Goal: Task Accomplishment & Management: Use online tool/utility

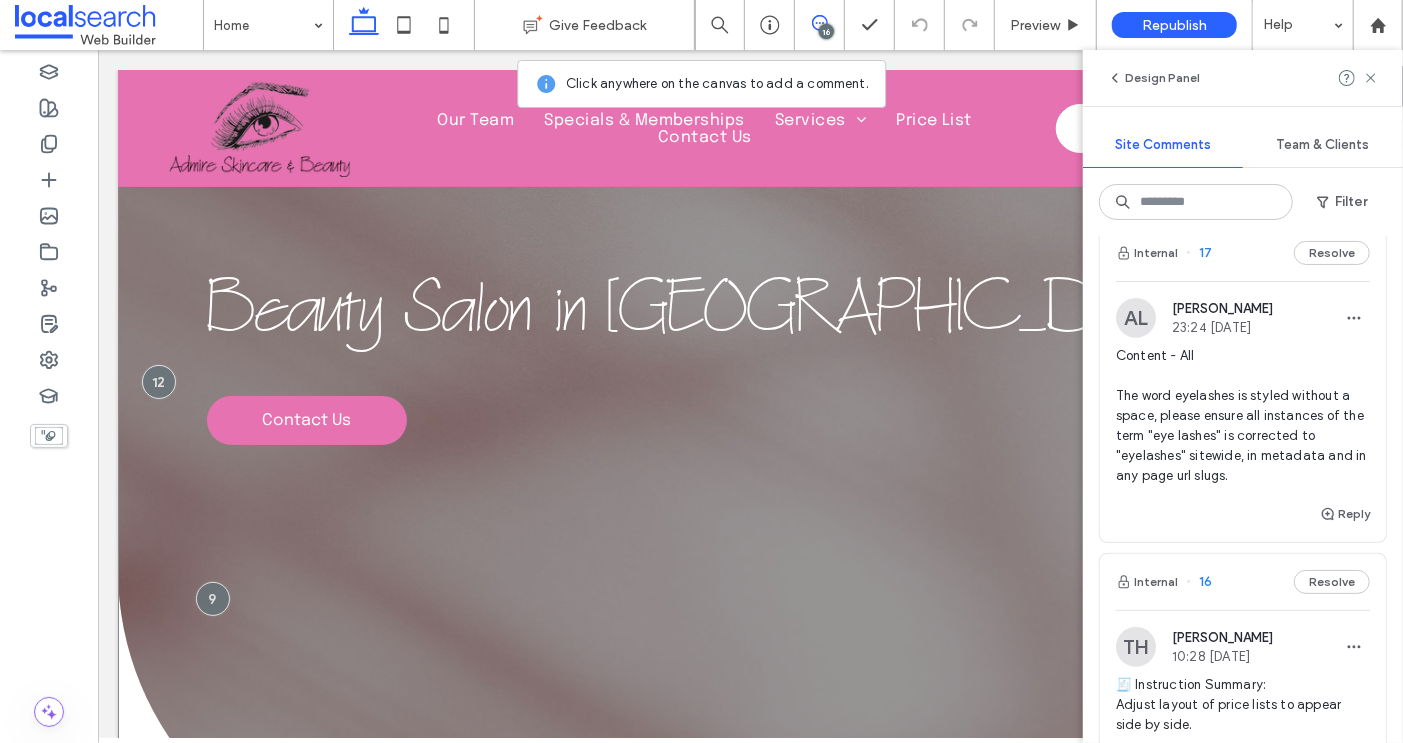
scroll to position [2763, 0]
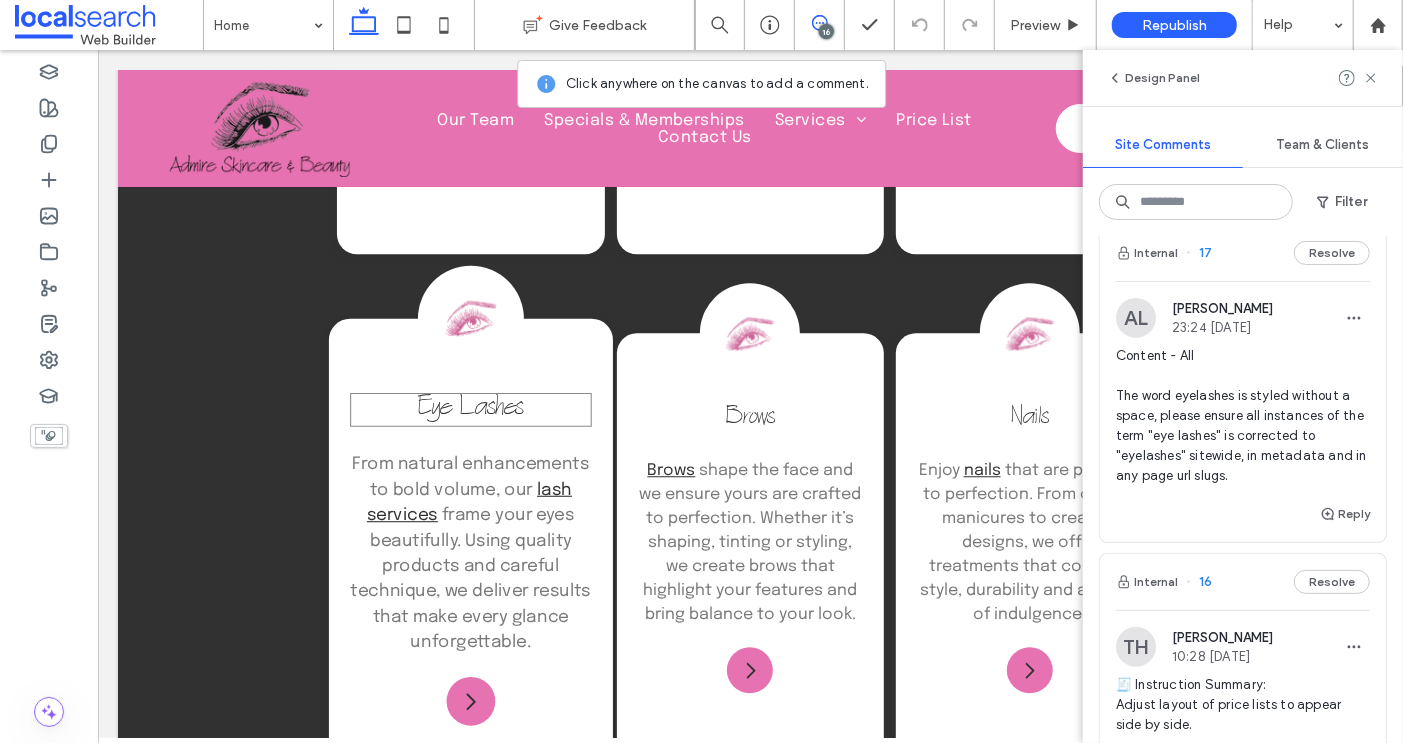
click at [465, 392] on span "Eye Lashes" at bounding box center [470, 409] width 106 height 34
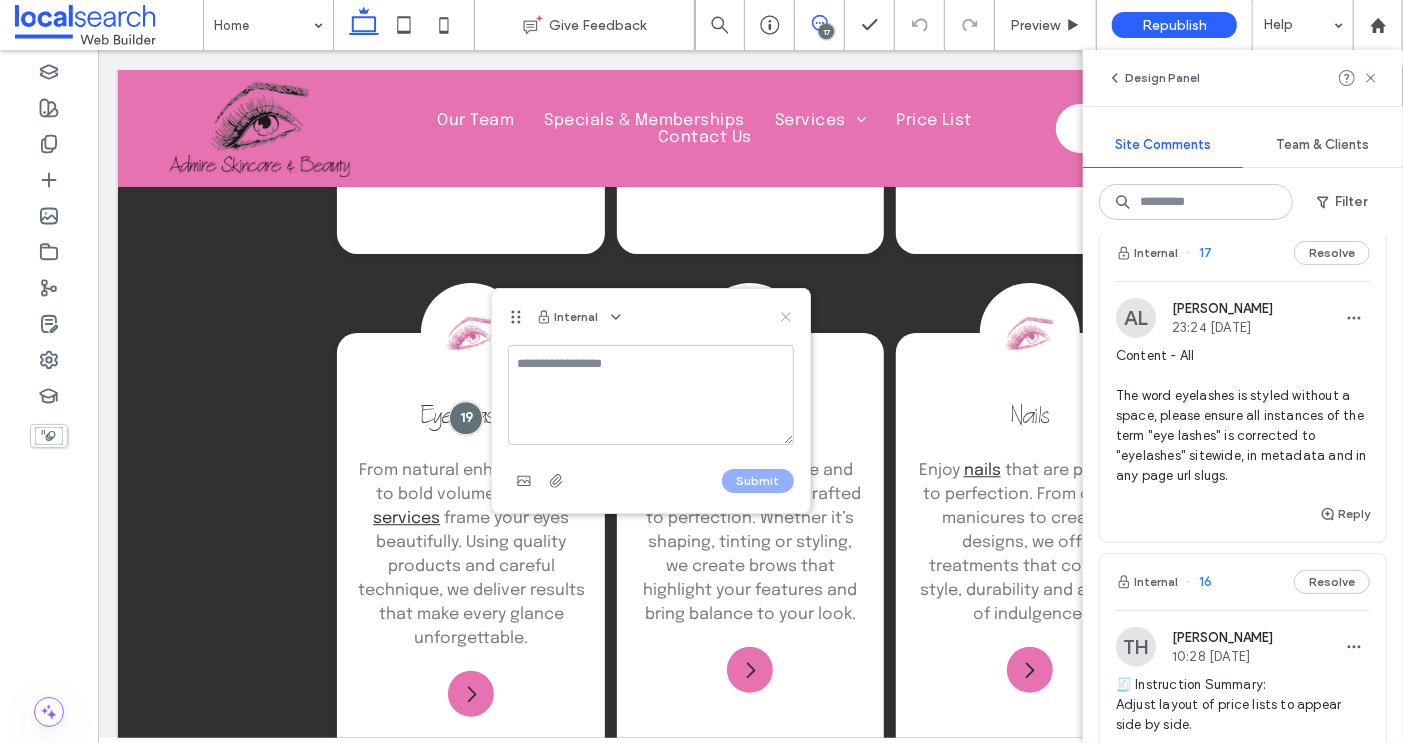
click at [787, 313] on icon at bounding box center [786, 317] width 16 height 16
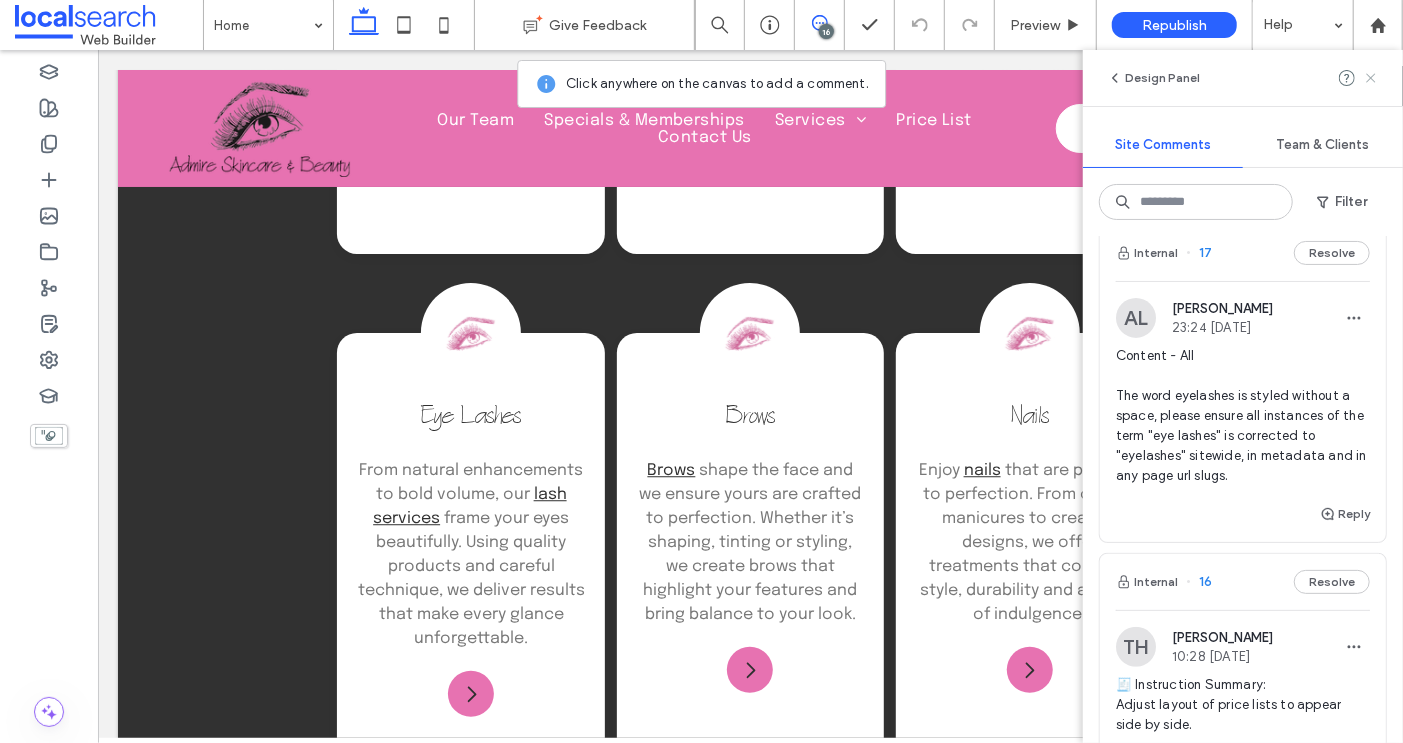
click at [1368, 76] on icon at bounding box center [1371, 78] width 16 height 16
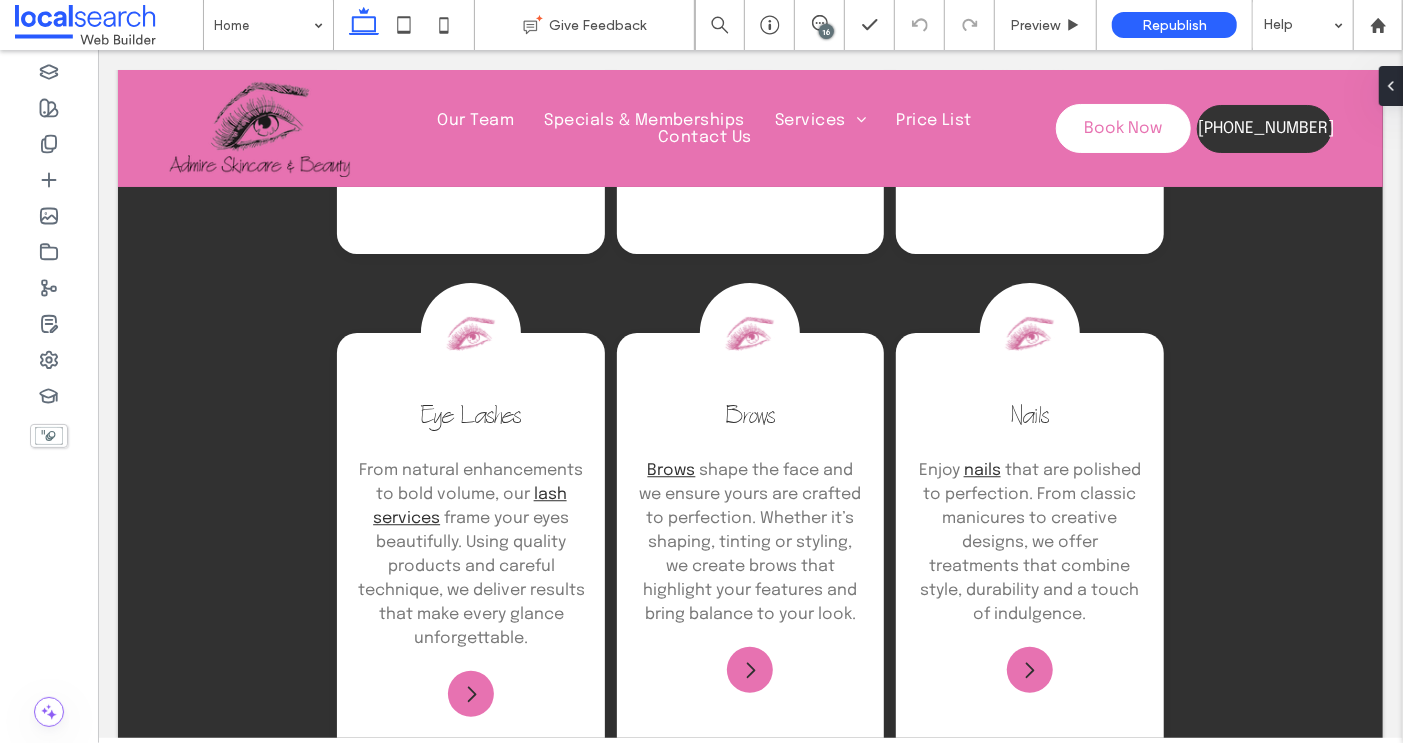
scroll to position [0, 0]
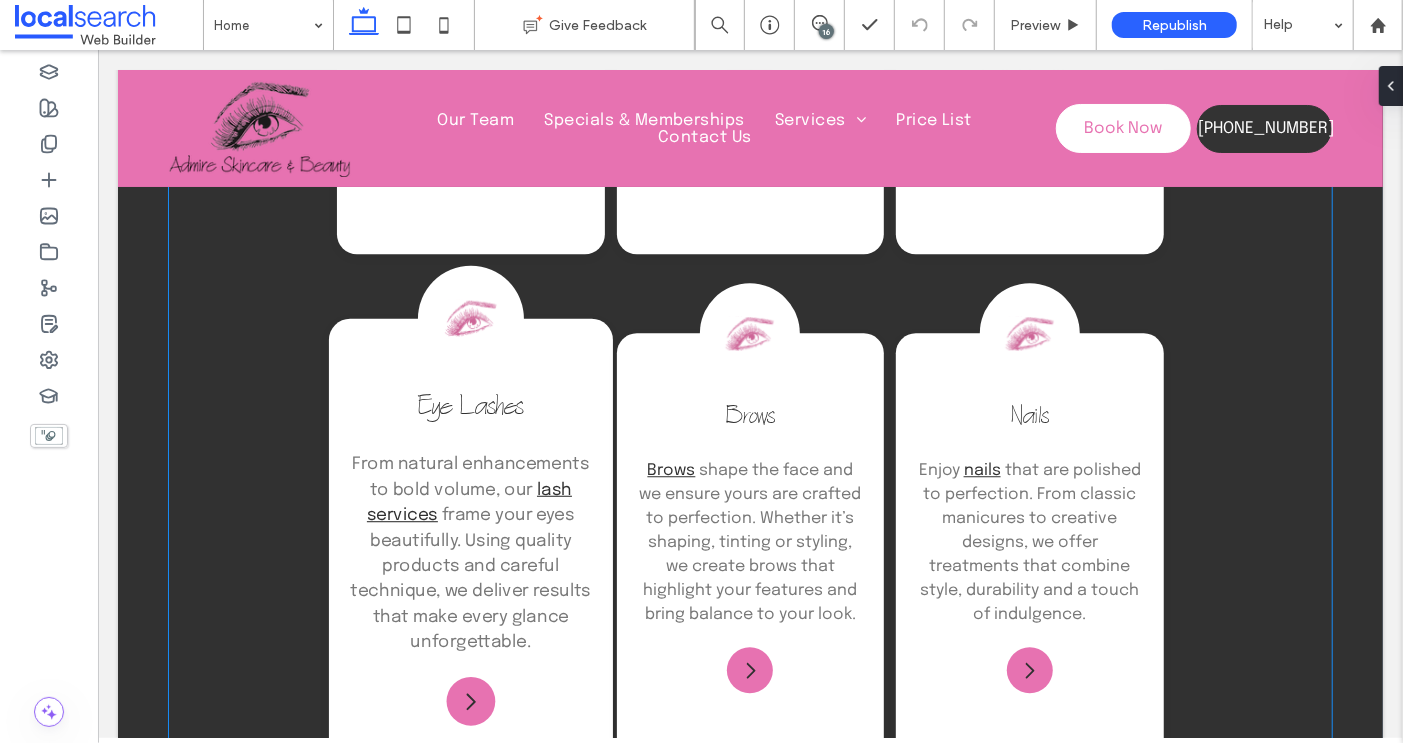
click at [449, 392] on span "Eye Lashes" at bounding box center [470, 409] width 106 height 34
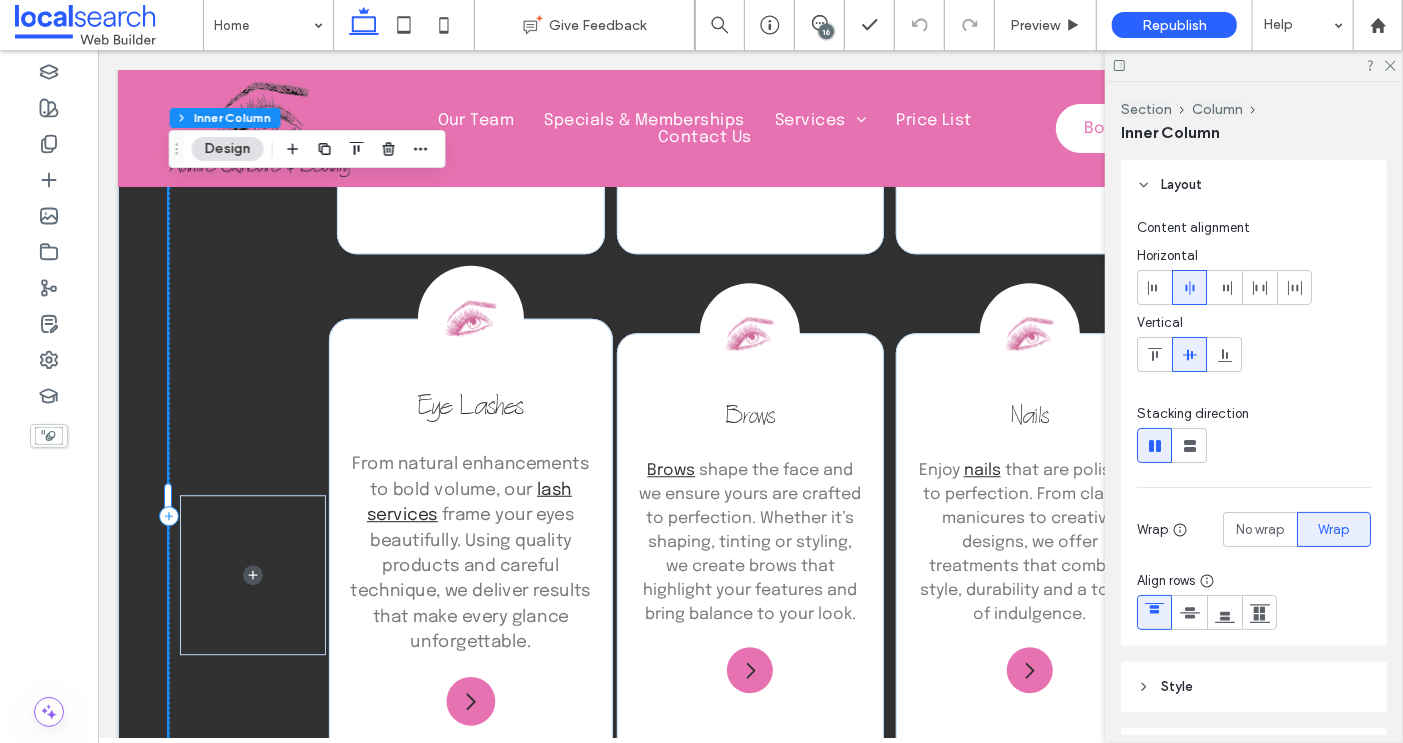
click at [470, 392] on span "Eye Lashes" at bounding box center [470, 409] width 106 height 34
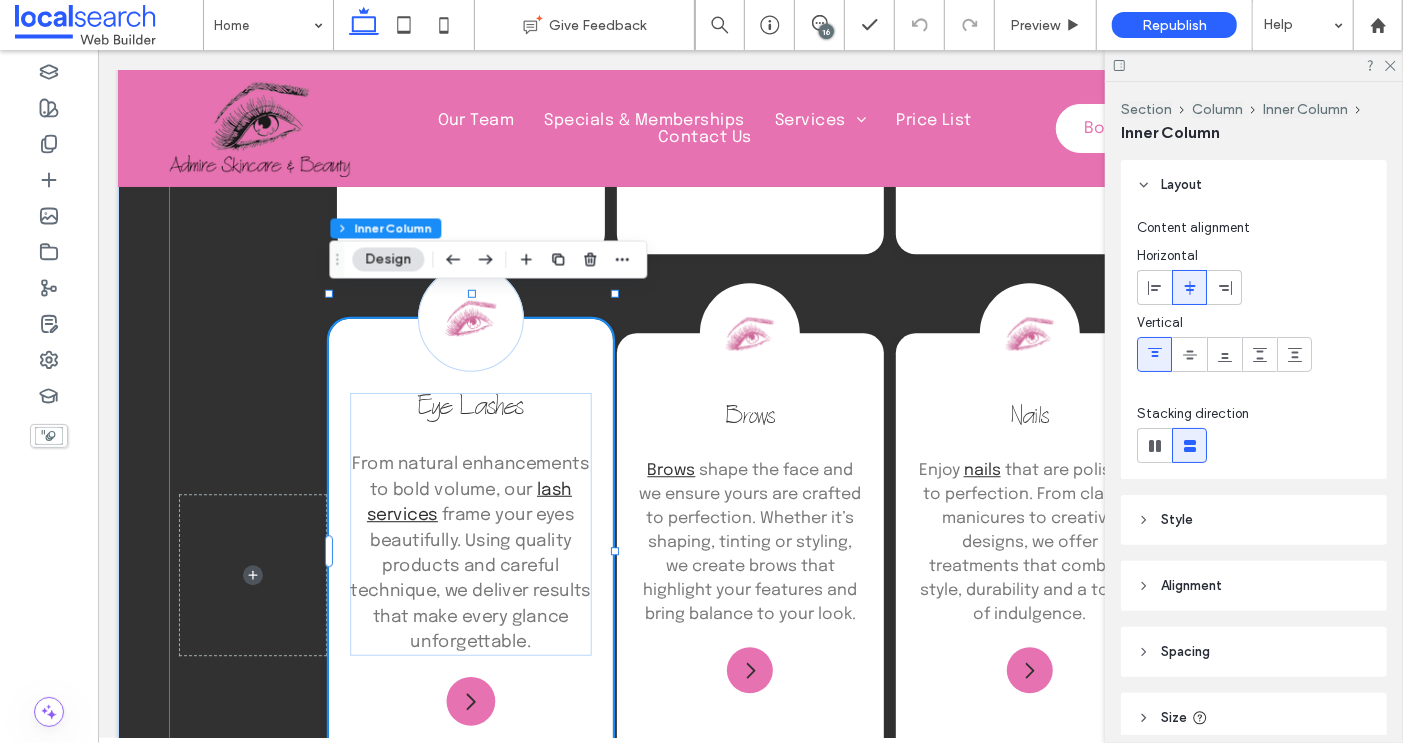
click at [463, 392] on span "Eye Lashes" at bounding box center [470, 409] width 106 height 34
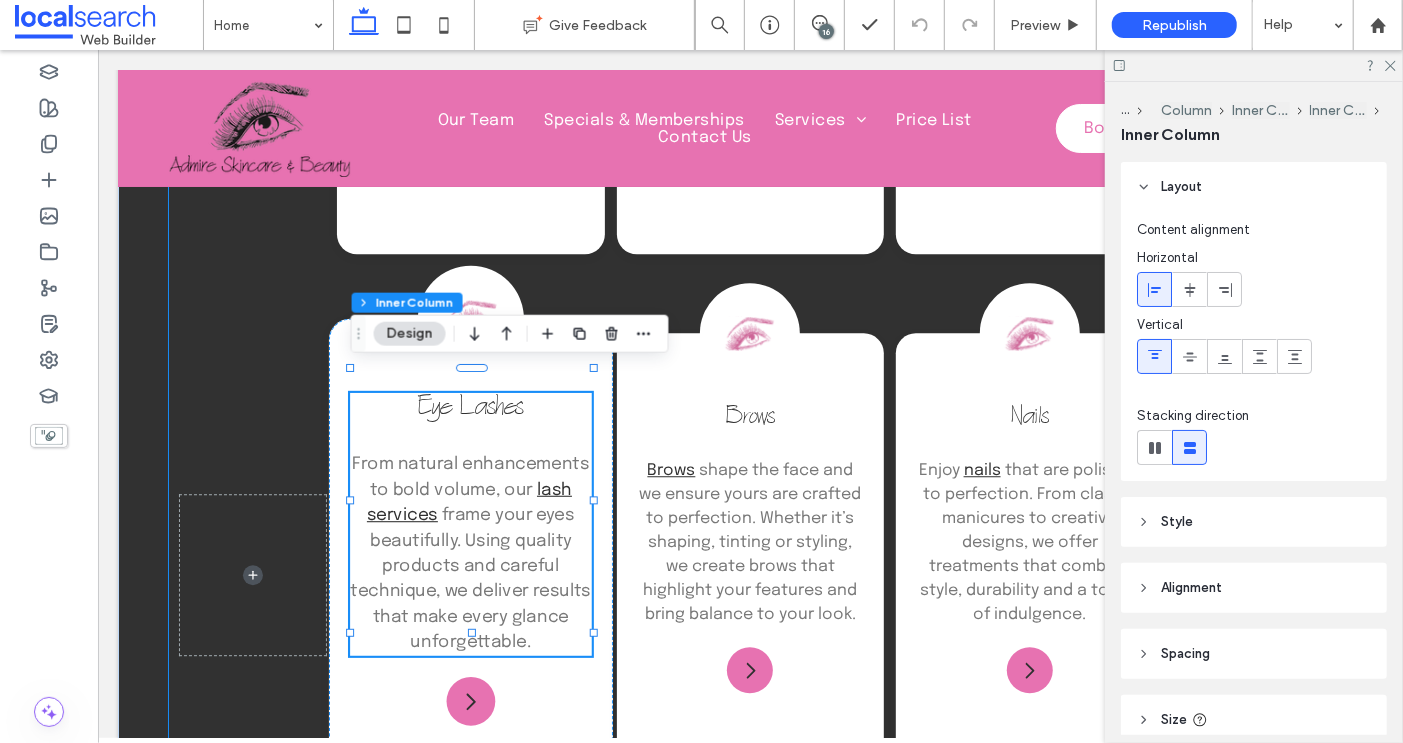
click at [466, 392] on span "Eye Lashes" at bounding box center [470, 409] width 106 height 34
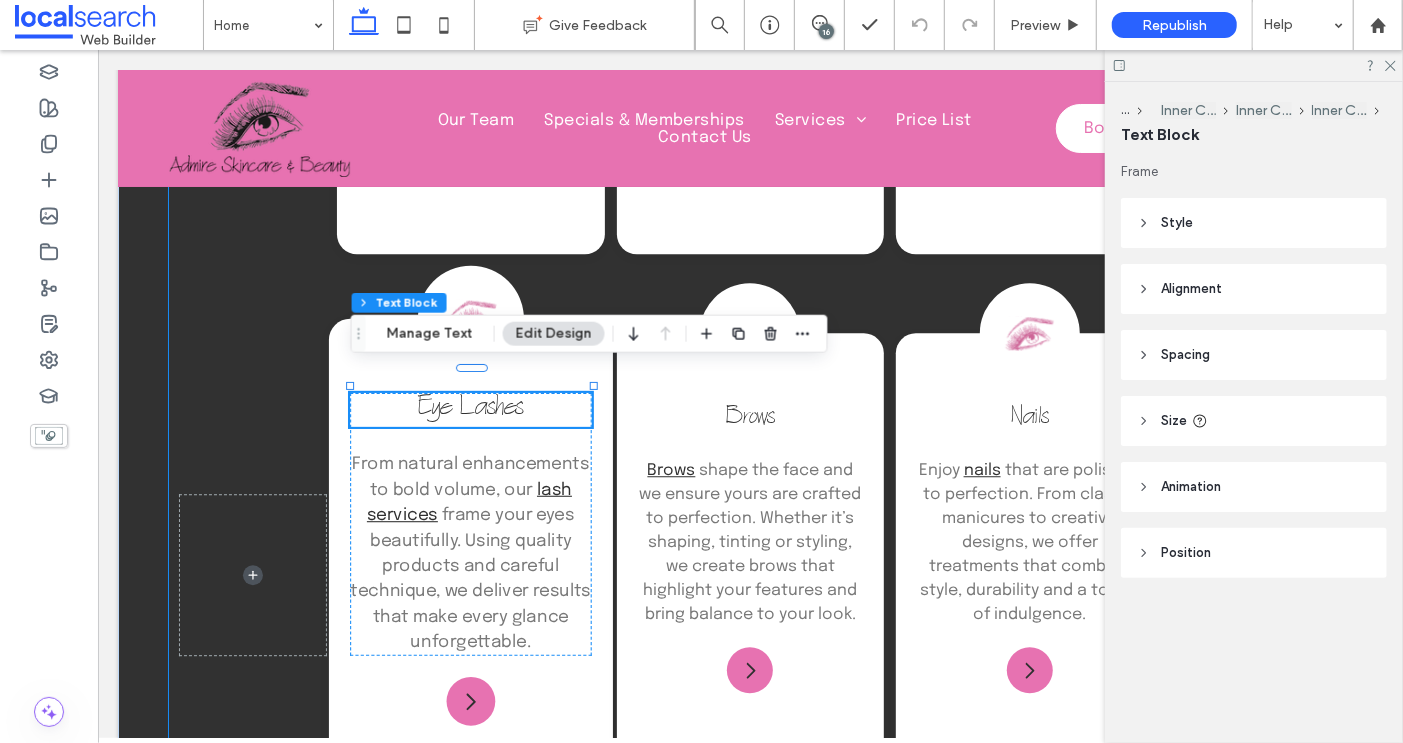
click at [468, 392] on span "Eye Lashes" at bounding box center [470, 409] width 106 height 34
click at [471, 392] on span "Eye Lashes" at bounding box center [470, 409] width 106 height 34
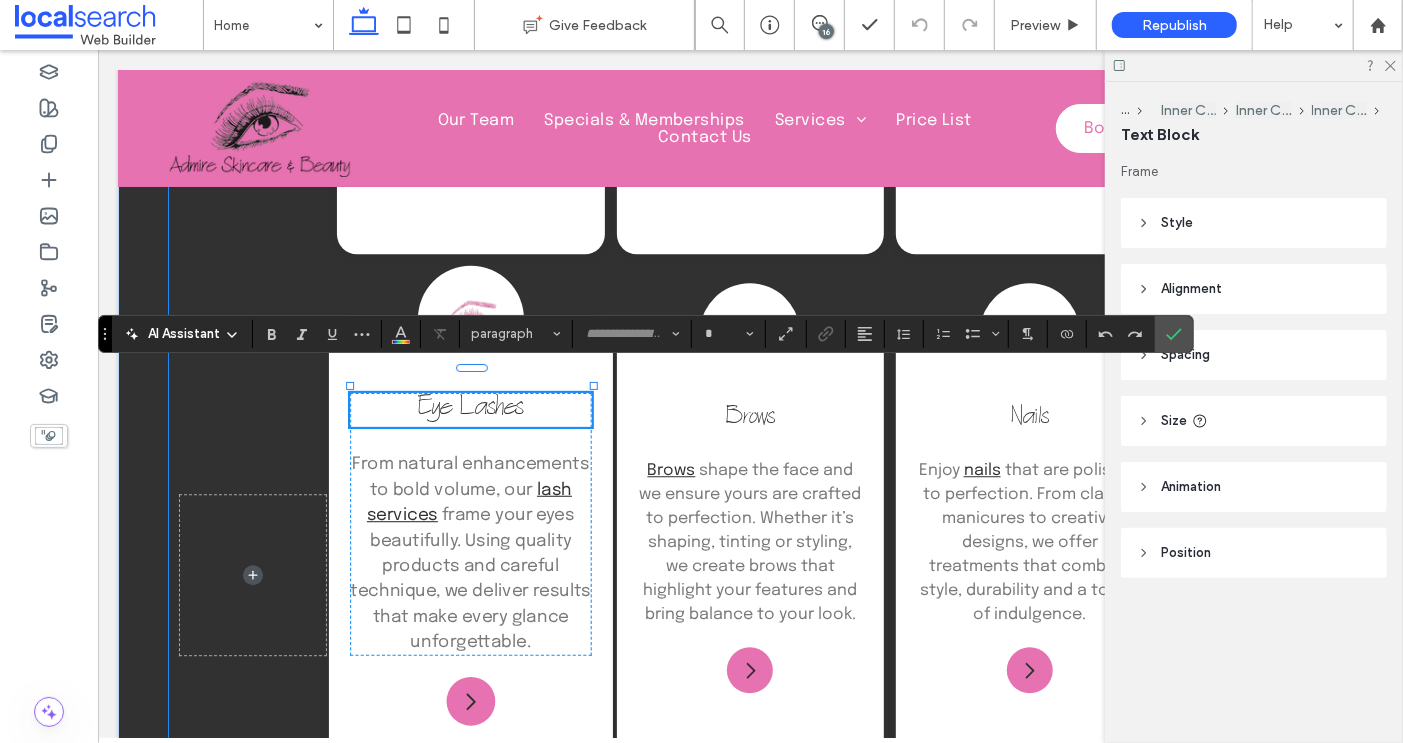
type input "********"
type input "**"
click at [471, 393] on span "**********" at bounding box center [470, 408] width 117 height 30
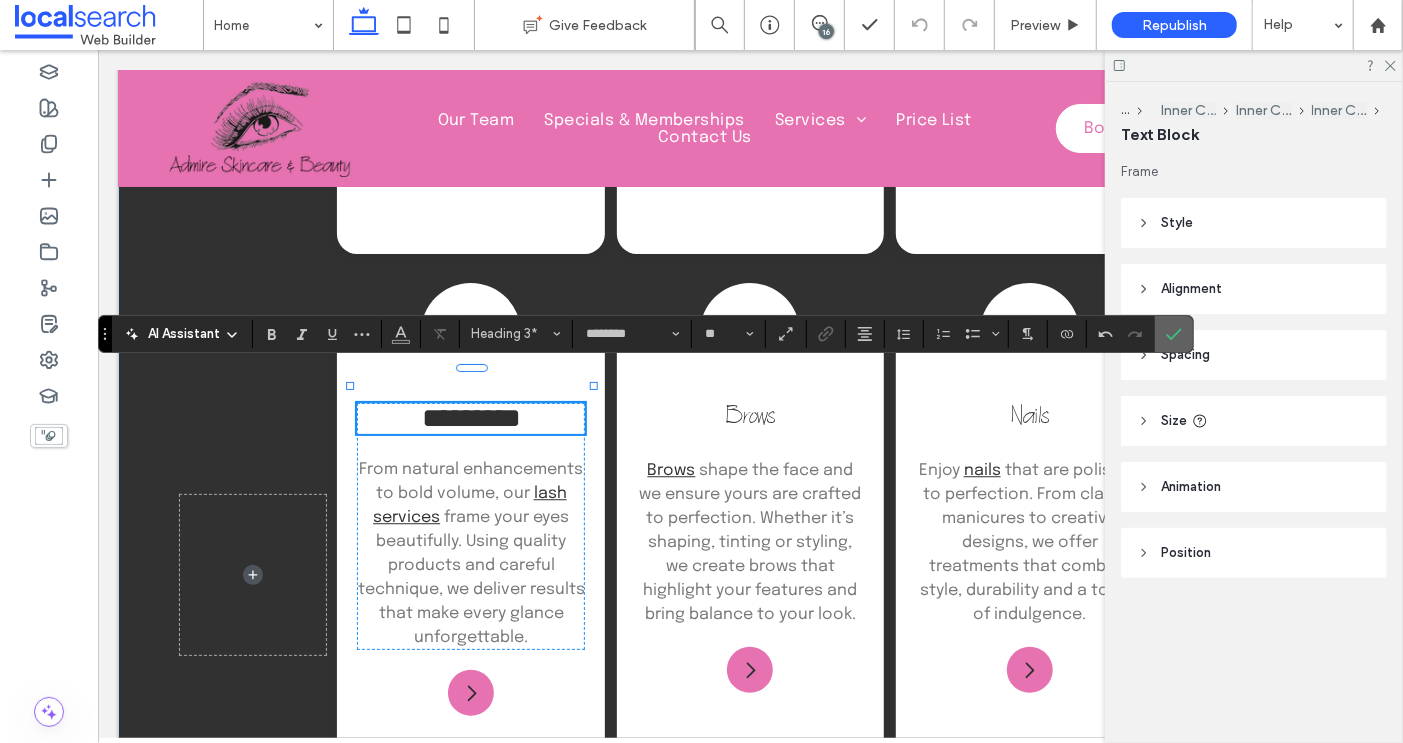
click at [1166, 326] on icon "Confirm" at bounding box center [1174, 334] width 16 height 16
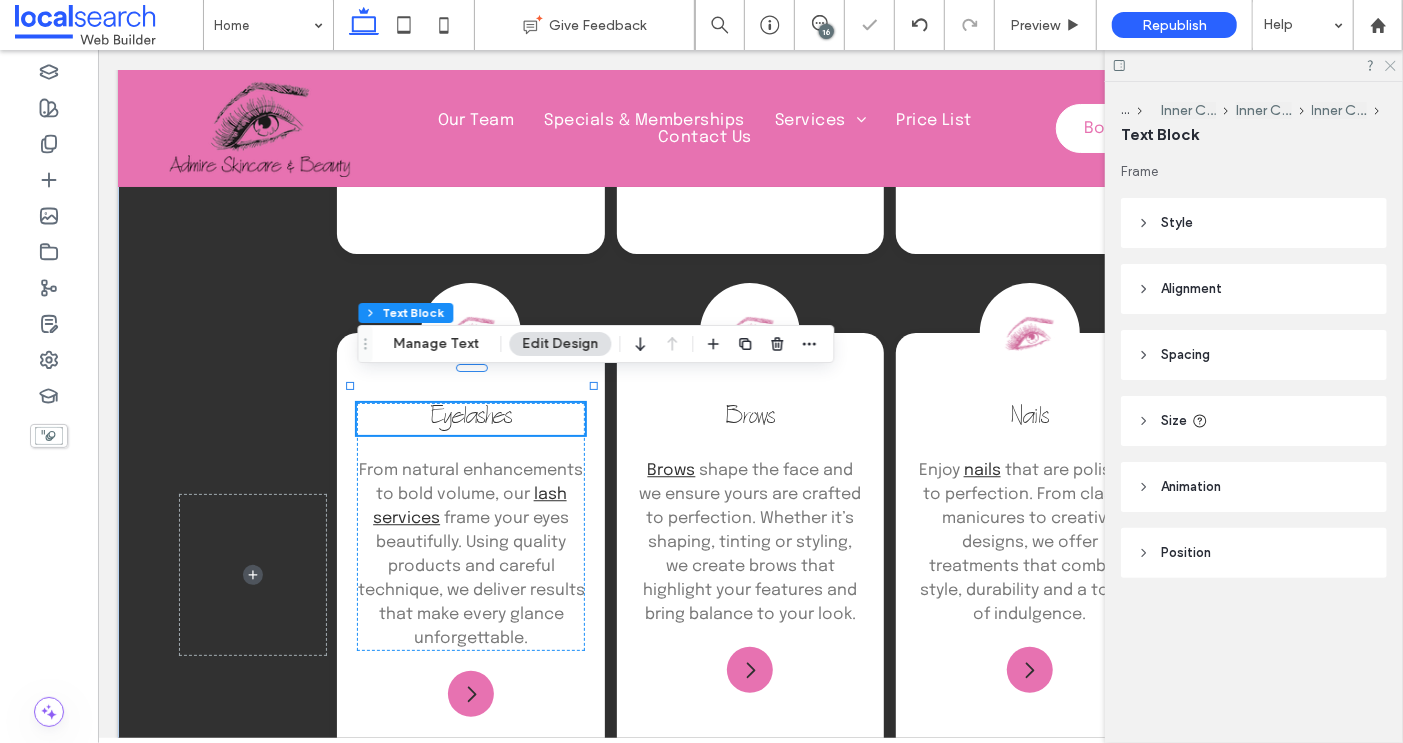
click at [1393, 62] on icon at bounding box center [1389, 64] width 13 height 13
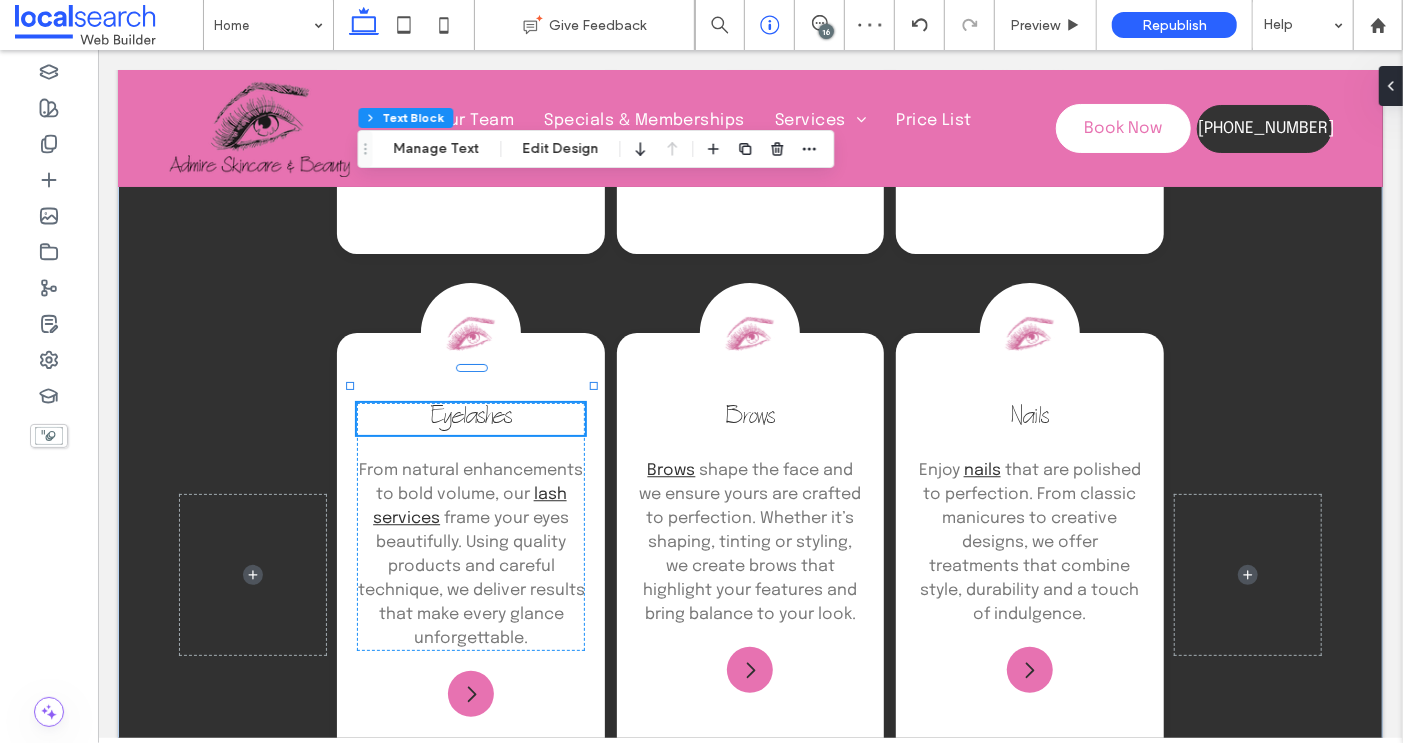
scroll to position [8848, 0]
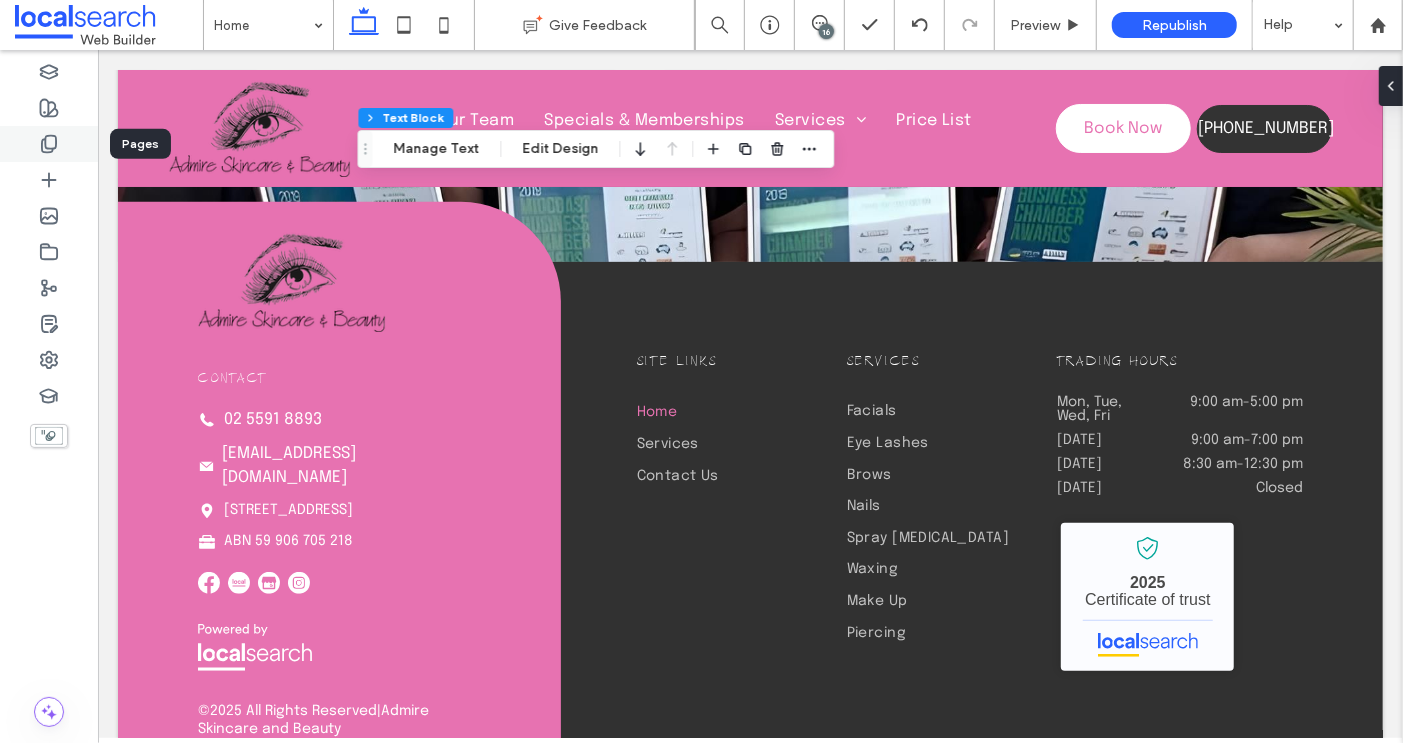
click at [48, 144] on icon at bounding box center [49, 144] width 20 height 20
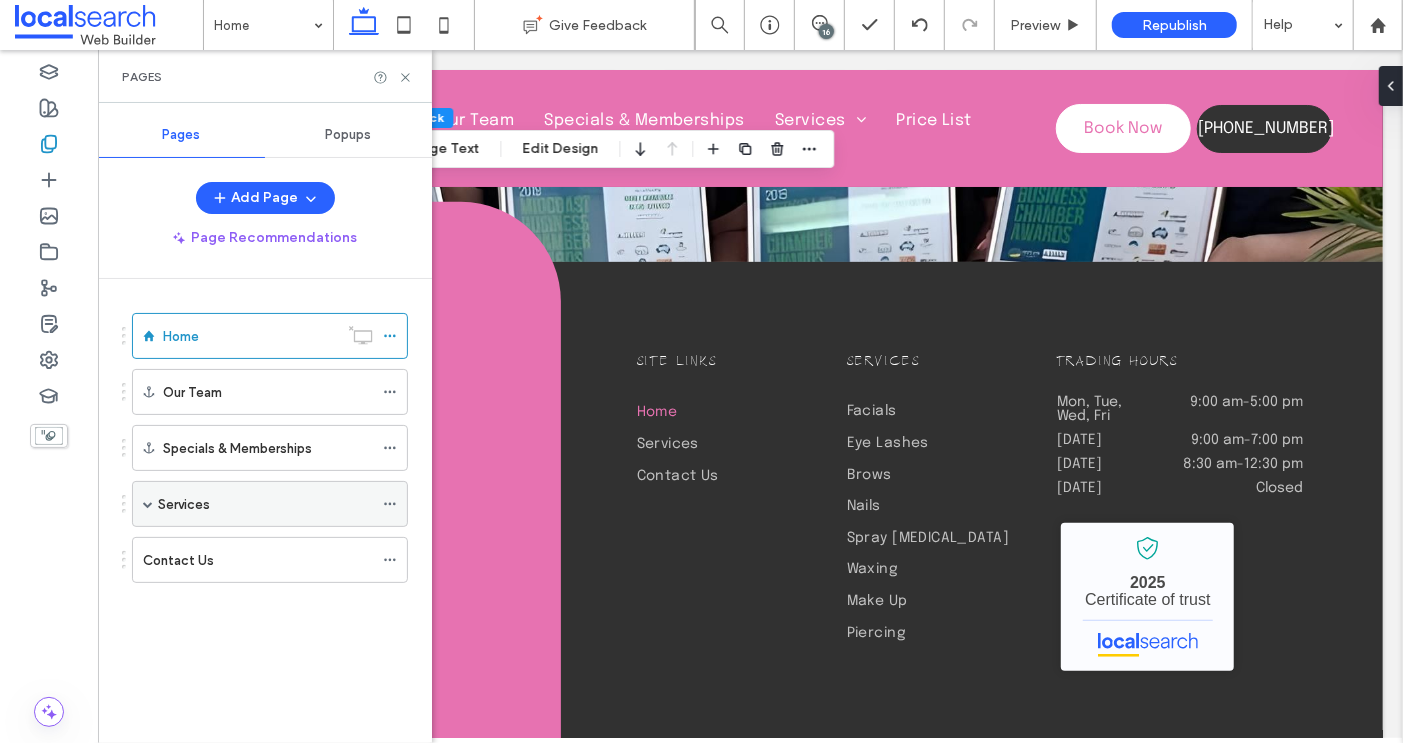
click at [145, 499] on span at bounding box center [148, 504] width 10 height 10
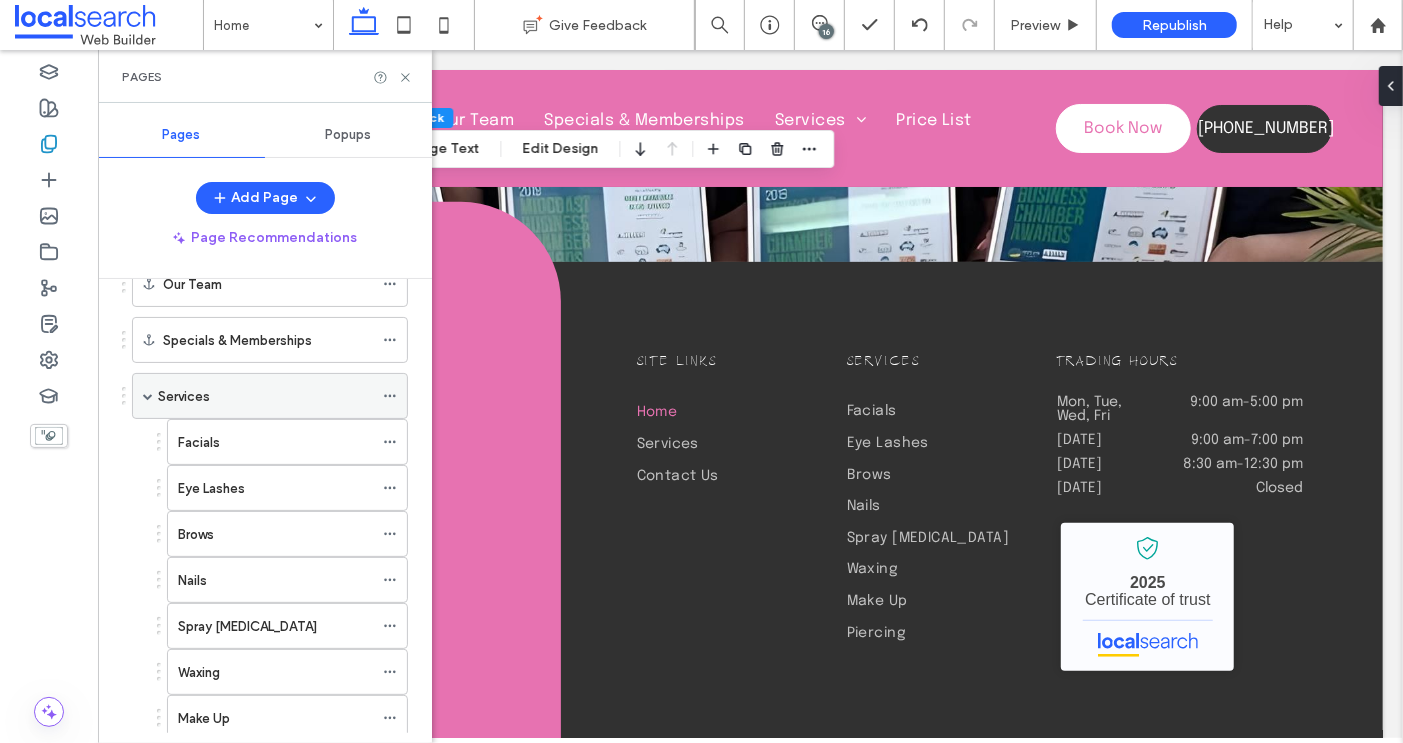
scroll to position [111, 0]
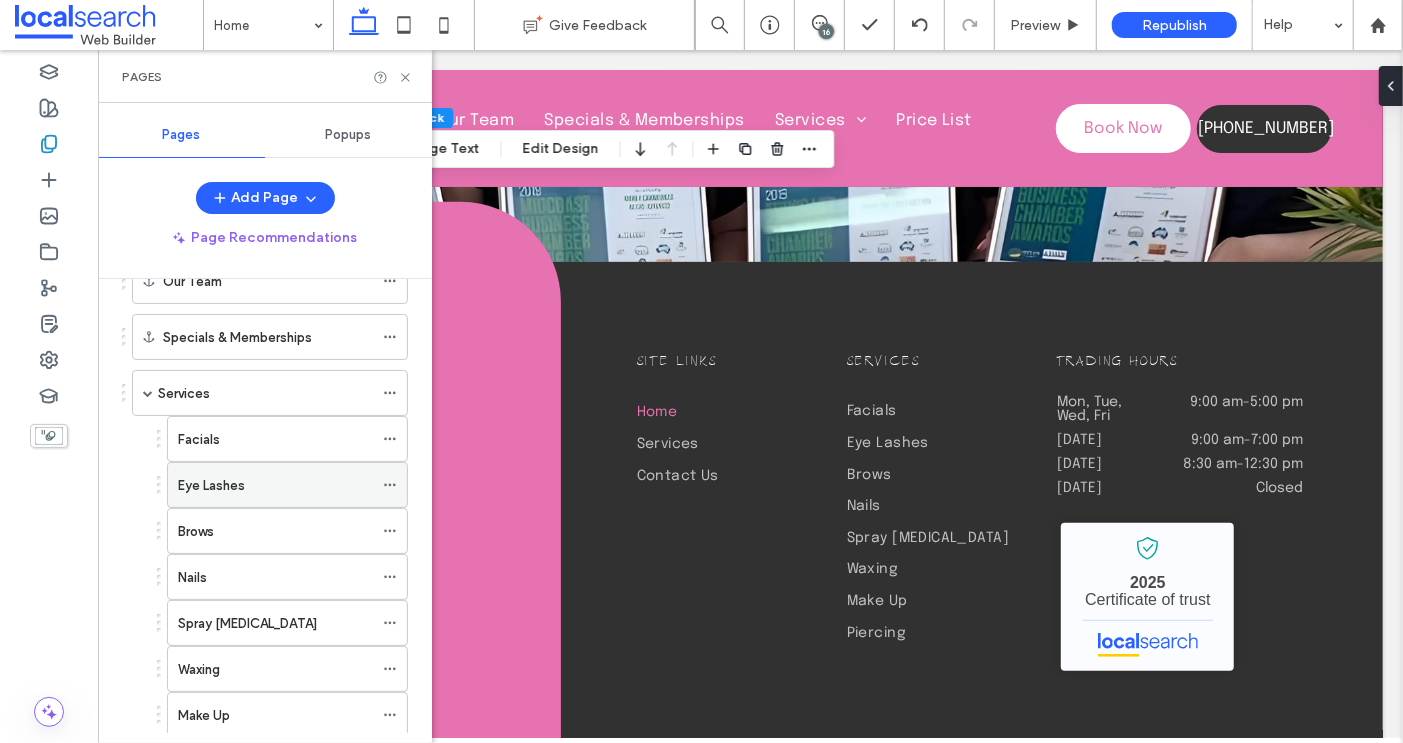
click at [396, 478] on icon at bounding box center [390, 485] width 14 height 14
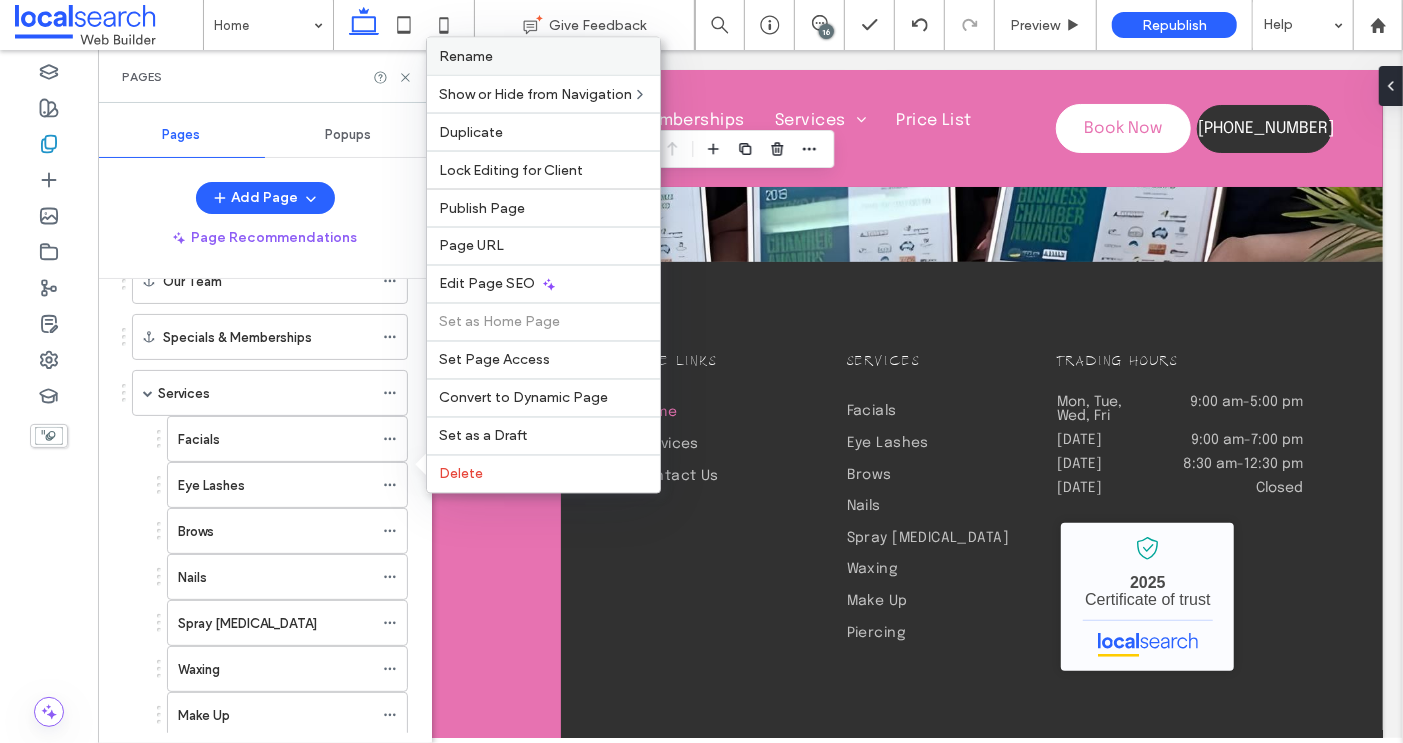
click at [504, 63] on label "Rename" at bounding box center [543, 56] width 209 height 17
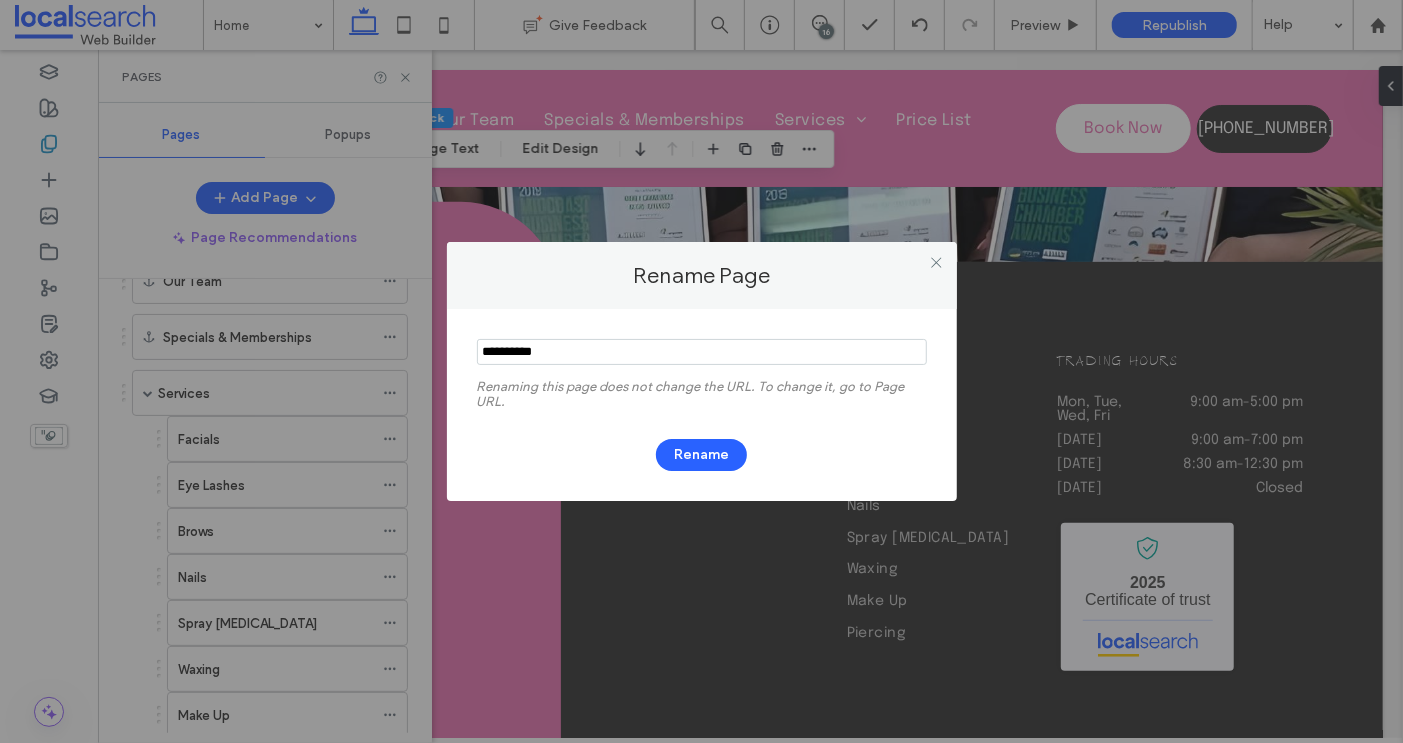
drag, startPoint x: 513, startPoint y: 349, endPoint x: 524, endPoint y: 441, distance: 92.6
click at [513, 350] on input "notEmpty" at bounding box center [702, 352] width 450 height 26
type input "*********"
click at [690, 462] on button "Rename" at bounding box center [701, 455] width 91 height 32
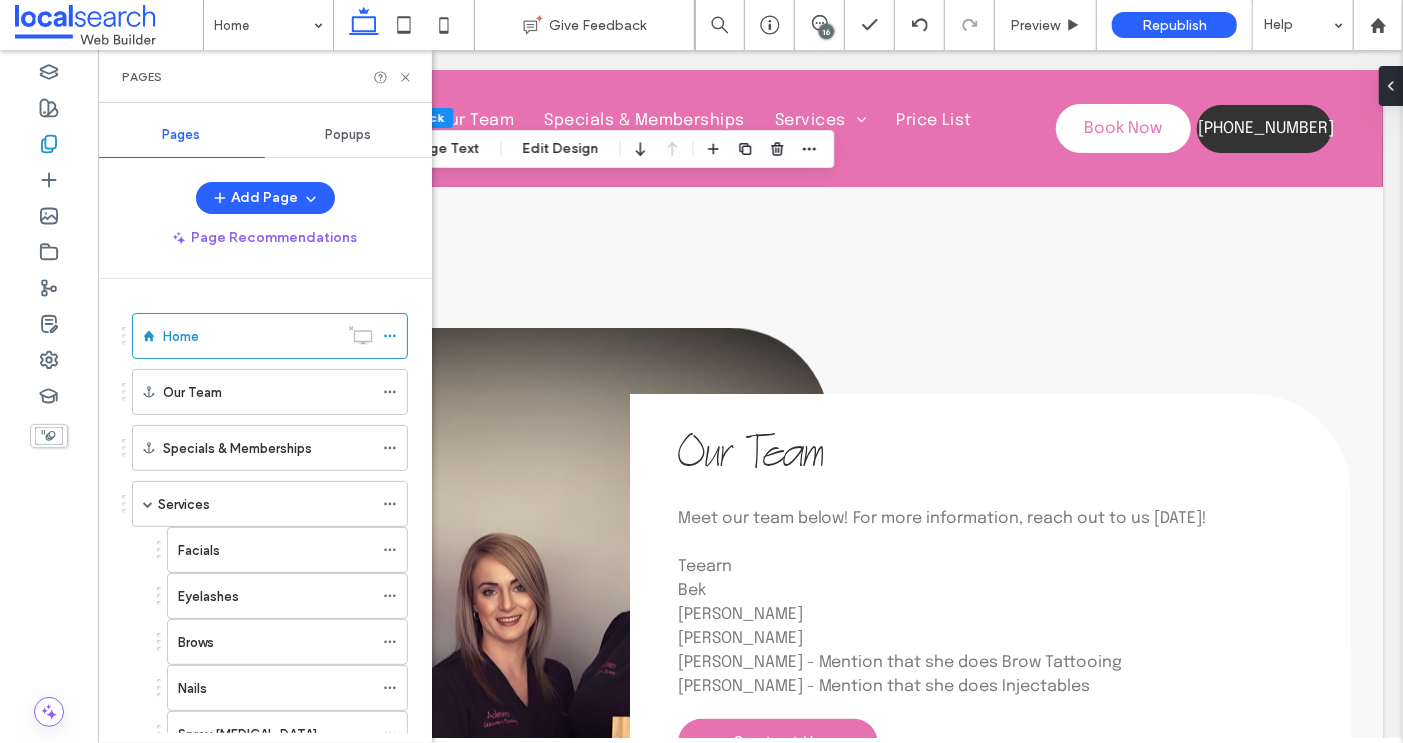
scroll to position [5131, 0]
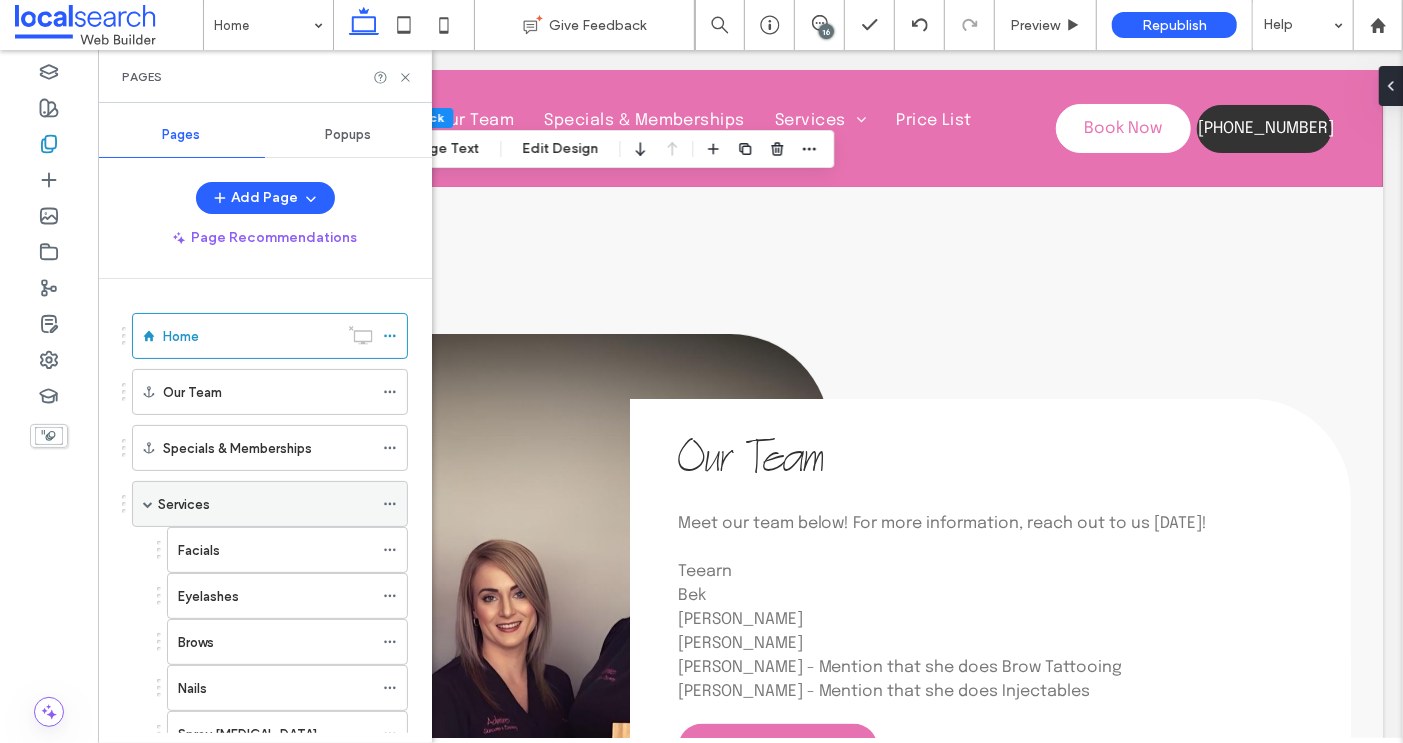
click at [183, 496] on label "Services" at bounding box center [184, 504] width 52 height 35
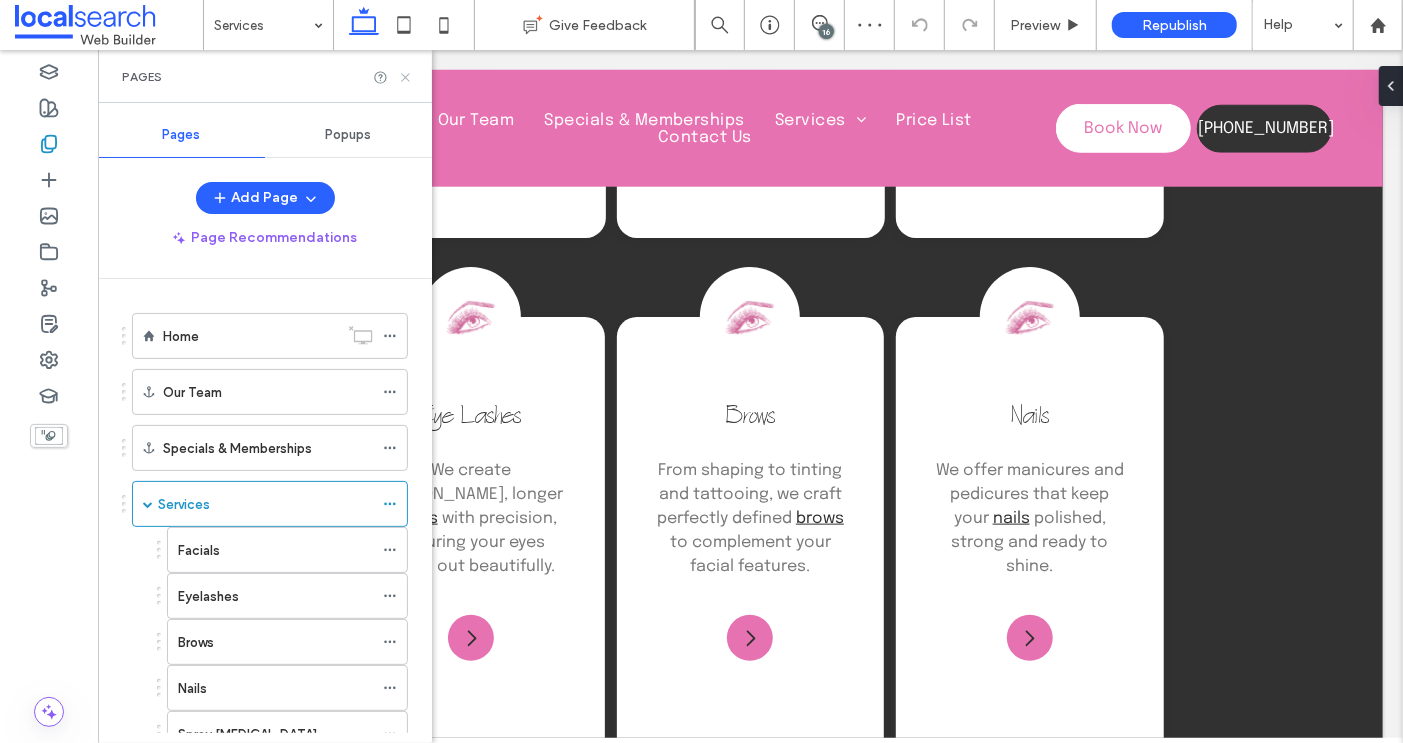
click at [404, 76] on use at bounding box center [405, 77] width 8 height 8
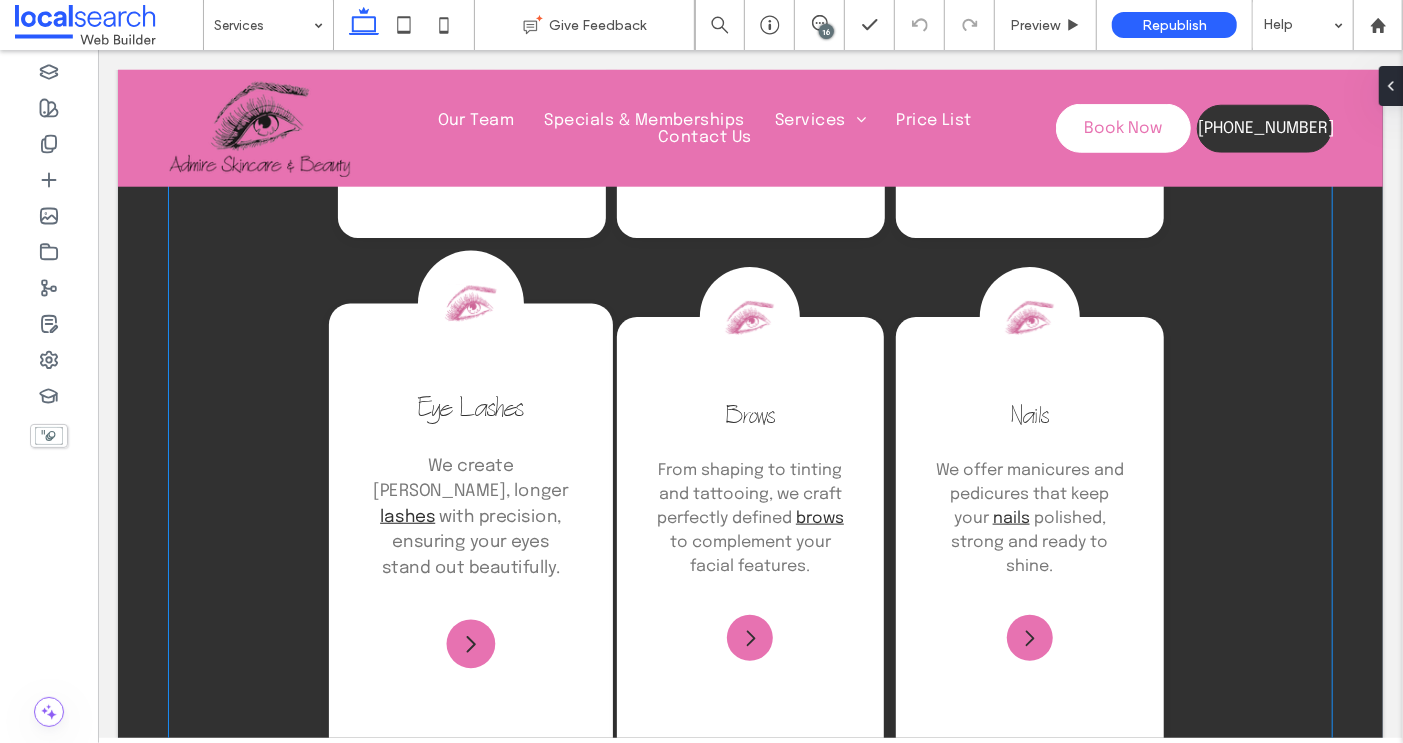
click at [458, 394] on span "Eye Lashes" at bounding box center [470, 411] width 106 height 34
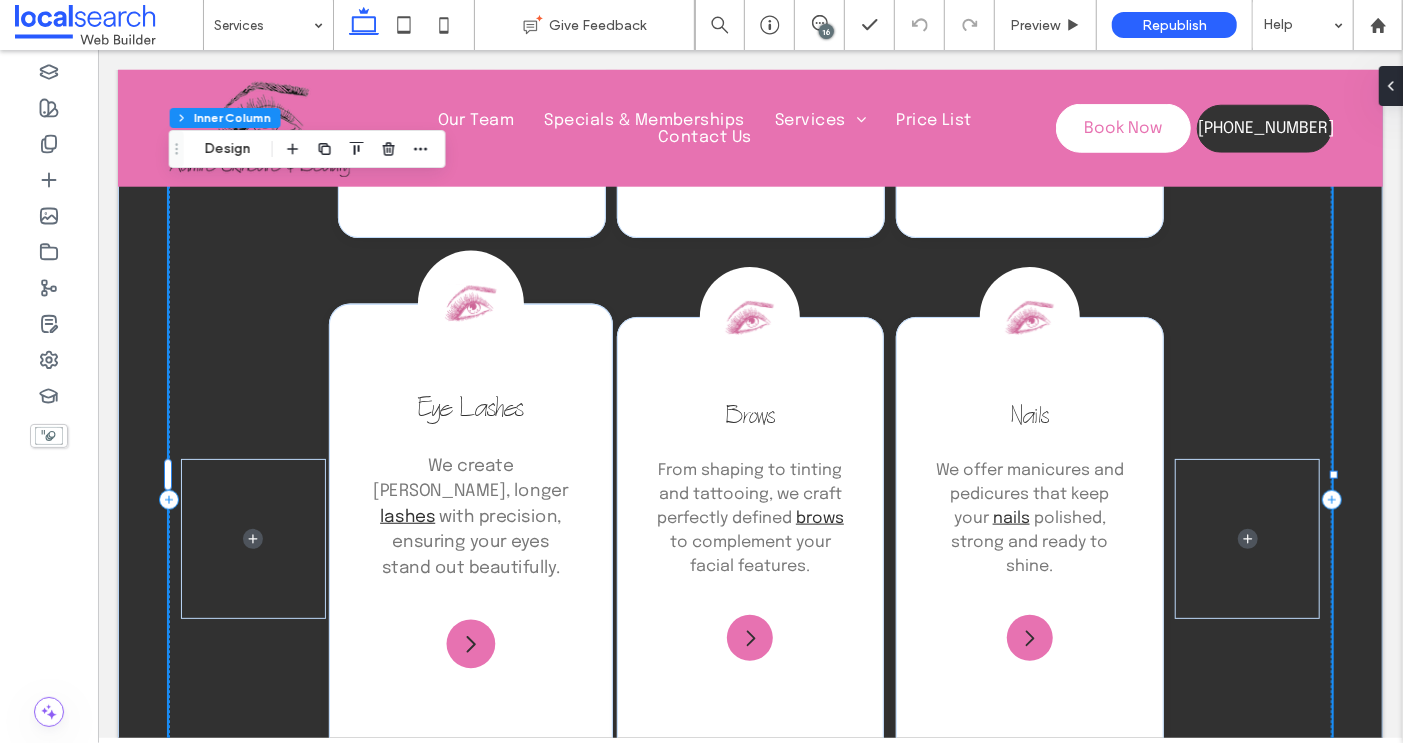
click at [458, 394] on span "Eye Lashes" at bounding box center [470, 411] width 106 height 34
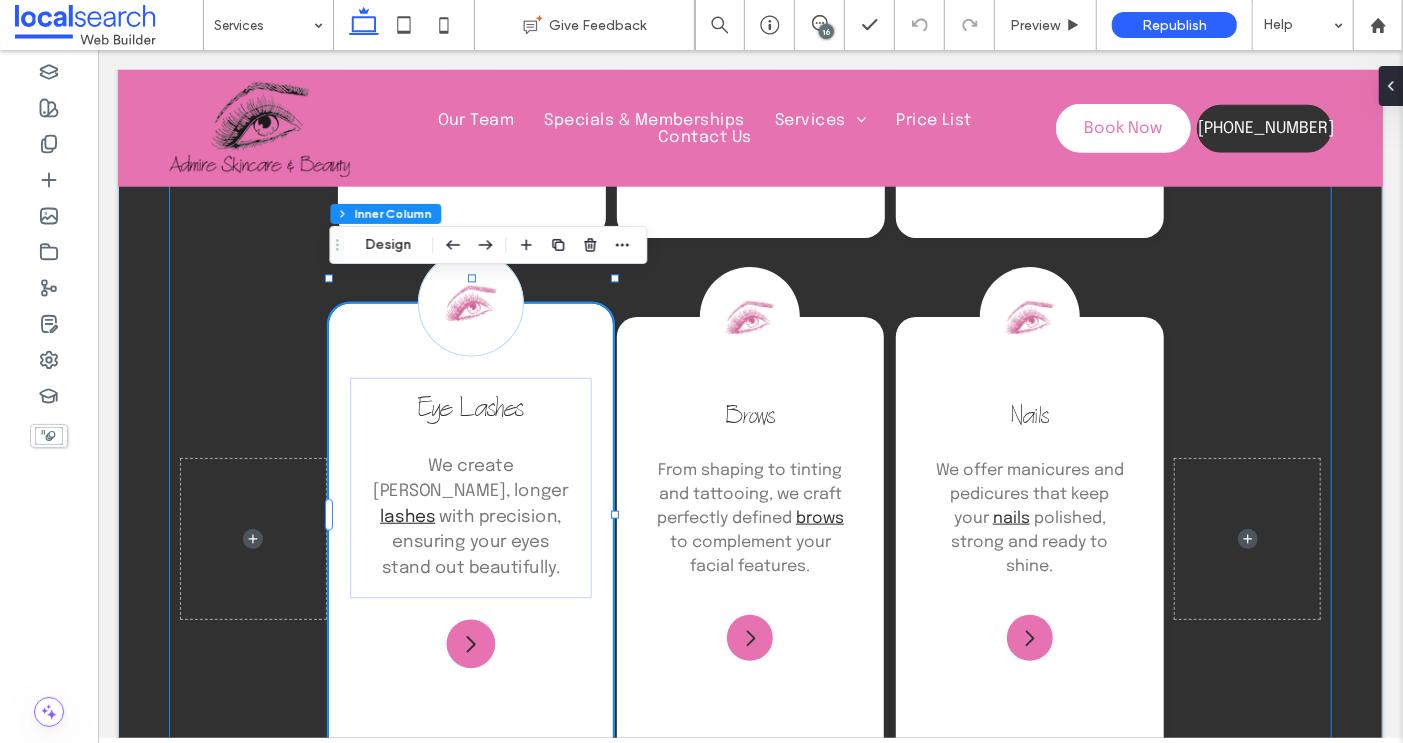
click at [458, 394] on span "Eye Lashes" at bounding box center [470, 411] width 106 height 34
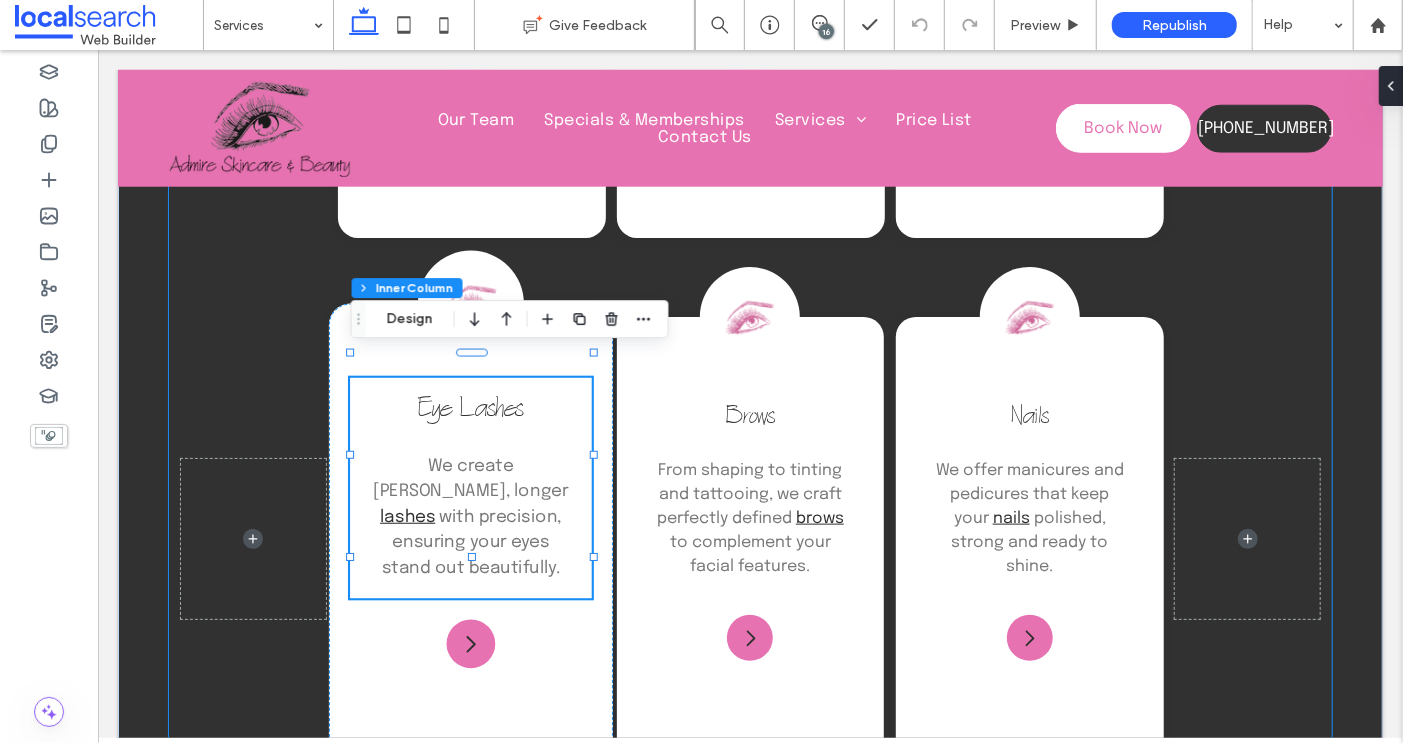
click at [462, 394] on span "Eye Lashes" at bounding box center [470, 411] width 106 height 34
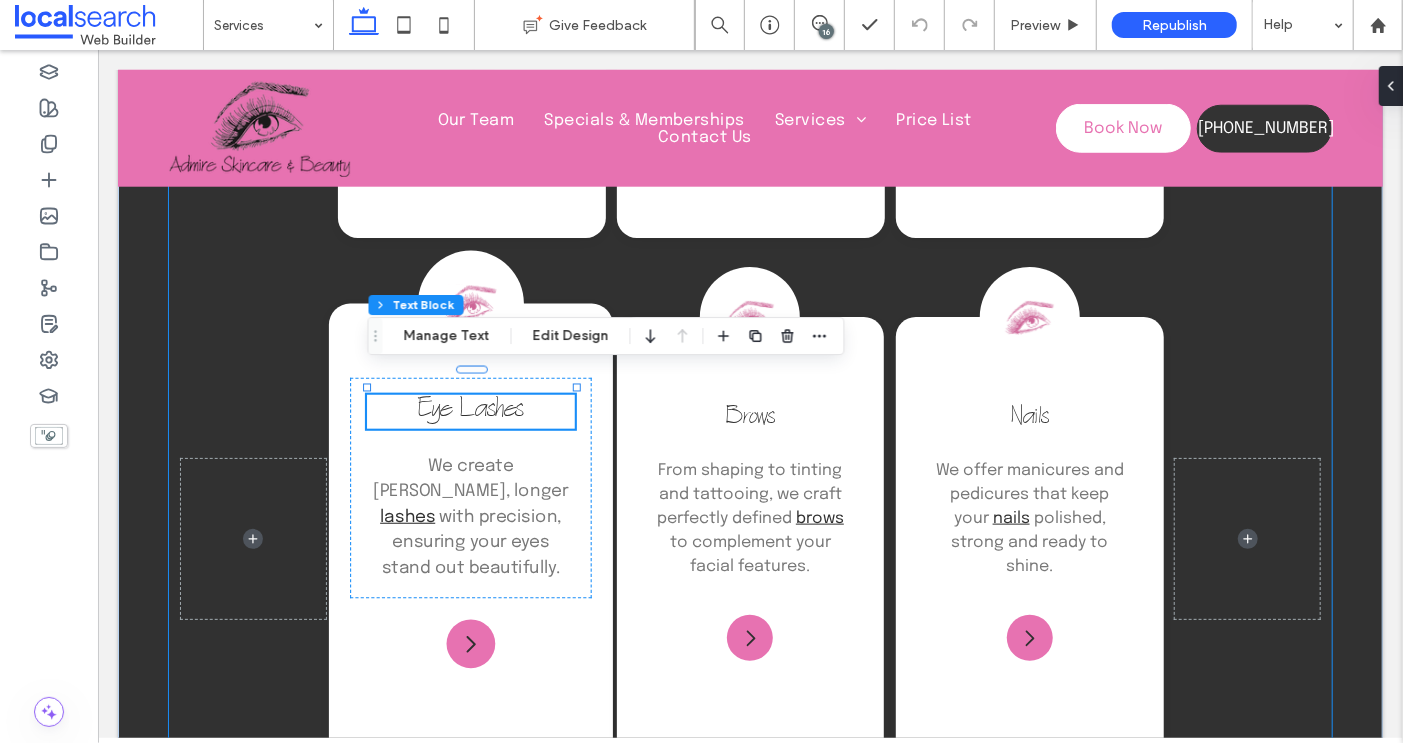
click at [461, 394] on span "Eye Lashes" at bounding box center [470, 411] width 106 height 34
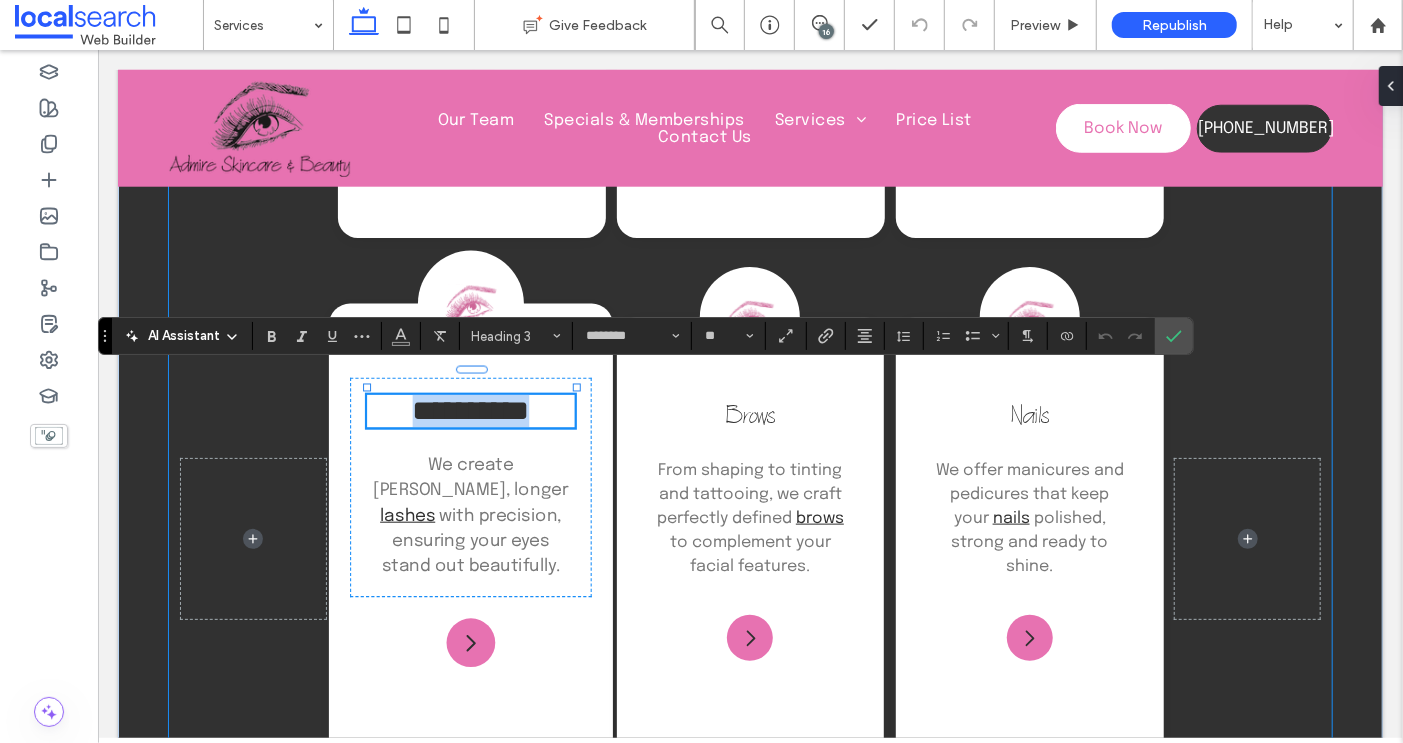
click at [468, 395] on span "**********" at bounding box center [470, 410] width 117 height 30
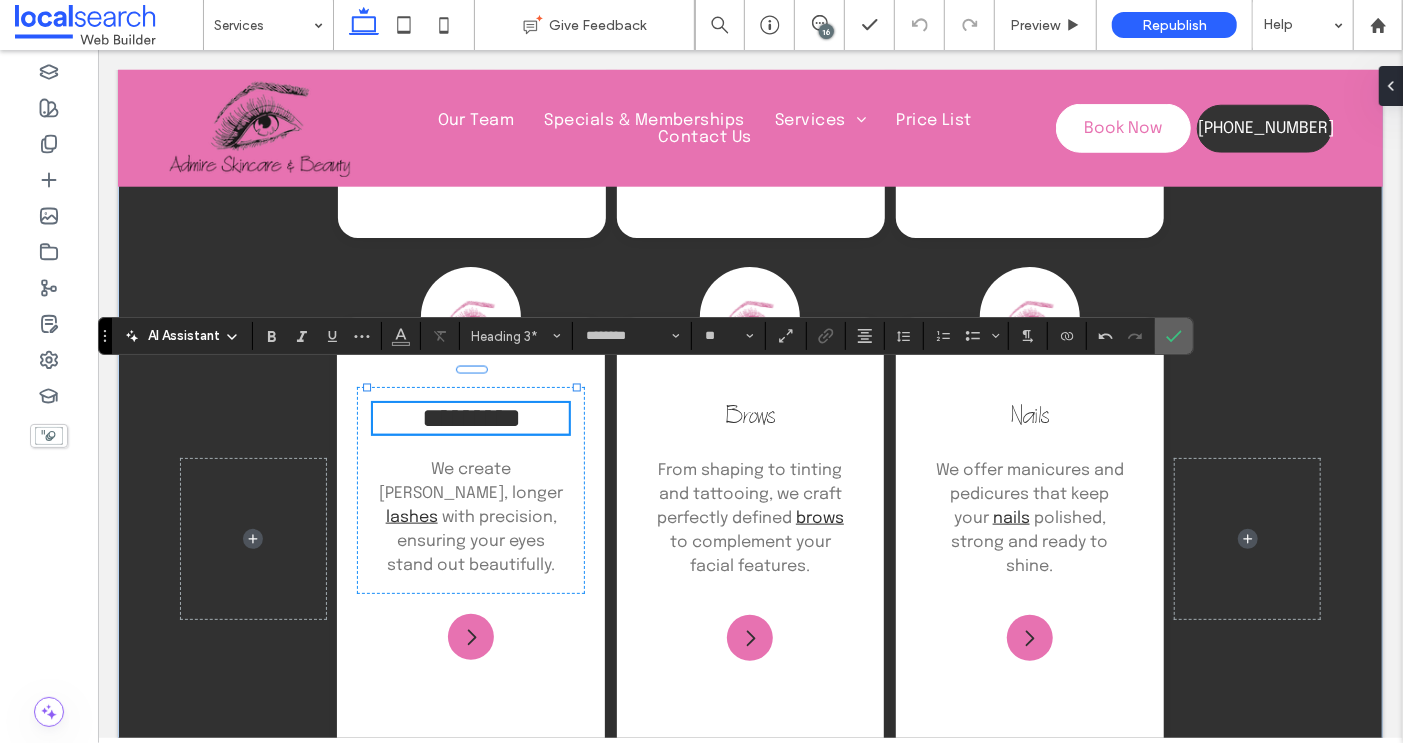
click at [1166, 332] on icon "Confirm" at bounding box center [1174, 336] width 16 height 16
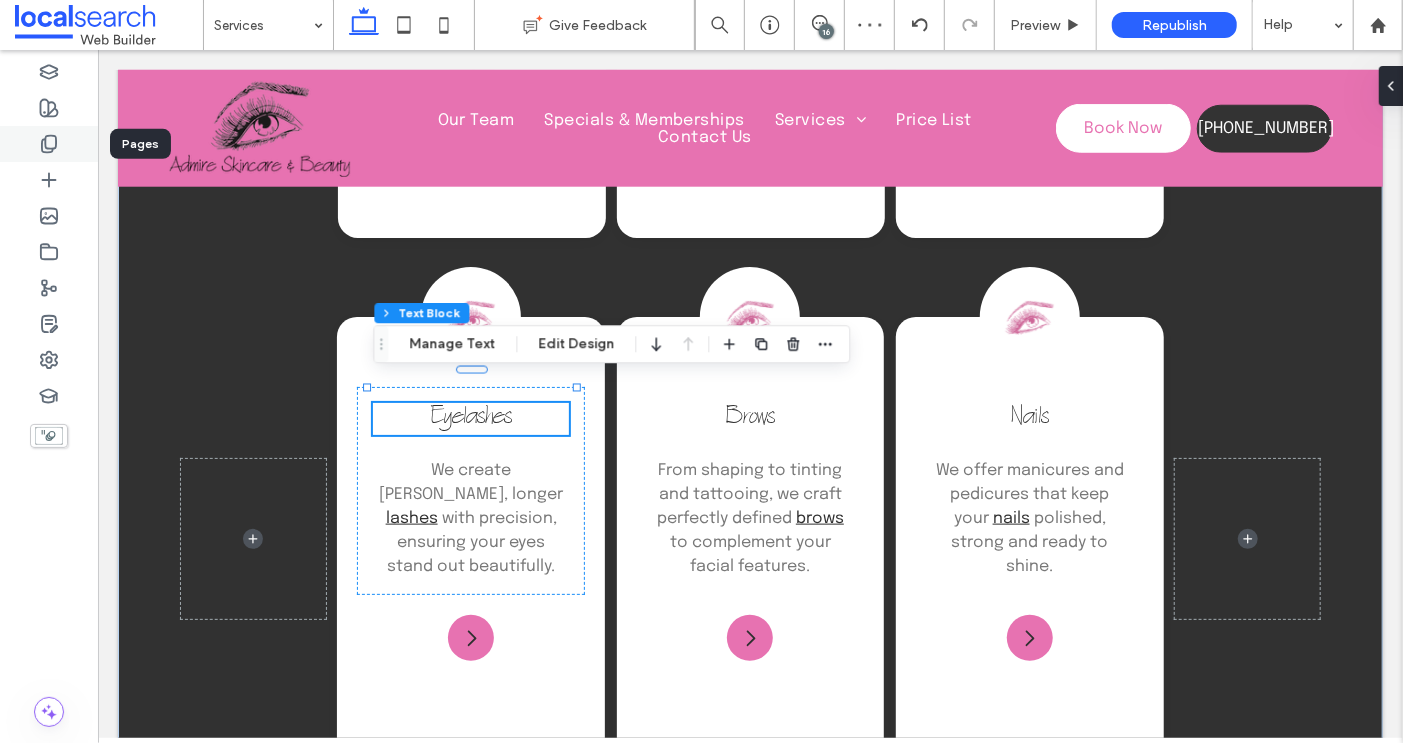
click at [52, 137] on icon at bounding box center [49, 144] width 20 height 20
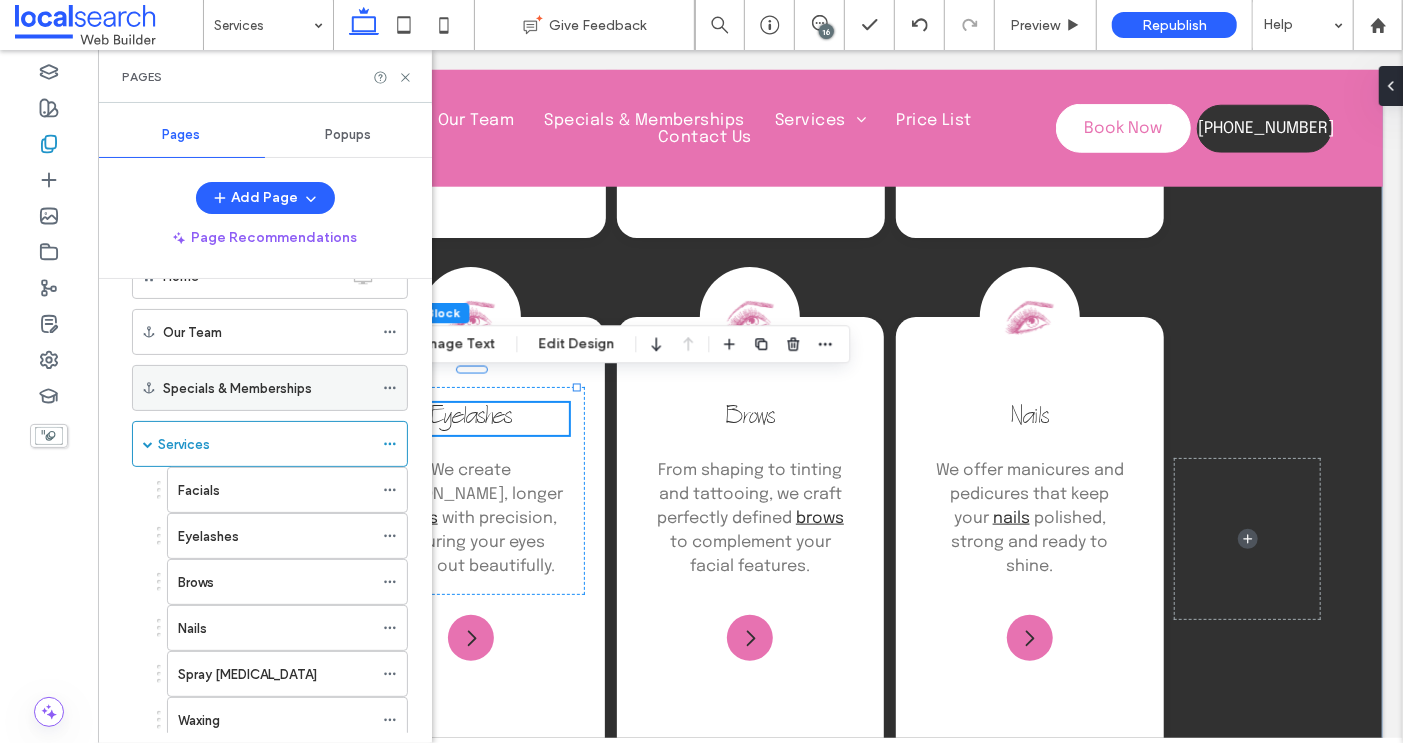
scroll to position [73, 0]
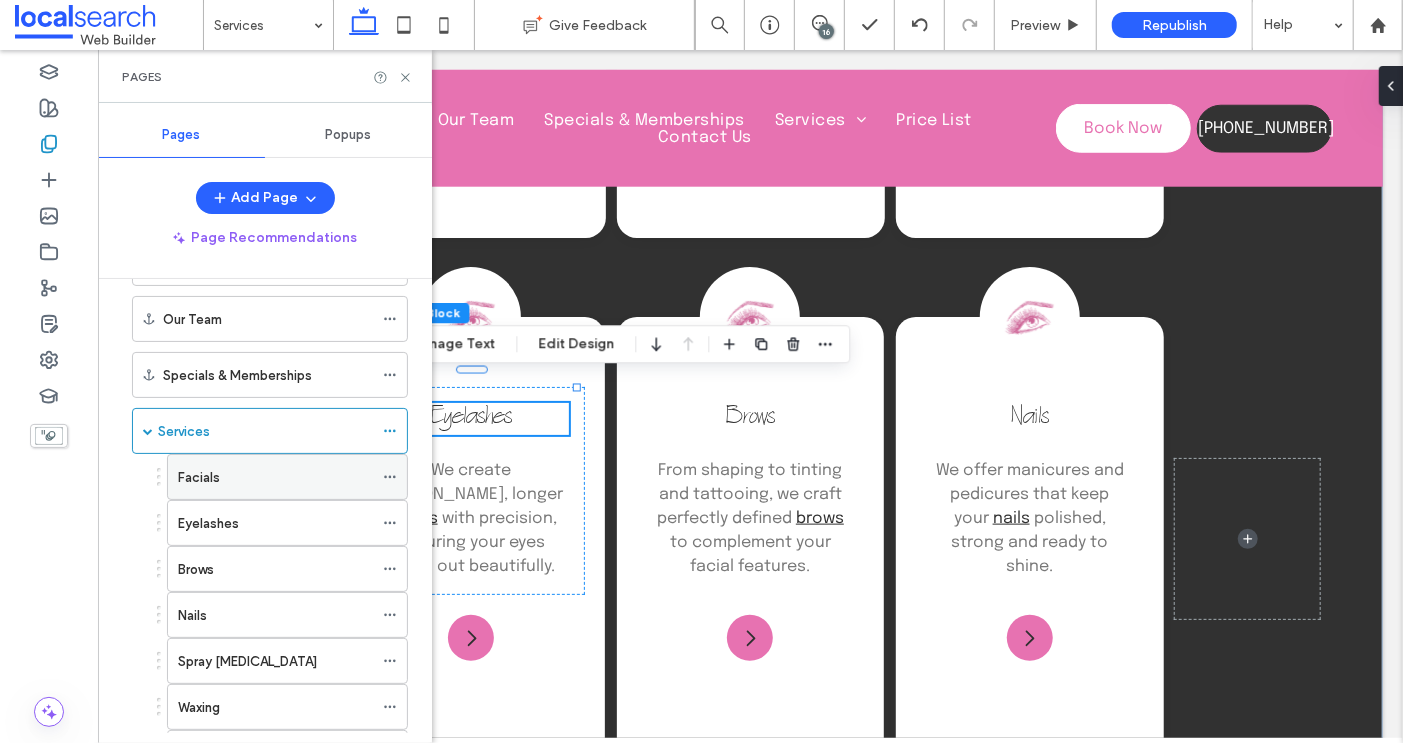
click at [210, 463] on label "Facials" at bounding box center [199, 477] width 42 height 35
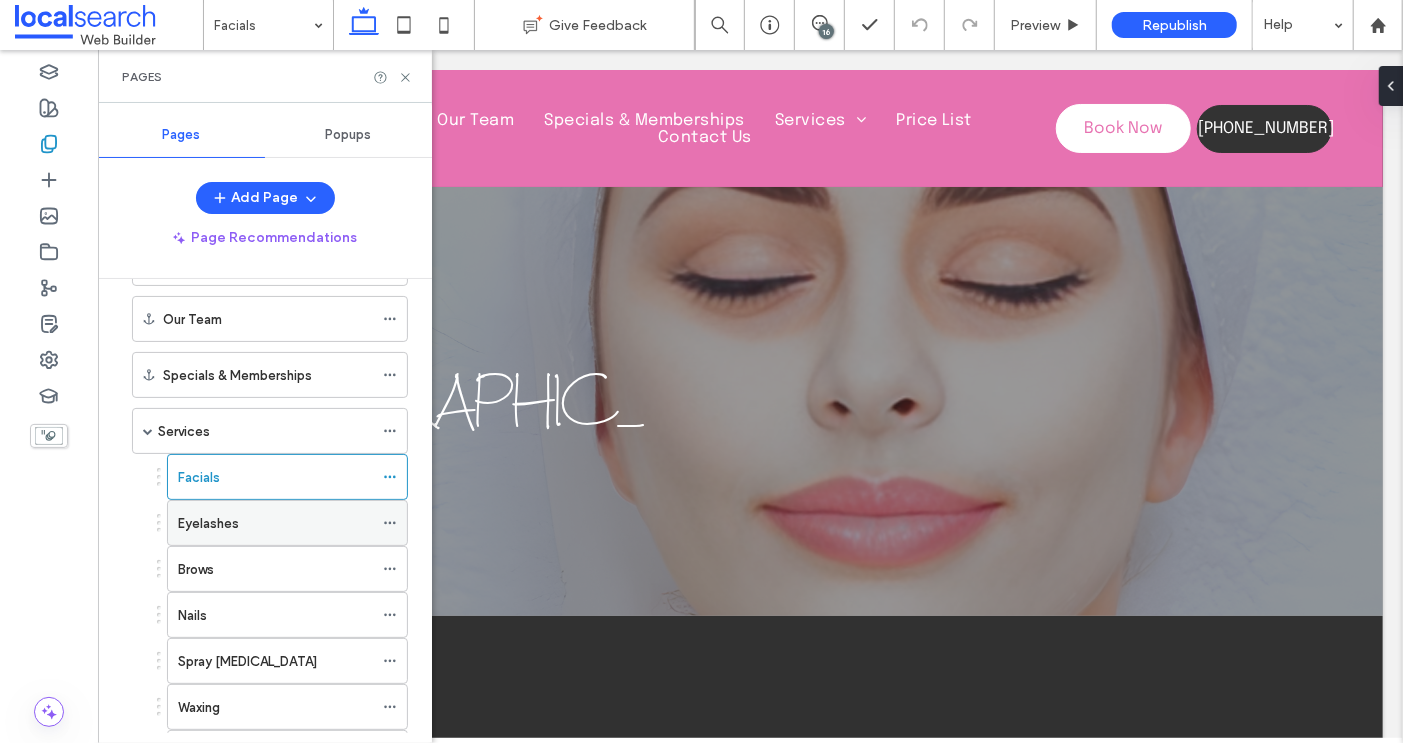
click at [223, 518] on label "Eyelashes" at bounding box center [208, 523] width 61 height 35
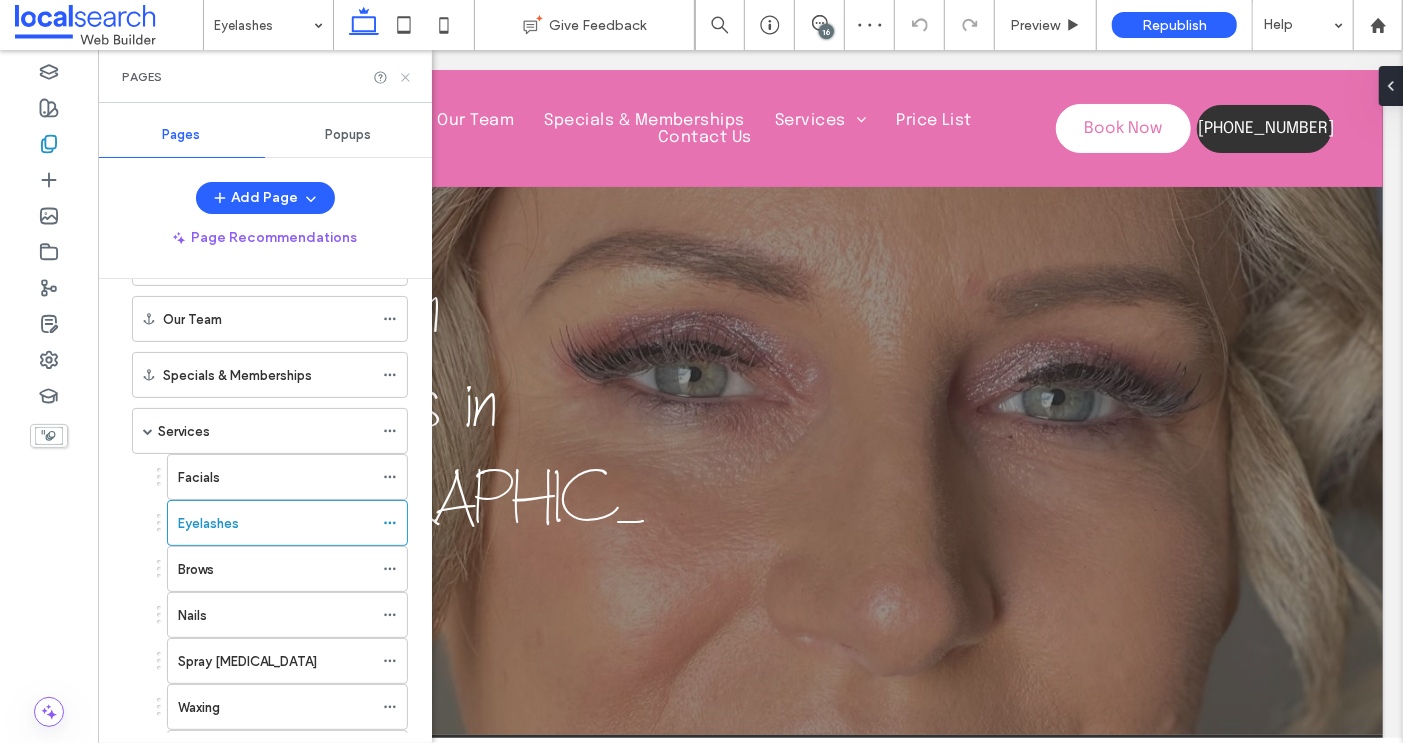
click at [406, 77] on use at bounding box center [405, 77] width 8 height 8
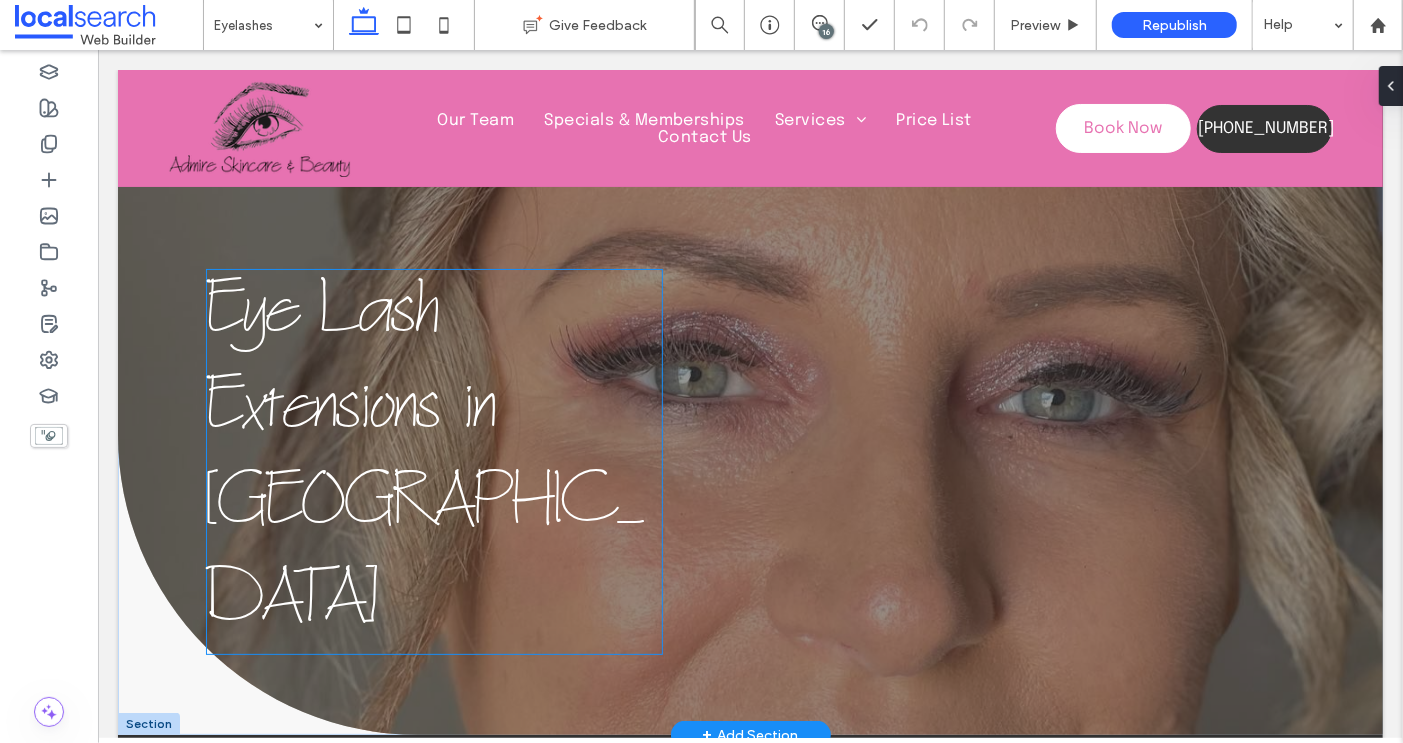
click at [321, 334] on span "Eye Lash Extensions in Taree" at bounding box center [424, 461] width 437 height 378
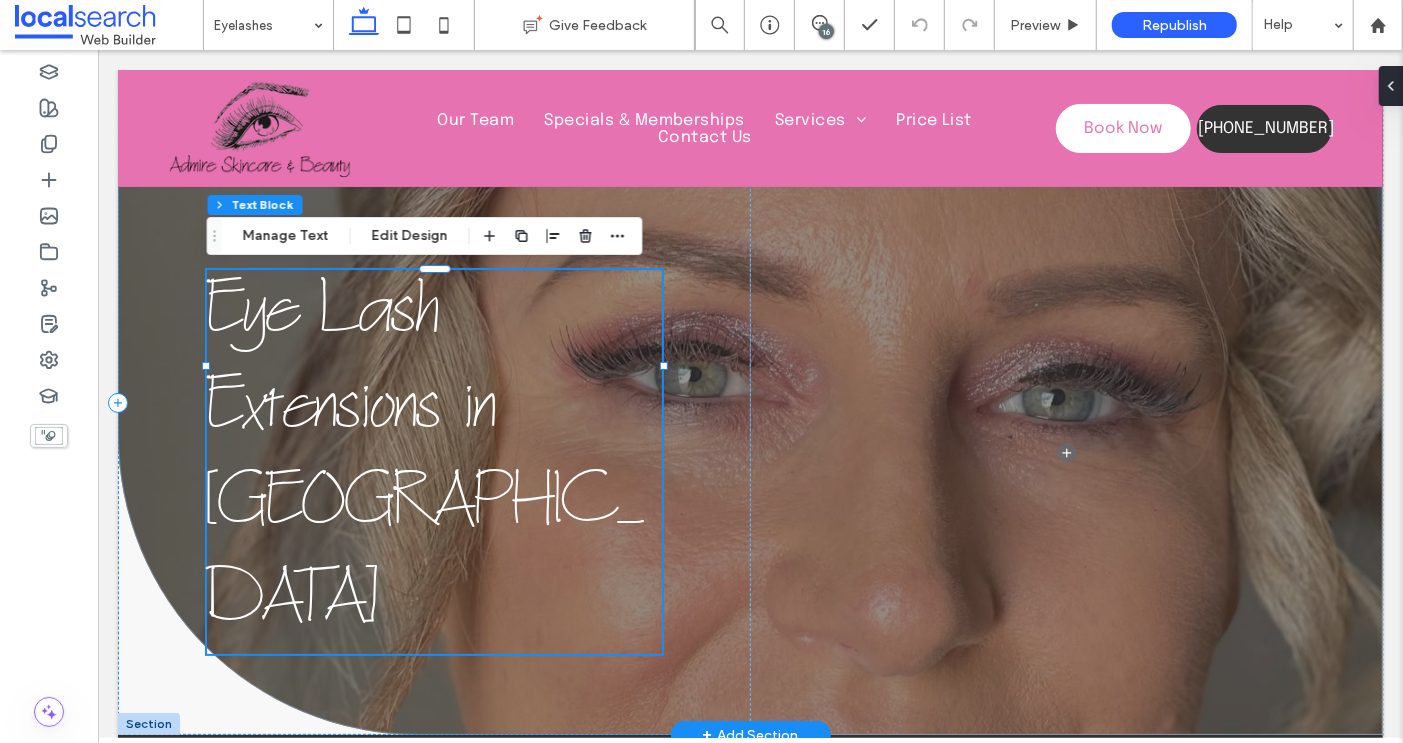
click at [321, 334] on span "Eye Lash Extensions in Taree" at bounding box center [424, 461] width 437 height 378
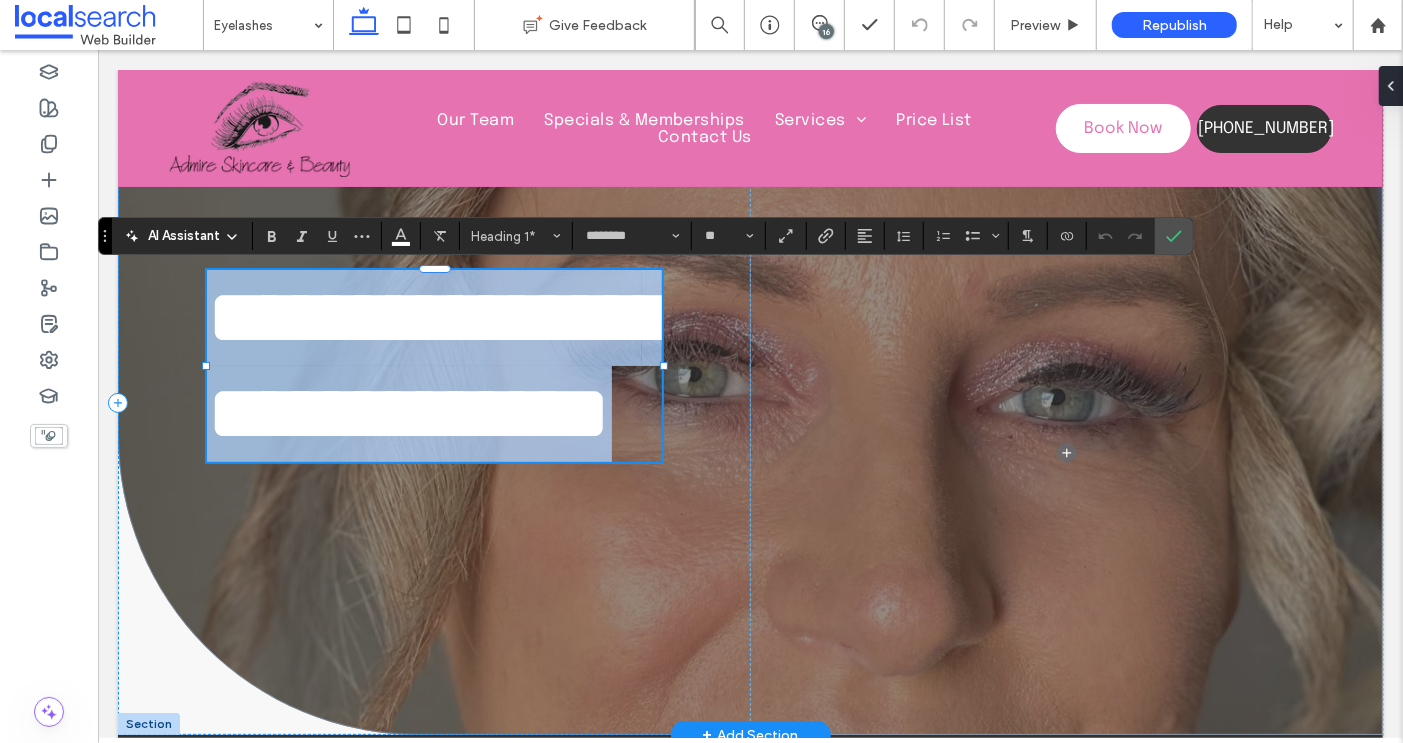
click at [360, 320] on span "**********" at bounding box center [439, 364] width 466 height 175
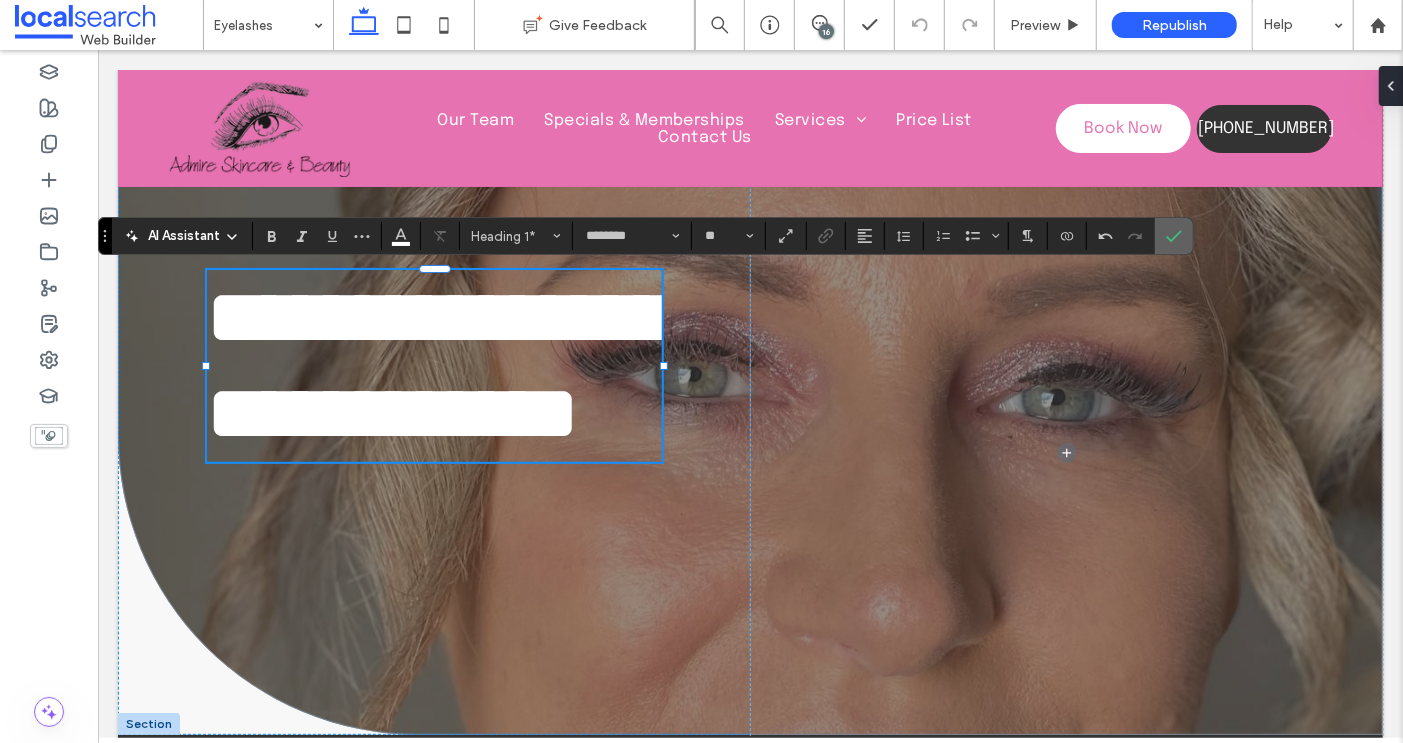
click at [1166, 227] on span "Confirm" at bounding box center [1170, 236] width 9 height 36
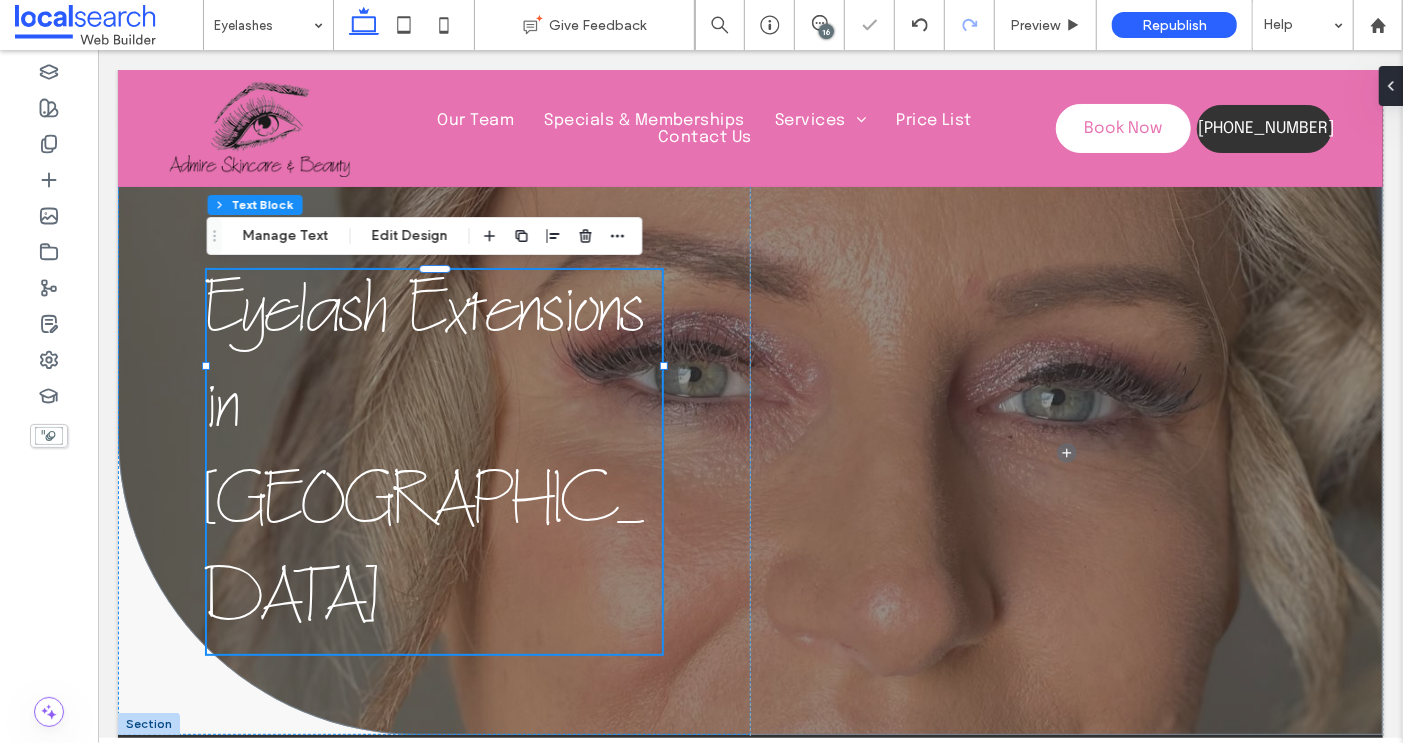
scroll to position [548, 0]
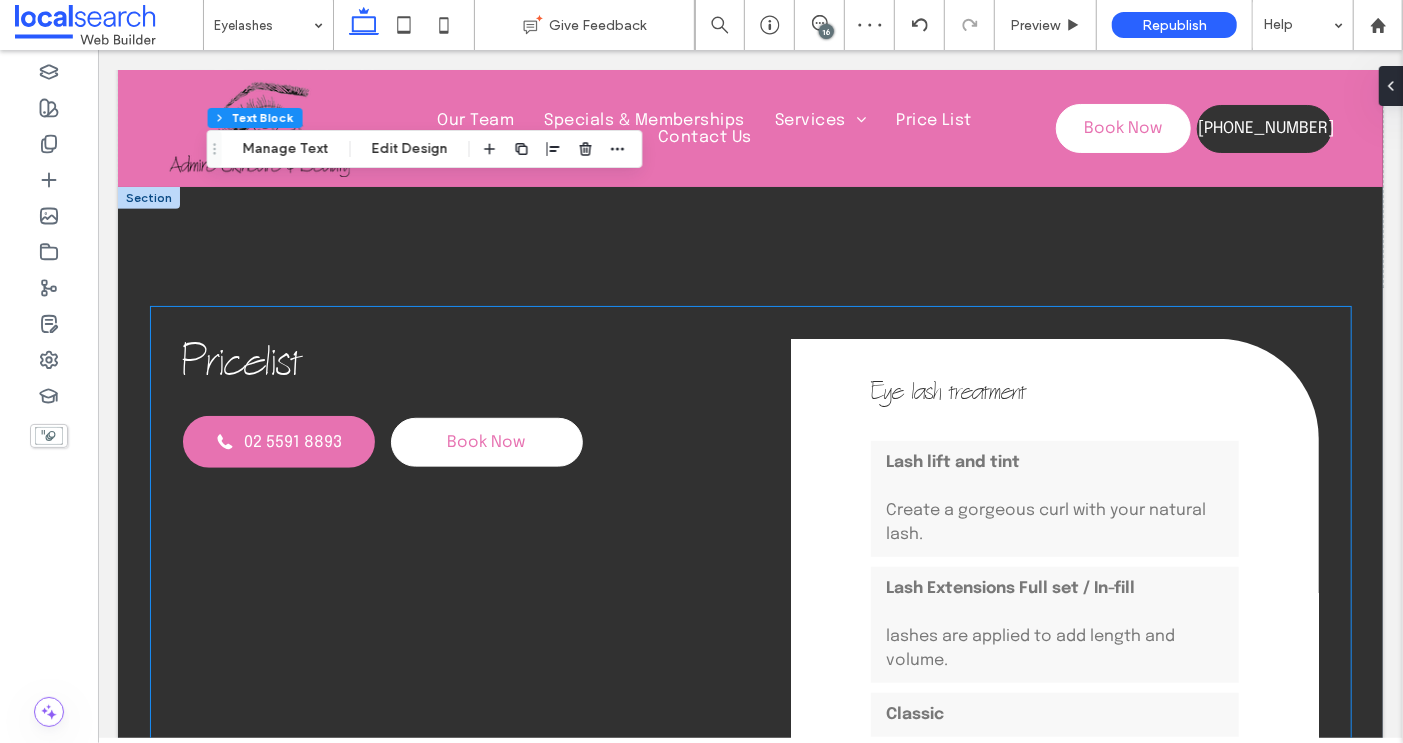
click at [926, 390] on span "Eye lash treatment" at bounding box center [947, 394] width 155 height 32
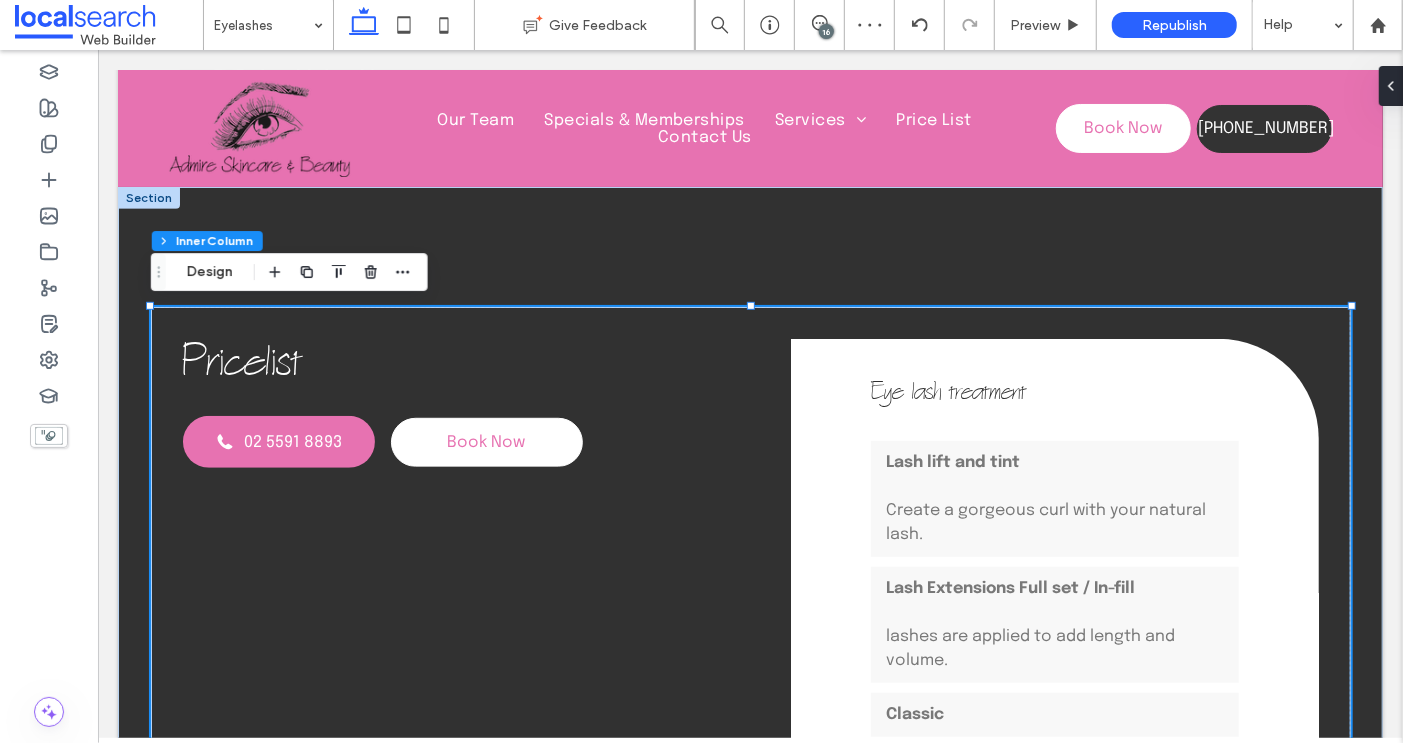
click at [907, 394] on span "Eye lash treatment" at bounding box center [947, 394] width 155 height 32
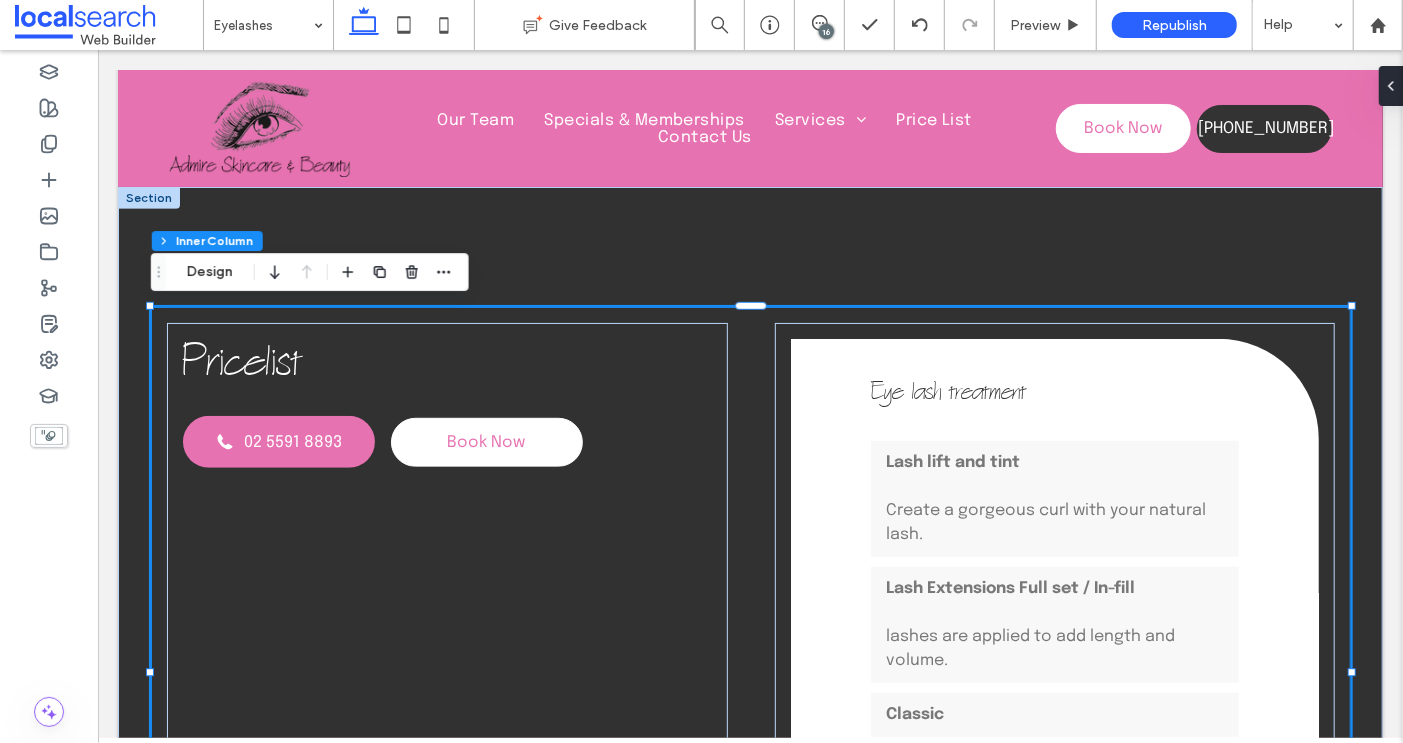
click at [907, 393] on span "Eye lash treatment" at bounding box center [947, 394] width 155 height 32
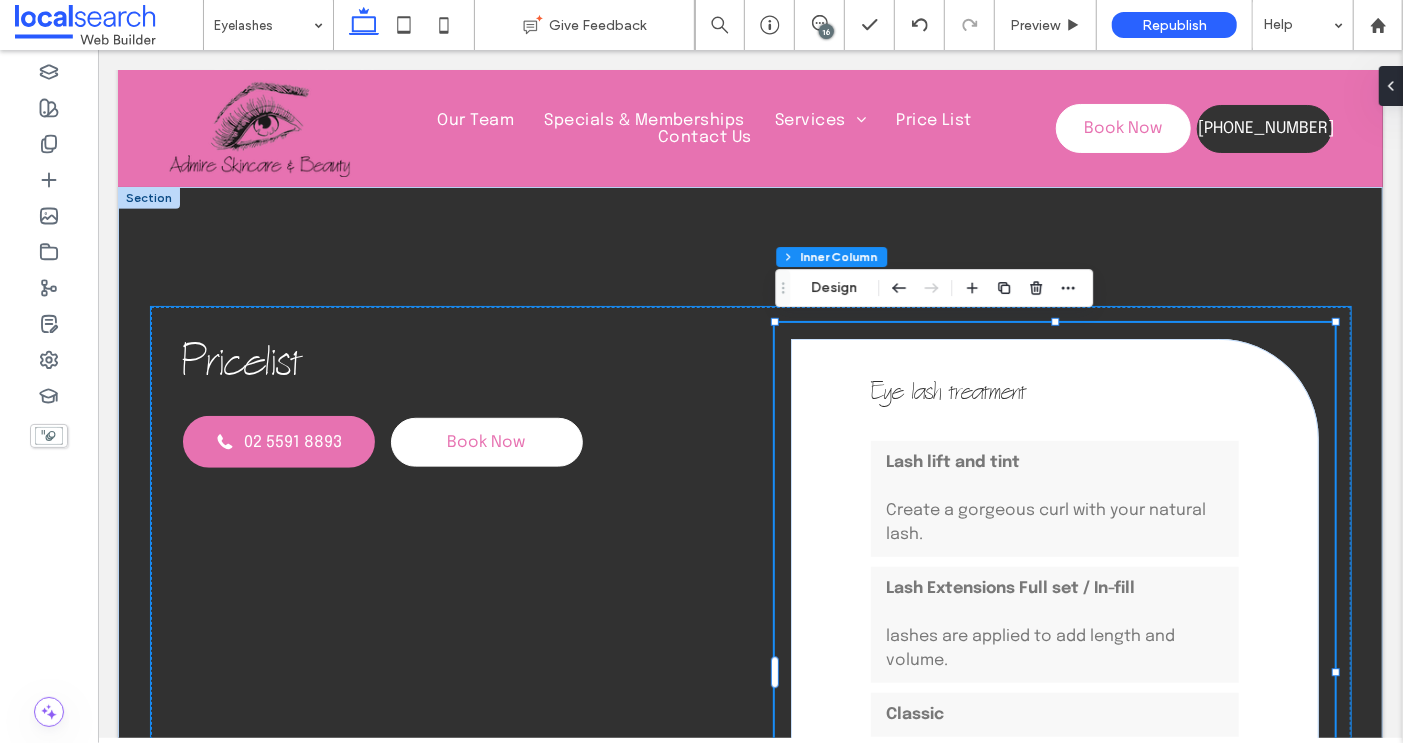
click at [907, 393] on span "Eye lash treatment" at bounding box center [947, 394] width 155 height 32
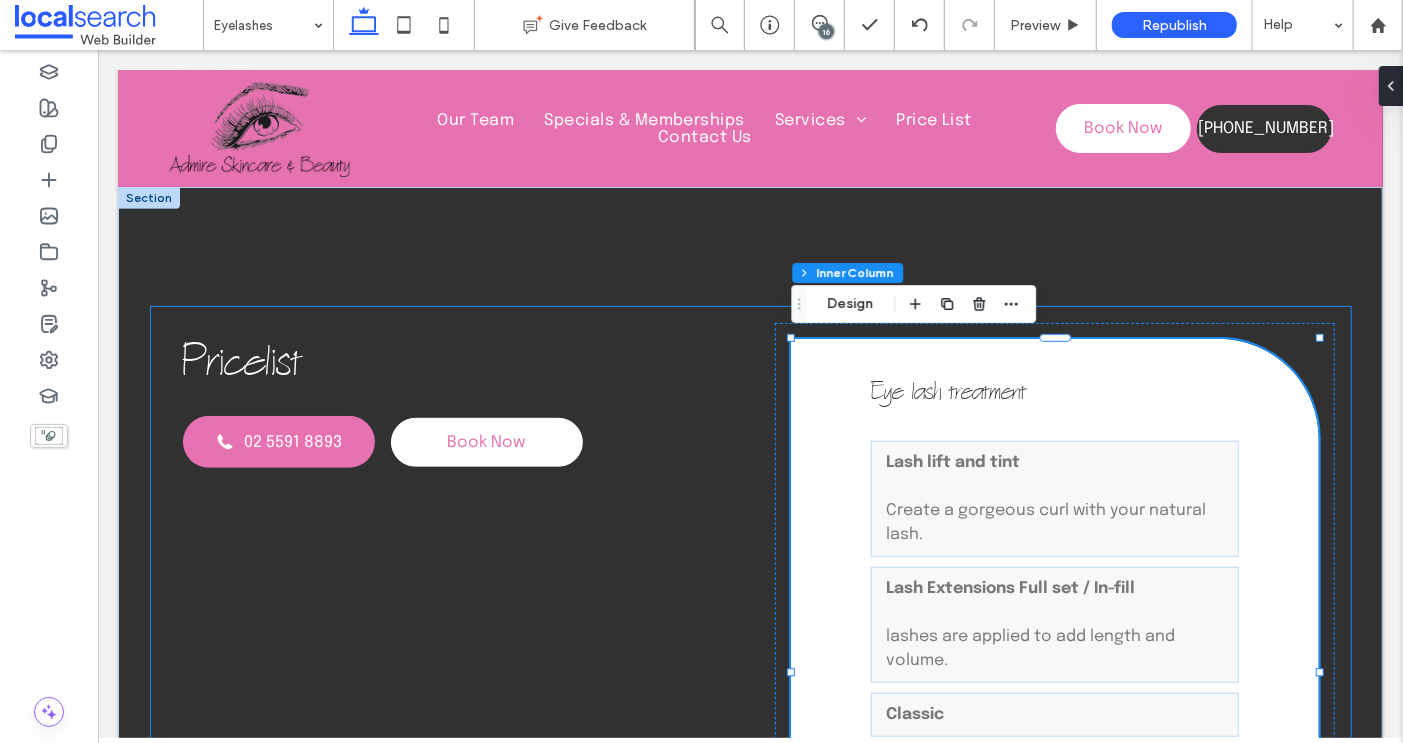
click at [907, 393] on span "Eye lash treatment" at bounding box center [947, 394] width 155 height 32
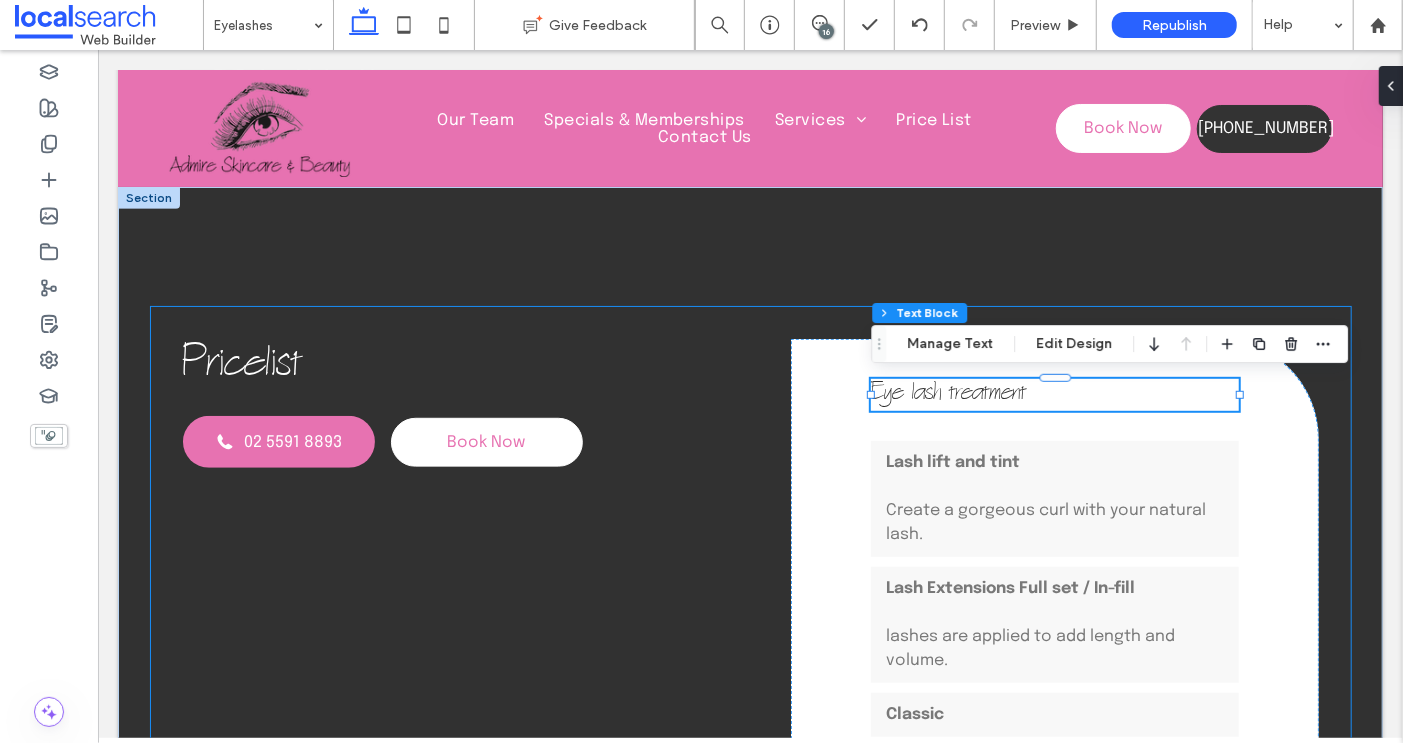
click at [907, 393] on span "Eye lash treatment" at bounding box center [947, 394] width 155 height 32
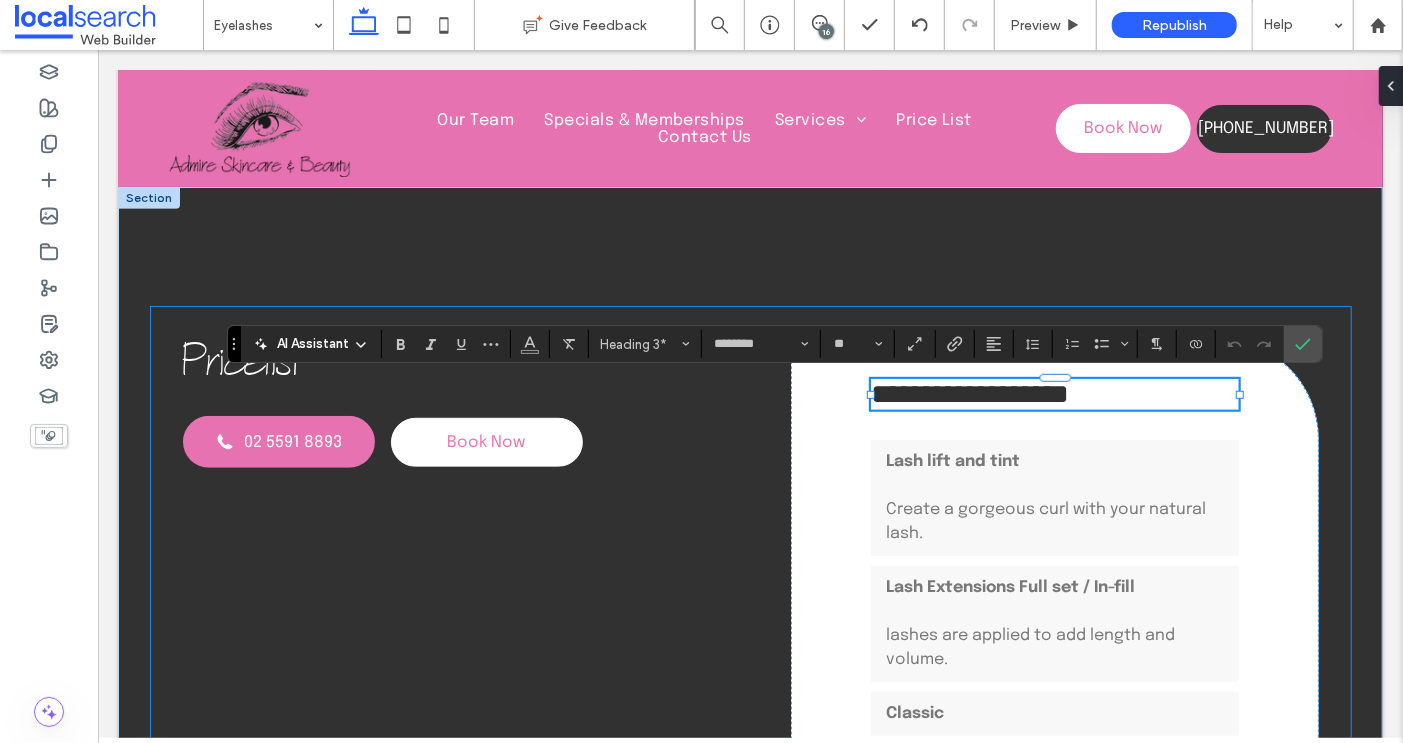
click at [907, 391] on span "**********" at bounding box center [969, 393] width 198 height 28
click at [1295, 350] on icon "Confirm" at bounding box center [1303, 344] width 16 height 16
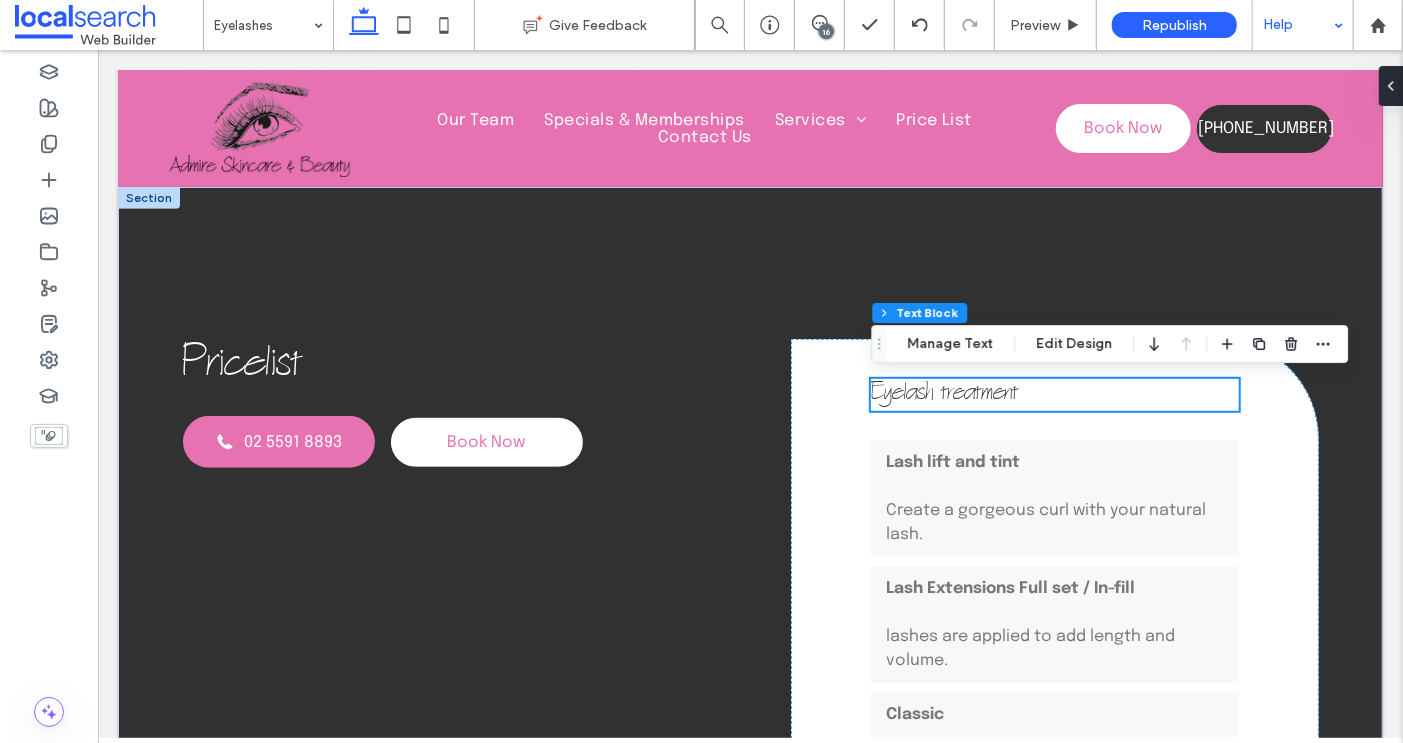
scroll to position [2067, 0]
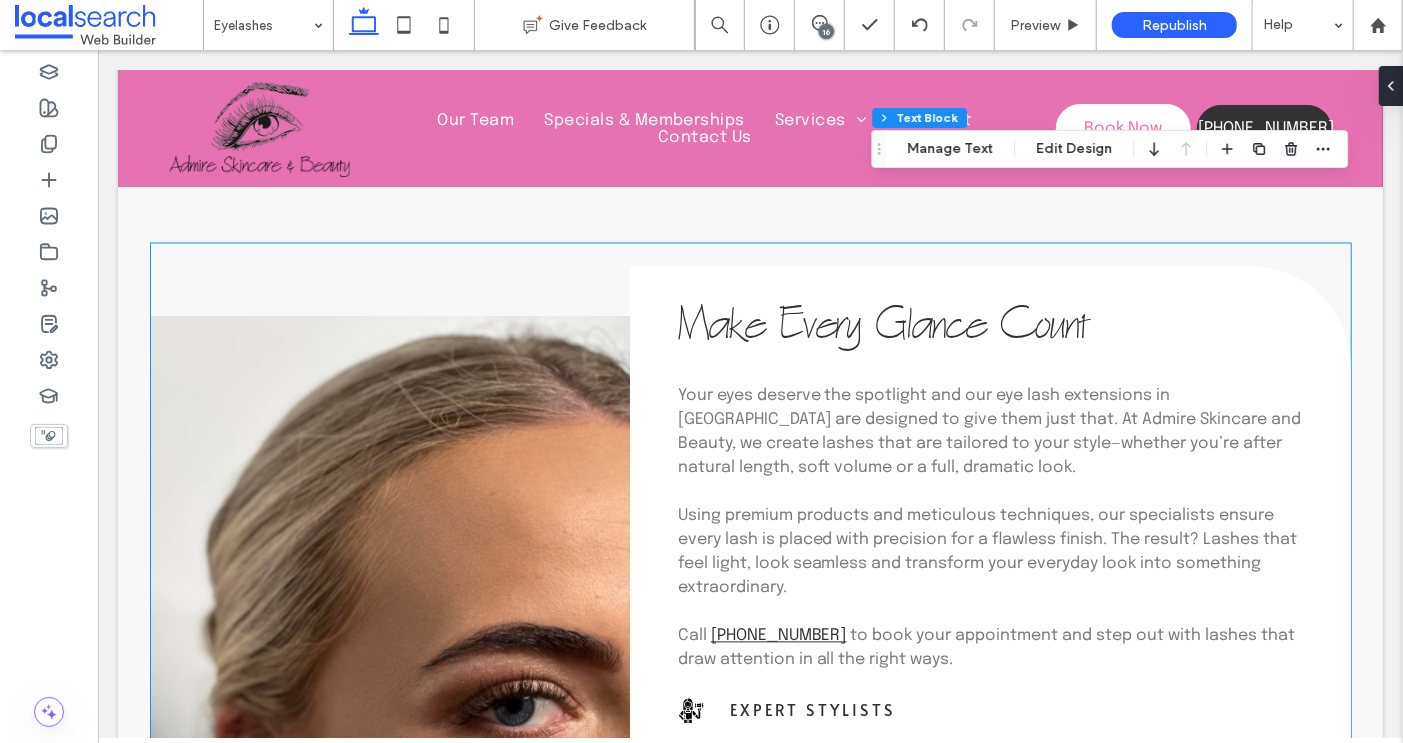
click at [1027, 387] on span "Your eyes deserve the spotlight and our eye lash extensions in Taree are design…" at bounding box center [989, 431] width 624 height 89
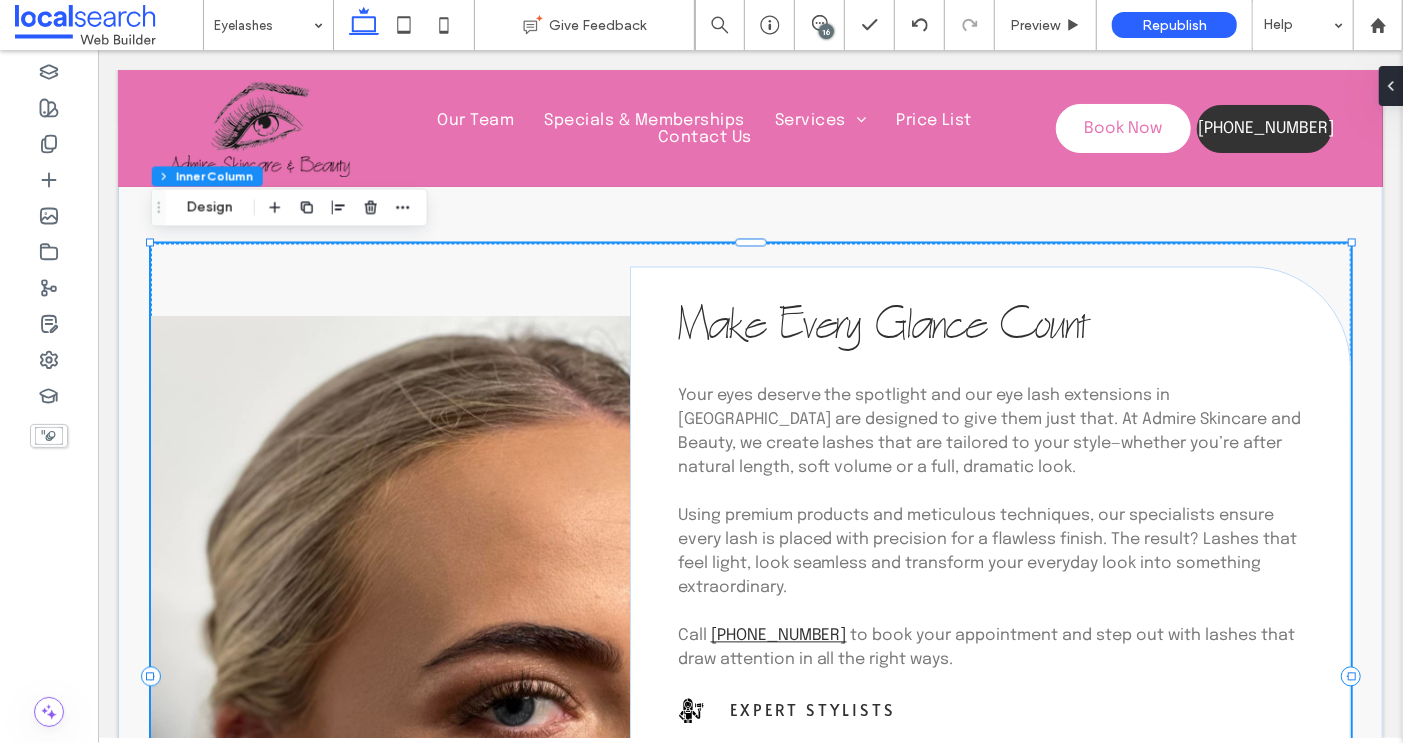
click at [1026, 388] on span "Your eyes deserve the spotlight and our eye lash extensions in Taree are design…" at bounding box center [989, 431] width 624 height 89
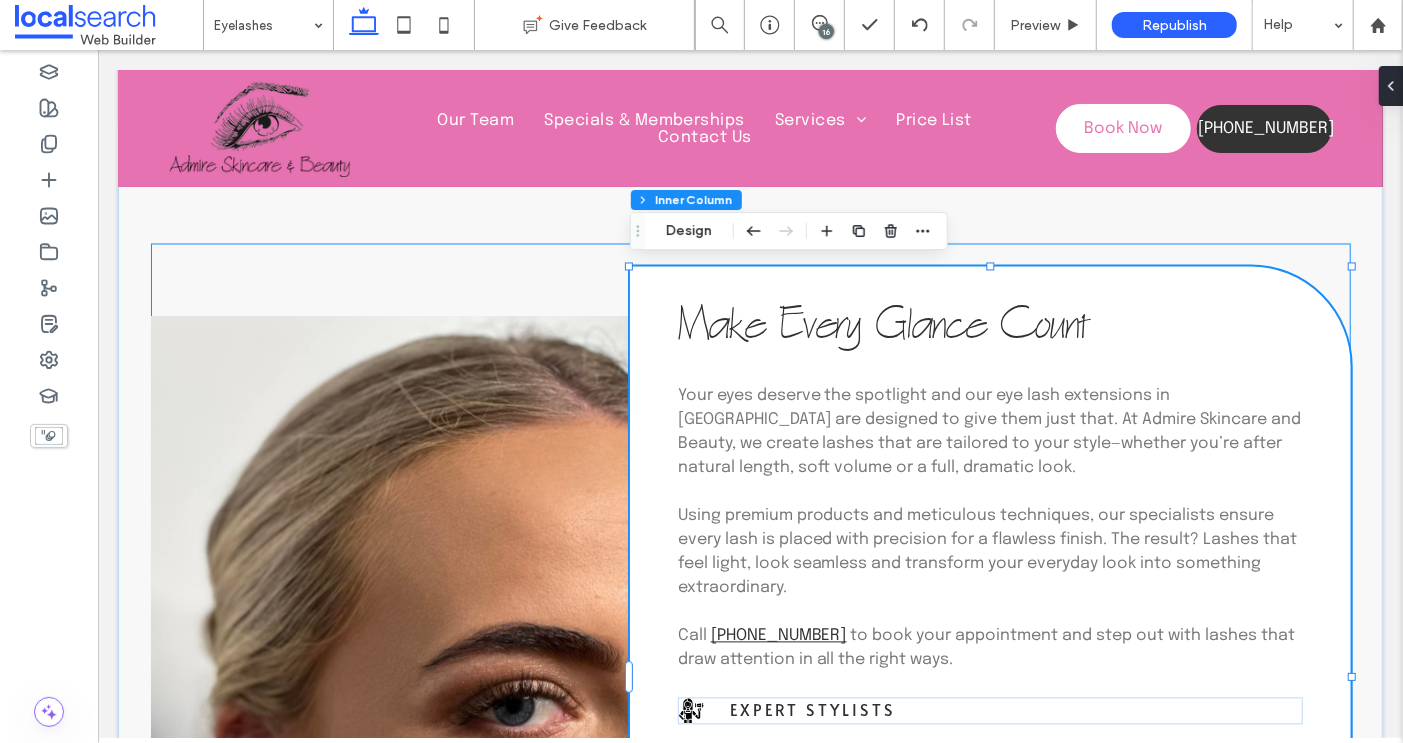
click at [1026, 390] on span "Your eyes deserve the spotlight and our eye lash extensions in Taree are design…" at bounding box center [989, 431] width 624 height 89
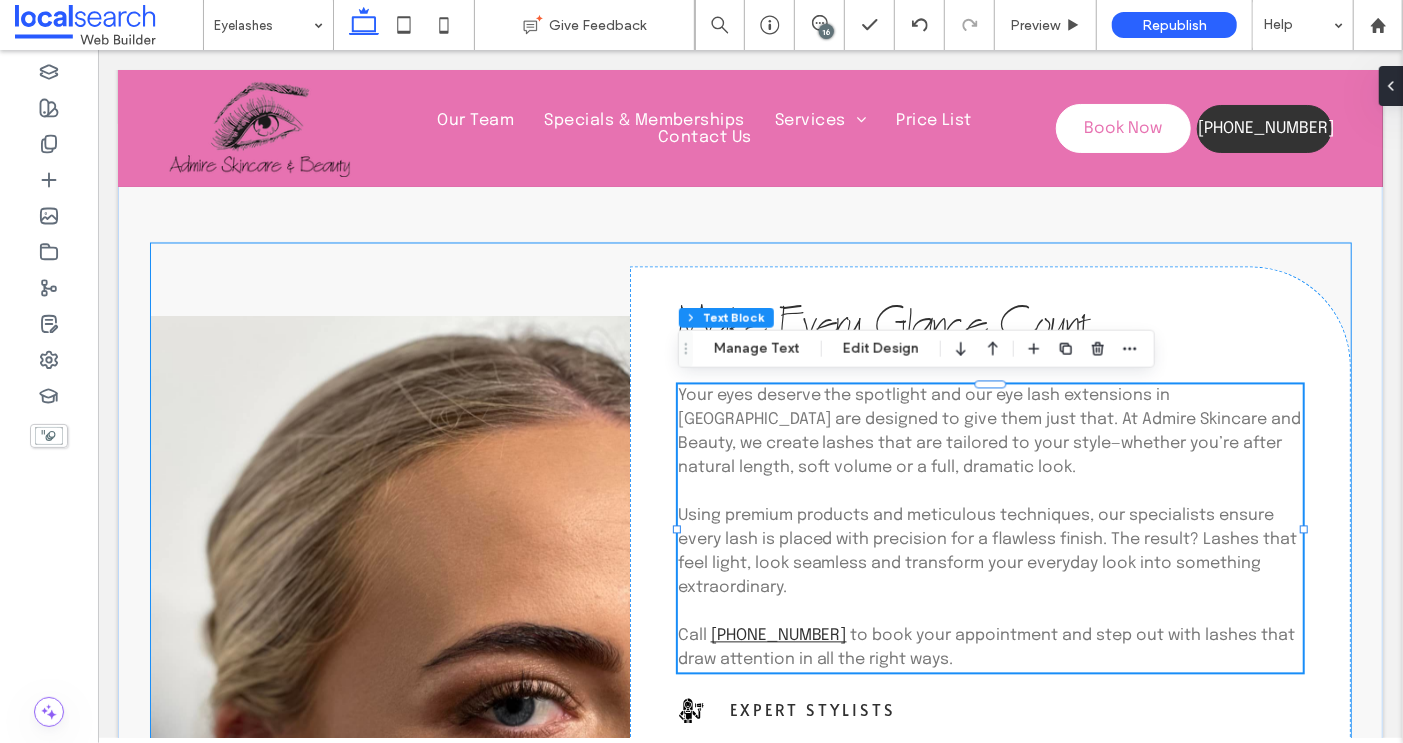
click at [1025, 394] on span "Your eyes deserve the spotlight and our eye lash extensions in Taree are design…" at bounding box center [989, 431] width 624 height 89
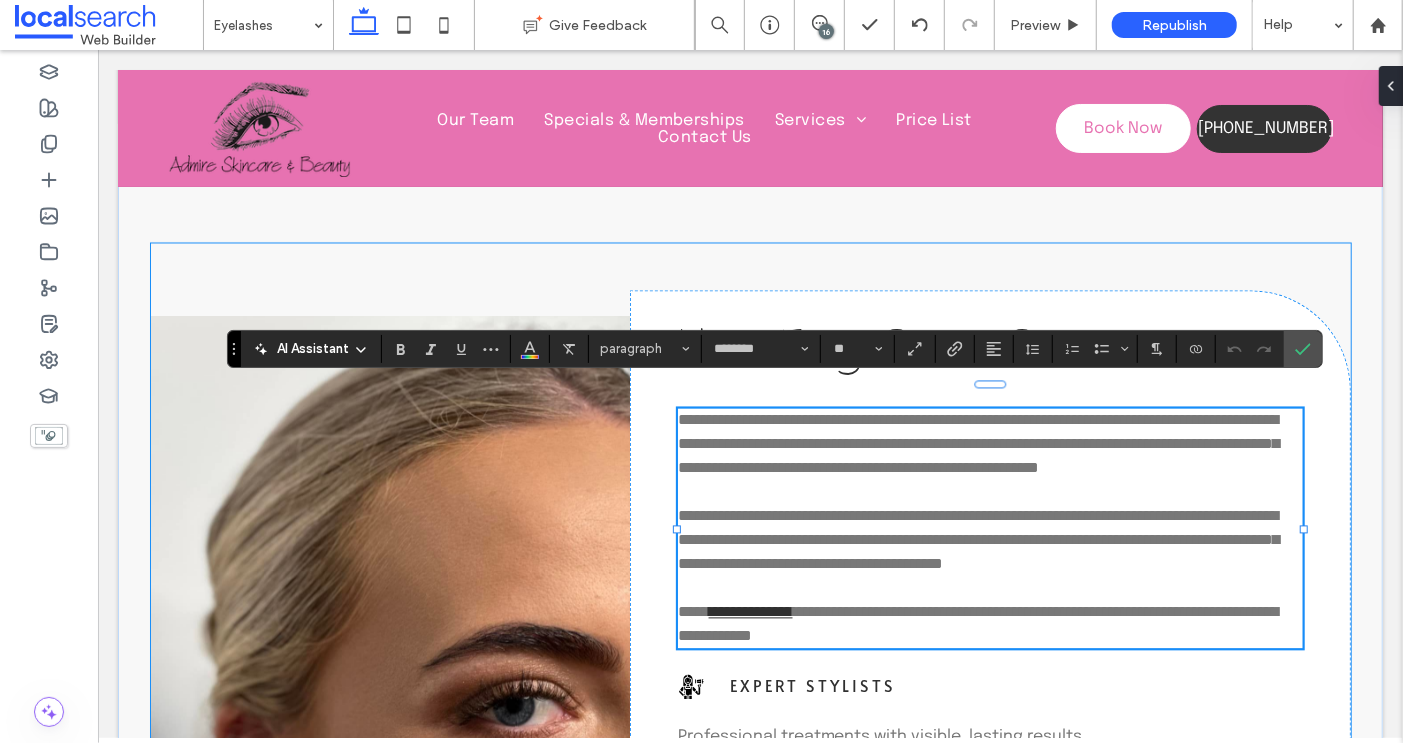
click at [1026, 412] on span "**********" at bounding box center [978, 443] width 602 height 63
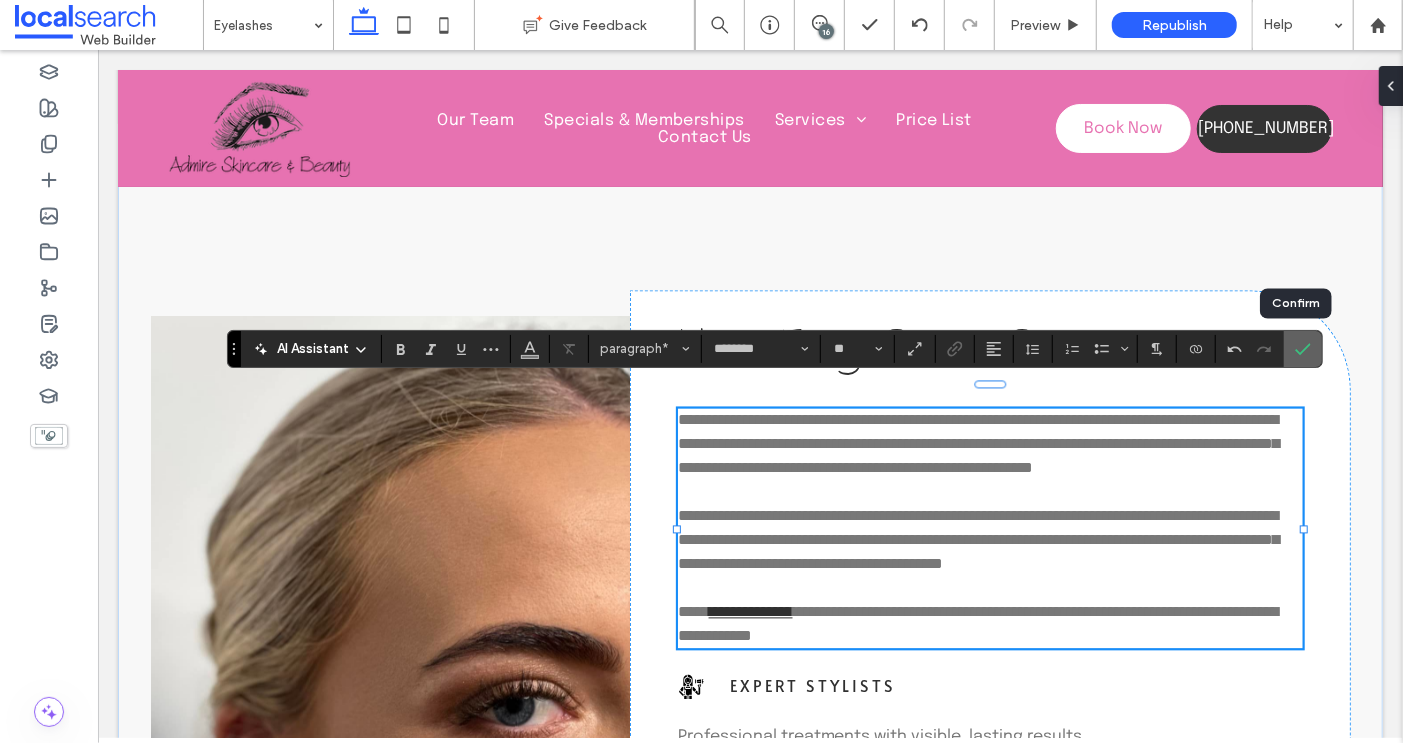
click at [1295, 349] on icon "Confirm" at bounding box center [1303, 349] width 16 height 16
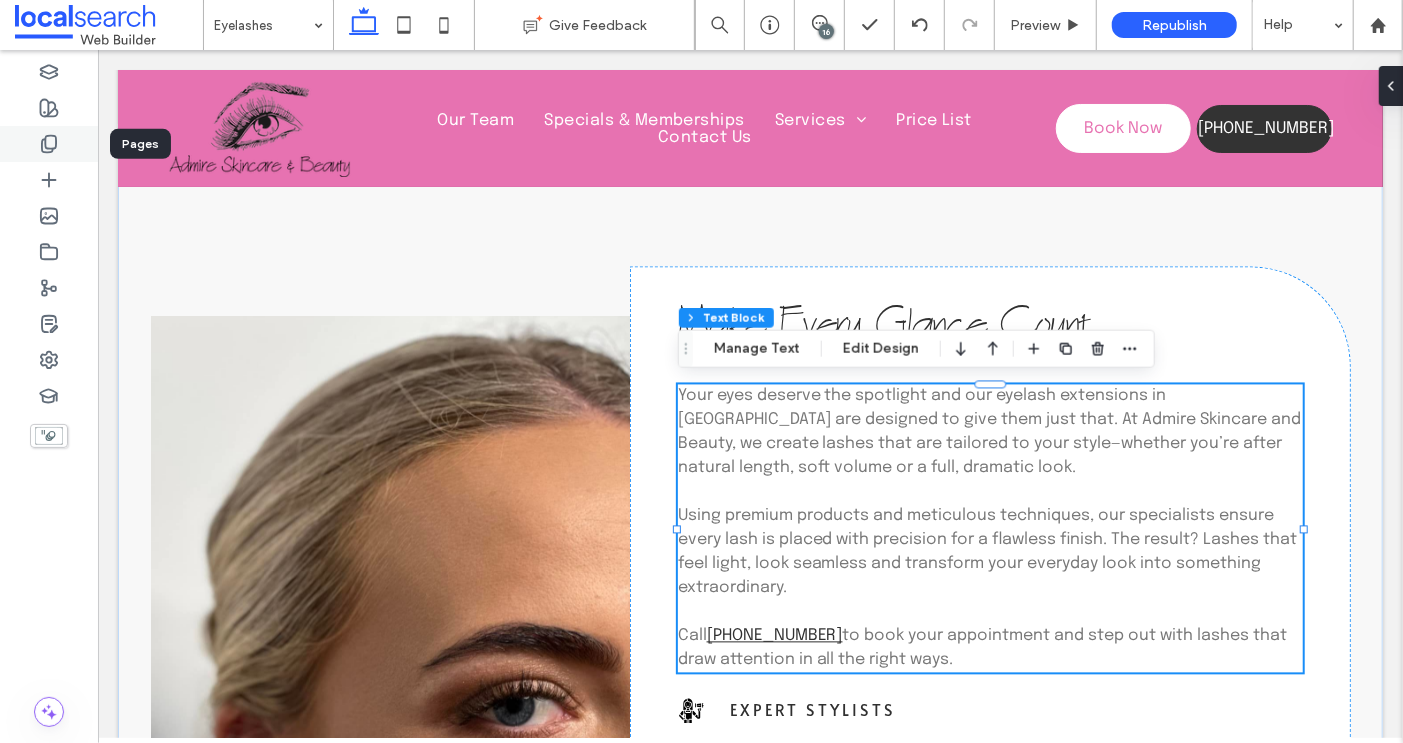
click at [56, 142] on use at bounding box center [49, 144] width 14 height 17
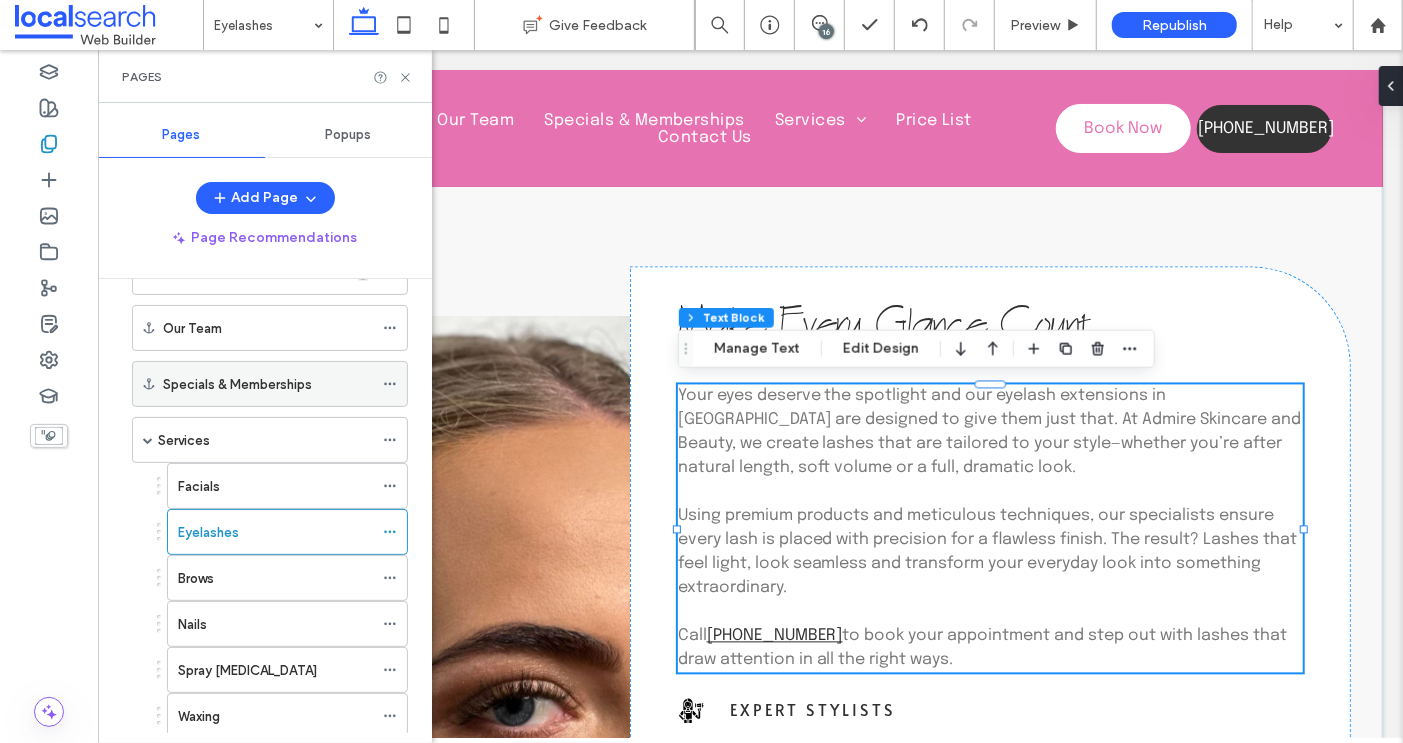
scroll to position [113, 0]
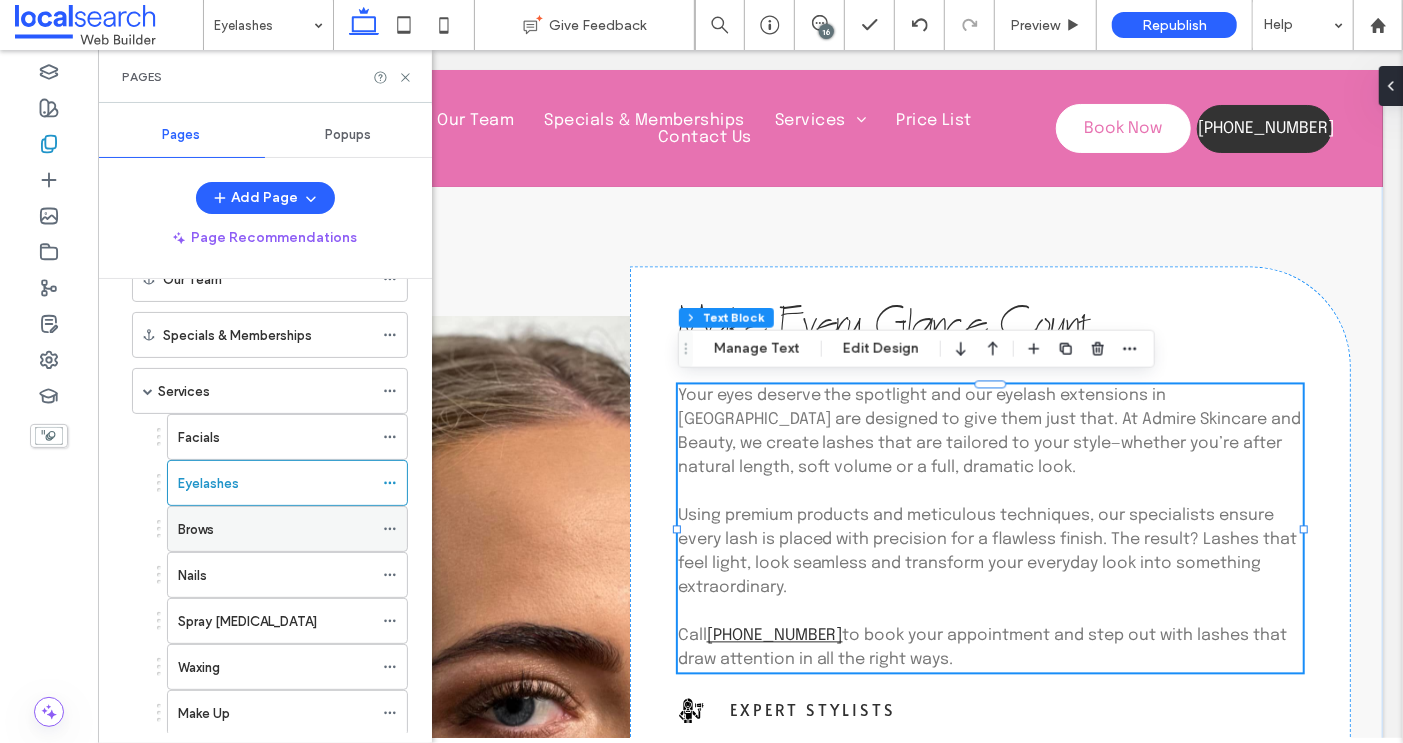
click at [234, 521] on div "Brows" at bounding box center [275, 529] width 195 height 21
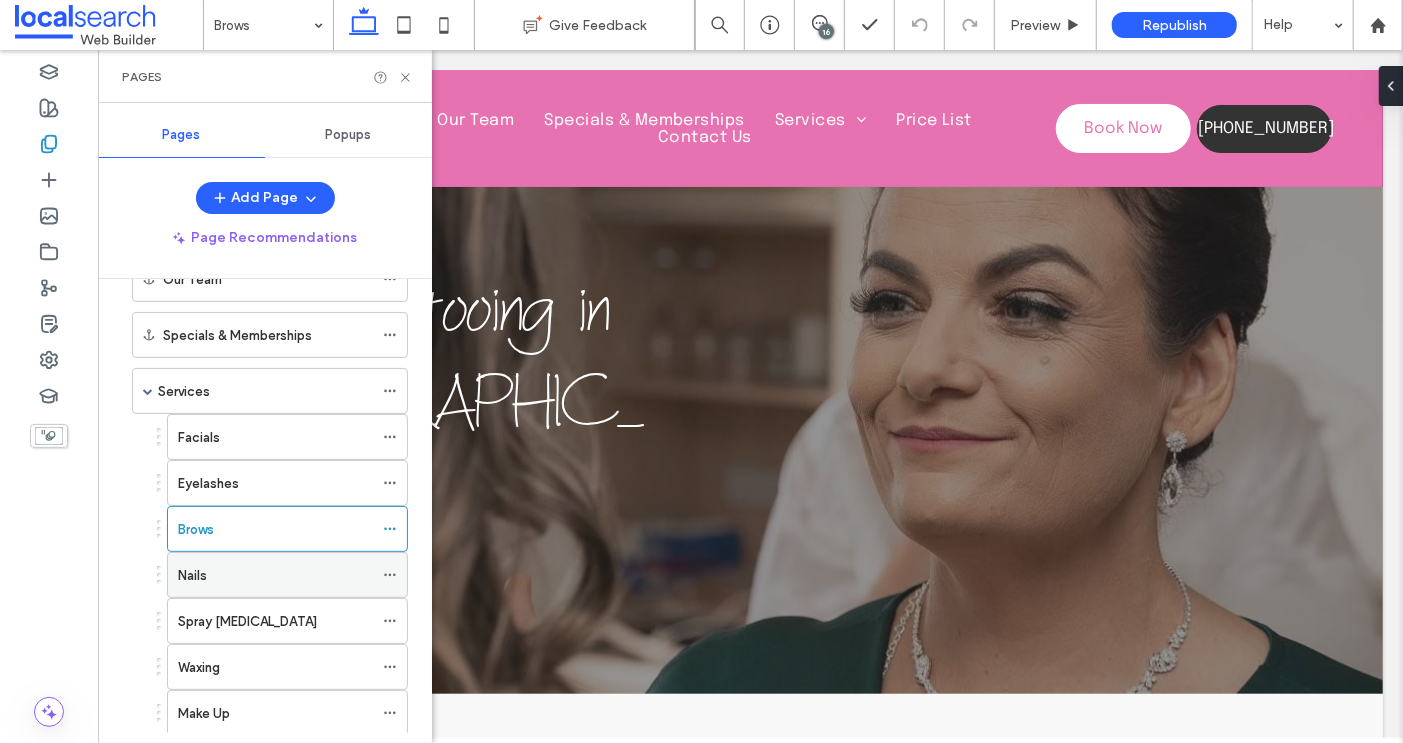
click at [231, 569] on div "Nails" at bounding box center [275, 575] width 195 height 21
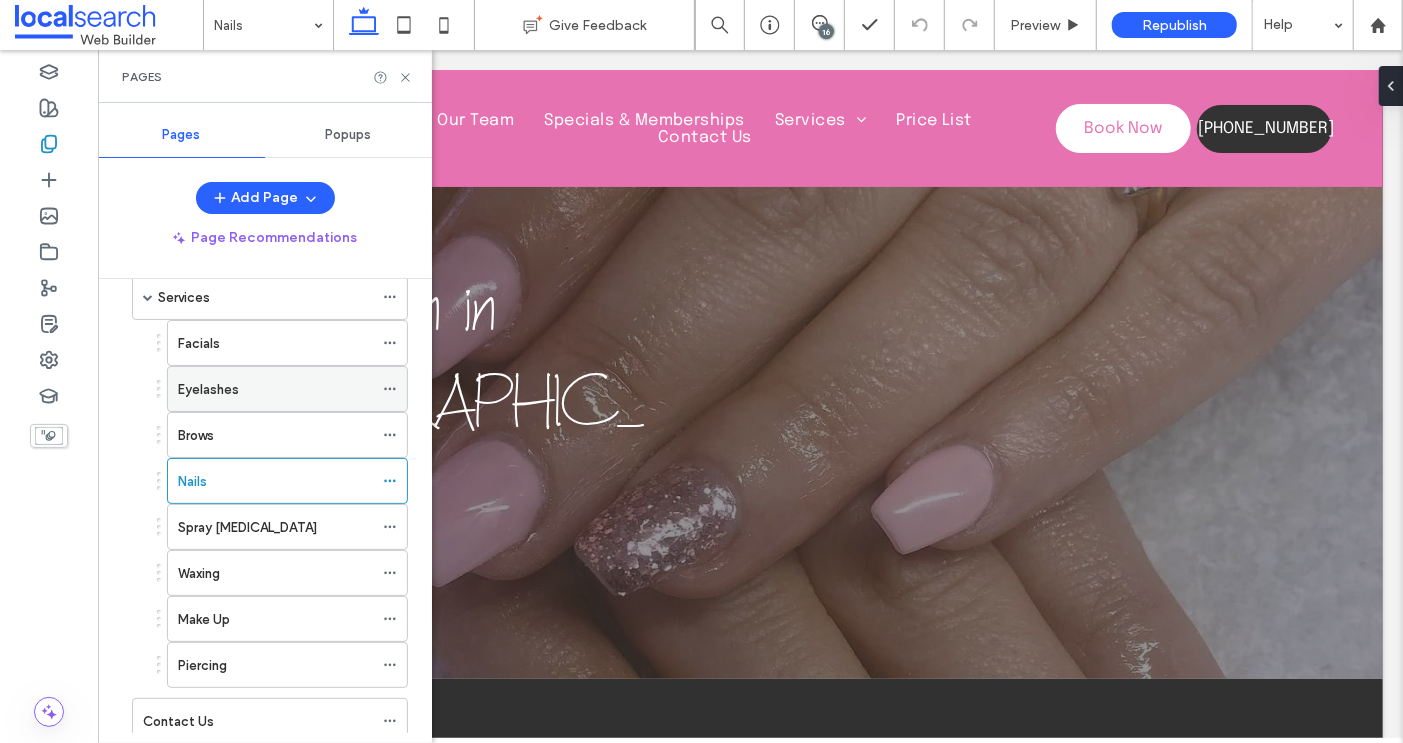
scroll to position [215, 0]
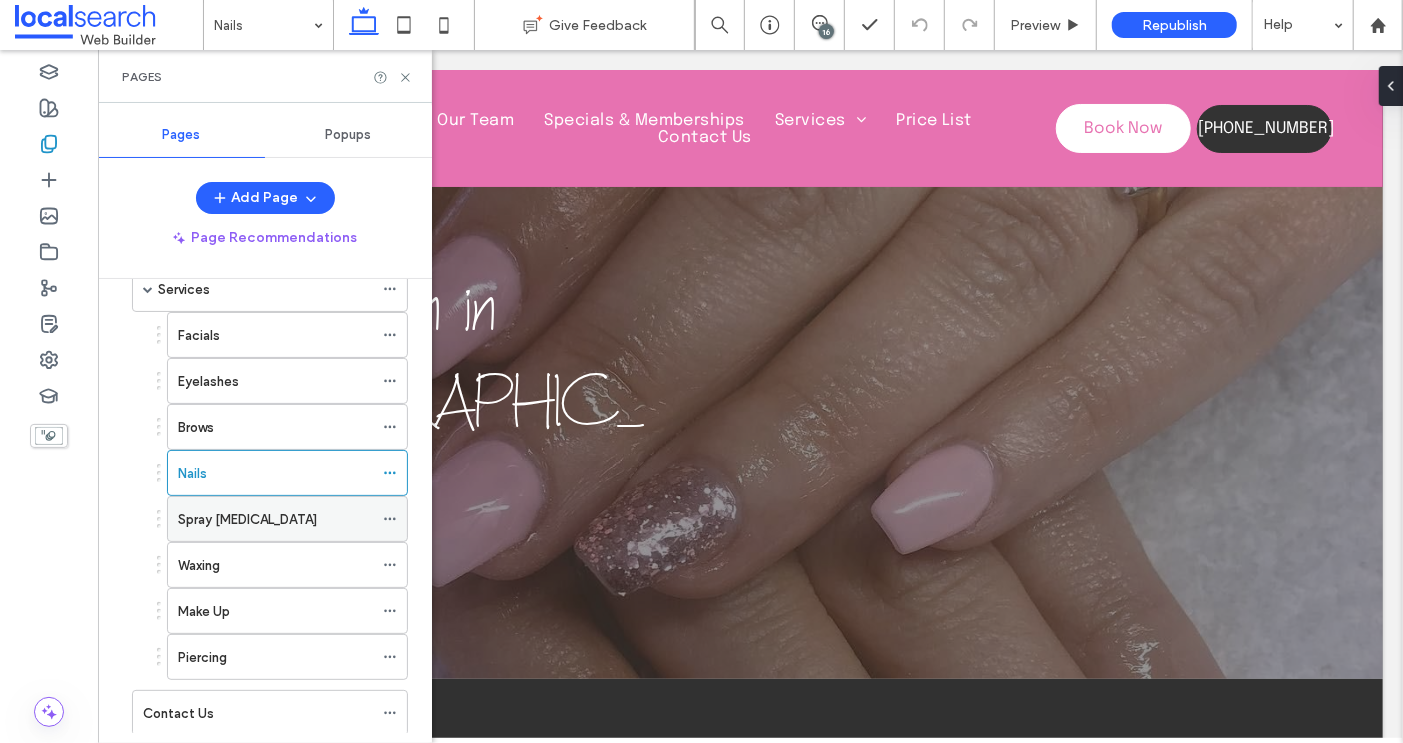
click at [244, 510] on label "Spray Tanning" at bounding box center [247, 519] width 139 height 35
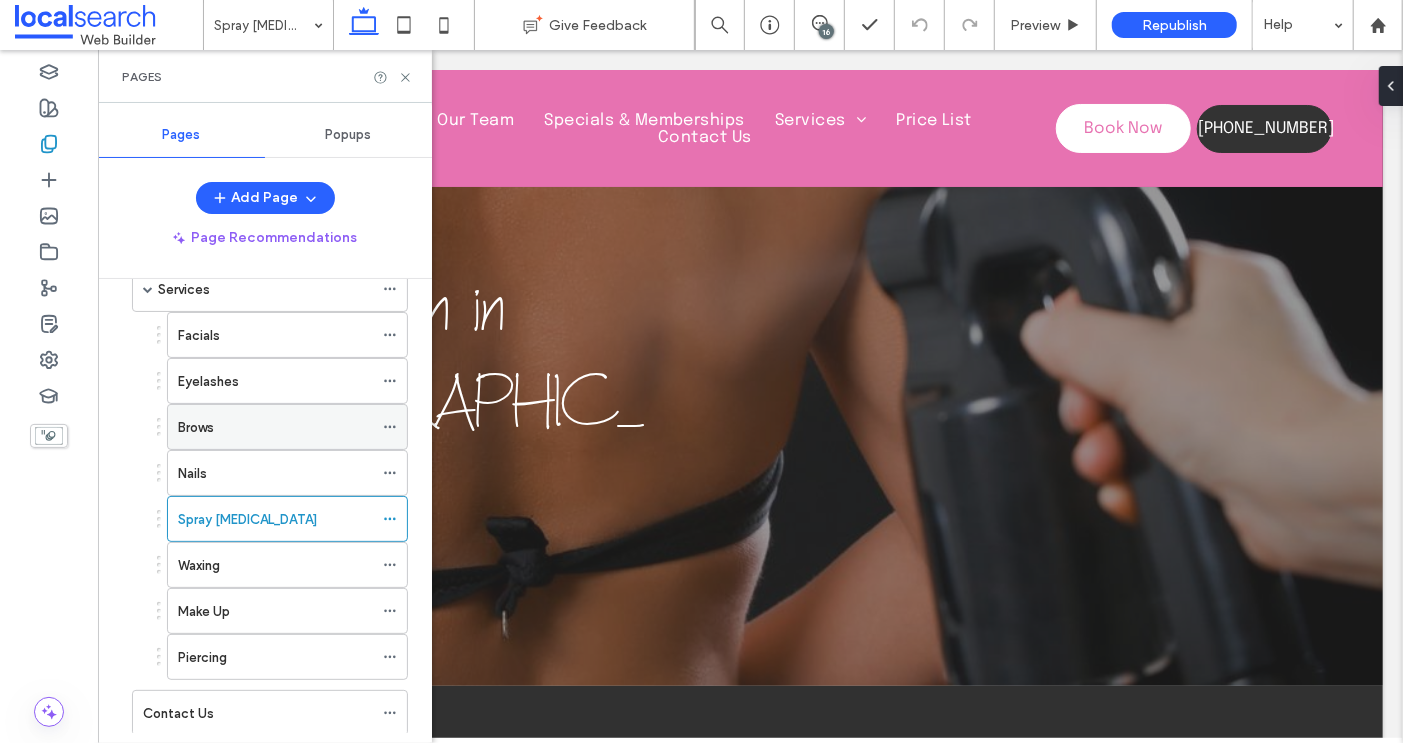
scroll to position [254, 0]
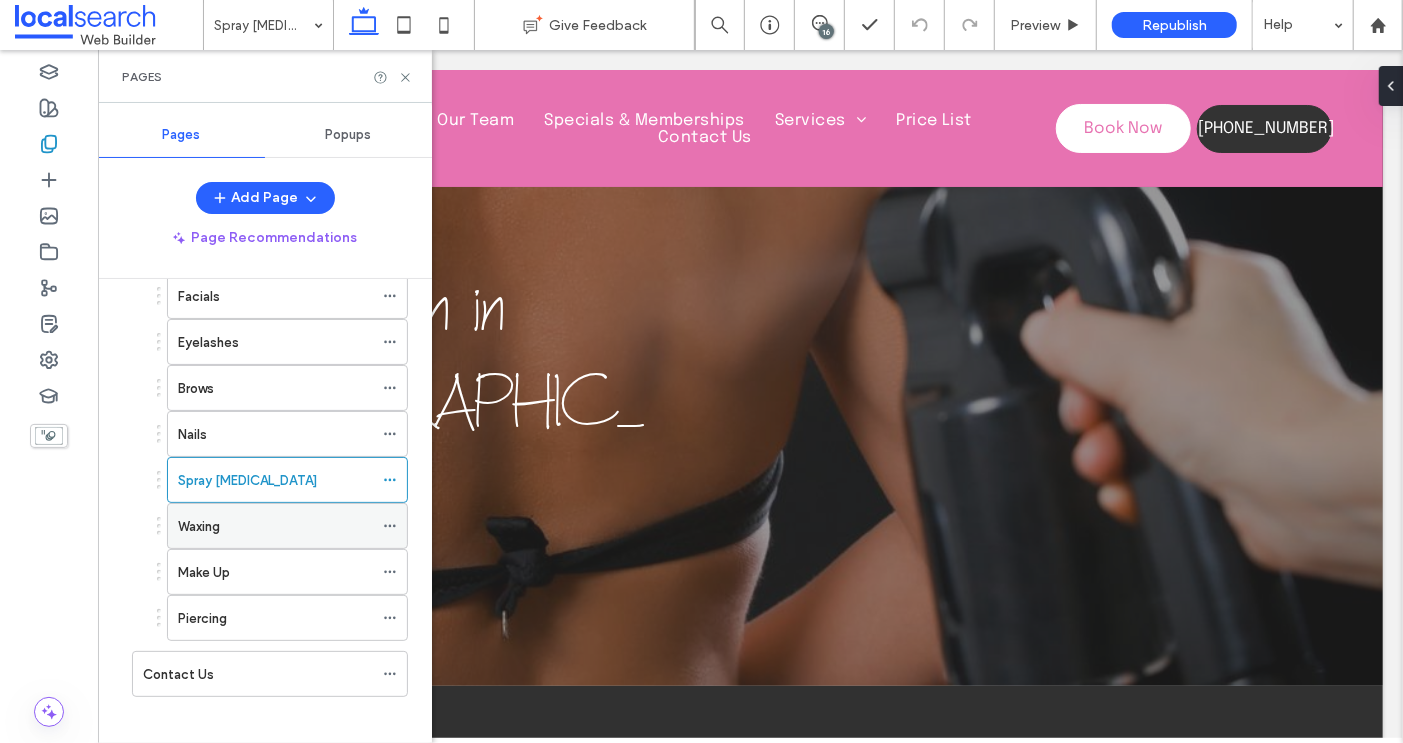
click at [203, 513] on label "Waxing" at bounding box center [199, 526] width 42 height 35
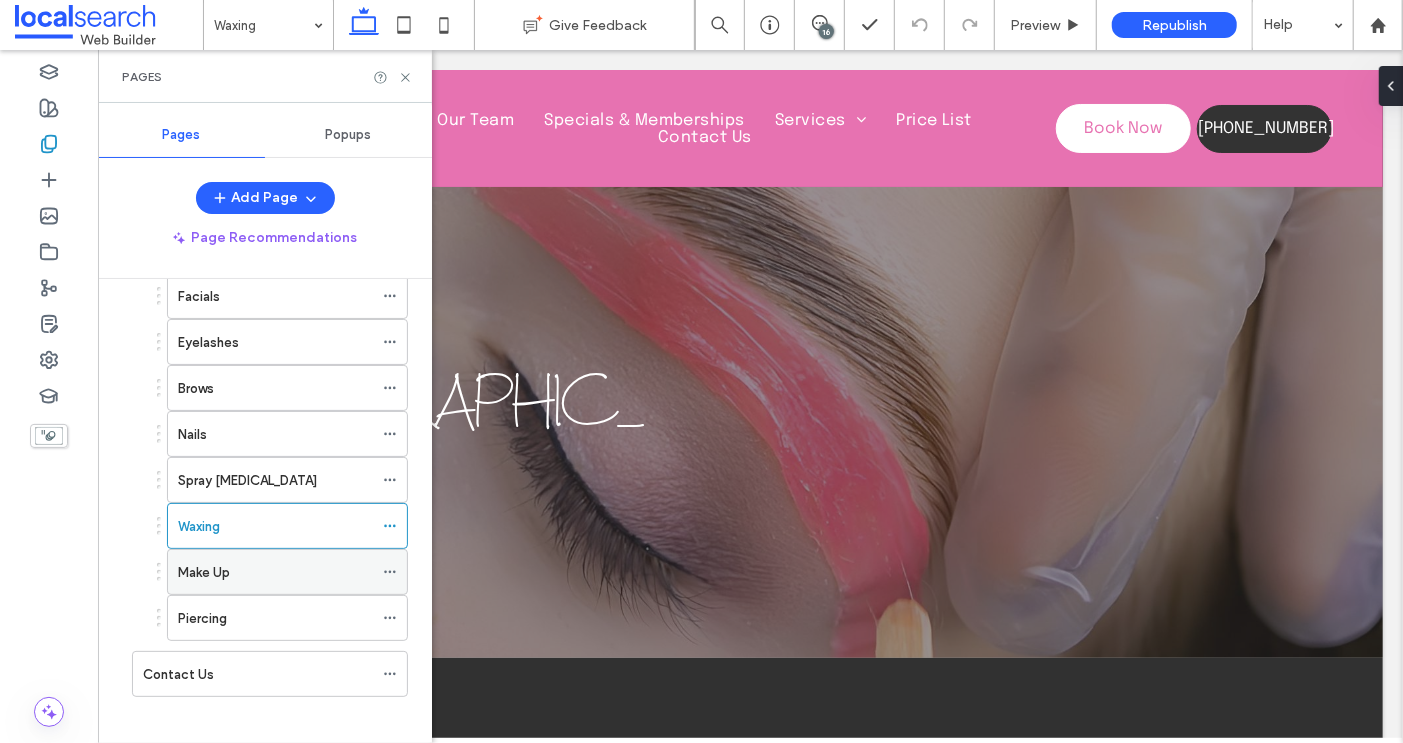
click at [226, 563] on label "Make Up" at bounding box center [204, 572] width 52 height 35
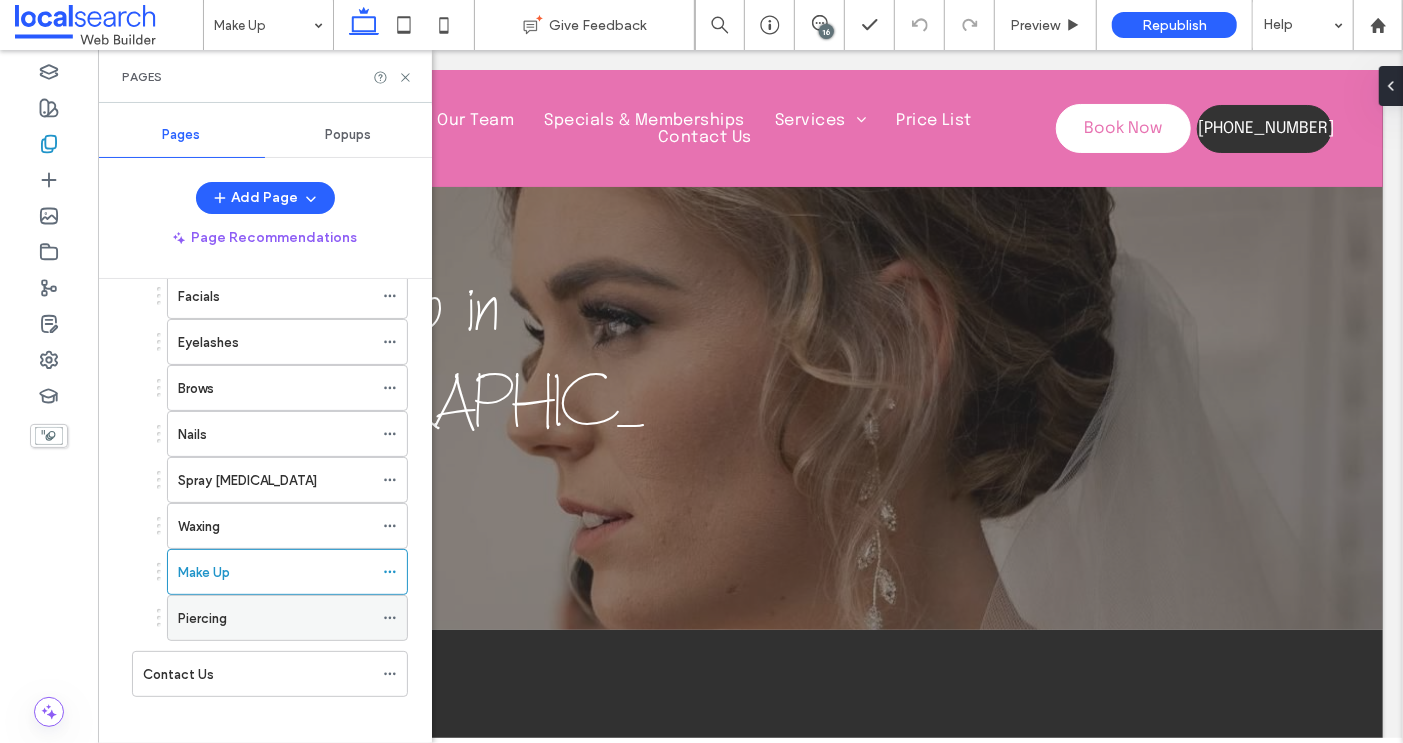
click at [219, 603] on label "Piercing" at bounding box center [202, 618] width 49 height 35
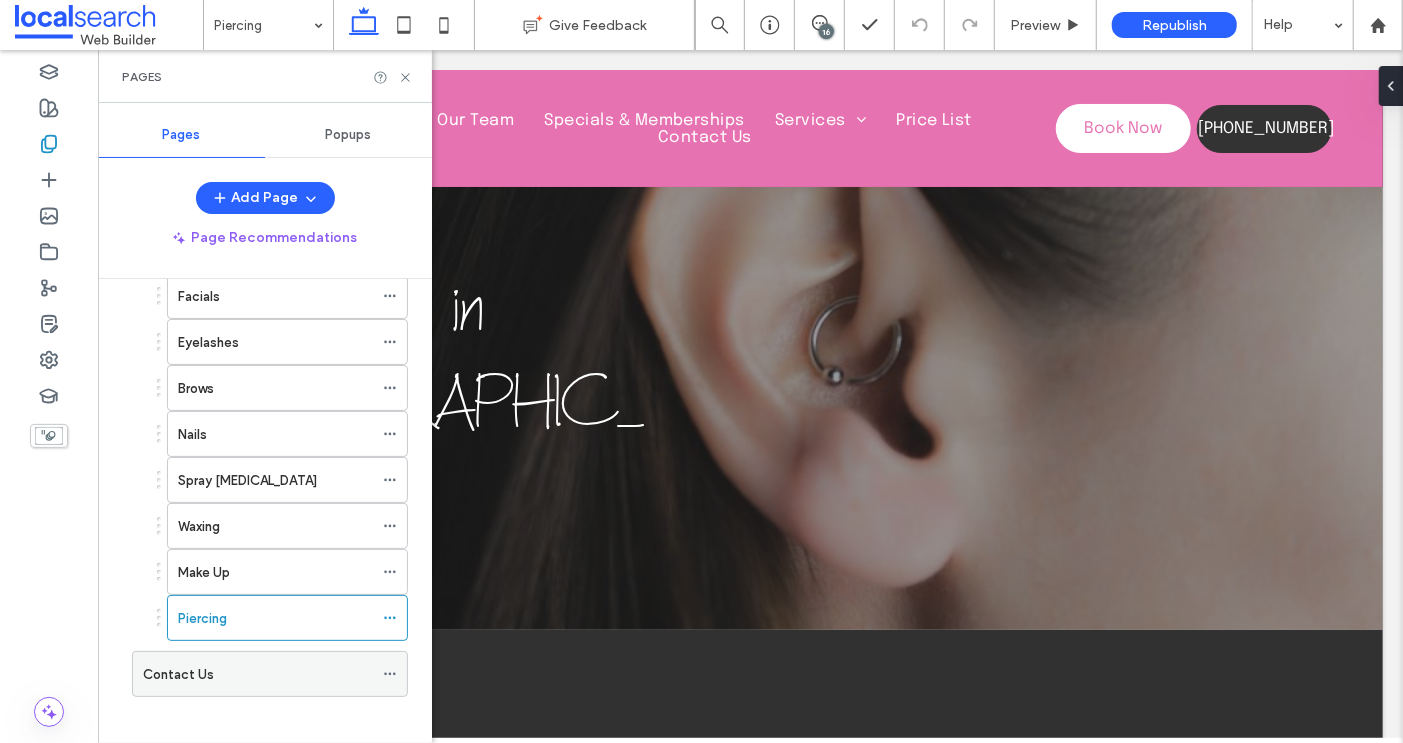
click at [224, 664] on div "Contact Us" at bounding box center [258, 674] width 230 height 21
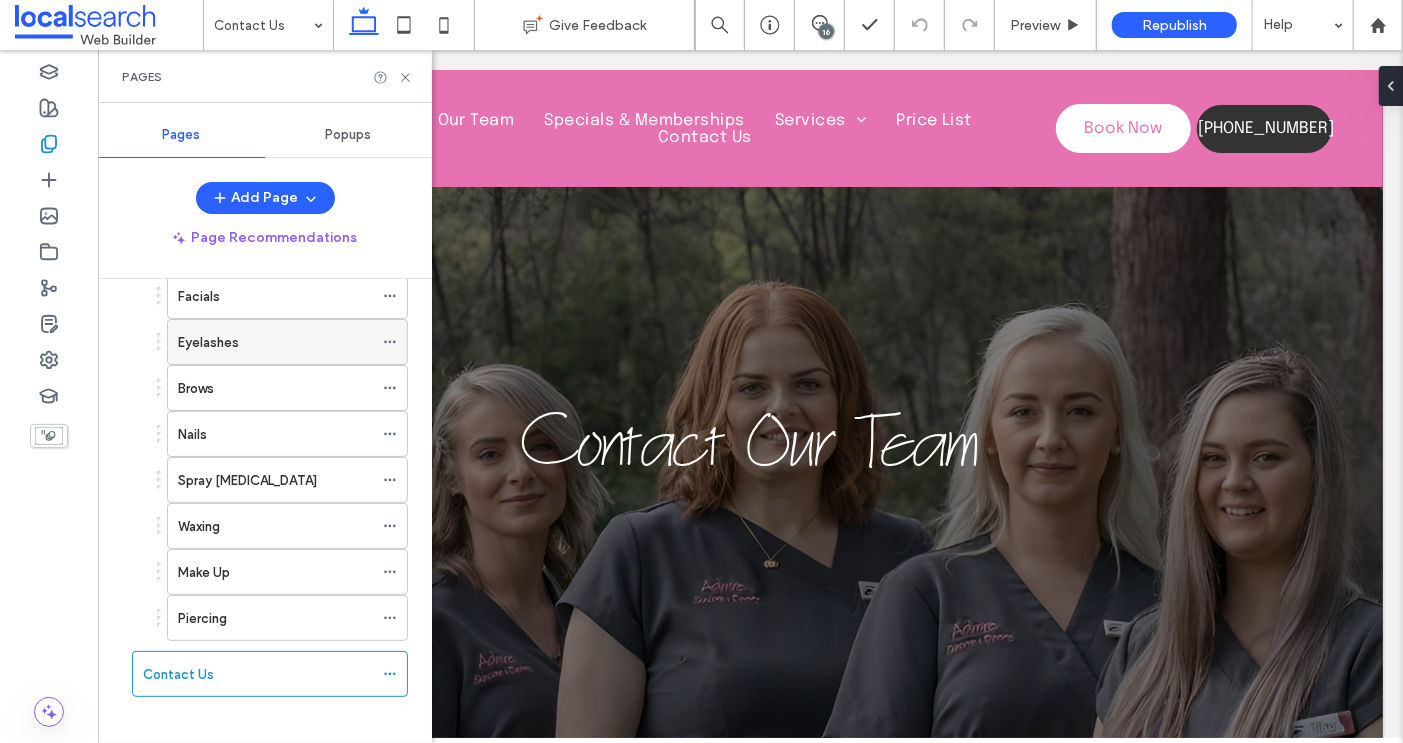
click at [392, 337] on icon at bounding box center [390, 342] width 14 height 14
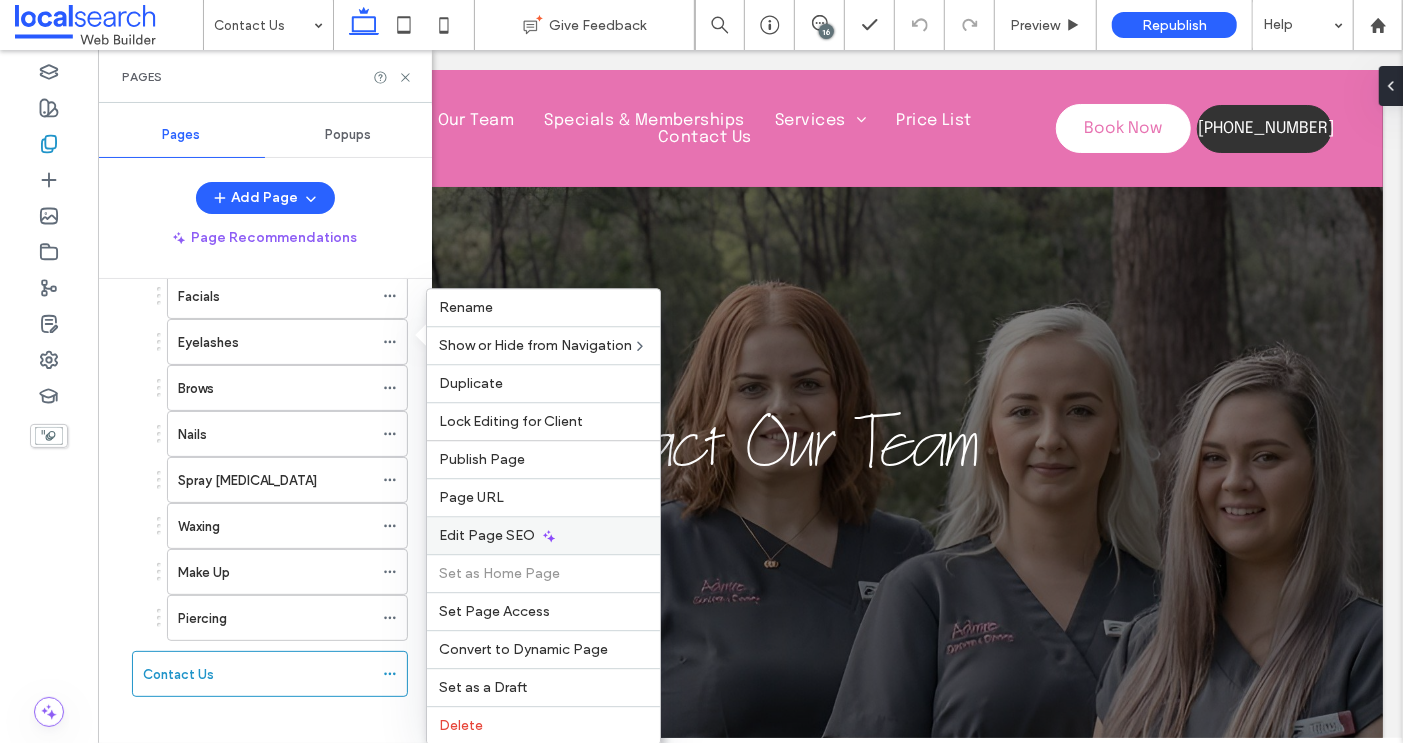
click at [495, 528] on span "Edit Page SEO" at bounding box center [487, 535] width 96 height 17
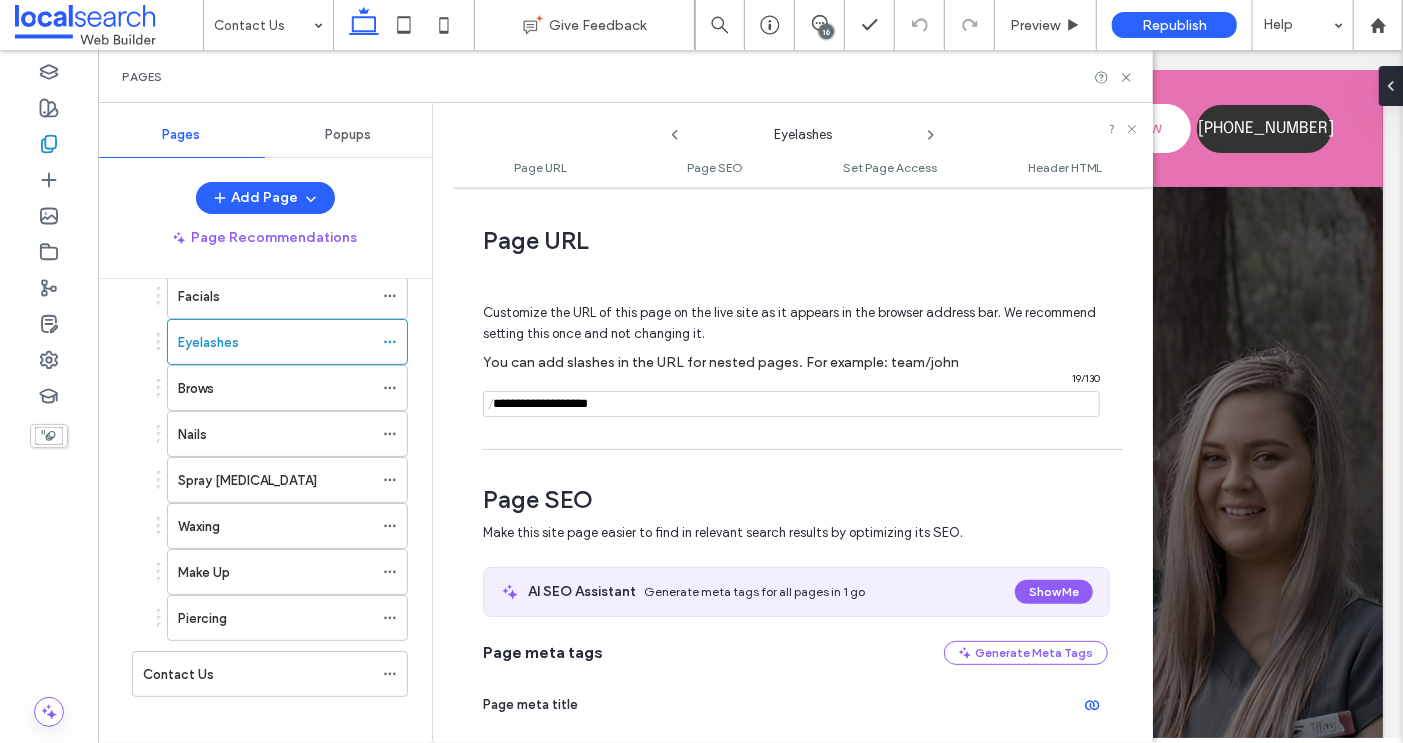
click at [520, 405] on input "notEmpty" at bounding box center [791, 404] width 617 height 26
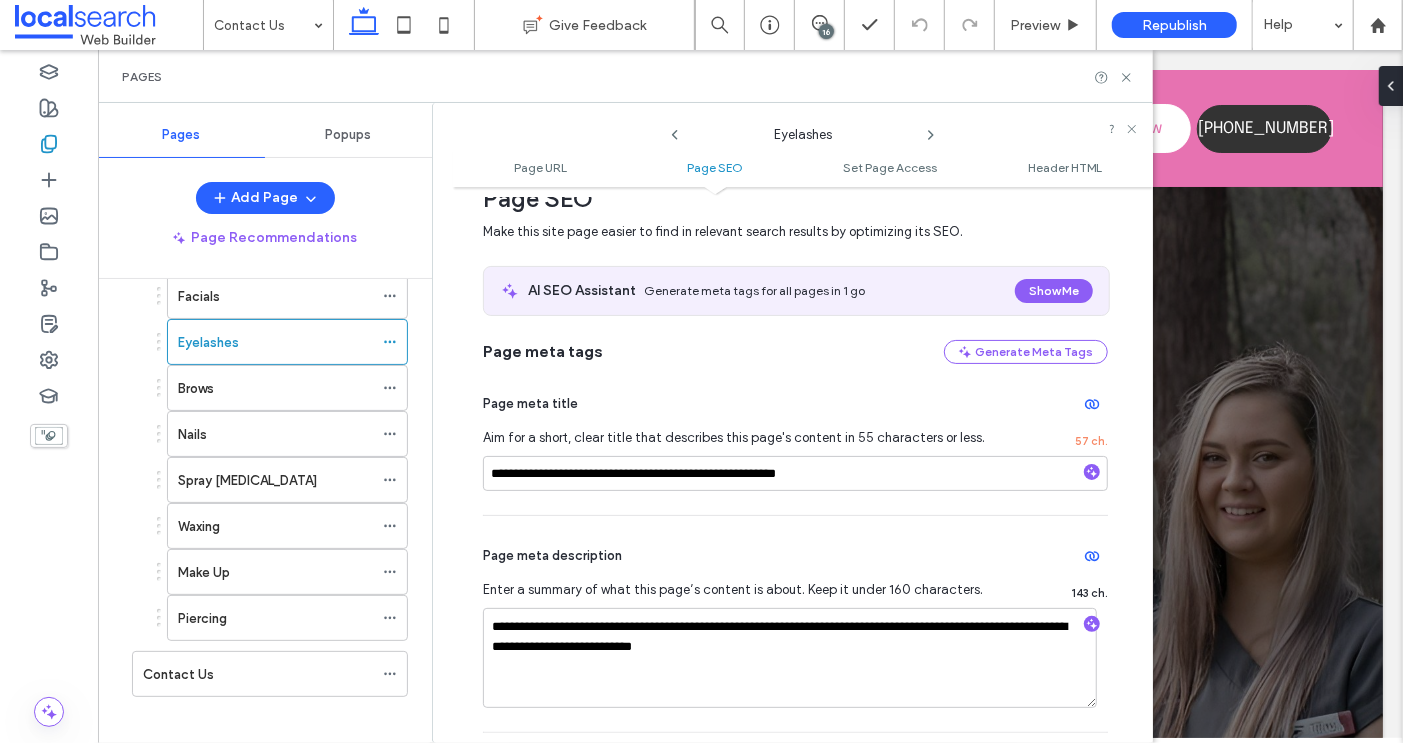
scroll to position [326, 0]
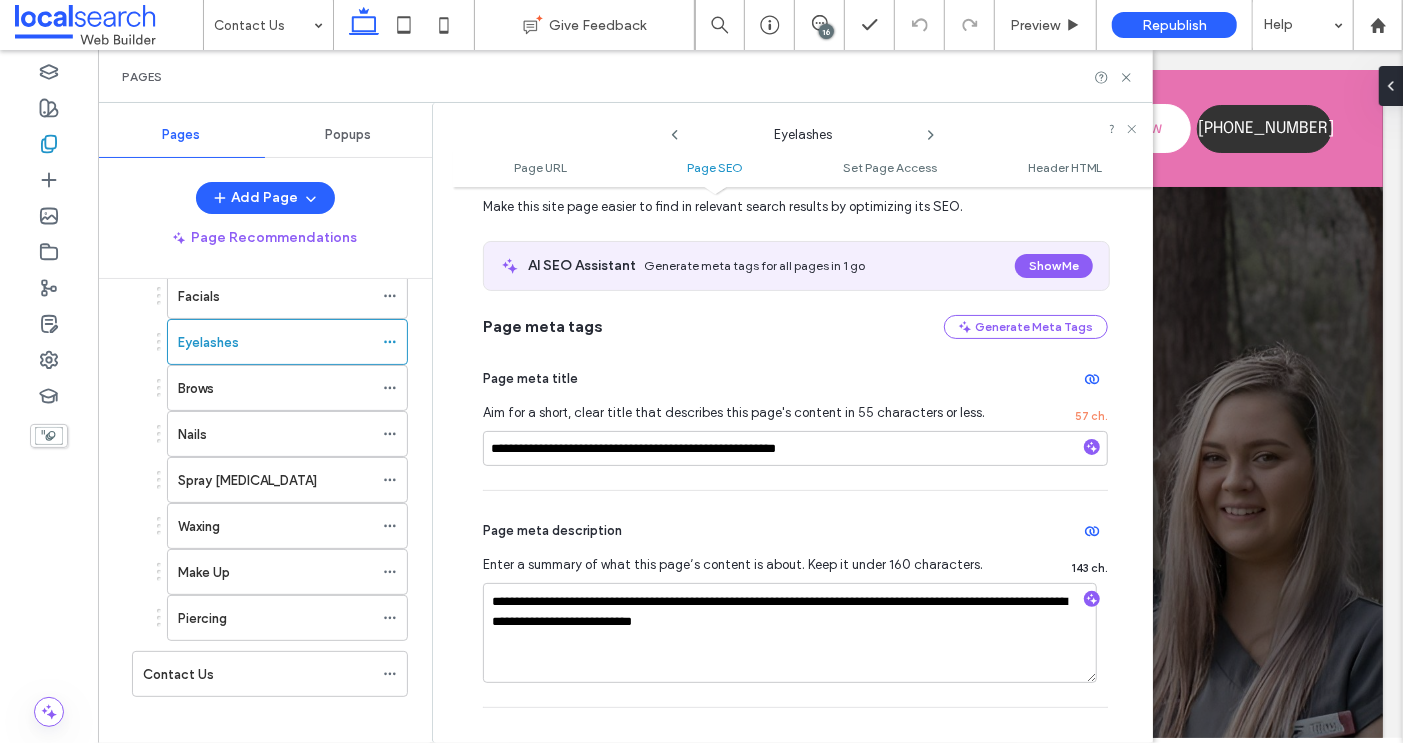
type input "**********"
click at [524, 449] on input "**********" at bounding box center [795, 448] width 625 height 35
type input "**********"
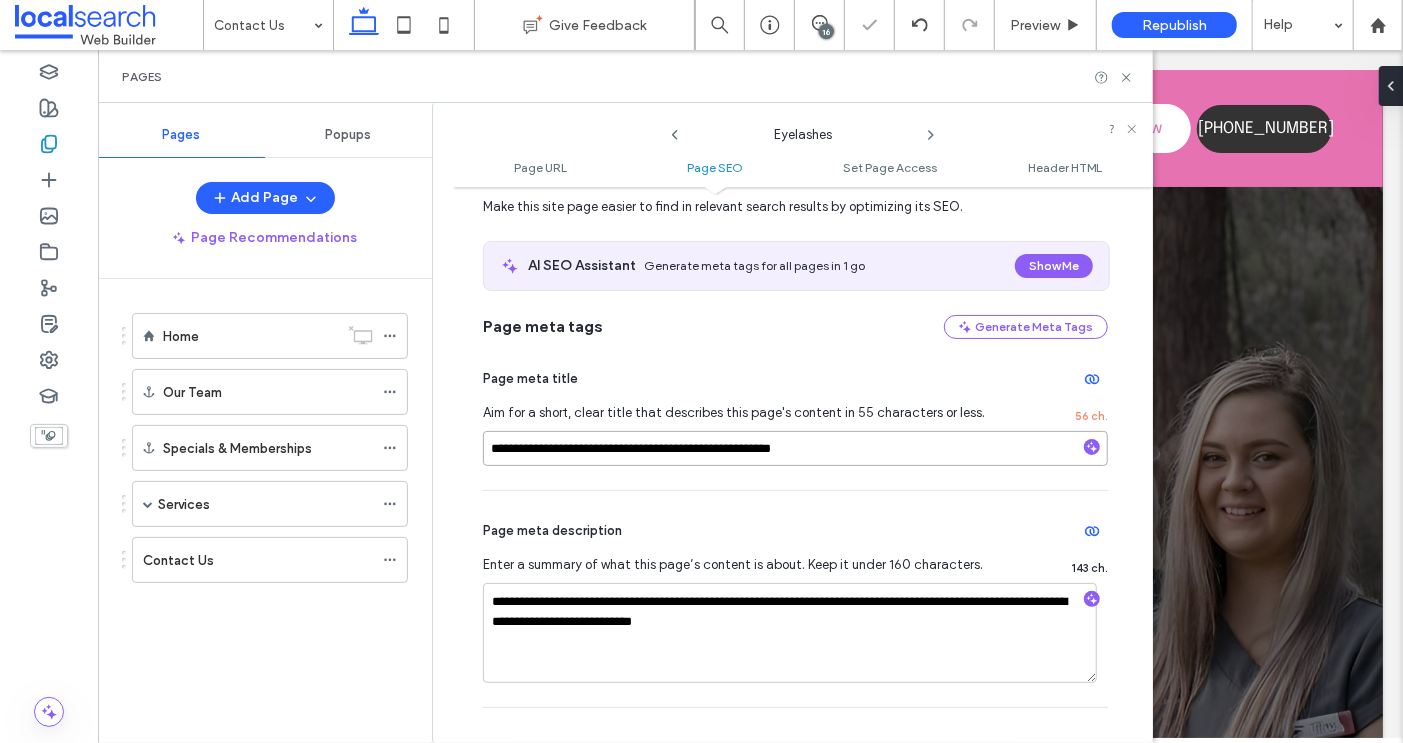
scroll to position [0, 0]
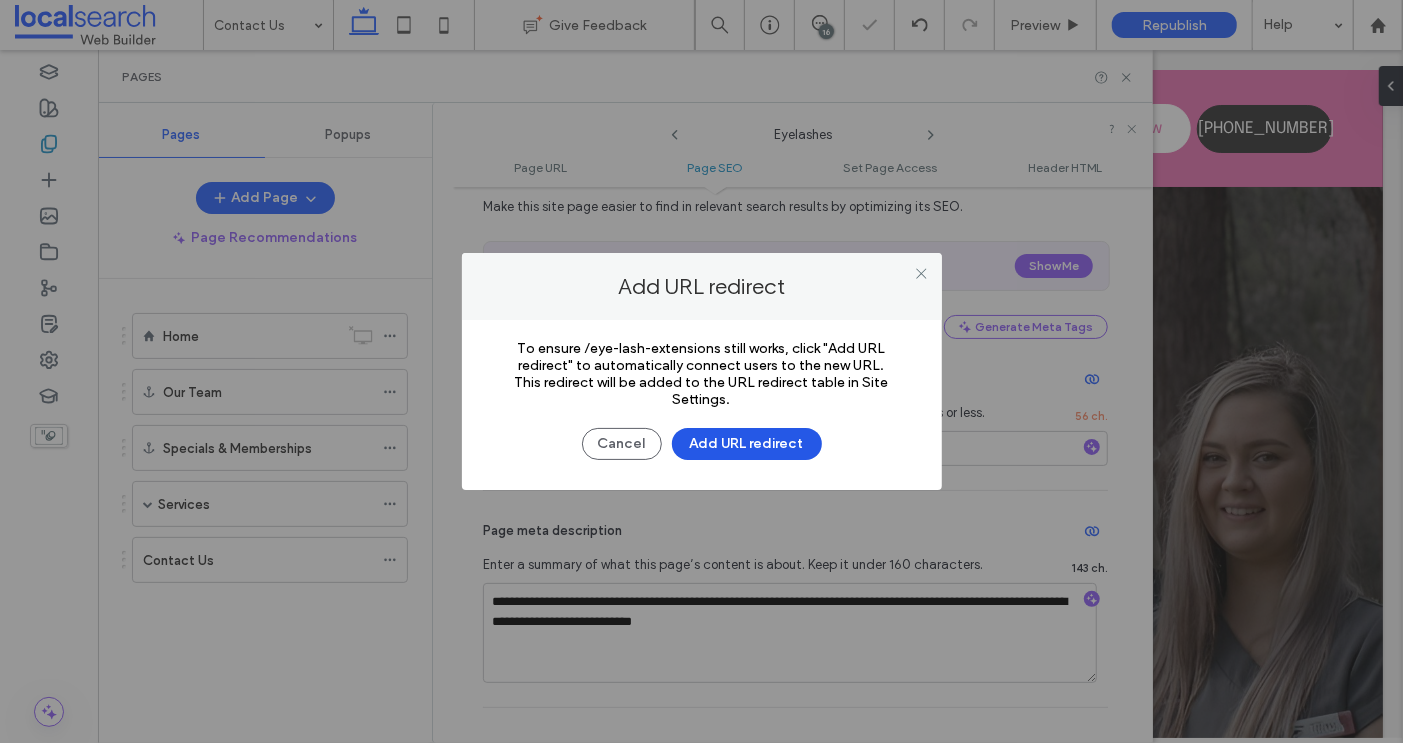
click at [772, 436] on button "Add URL redirect" at bounding box center [747, 444] width 150 height 32
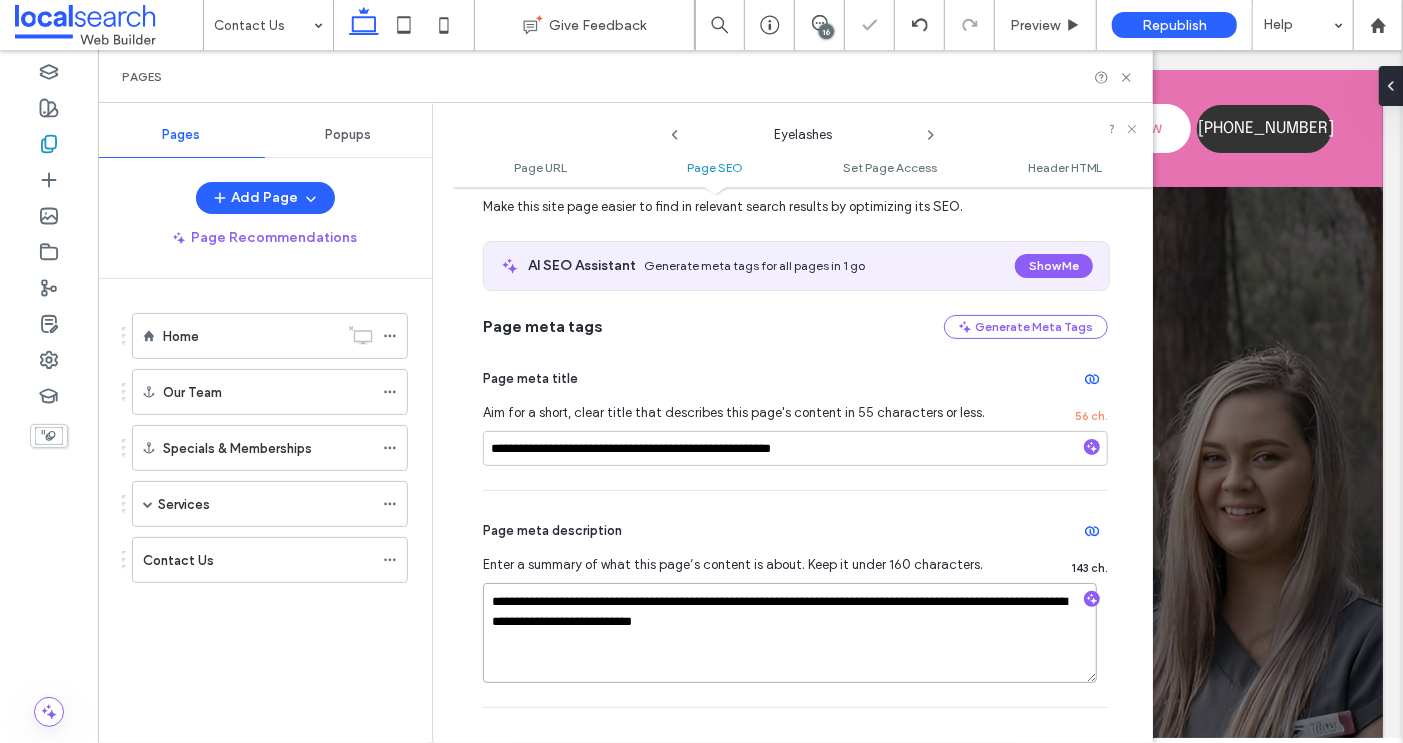
click at [770, 597] on textarea "**********" at bounding box center [790, 633] width 614 height 100
type textarea "**********"
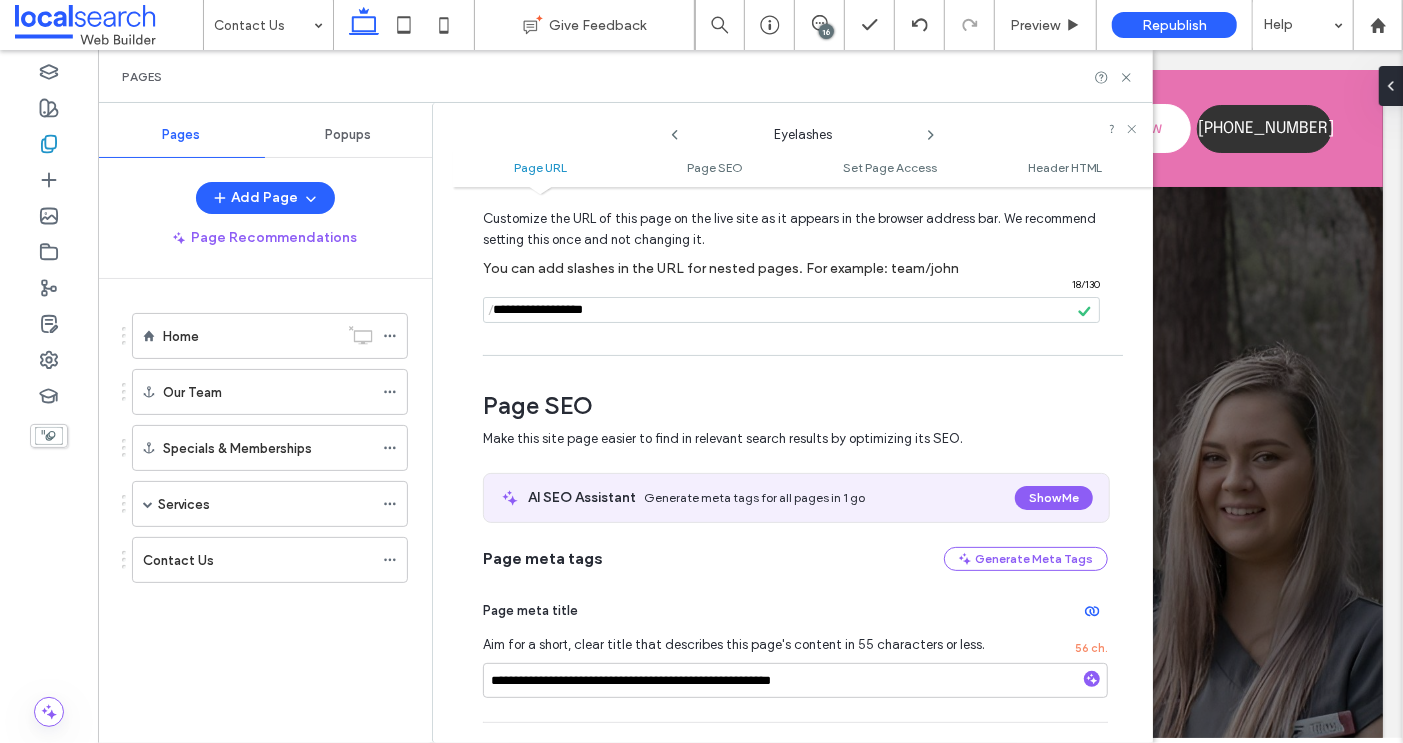
scroll to position [87, 0]
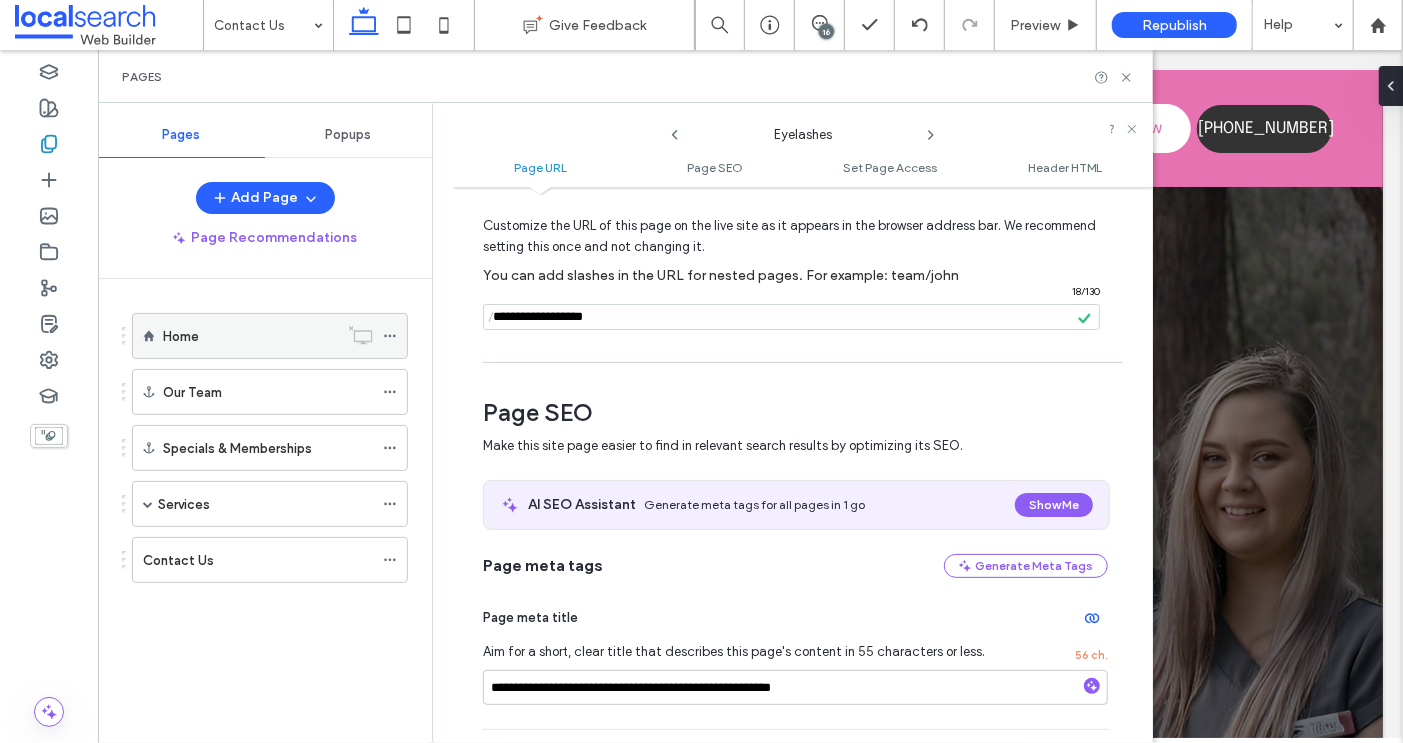
click at [394, 332] on icon at bounding box center [390, 336] width 14 height 14
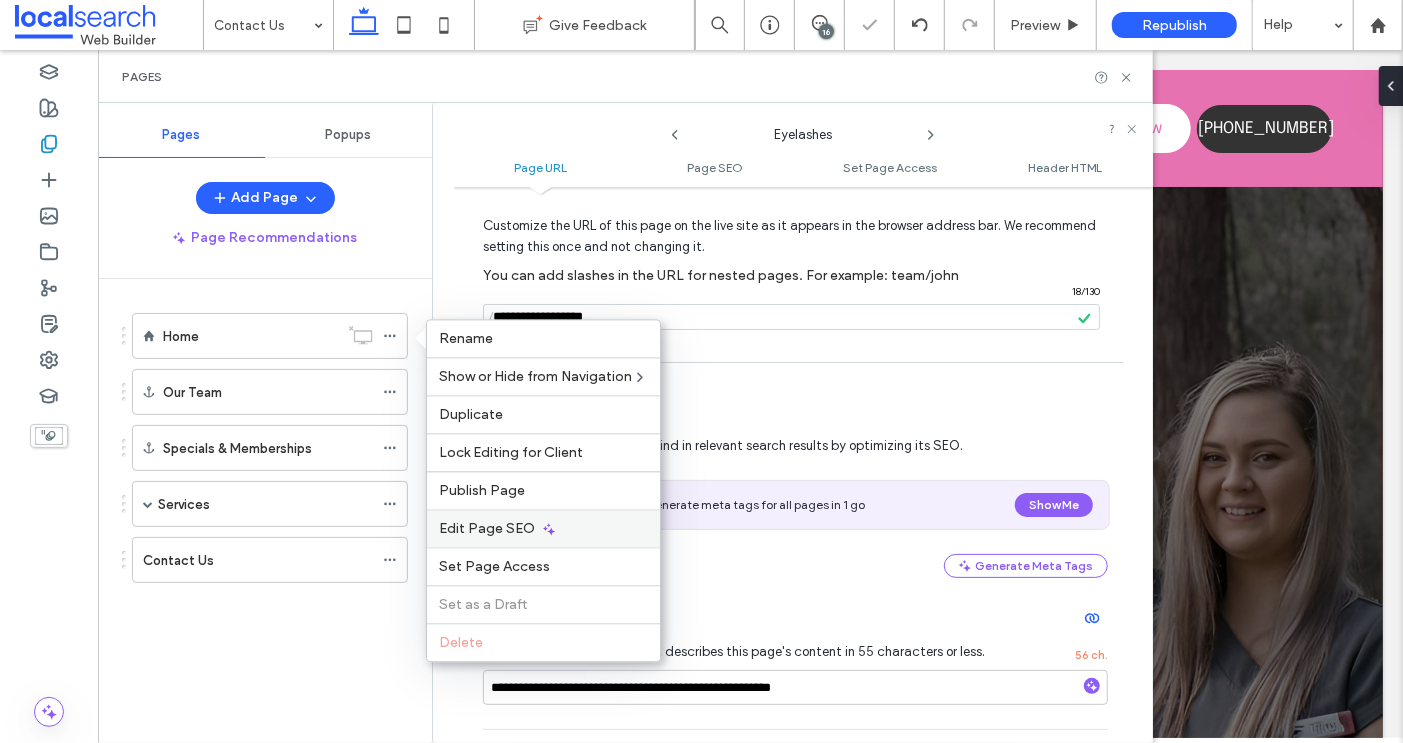
click at [496, 520] on span "Edit Page SEO" at bounding box center [487, 528] width 96 height 17
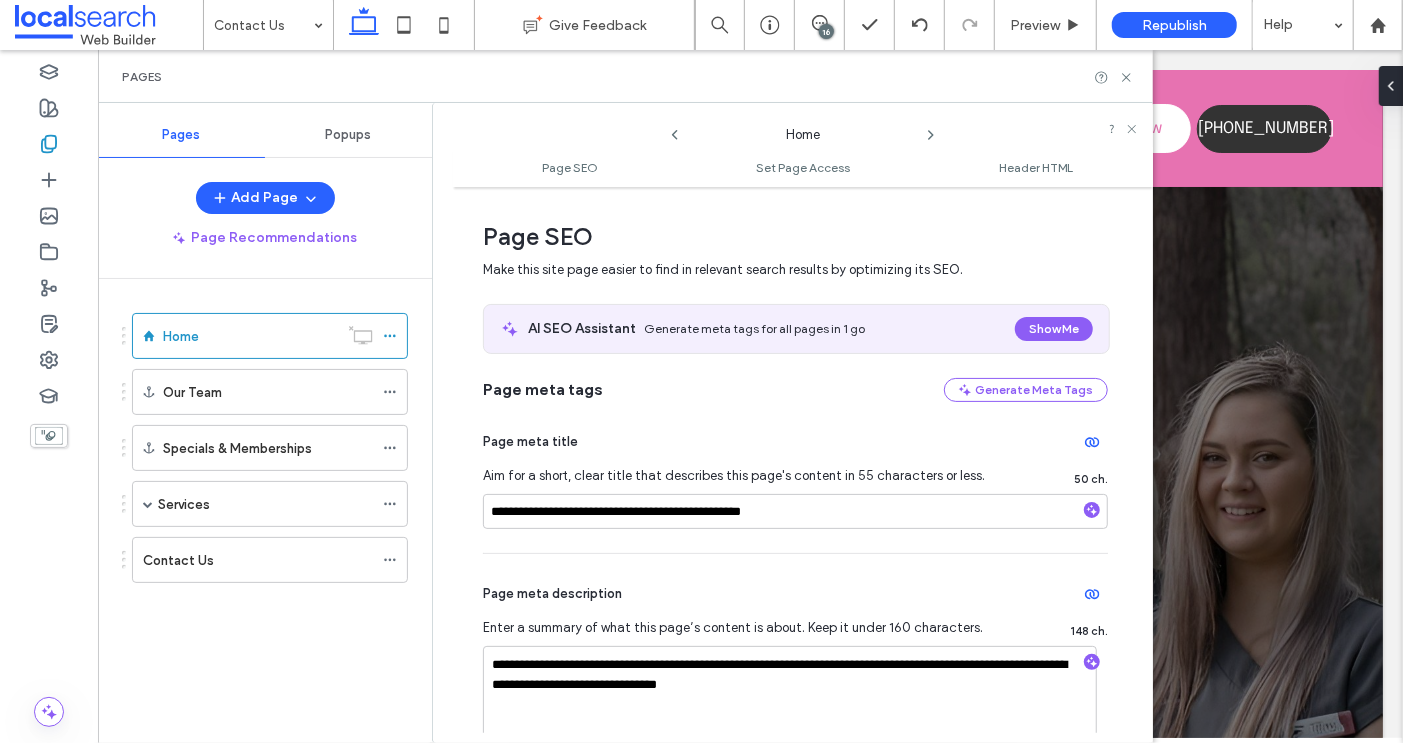
click at [929, 137] on use at bounding box center [931, 135] width 4 height 8
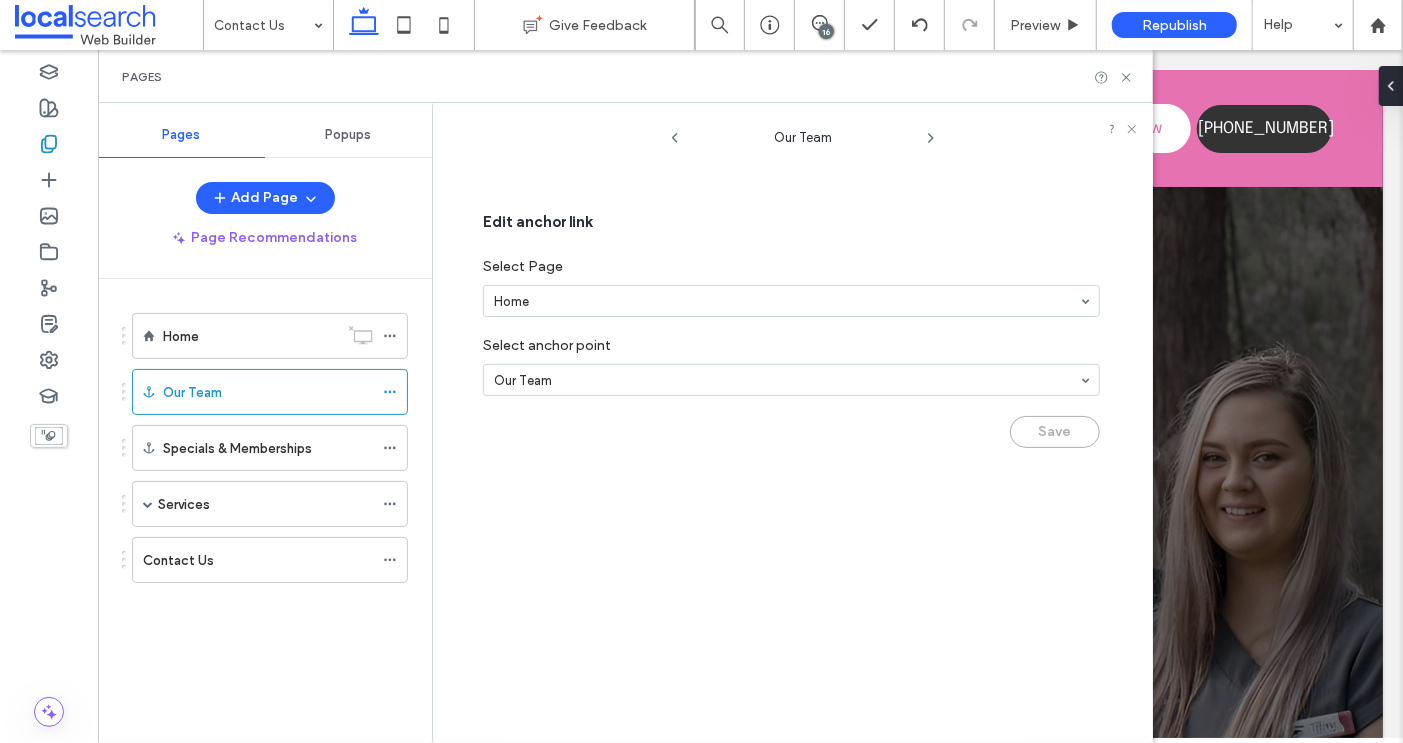
click at [929, 137] on icon at bounding box center [931, 138] width 16 height 16
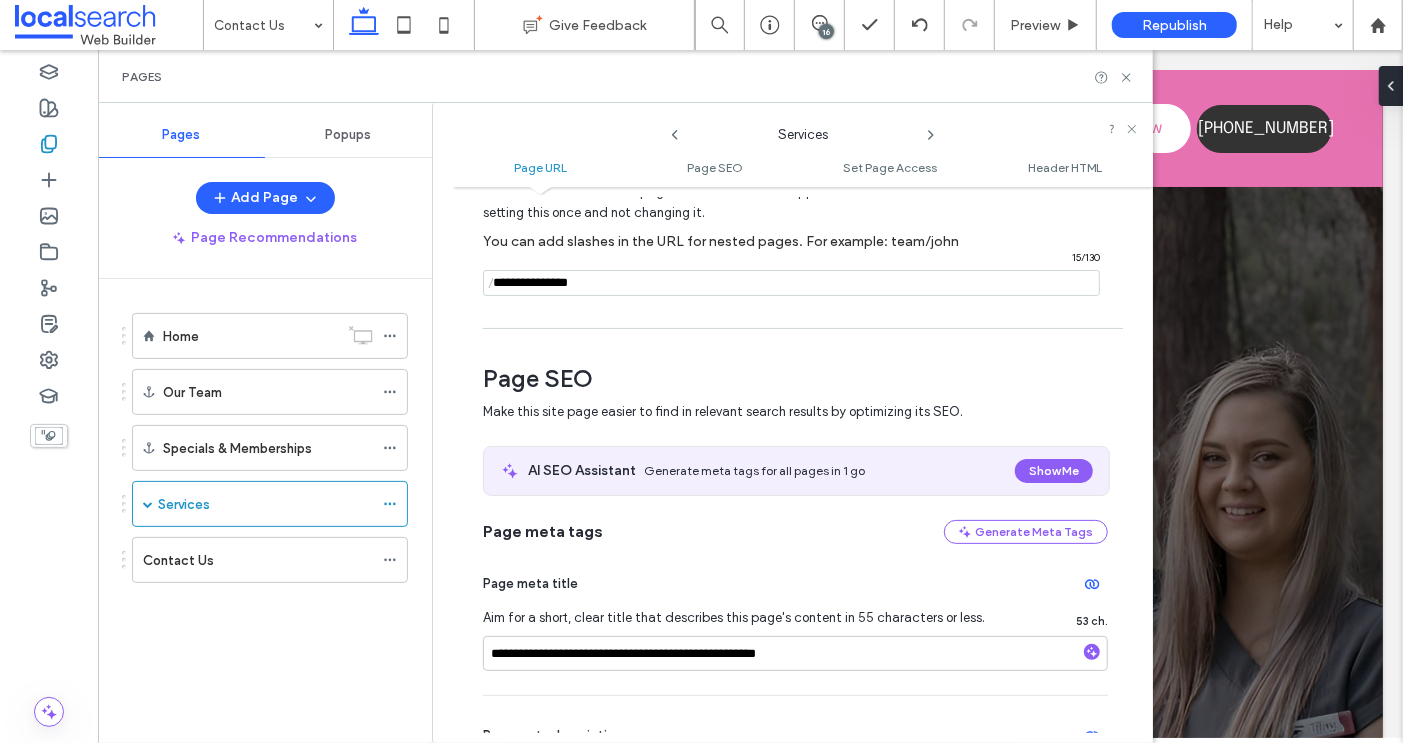
scroll to position [236, 0]
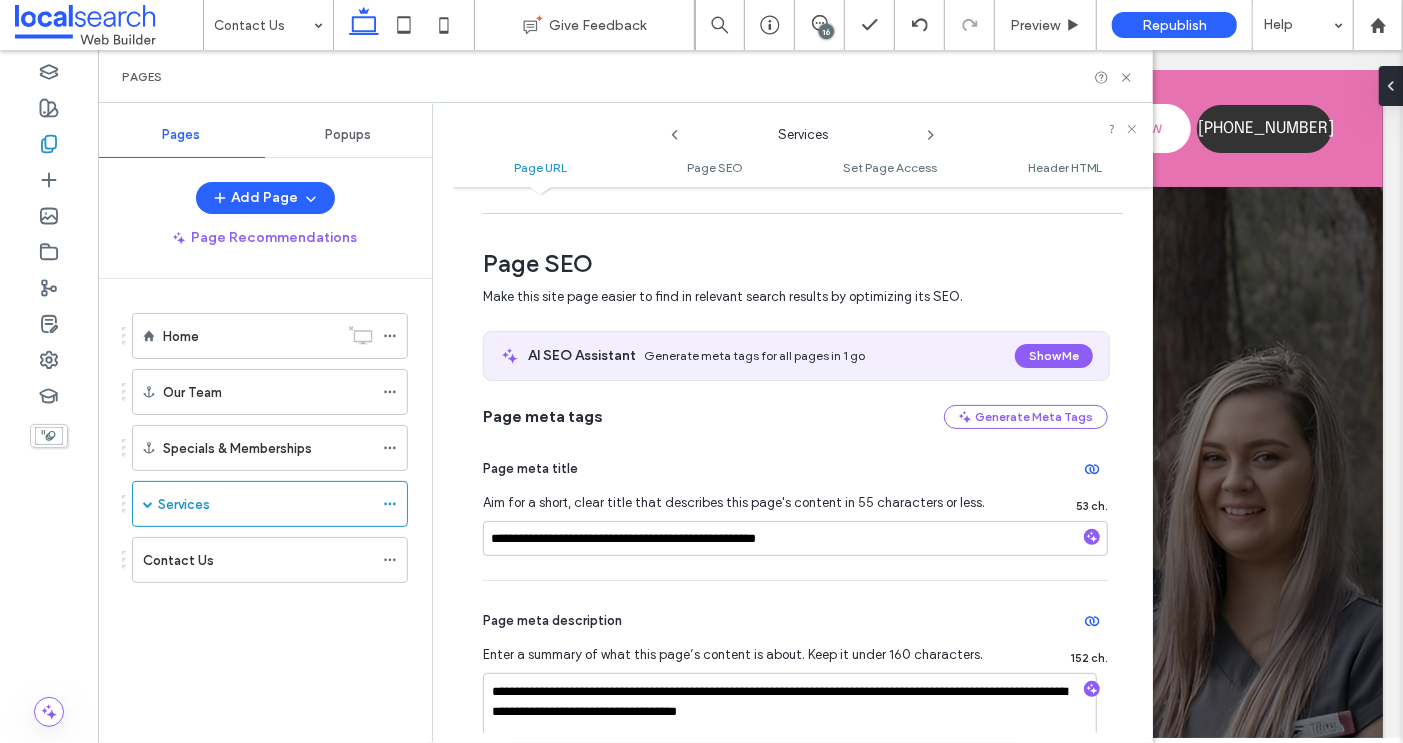
click at [929, 133] on icon at bounding box center [931, 135] width 16 height 16
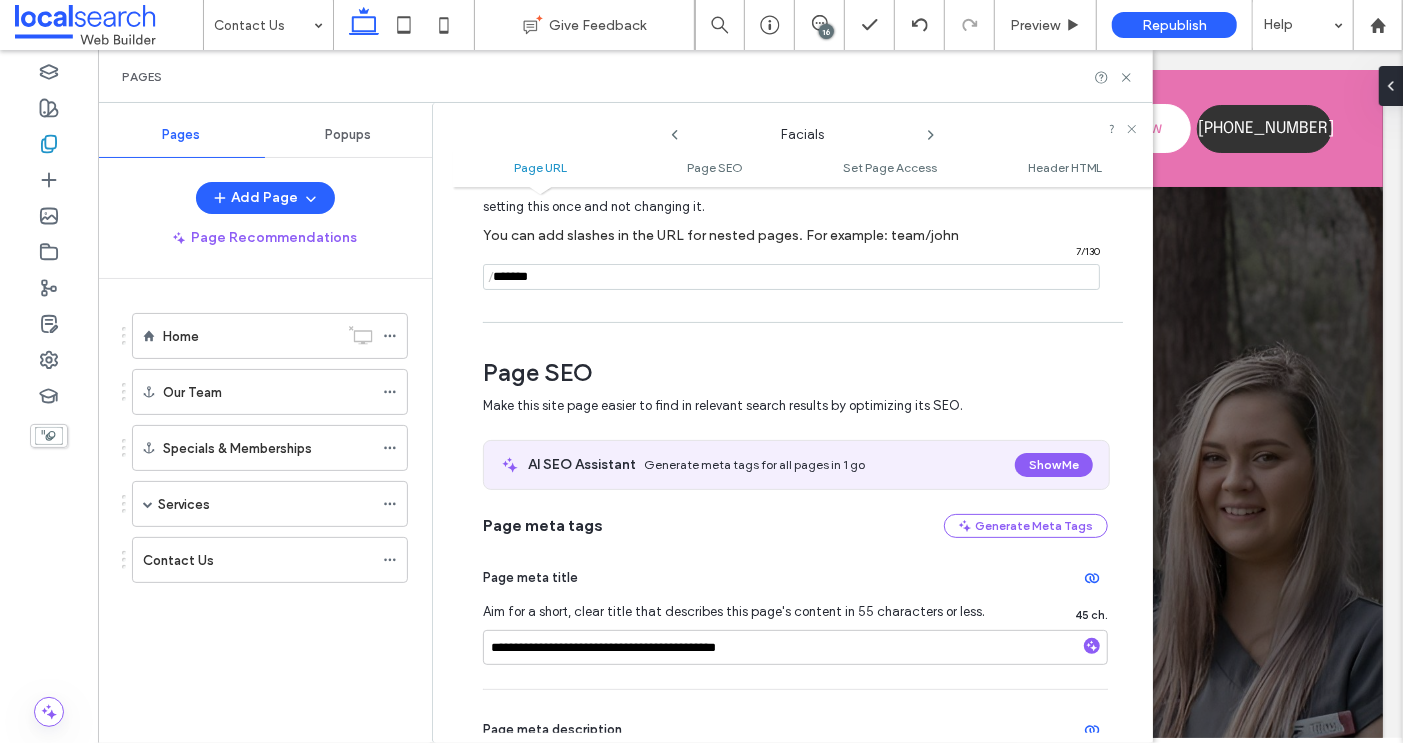
scroll to position [247, 0]
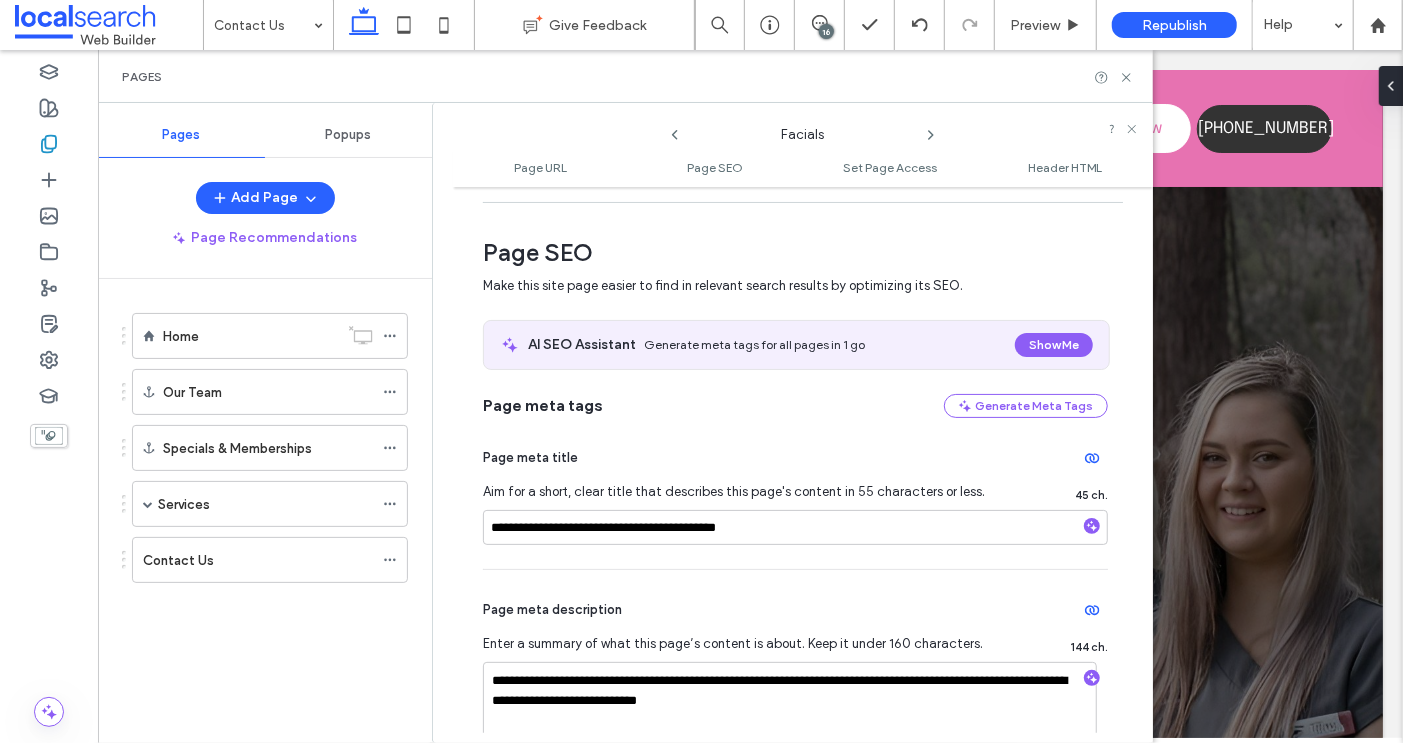
click at [926, 132] on icon at bounding box center [931, 135] width 16 height 16
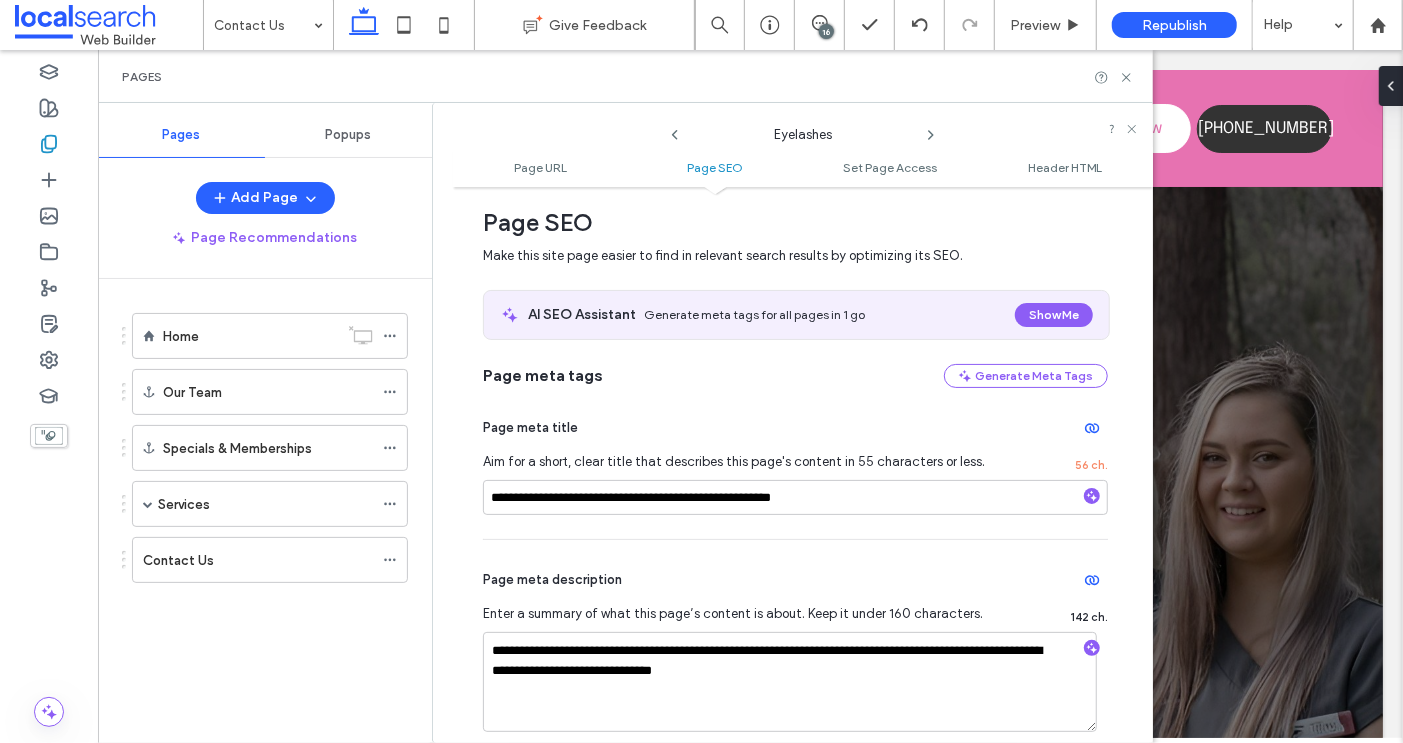
scroll to position [280, 0]
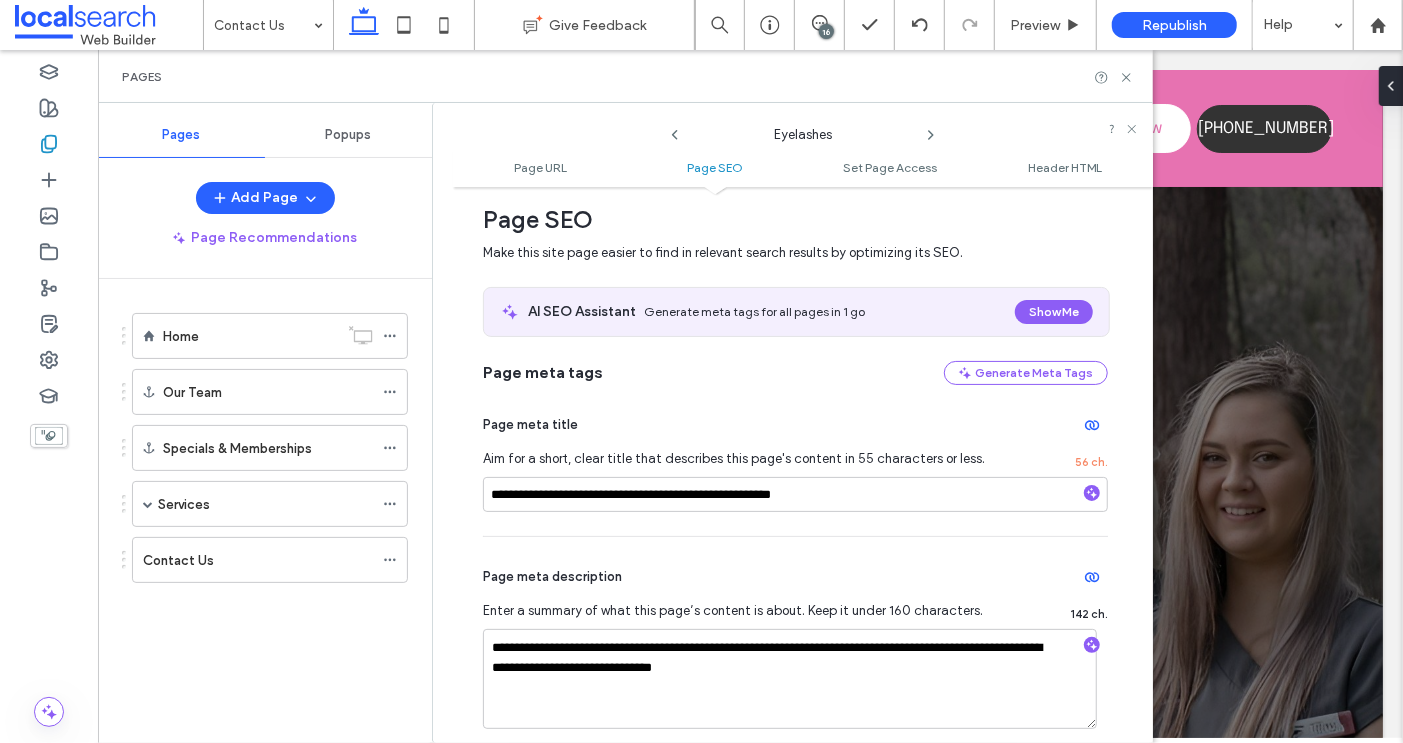
click at [931, 133] on use at bounding box center [931, 135] width 4 height 8
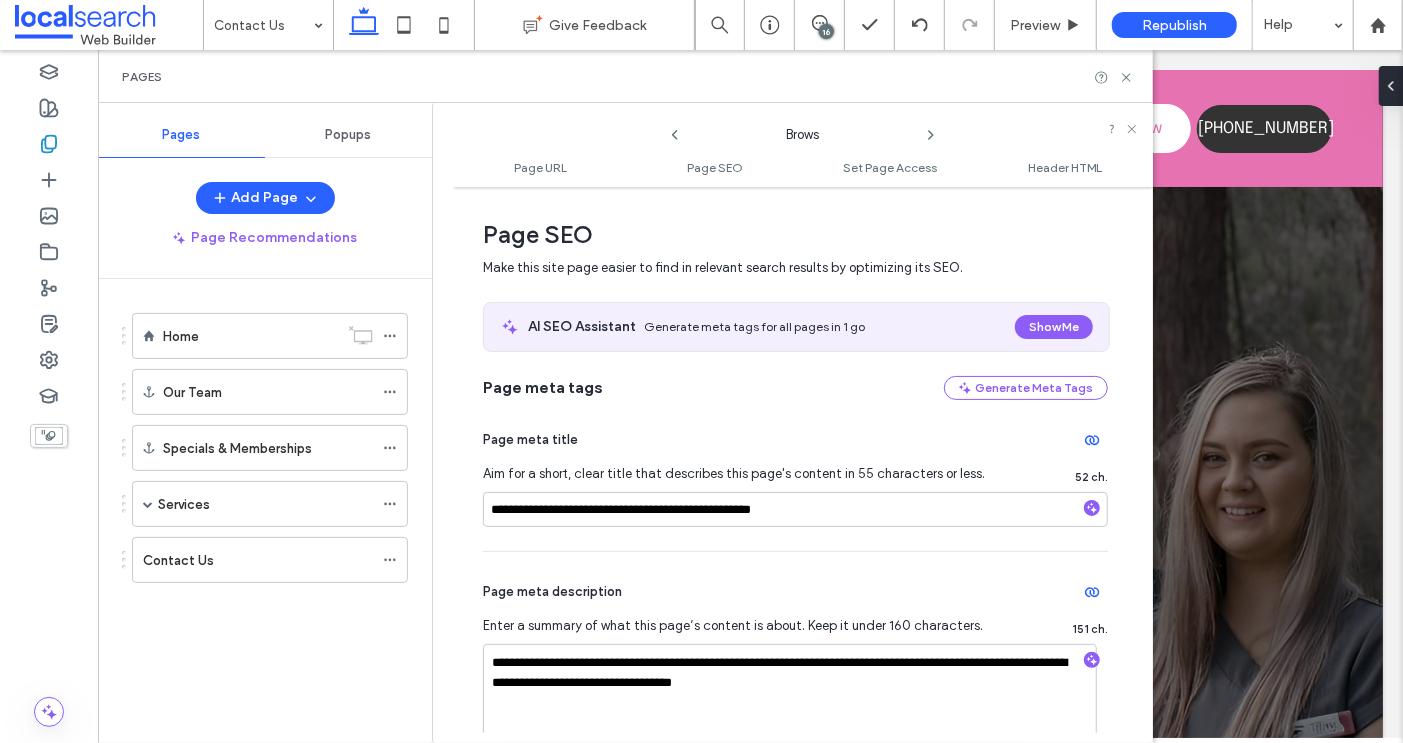
scroll to position [271, 0]
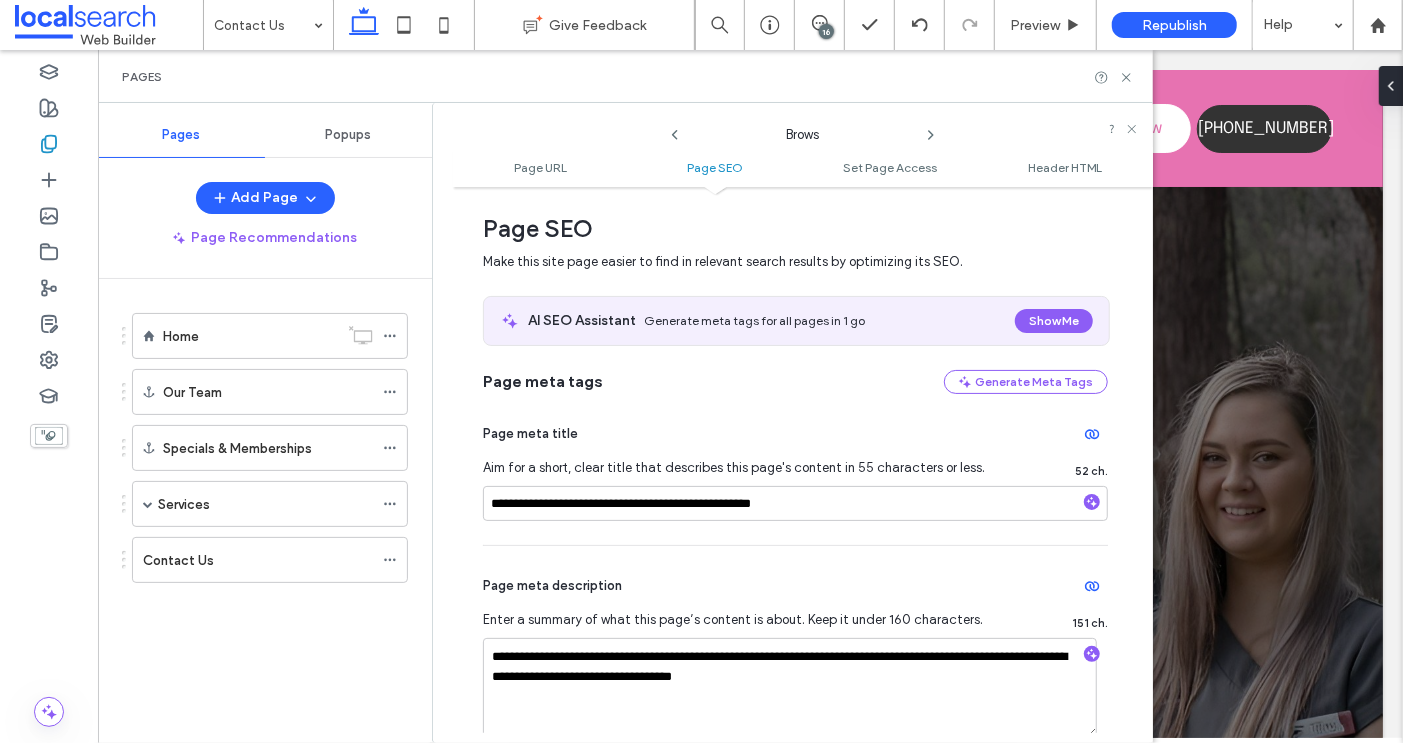
click at [932, 135] on use at bounding box center [931, 135] width 4 height 8
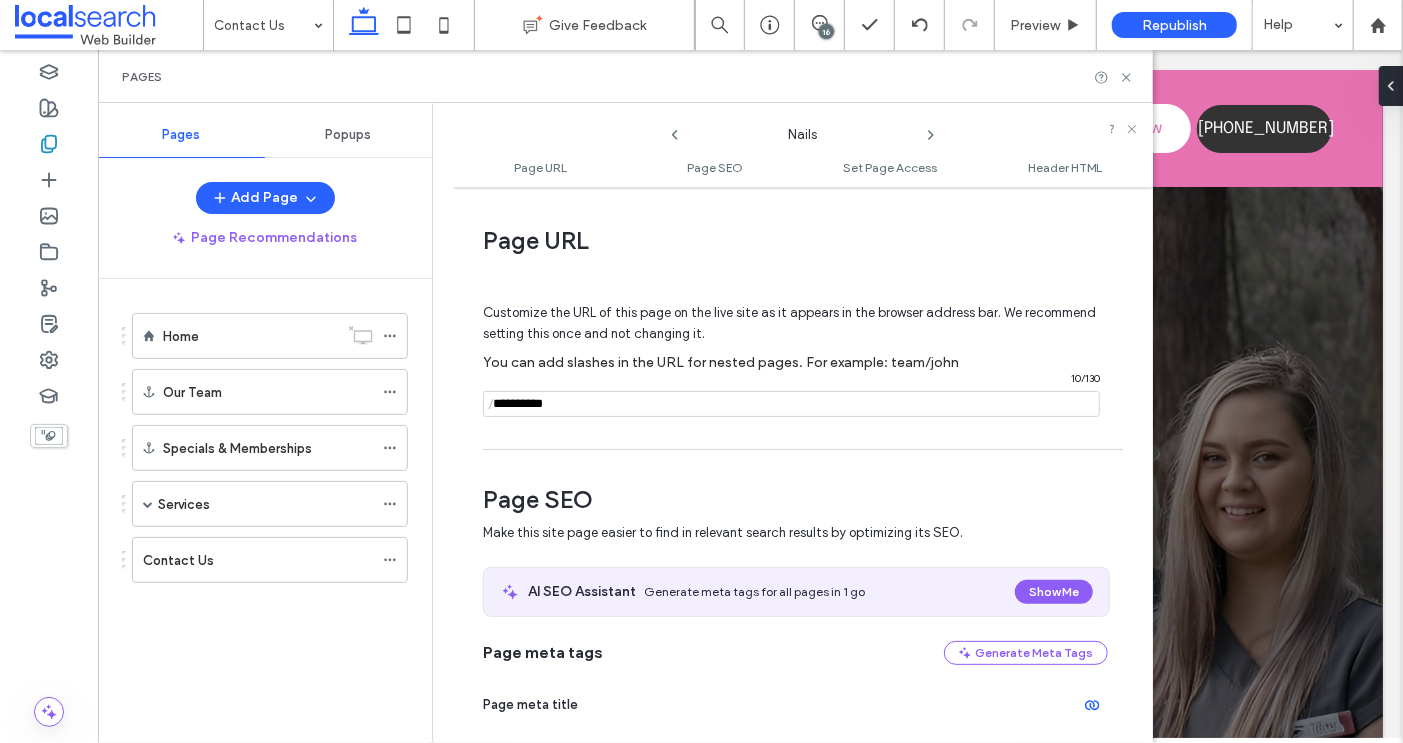
click at [676, 133] on icon at bounding box center [675, 135] width 16 height 16
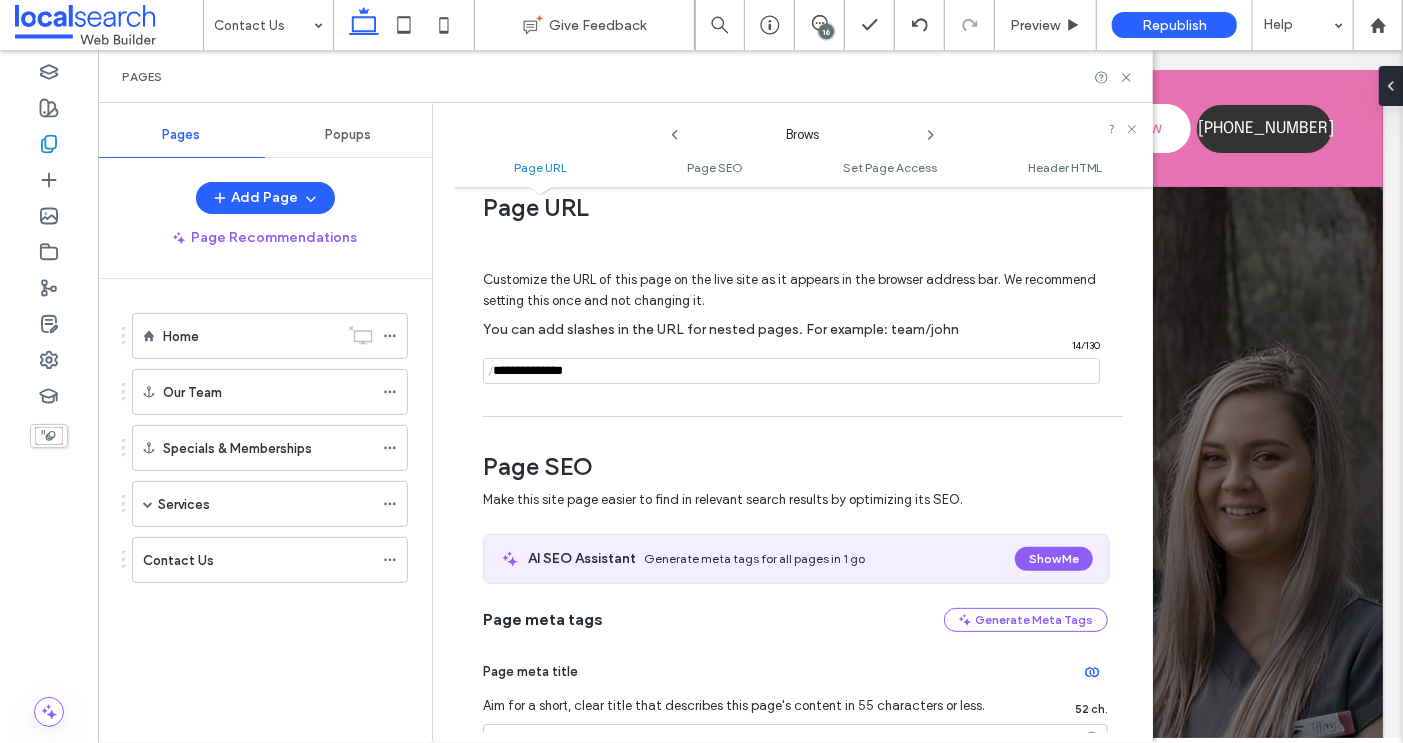
scroll to position [31, 0]
click at [927, 134] on icon at bounding box center [931, 135] width 16 height 16
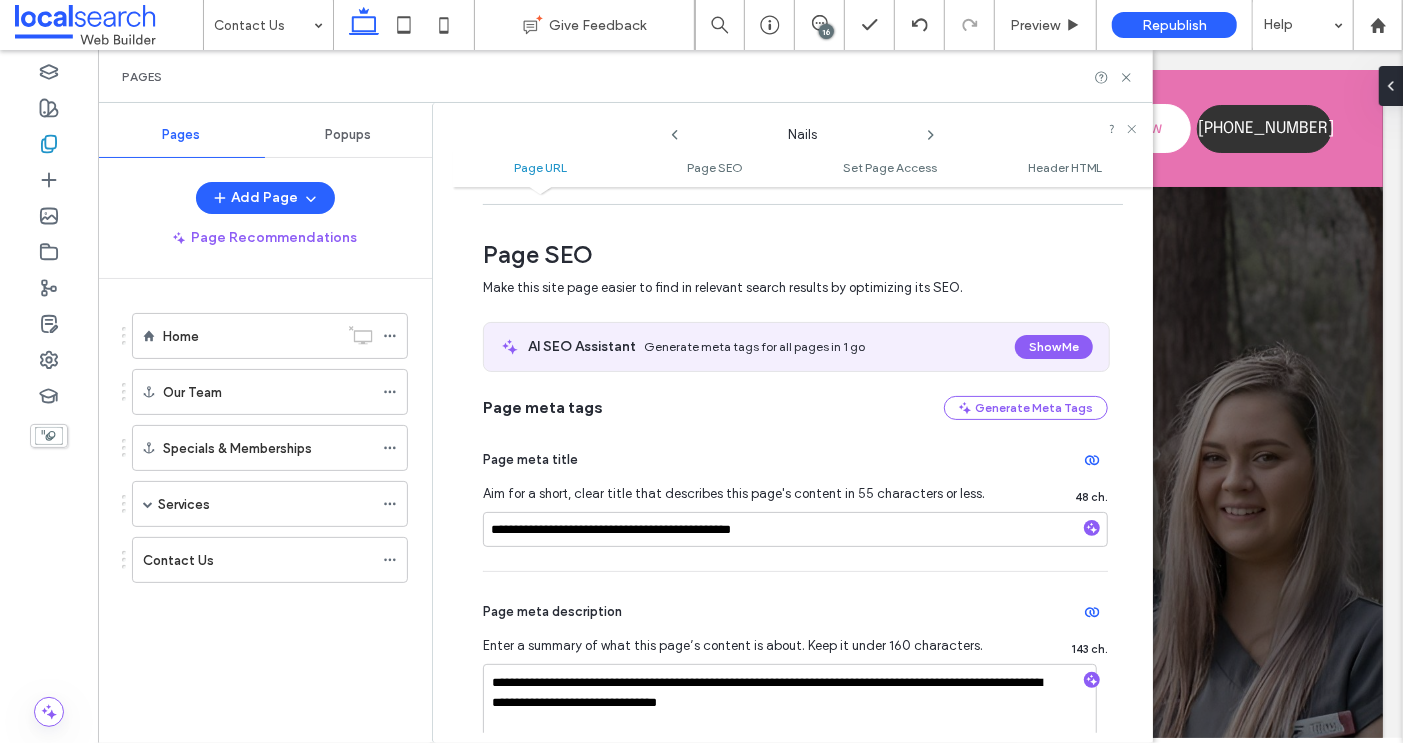
scroll to position [233, 0]
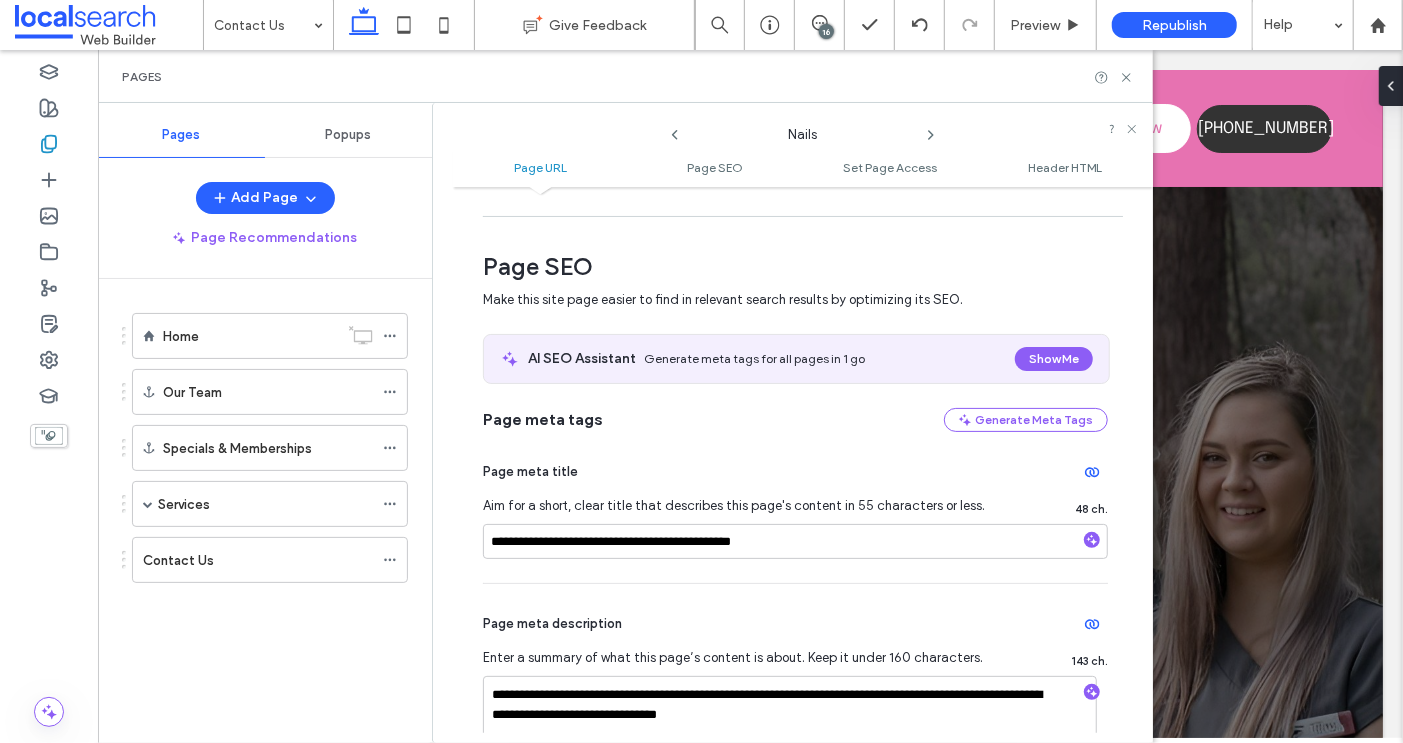
click at [930, 135] on icon at bounding box center [931, 135] width 16 height 16
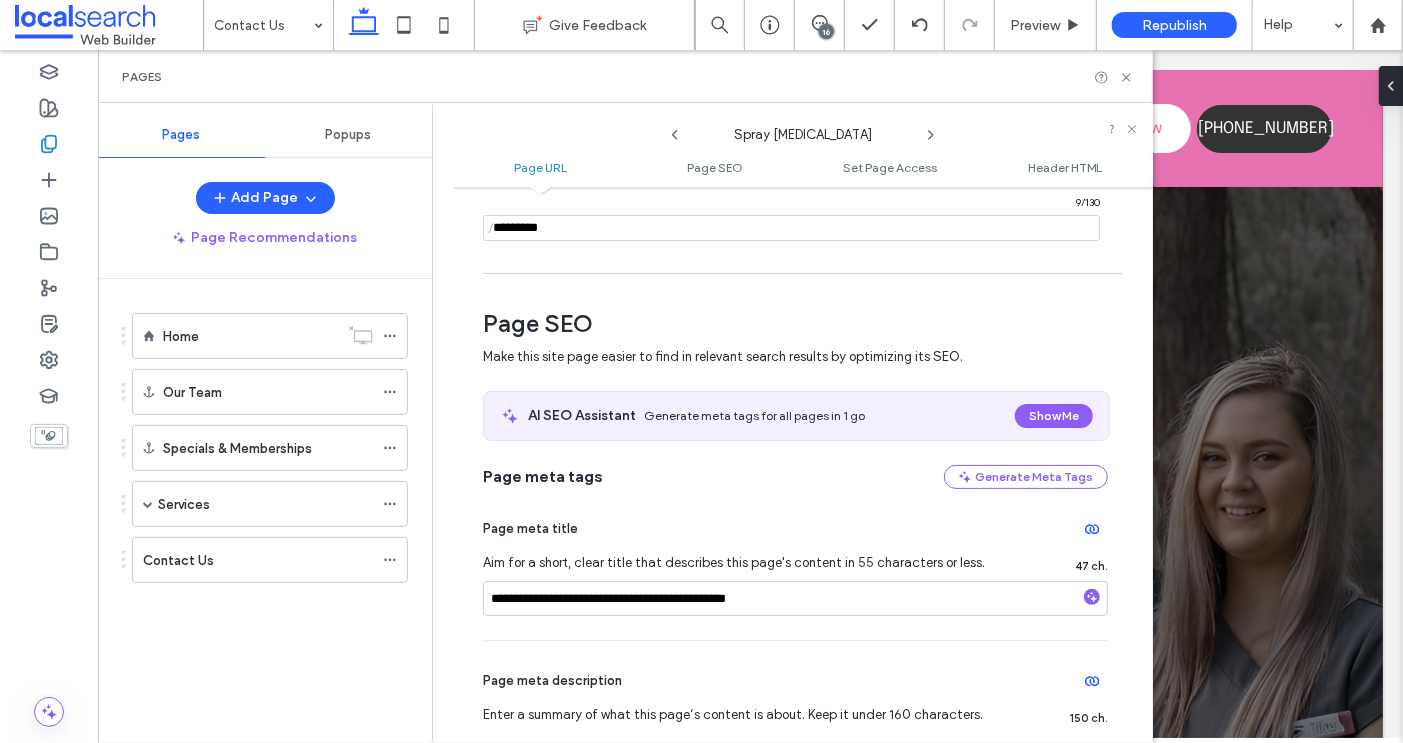
scroll to position [223, 0]
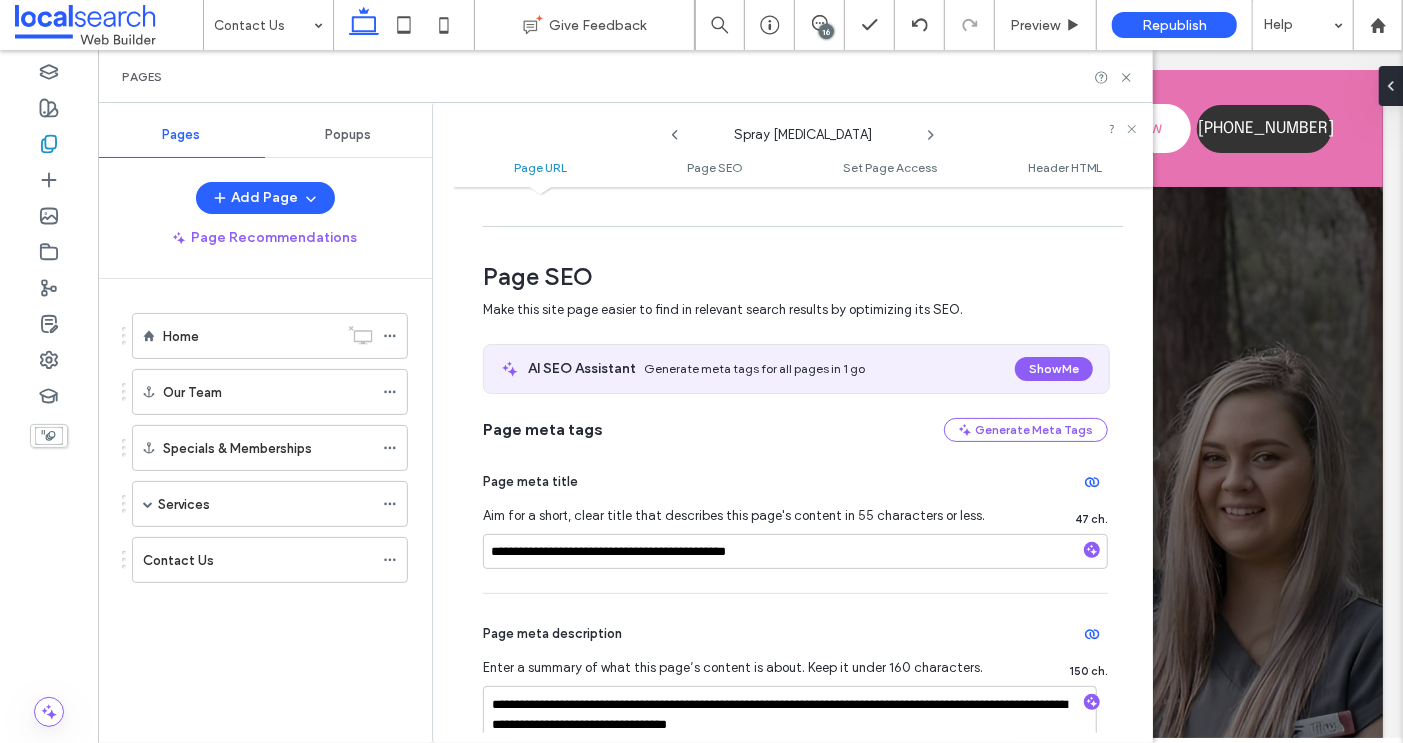
click at [930, 134] on icon at bounding box center [931, 135] width 16 height 16
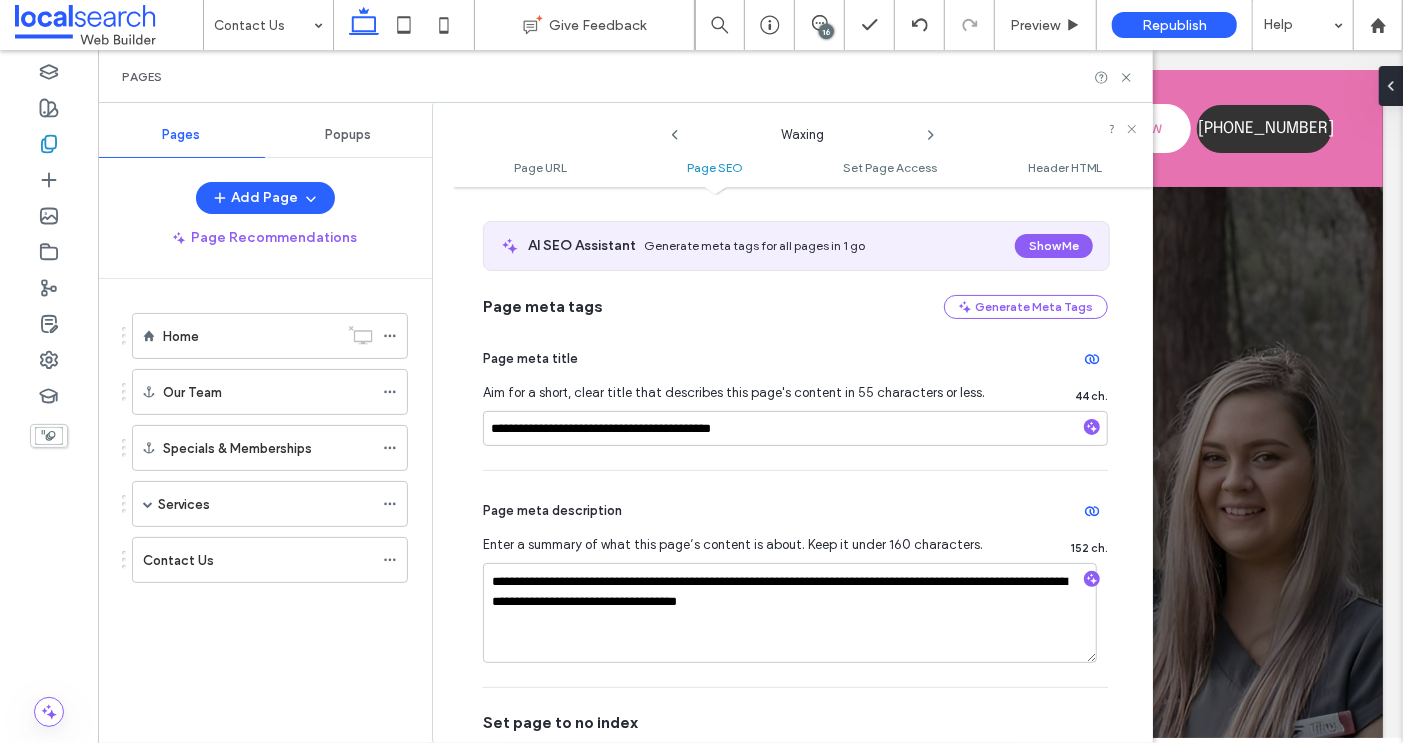
scroll to position [348, 0]
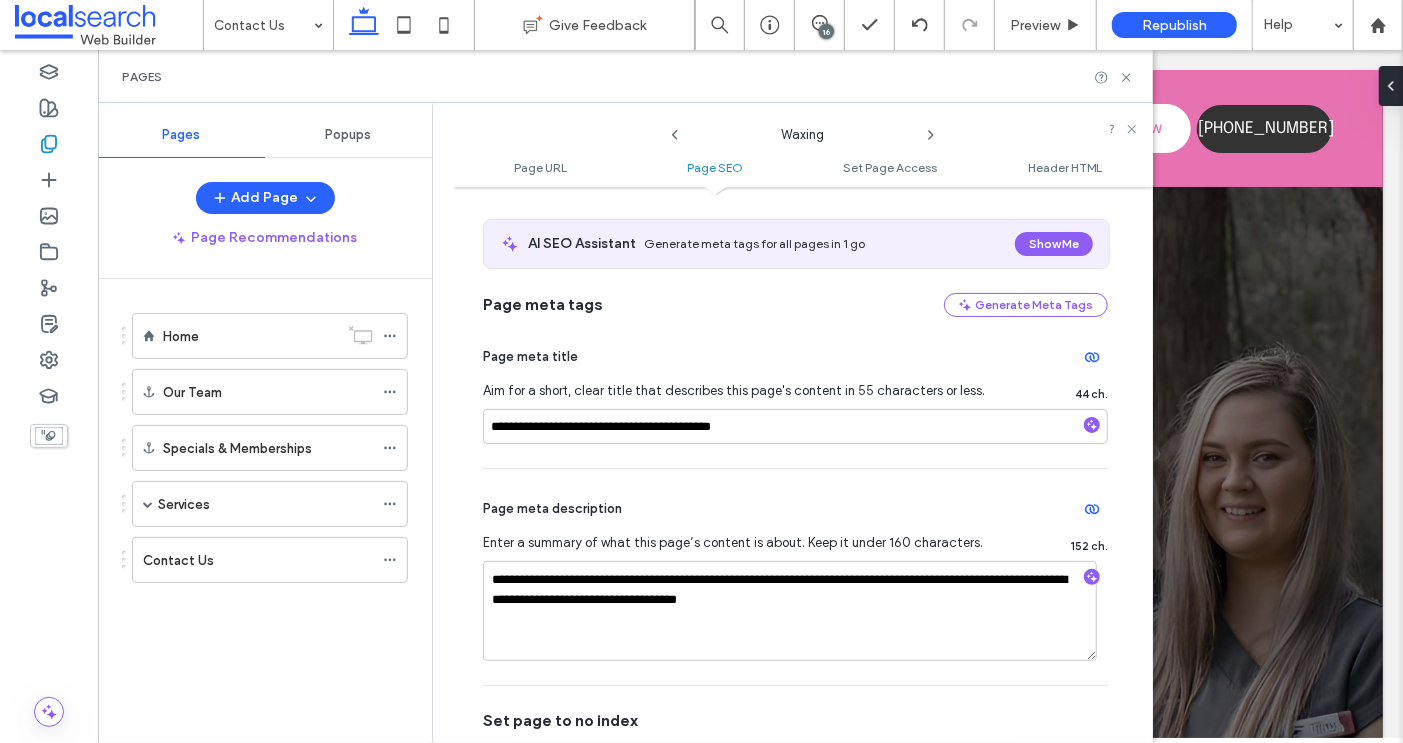
click at [933, 131] on icon at bounding box center [931, 135] width 16 height 16
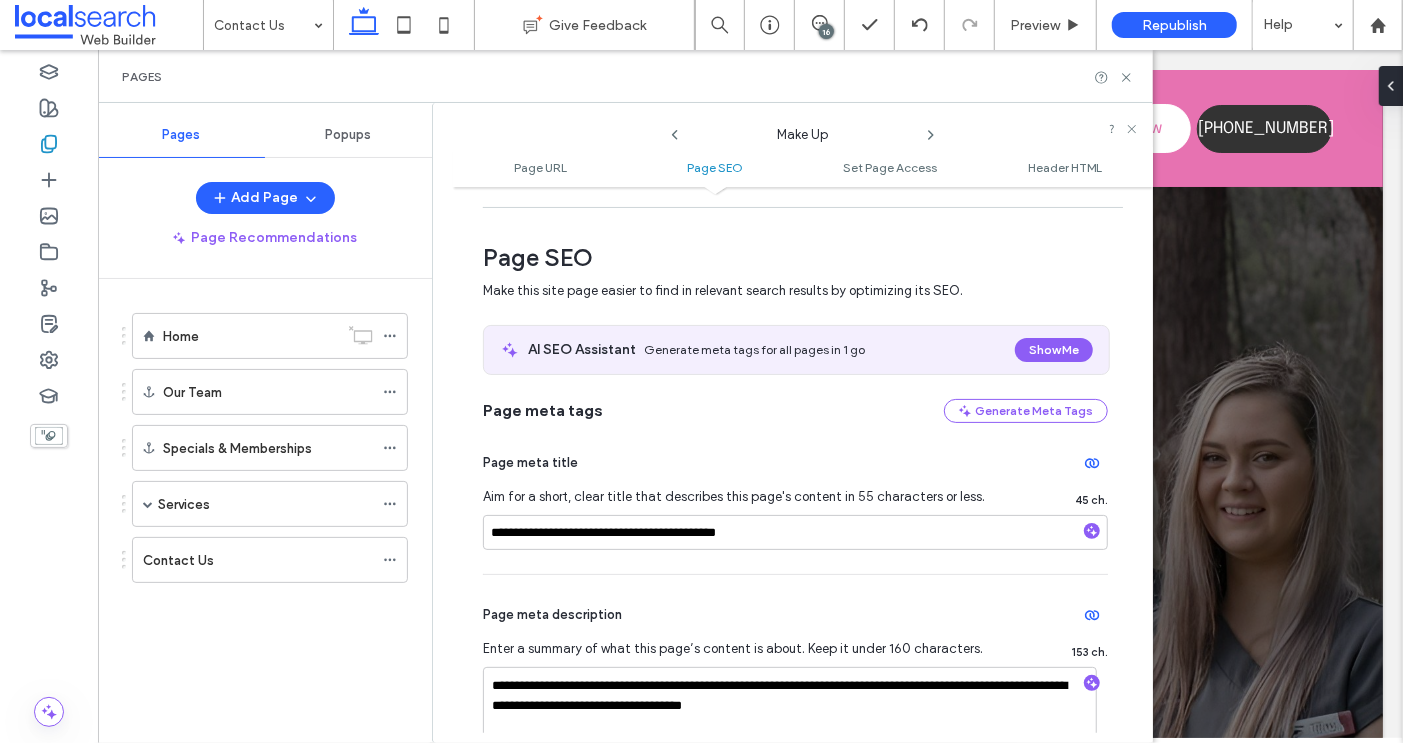
scroll to position [265, 0]
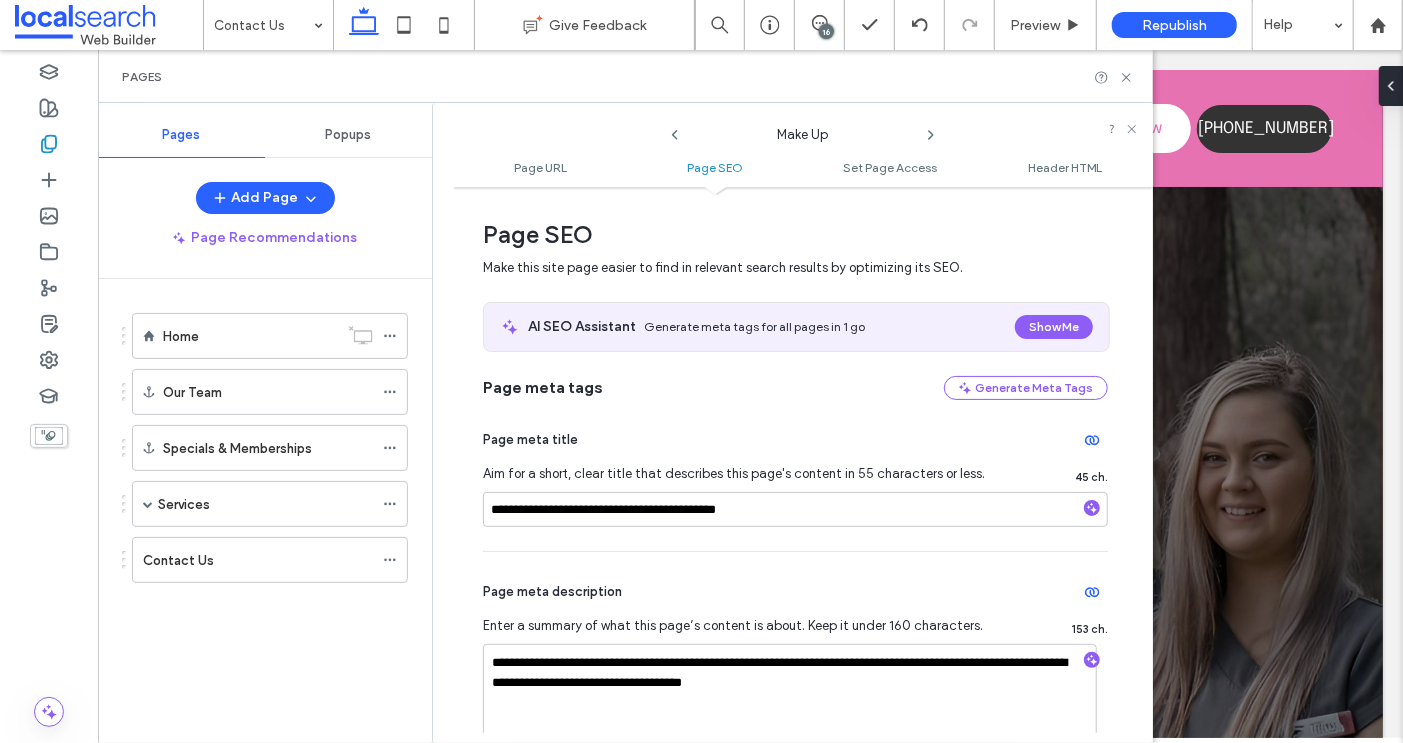
click at [934, 134] on icon at bounding box center [931, 135] width 16 height 16
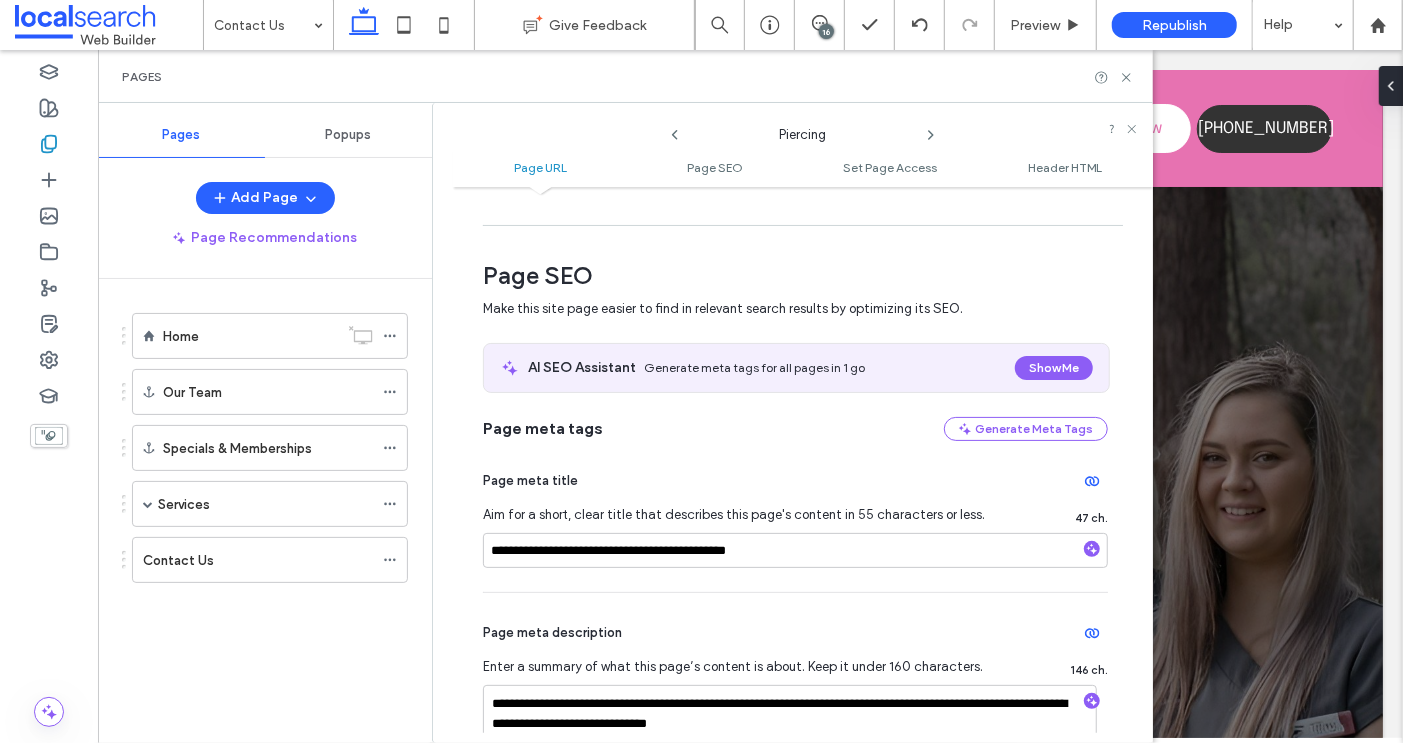
scroll to position [225, 0]
click at [931, 138] on icon at bounding box center [931, 135] width 16 height 16
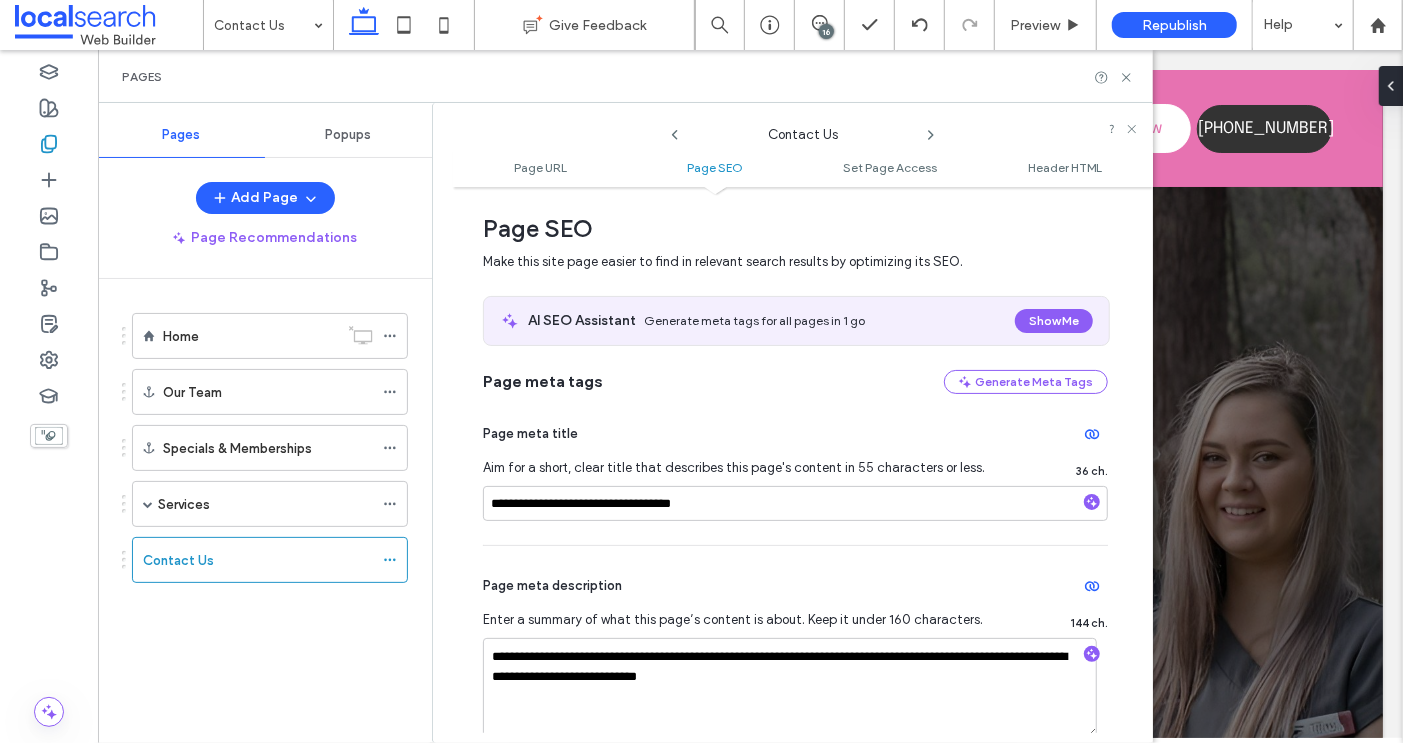
scroll to position [272, 0]
click at [1126, 79] on icon at bounding box center [1126, 77] width 15 height 15
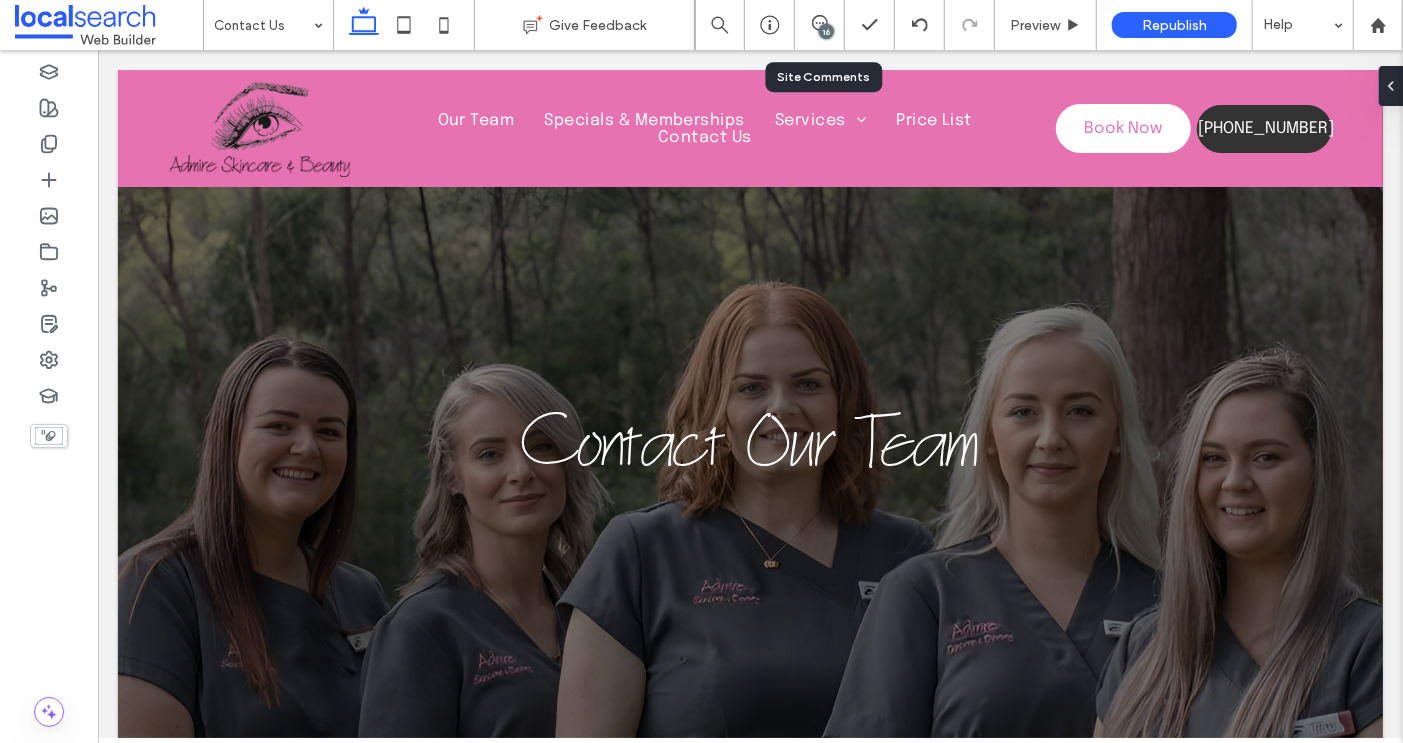
click at [813, 33] on div "16" at bounding box center [819, 25] width 49 height 20
click at [818, 31] on div "16" at bounding box center [819, 25] width 49 height 20
click at [827, 39] on div "16" at bounding box center [826, 31] width 15 height 15
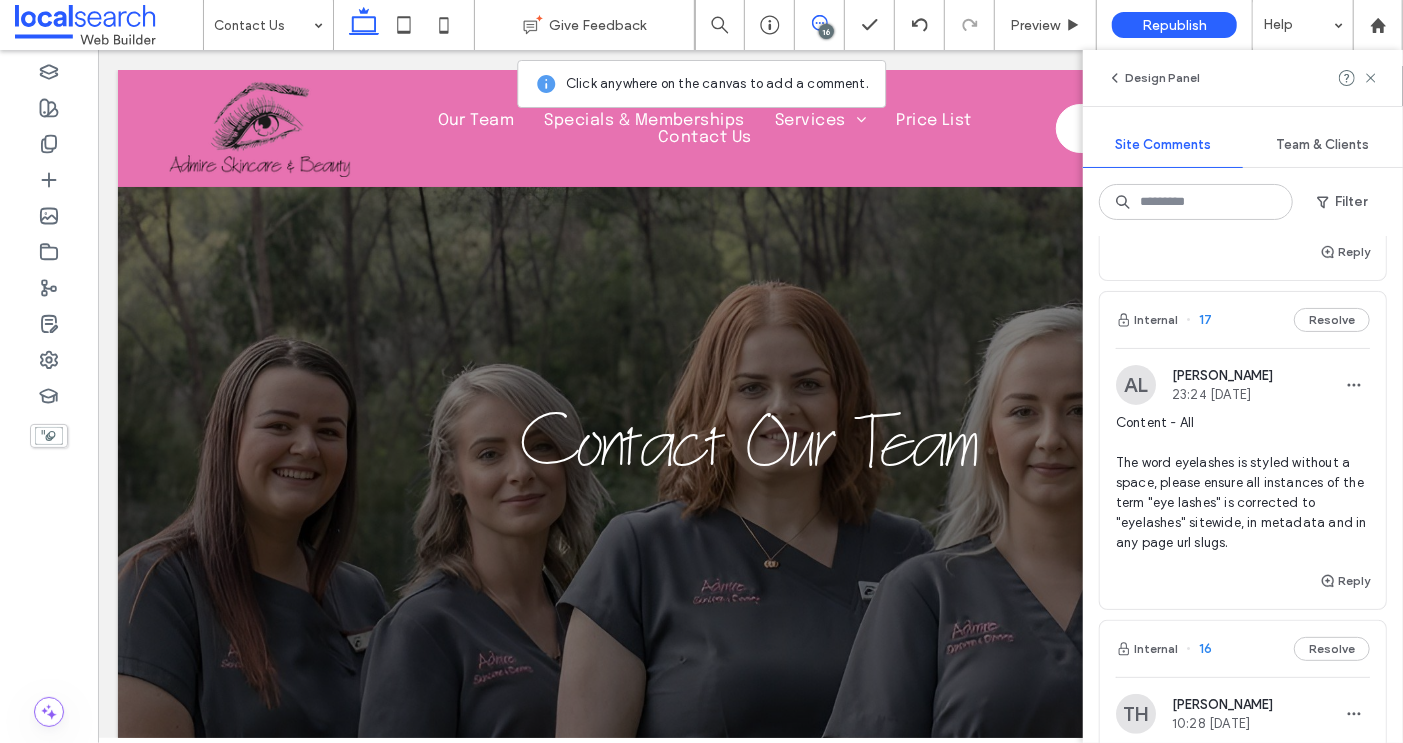
scroll to position [296, 0]
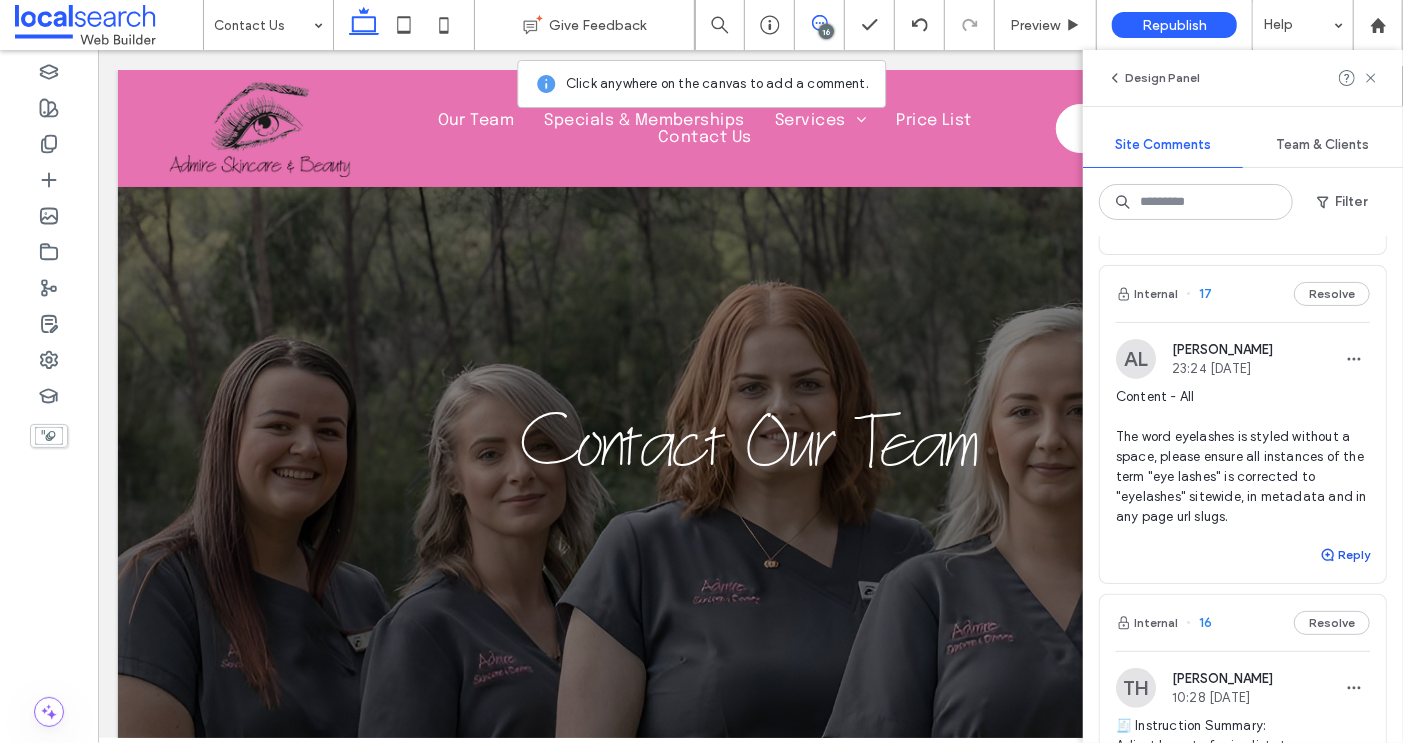
click at [1355, 554] on button "Reply" at bounding box center [1345, 555] width 50 height 24
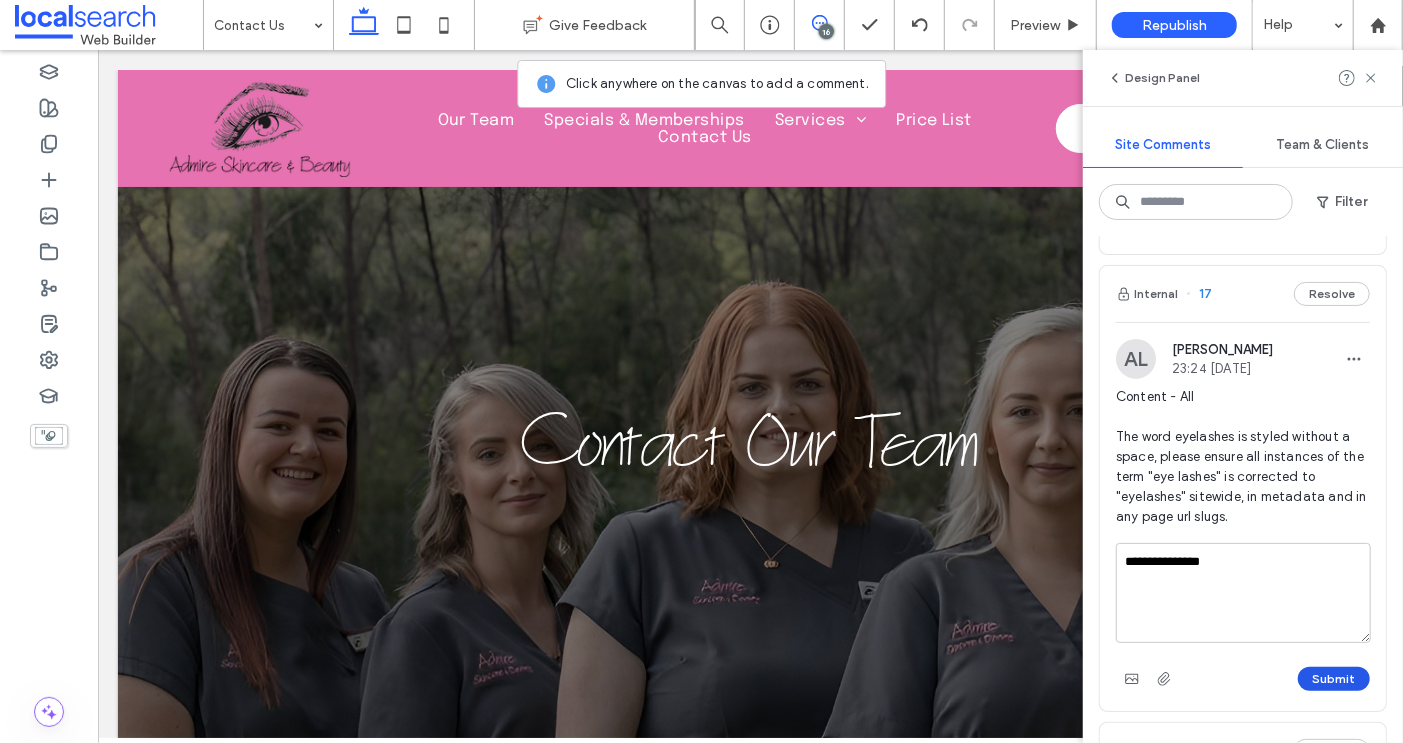
type textarea "**********"
click at [1331, 670] on button "Submit" at bounding box center [1334, 679] width 72 height 24
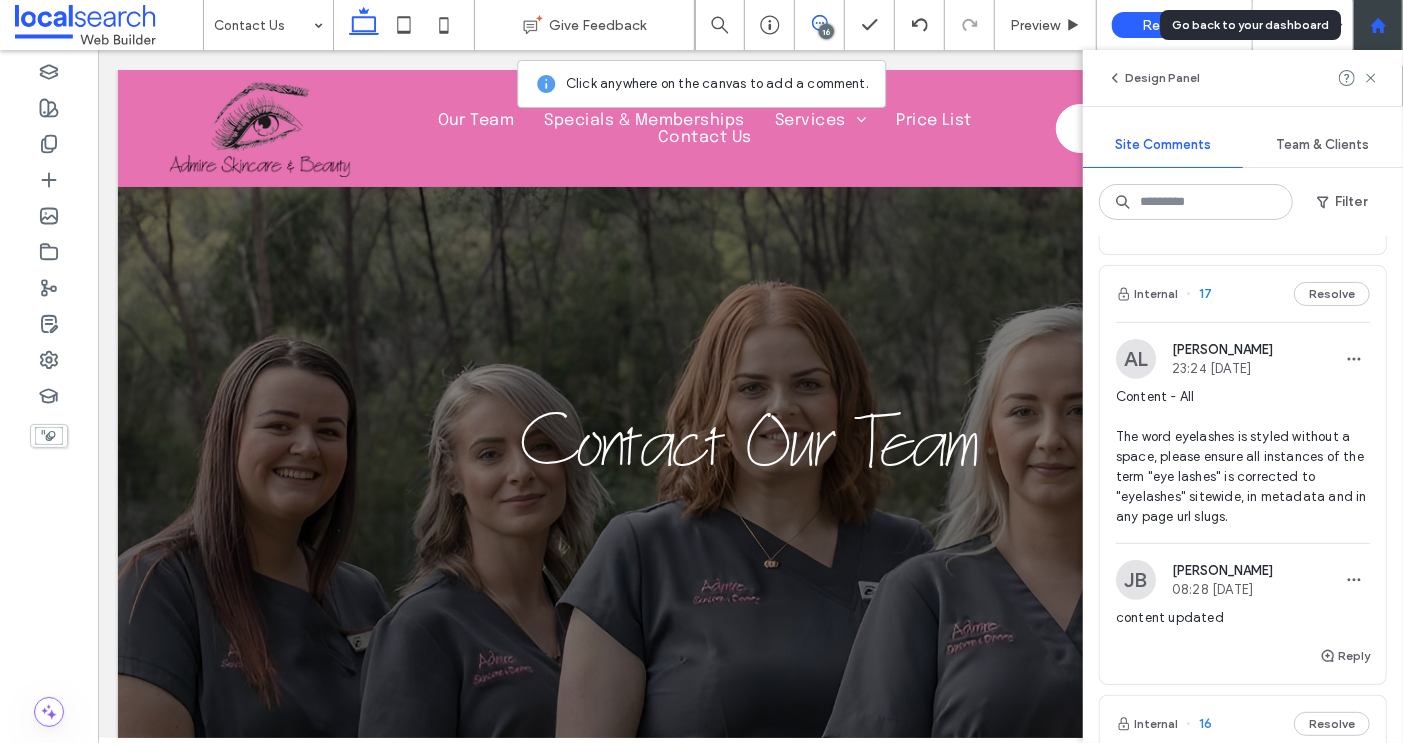
click at [1373, 17] on icon at bounding box center [1378, 25] width 17 height 17
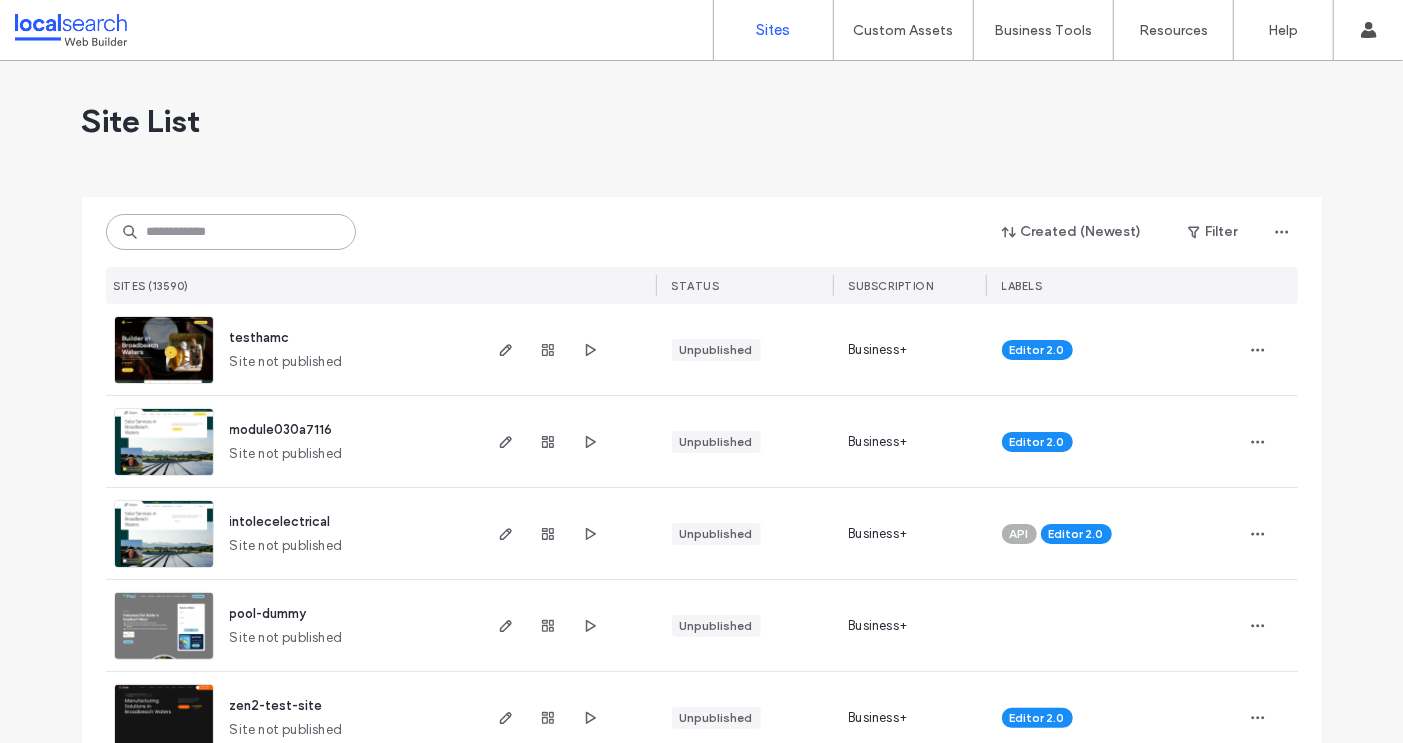
click at [256, 230] on input at bounding box center [231, 232] width 250 height 36
paste input "********"
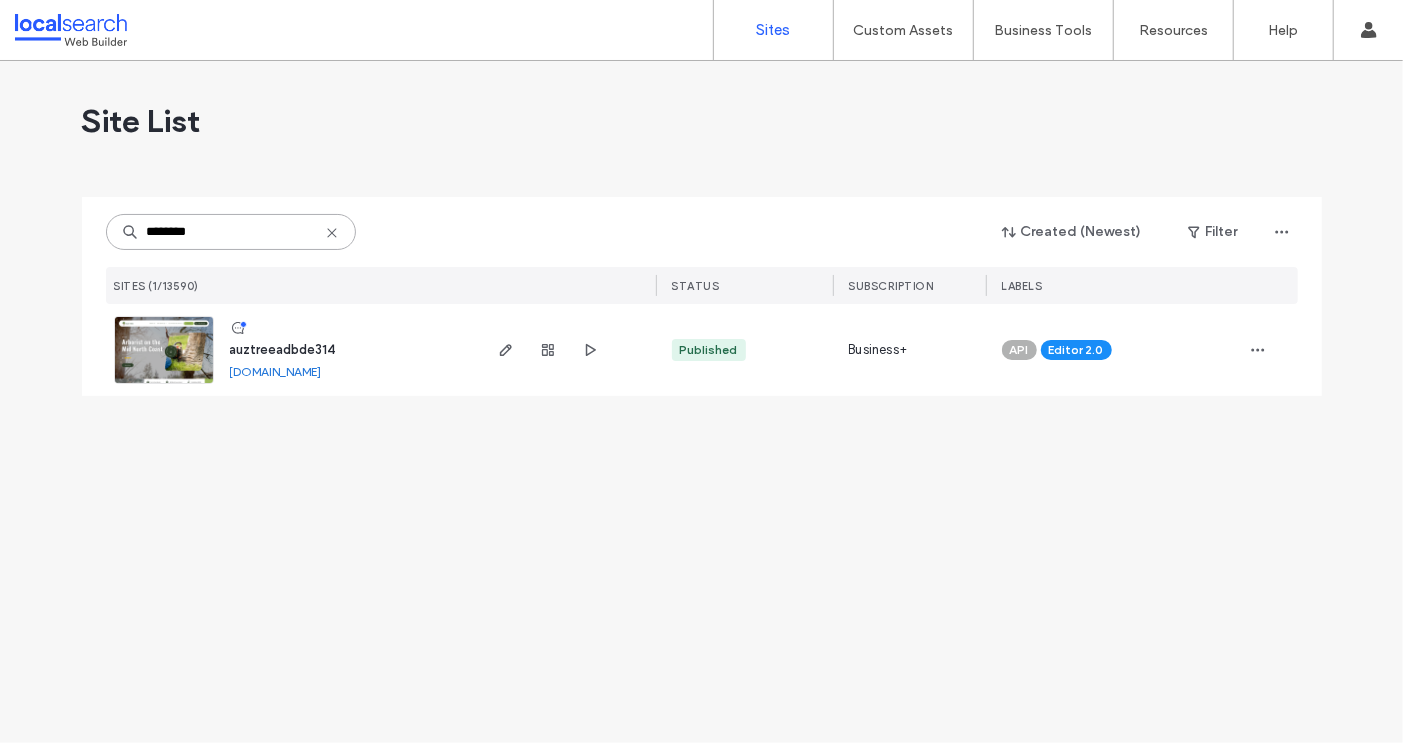
type input "********"
click at [292, 345] on span "auztreeadbde314" at bounding box center [283, 349] width 106 height 15
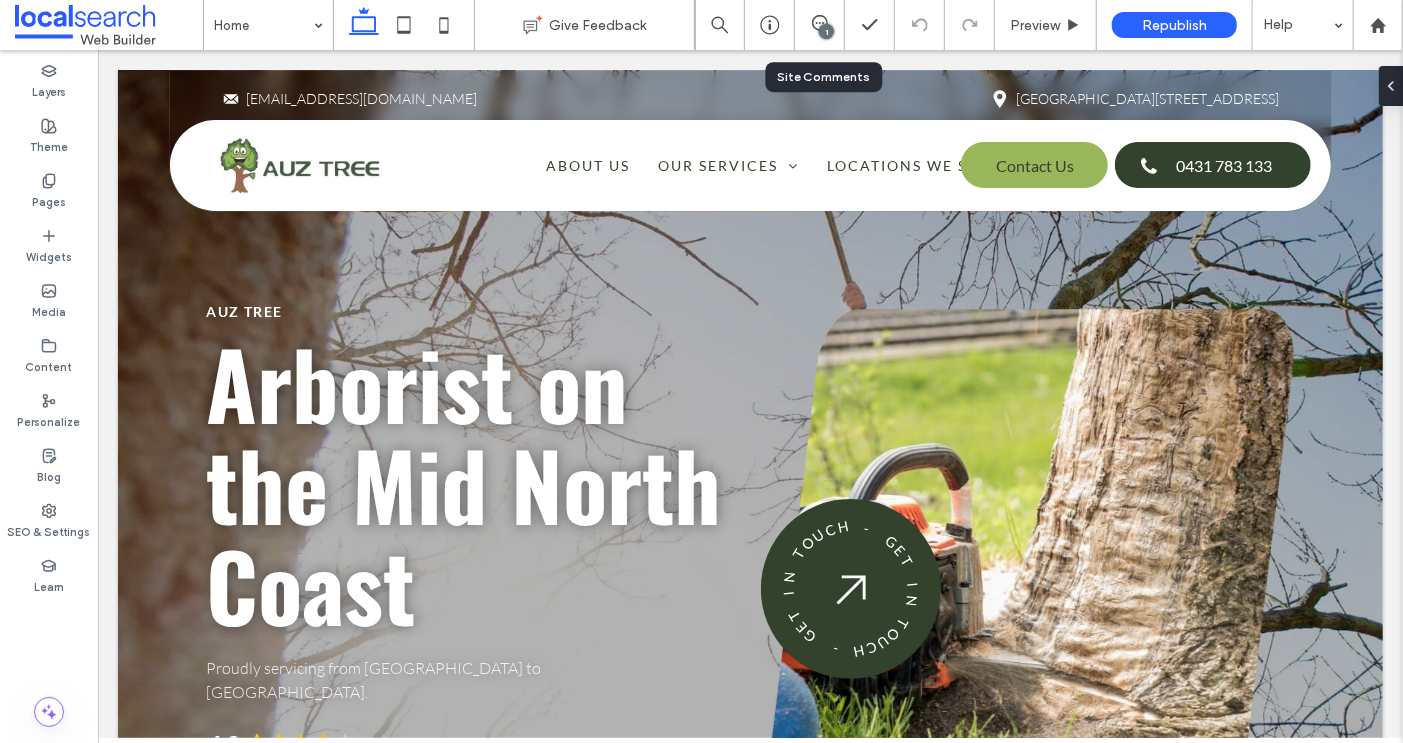
click at [820, 41] on div "1" at bounding box center [820, 25] width 50 height 50
click at [821, 30] on div "1" at bounding box center [826, 31] width 15 height 15
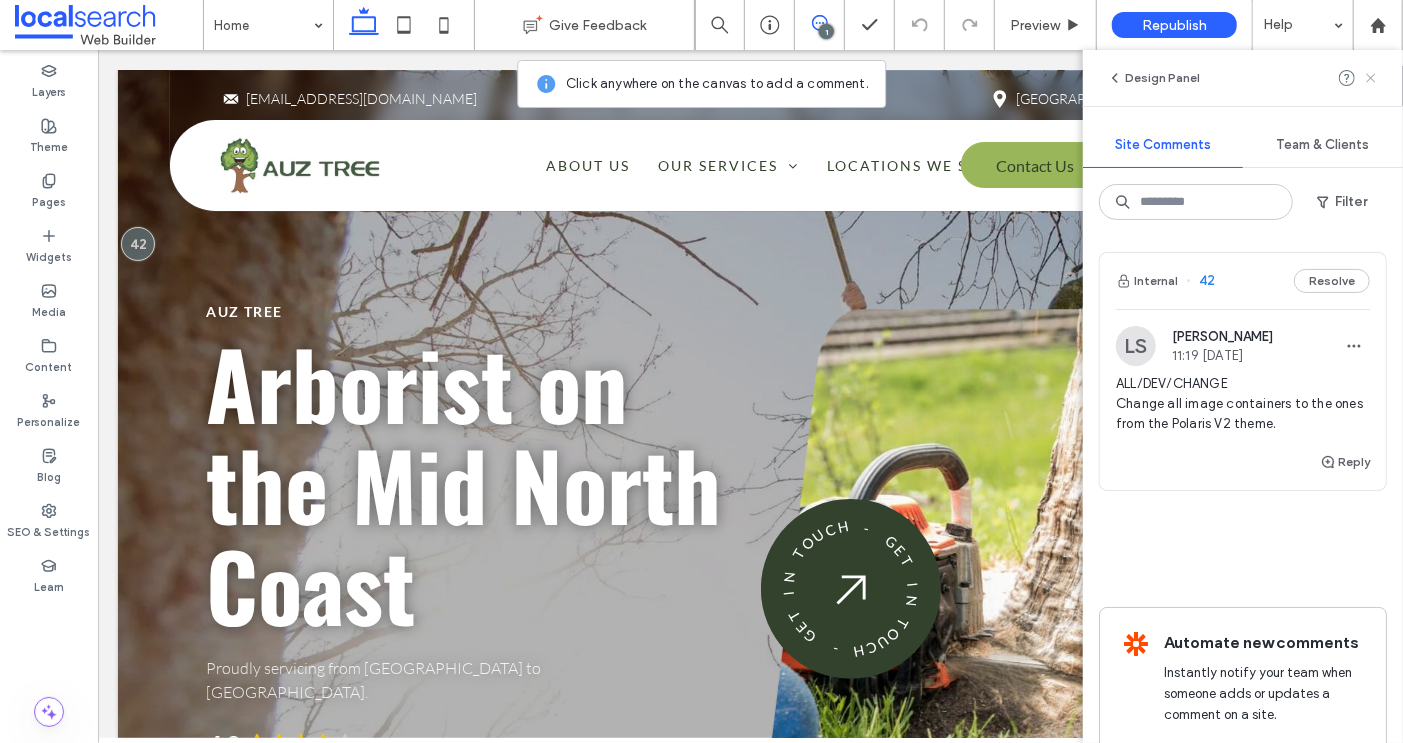
click at [1372, 79] on use at bounding box center [1370, 77] width 9 height 9
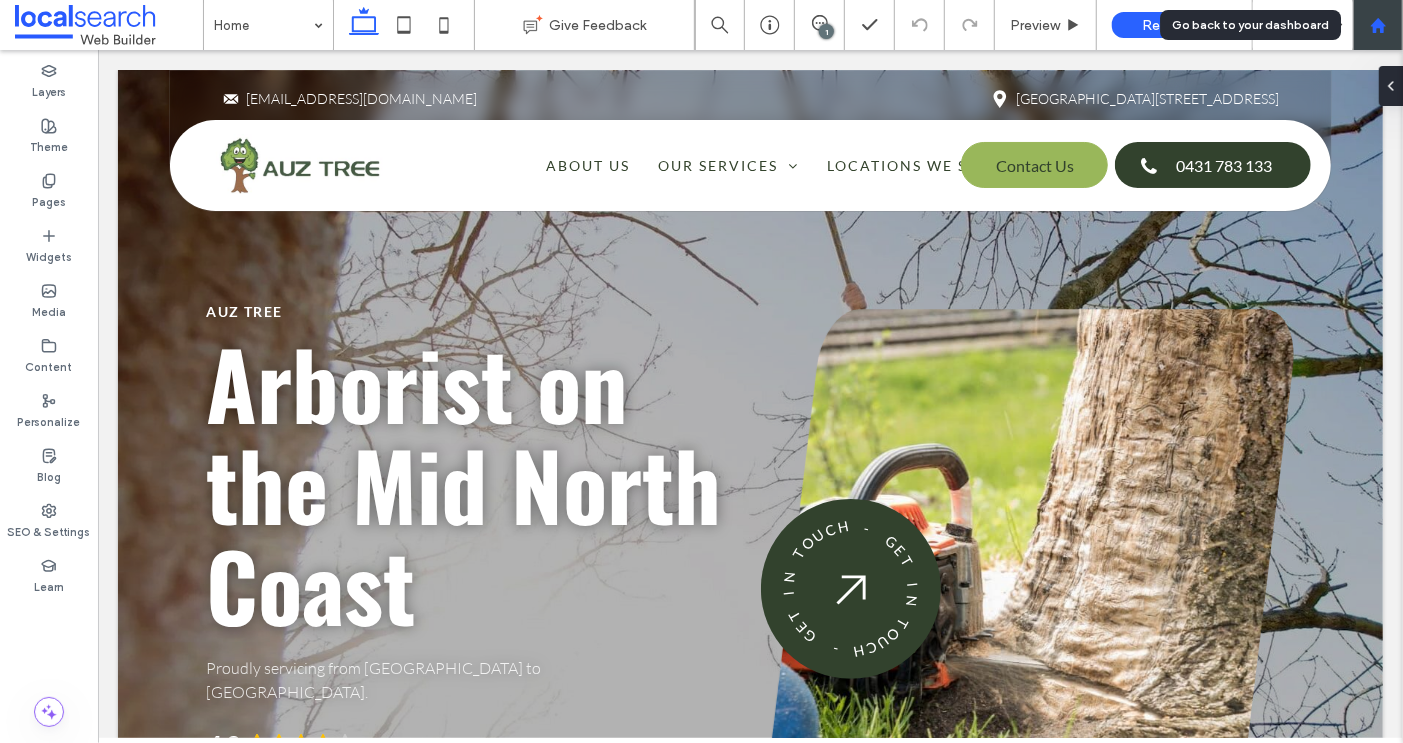
click at [1374, 31] on use at bounding box center [1377, 24] width 15 height 15
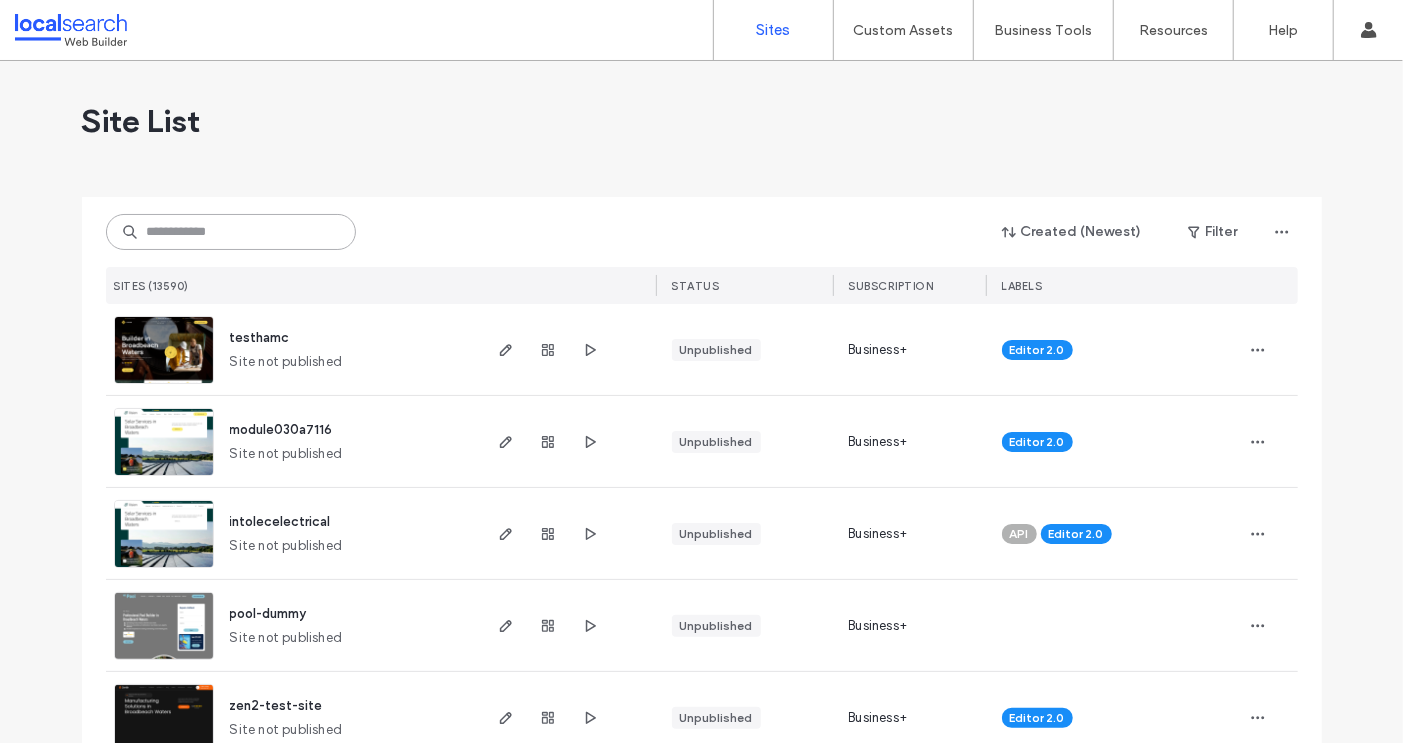
click input
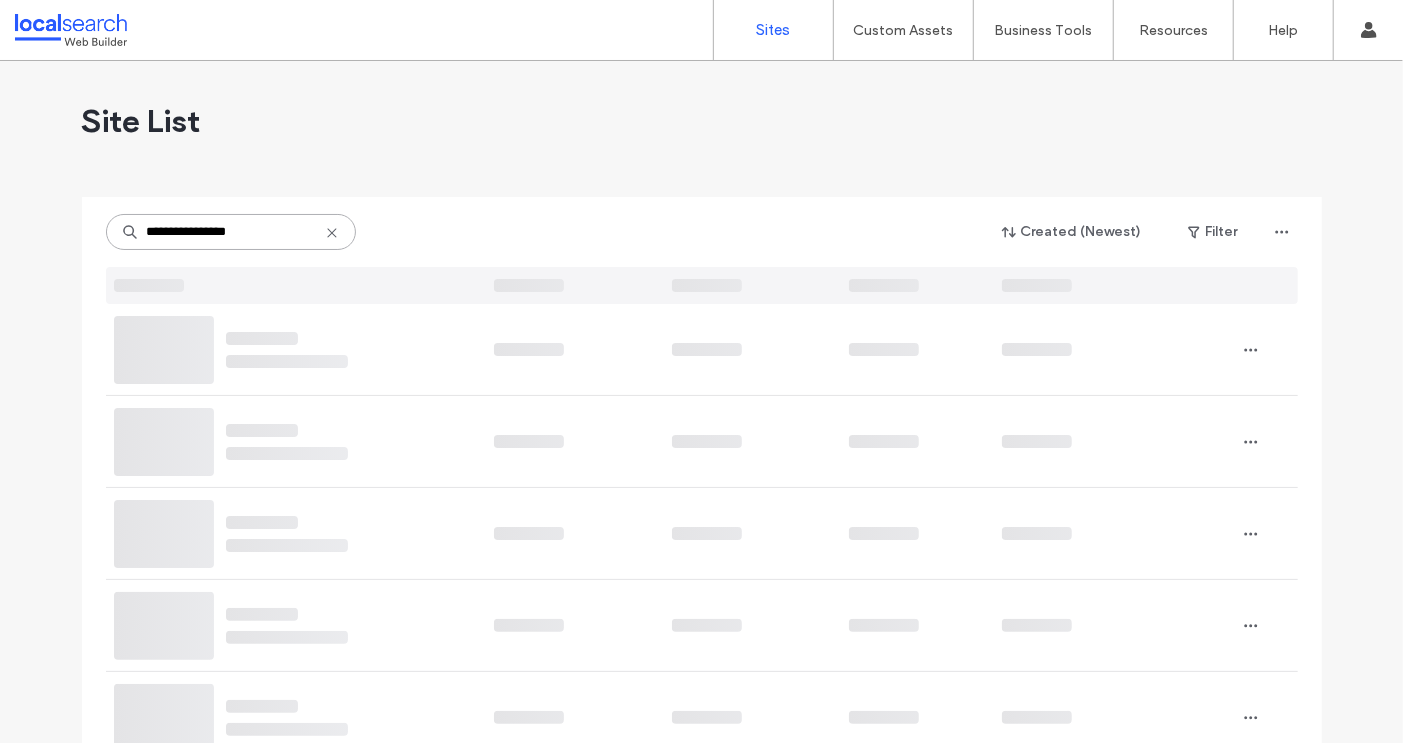
type input "**********"
click input "**********"
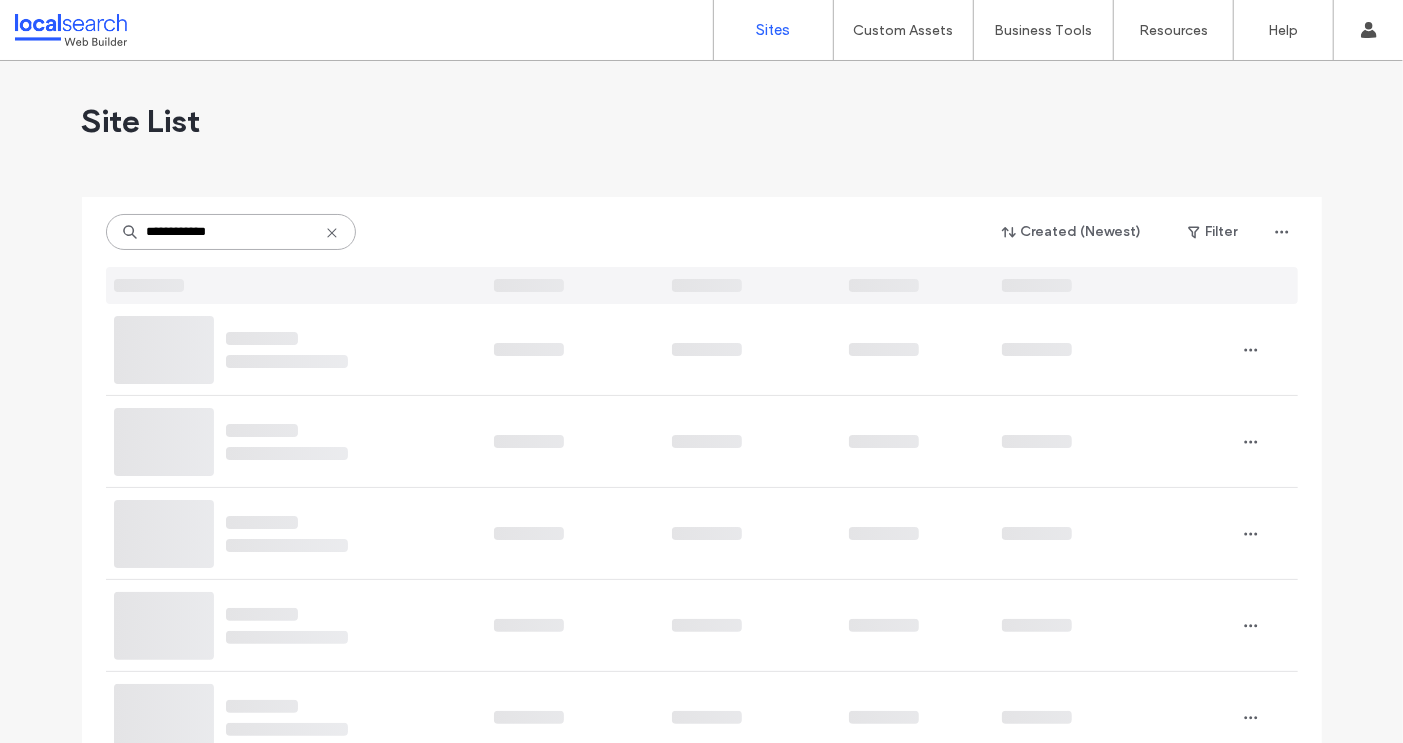
type input "**********"
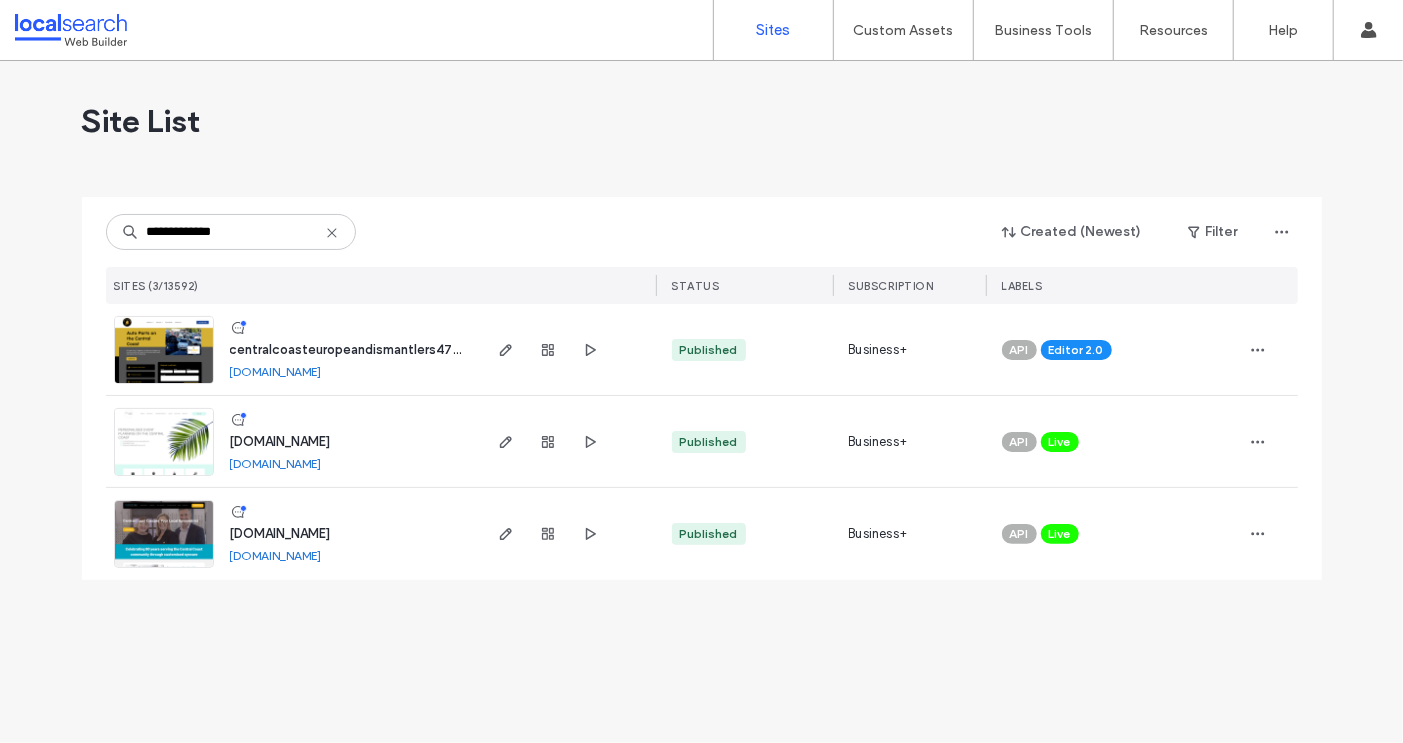
type input "**********"
click at [286, 531] on span "[DOMAIN_NAME]" at bounding box center [280, 533] width 101 height 15
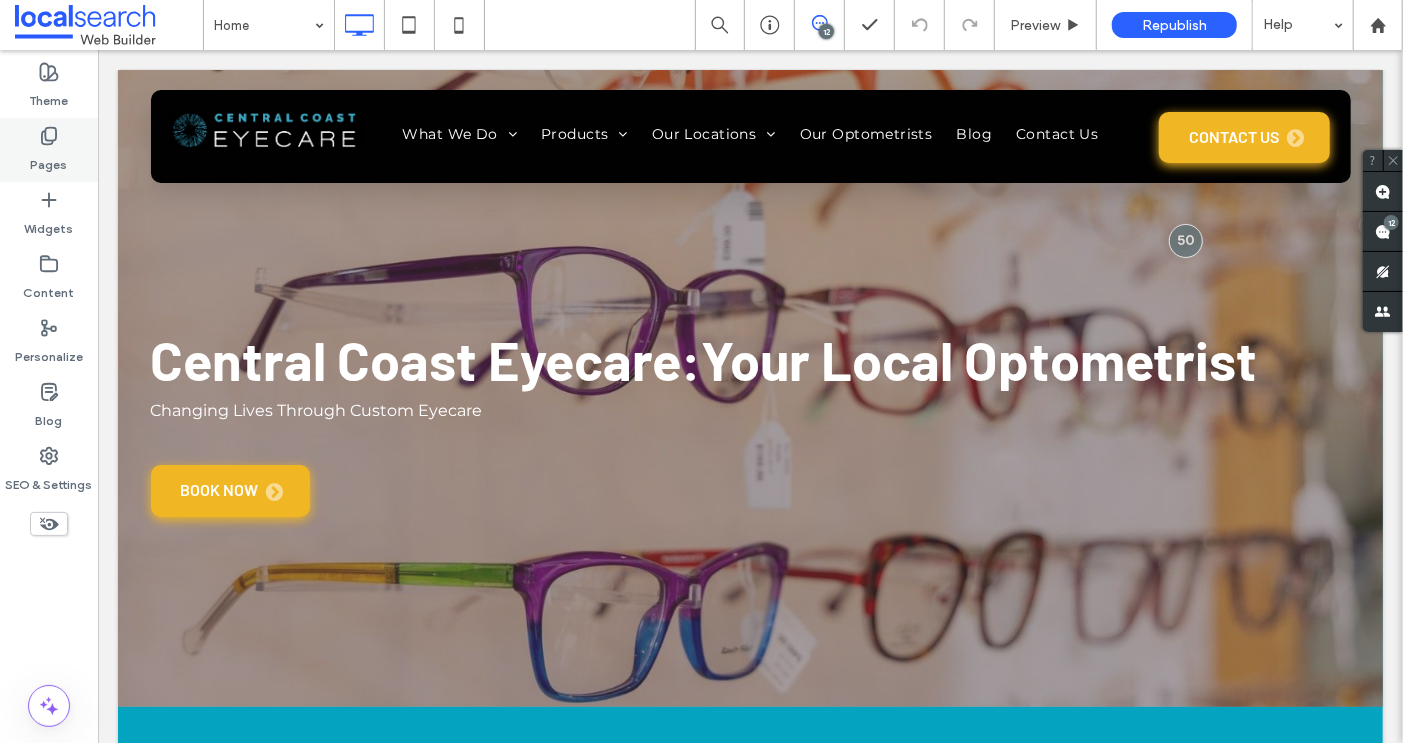
click at [48, 129] on icon at bounding box center [49, 136] width 20 height 20
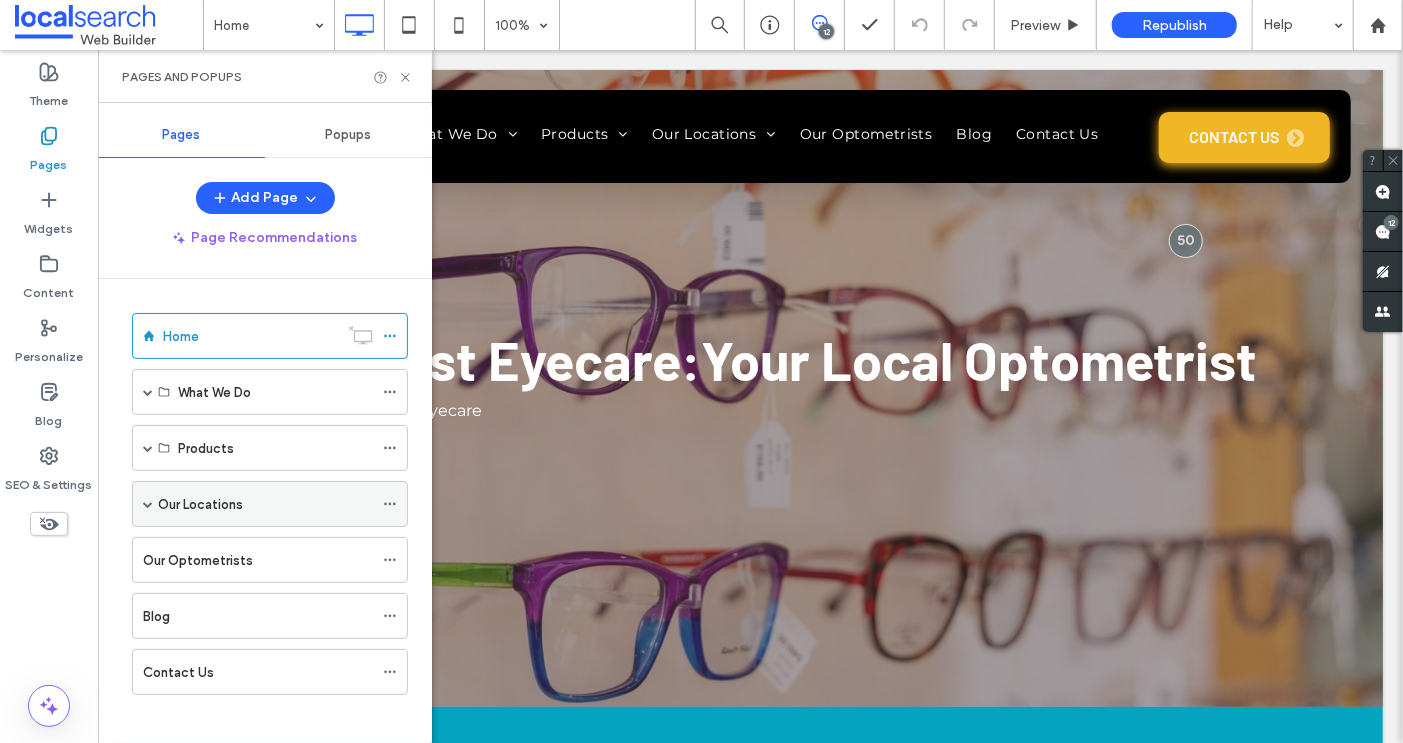
scroll to position [3, 0]
click at [193, 666] on label "Contact Us" at bounding box center [178, 669] width 71 height 35
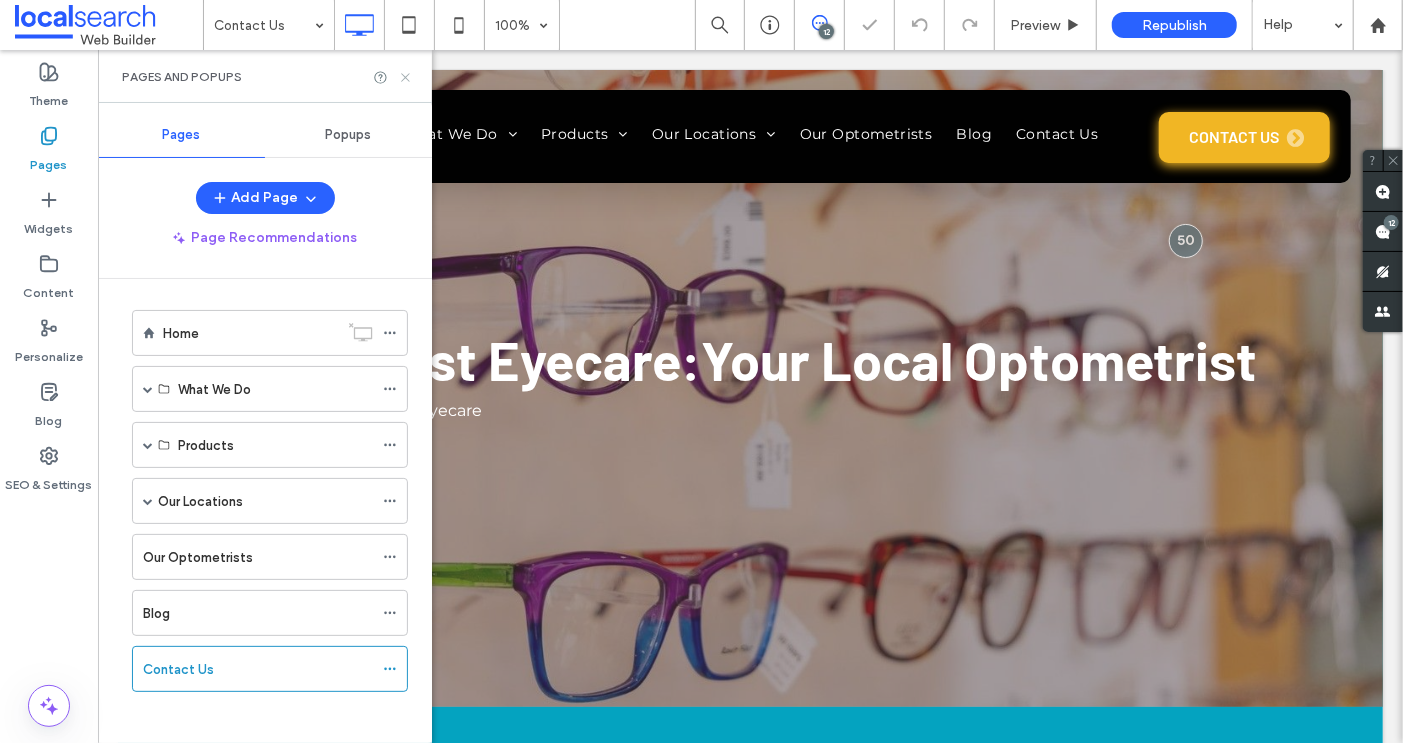
click at [405, 77] on use at bounding box center [405, 77] width 8 height 8
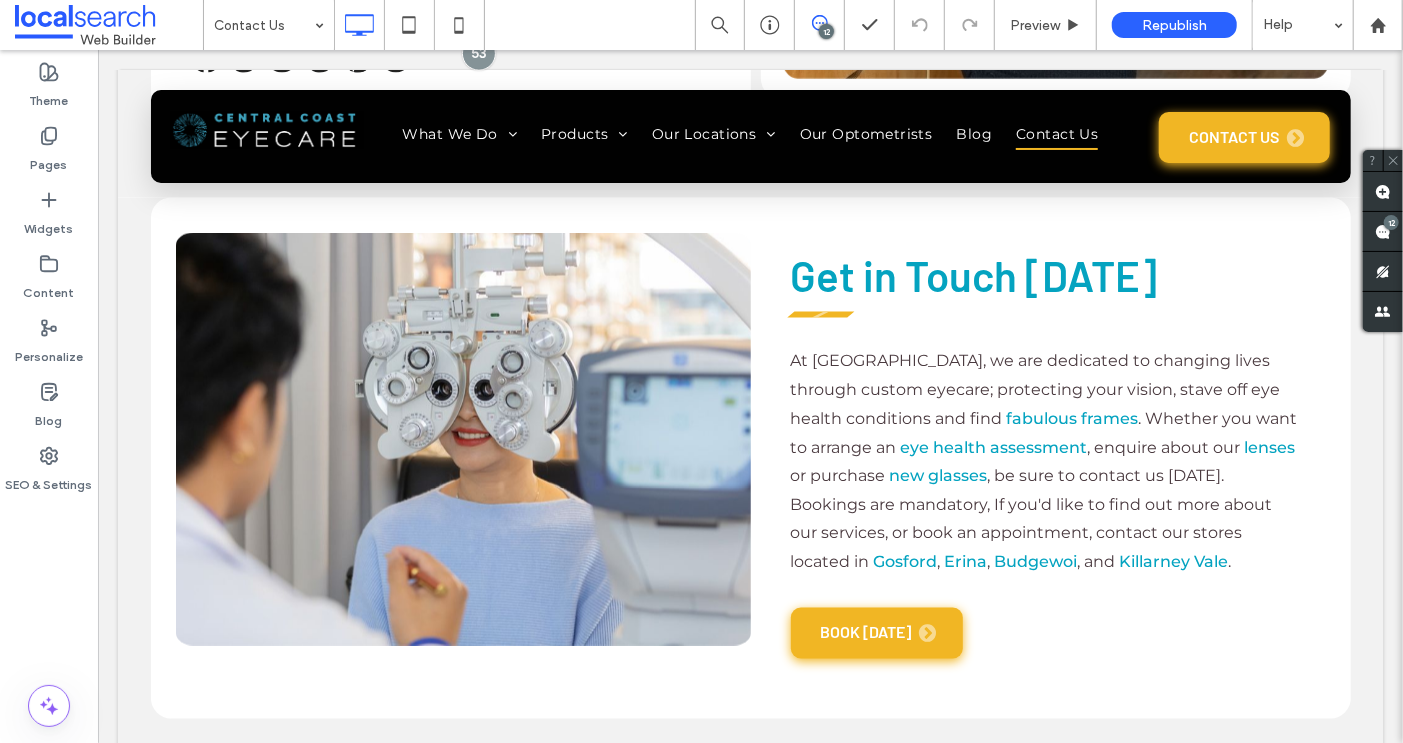
scroll to position [1672, 0]
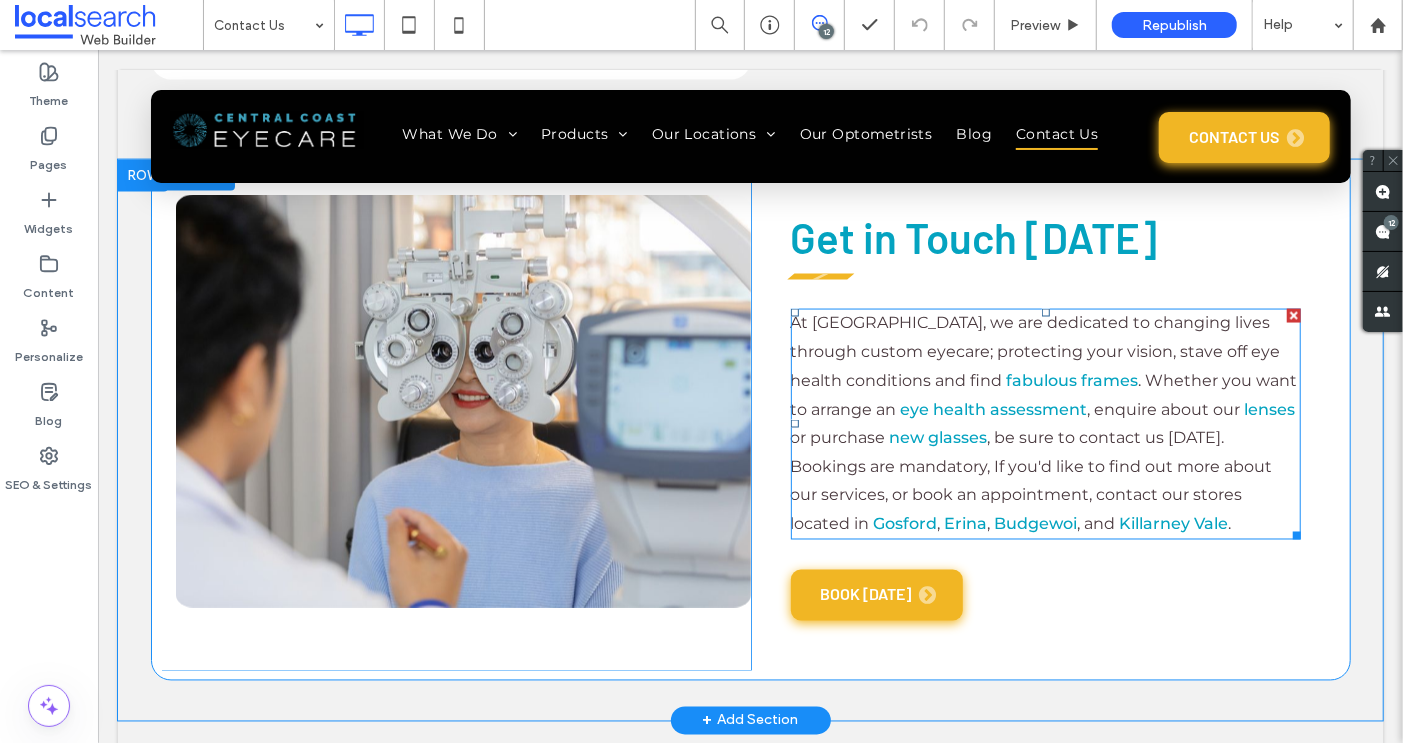
click at [1105, 518] on p "At [GEOGRAPHIC_DATA], we are dedicated to changing lives through custom eyecare…" at bounding box center [1045, 423] width 510 height 230
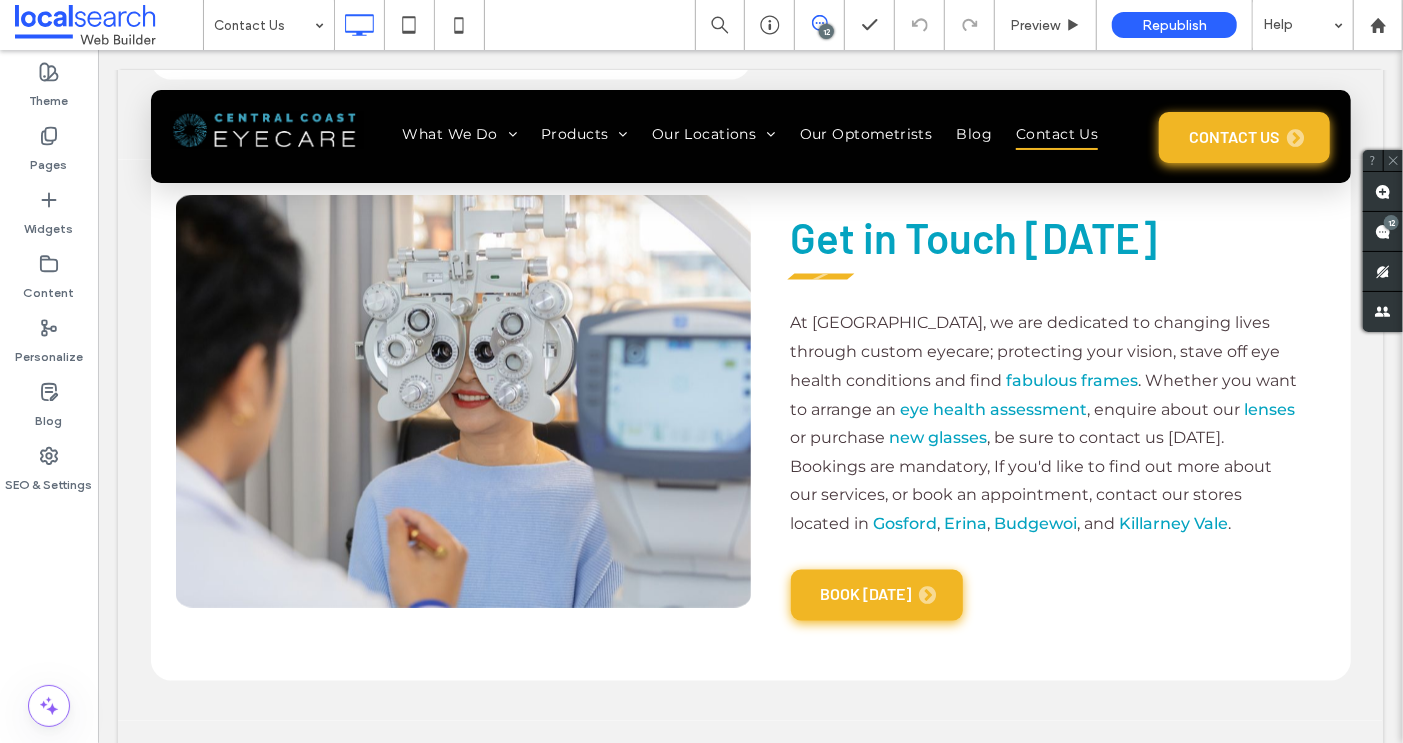
click at [1112, 523] on p "At [GEOGRAPHIC_DATA], we are dedicated to changing lives through custom eyecare…" at bounding box center [1045, 423] width 510 height 230
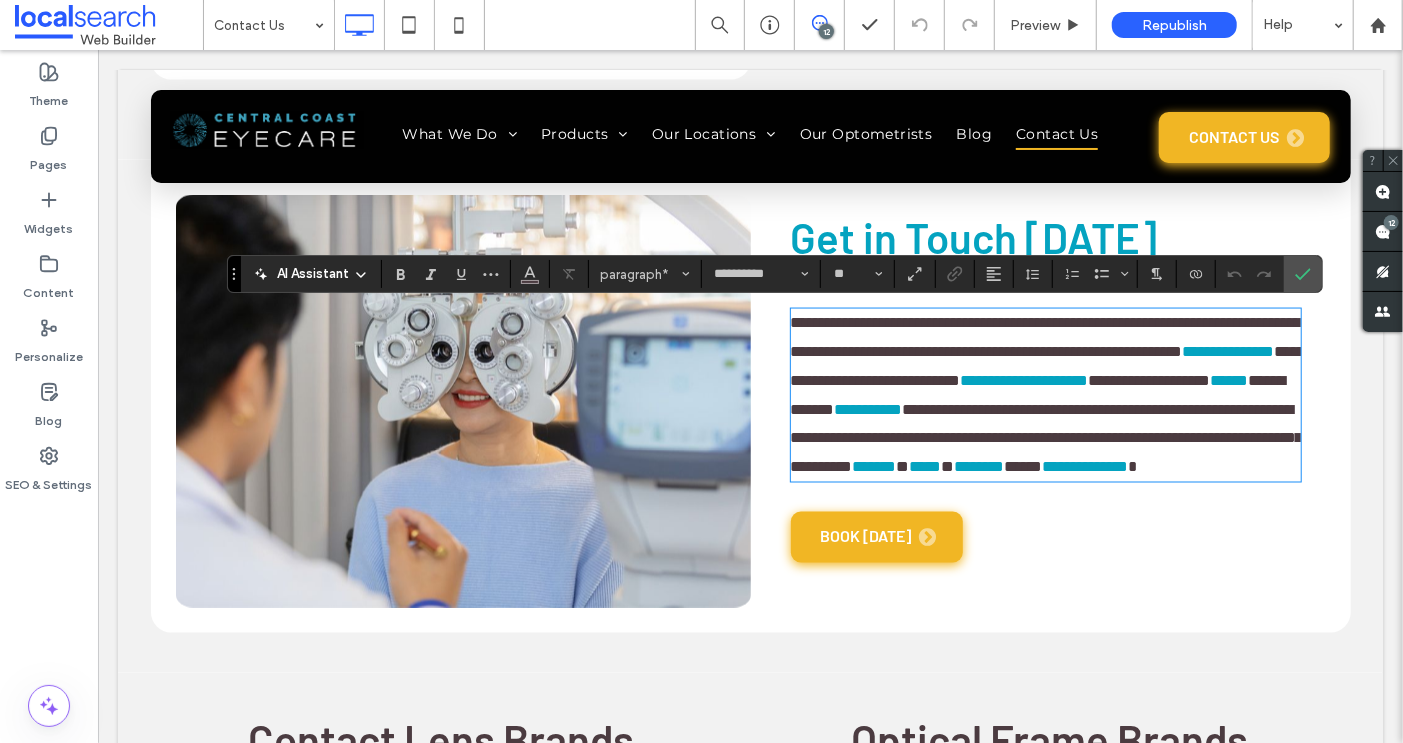
click at [1101, 481] on p "**********" at bounding box center [1045, 394] width 510 height 173
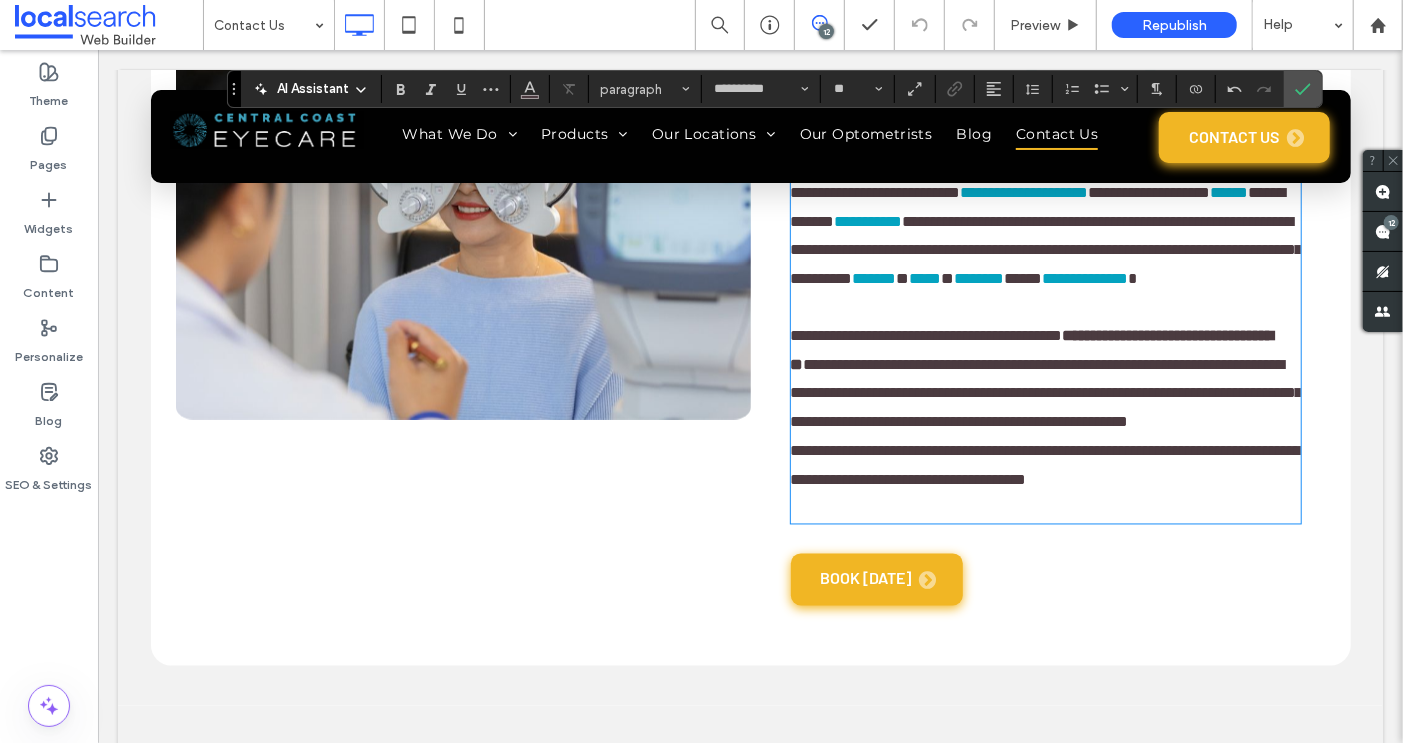
scroll to position [1855, 0]
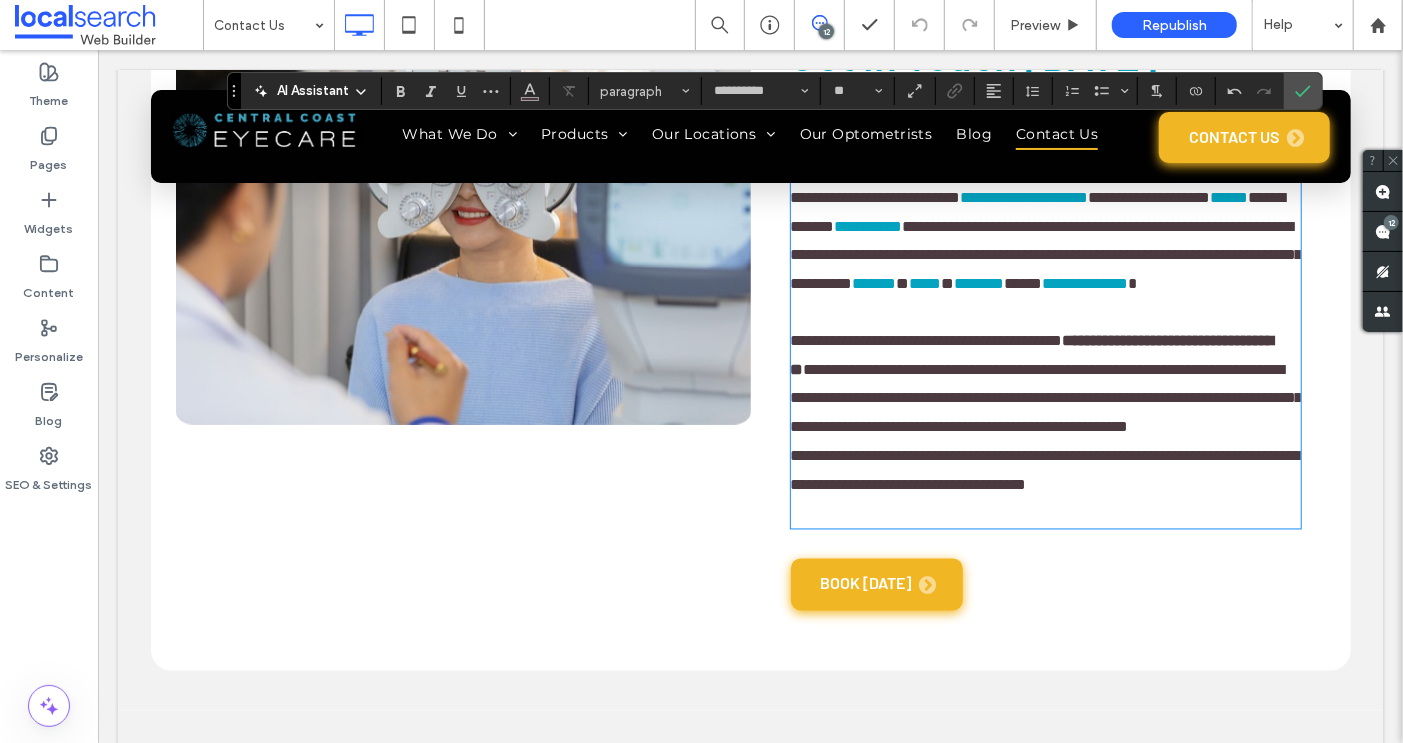
click at [1154, 377] on strong "**********" at bounding box center [1031, 355] width 483 height 44
drag, startPoint x: 1148, startPoint y: 398, endPoint x: 992, endPoint y: 424, distance: 158.1
click at [992, 424] on p "**********" at bounding box center [1045, 384] width 510 height 115
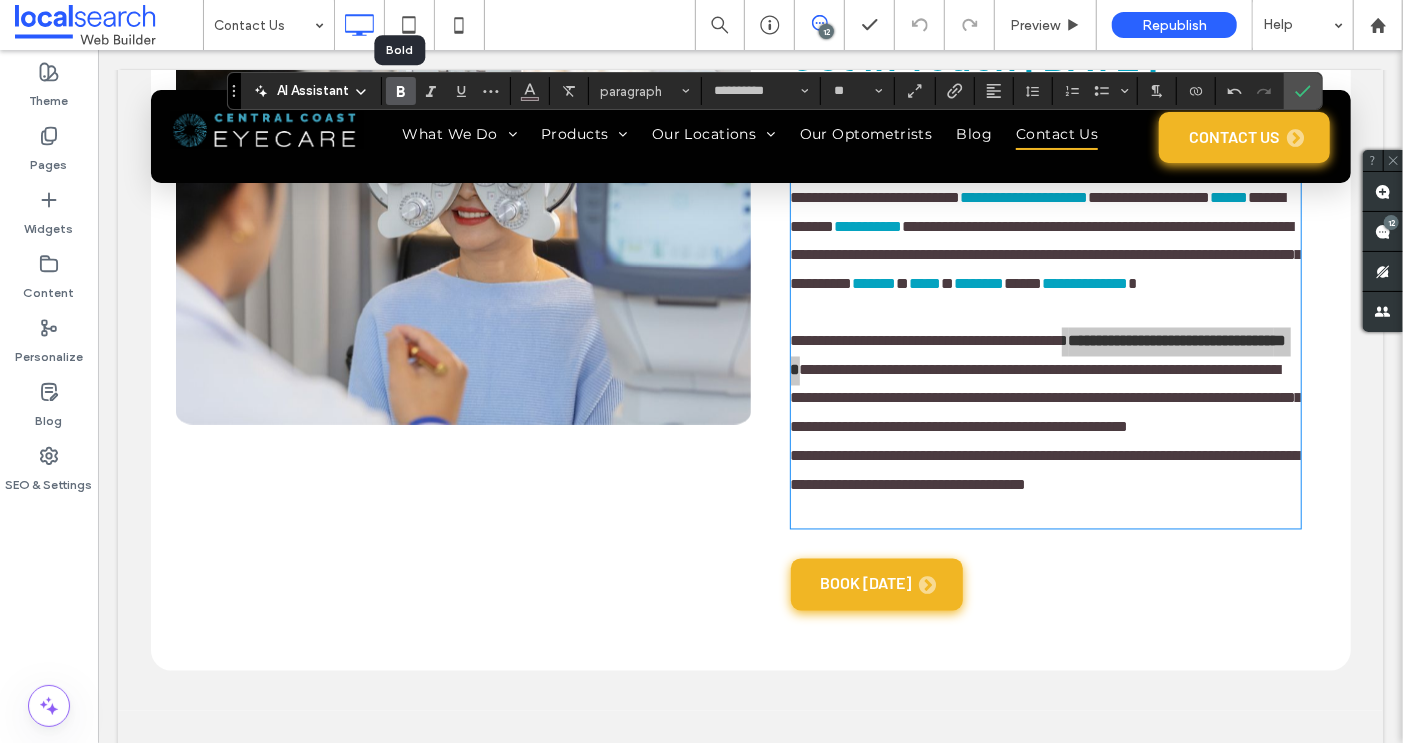
click at [397, 91] on use "Bold" at bounding box center [401, 91] width 8 height 11
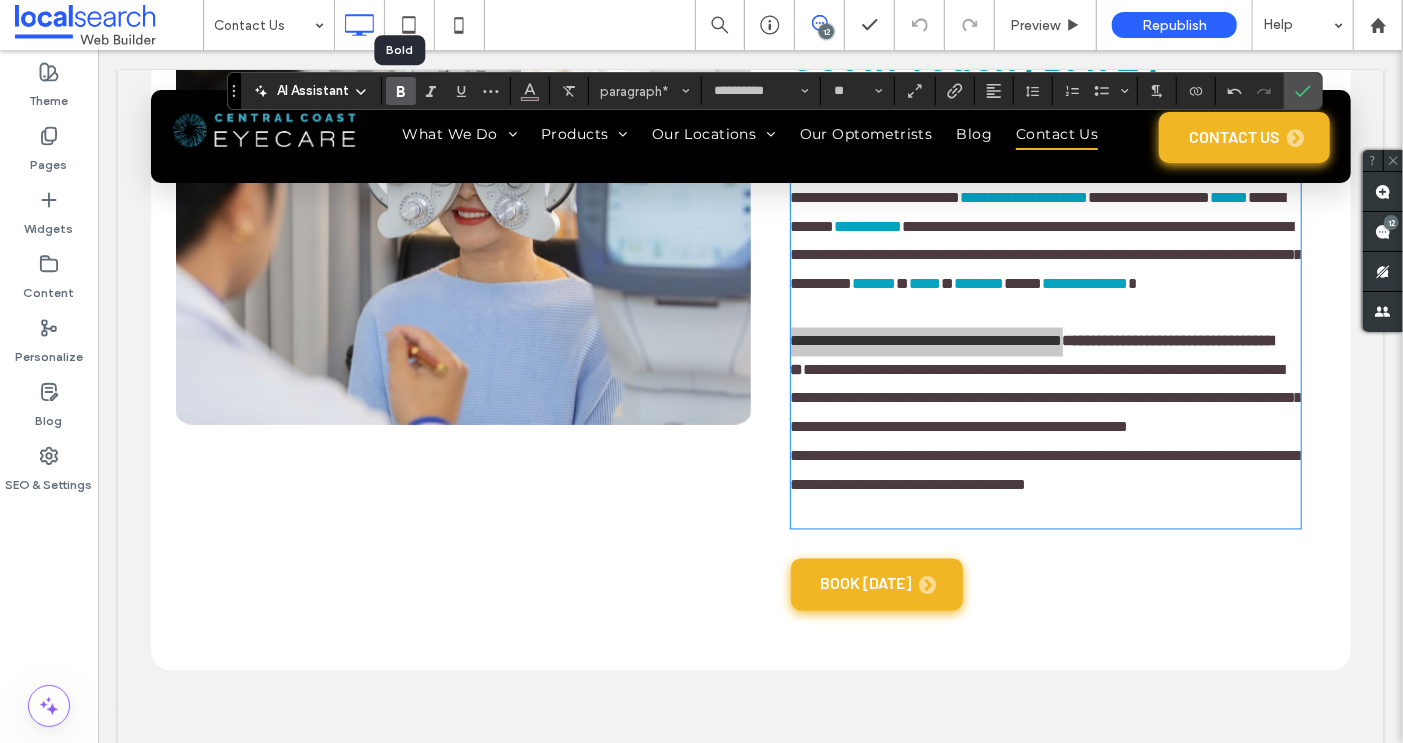
click at [397, 91] on use "Bold" at bounding box center [401, 91] width 8 height 11
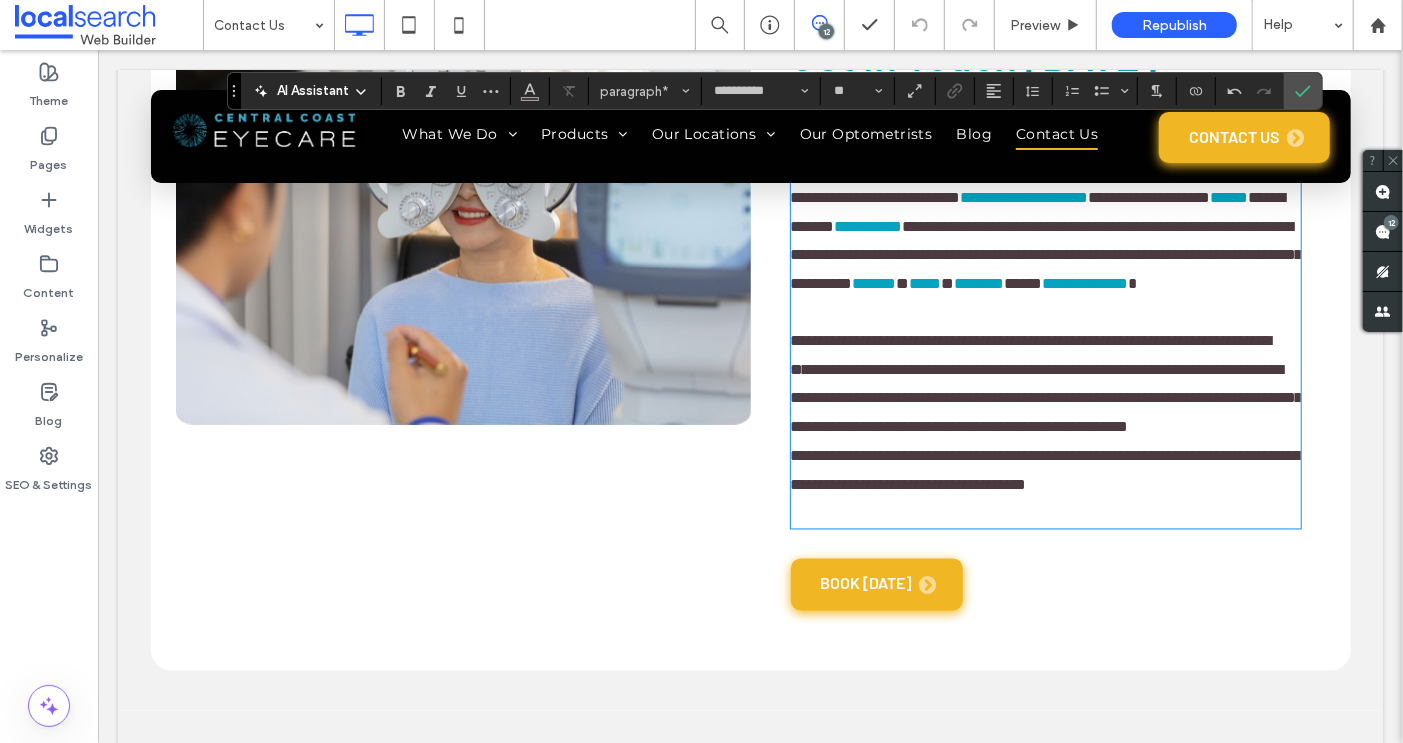
click at [1041, 425] on span "**********" at bounding box center [1046, 398] width 512 height 73
click at [989, 431] on span "**********" at bounding box center [1046, 398] width 512 height 73
click at [919, 434] on span "**********" at bounding box center [1046, 383] width 512 height 101
click at [842, 434] on span "**********" at bounding box center [1046, 383] width 512 height 101
click at [972, 492] on span "**********" at bounding box center [1045, 470] width 511 height 44
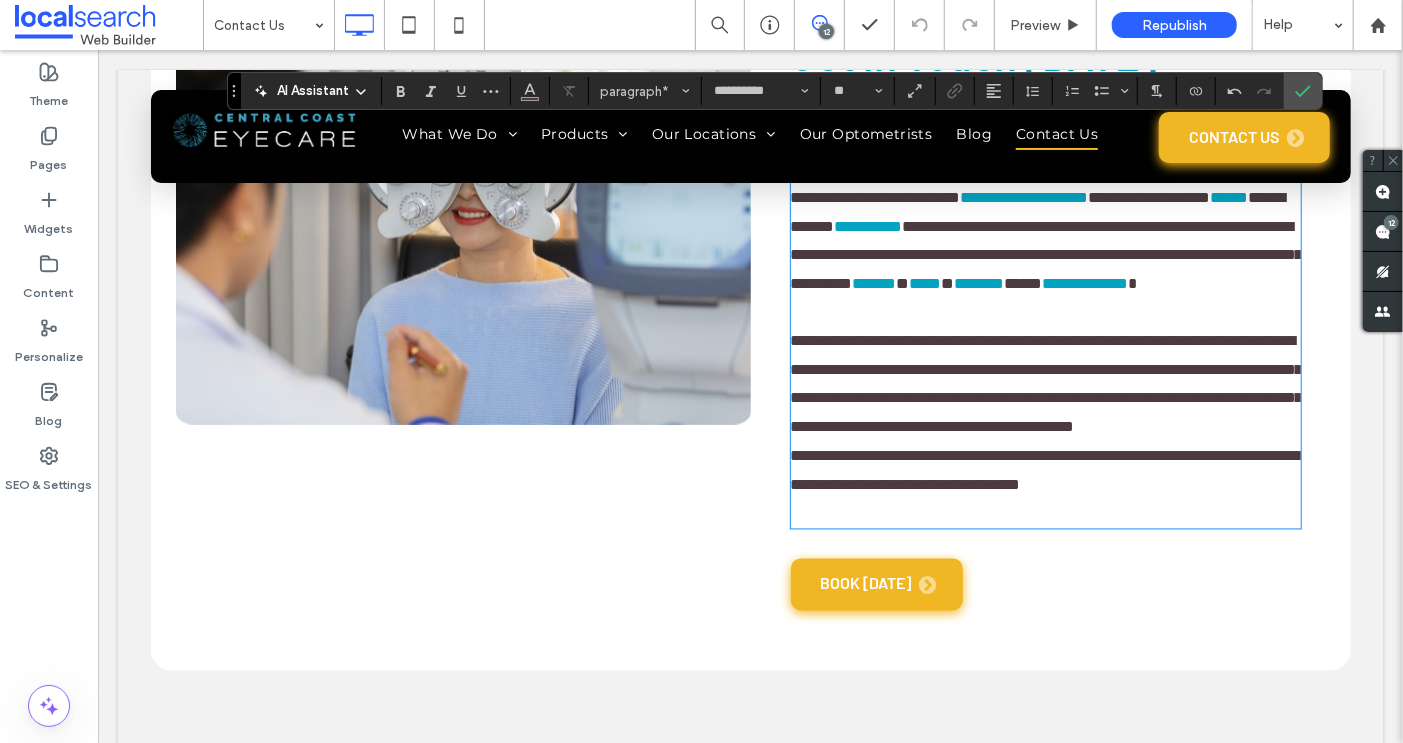
click at [1108, 492] on span "**********" at bounding box center [1045, 470] width 511 height 44
click at [949, 87] on use "Link" at bounding box center [954, 91] width 15 height 15
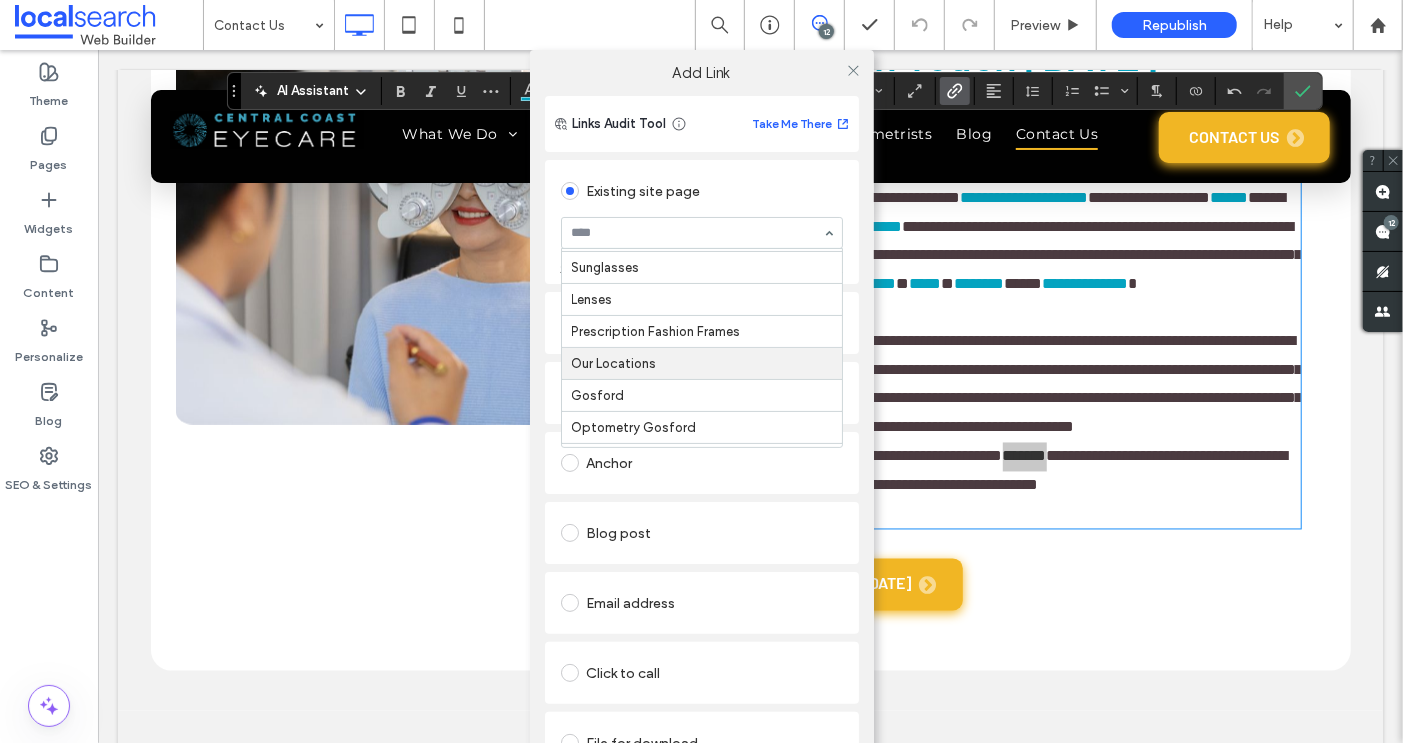
scroll to position [318, 0]
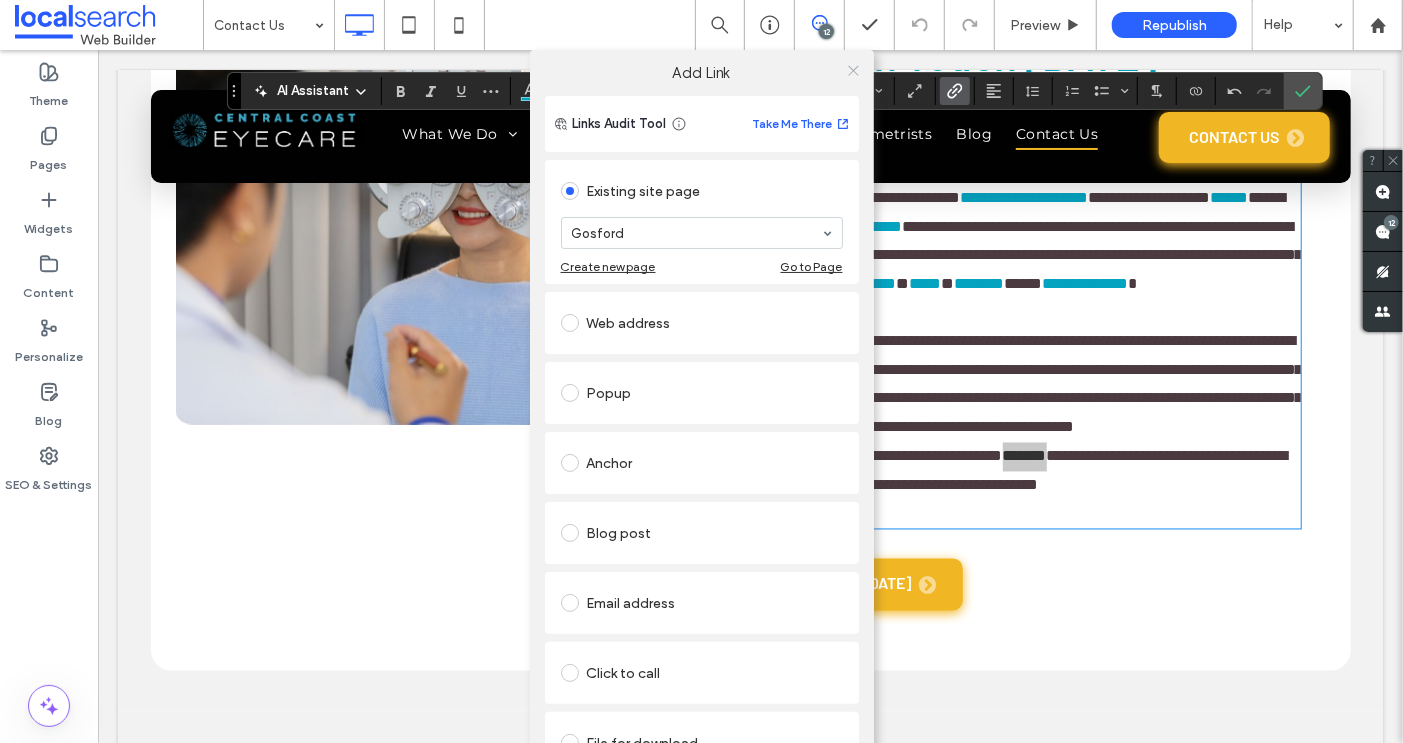
click at [846, 73] on icon at bounding box center [853, 70] width 15 height 15
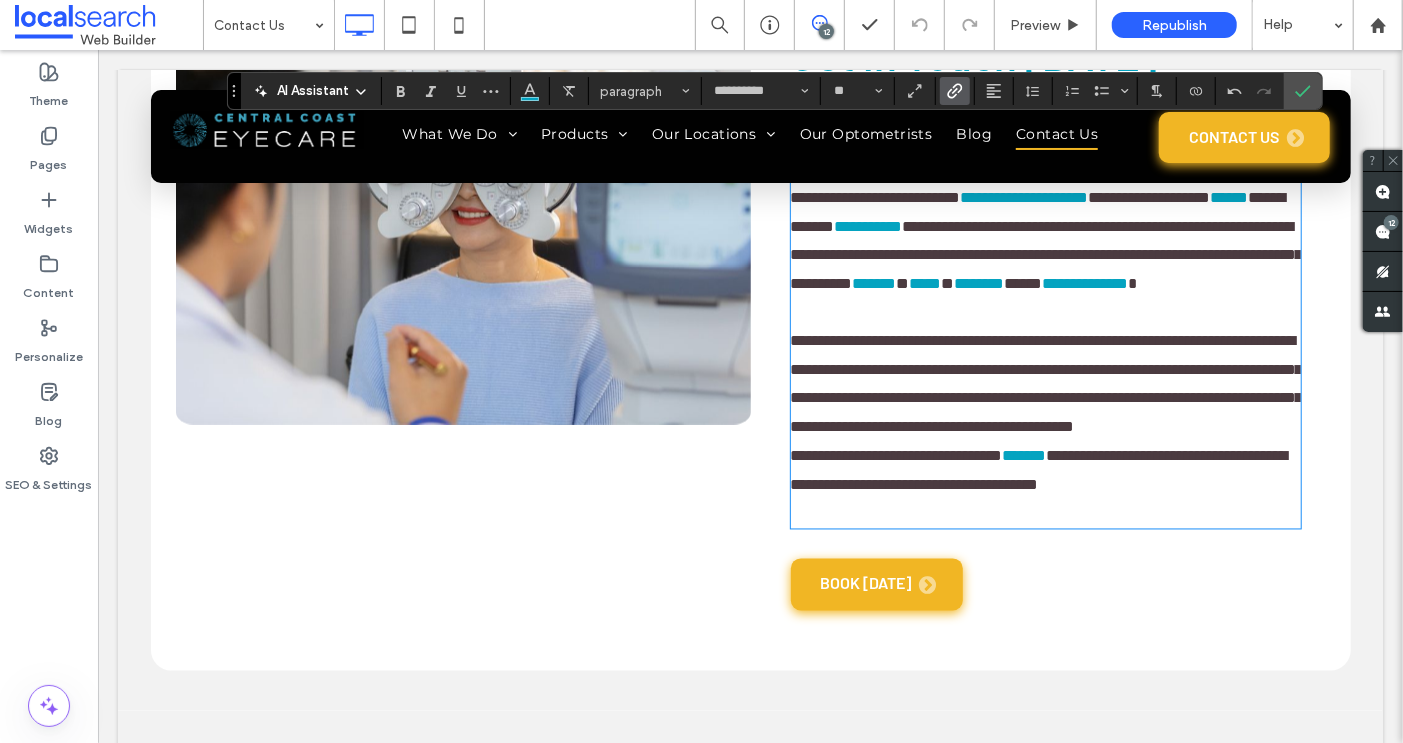
click at [1175, 492] on span "**********" at bounding box center [1038, 470] width 497 height 44
click at [950, 91] on use "Link" at bounding box center [954, 91] width 15 height 15
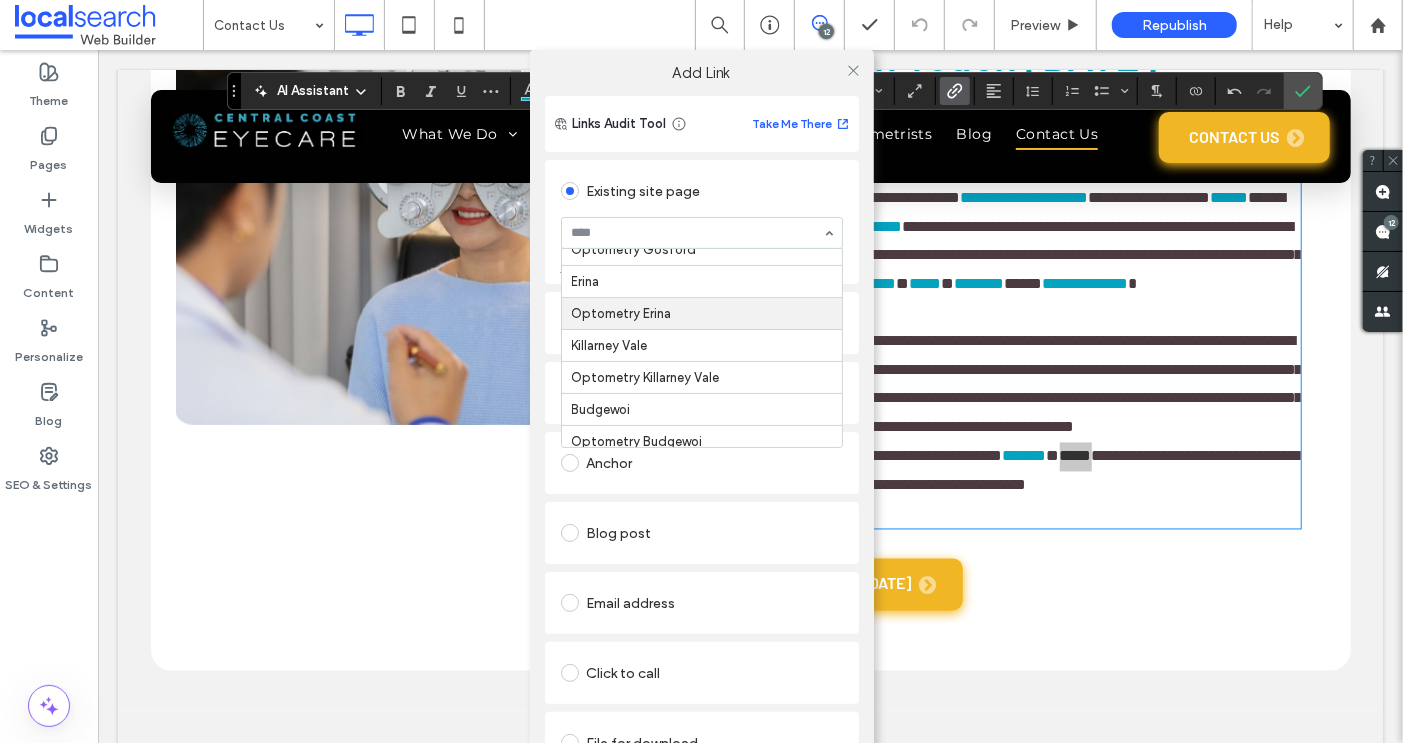
scroll to position [491, 0]
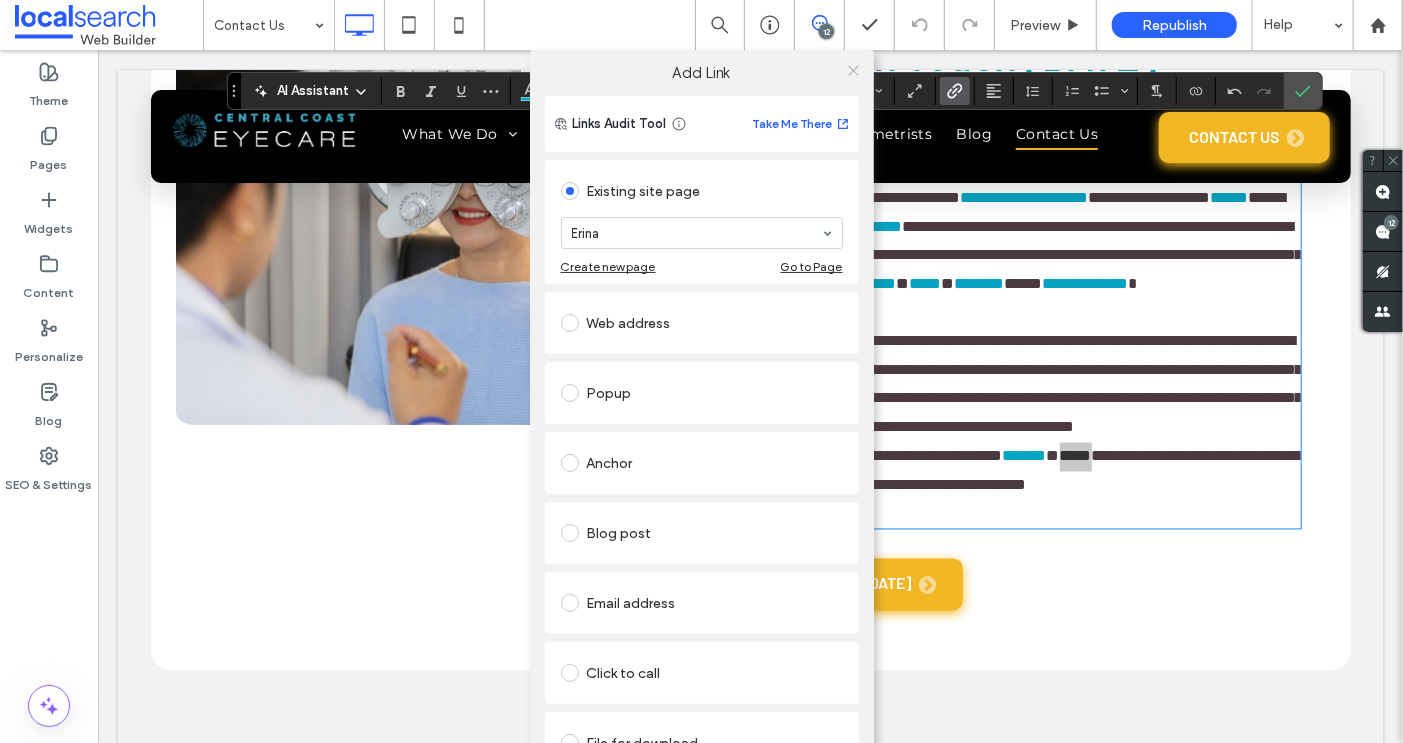
click at [848, 69] on use at bounding box center [853, 70] width 10 height 10
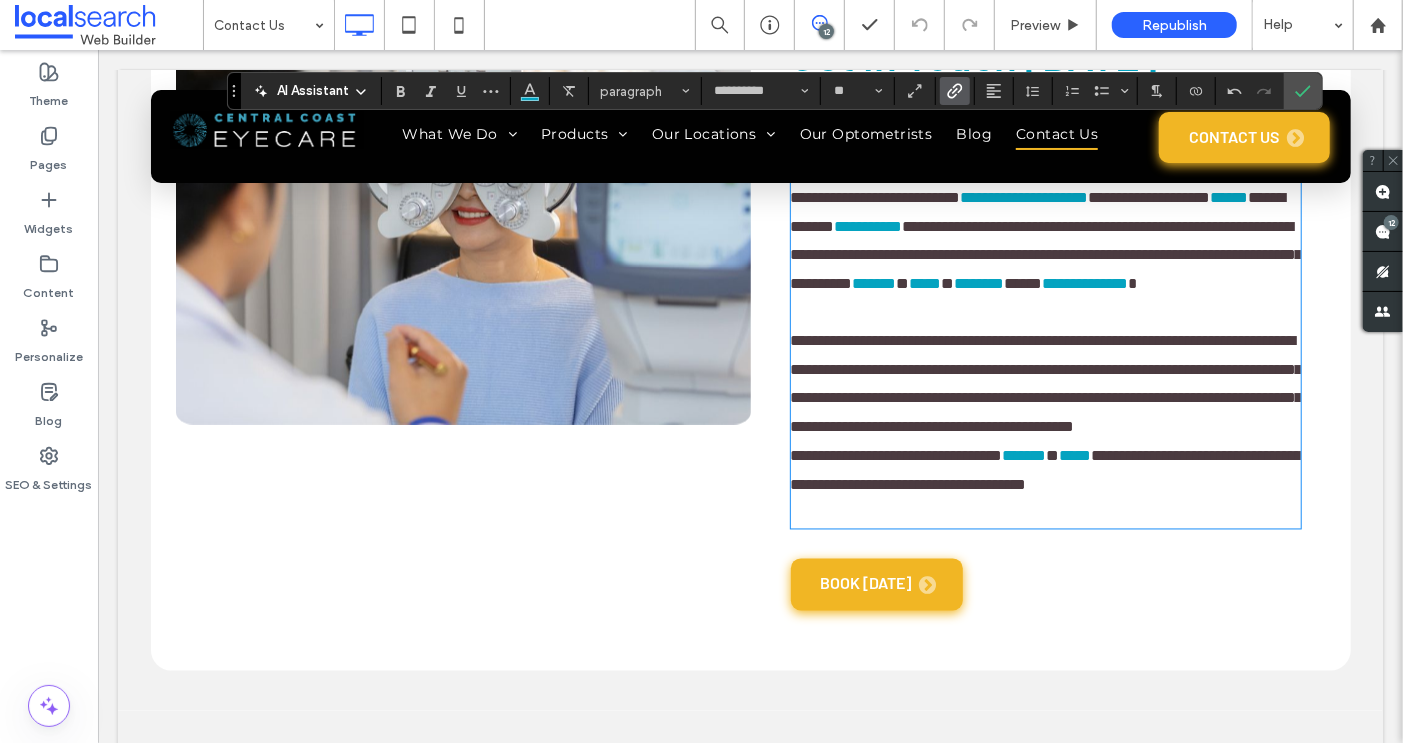
click at [1246, 492] on span "**********" at bounding box center [1046, 470] width 512 height 44
click at [957, 90] on icon "Link" at bounding box center [955, 91] width 16 height 16
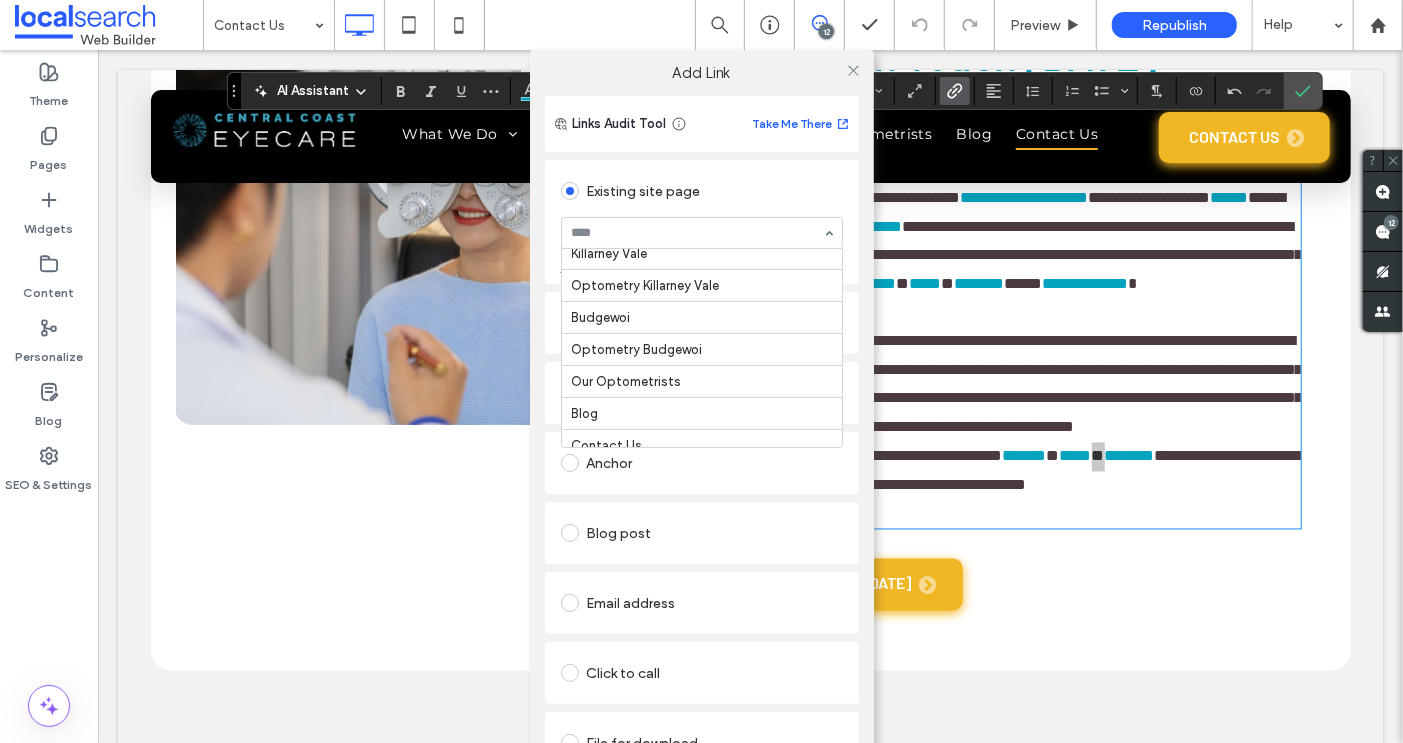
scroll to position [598, 0]
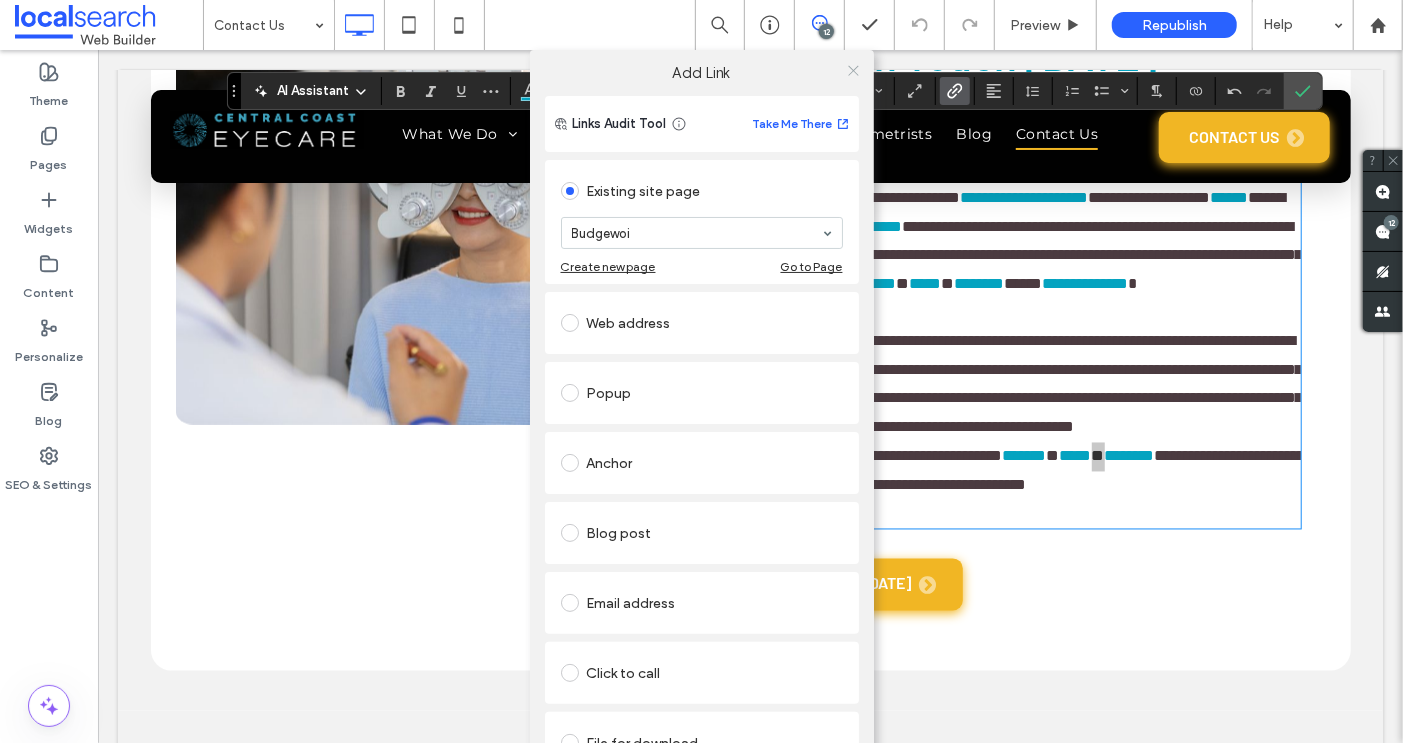
click at [850, 65] on icon at bounding box center [853, 70] width 15 height 15
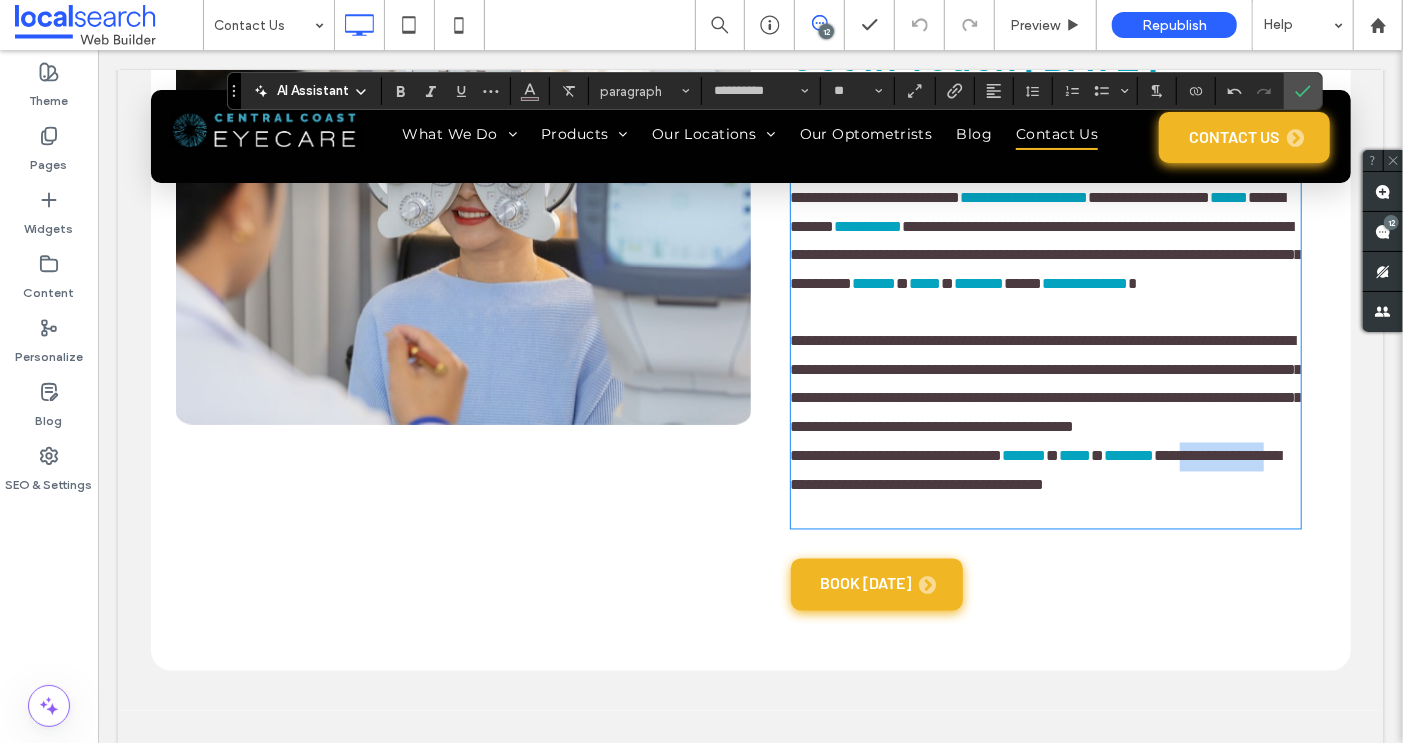
drag, startPoint x: 916, startPoint y: 601, endPoint x: 808, endPoint y: 603, distance: 108.0
click at [808, 492] on span "**********" at bounding box center [1035, 470] width 491 height 44
click at [951, 84] on use "Link" at bounding box center [954, 91] width 15 height 15
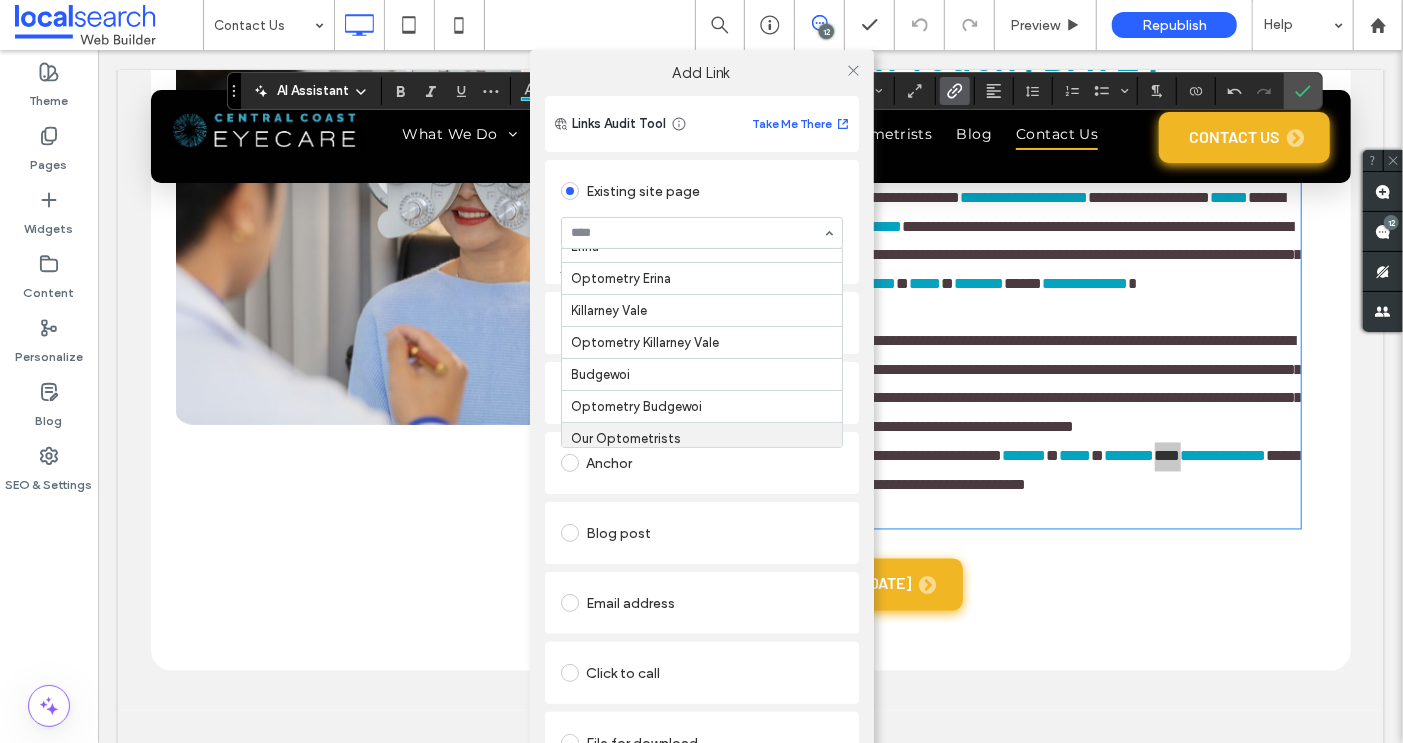
scroll to position [528, 0]
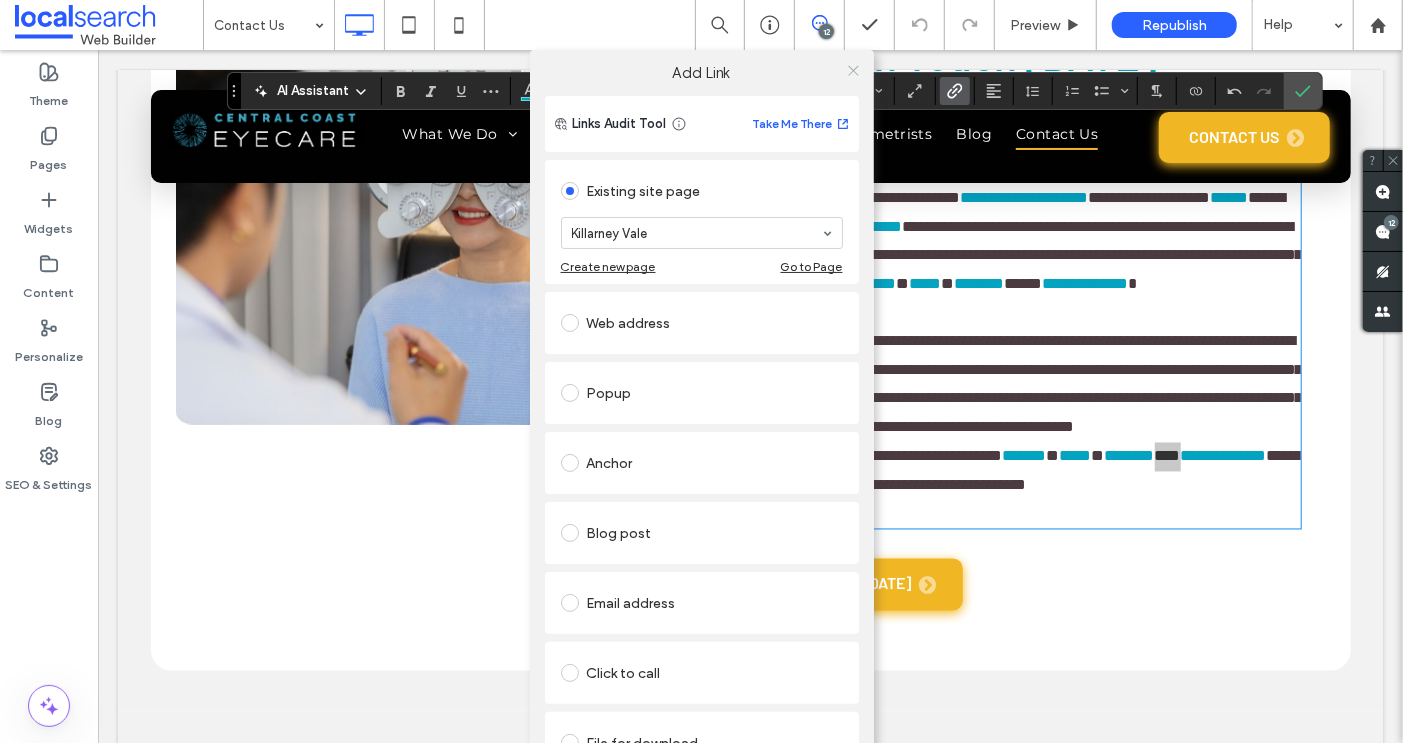
click at [850, 66] on icon at bounding box center [853, 70] width 15 height 15
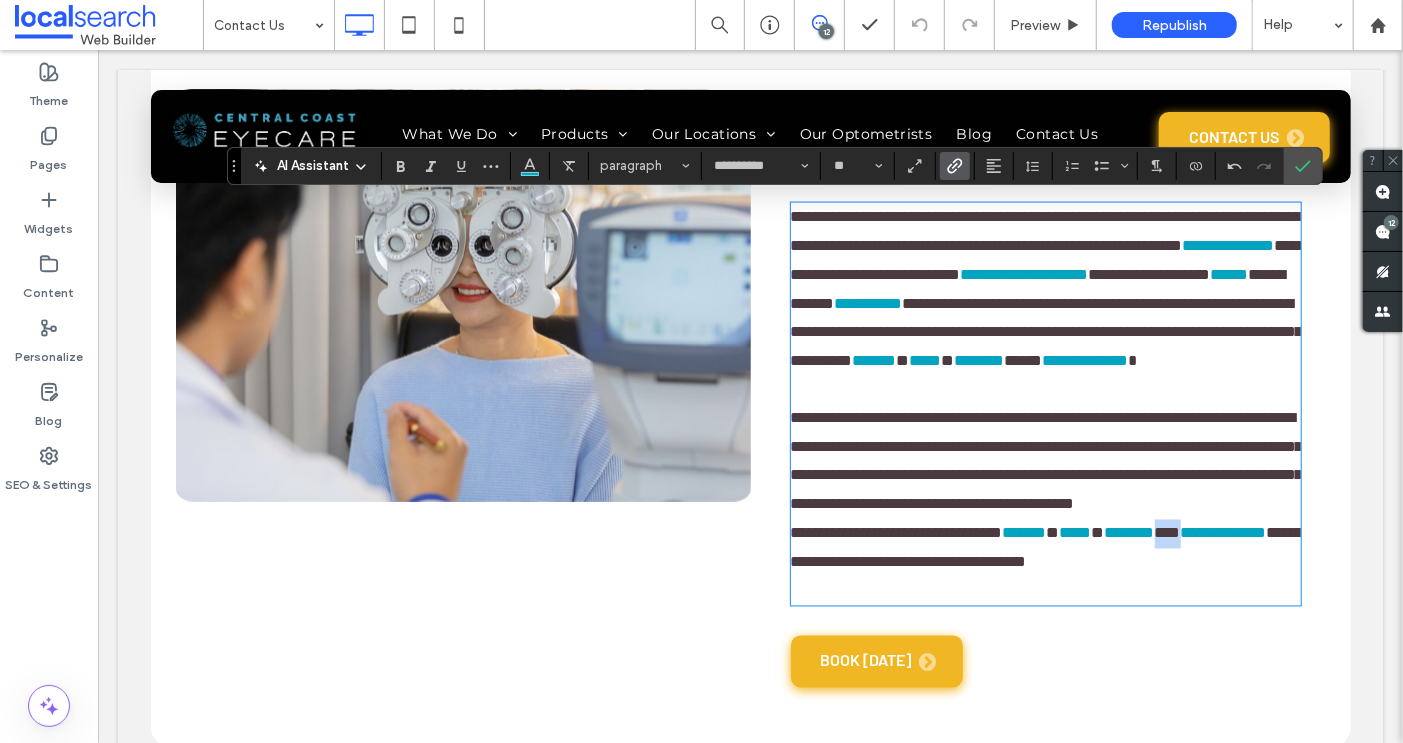
scroll to position [1776, 0]
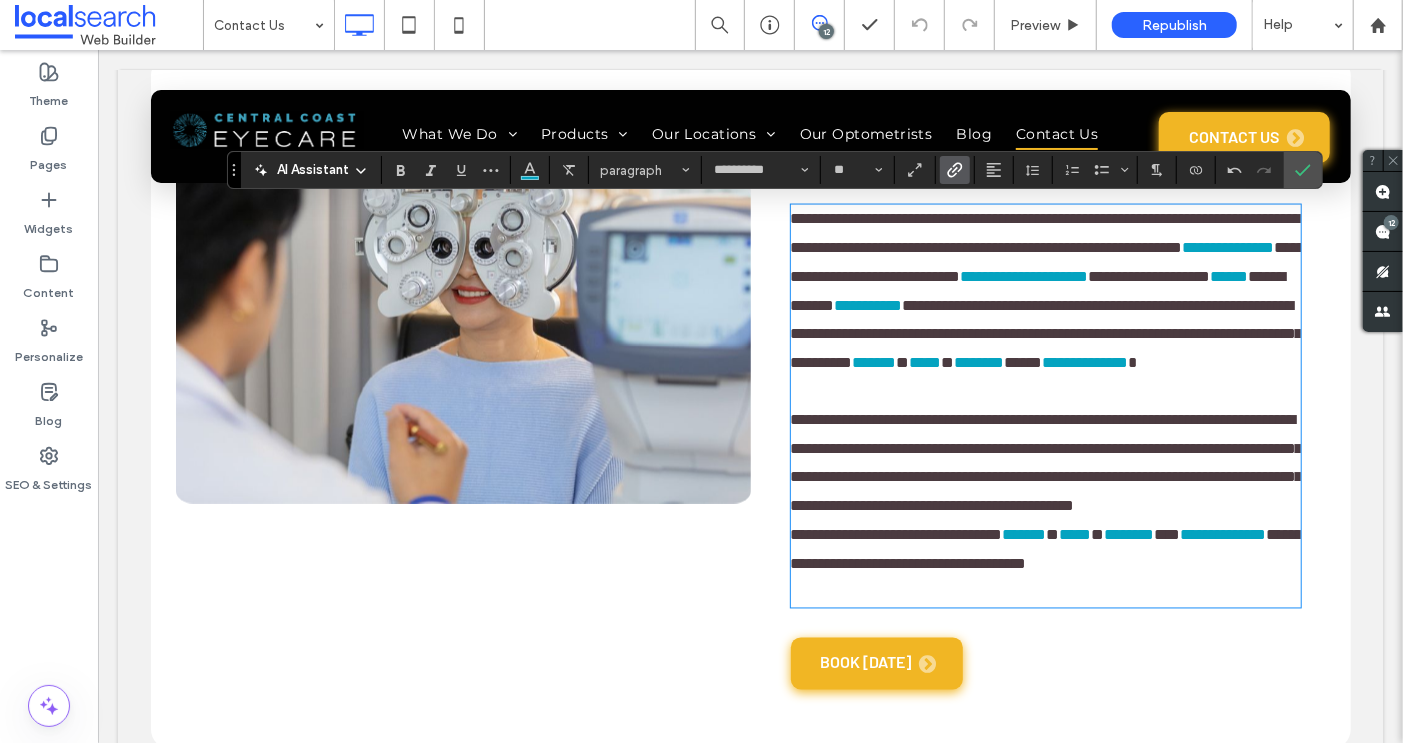
click at [1118, 513] on span "**********" at bounding box center [1046, 462] width 512 height 101
click at [954, 168] on icon "Link" at bounding box center [955, 170] width 16 height 16
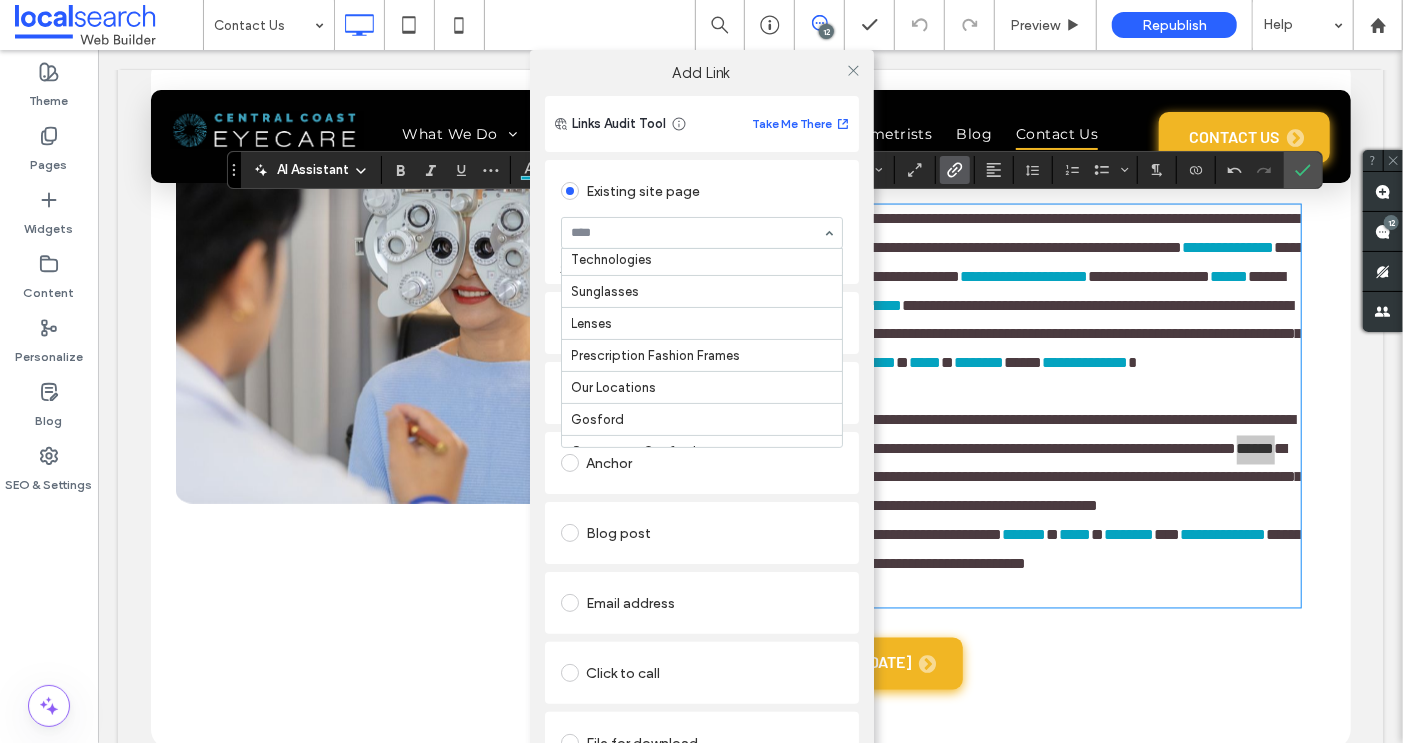
scroll to position [298, 0]
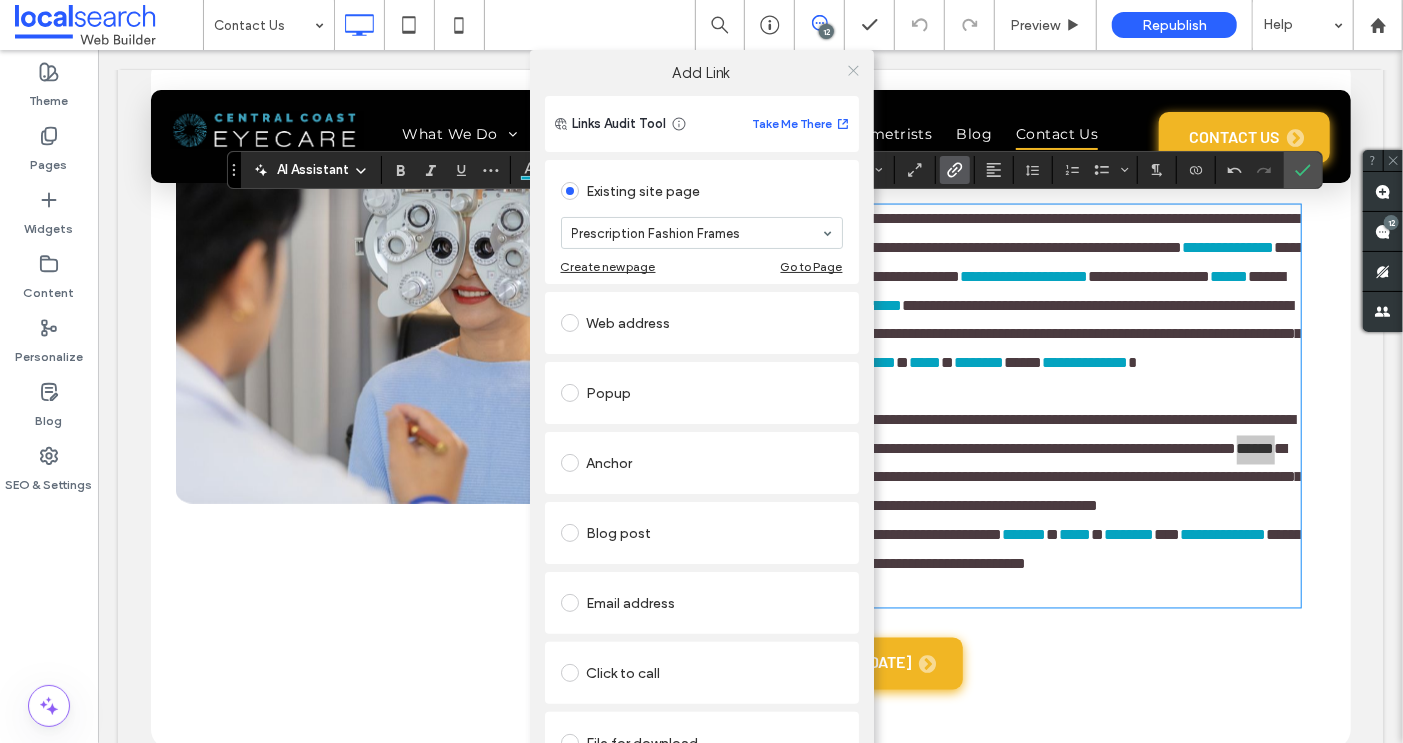
click at [847, 72] on icon at bounding box center [853, 70] width 15 height 15
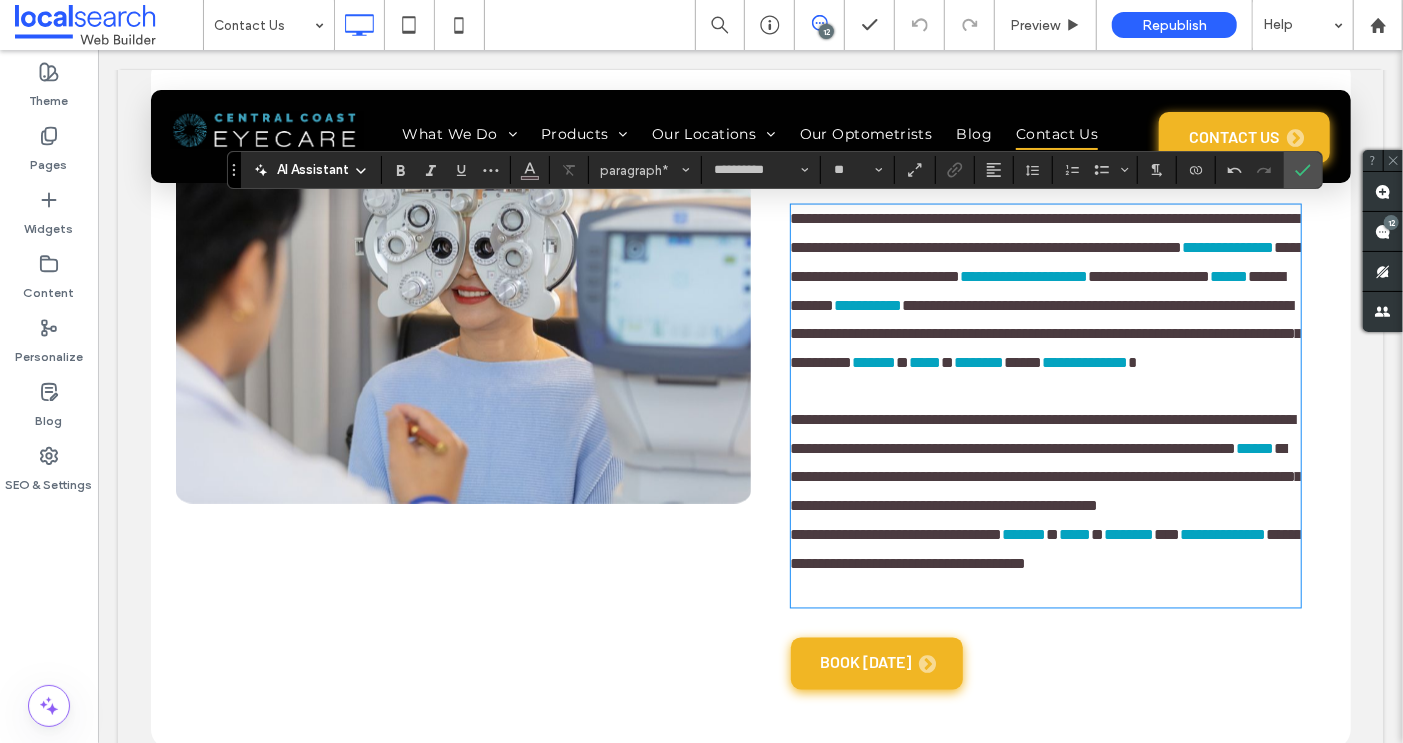
click at [1013, 514] on span "**********" at bounding box center [1046, 477] width 512 height 73
click at [951, 176] on icon "Link" at bounding box center [955, 170] width 16 height 16
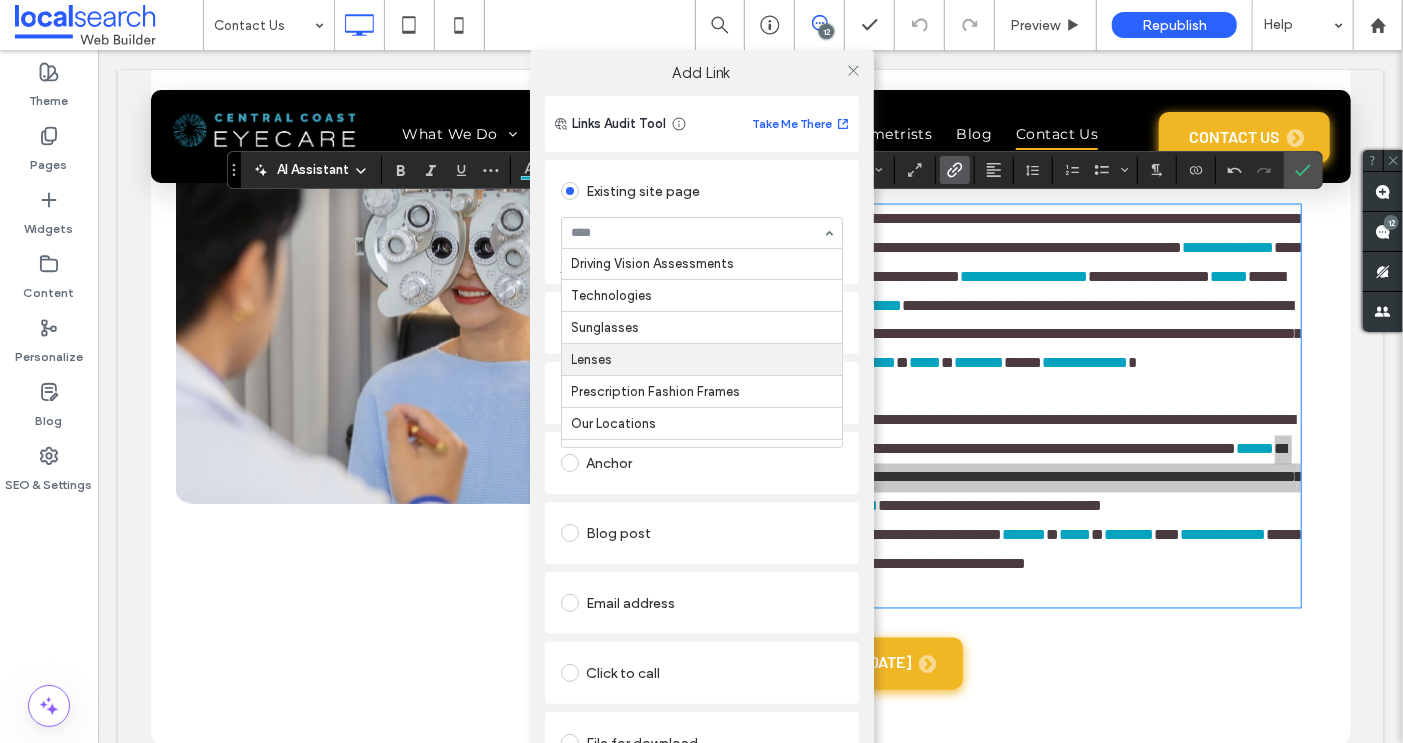
scroll to position [258, 0]
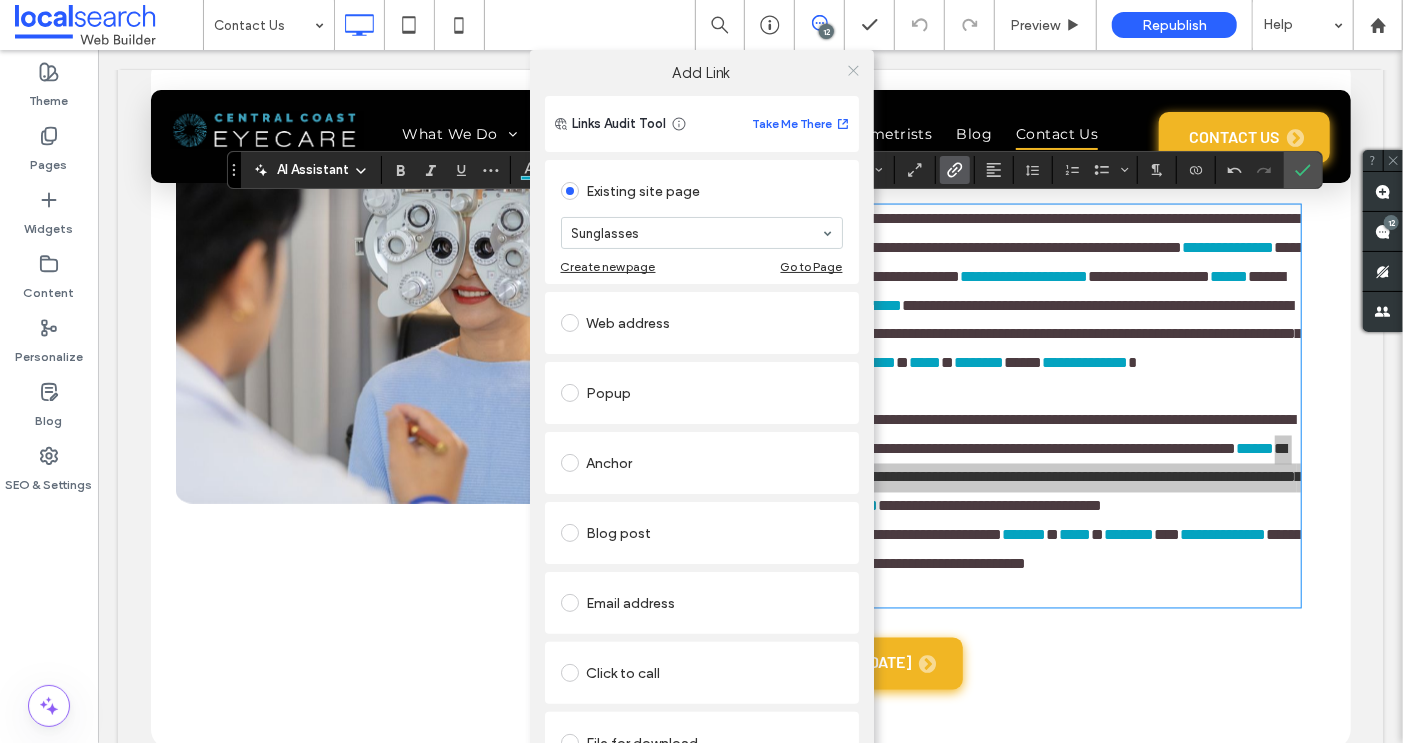
click at [849, 67] on icon at bounding box center [853, 70] width 15 height 15
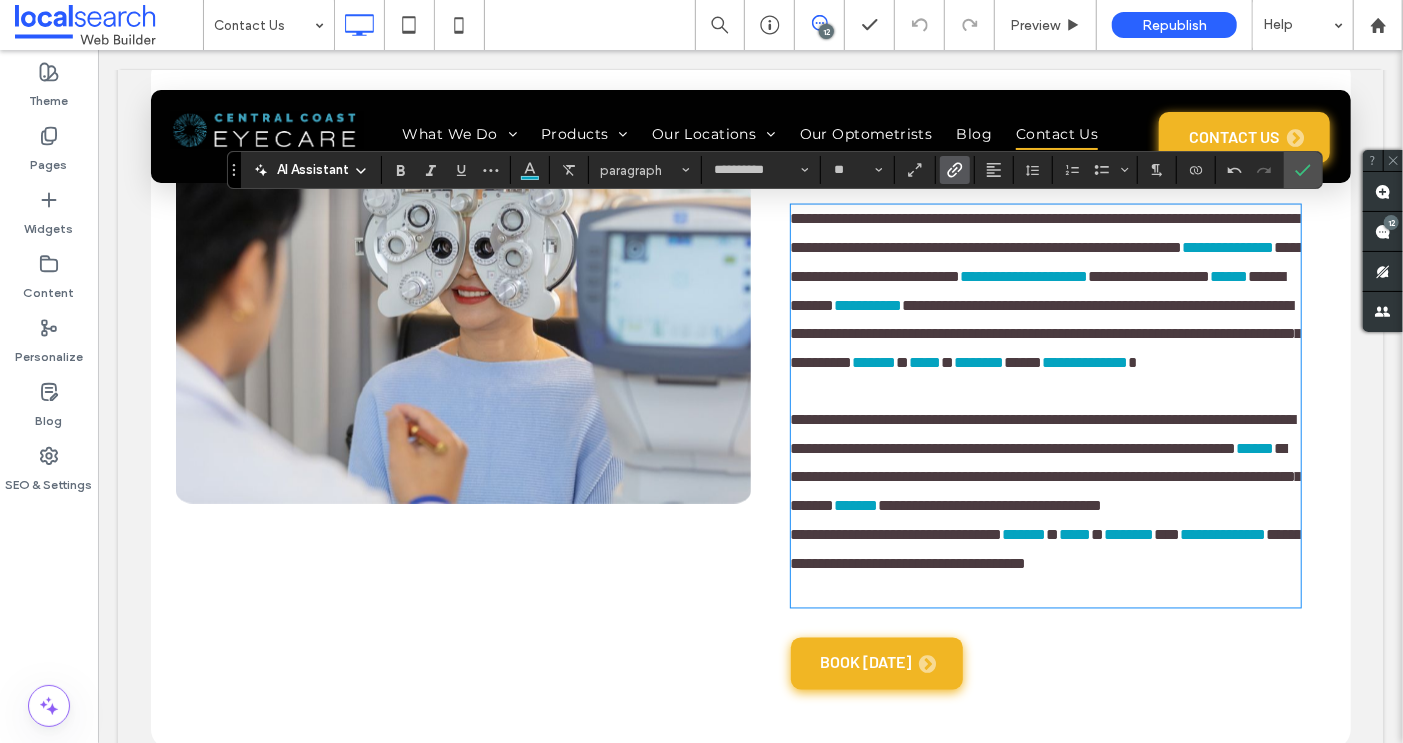
click at [821, 514] on span "**********" at bounding box center [1046, 477] width 512 height 73
click at [948, 169] on icon "Link" at bounding box center [955, 170] width 16 height 16
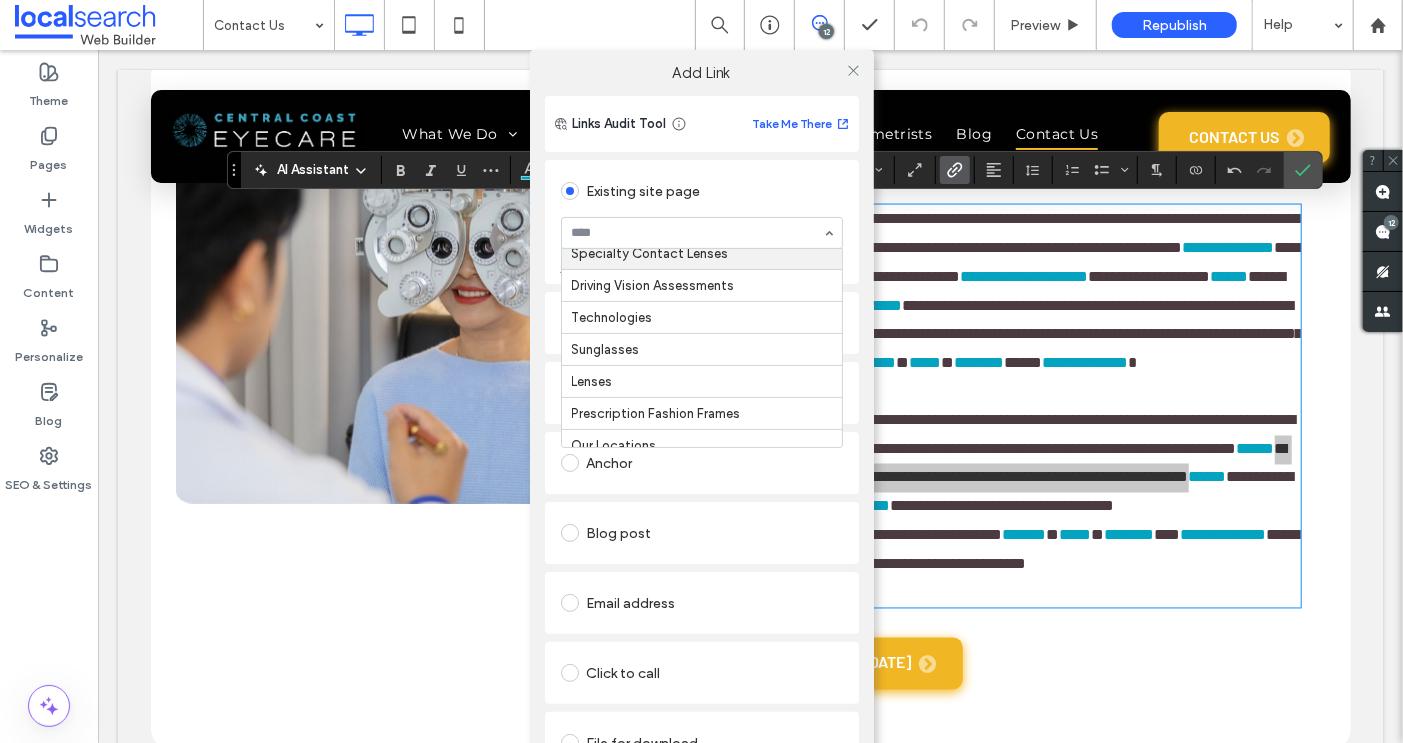
scroll to position [263, 0]
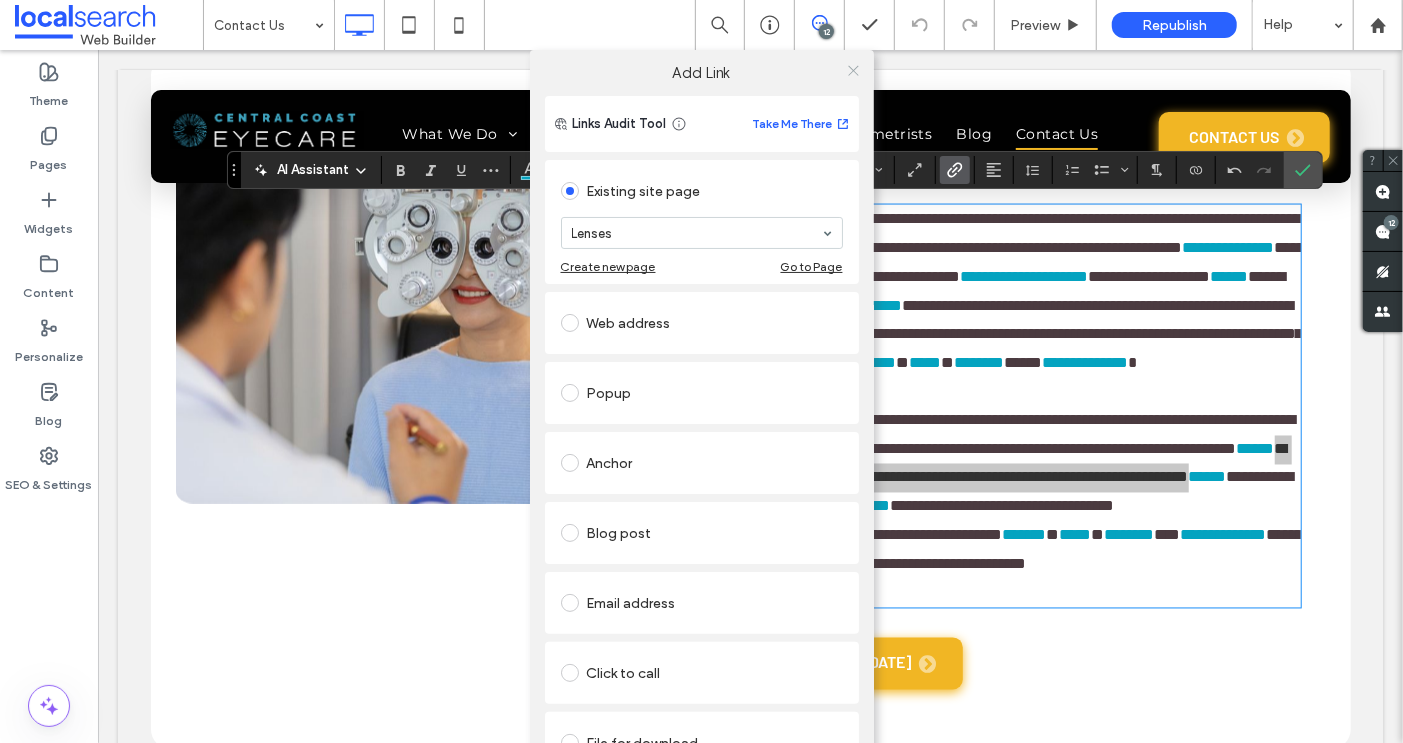
click at [846, 73] on icon at bounding box center [853, 70] width 15 height 15
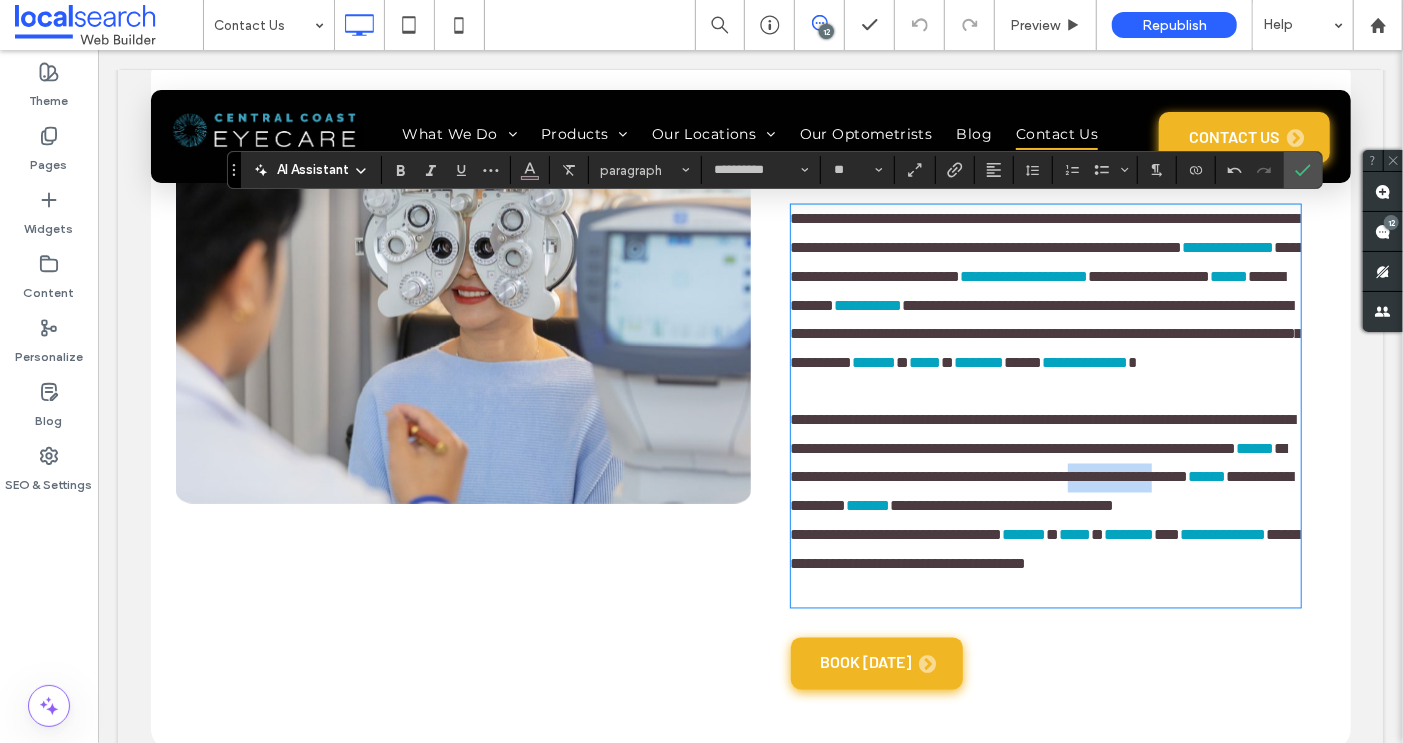
drag, startPoint x: 1211, startPoint y: 566, endPoint x: 1087, endPoint y: 566, distance: 124.0
click at [1087, 485] on span "**********" at bounding box center [1038, 463] width 497 height 44
click at [947, 175] on icon "Link" at bounding box center [955, 170] width 16 height 16
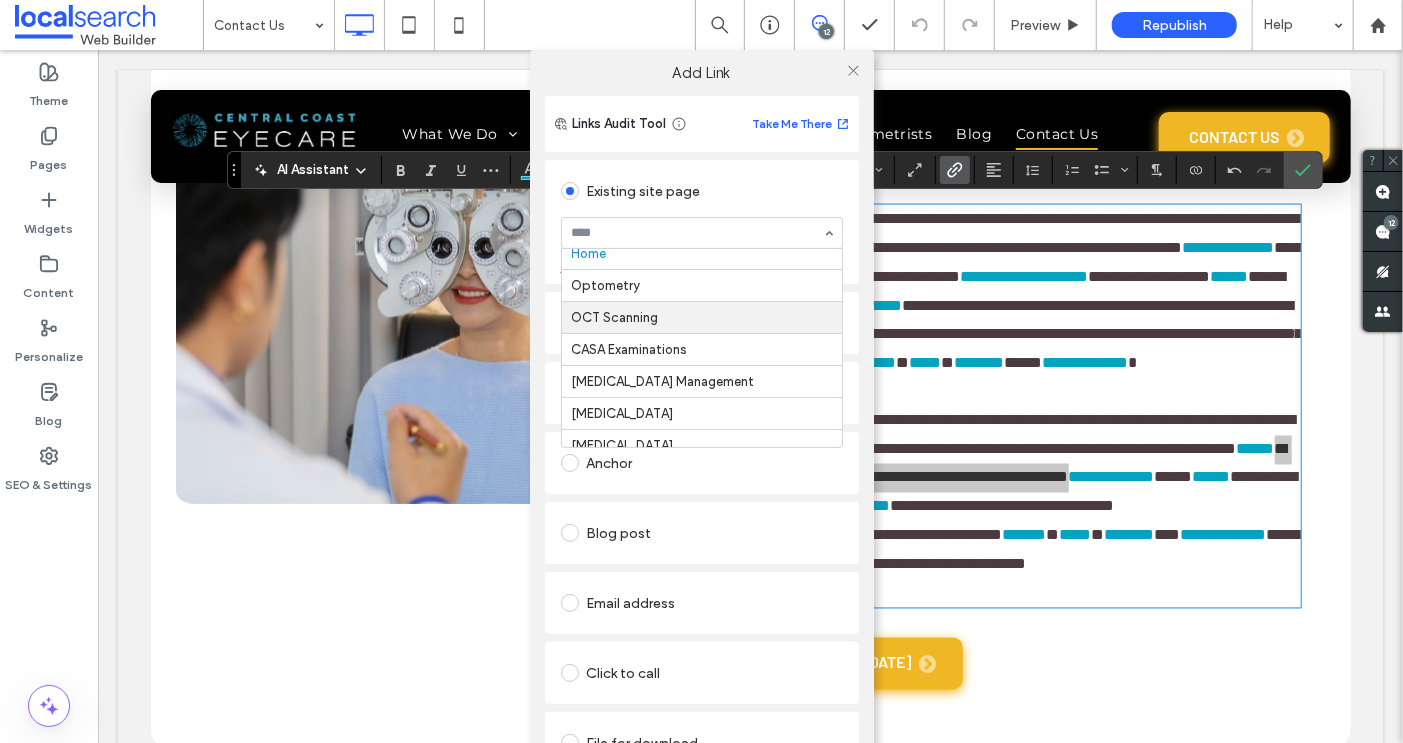
scroll to position [0, 0]
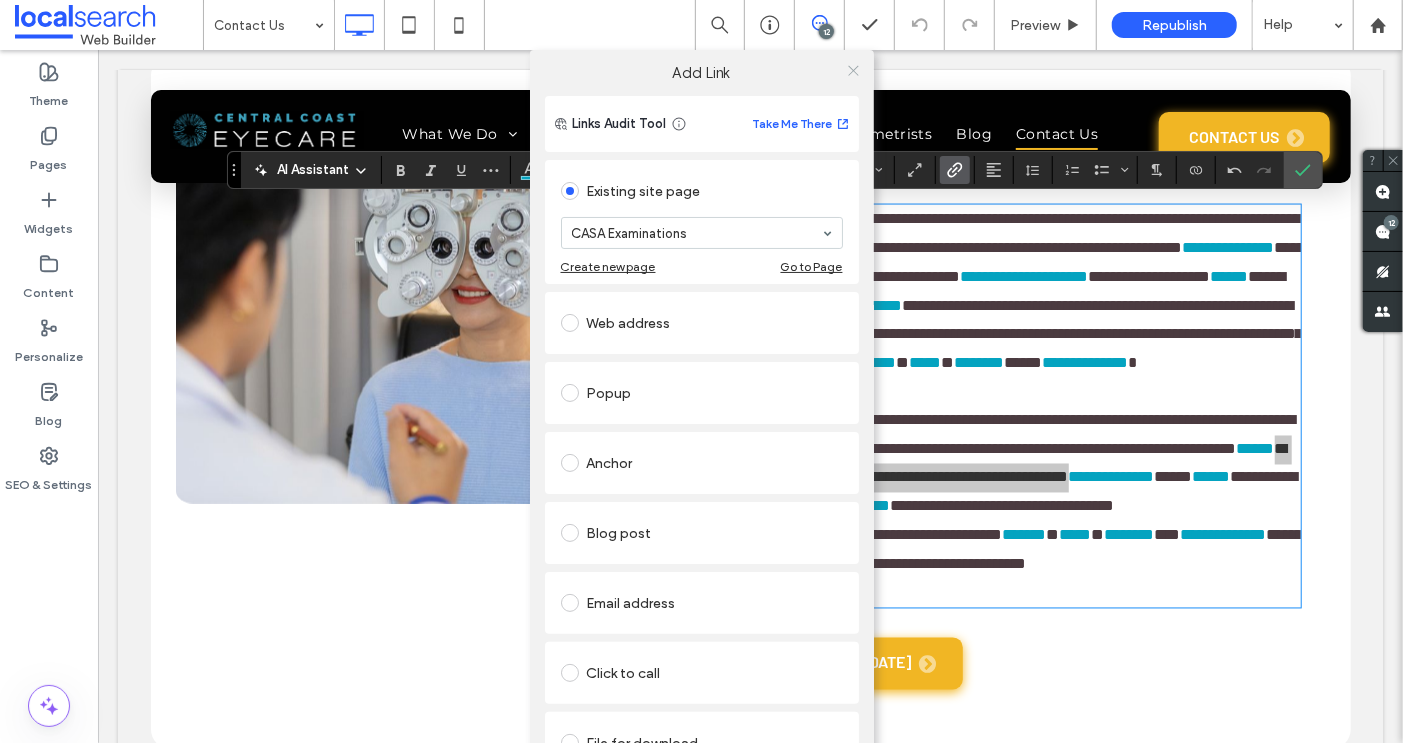
click at [852, 70] on icon at bounding box center [853, 70] width 15 height 15
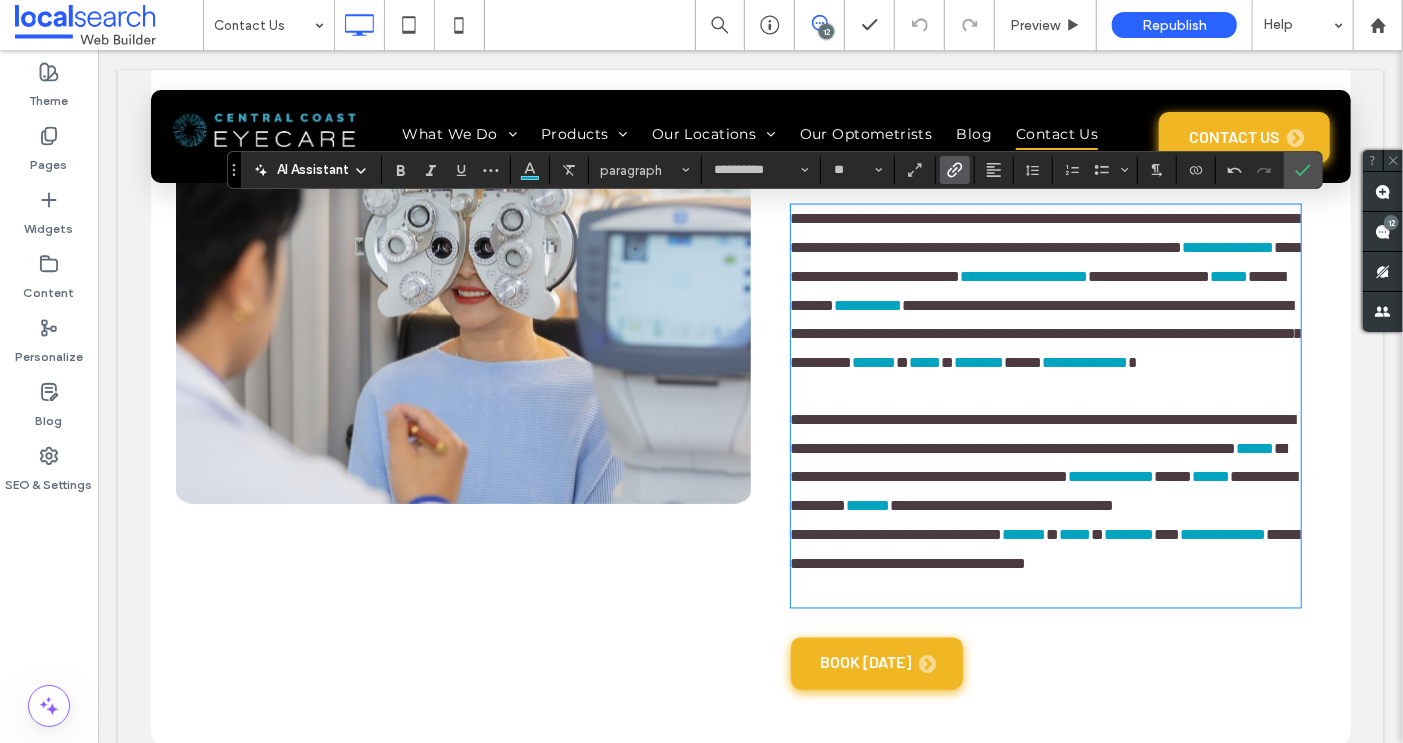
click at [860, 521] on p "**********" at bounding box center [1045, 463] width 510 height 115
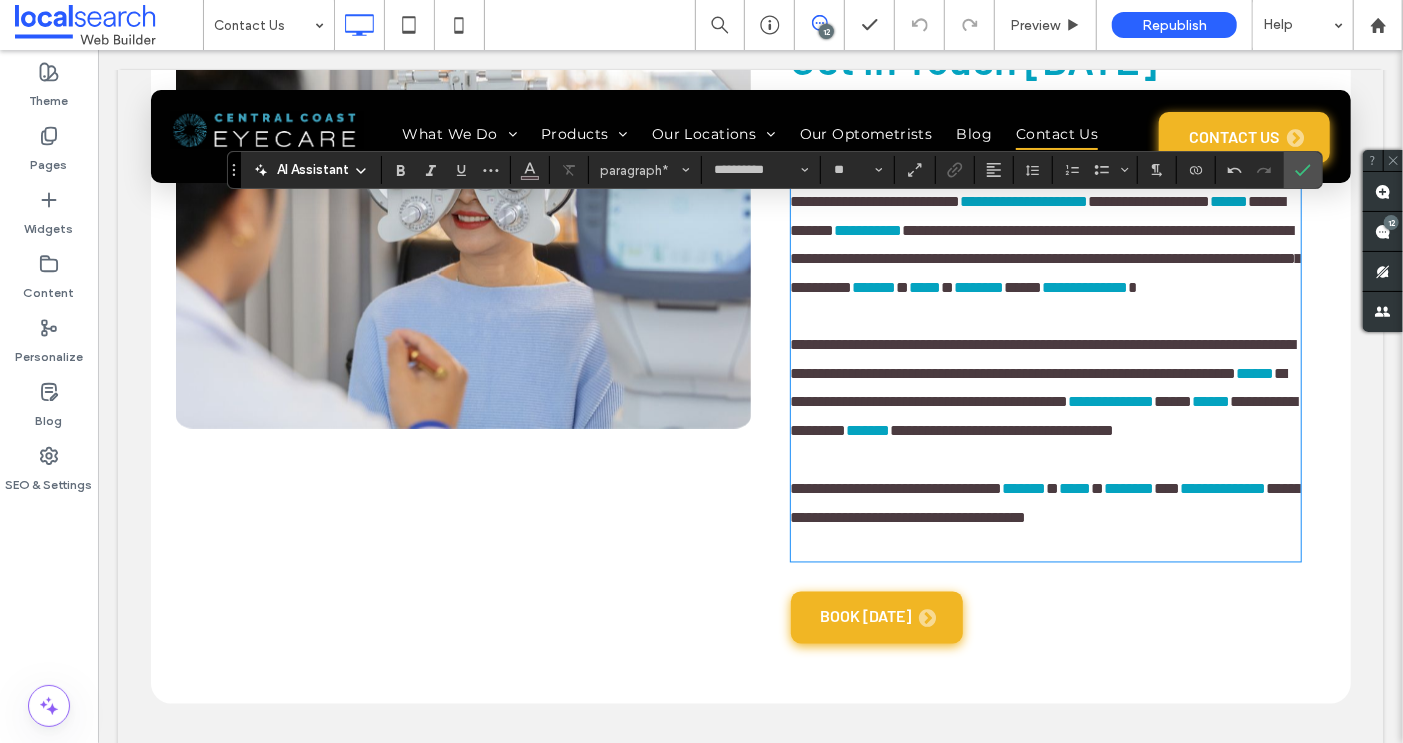
scroll to position [1867, 0]
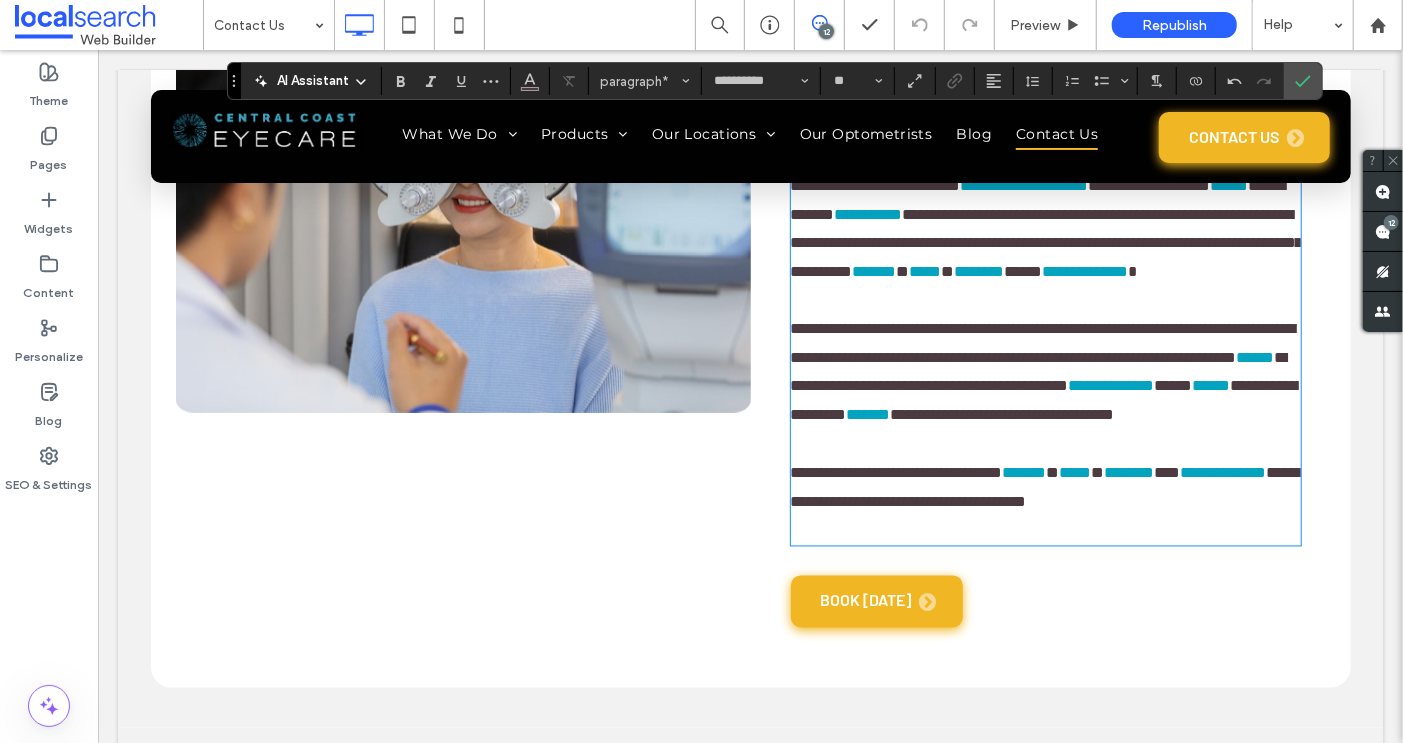
click at [866, 545] on p "﻿" at bounding box center [1045, 530] width 510 height 29
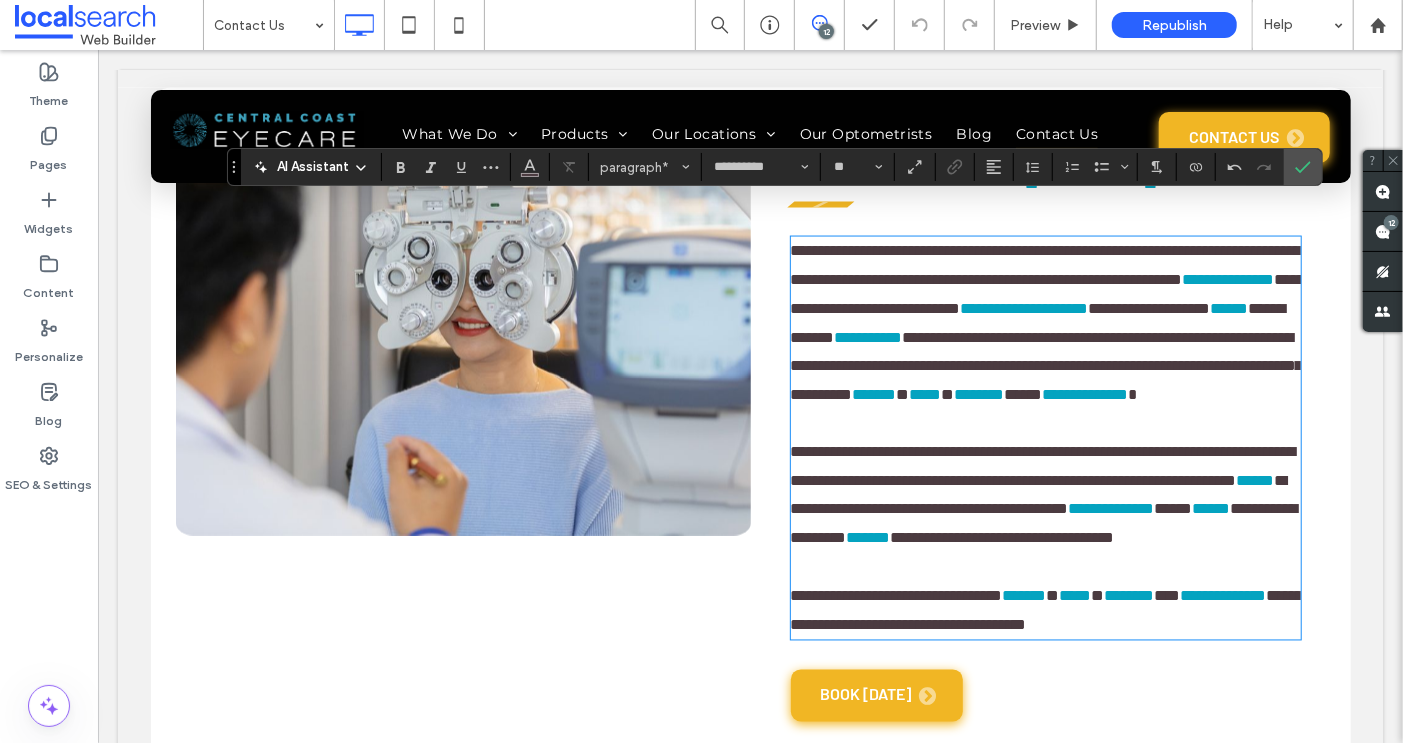
scroll to position [1739, 0]
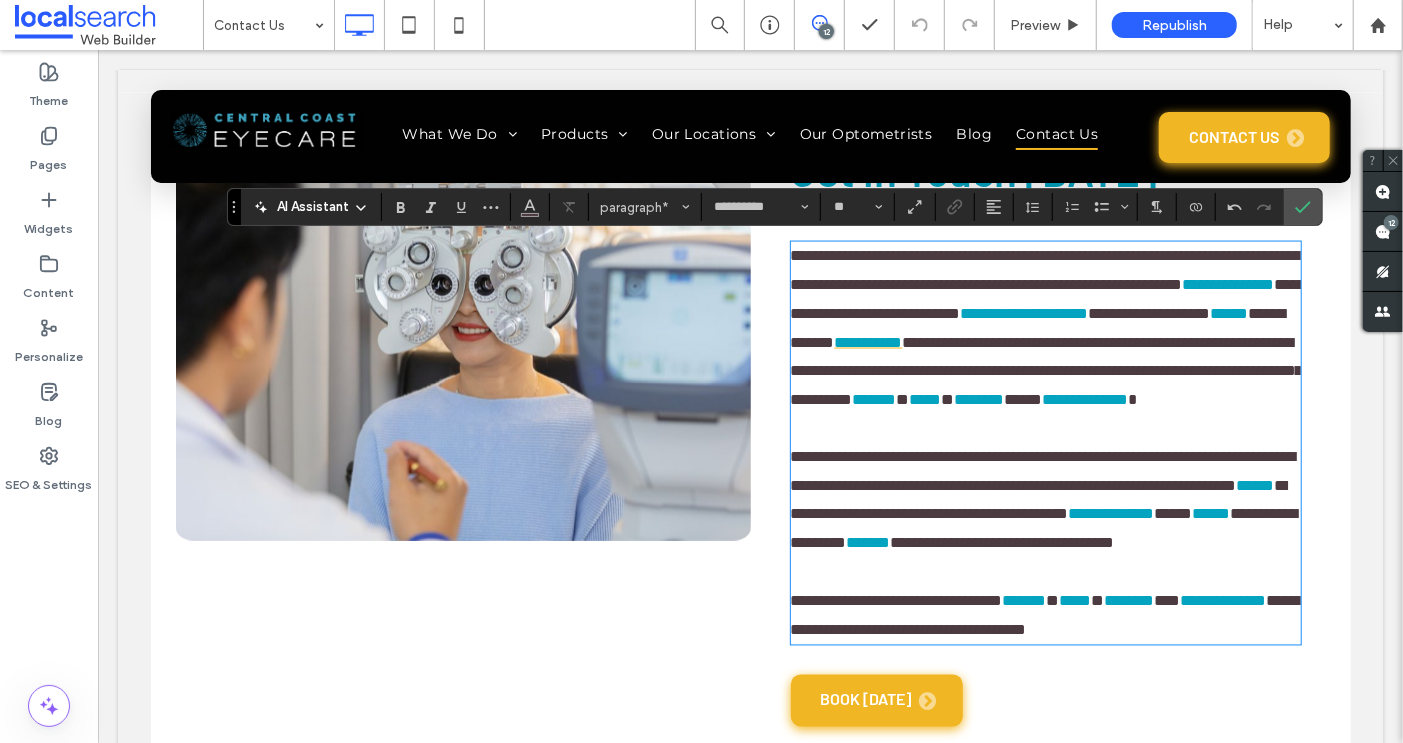
click at [895, 349] on link "**********" at bounding box center [868, 341] width 68 height 15
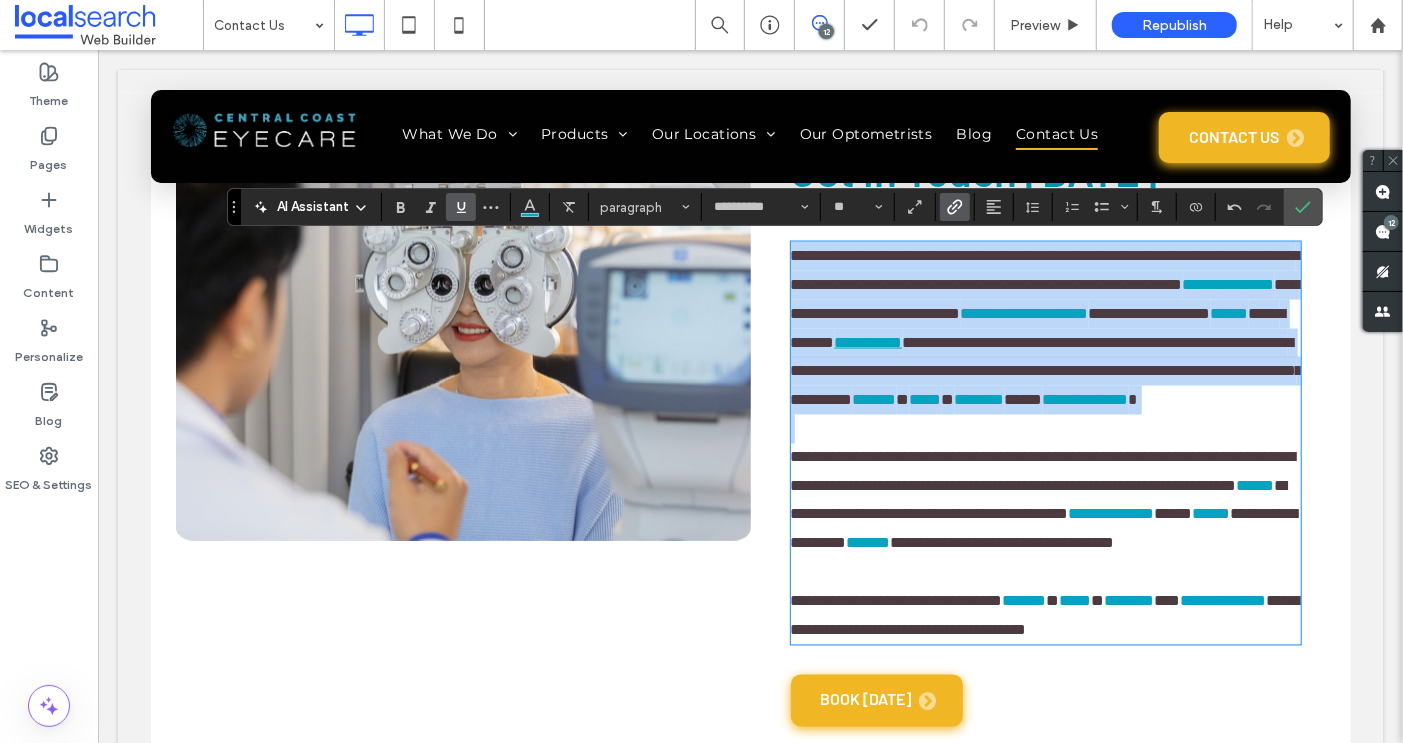
click at [895, 349] on link "**********" at bounding box center [868, 341] width 68 height 15
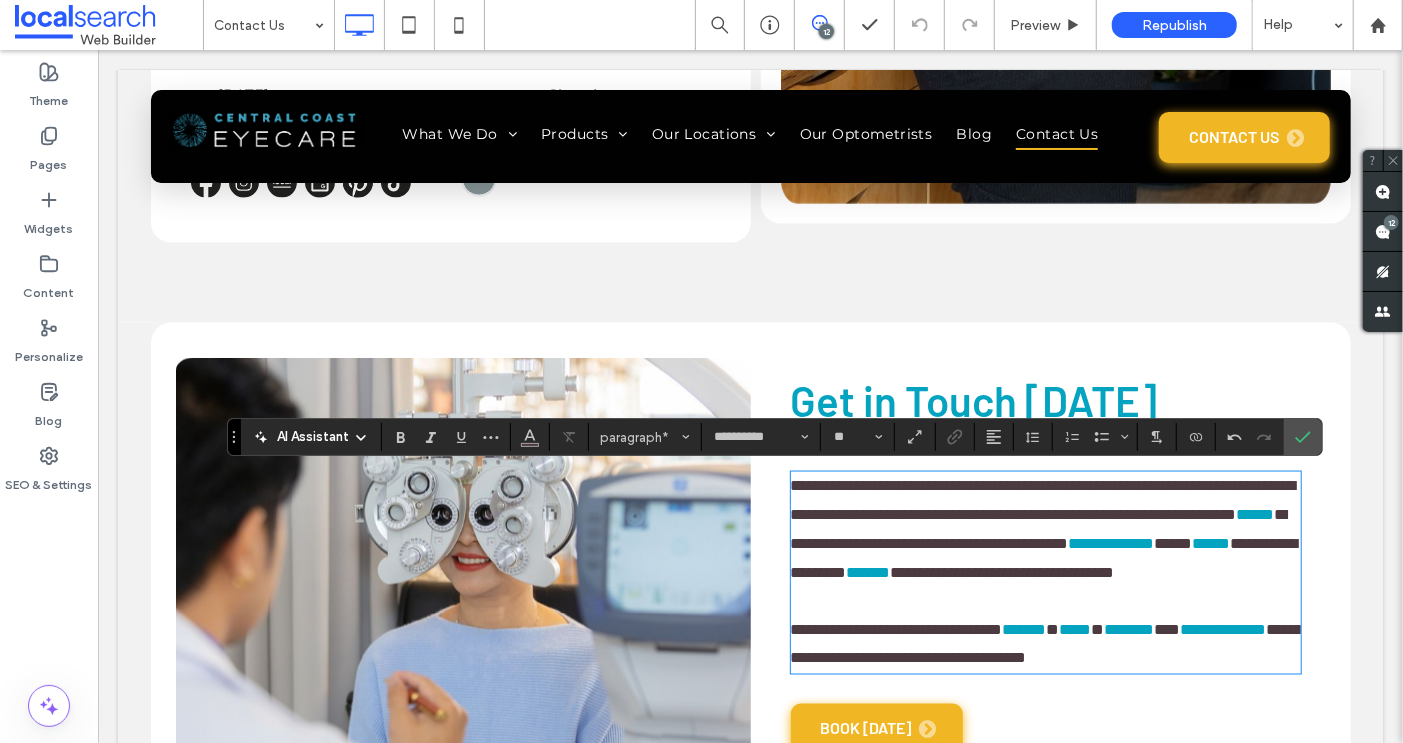
scroll to position [1480, 0]
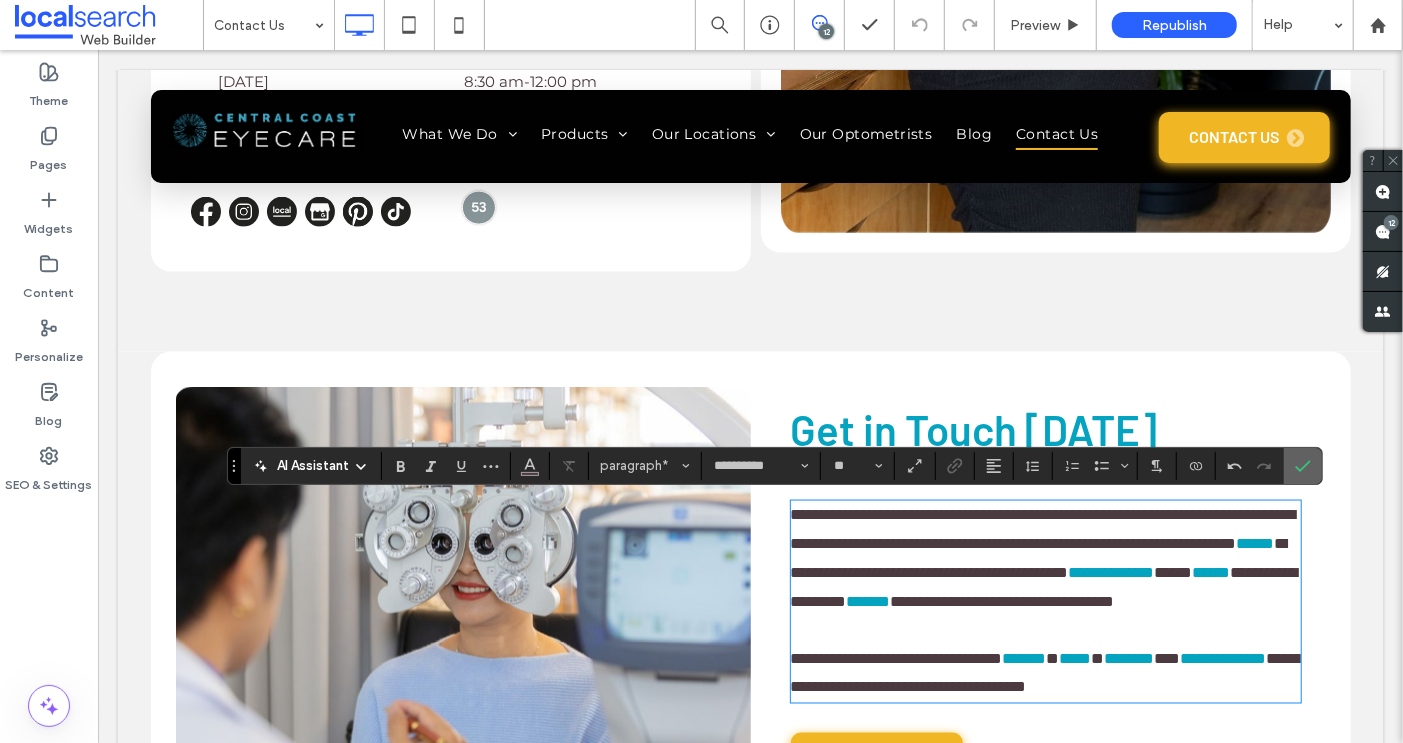
click at [1295, 462] on icon "Confirm" at bounding box center [1303, 466] width 16 height 16
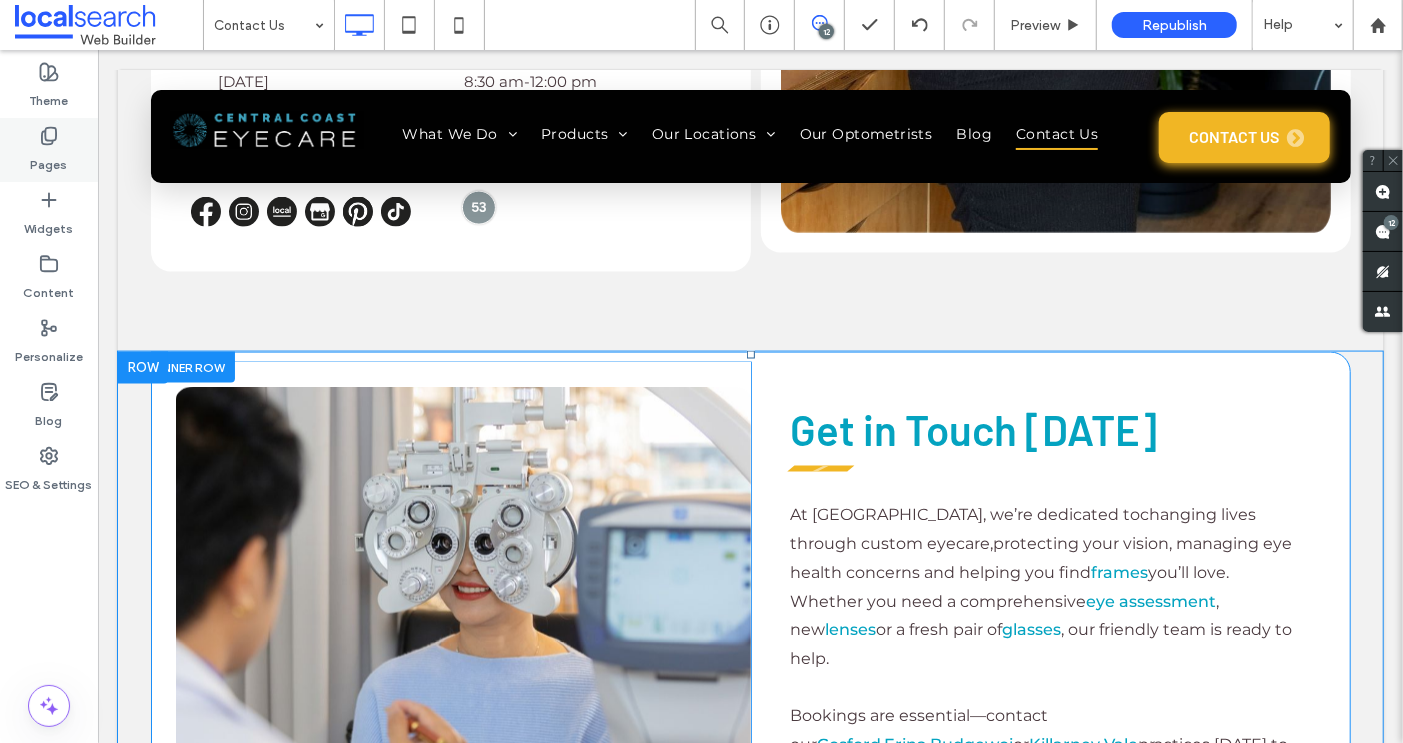
click at [42, 149] on label "Pages" at bounding box center [49, 160] width 37 height 28
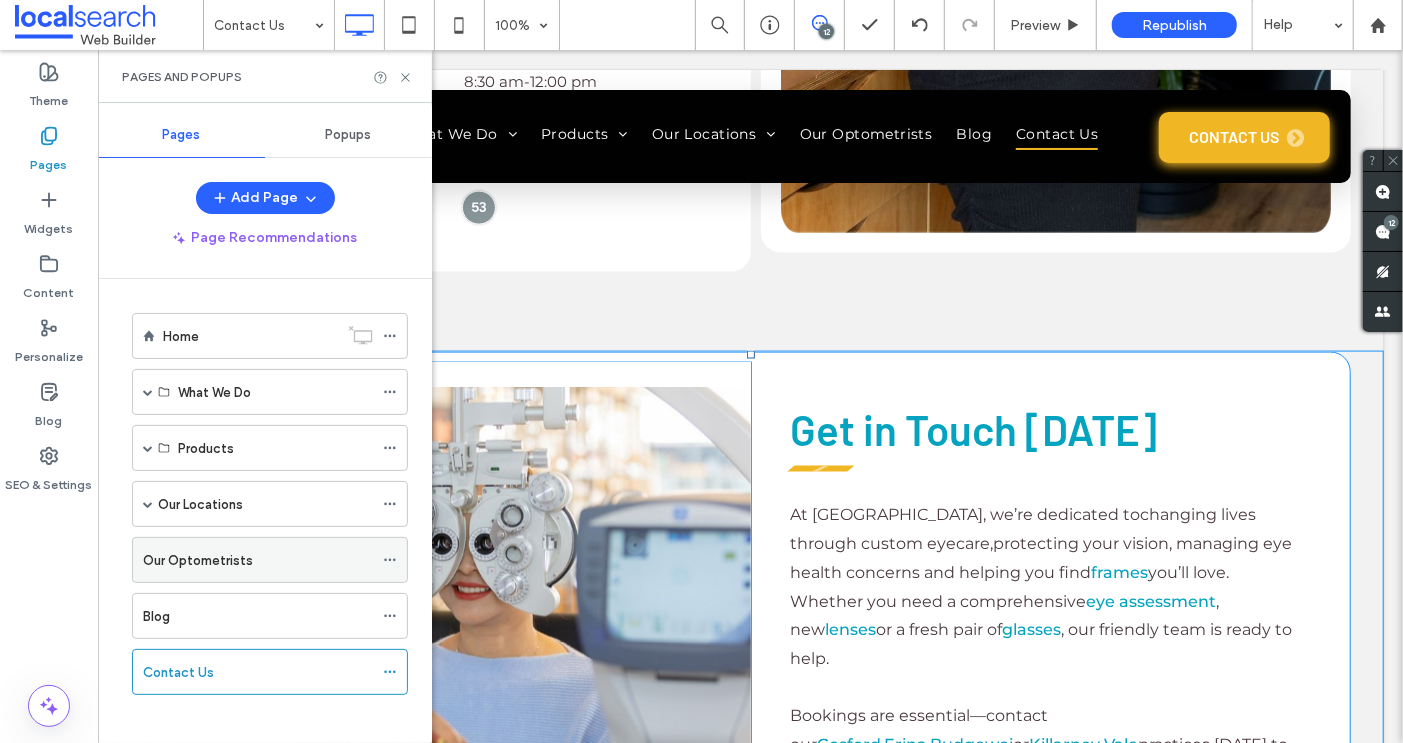
click at [178, 550] on label "Our Optometrists" at bounding box center [198, 560] width 110 height 35
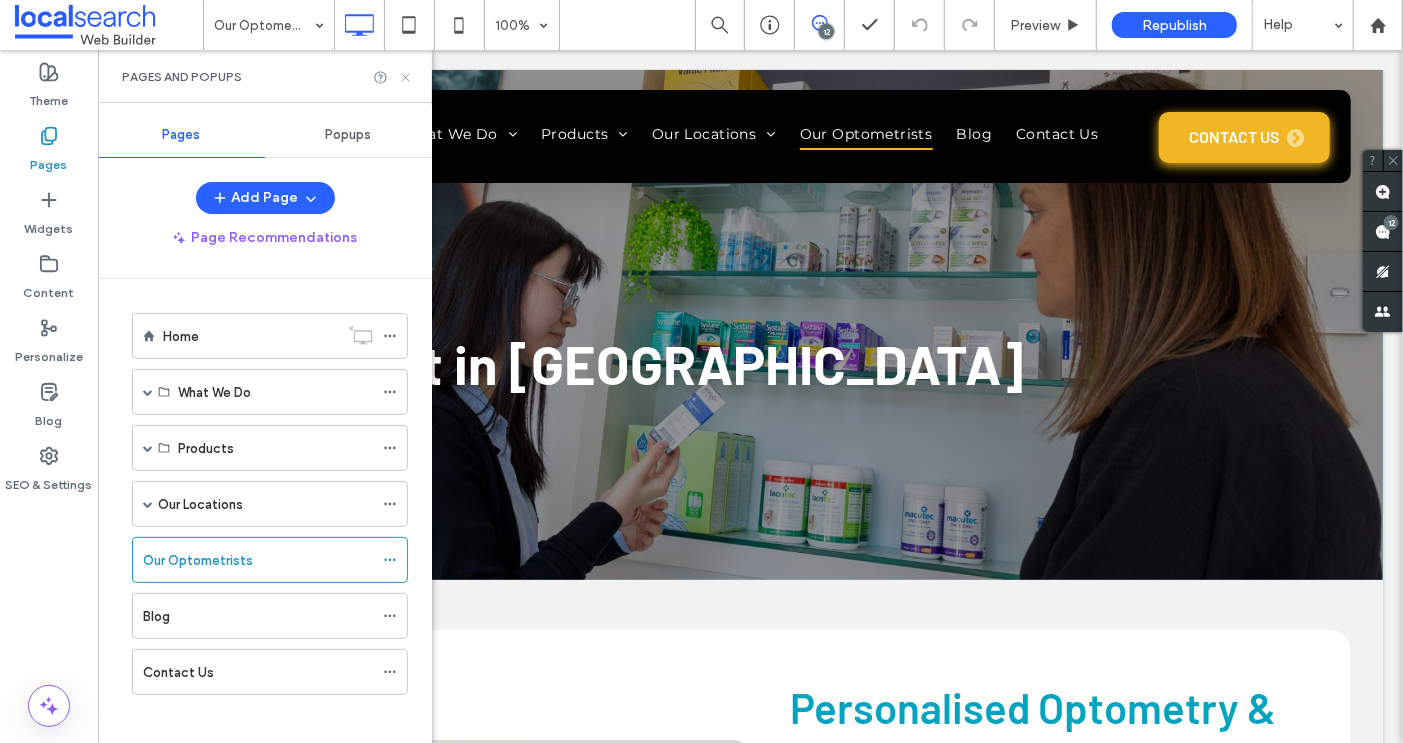
click at [405, 77] on use at bounding box center [405, 77] width 8 height 8
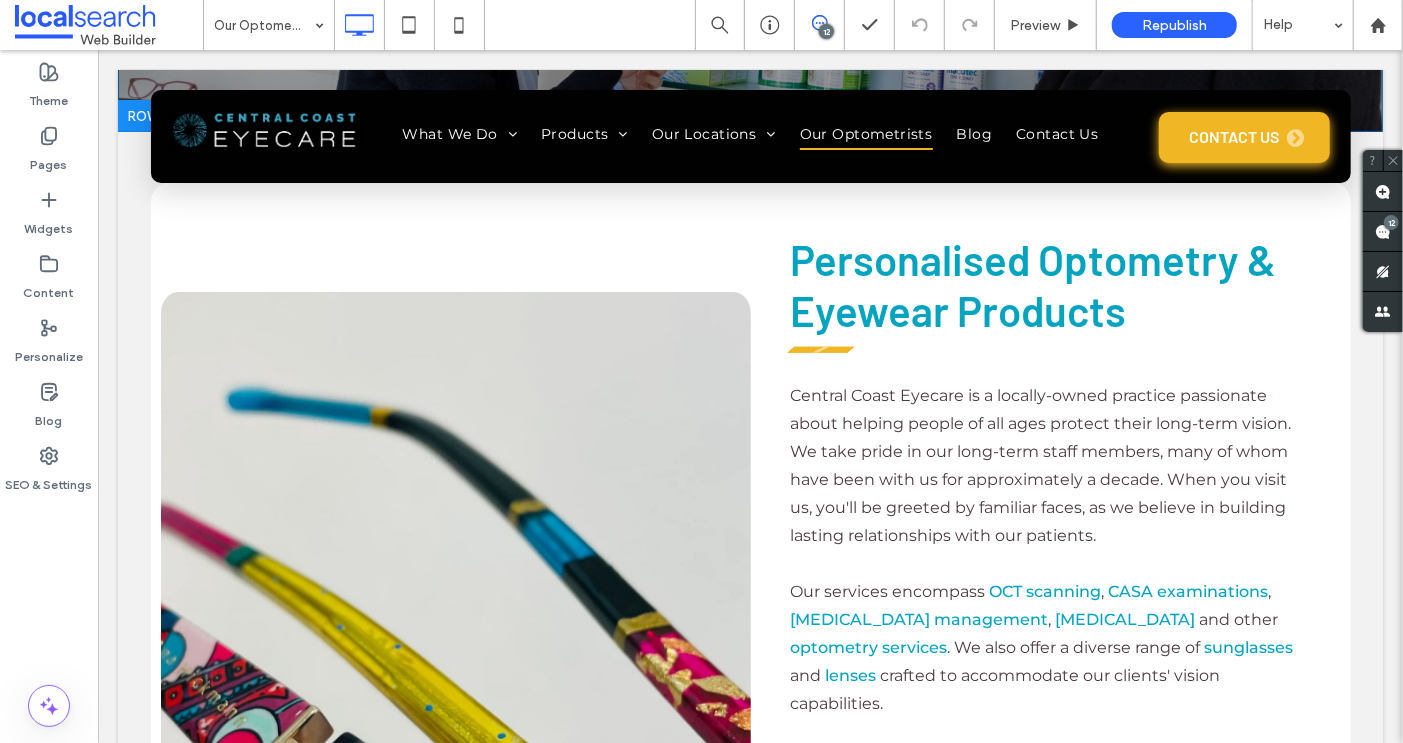
scroll to position [455, 0]
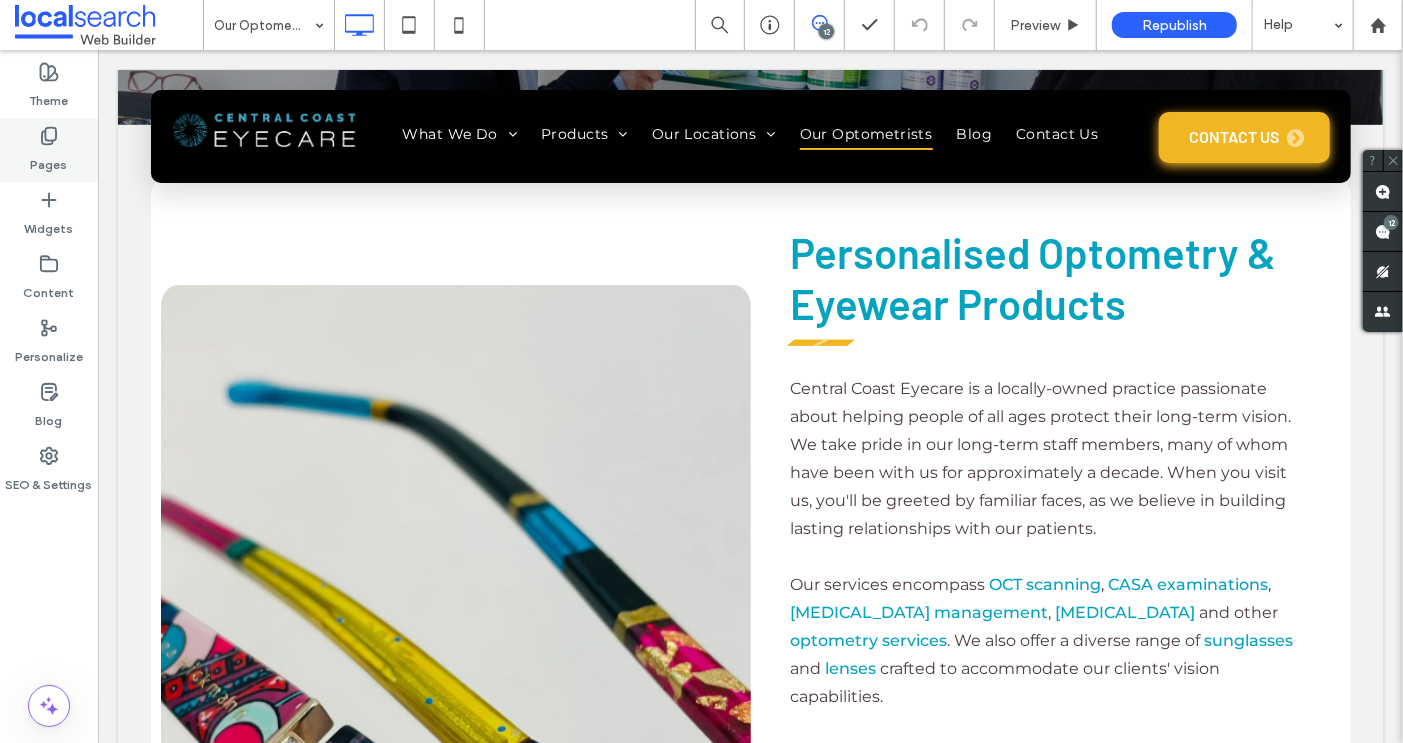
click at [48, 145] on icon at bounding box center [49, 136] width 20 height 20
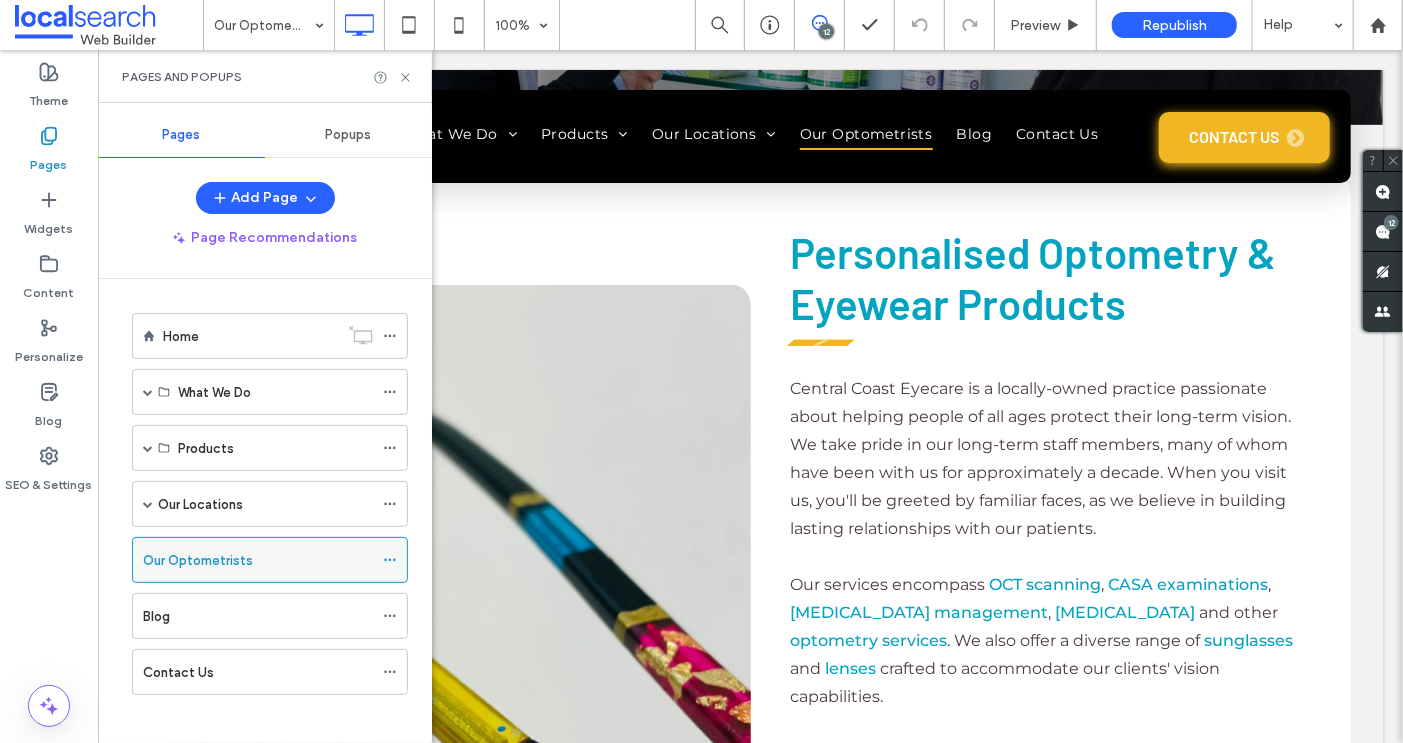
click at [204, 560] on label "Our Optometrists" at bounding box center [198, 560] width 110 height 35
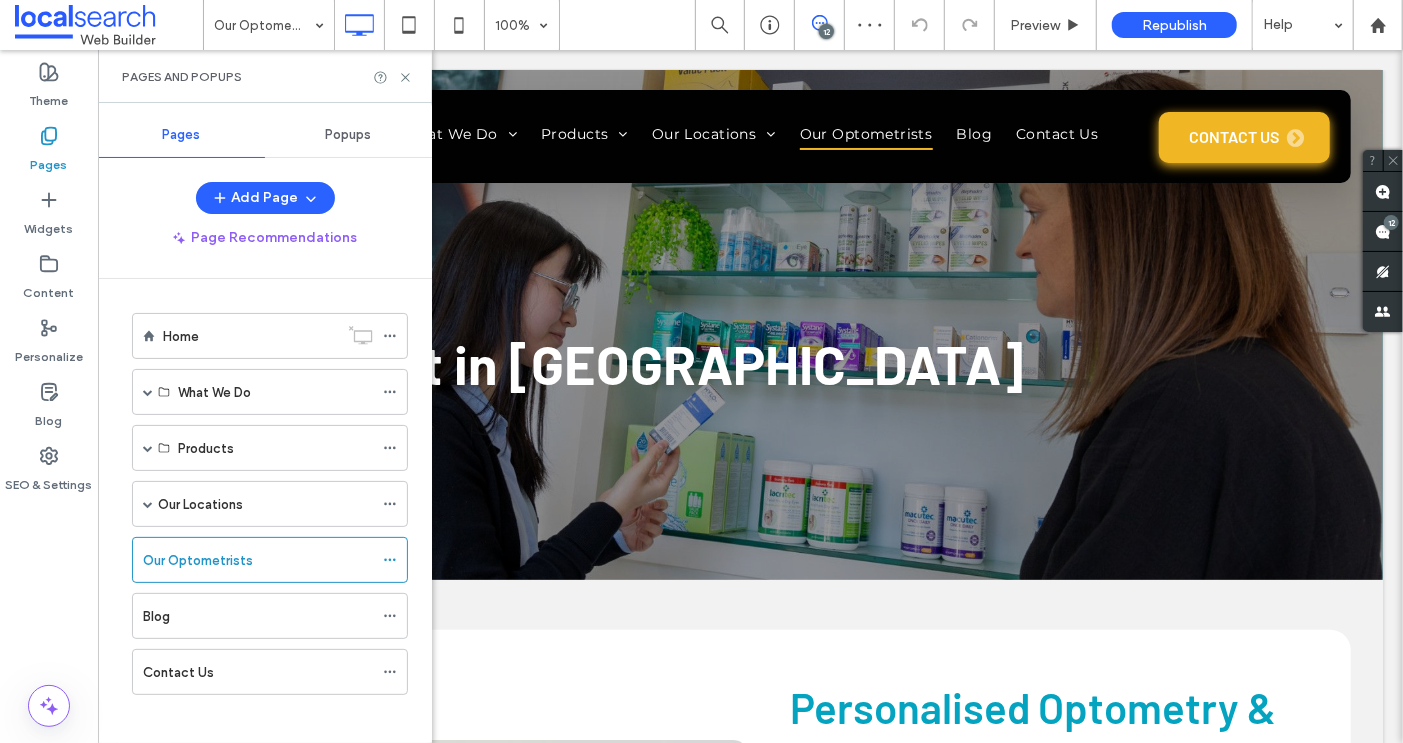
scroll to position [0, 0]
click at [402, 78] on icon at bounding box center [405, 77] width 15 height 15
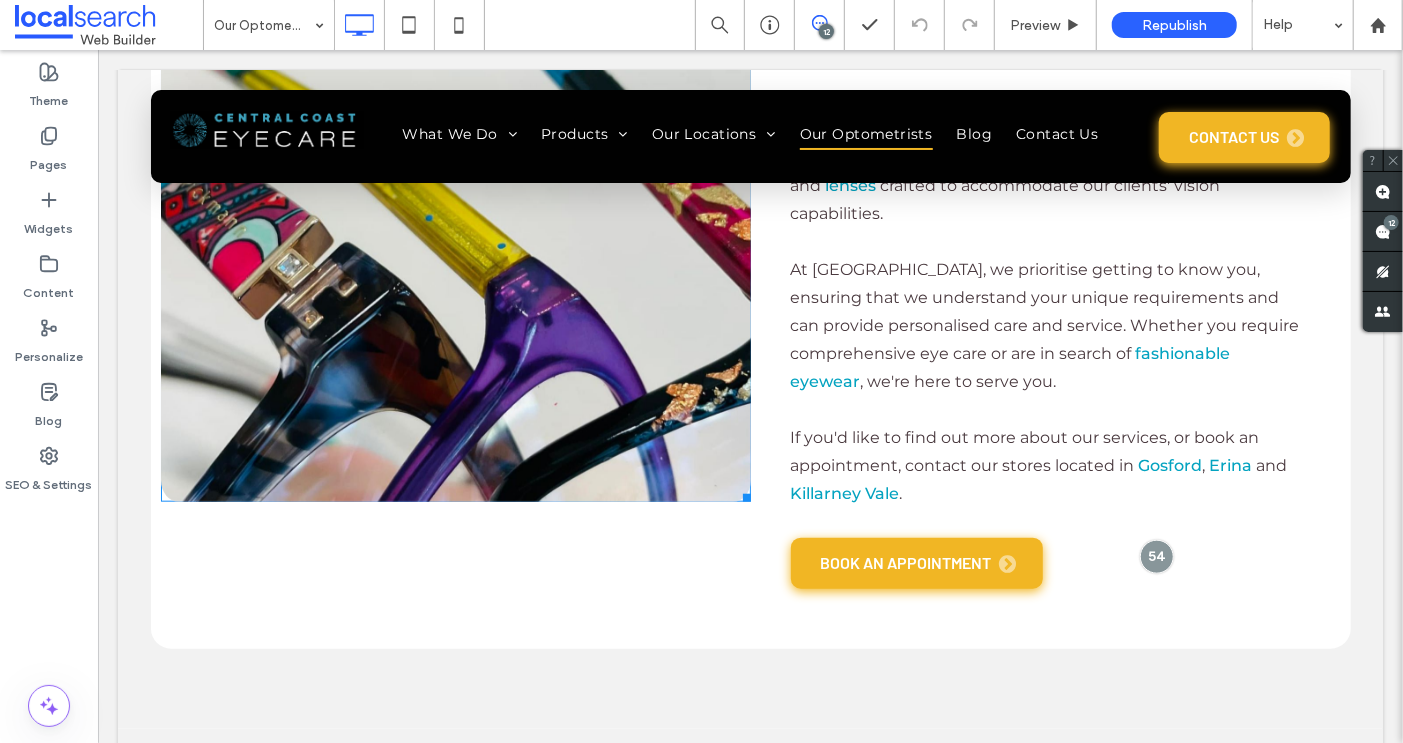
scroll to position [928, 0]
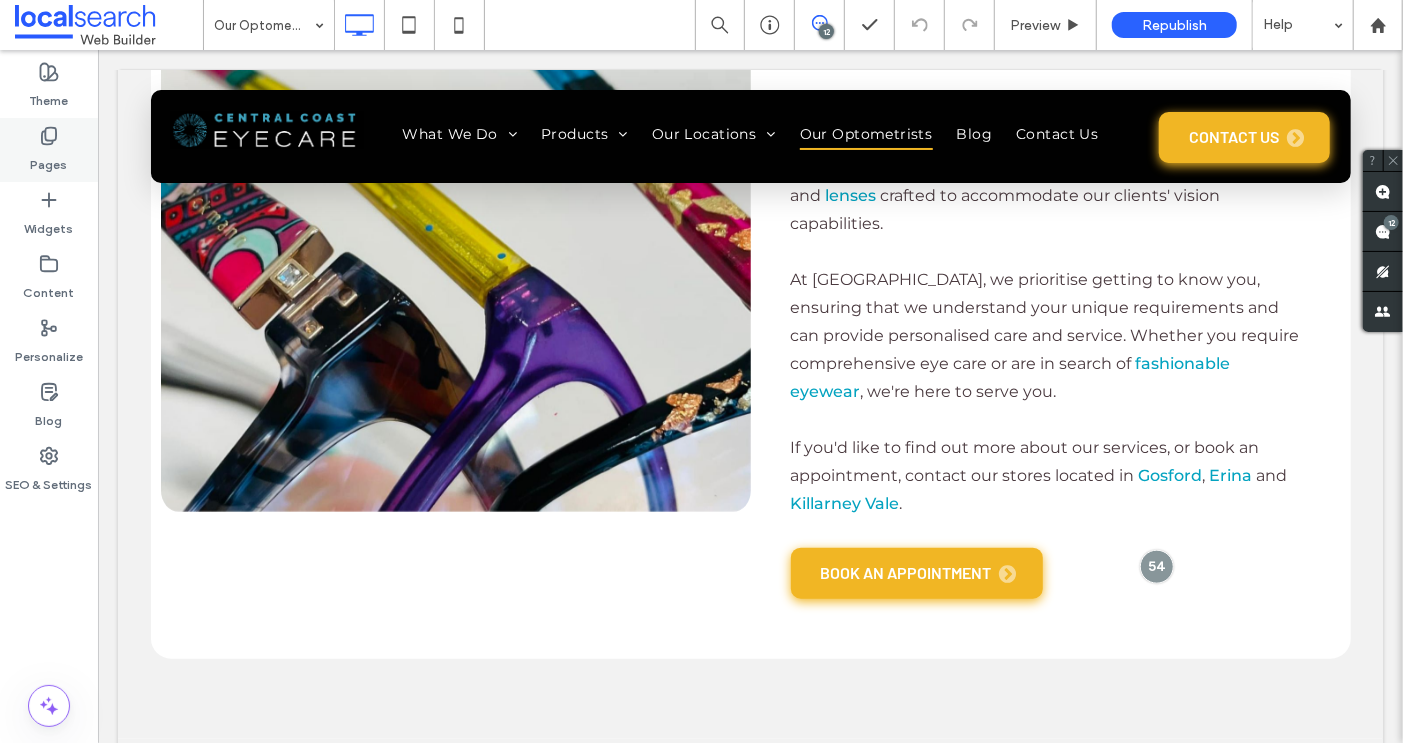
click at [45, 138] on use at bounding box center [49, 136] width 14 height 17
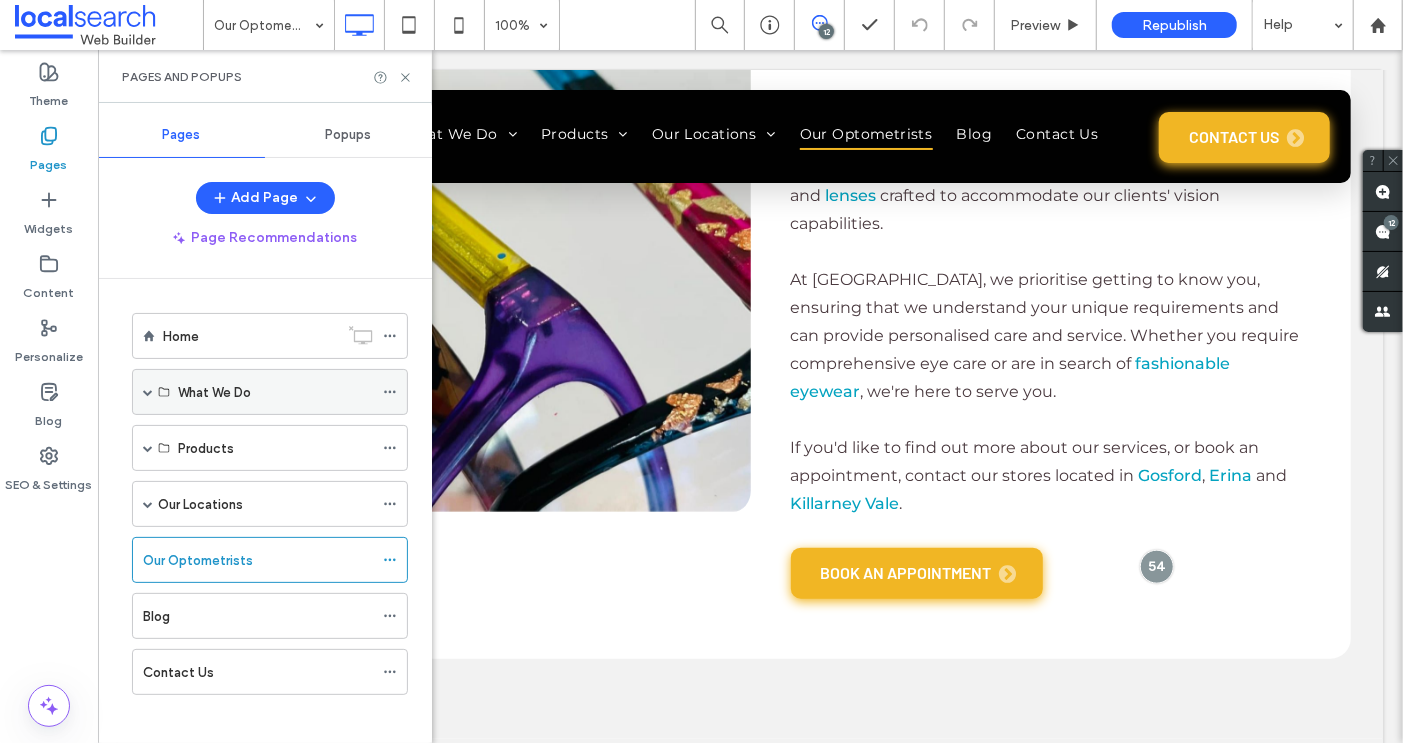
click at [147, 391] on span at bounding box center [148, 392] width 10 height 10
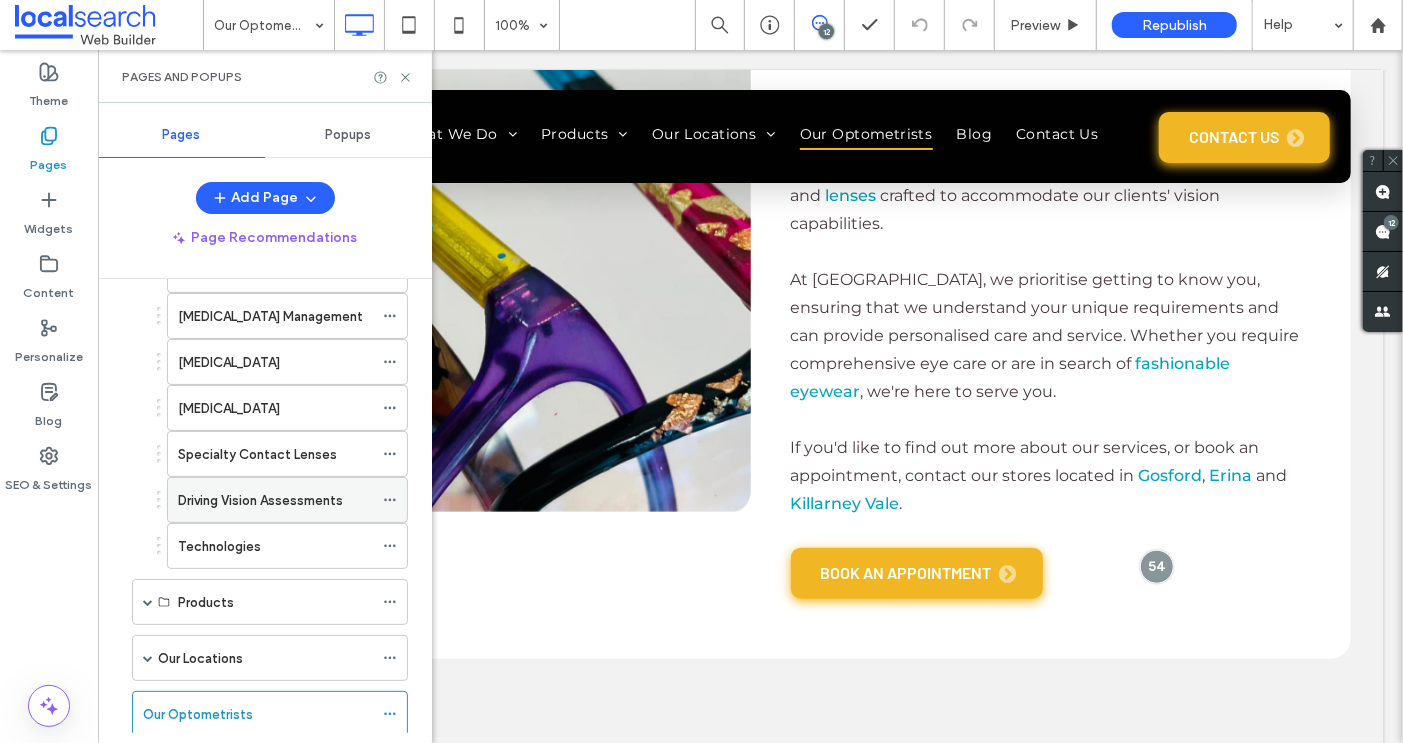
scroll to position [258, 0]
click at [140, 596] on div "Products" at bounding box center [270, 604] width 276 height 46
click at [149, 599] on span at bounding box center [148, 604] width 10 height 10
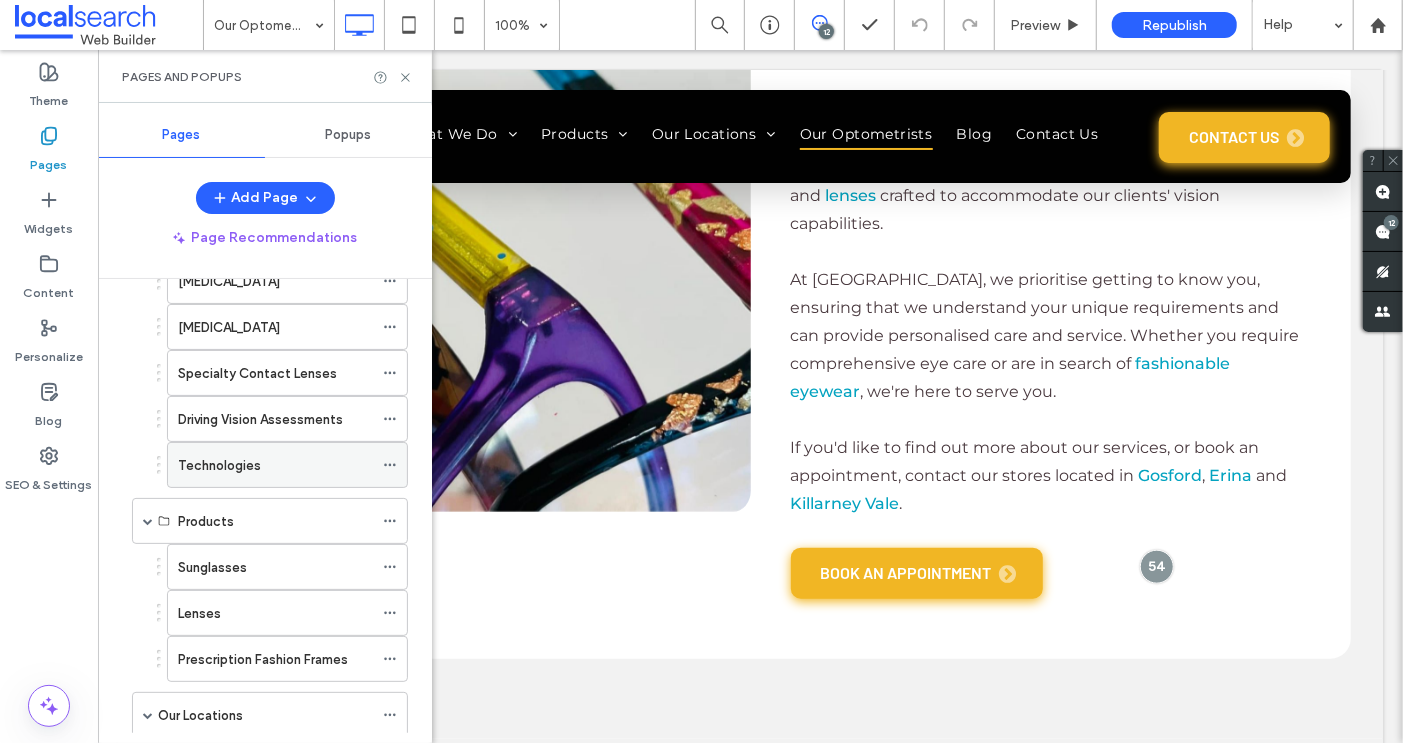
scroll to position [345, 0]
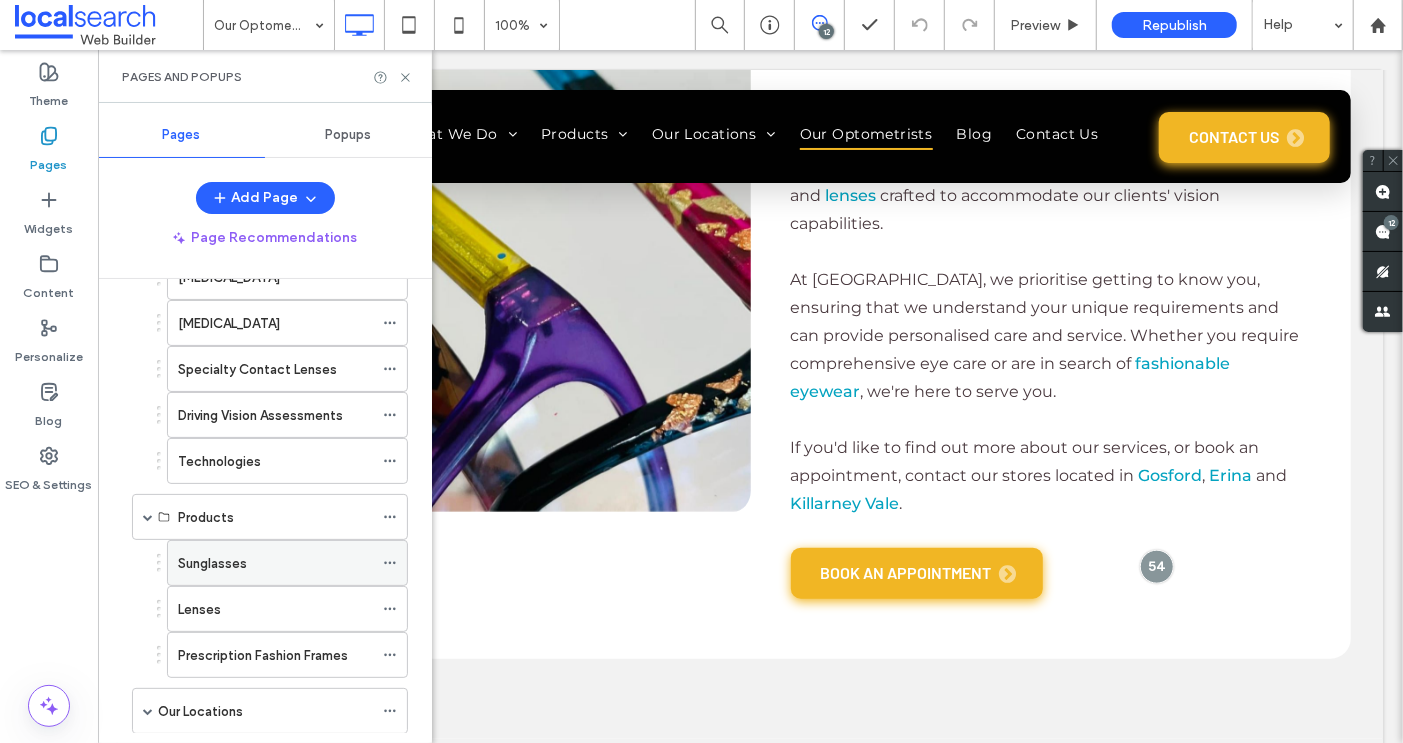
click at [215, 550] on label "Sunglasses" at bounding box center [212, 563] width 69 height 35
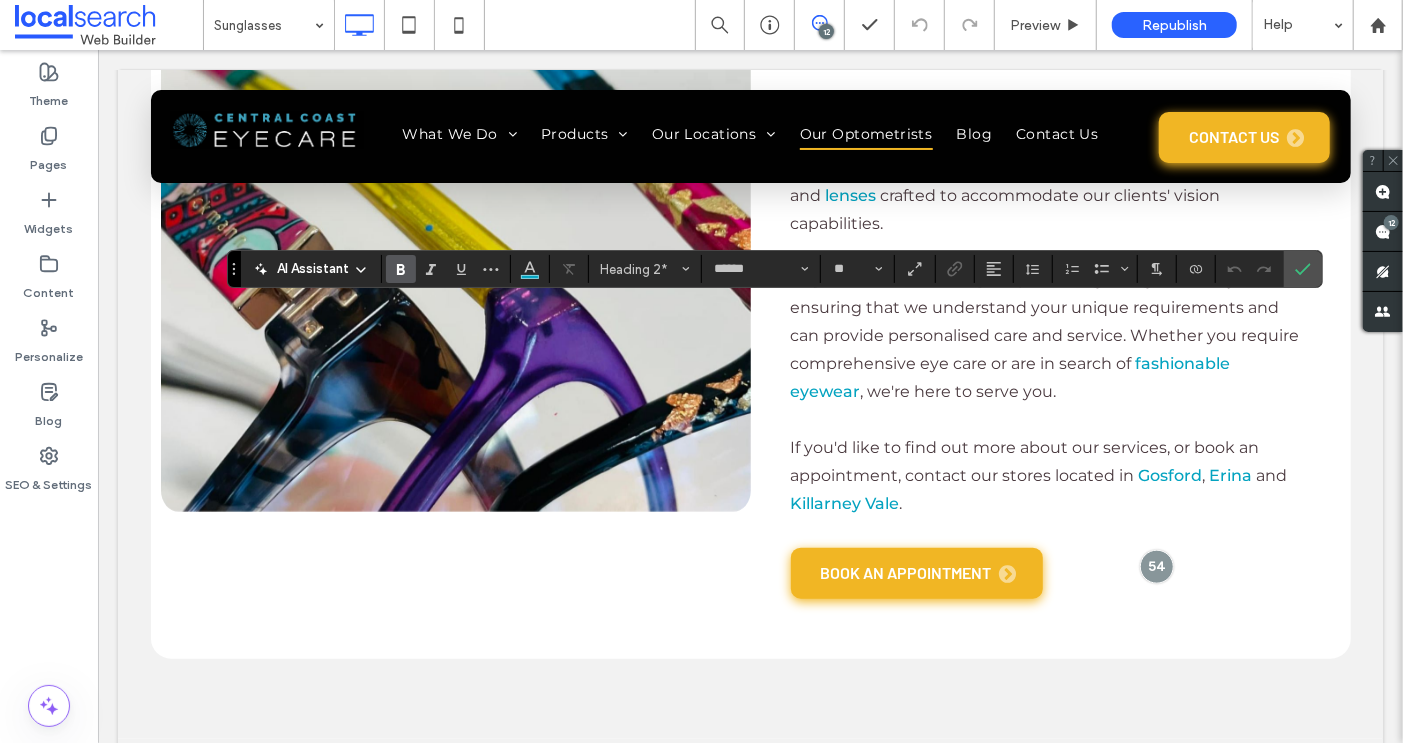
type input "**********"
type input "**"
type input "******"
type input "**"
click at [400, 262] on icon "Bold" at bounding box center [401, 269] width 16 height 16
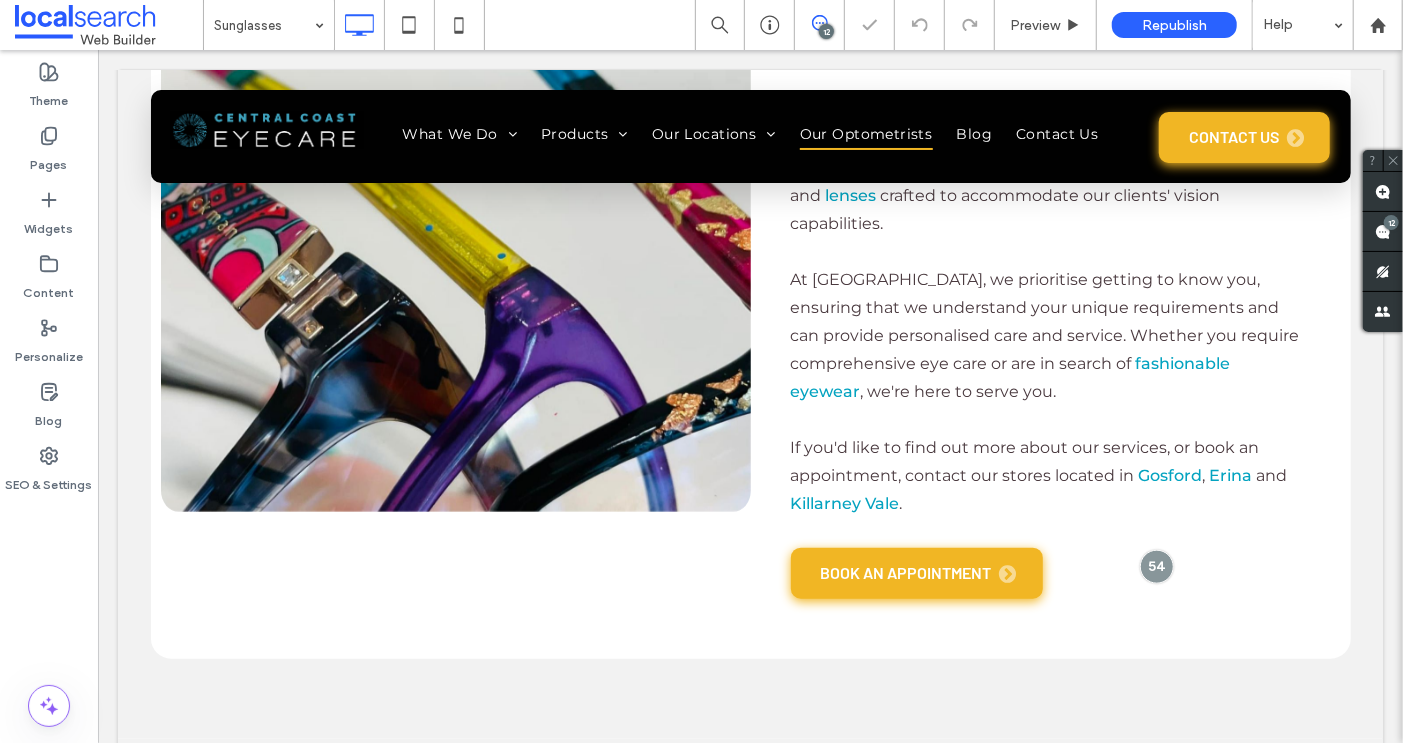
type input "**********"
type input "**"
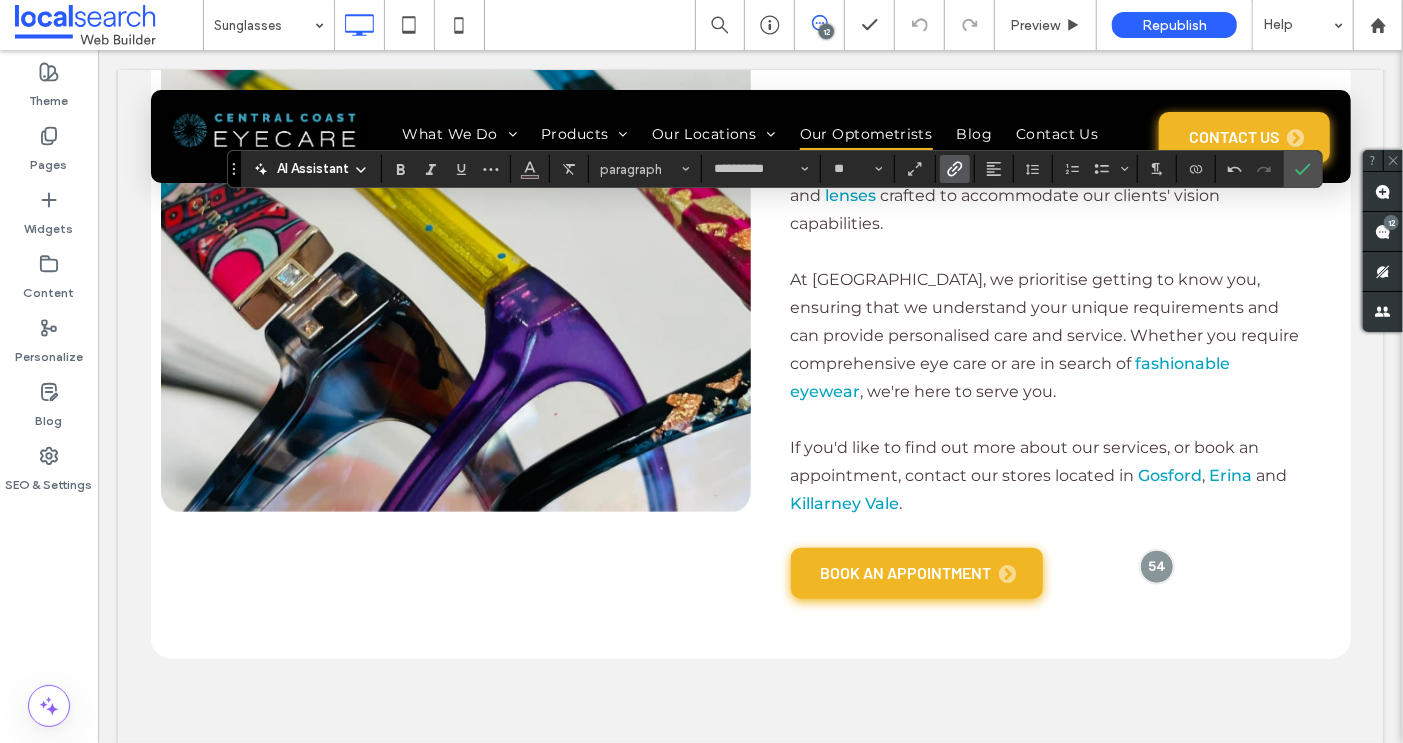
click at [947, 169] on use "Link" at bounding box center [954, 169] width 15 height 15
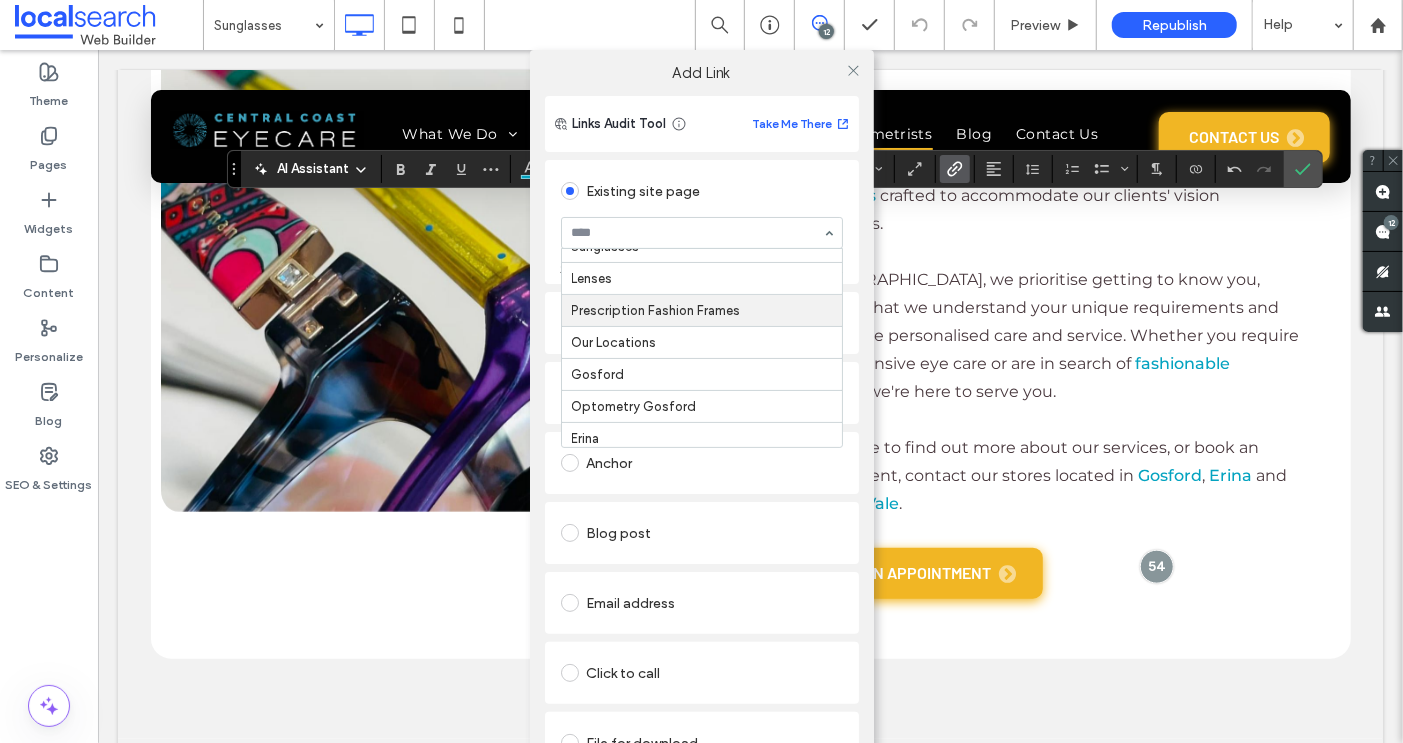
scroll to position [351, 0]
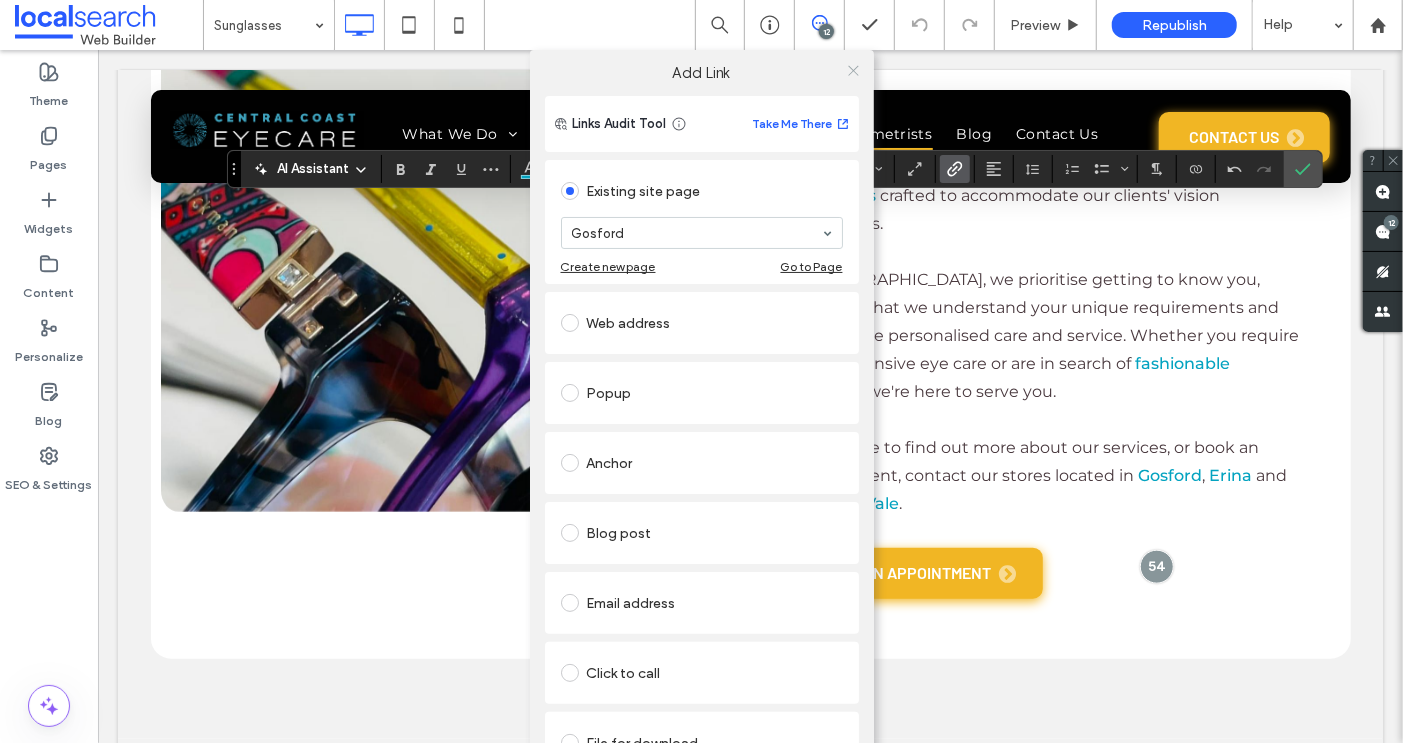
click at [848, 69] on icon at bounding box center [853, 70] width 15 height 15
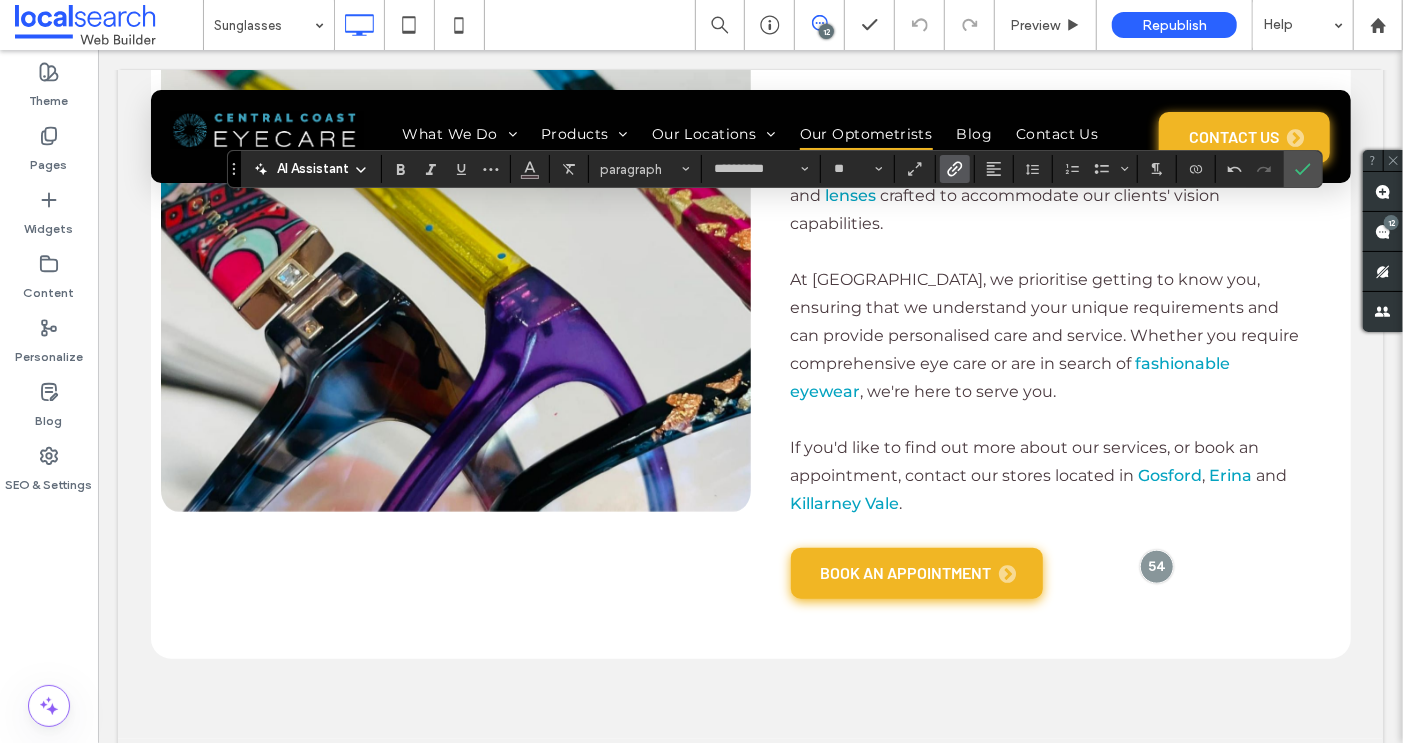
click at [952, 166] on icon "Link" at bounding box center [955, 169] width 16 height 16
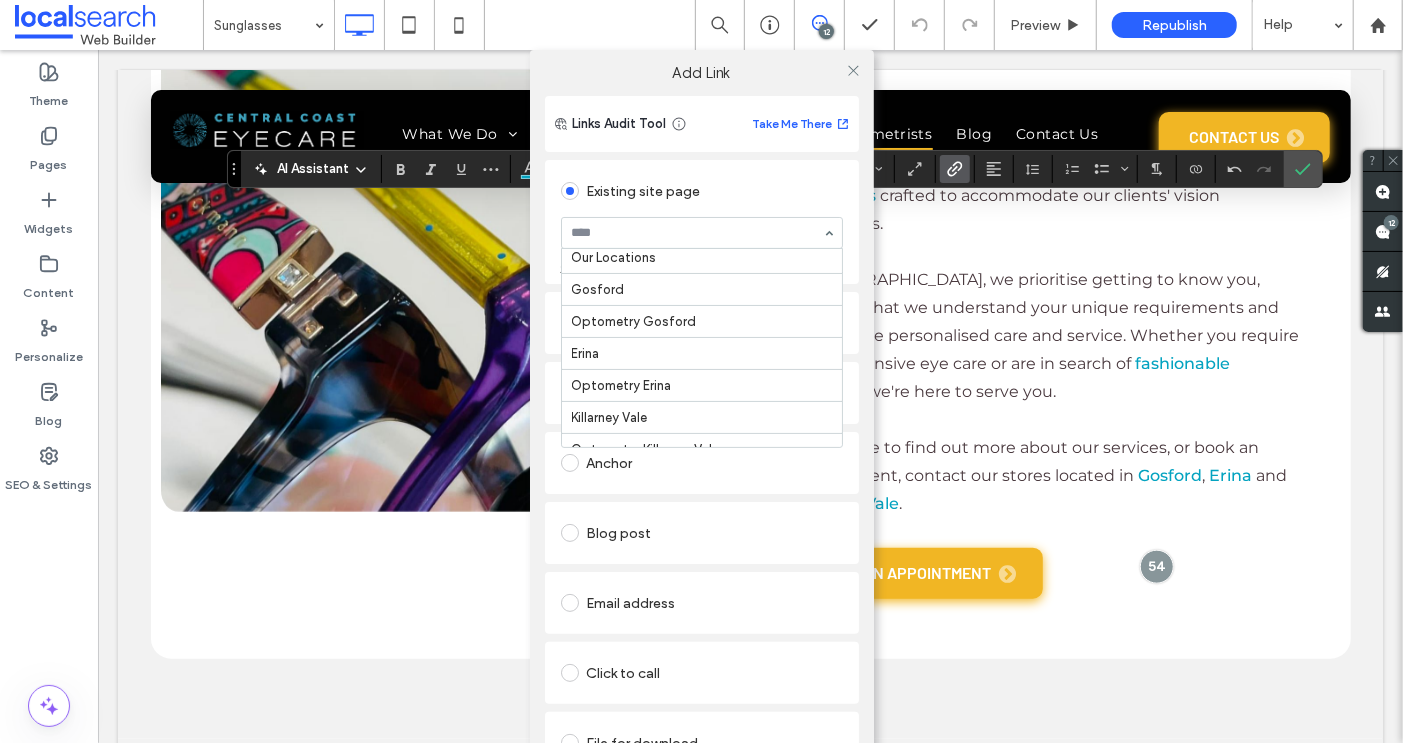
scroll to position [424, 0]
click at [848, 73] on icon at bounding box center [853, 70] width 15 height 15
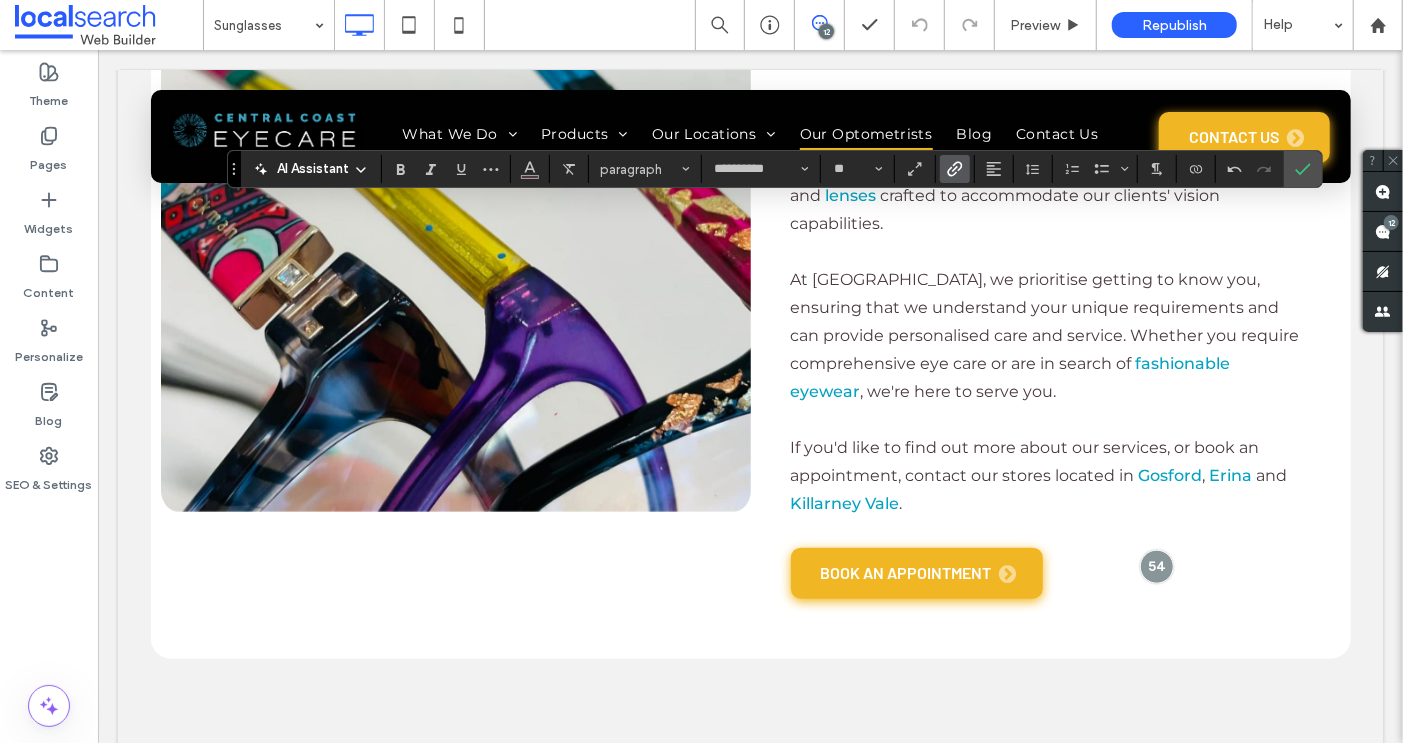
click at [947, 178] on span "Link" at bounding box center [951, 169] width 9 height 28
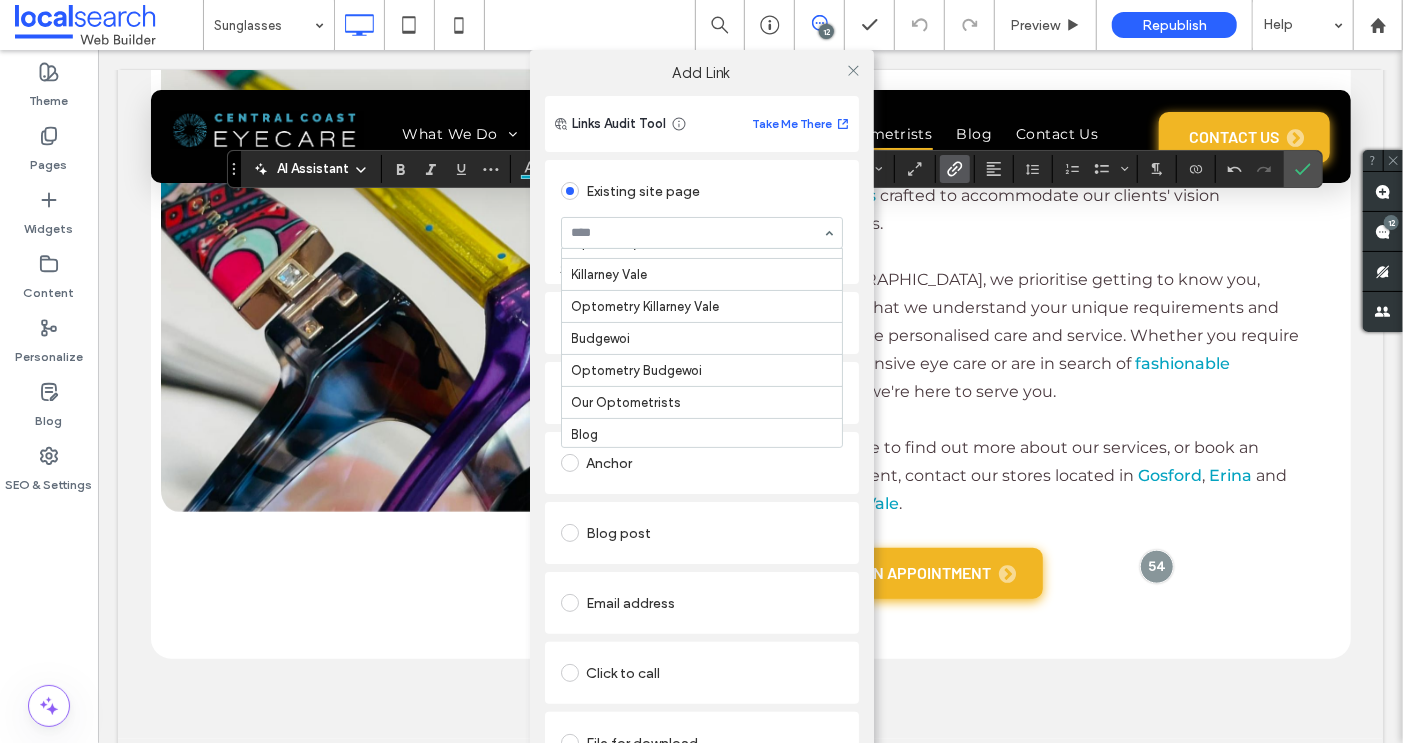
scroll to position [567, 0]
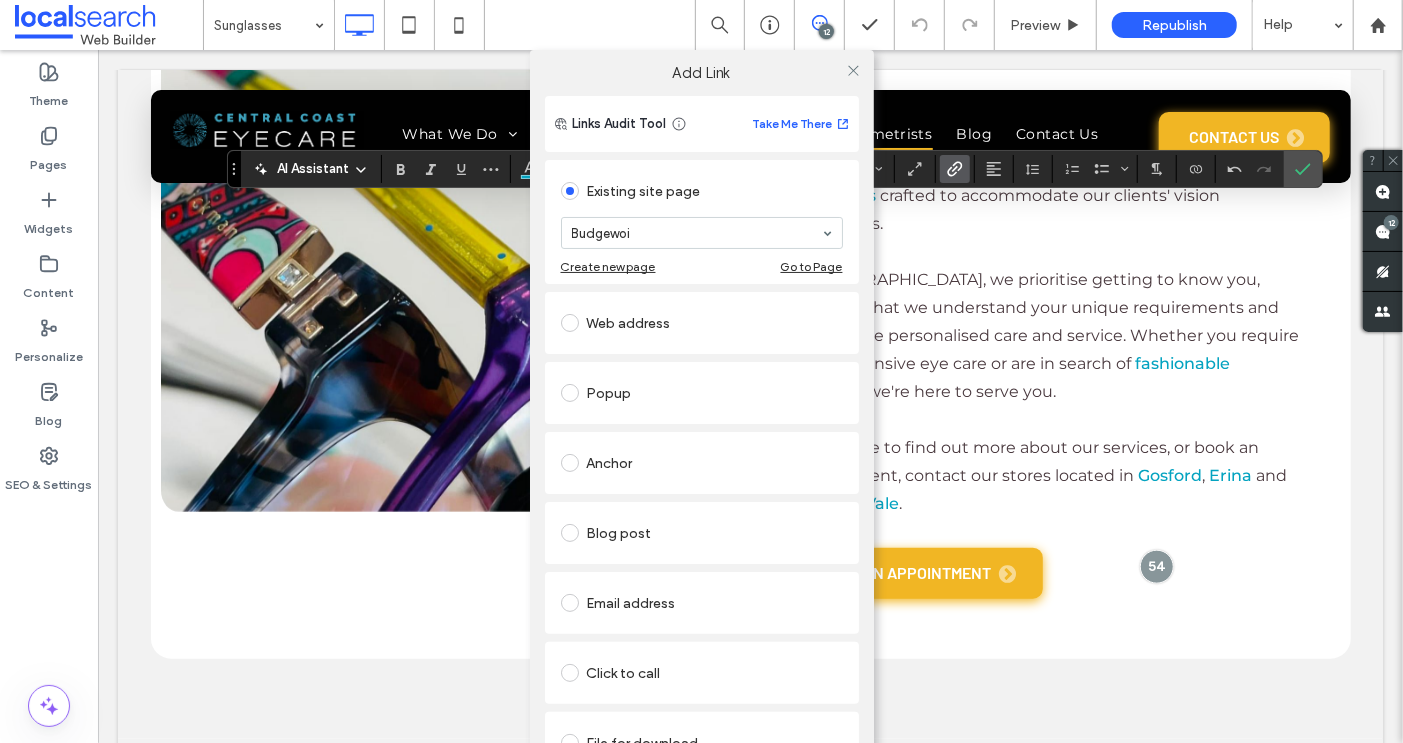
drag, startPoint x: 845, startPoint y: 65, endPoint x: 869, endPoint y: 348, distance: 283.9
click at [846, 65] on icon at bounding box center [853, 70] width 15 height 15
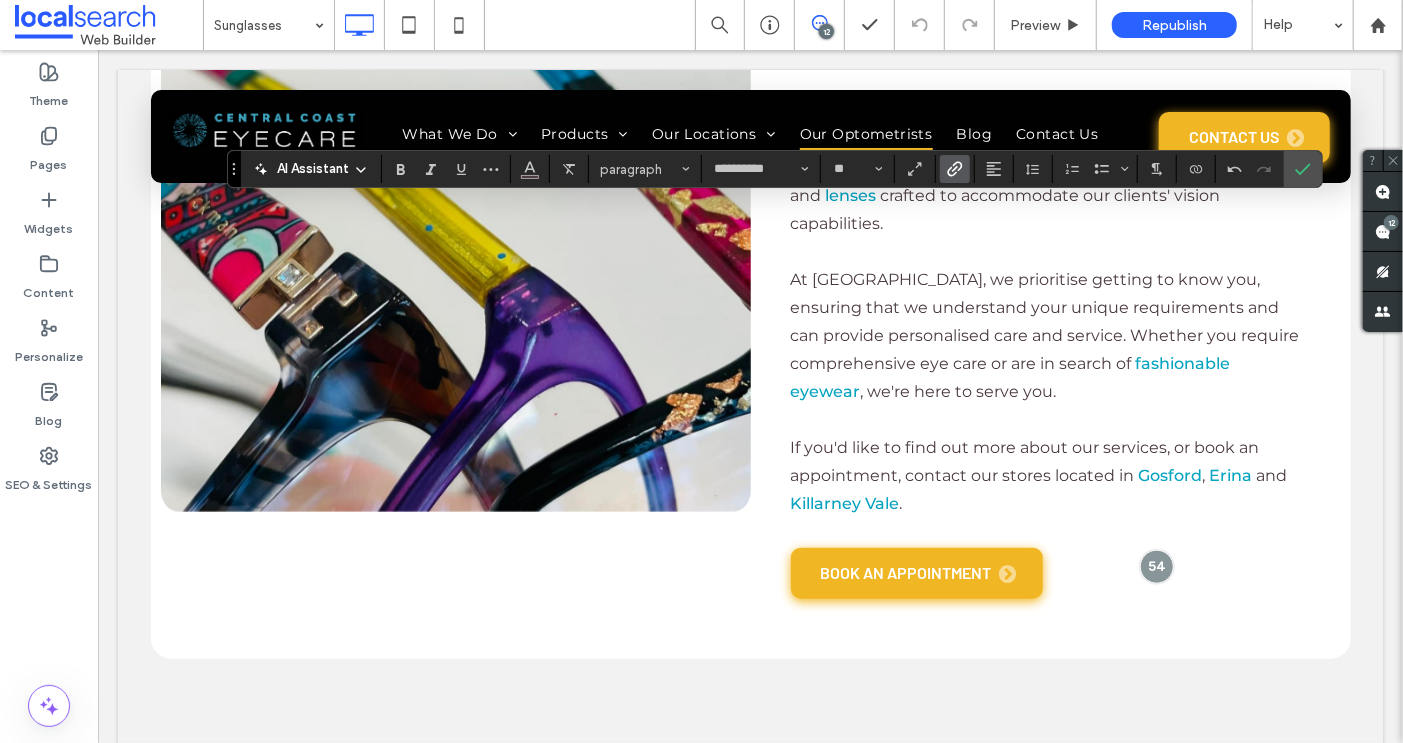
click at [947, 168] on icon "Link" at bounding box center [955, 169] width 16 height 16
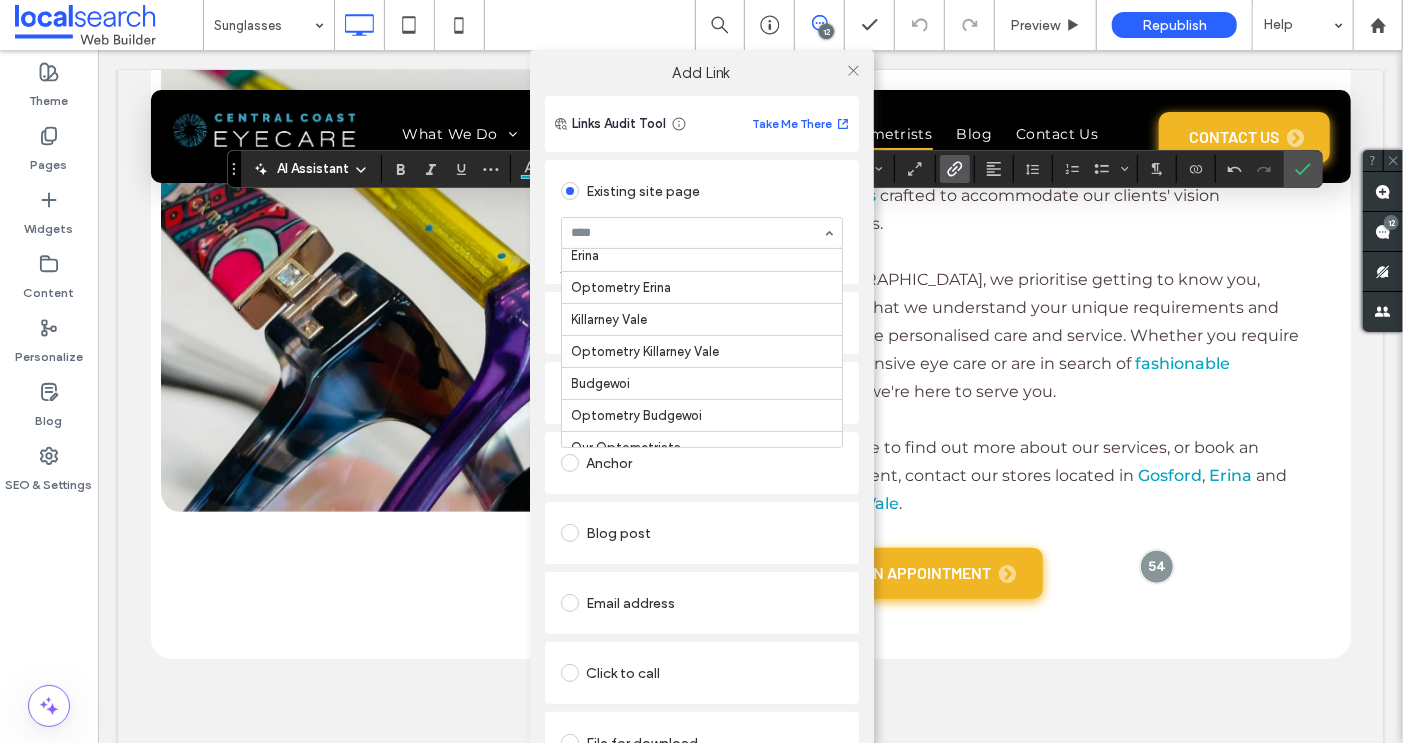
scroll to position [523, 0]
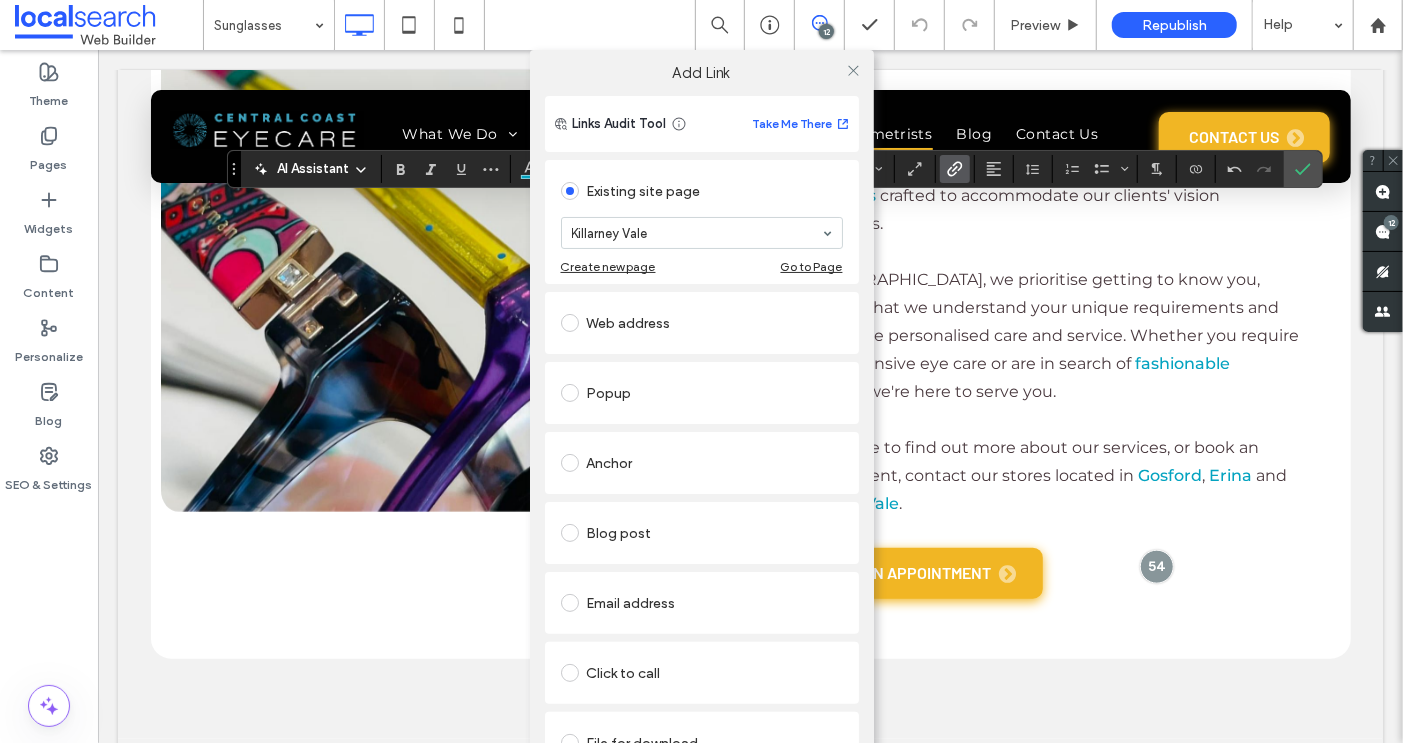
click at [840, 64] on div at bounding box center [854, 70] width 30 height 30
click at [851, 74] on icon at bounding box center [853, 70] width 15 height 15
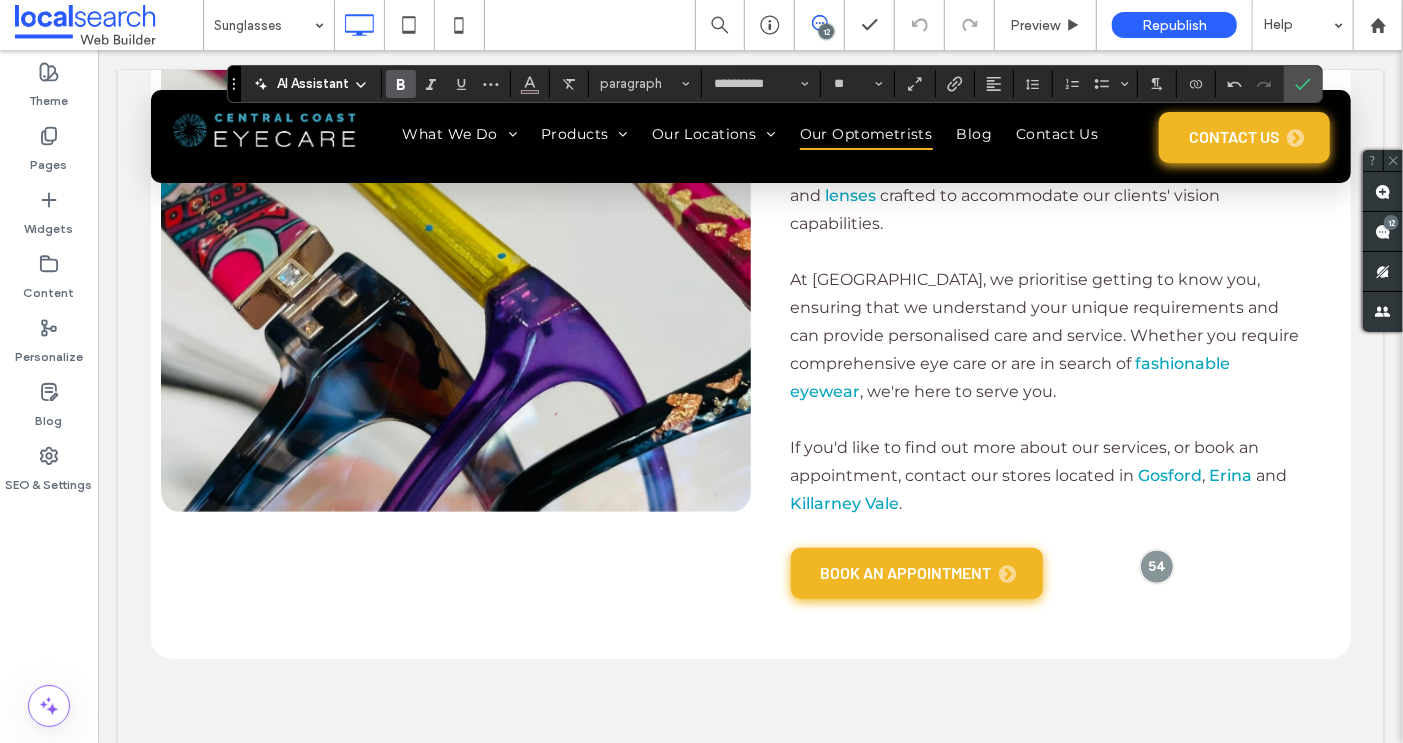
click at [394, 76] on icon "Bold" at bounding box center [401, 84] width 16 height 16
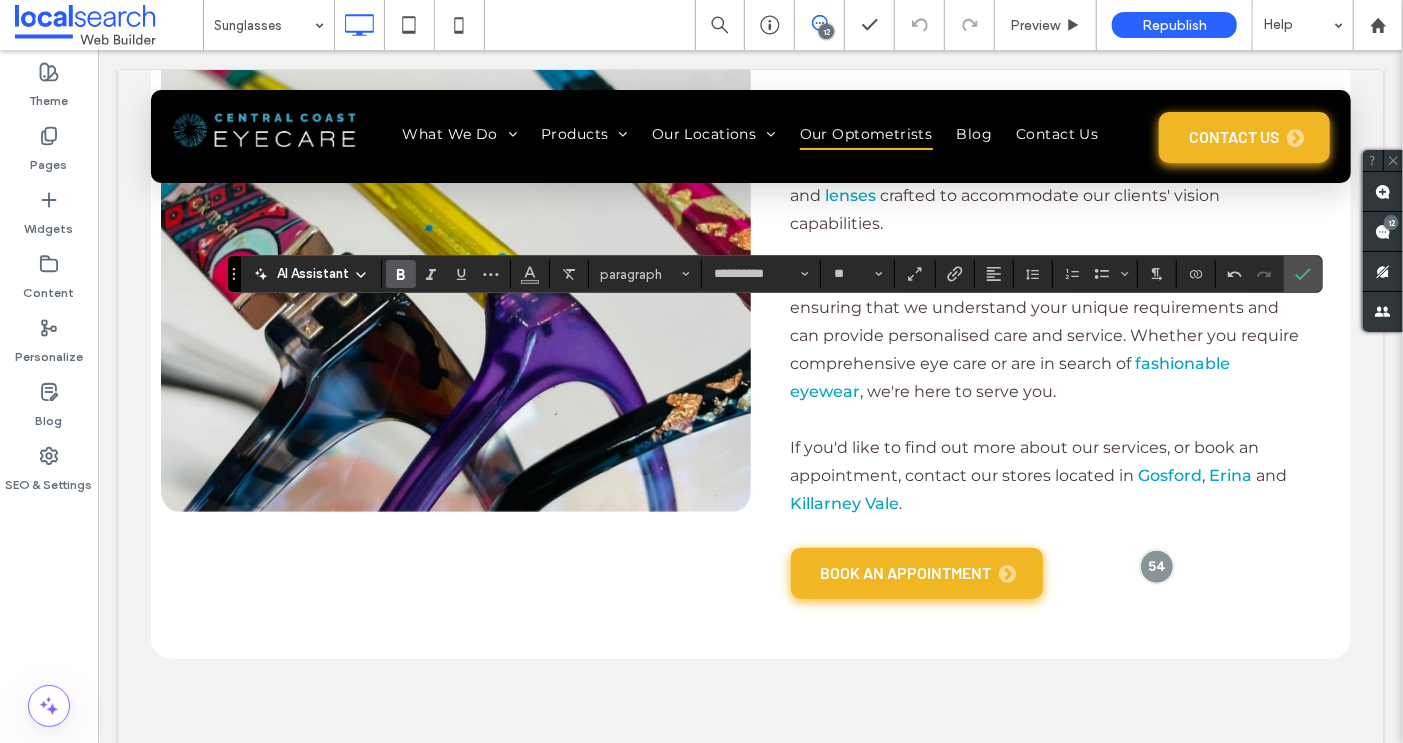
click at [393, 266] on icon "Bold" at bounding box center [401, 274] width 16 height 16
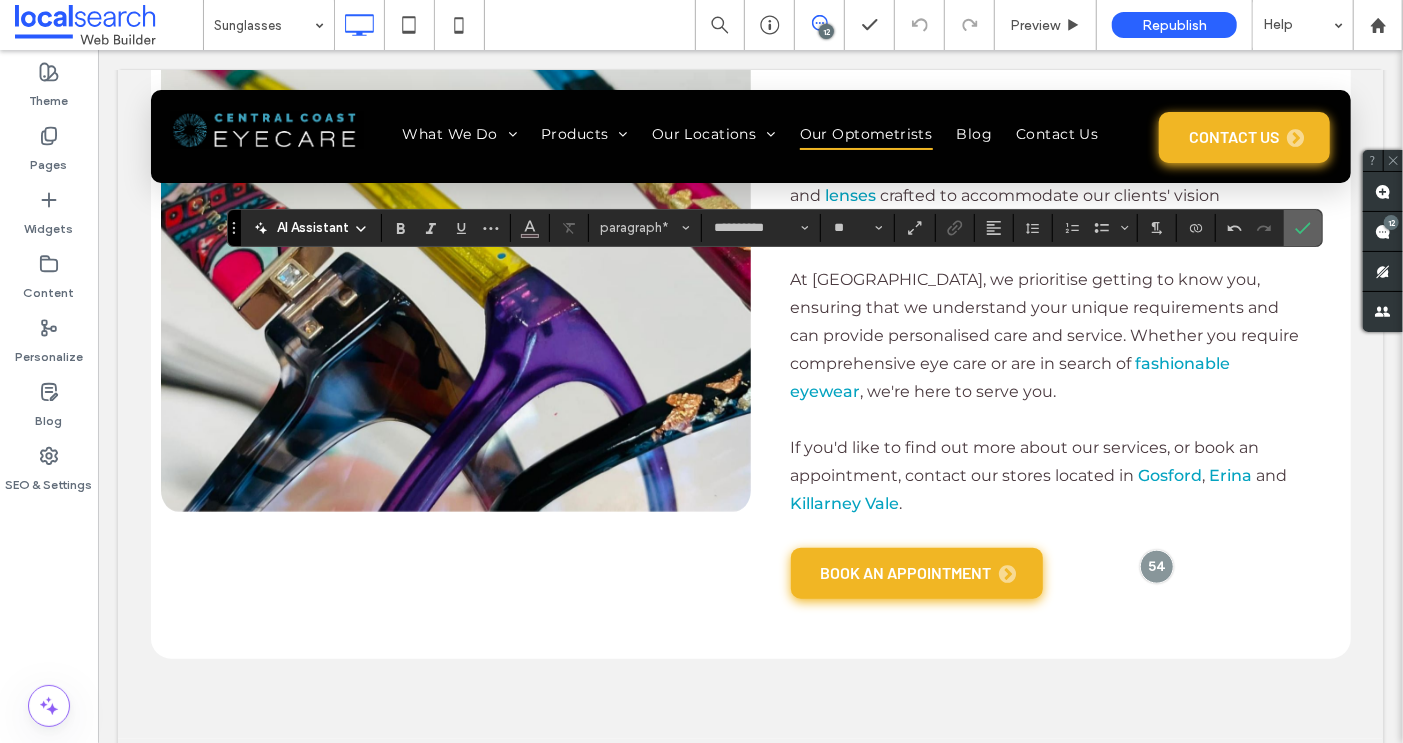
click at [1288, 233] on label "Confirm" at bounding box center [1303, 228] width 30 height 36
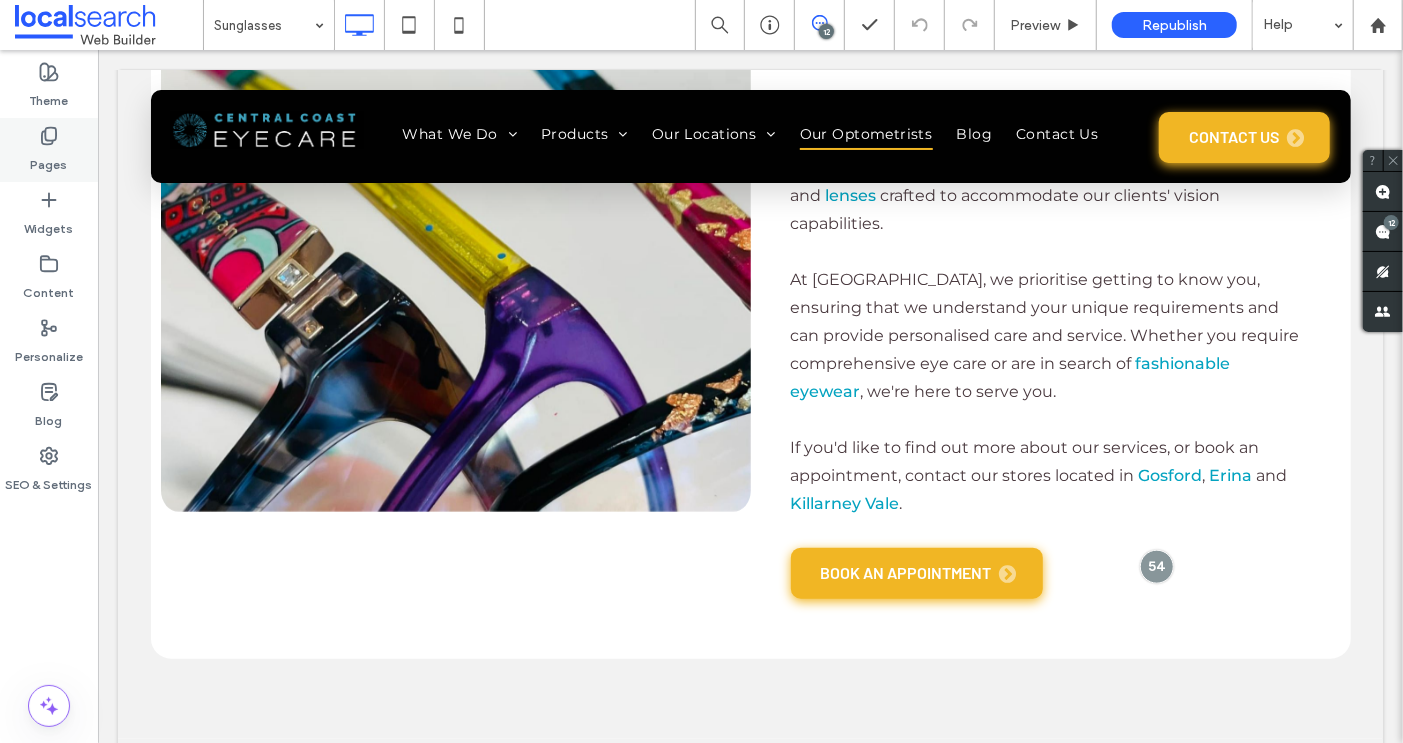
click at [49, 128] on use at bounding box center [49, 136] width 14 height 17
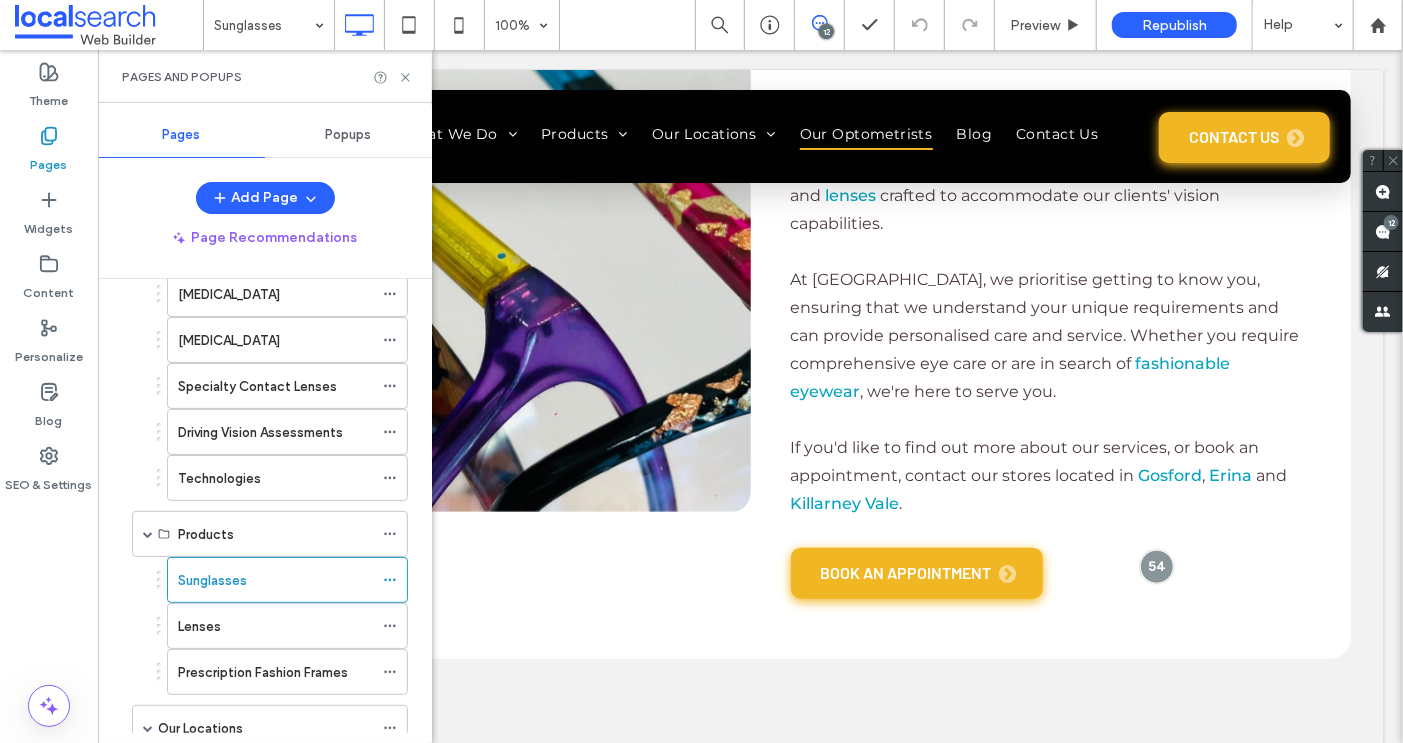
scroll to position [334, 0]
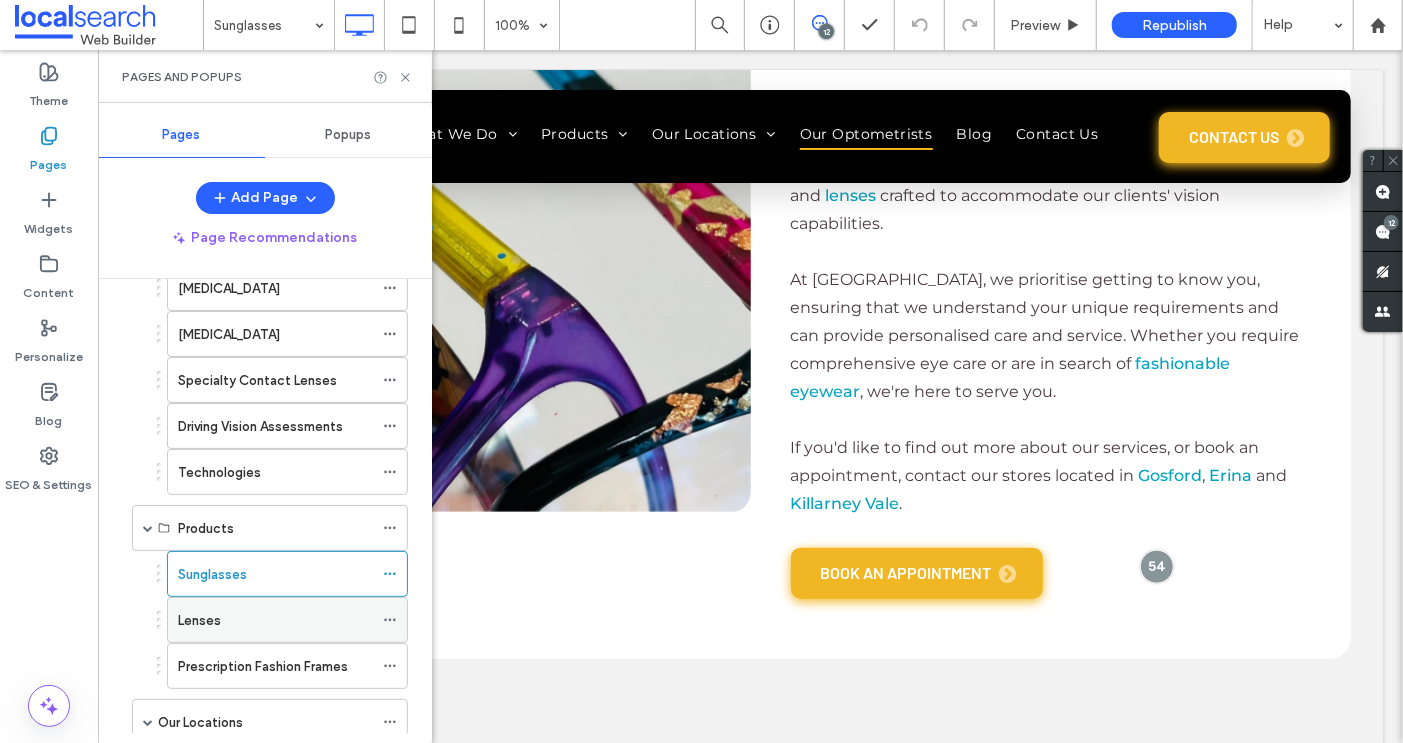
click at [200, 609] on label "Lenses" at bounding box center [199, 620] width 43 height 35
click at [401, 78] on icon at bounding box center [405, 77] width 15 height 15
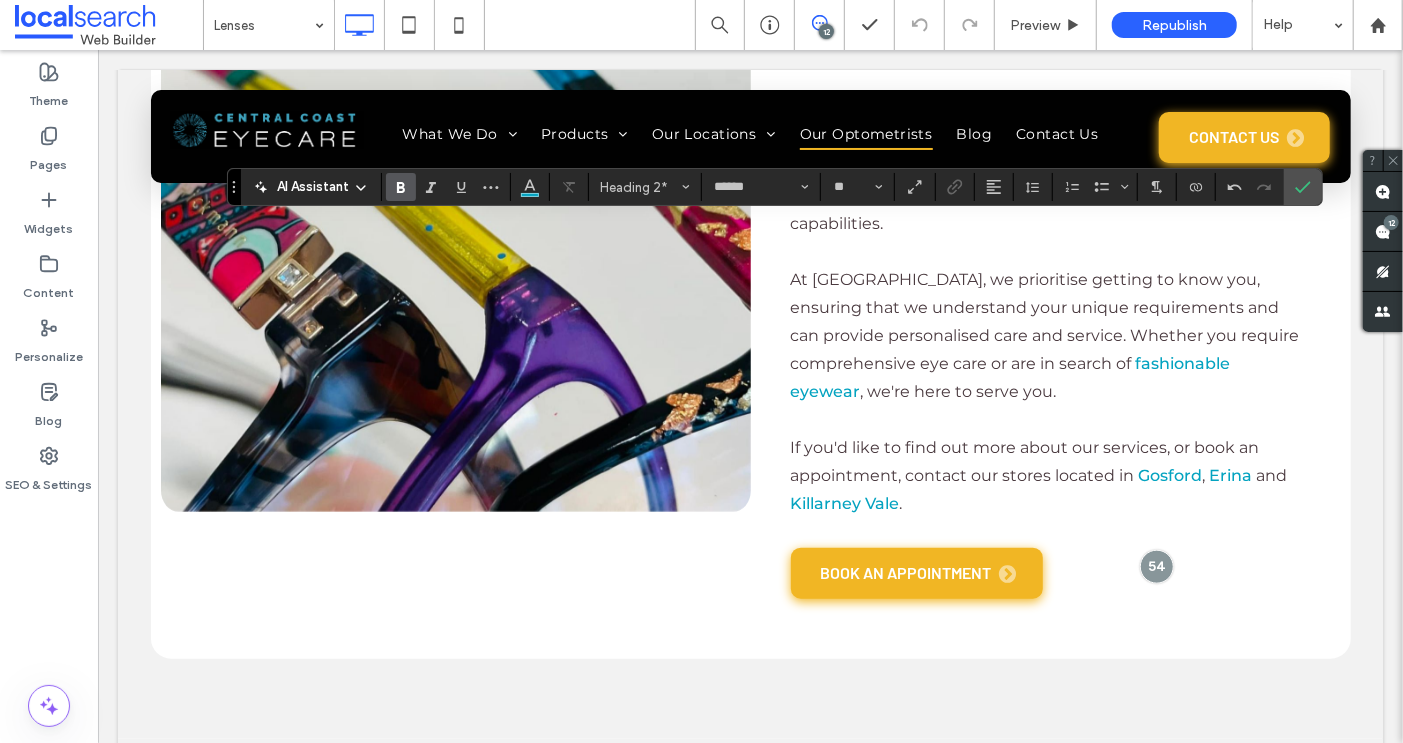
type input "**********"
type input "**"
type input "******"
type input "**"
click at [405, 190] on icon "Bold" at bounding box center [401, 187] width 16 height 16
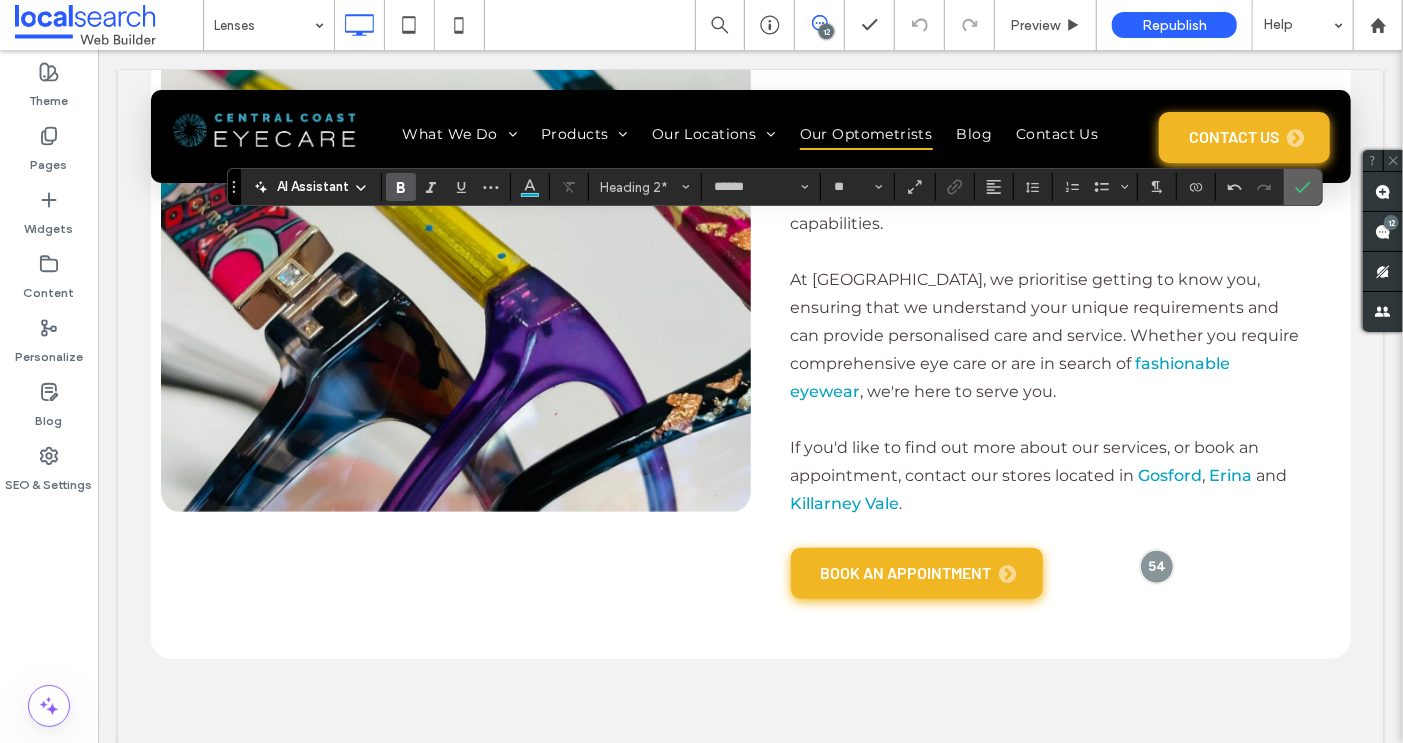
click at [1288, 181] on label "Confirm" at bounding box center [1303, 187] width 30 height 36
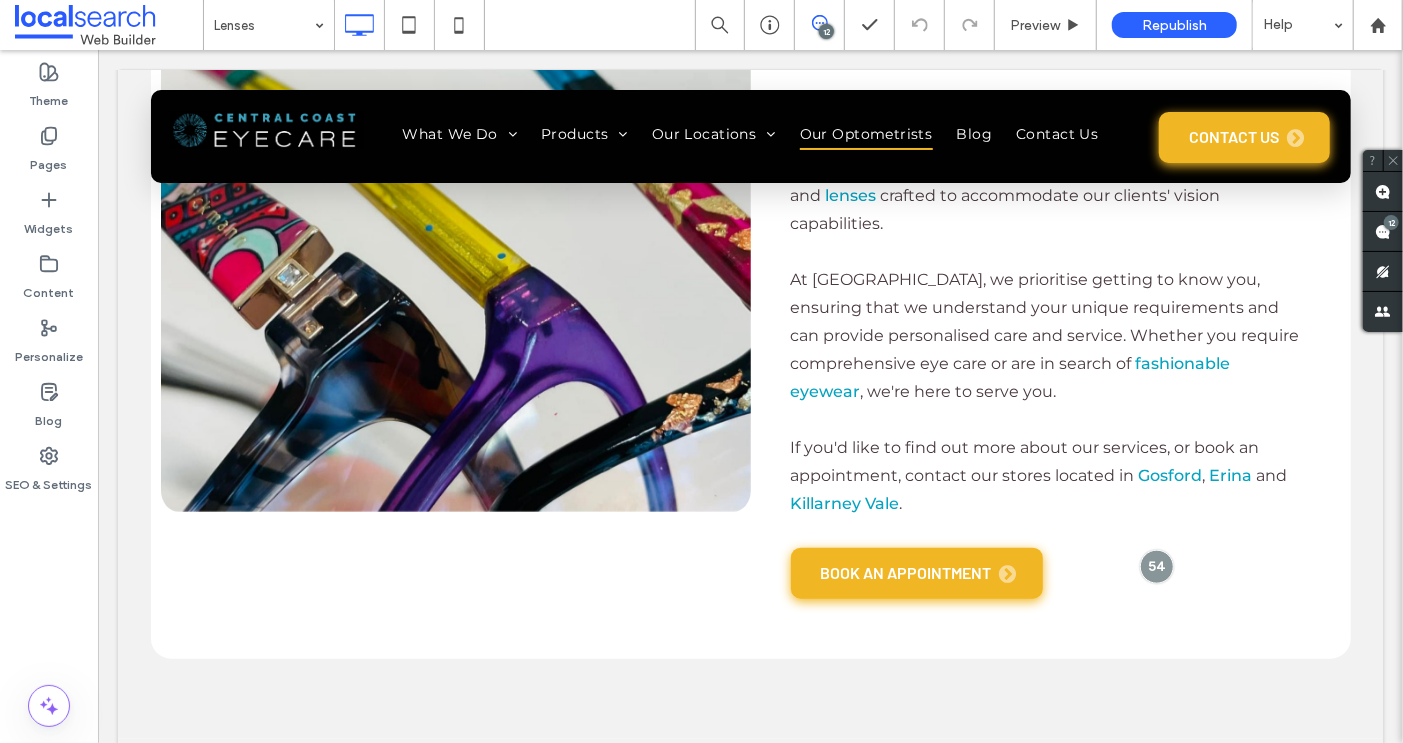
type input "**********"
type input "**"
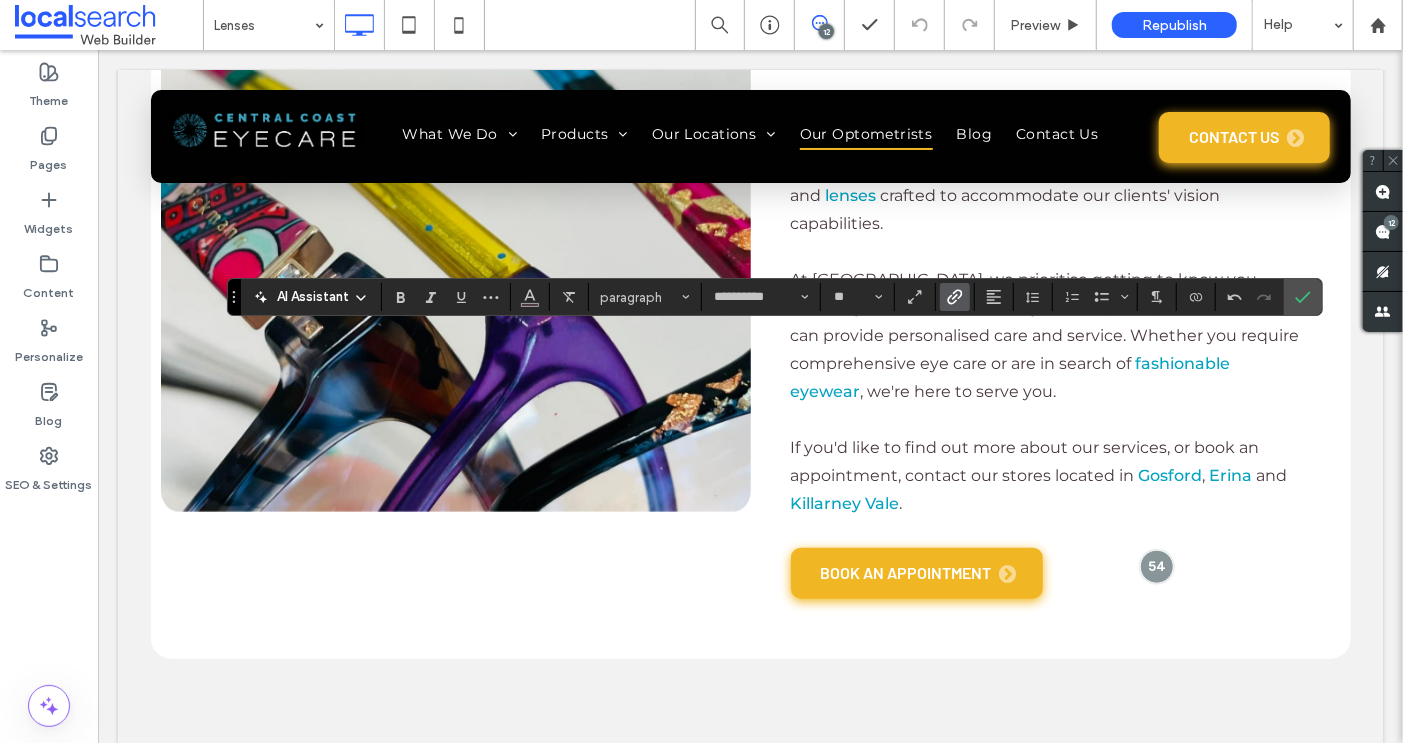
click at [947, 296] on icon "Link" at bounding box center [955, 297] width 16 height 16
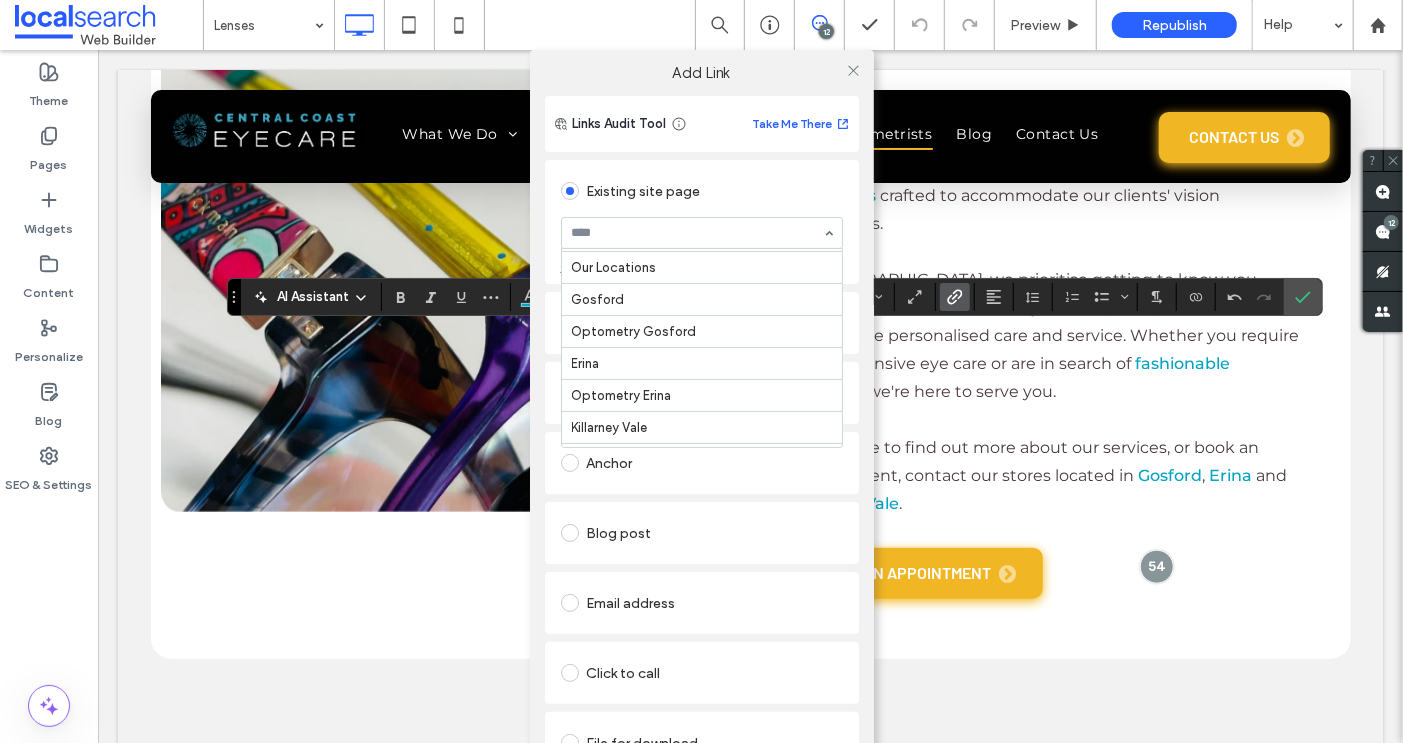
scroll to position [414, 0]
click at [846, 71] on icon at bounding box center [853, 70] width 15 height 15
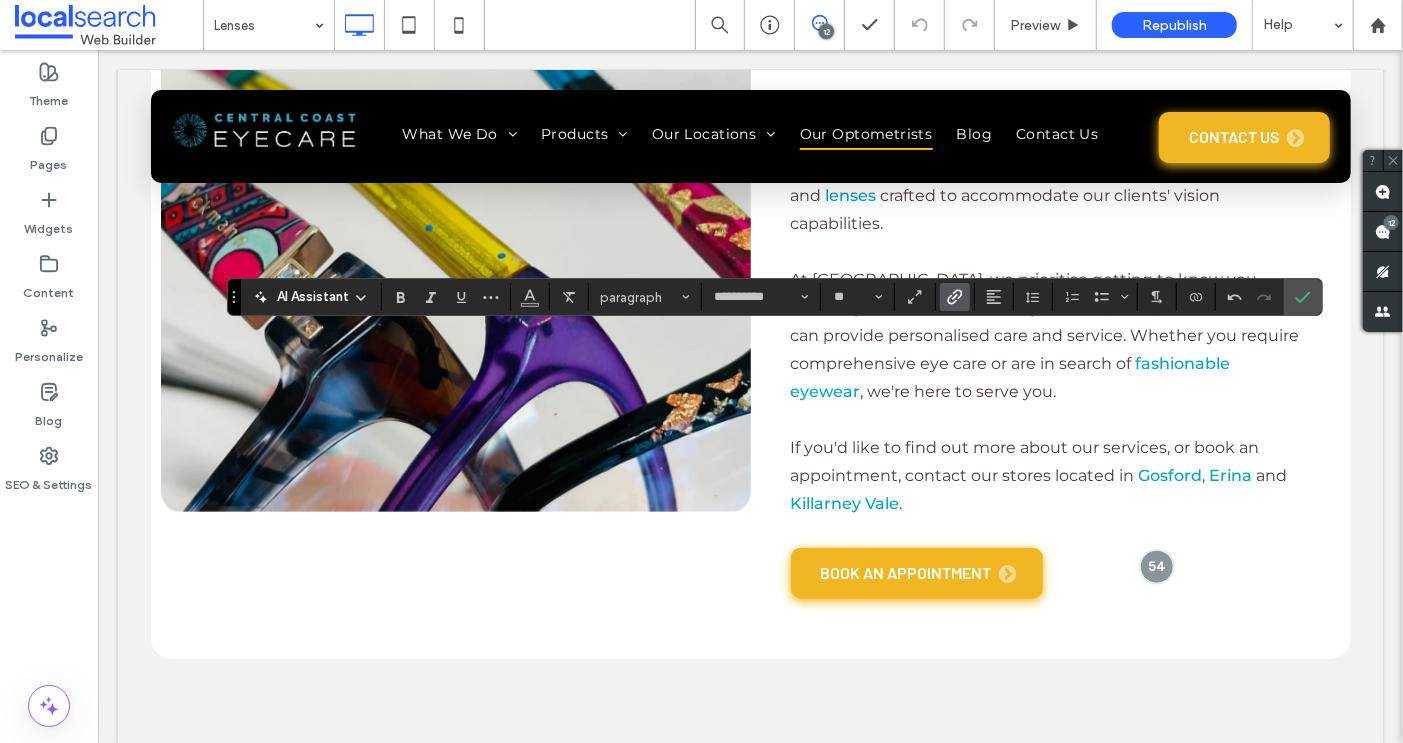
click at [950, 294] on icon "Link" at bounding box center [955, 297] width 16 height 16
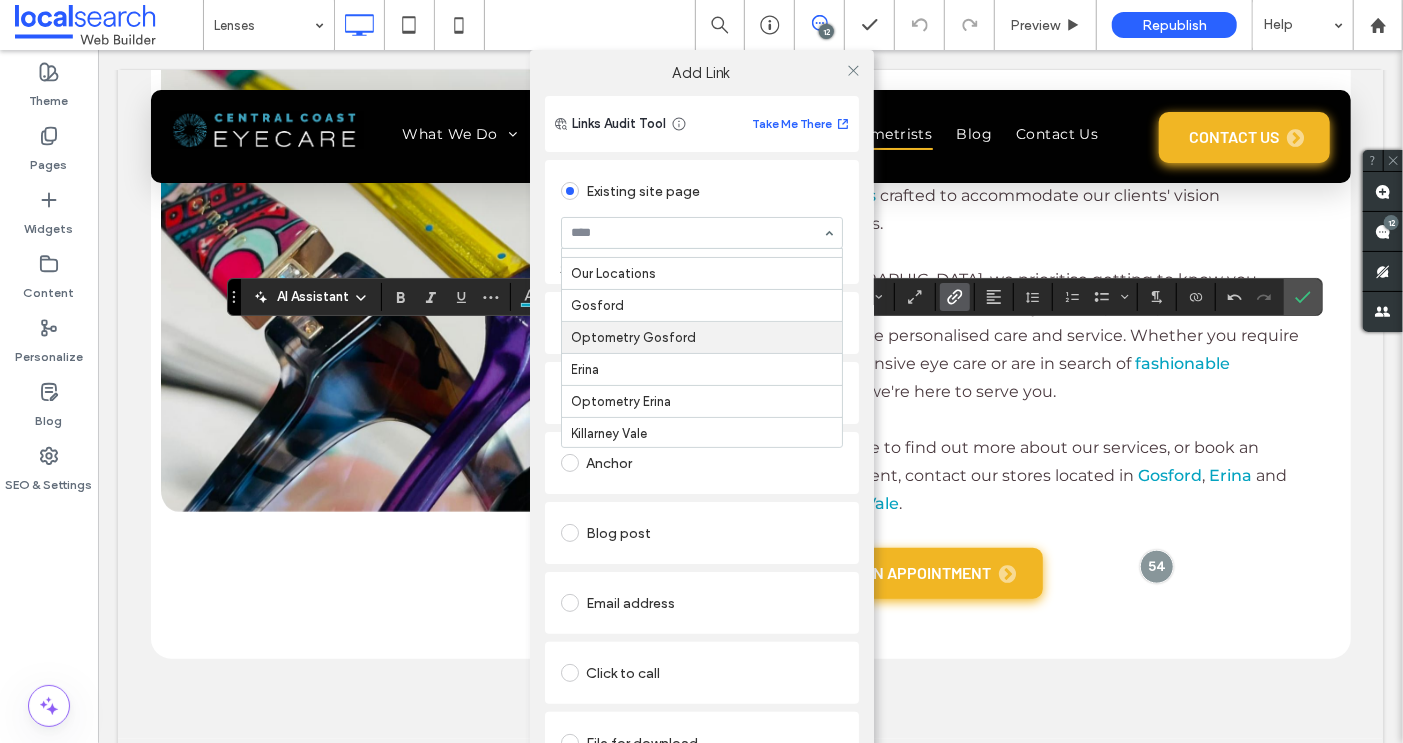
scroll to position [412, 0]
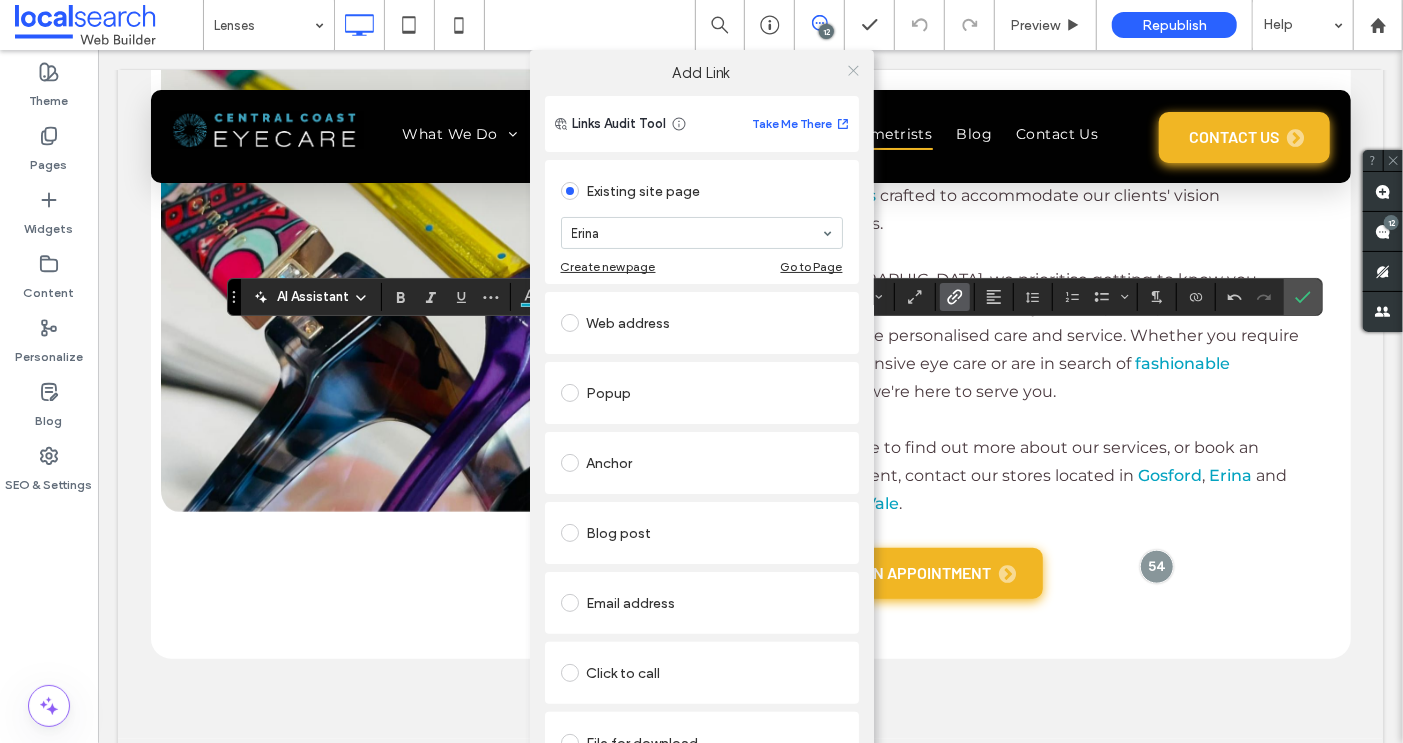
click at [846, 68] on icon at bounding box center [853, 70] width 15 height 15
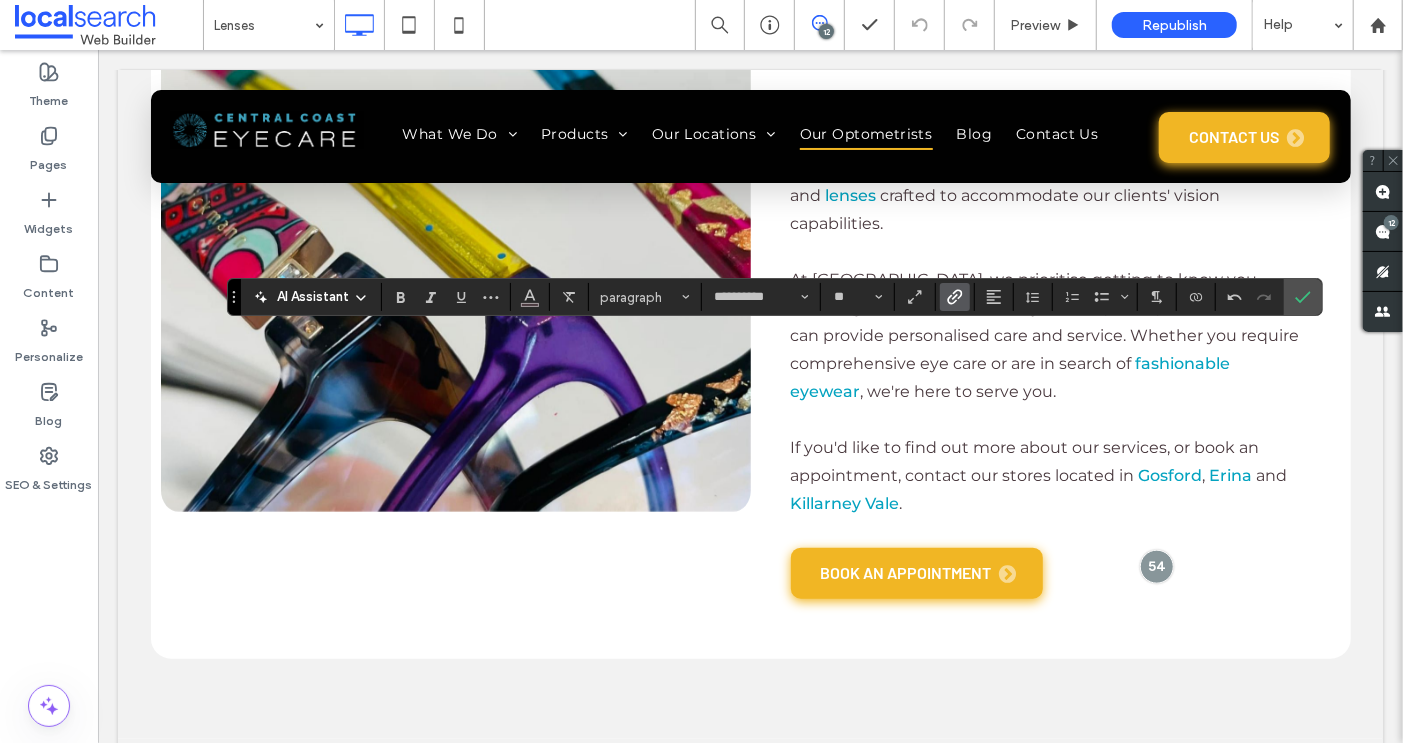
click at [953, 295] on icon "Link" at bounding box center [955, 297] width 16 height 16
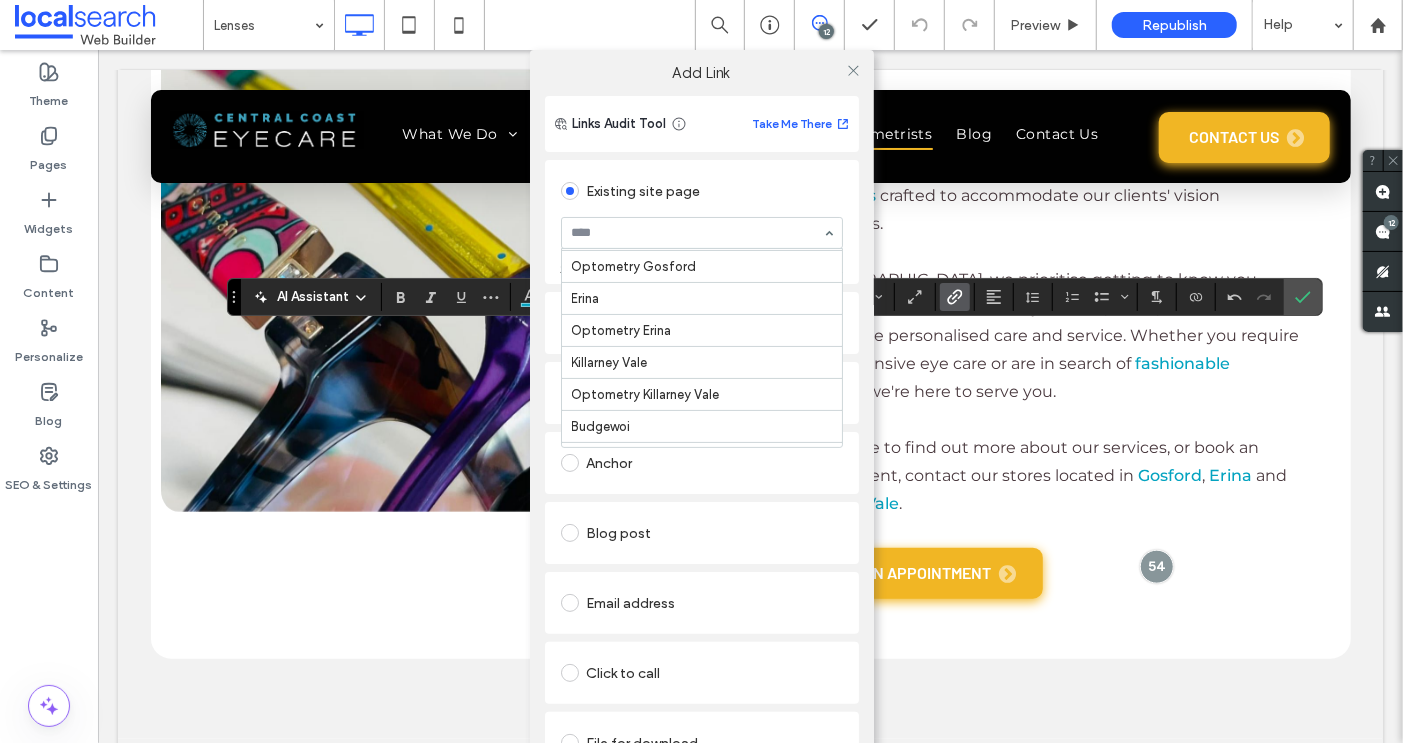
scroll to position [603, 0]
click at [849, 70] on icon at bounding box center [853, 70] width 15 height 15
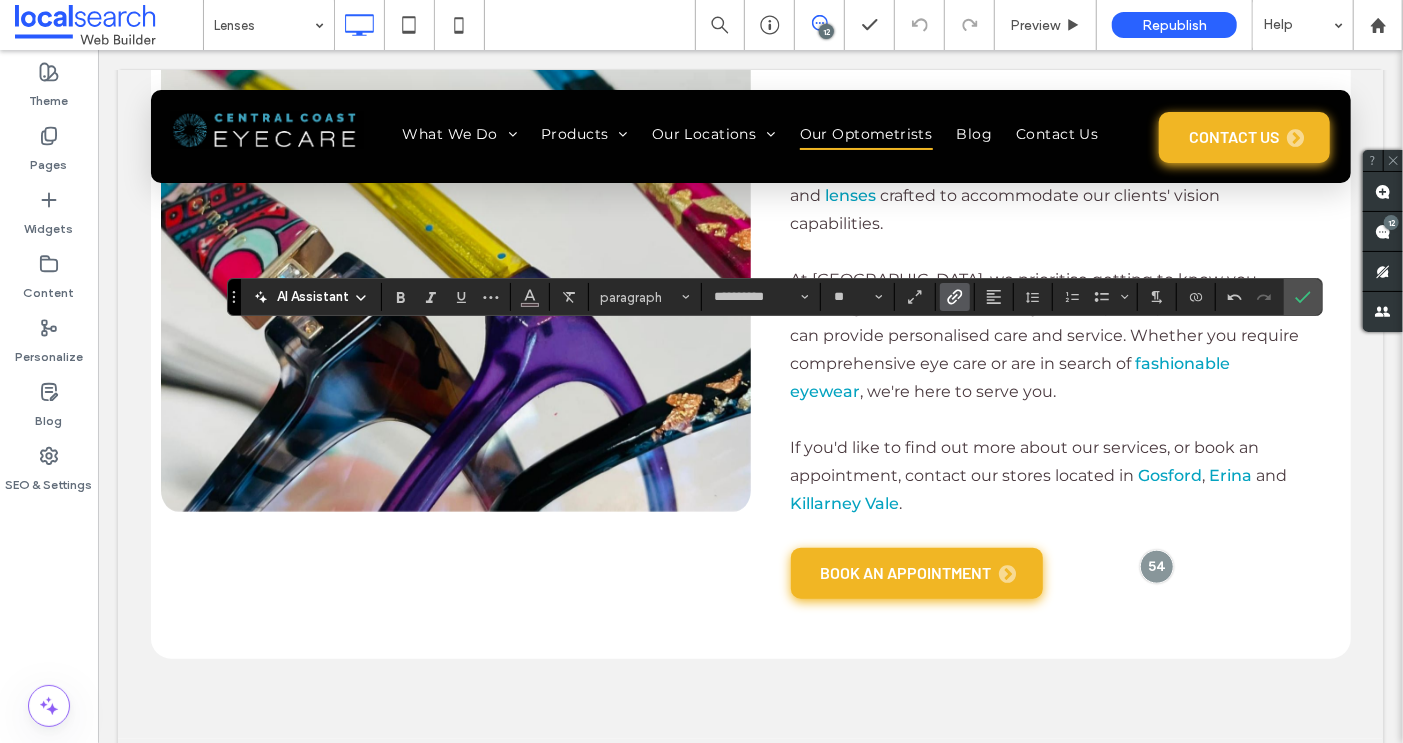
click at [957, 300] on icon "Link" at bounding box center [955, 297] width 16 height 16
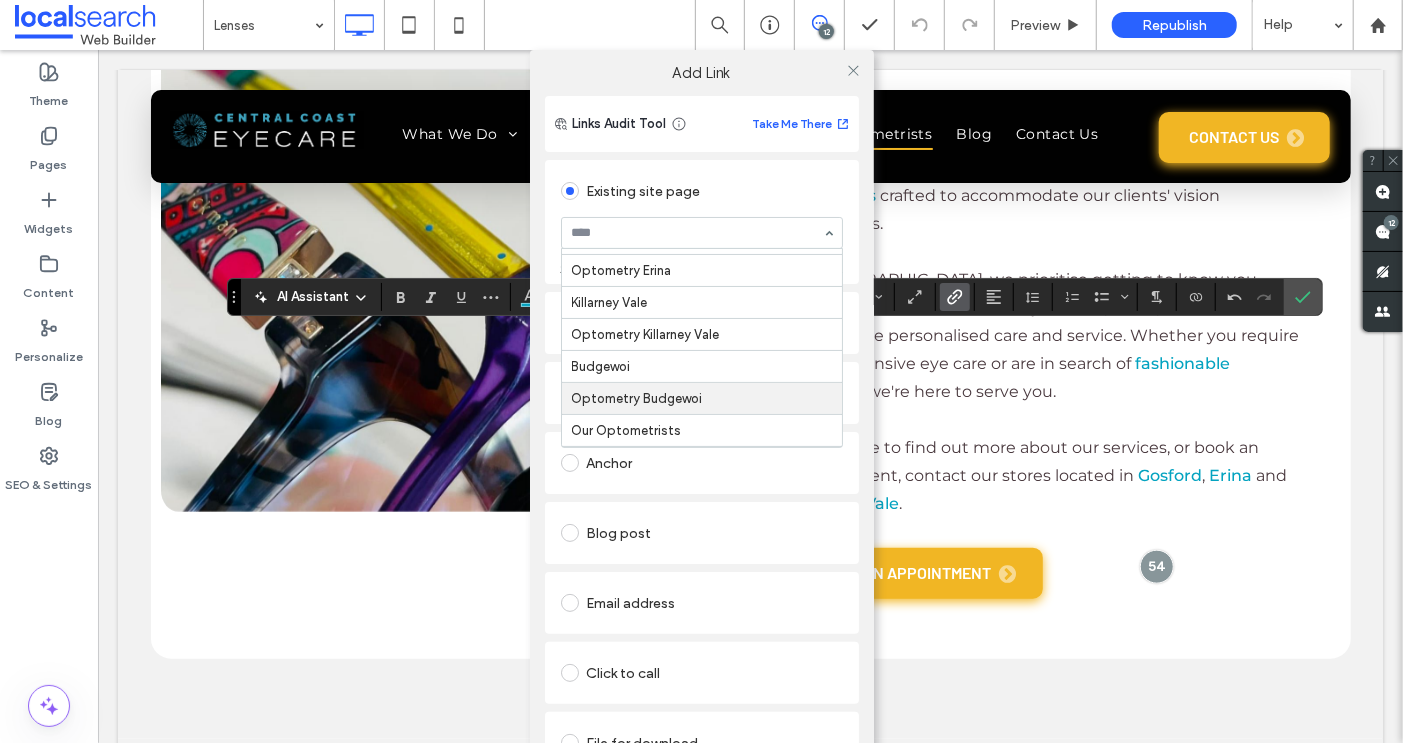
scroll to position [530, 0]
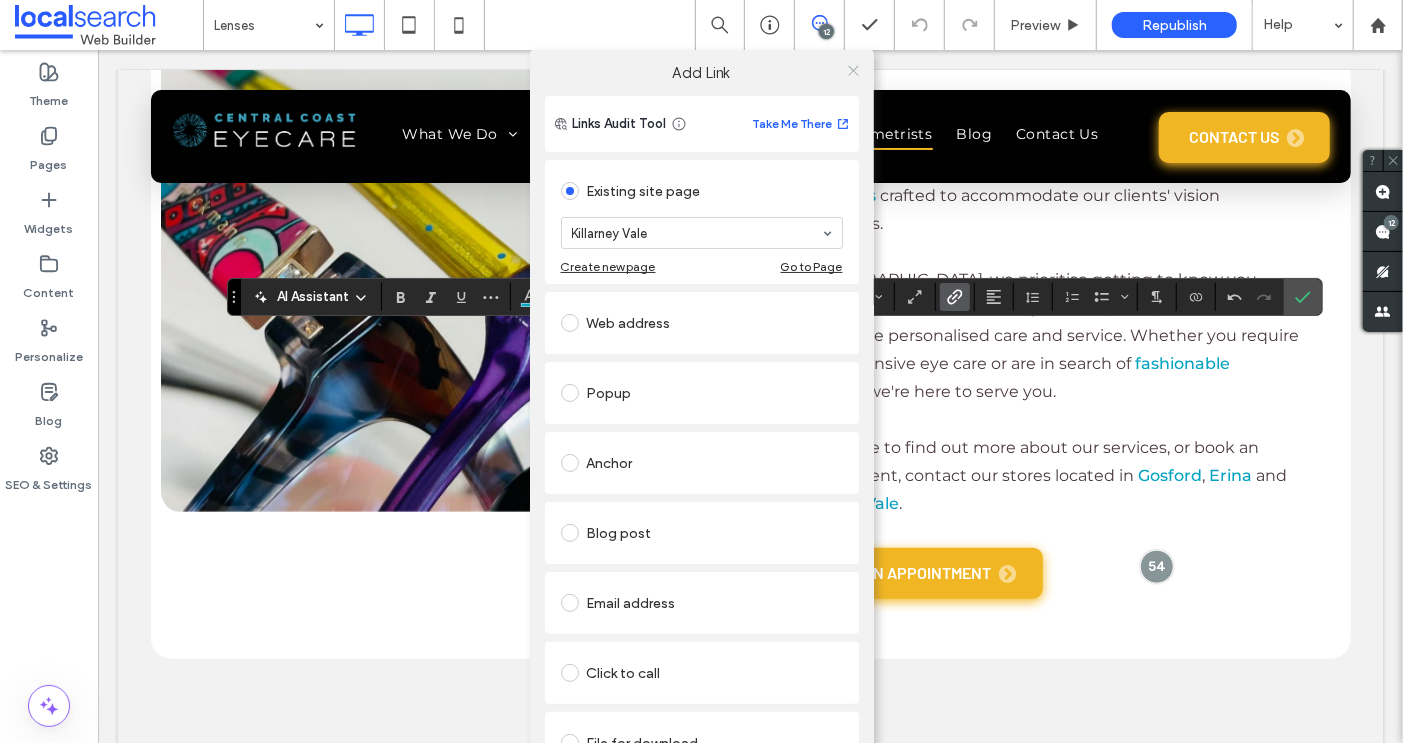
click at [850, 66] on icon at bounding box center [853, 70] width 15 height 15
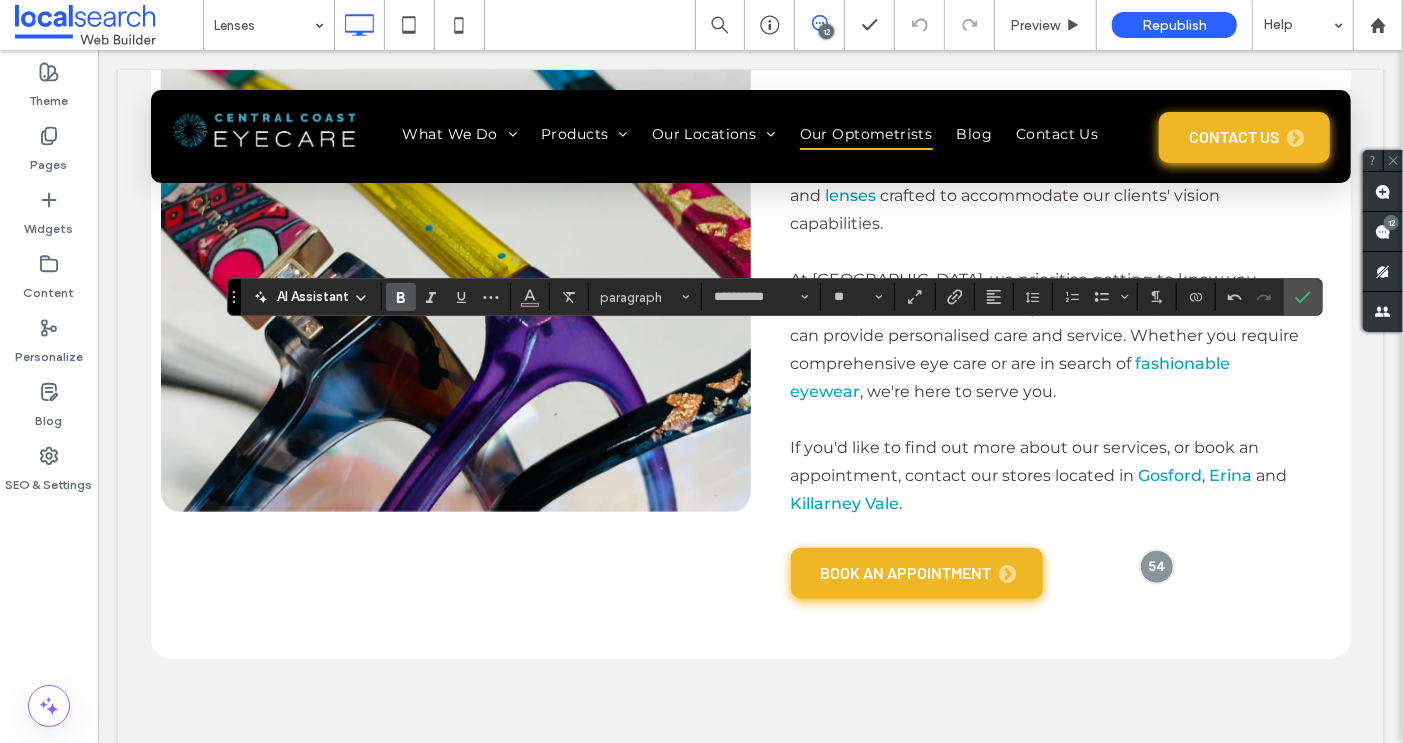
click at [394, 297] on icon "Bold" at bounding box center [401, 297] width 16 height 16
click at [397, 293] on use "Bold" at bounding box center [401, 297] width 8 height 11
click at [399, 293] on use "Bold" at bounding box center [401, 297] width 8 height 11
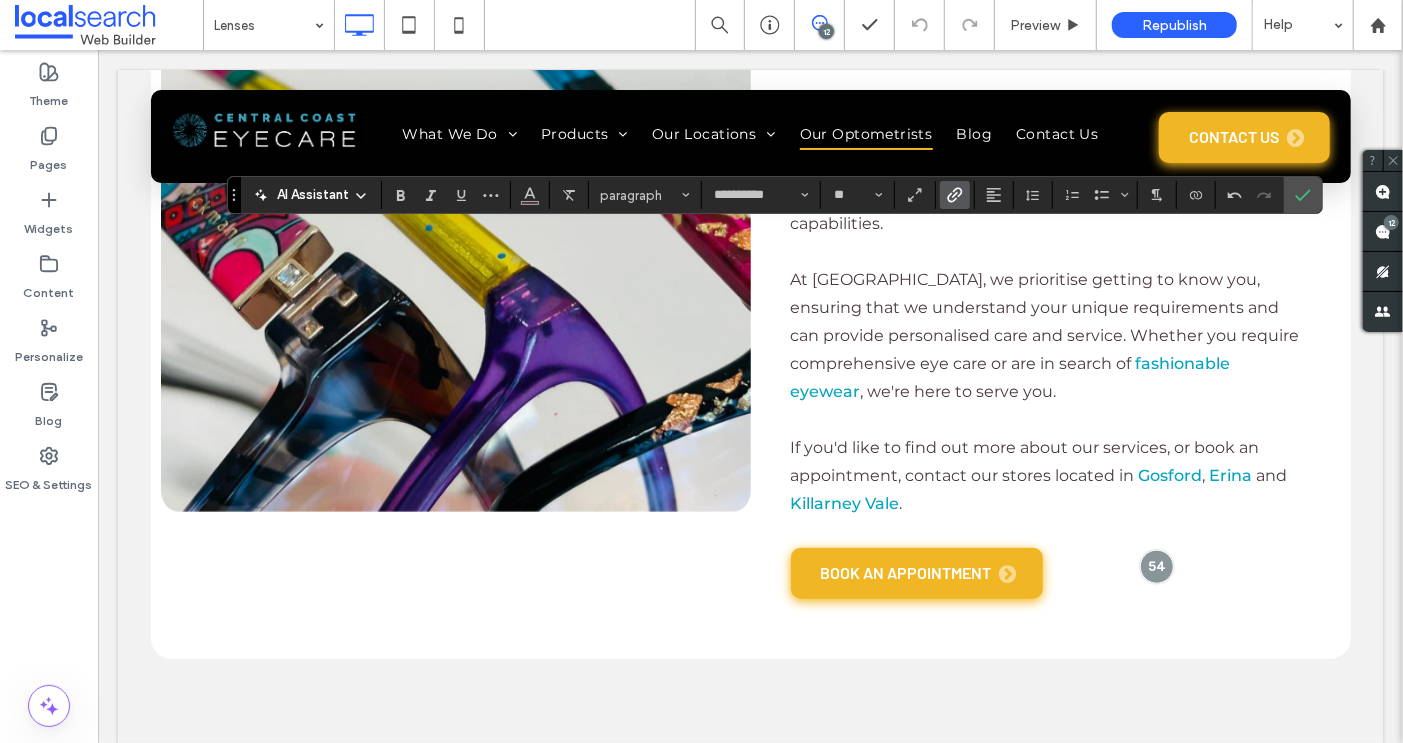
click at [950, 190] on use "Link" at bounding box center [954, 195] width 15 height 15
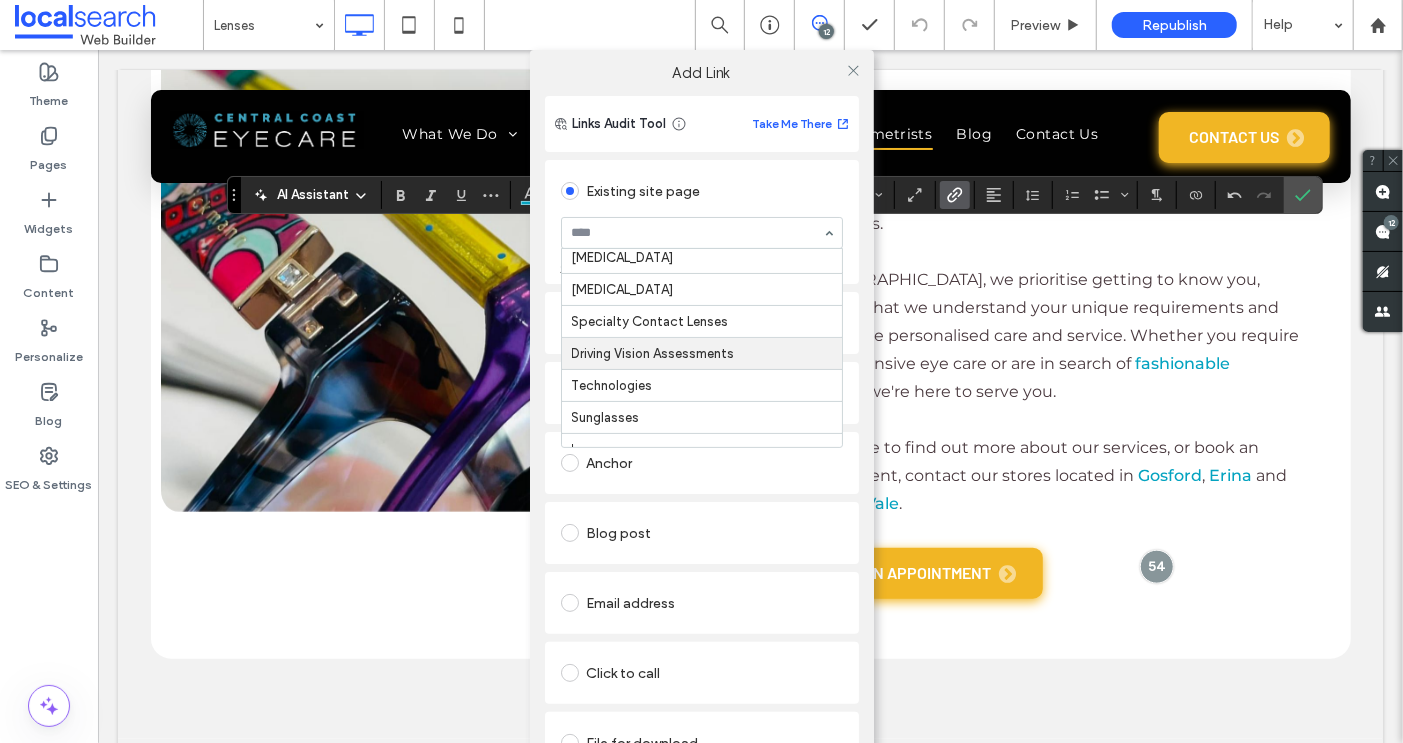
scroll to position [161, 0]
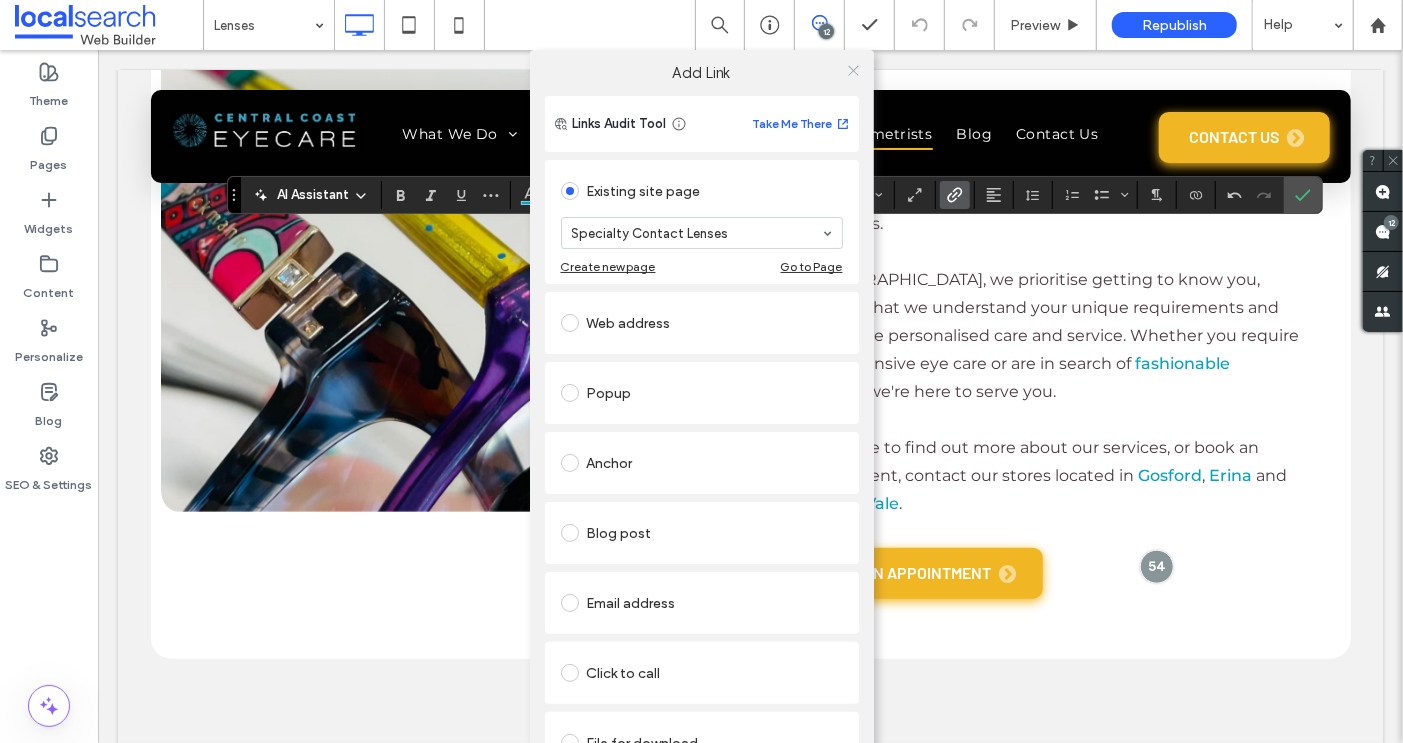
click at [846, 69] on icon at bounding box center [853, 70] width 15 height 15
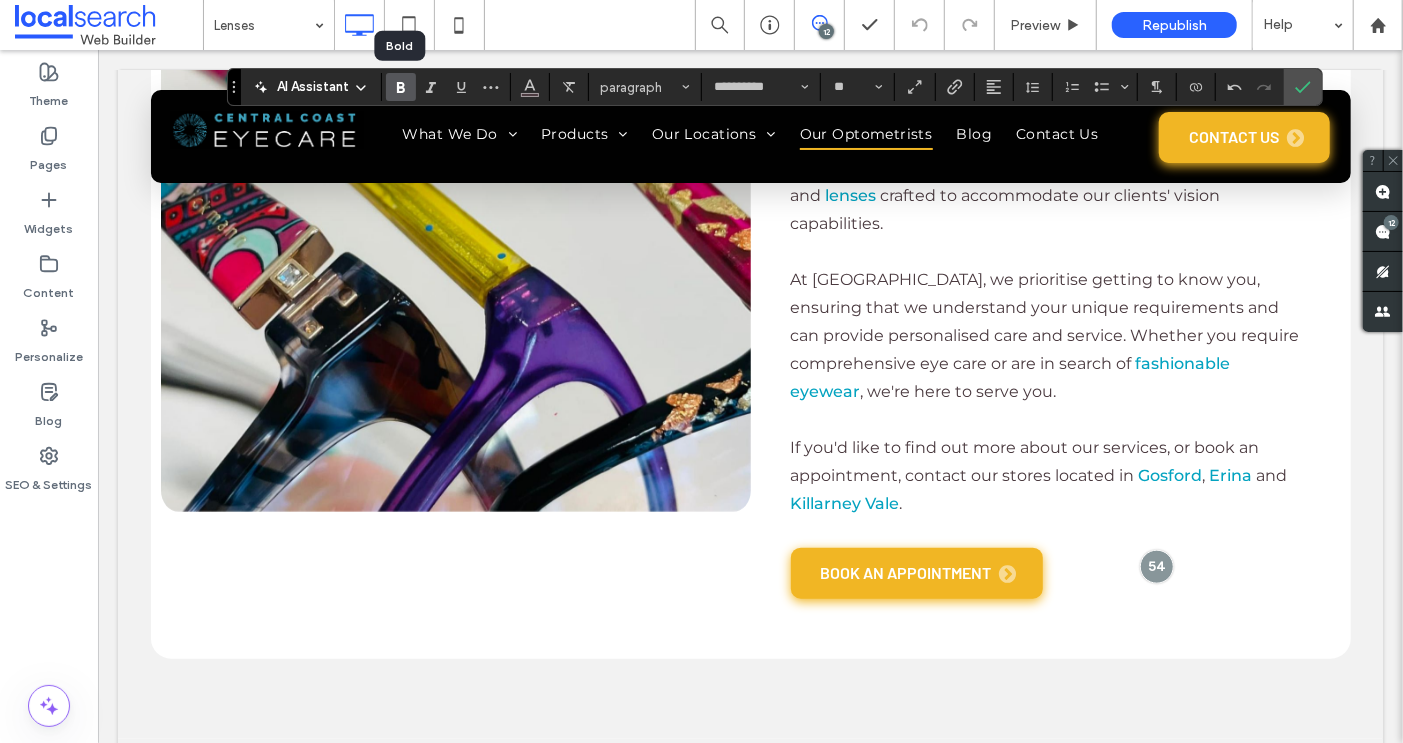
click at [398, 84] on icon "Bold" at bounding box center [401, 87] width 16 height 16
click at [1295, 88] on use "Confirm" at bounding box center [1303, 88] width 16 height 12
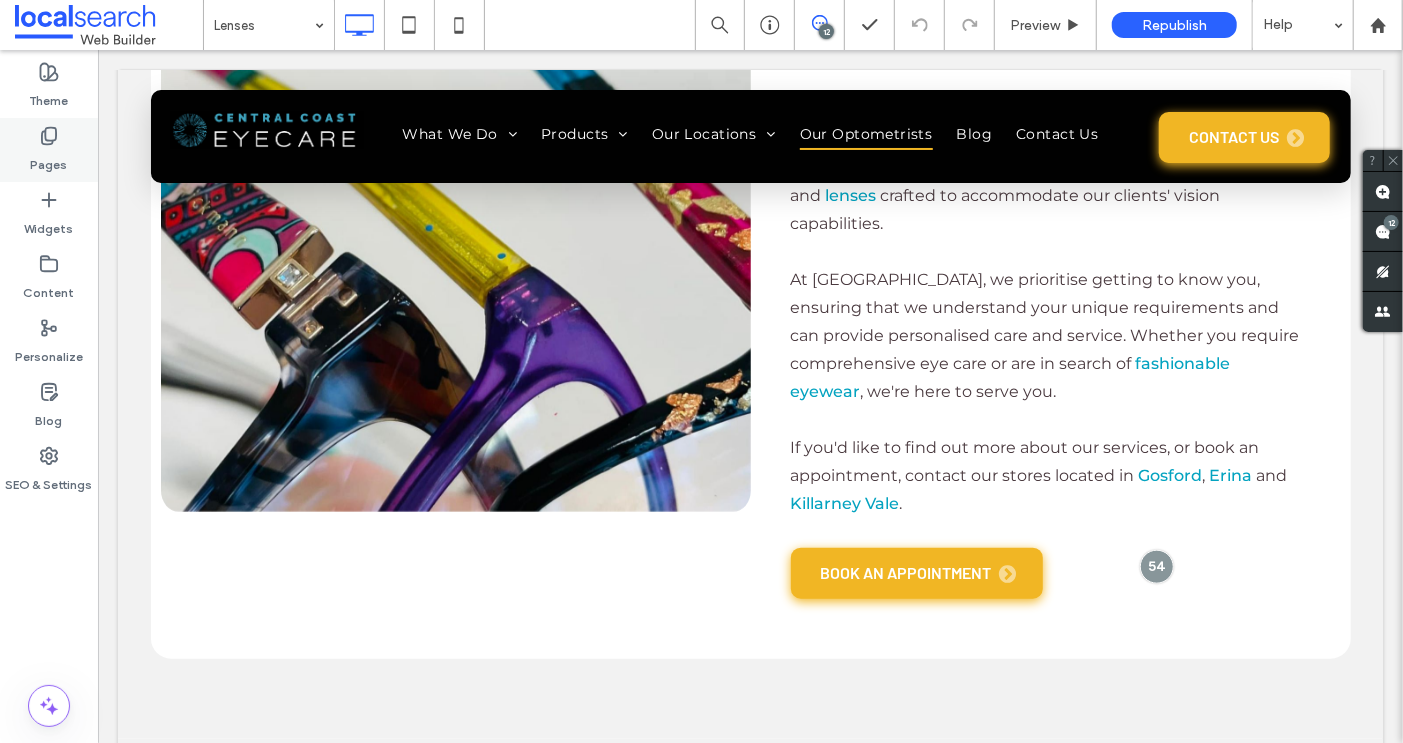
click at [58, 145] on icon at bounding box center [49, 136] width 20 height 20
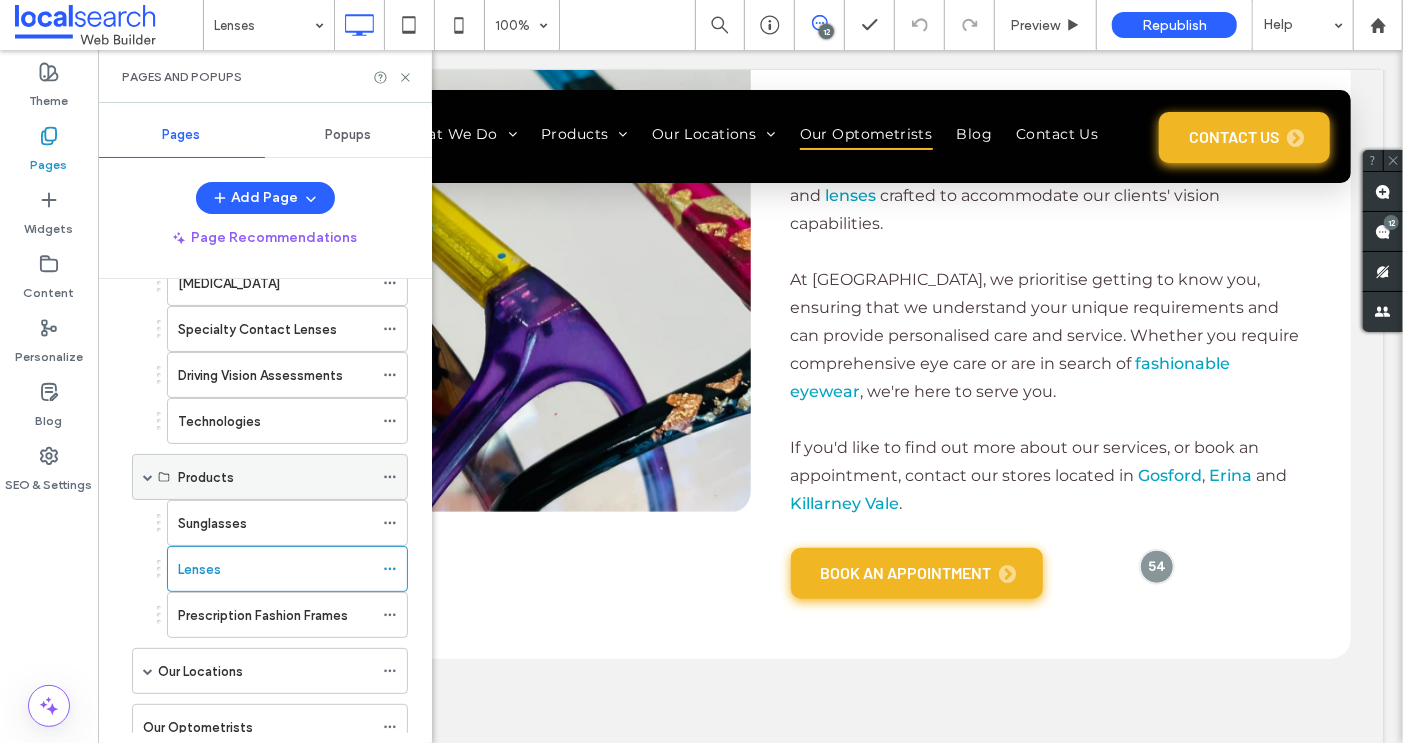
scroll to position [390, 0]
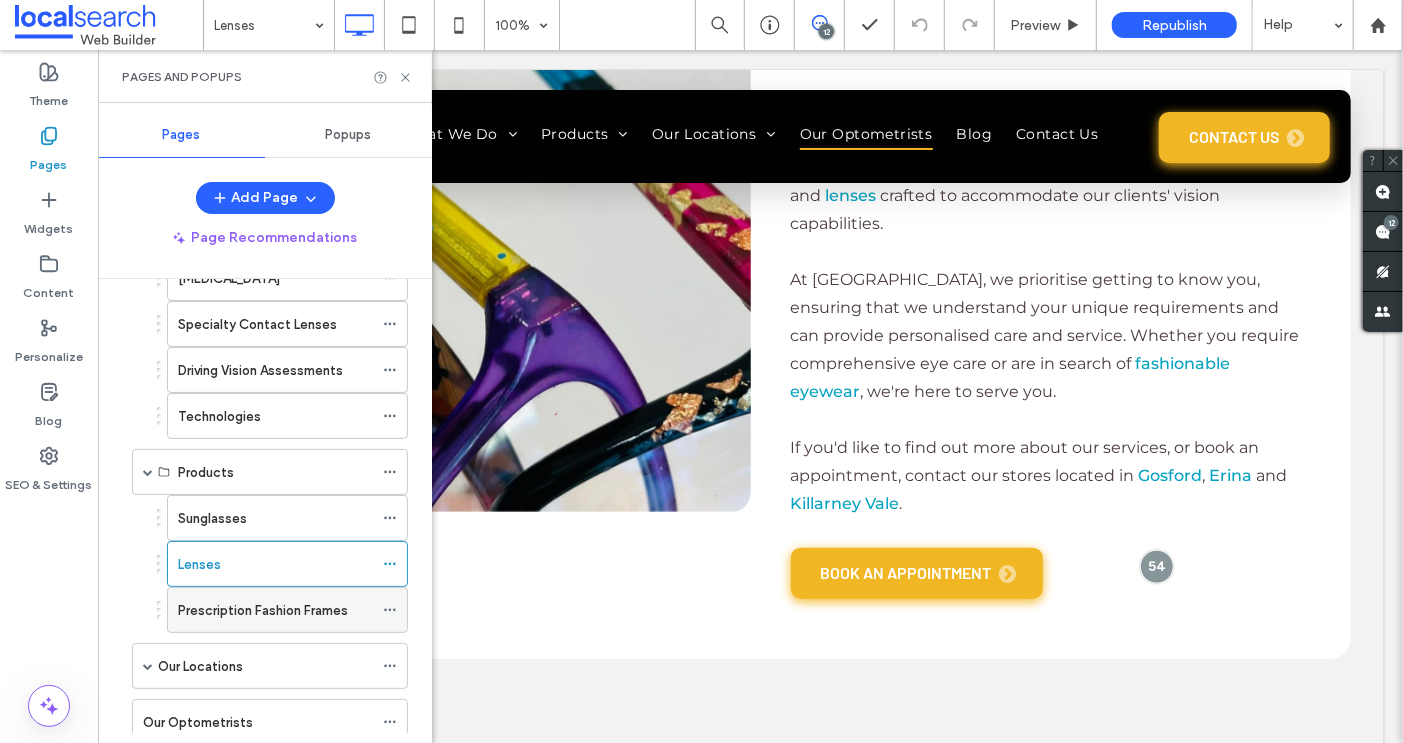
click at [259, 593] on label "Prescription Fashion Frames" at bounding box center [263, 610] width 170 height 35
click at [408, 67] on div "Pages and Popups" at bounding box center [265, 76] width 334 height 53
click at [403, 77] on icon at bounding box center [405, 77] width 15 height 15
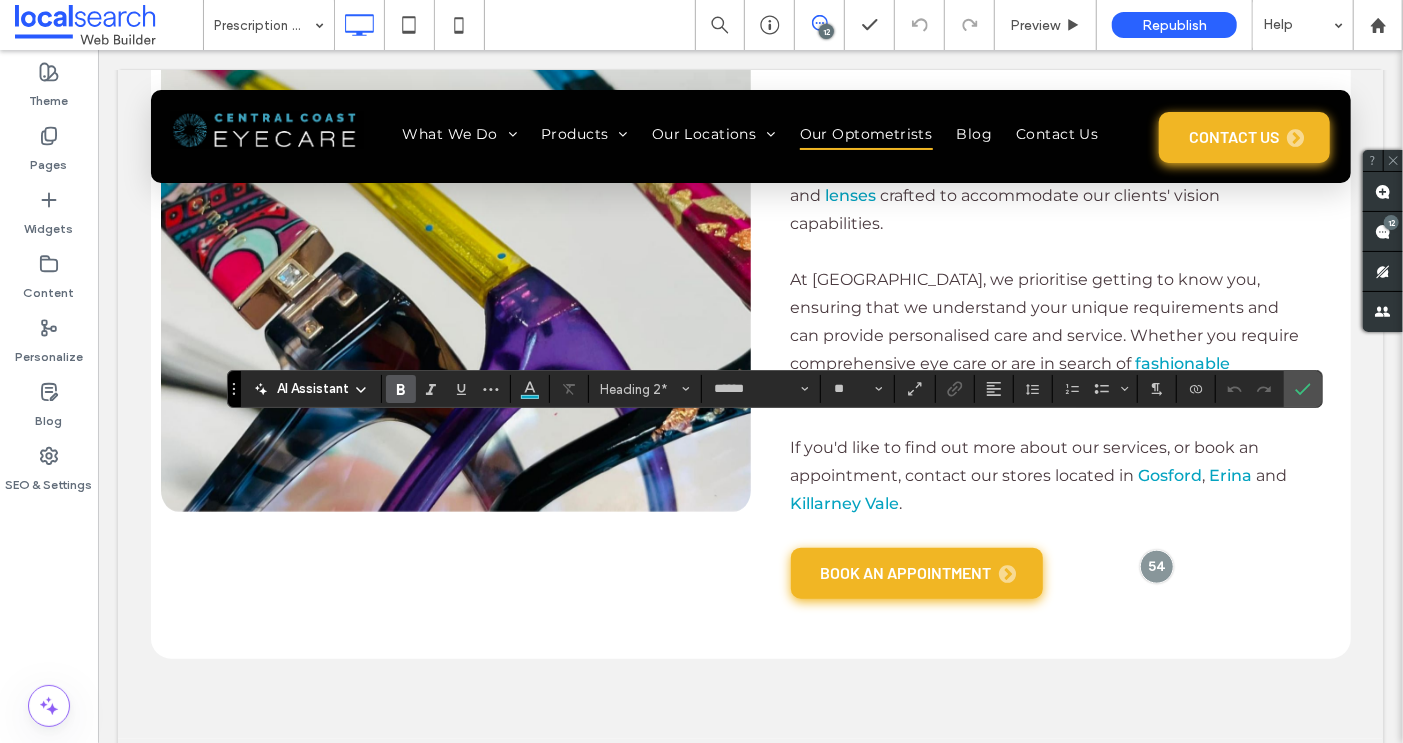
type input "**********"
type input "**"
type input "******"
type input "**"
click at [398, 379] on span "Bold" at bounding box center [397, 389] width 9 height 28
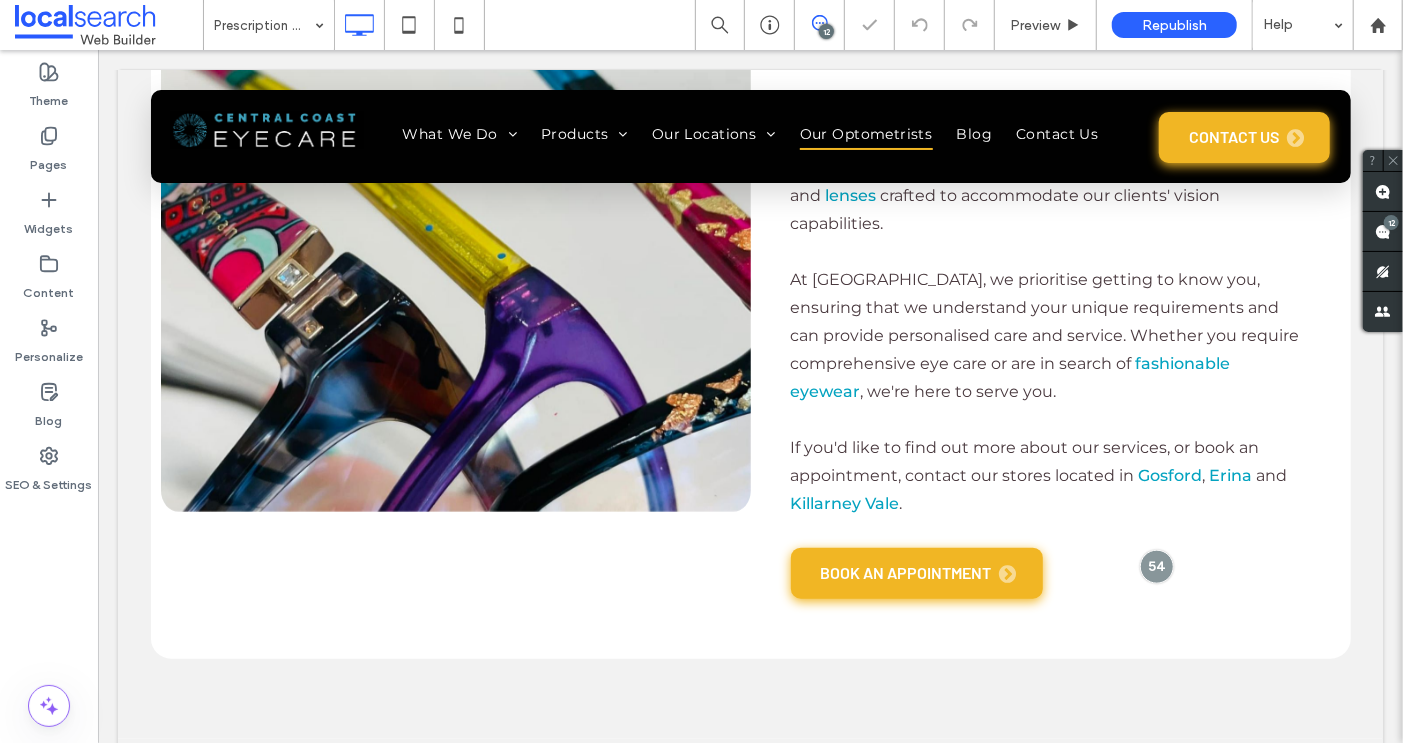
type input "**********"
type input "**"
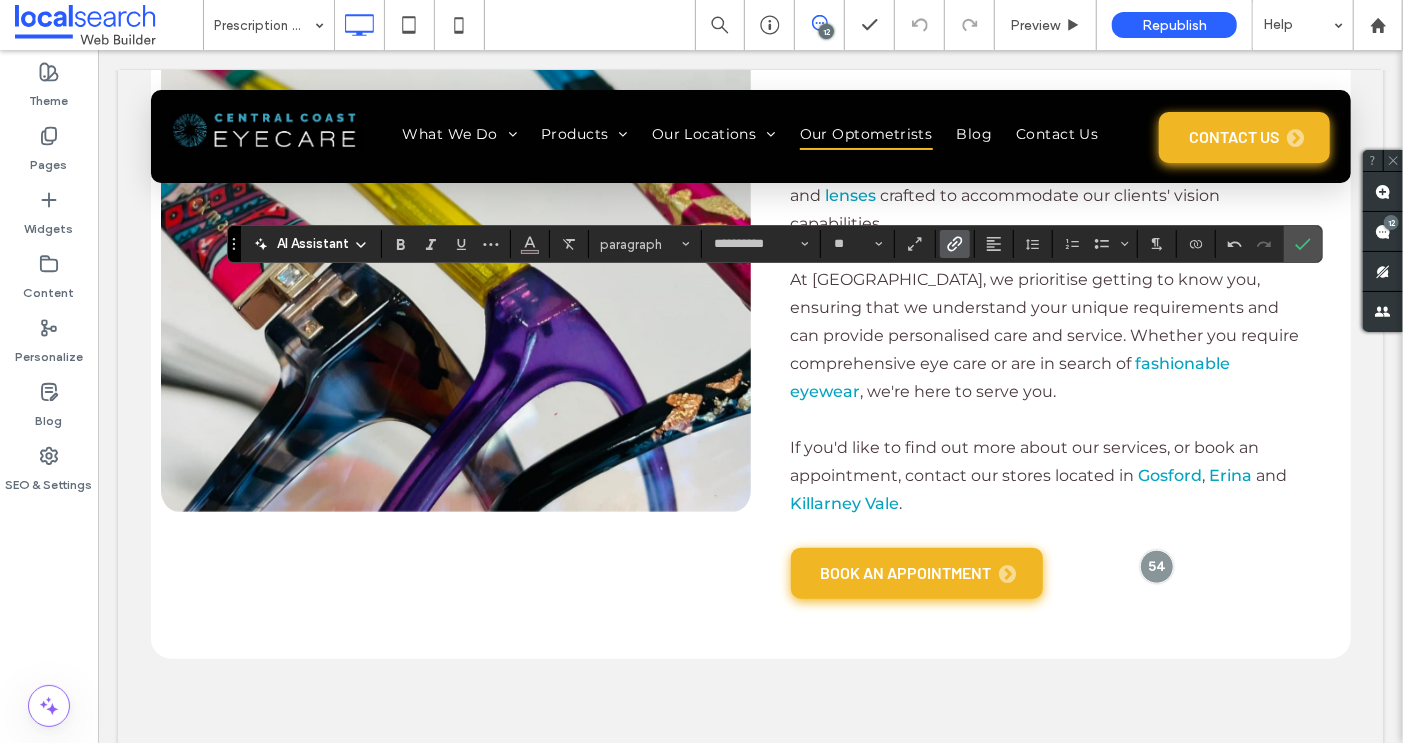
click at [951, 234] on span "Link" at bounding box center [955, 244] width 16 height 26
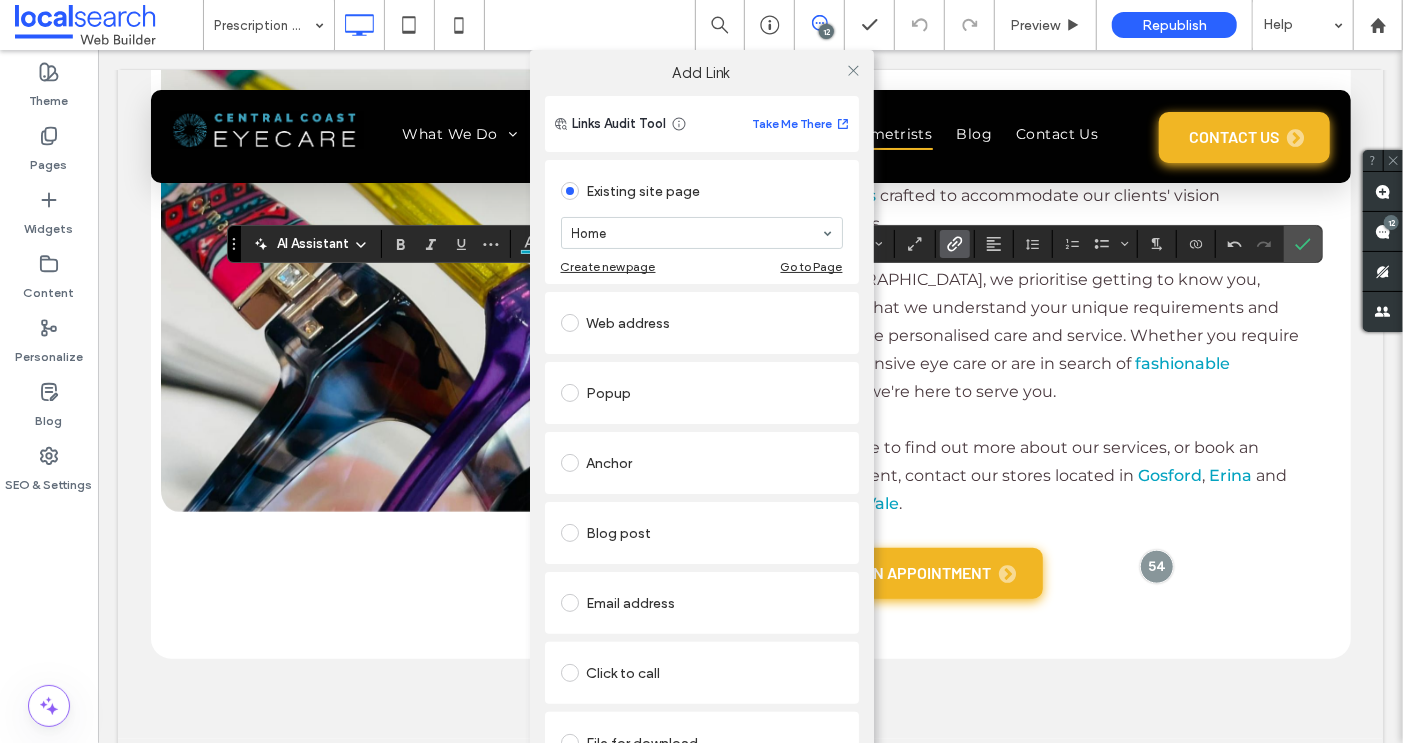
click at [703, 211] on section "Home" at bounding box center [702, 233] width 282 height 52
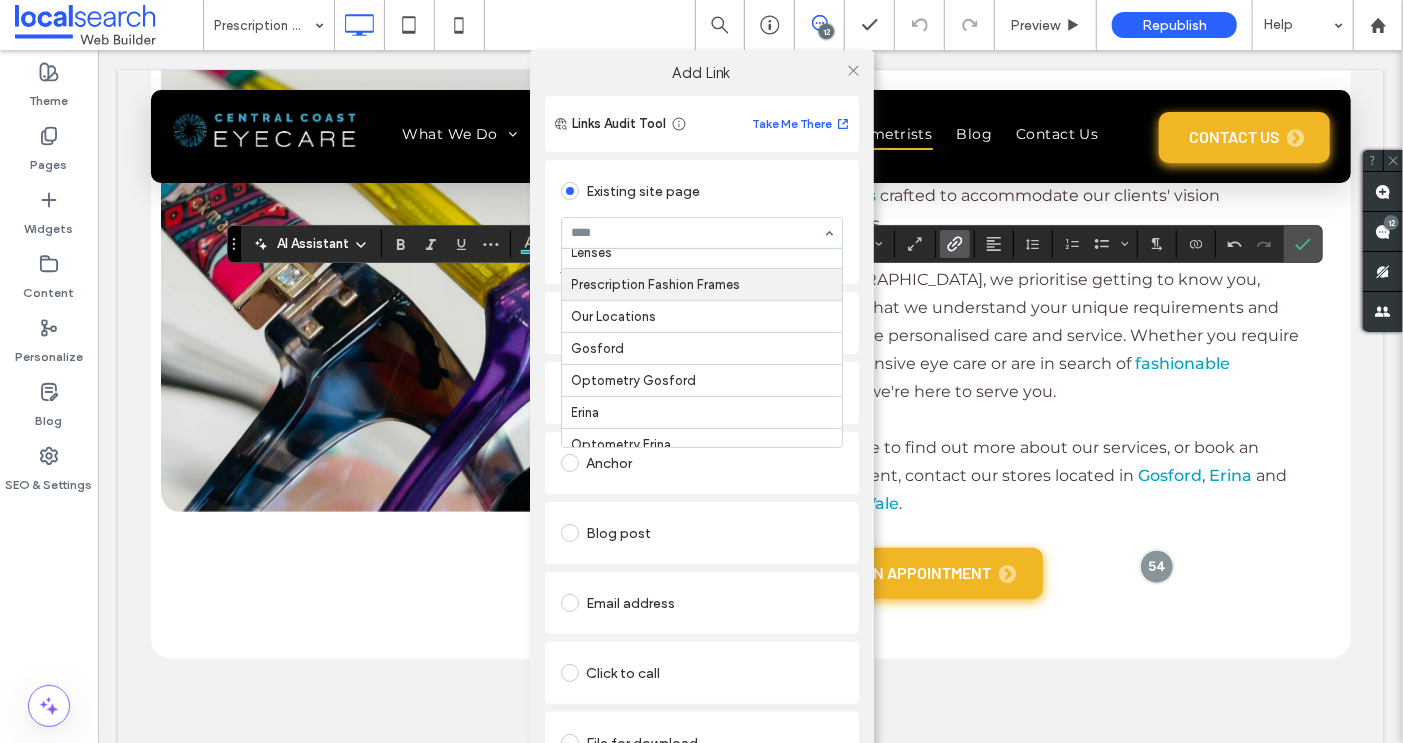
scroll to position [368, 0]
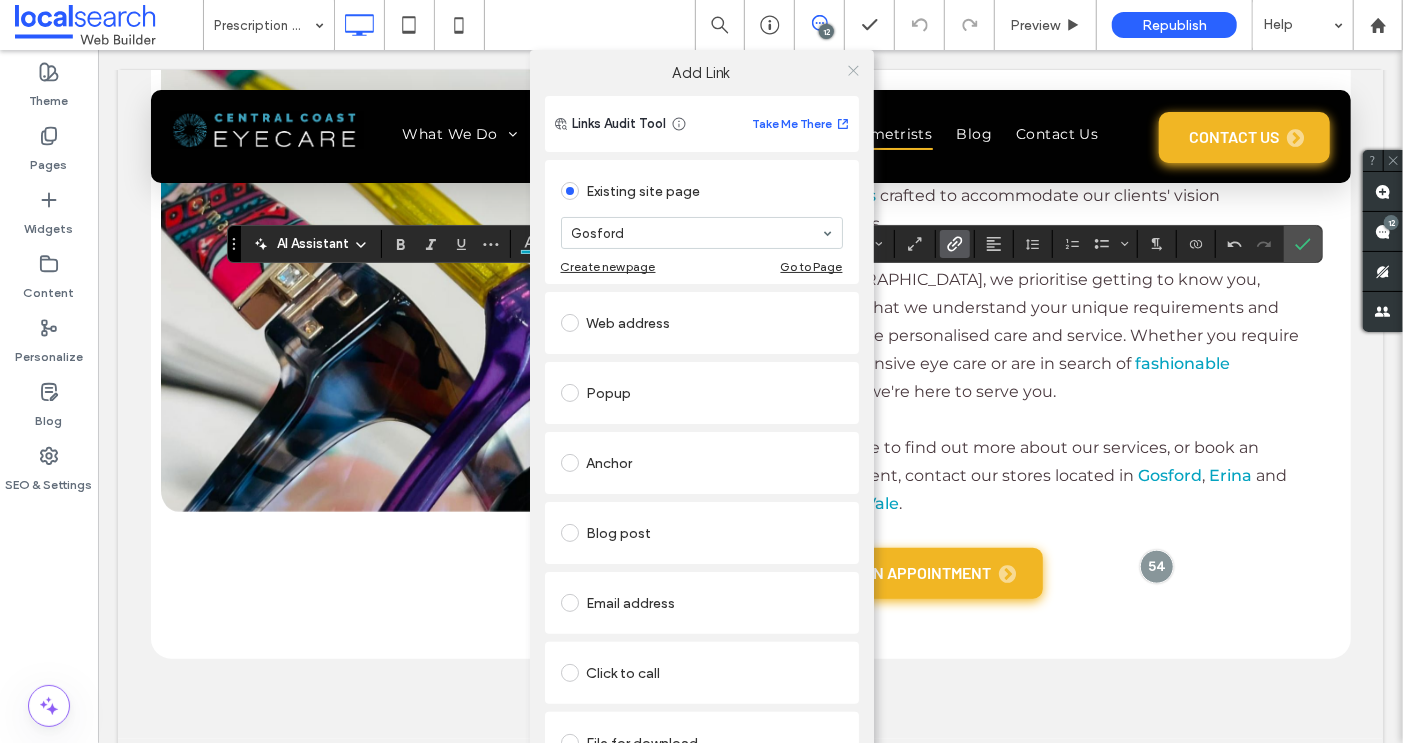
click at [848, 66] on use at bounding box center [853, 70] width 10 height 10
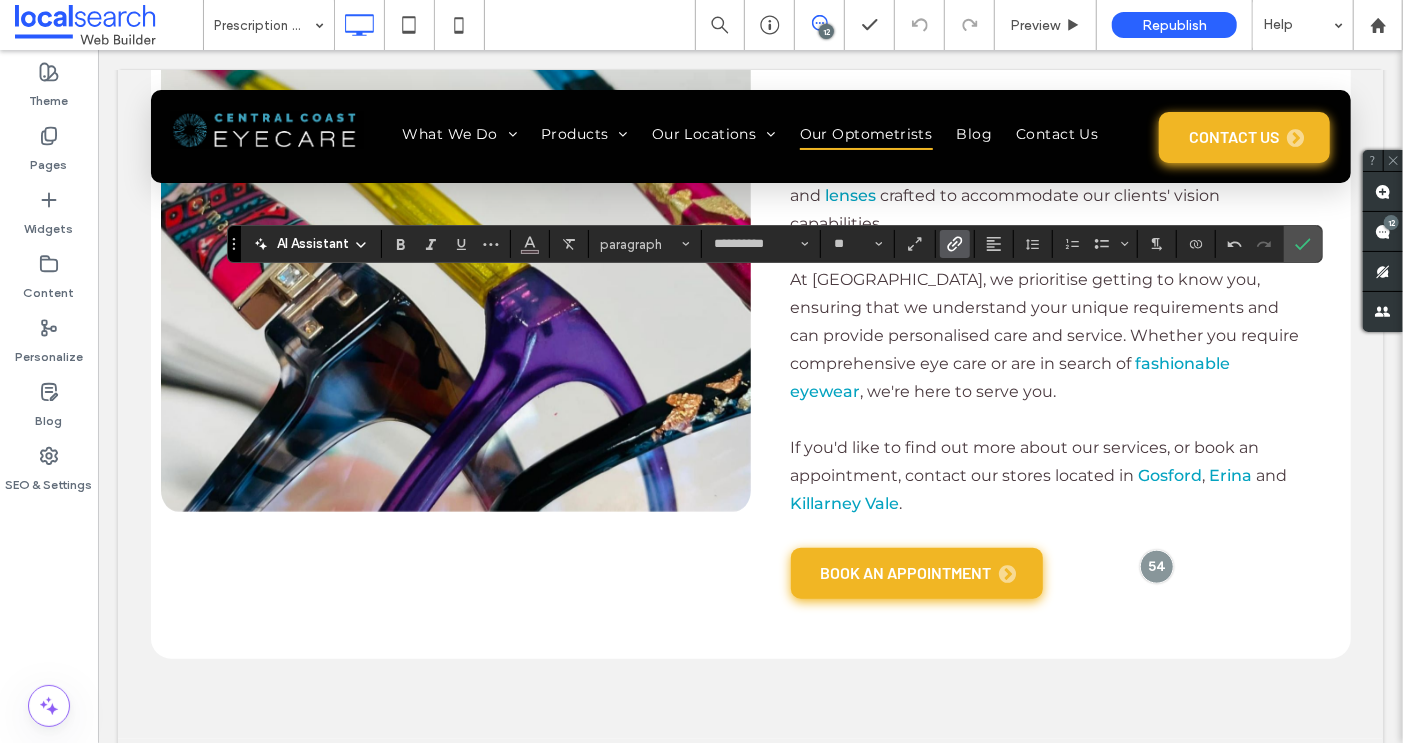
click at [951, 237] on icon "Link" at bounding box center [955, 244] width 16 height 16
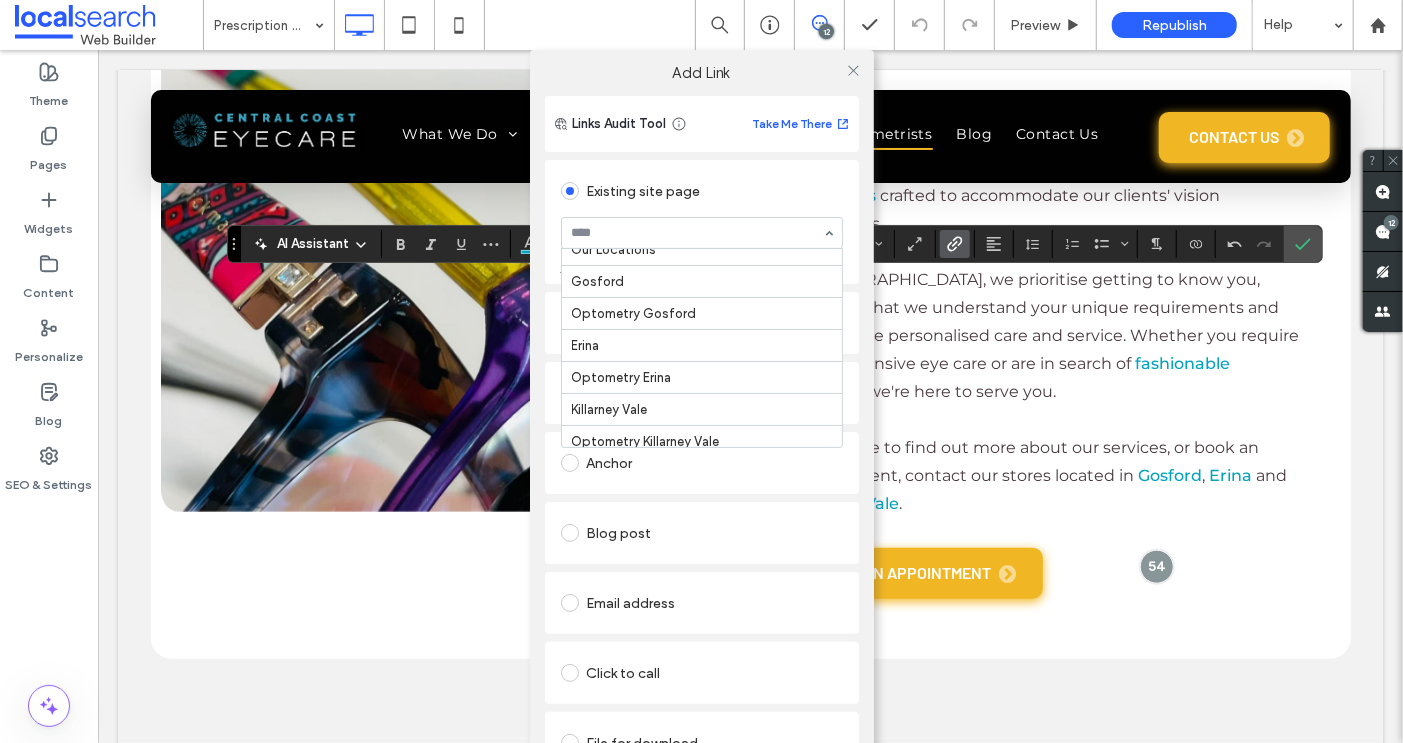
scroll to position [435, 0]
click at [849, 65] on icon at bounding box center [853, 70] width 15 height 15
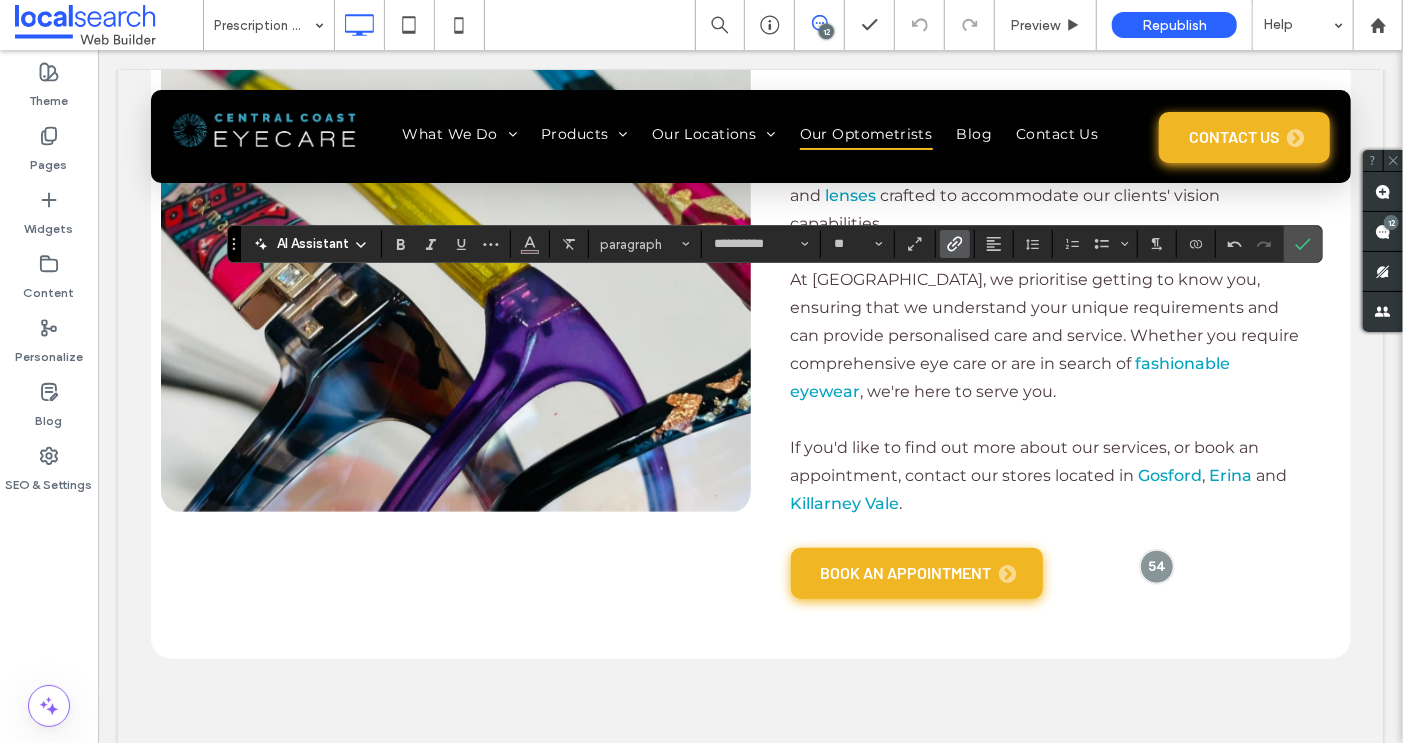
click at [950, 239] on use "Link" at bounding box center [954, 244] width 15 height 15
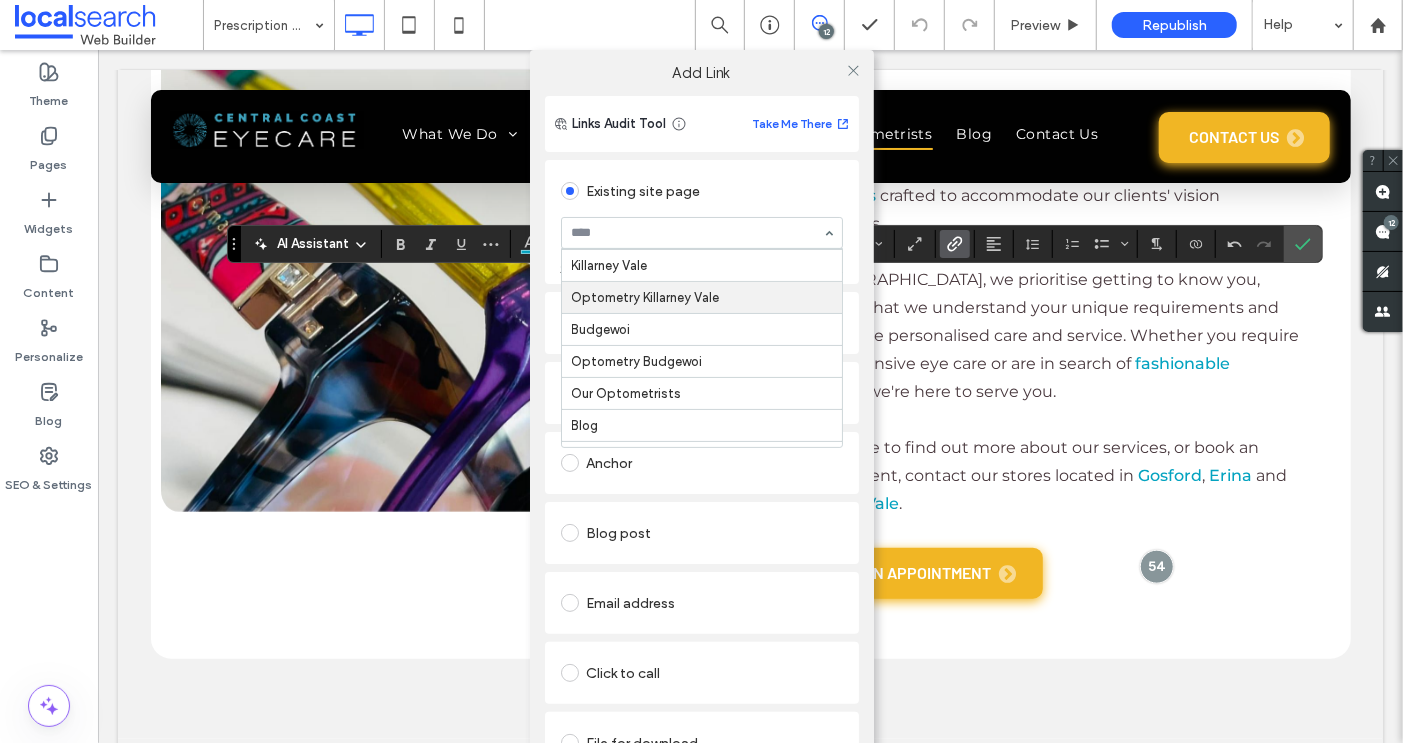
scroll to position [576, 0]
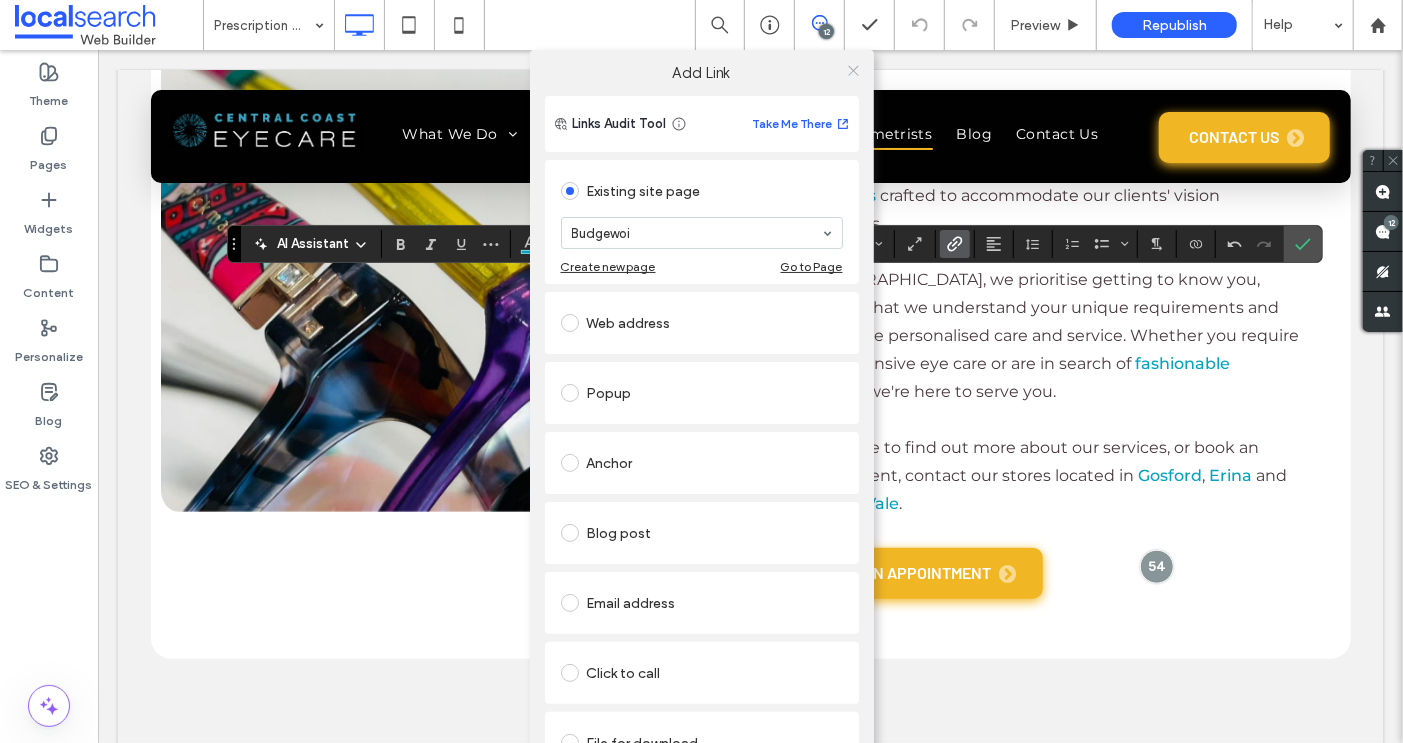
click at [846, 65] on icon at bounding box center [853, 70] width 15 height 15
click at [848, 65] on icon at bounding box center [853, 70] width 15 height 15
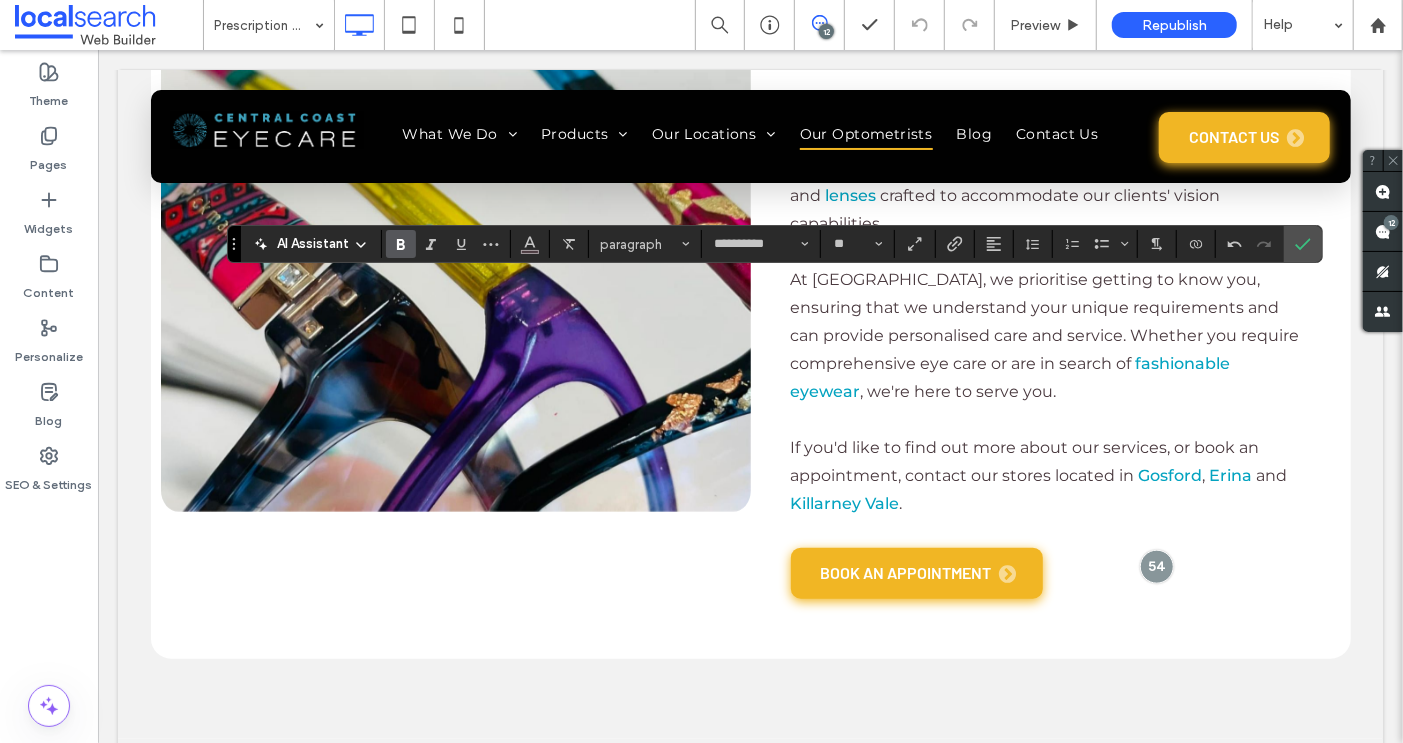
click at [399, 248] on icon "Bold" at bounding box center [401, 244] width 16 height 16
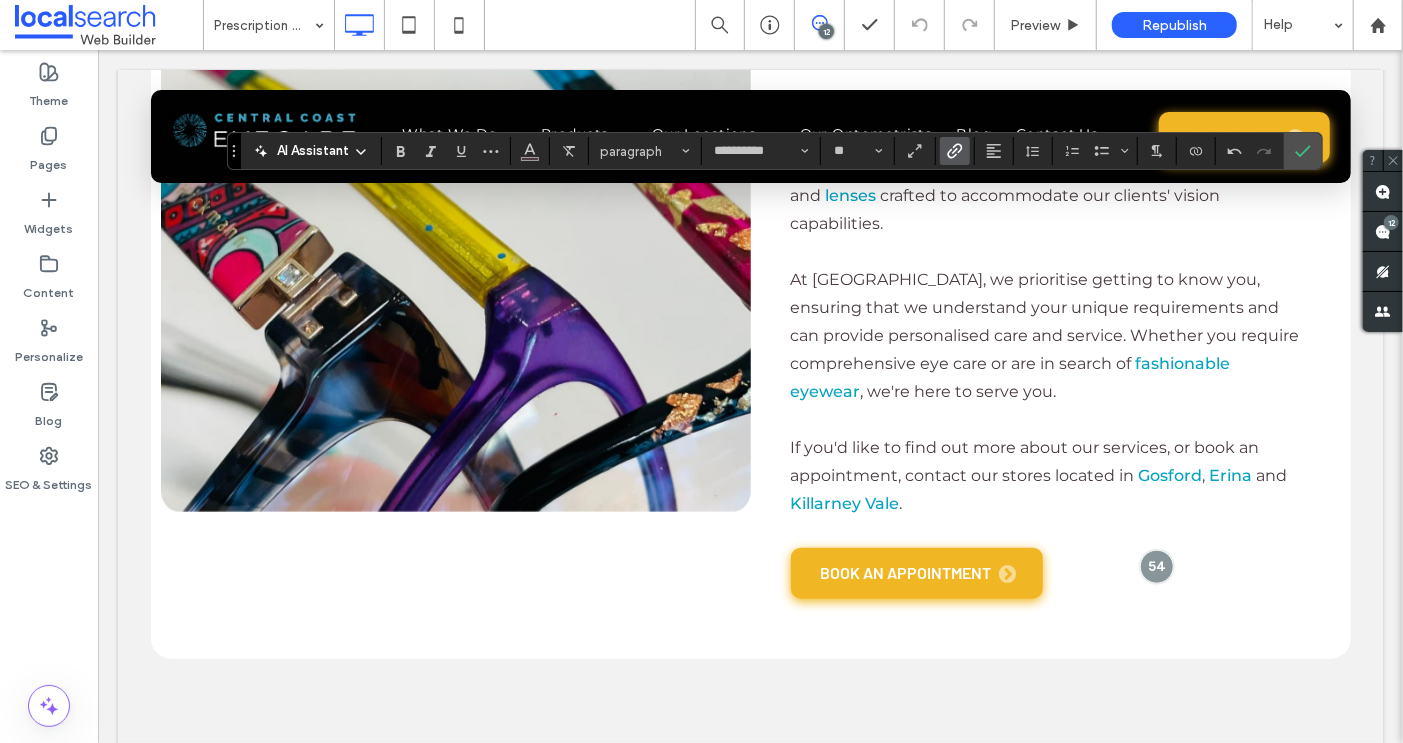
click at [947, 154] on icon "Link" at bounding box center [955, 151] width 16 height 16
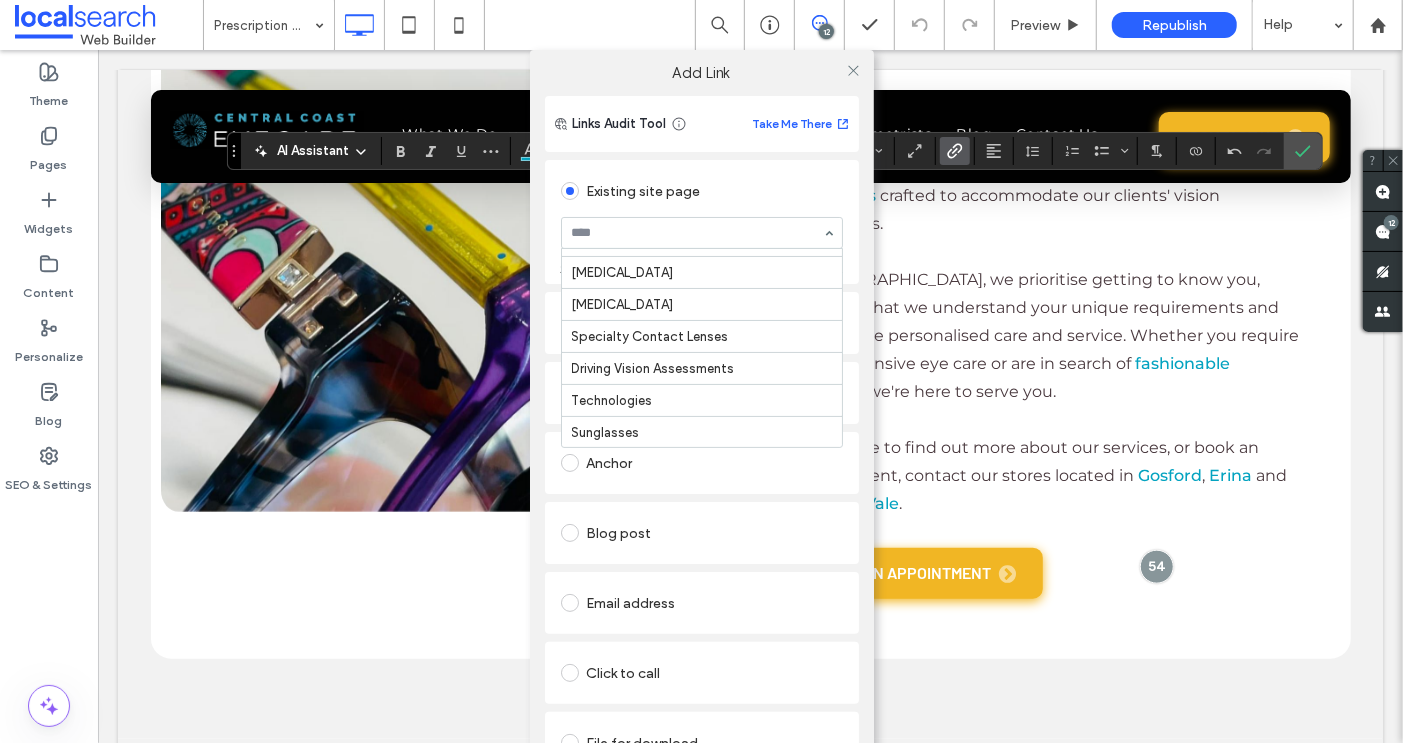
scroll to position [154, 0]
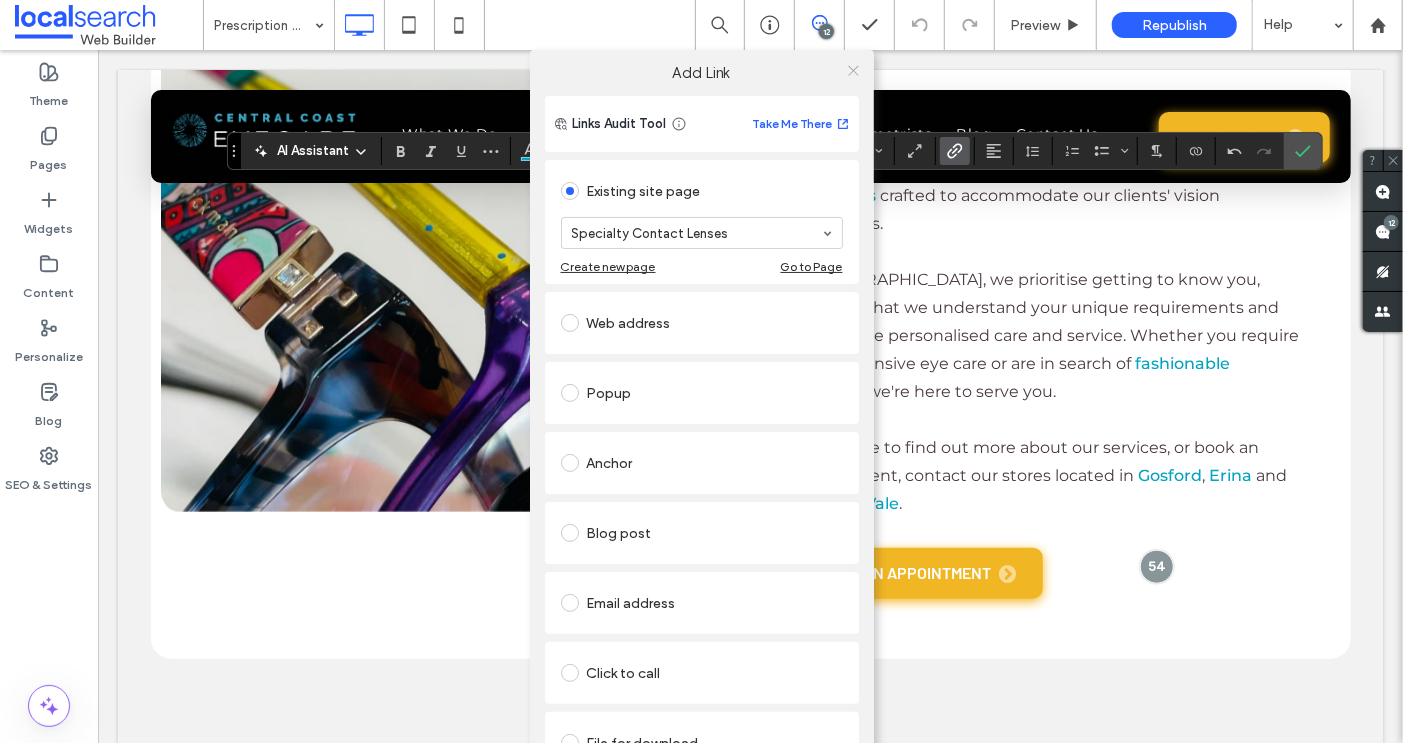
click at [846, 64] on icon at bounding box center [853, 70] width 15 height 15
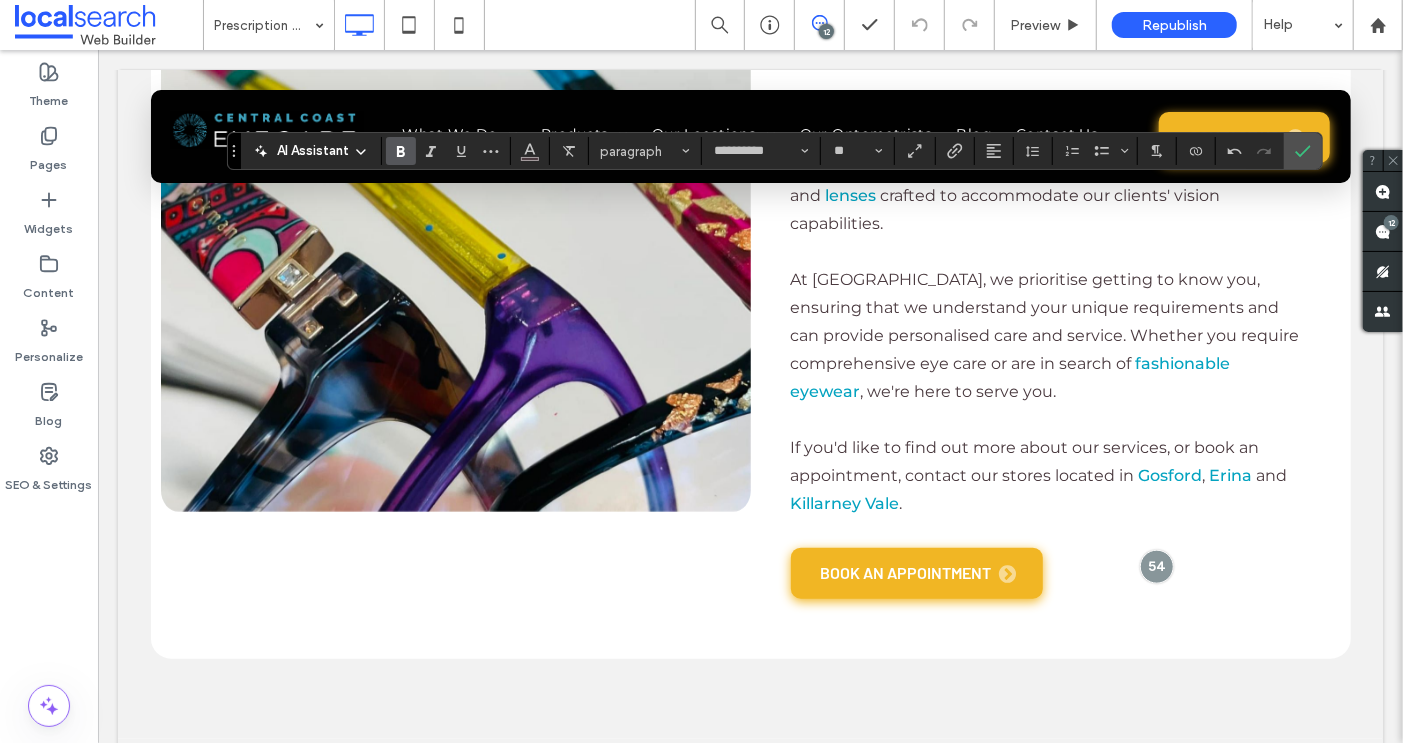
click at [387, 152] on label "Bold" at bounding box center [401, 151] width 30 height 28
click at [55, 150] on label "Pages" at bounding box center [49, 160] width 37 height 28
click at [956, 165] on div "**********" at bounding box center [775, 151] width 1096 height 38
click at [951, 160] on span "Link" at bounding box center [955, 151] width 16 height 26
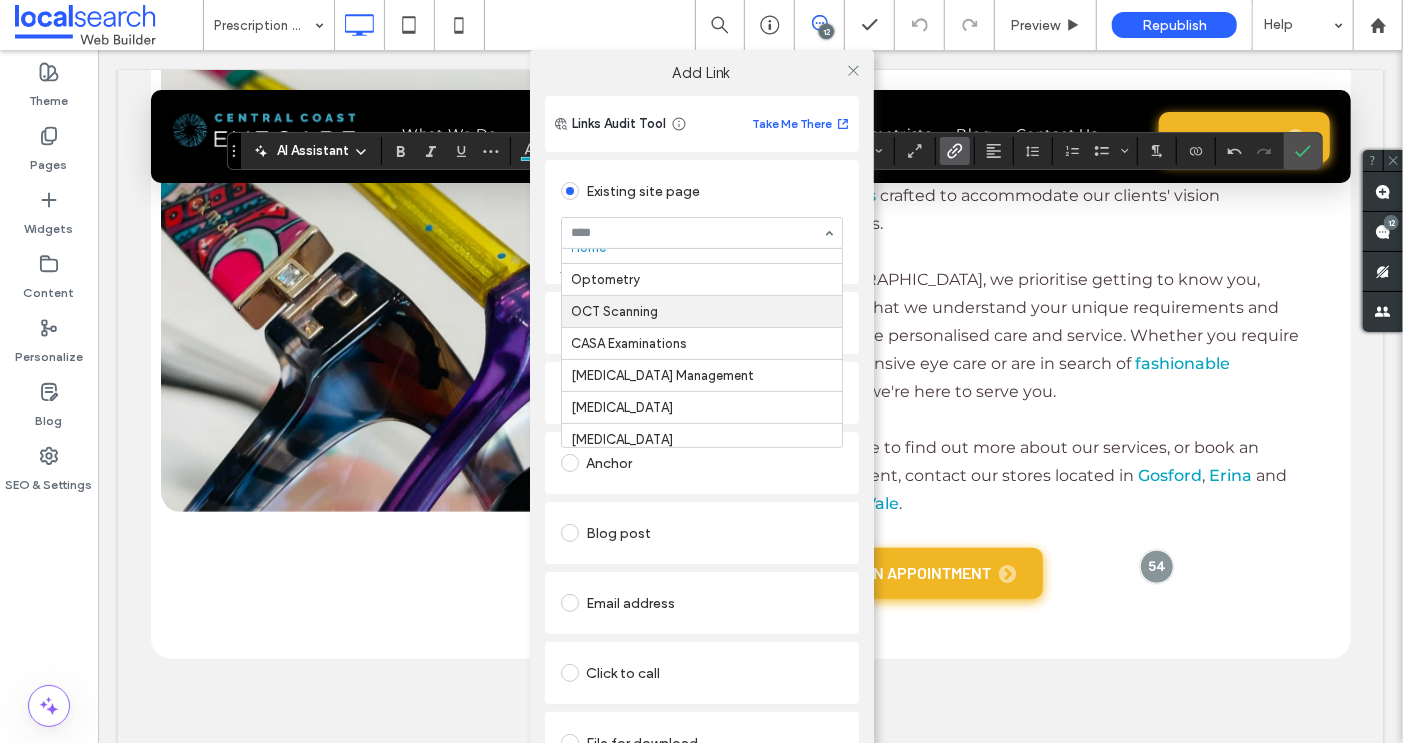
scroll to position [20, 0]
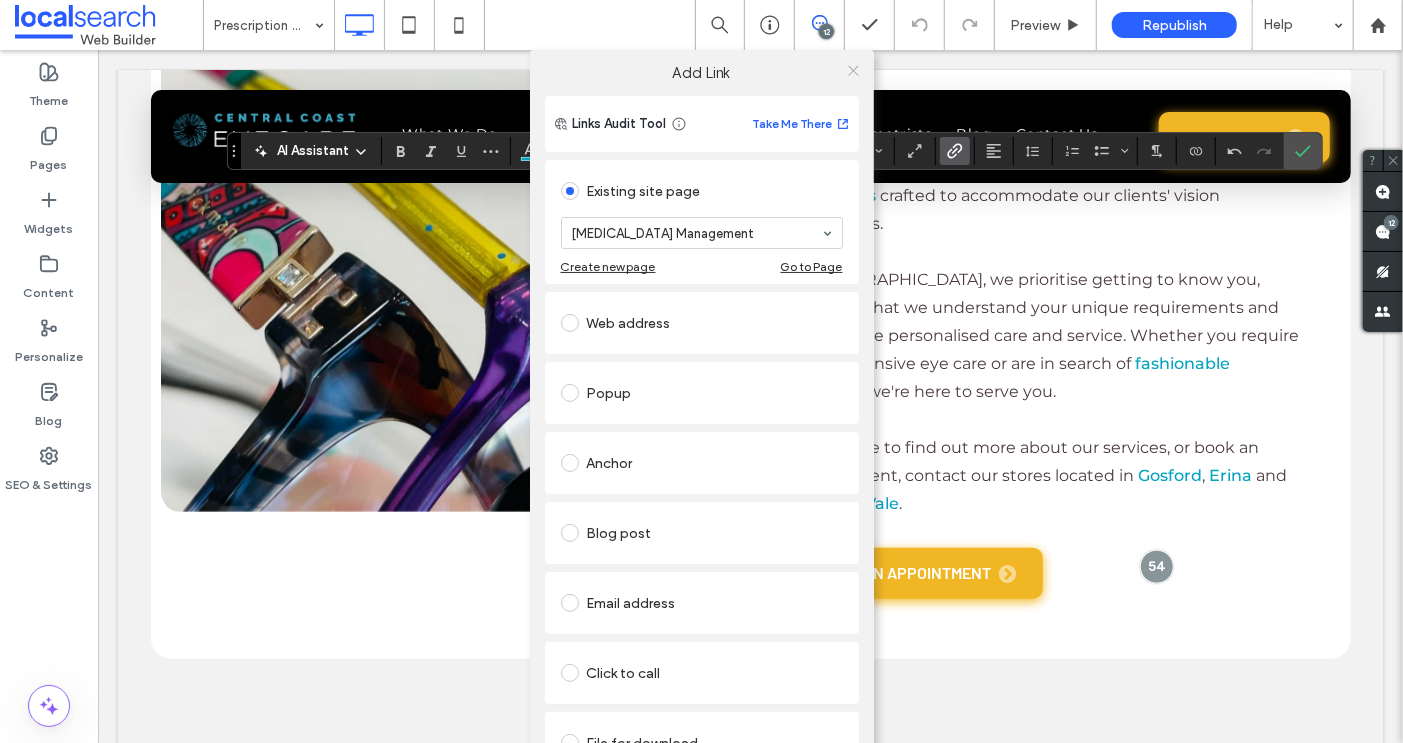
click at [854, 63] on icon at bounding box center [853, 70] width 15 height 15
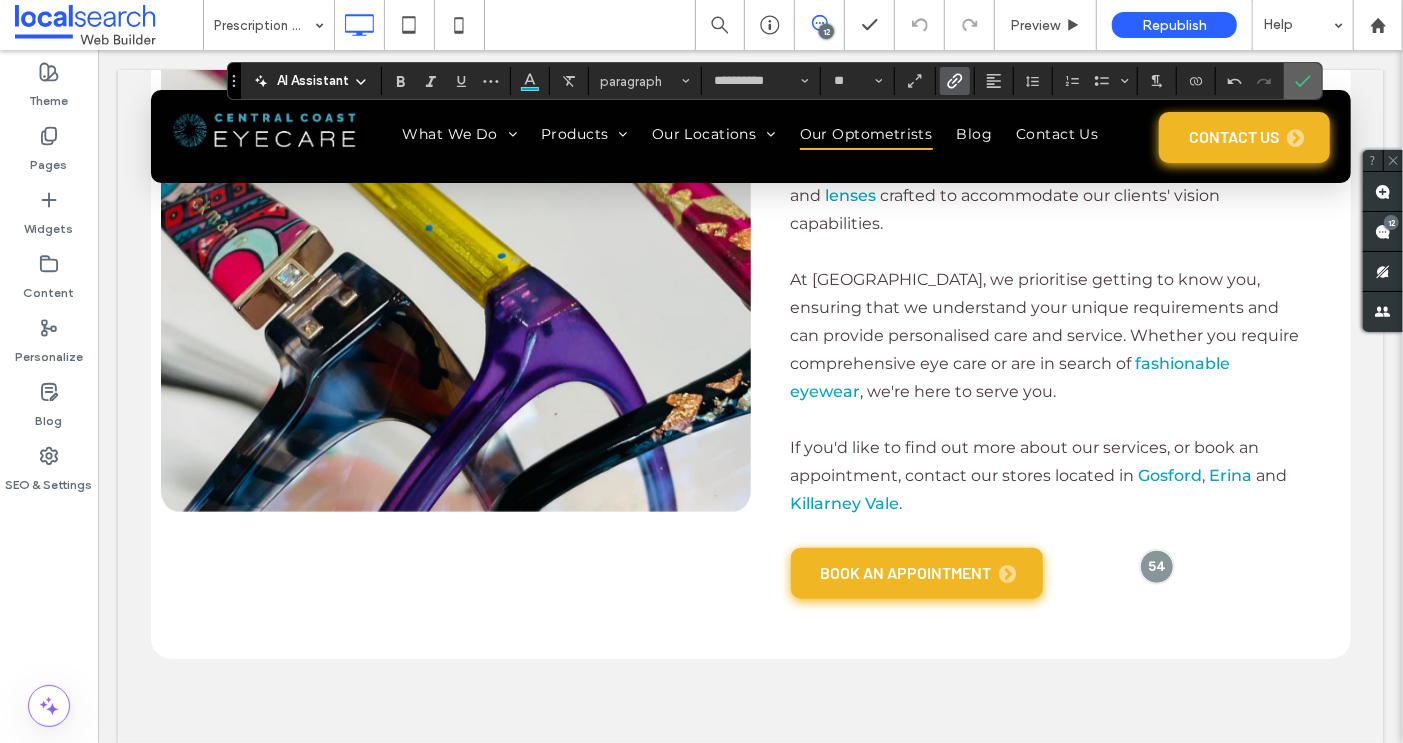
click at [1295, 78] on icon "Confirm" at bounding box center [1303, 81] width 16 height 16
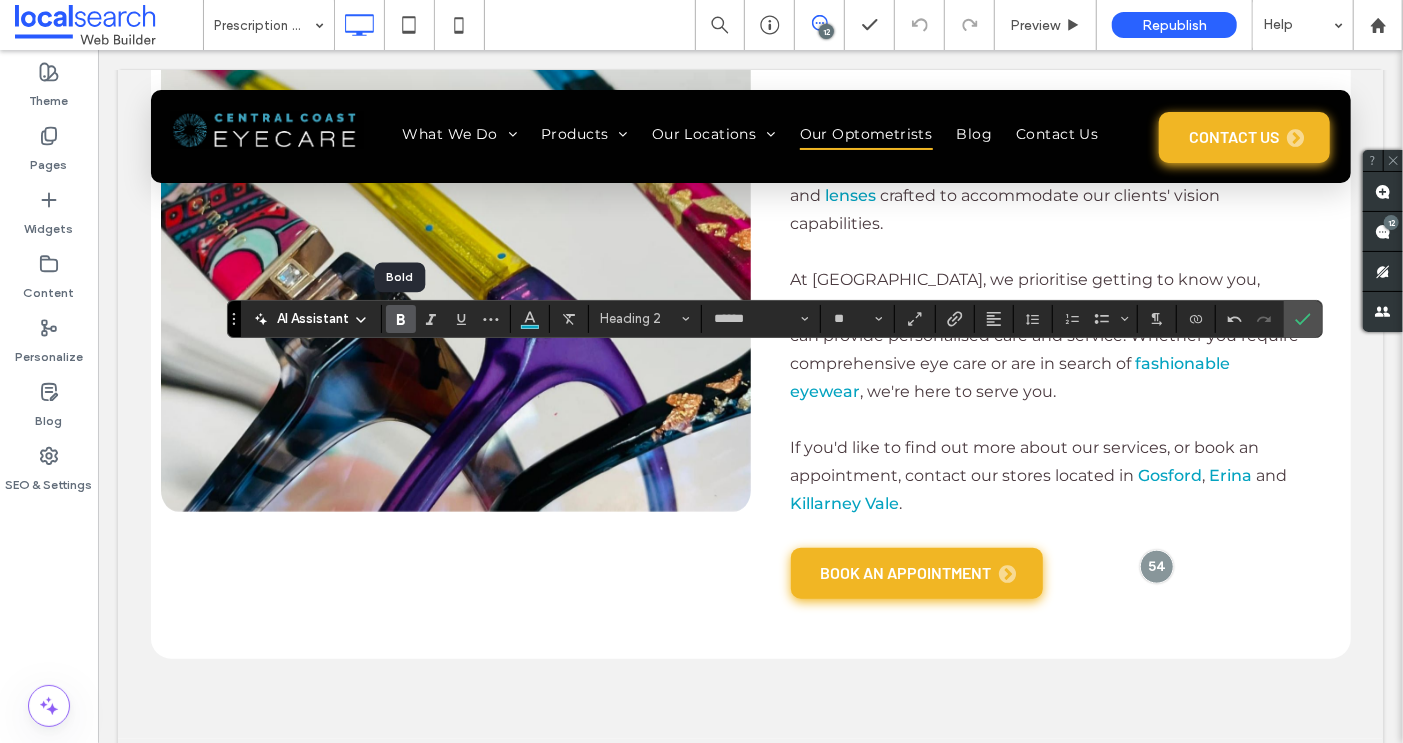
click at [402, 321] on use "Bold" at bounding box center [401, 319] width 8 height 11
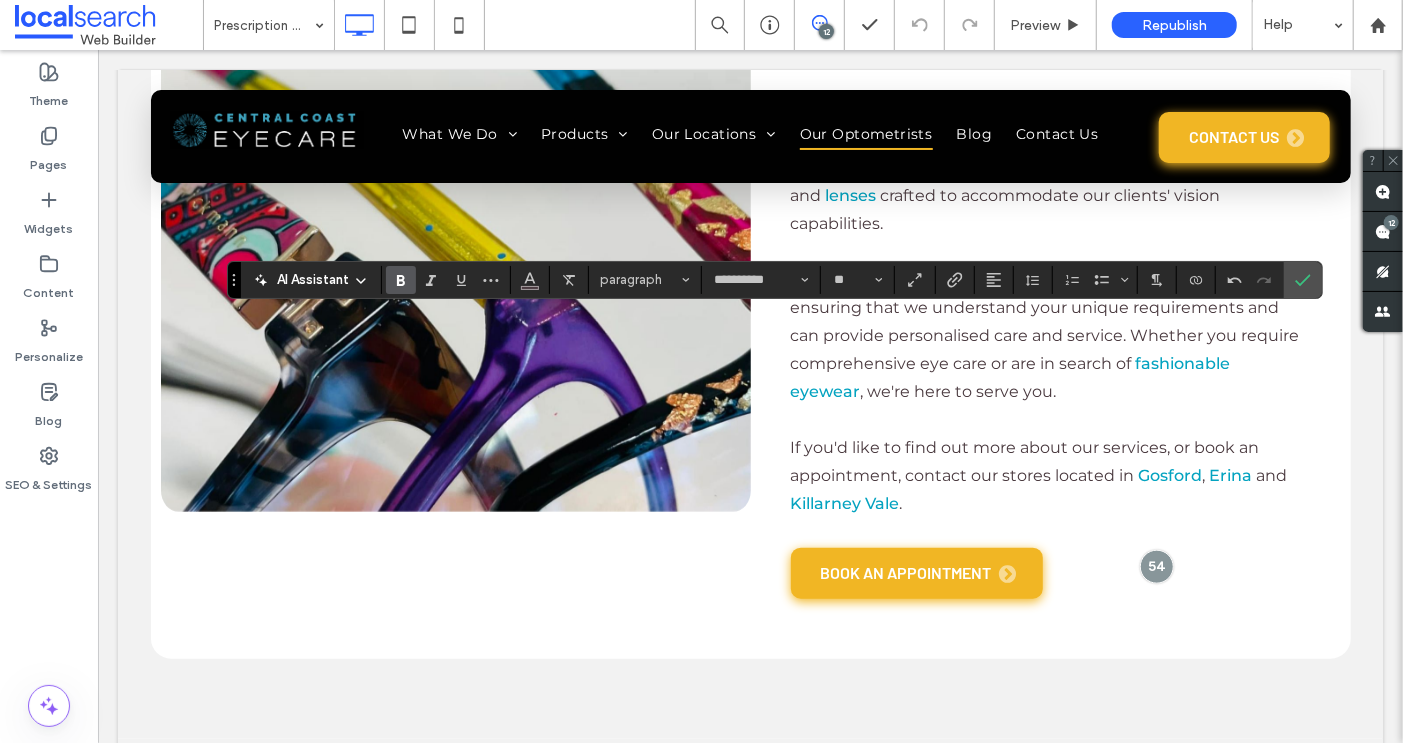
click at [397, 278] on use "Bold" at bounding box center [401, 280] width 8 height 11
click at [393, 280] on icon "Bold" at bounding box center [401, 280] width 16 height 16
click at [397, 277] on use "Bold" at bounding box center [401, 280] width 8 height 11
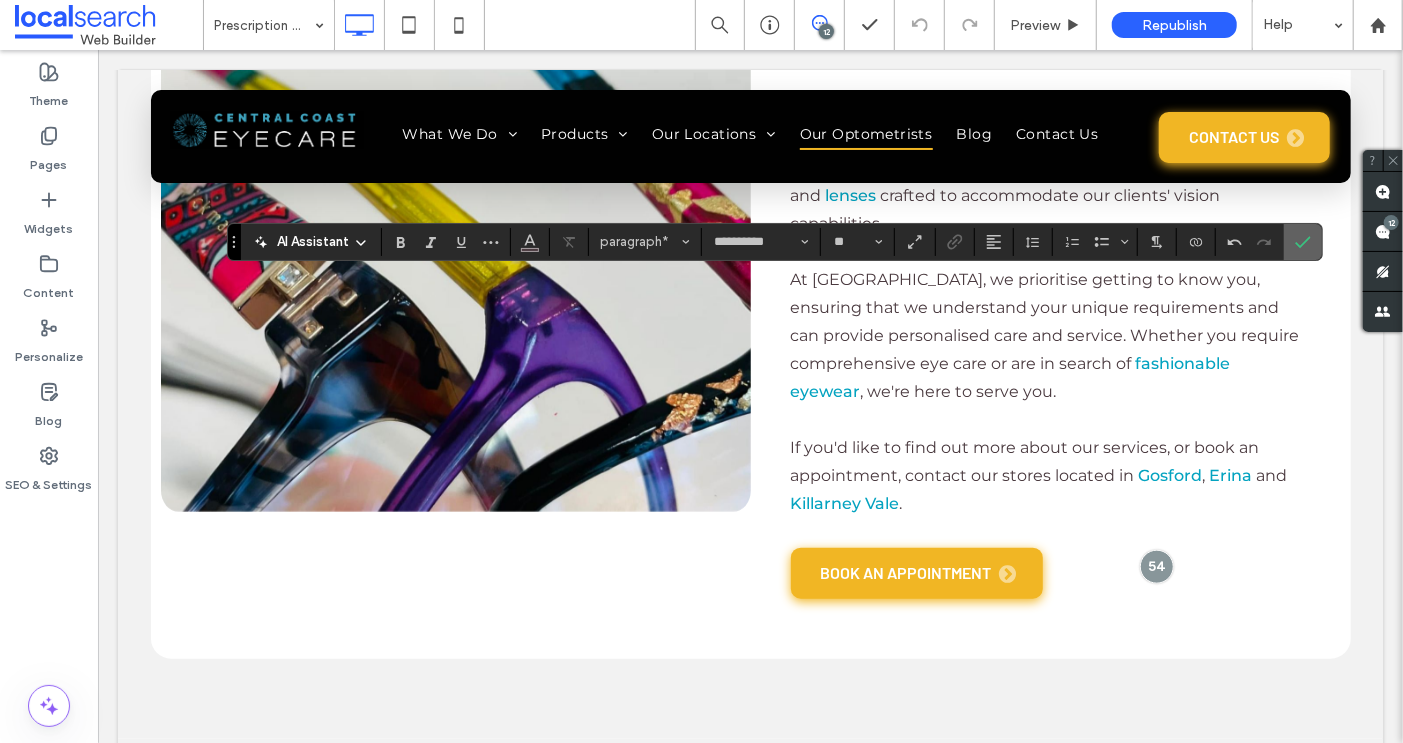
click at [1296, 252] on span "Confirm" at bounding box center [1303, 242] width 16 height 34
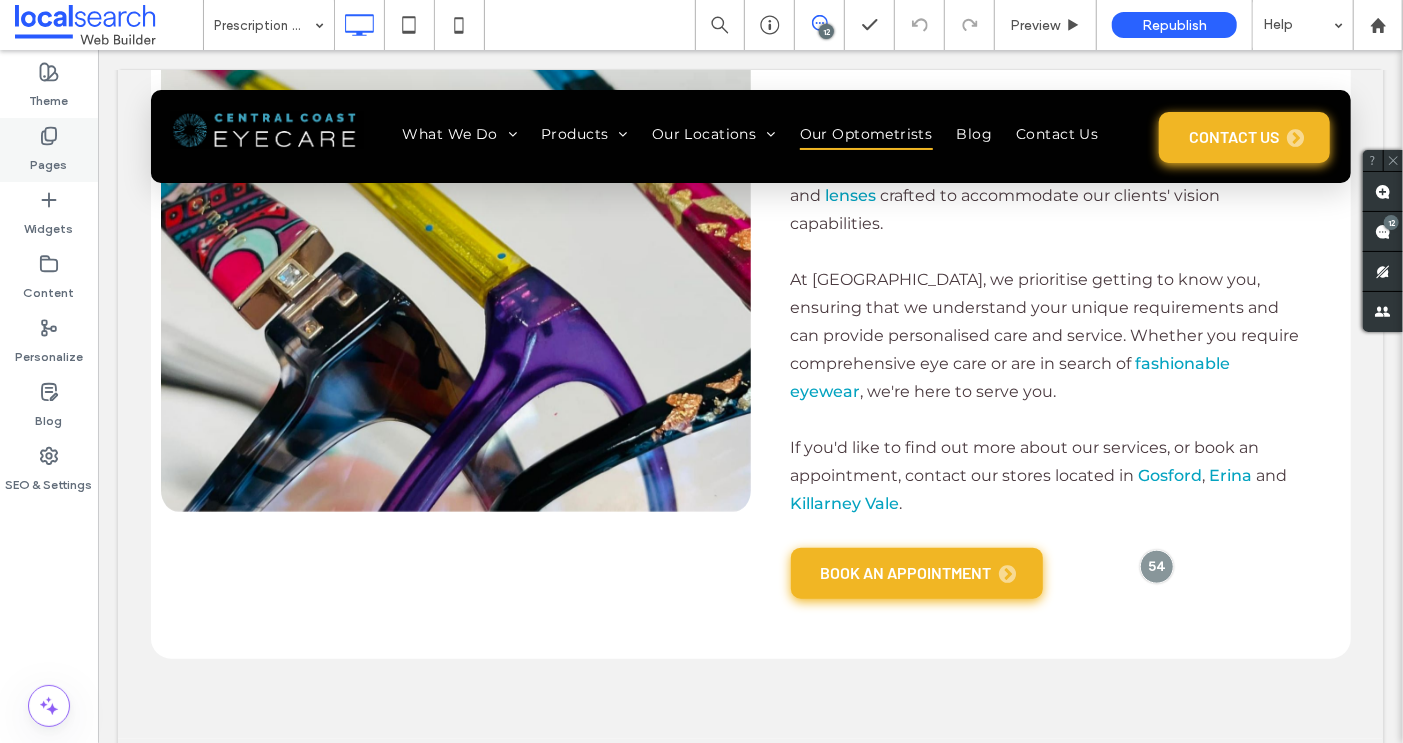
click at [46, 139] on use at bounding box center [49, 136] width 14 height 17
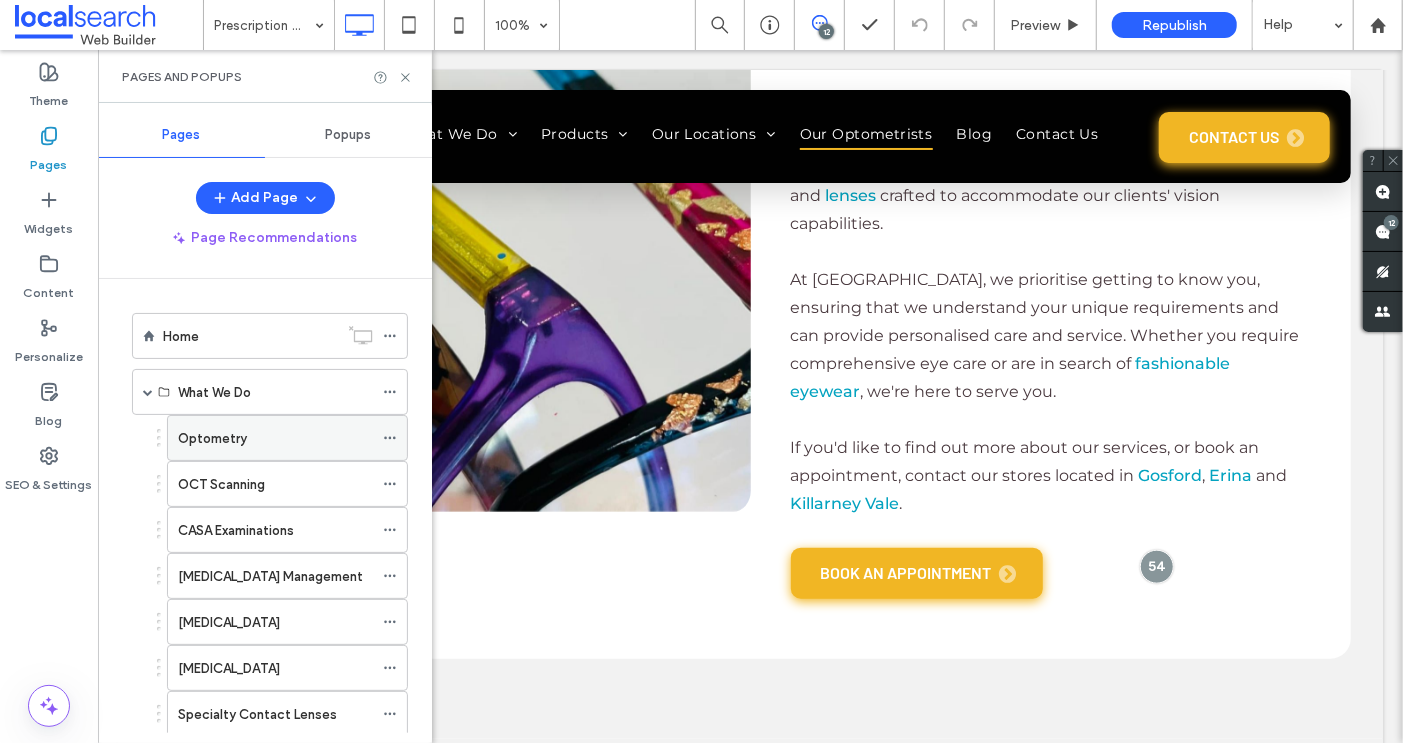
click at [216, 428] on label "Optometry" at bounding box center [212, 438] width 69 height 35
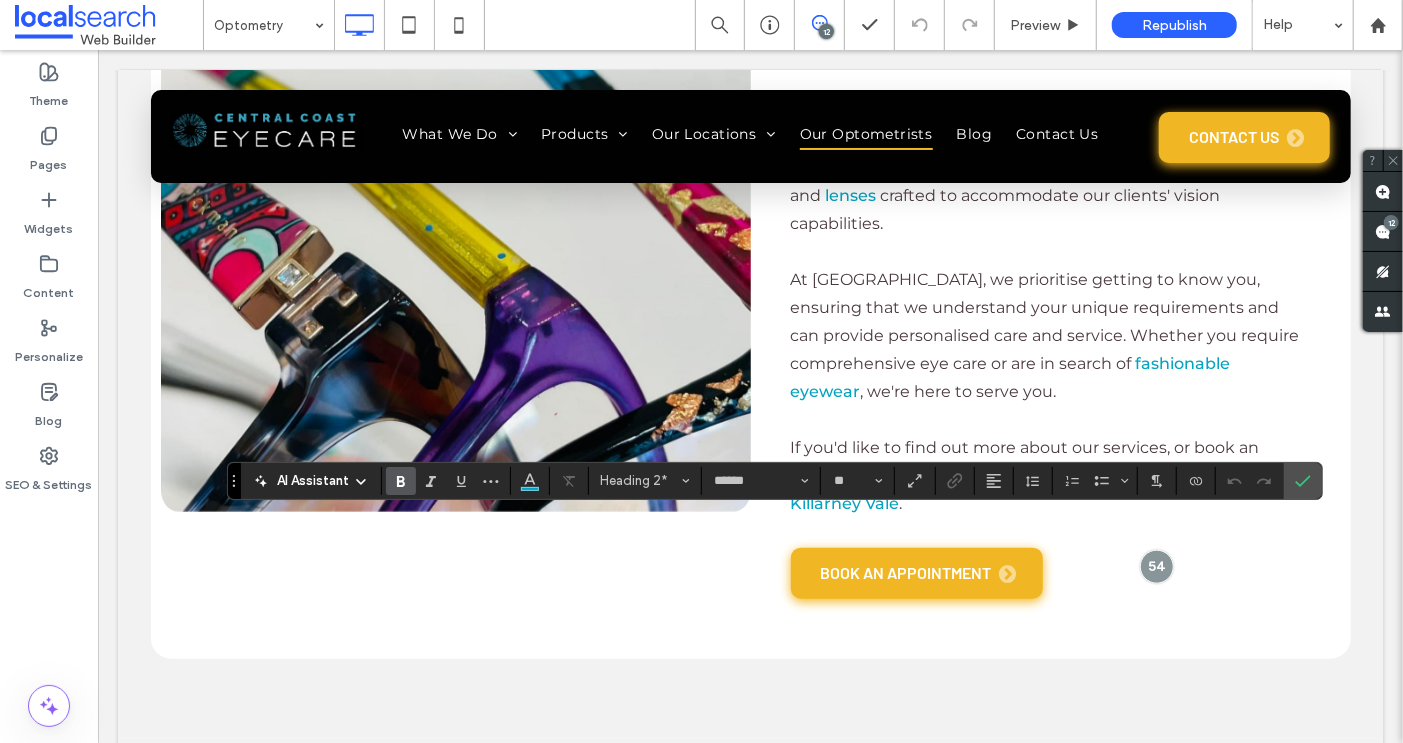
type input "**********"
type input "**"
type input "******"
type input "**"
click at [402, 476] on icon "Bold" at bounding box center [401, 481] width 16 height 16
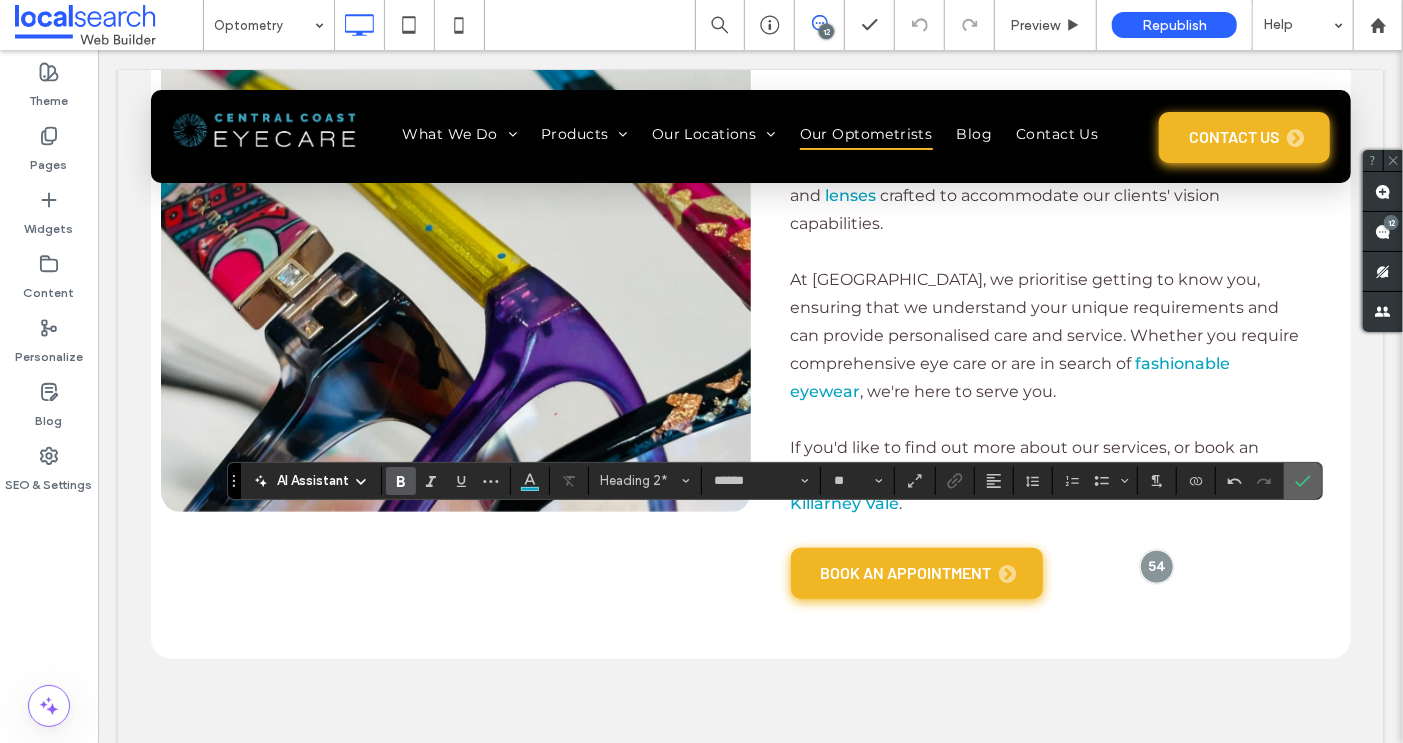
click at [1297, 478] on icon "Confirm" at bounding box center [1303, 481] width 16 height 16
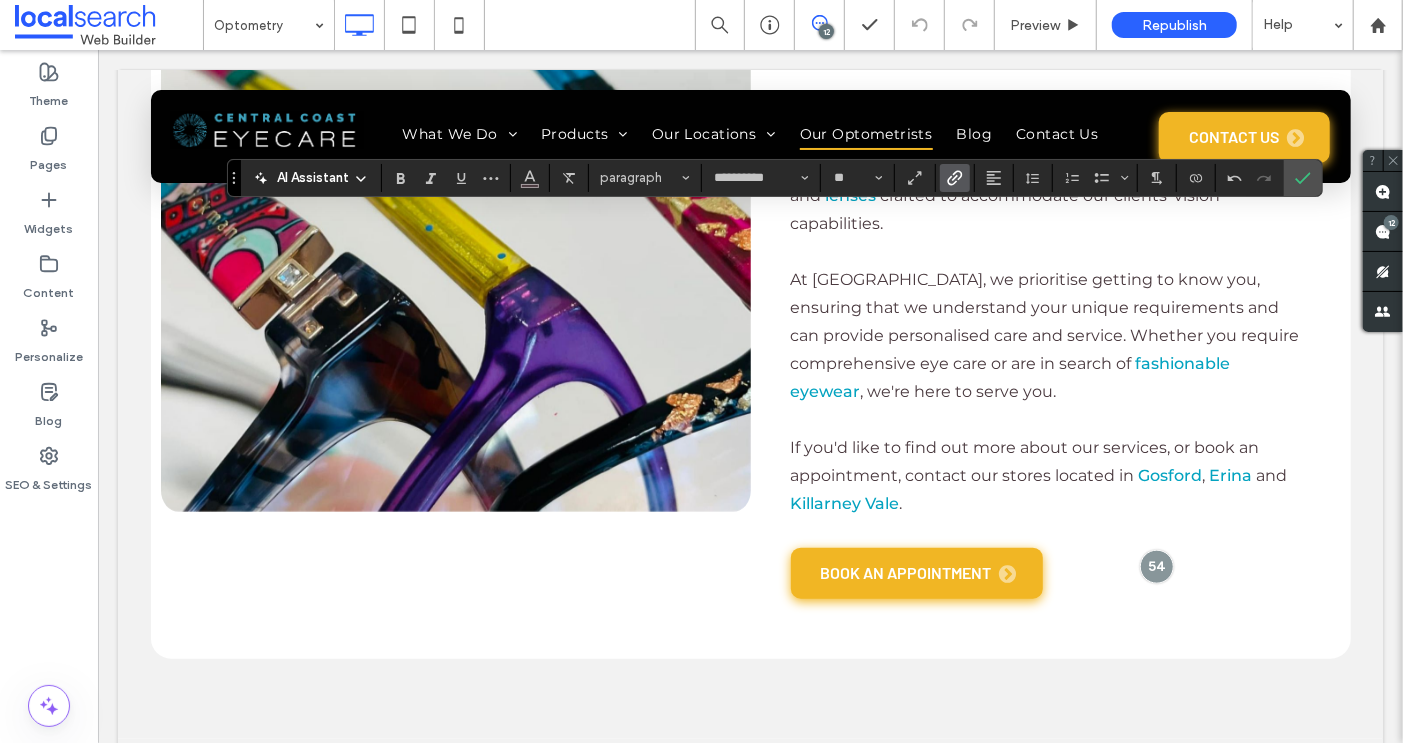
click at [949, 179] on use "Link" at bounding box center [954, 177] width 15 height 15
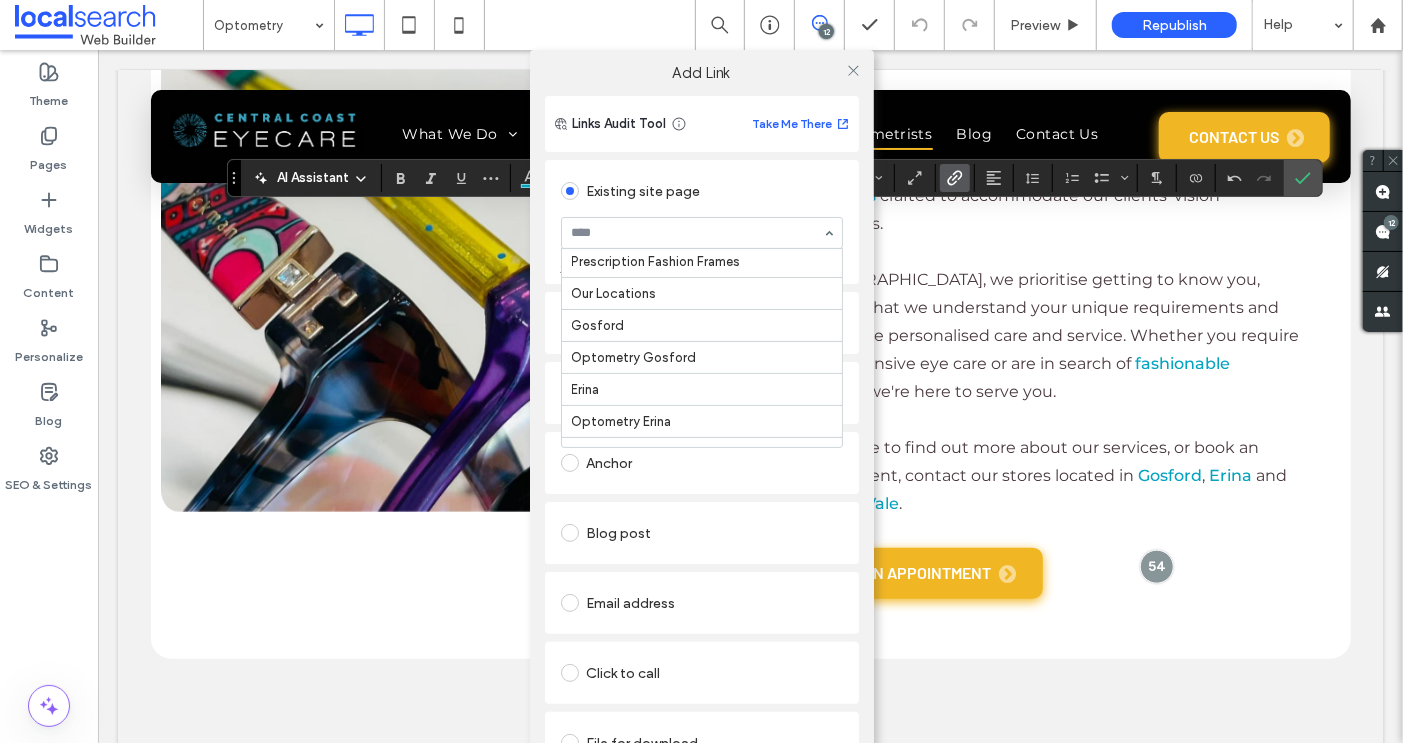
scroll to position [390, 0]
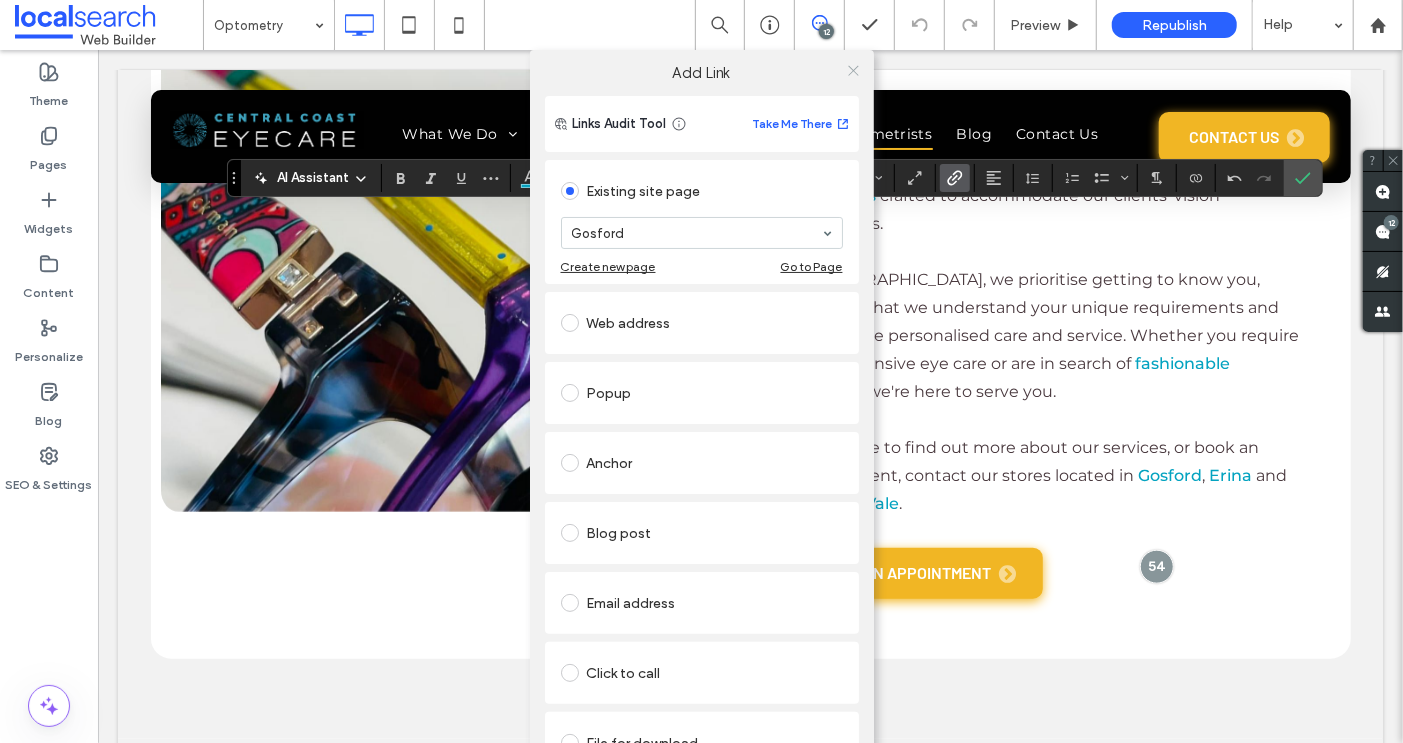
click at [846, 70] on icon at bounding box center [853, 70] width 15 height 15
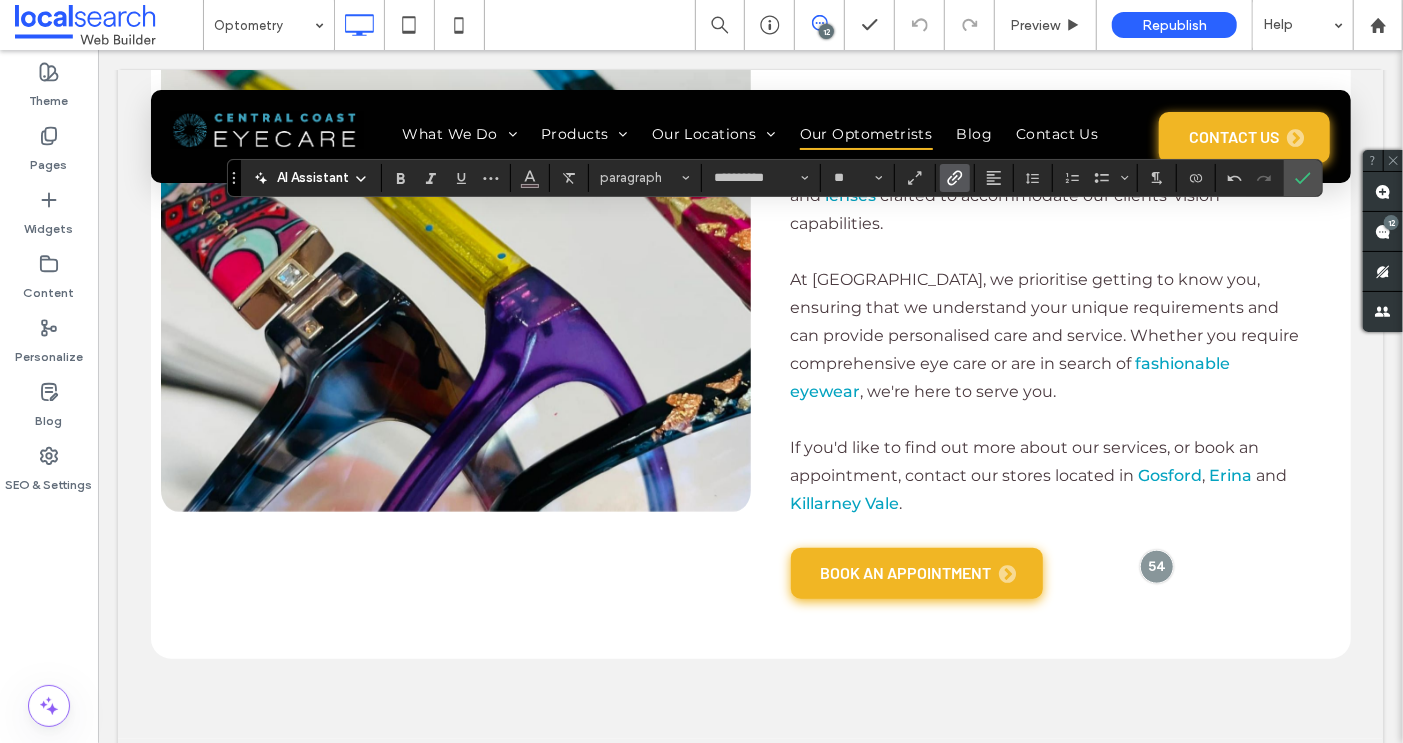
click at [952, 178] on icon "Link" at bounding box center [955, 178] width 16 height 16
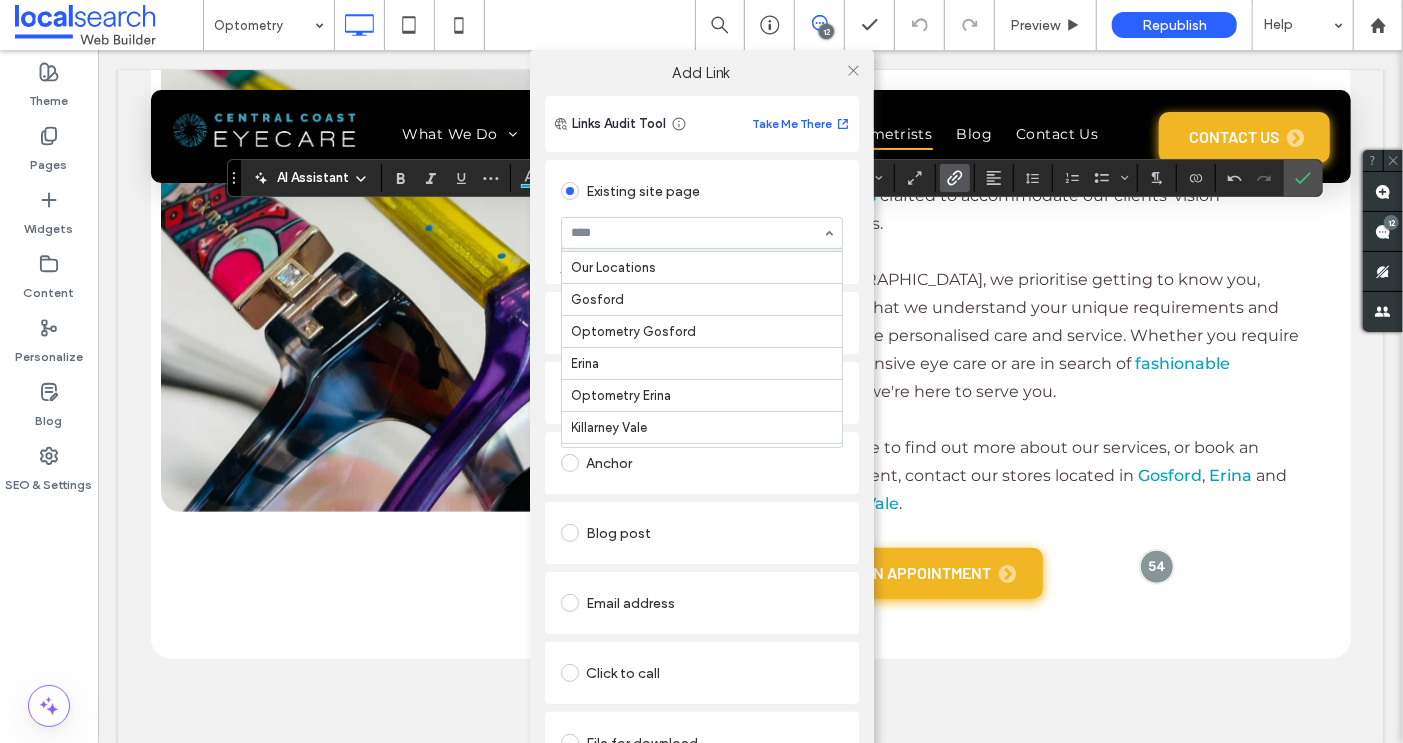
scroll to position [427, 0]
drag, startPoint x: 847, startPoint y: 72, endPoint x: 847, endPoint y: 83, distance: 11.0
click at [847, 72] on icon at bounding box center [853, 70] width 15 height 15
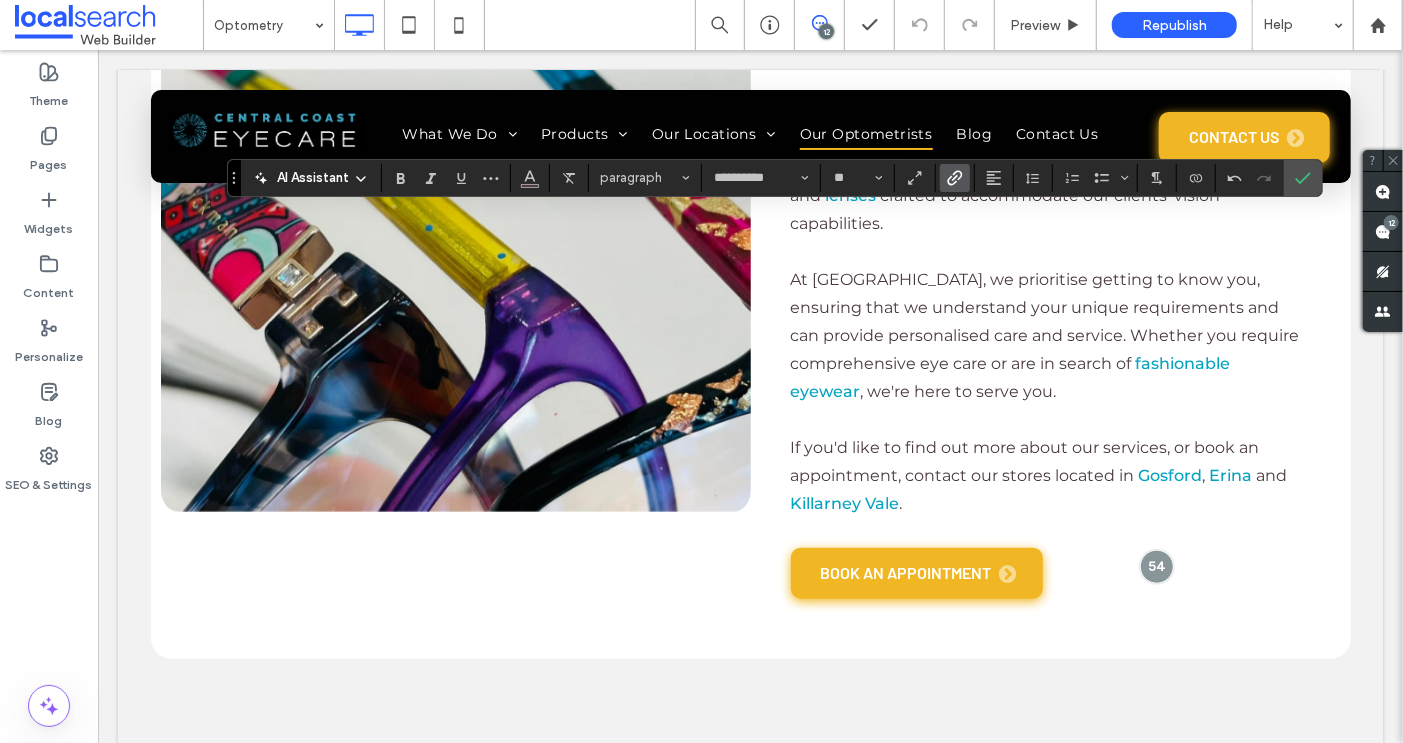
click at [947, 180] on icon "Link" at bounding box center [955, 178] width 16 height 16
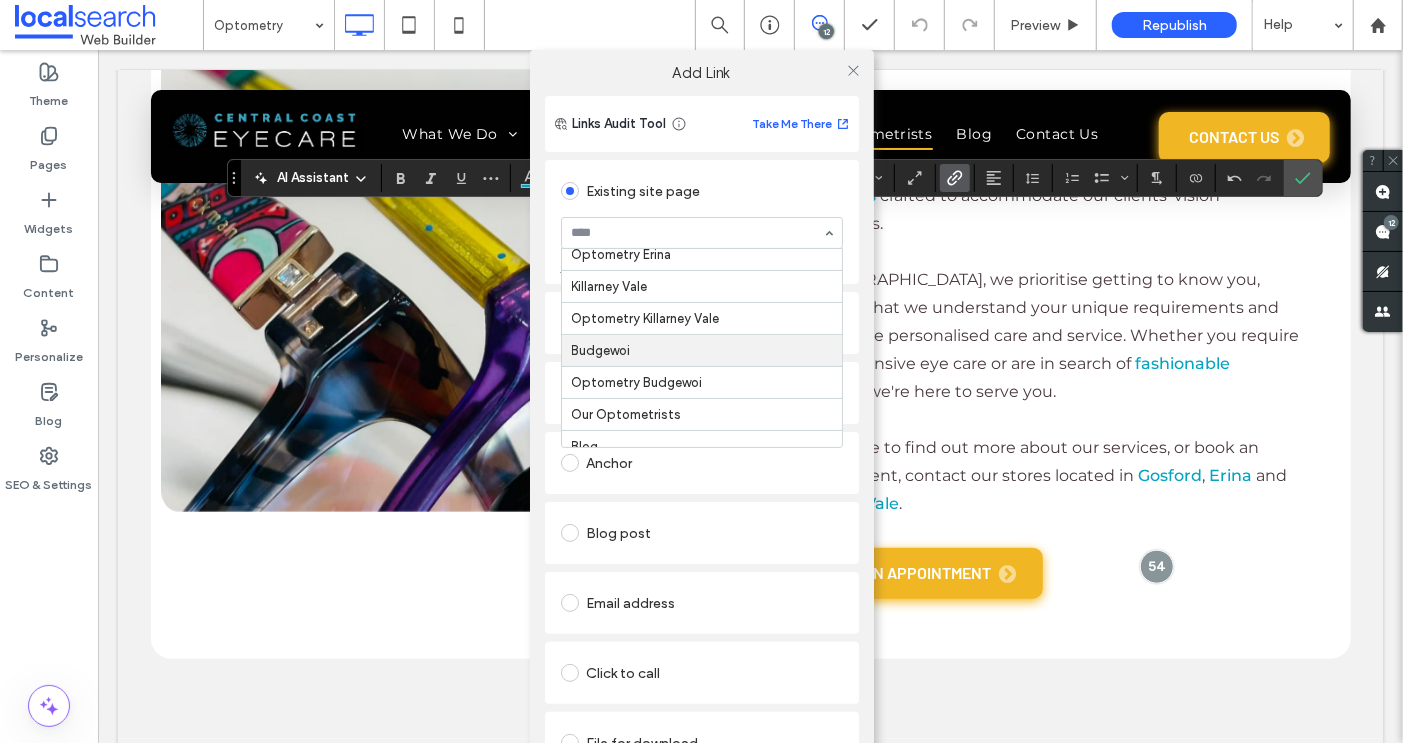
scroll to position [555, 0]
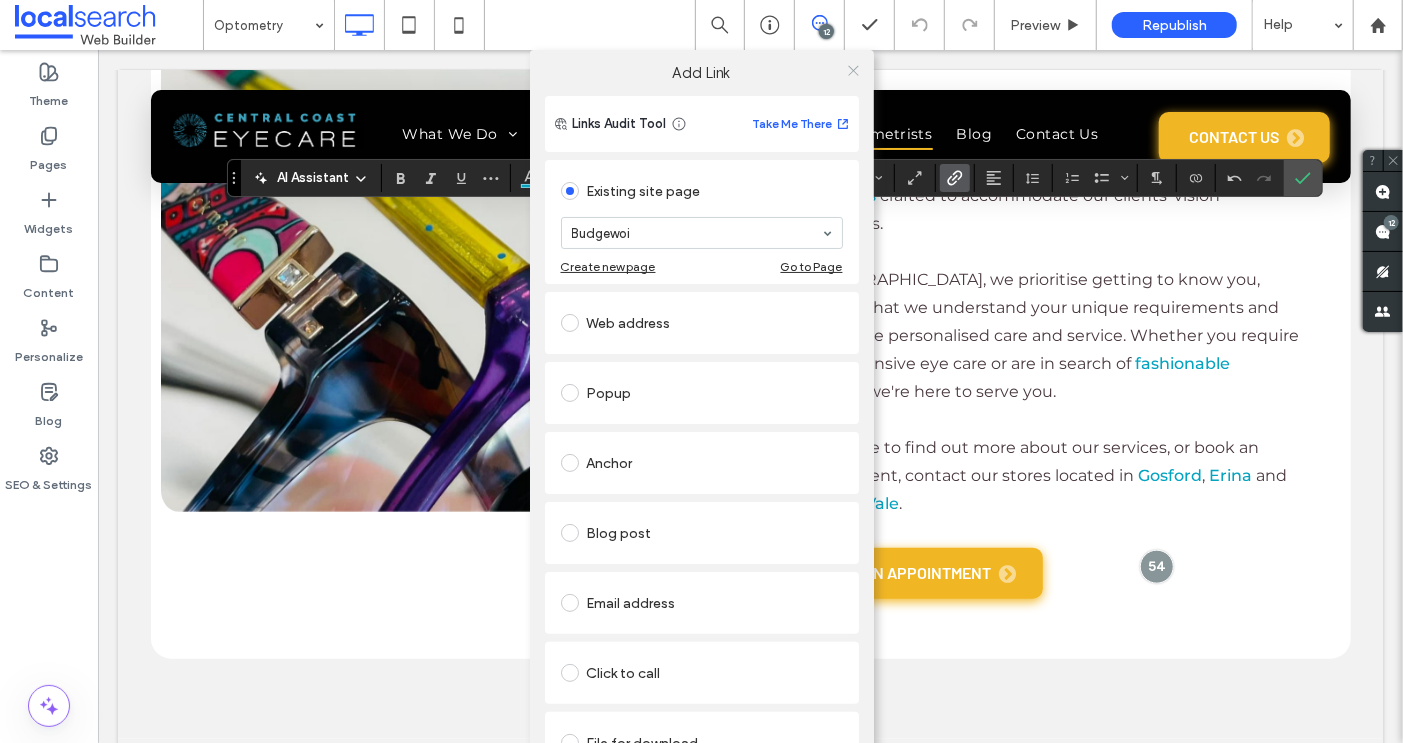
click at [848, 69] on icon at bounding box center [853, 70] width 15 height 15
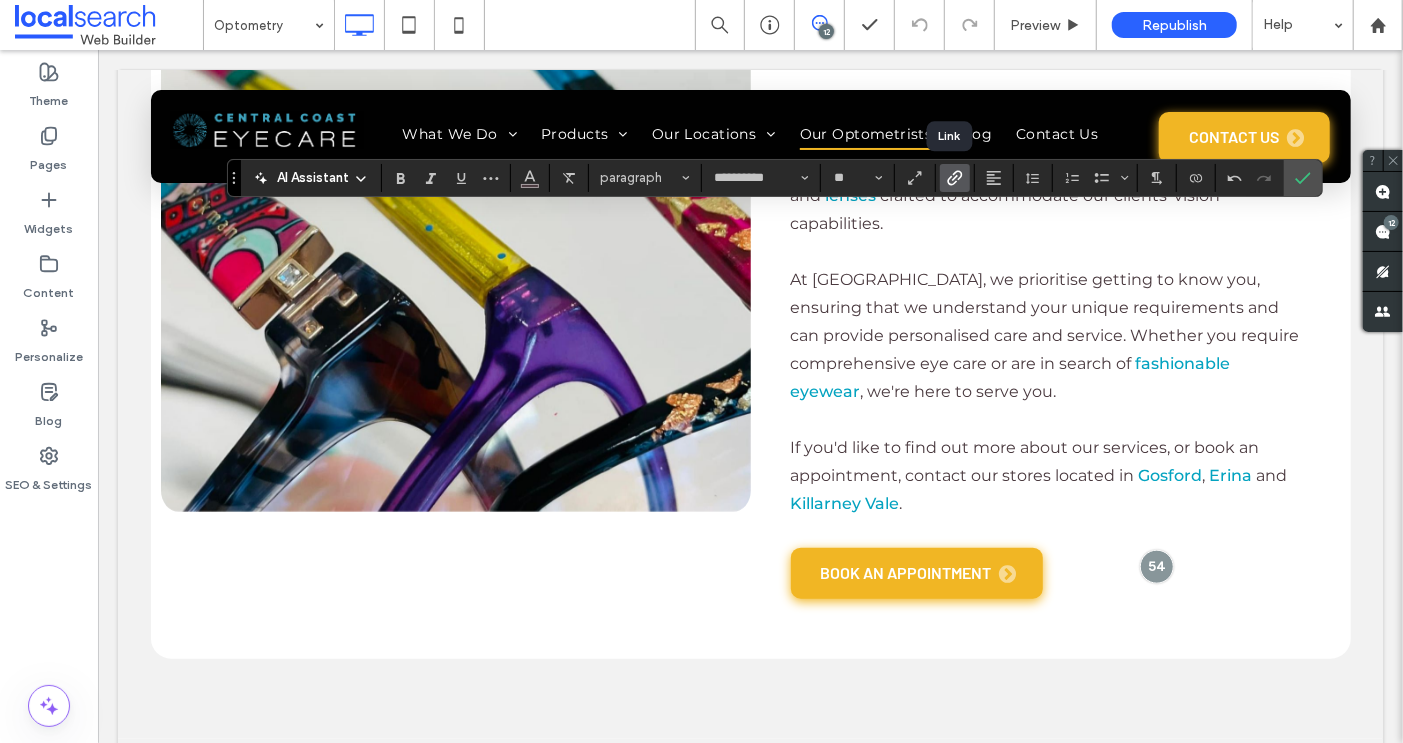
click at [947, 181] on use "Link" at bounding box center [954, 177] width 15 height 15
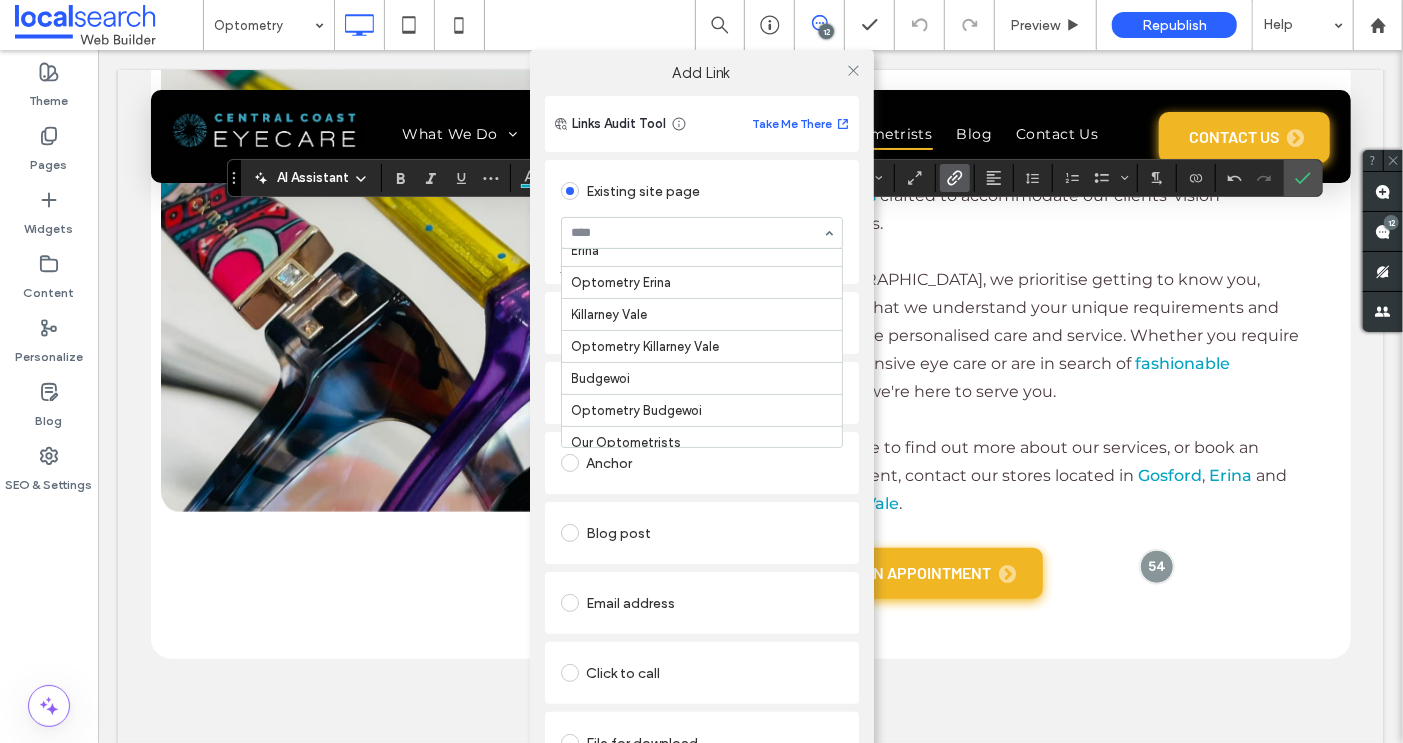
scroll to position [523, 0]
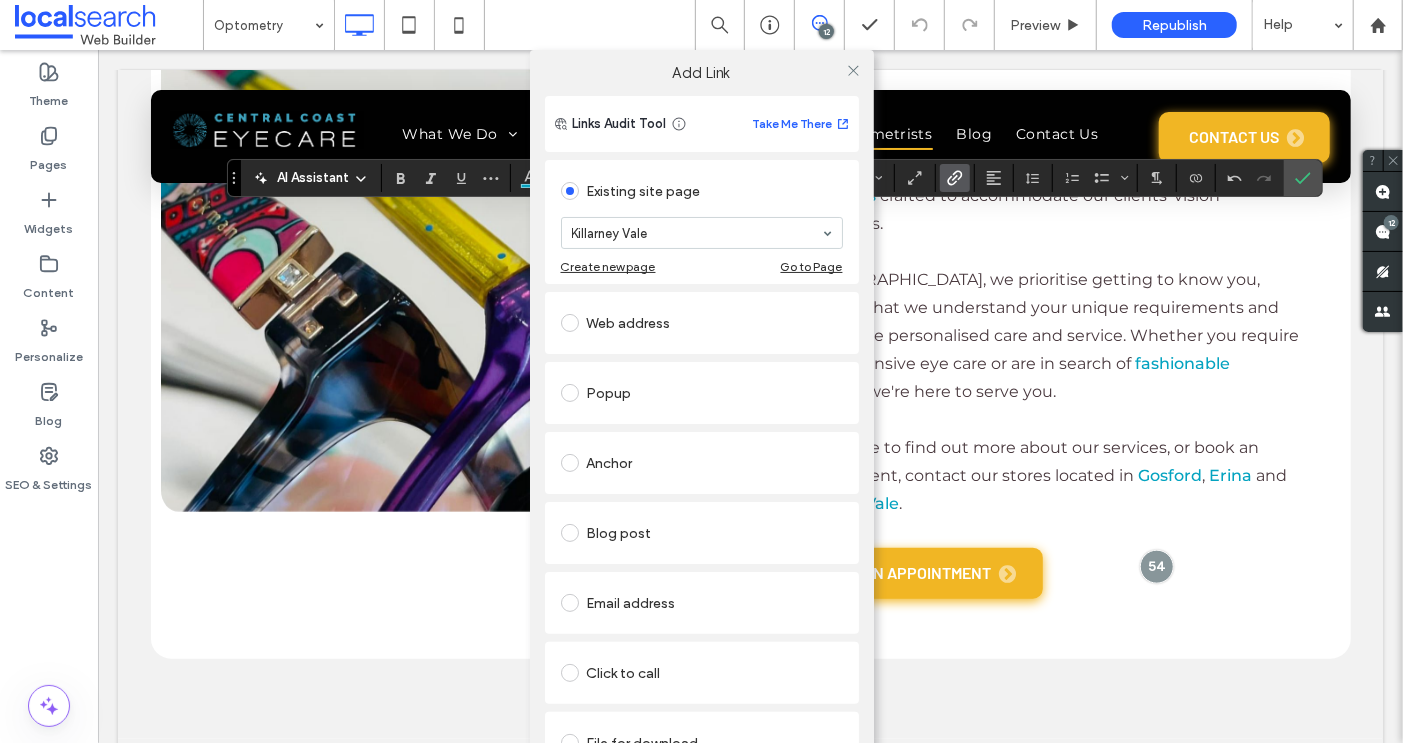
click at [1025, 260] on div "Add Link Links Audit Tool Take Me There Existing site page Killarney Vale Creat…" at bounding box center [701, 421] width 1403 height 743
click at [850, 69] on icon at bounding box center [853, 70] width 15 height 15
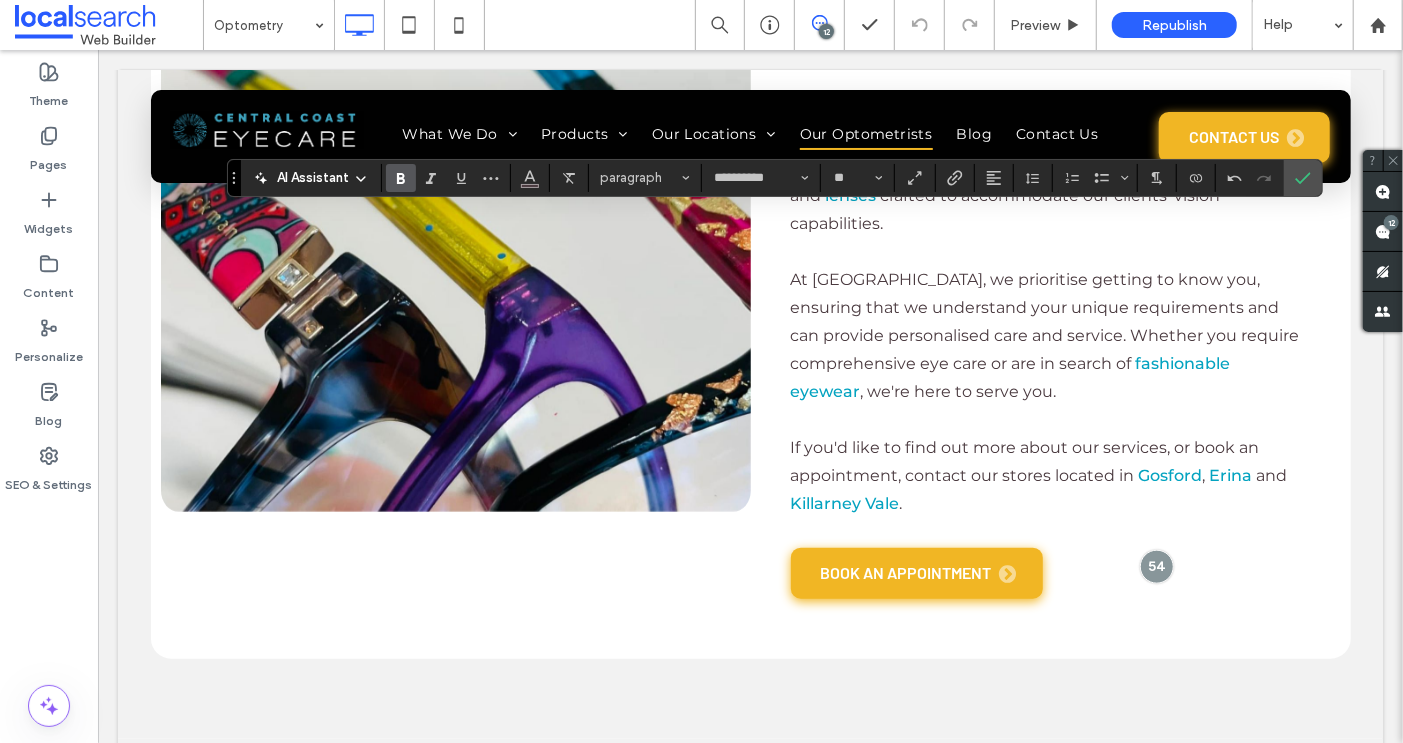
click at [398, 180] on icon "Bold" at bounding box center [401, 178] width 16 height 16
click at [953, 174] on icon "Link" at bounding box center [955, 178] width 16 height 16
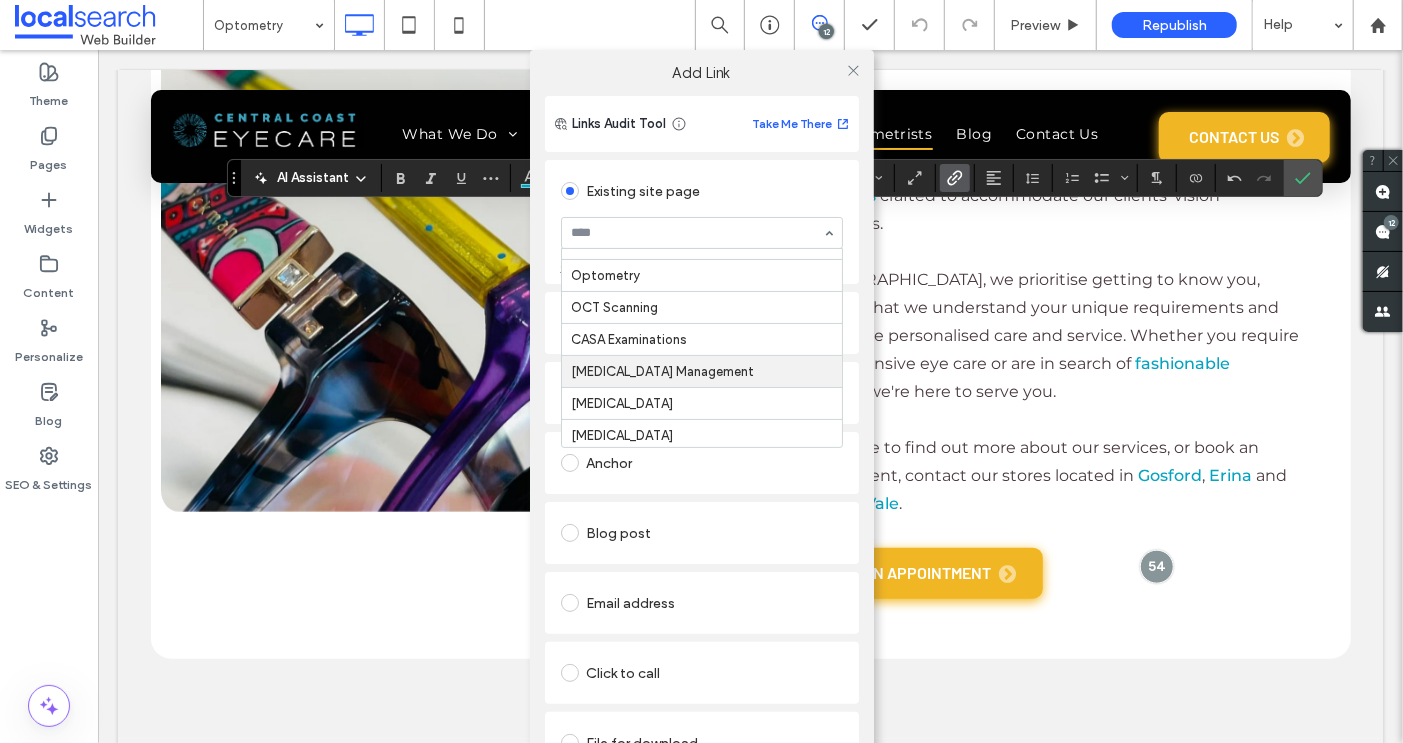
scroll to position [16, 0]
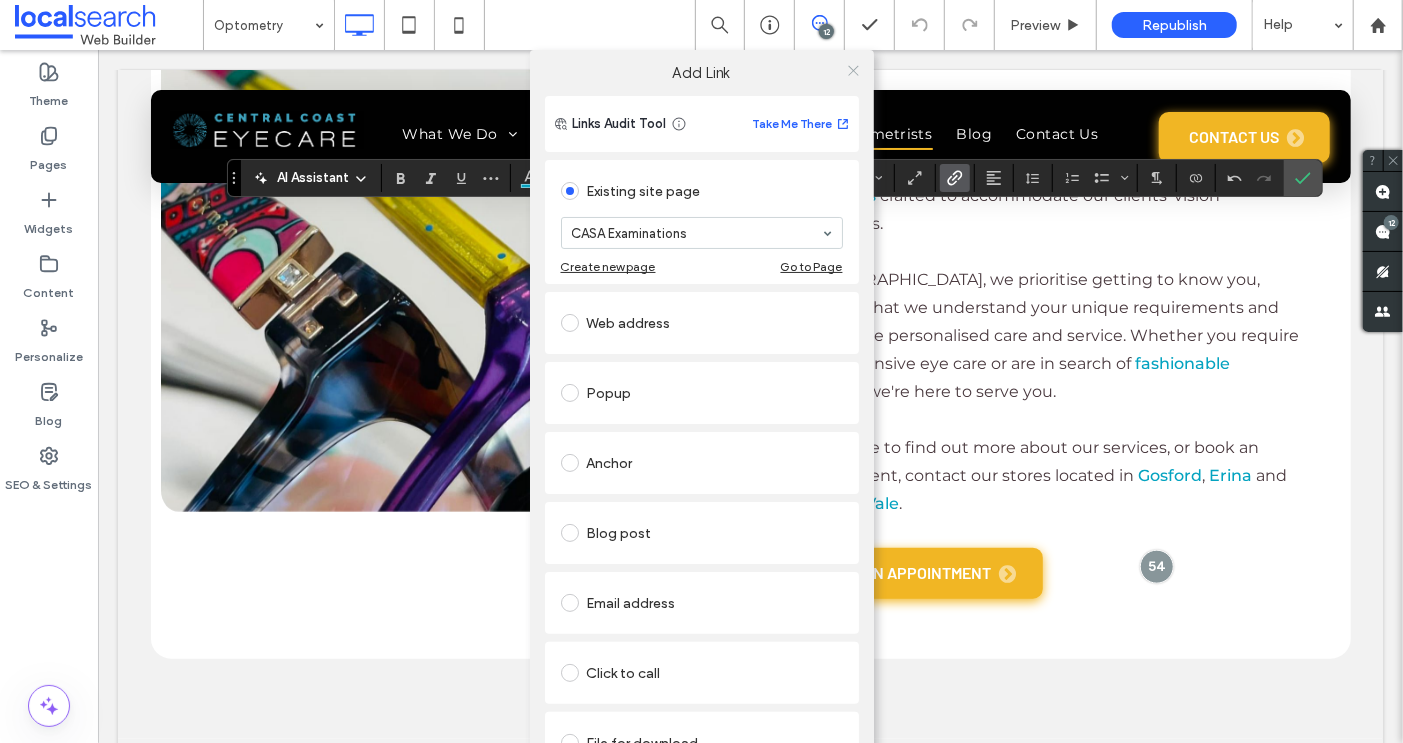
click at [846, 72] on icon at bounding box center [853, 70] width 15 height 15
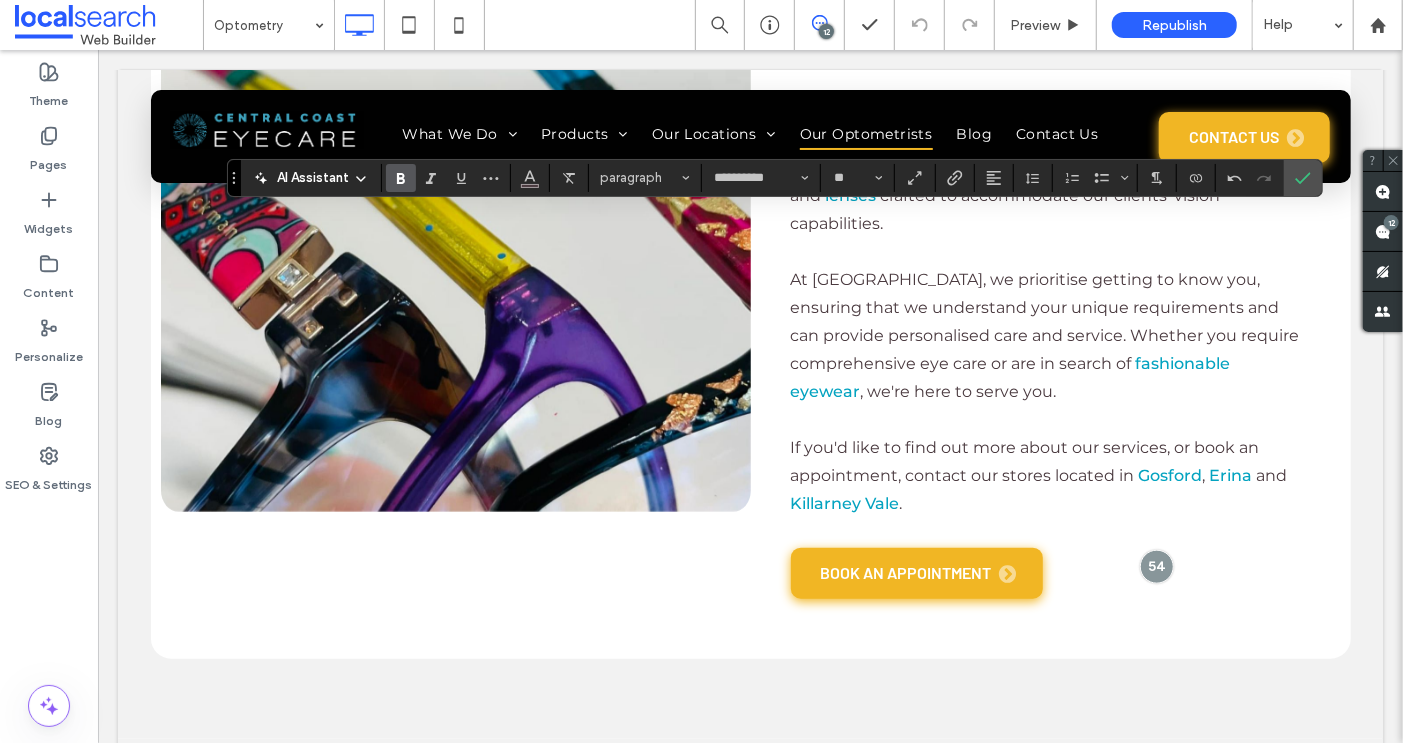
click at [403, 179] on icon "Bold" at bounding box center [401, 178] width 16 height 16
click at [947, 182] on icon "Link" at bounding box center [955, 178] width 16 height 16
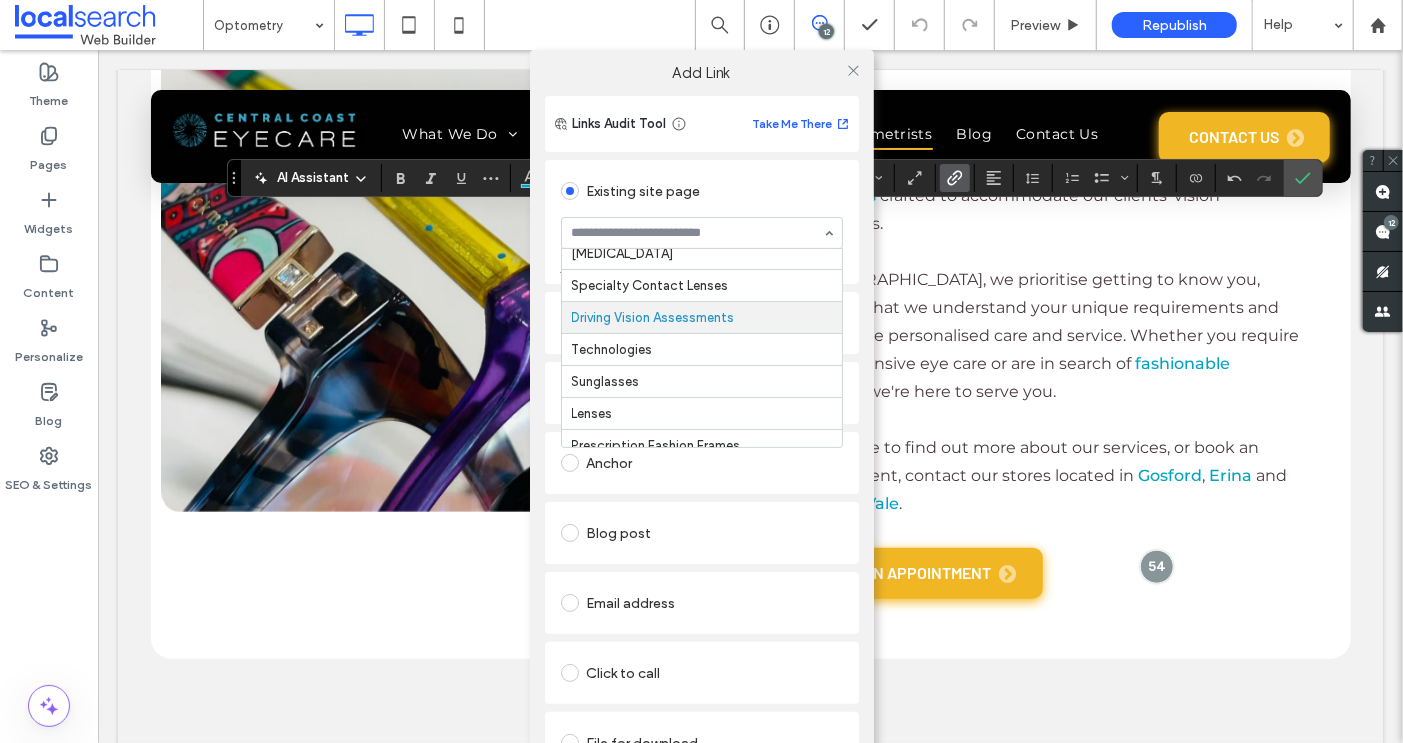
scroll to position [201, 0]
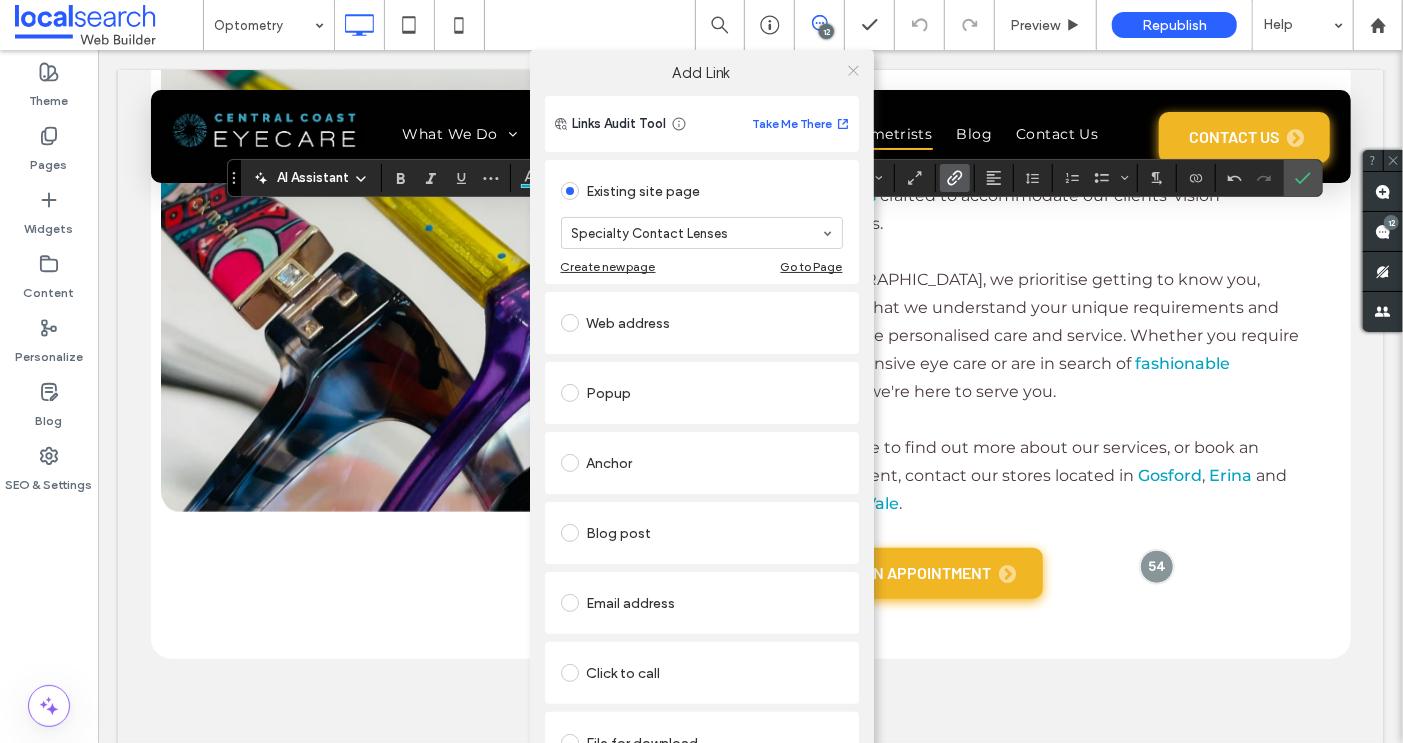
click at [846, 68] on icon at bounding box center [853, 70] width 15 height 15
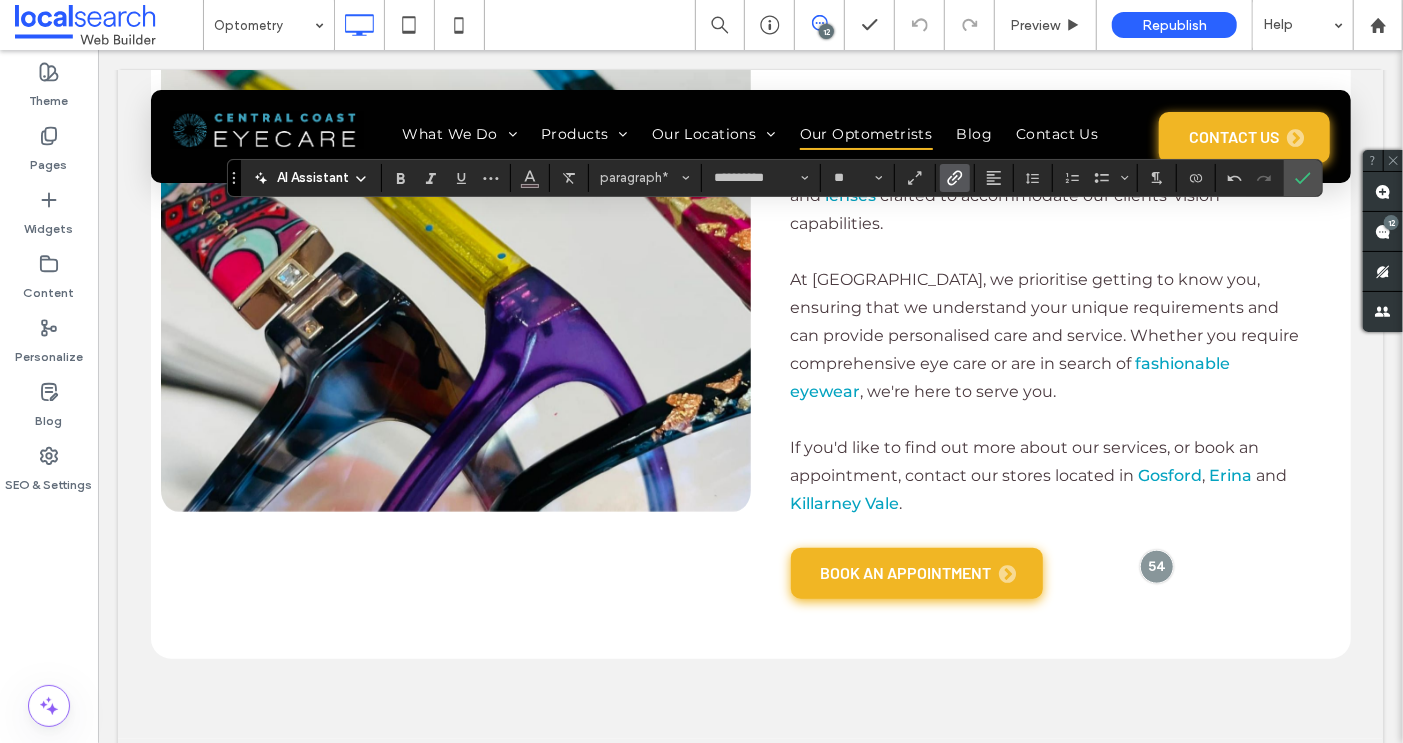
click at [957, 181] on icon "Link" at bounding box center [955, 178] width 16 height 16
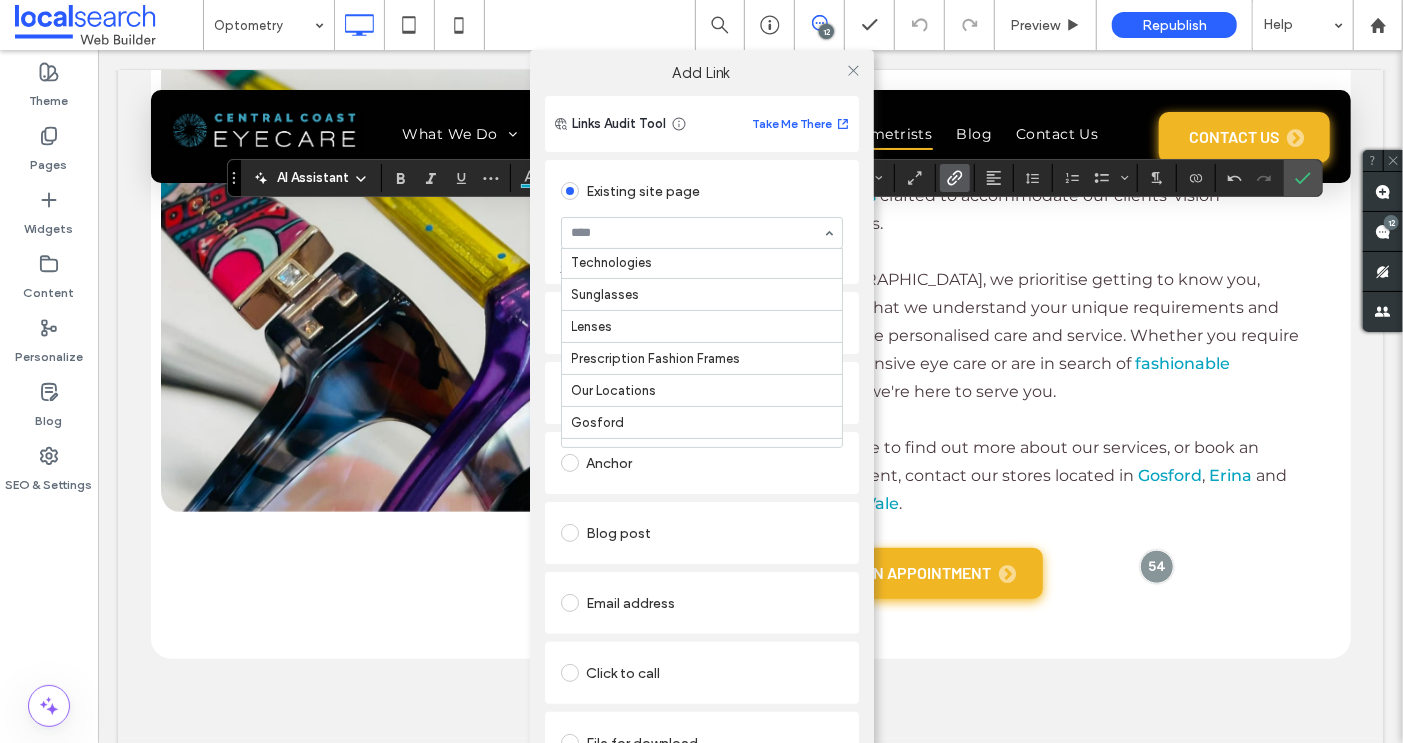
scroll to position [294, 0]
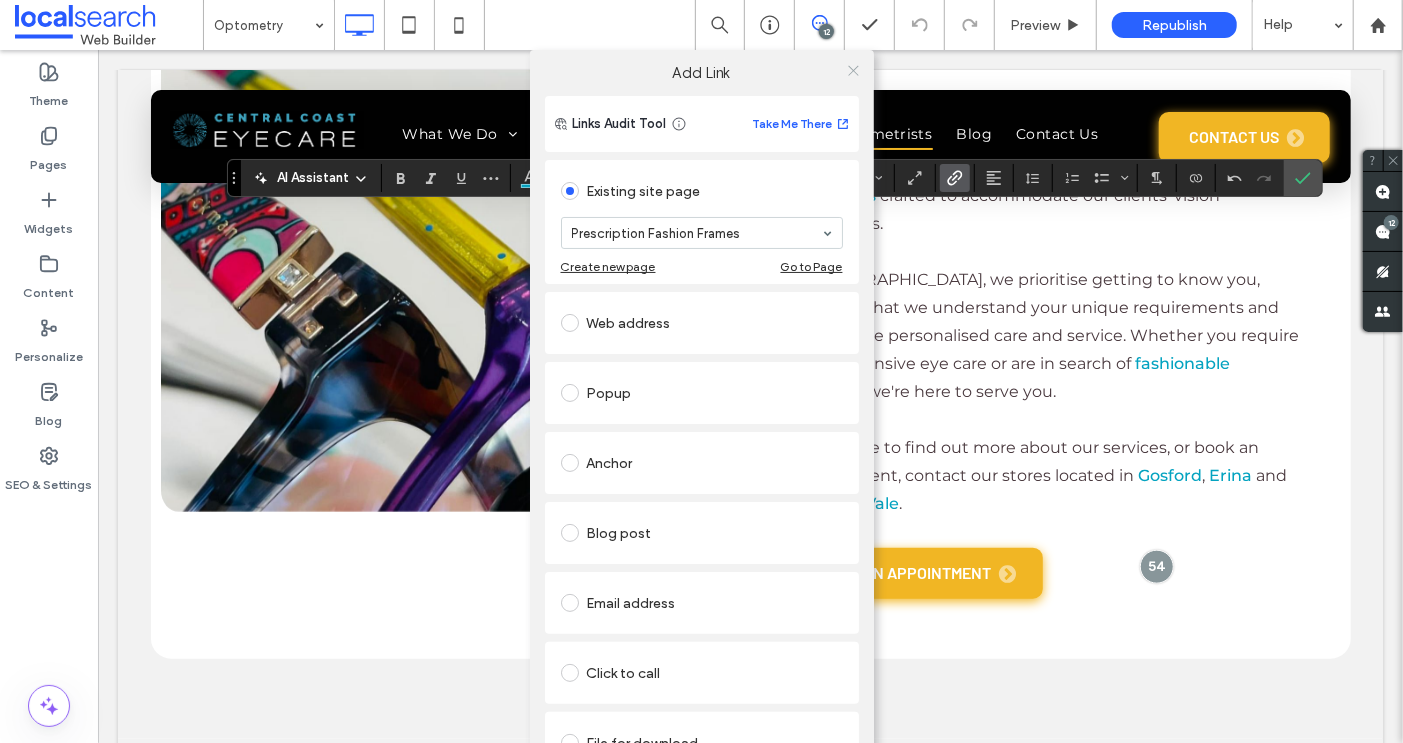
click at [846, 70] on icon at bounding box center [853, 70] width 15 height 15
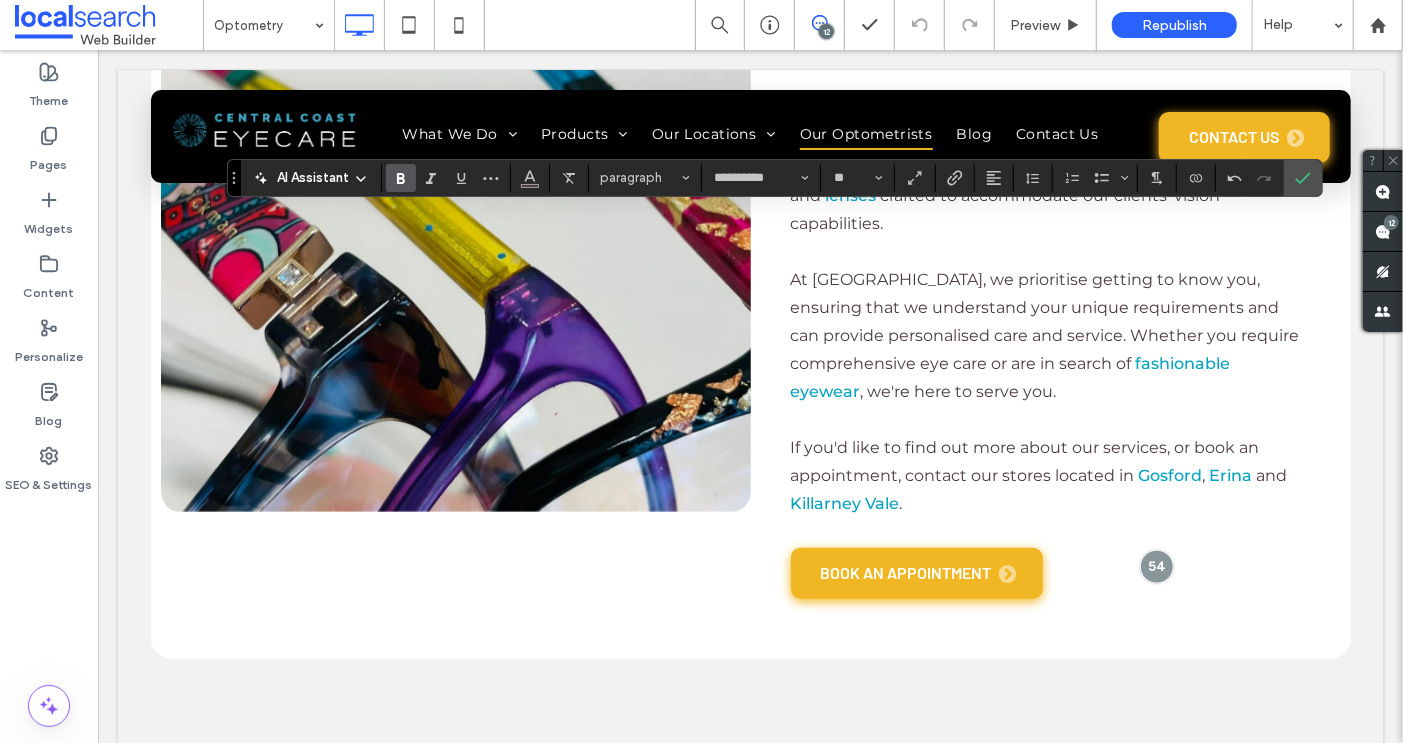
click at [401, 187] on span "Bold" at bounding box center [401, 178] width 16 height 26
click at [1295, 188] on span "Confirm" at bounding box center [1299, 178] width 9 height 36
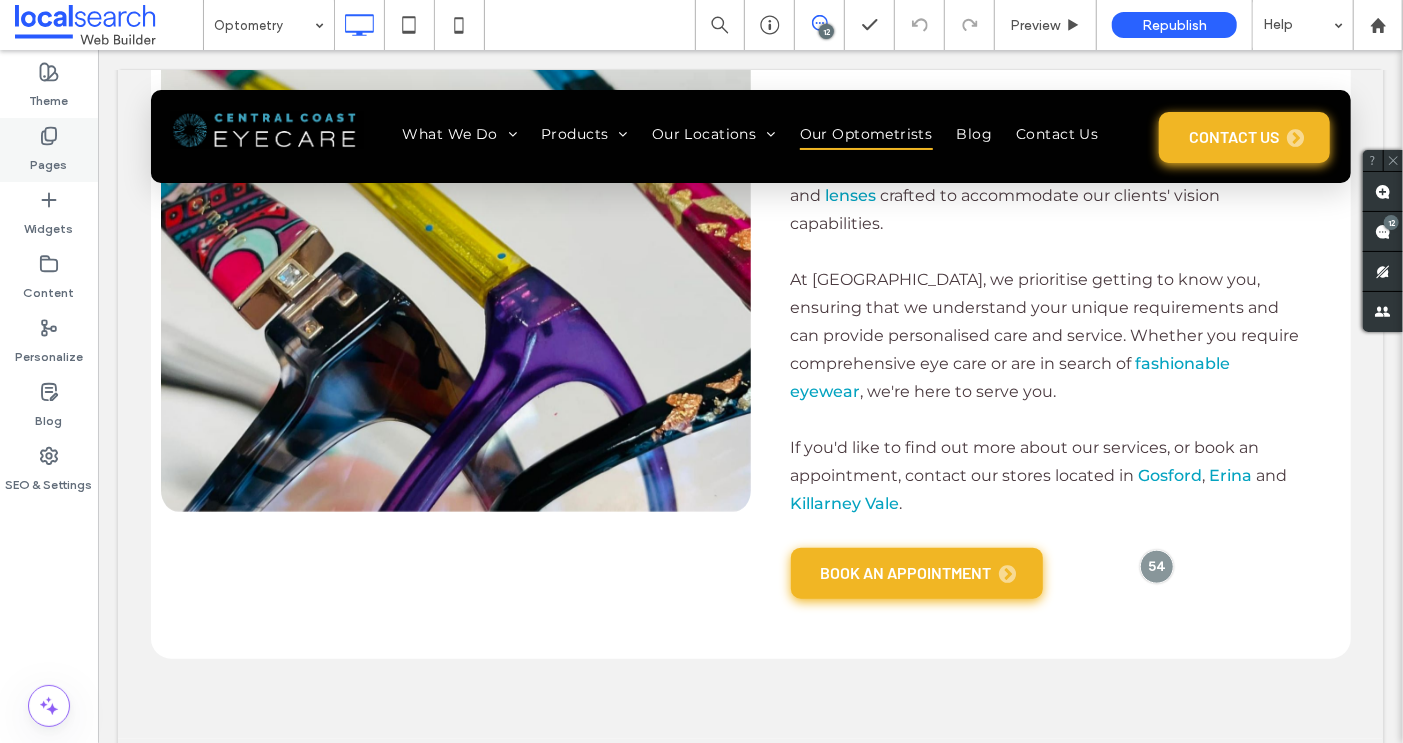
click at [44, 139] on use at bounding box center [49, 136] width 14 height 17
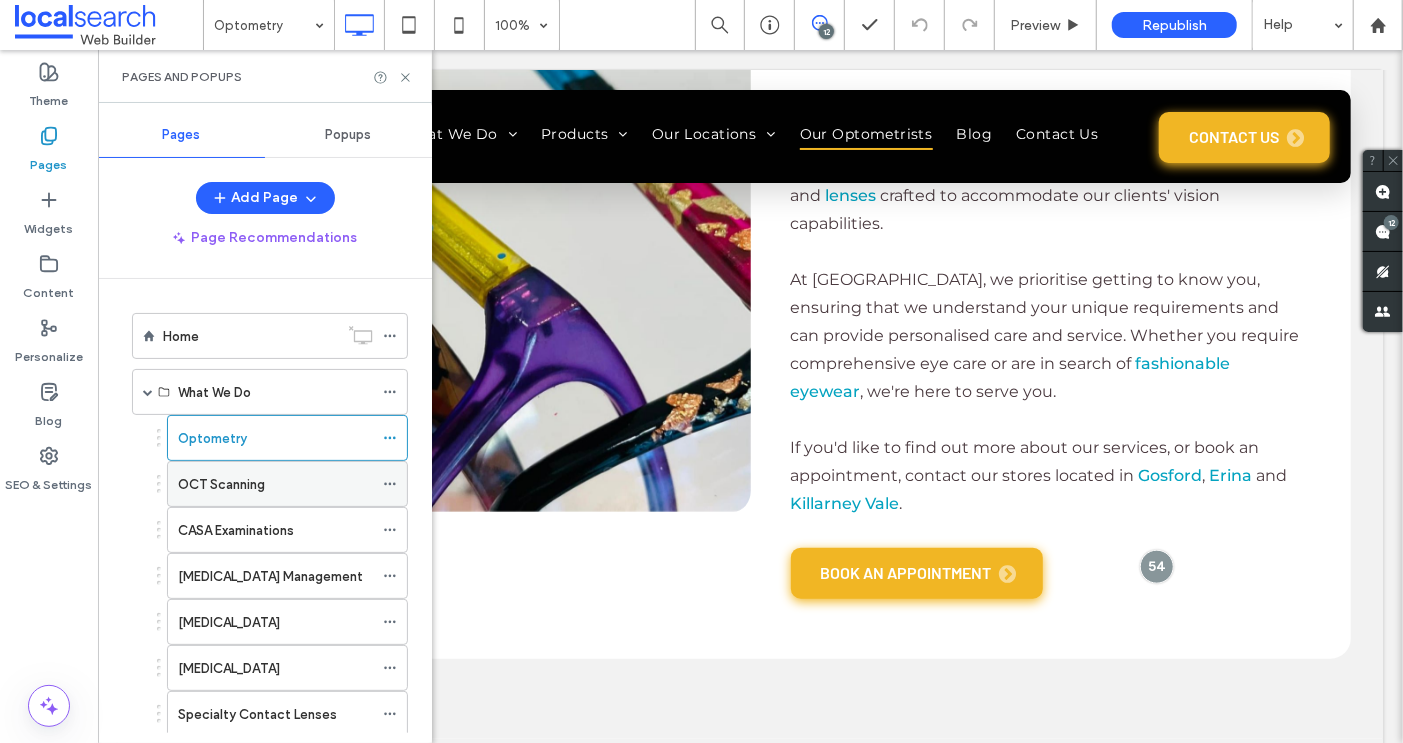
click at [222, 470] on label "OCT Scanning" at bounding box center [221, 484] width 87 height 35
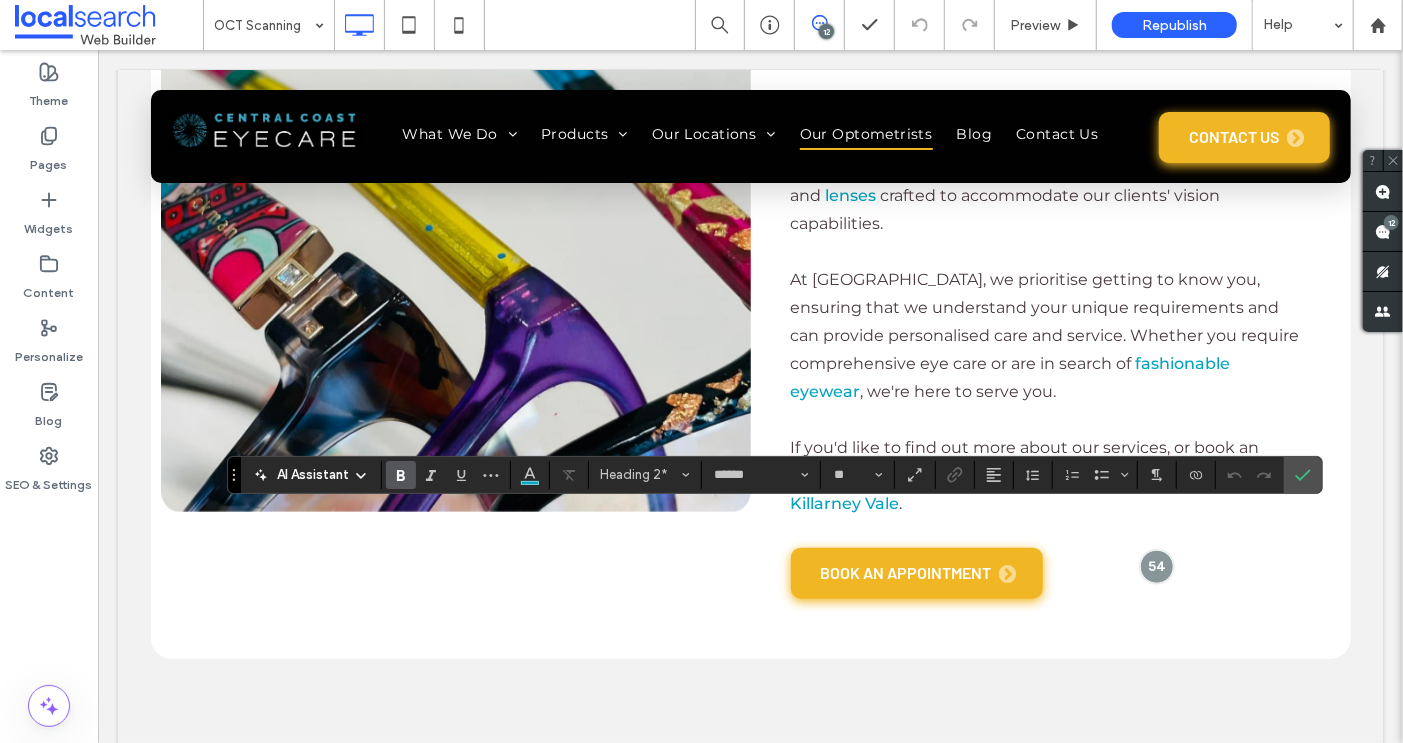
type input "**********"
type input "**"
type input "******"
type input "**"
click at [397, 472] on use "Bold" at bounding box center [401, 475] width 8 height 11
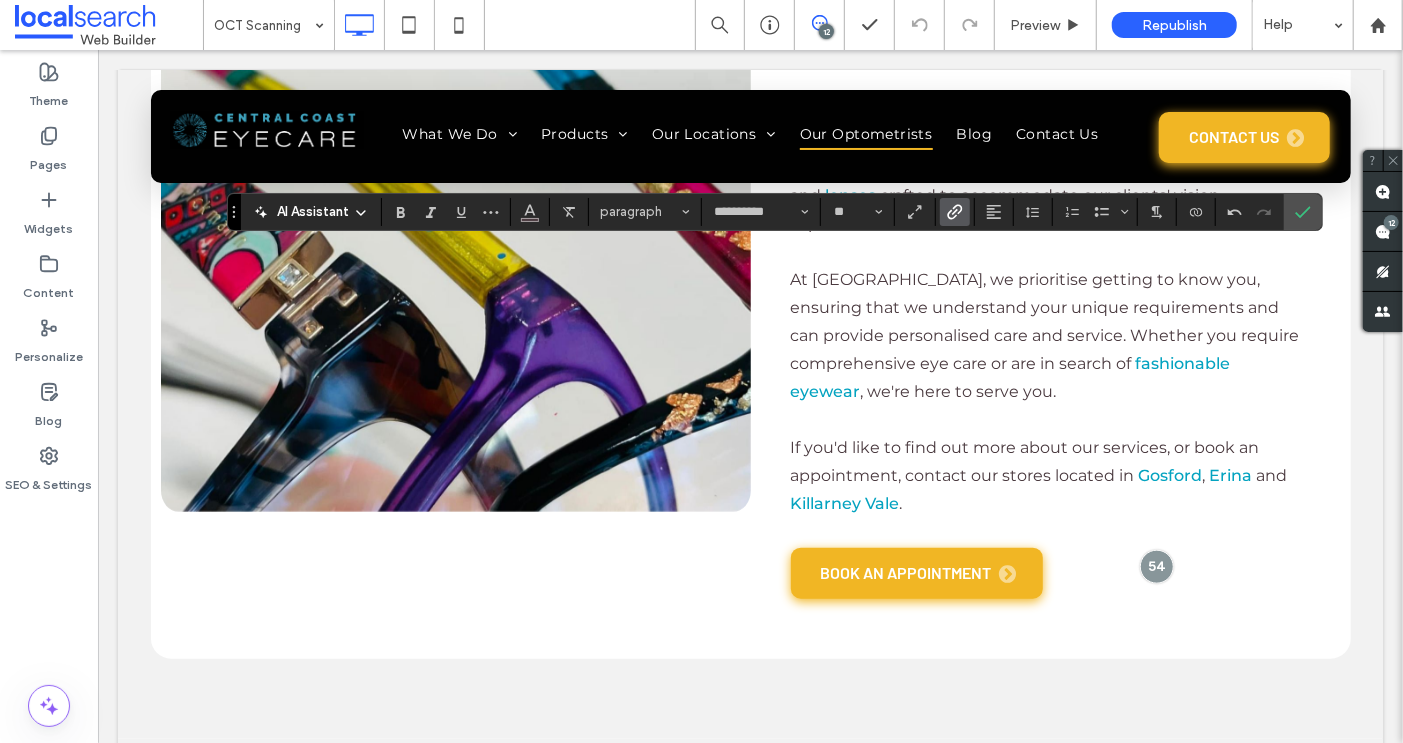
click at [949, 208] on icon "Link" at bounding box center [955, 212] width 16 height 16
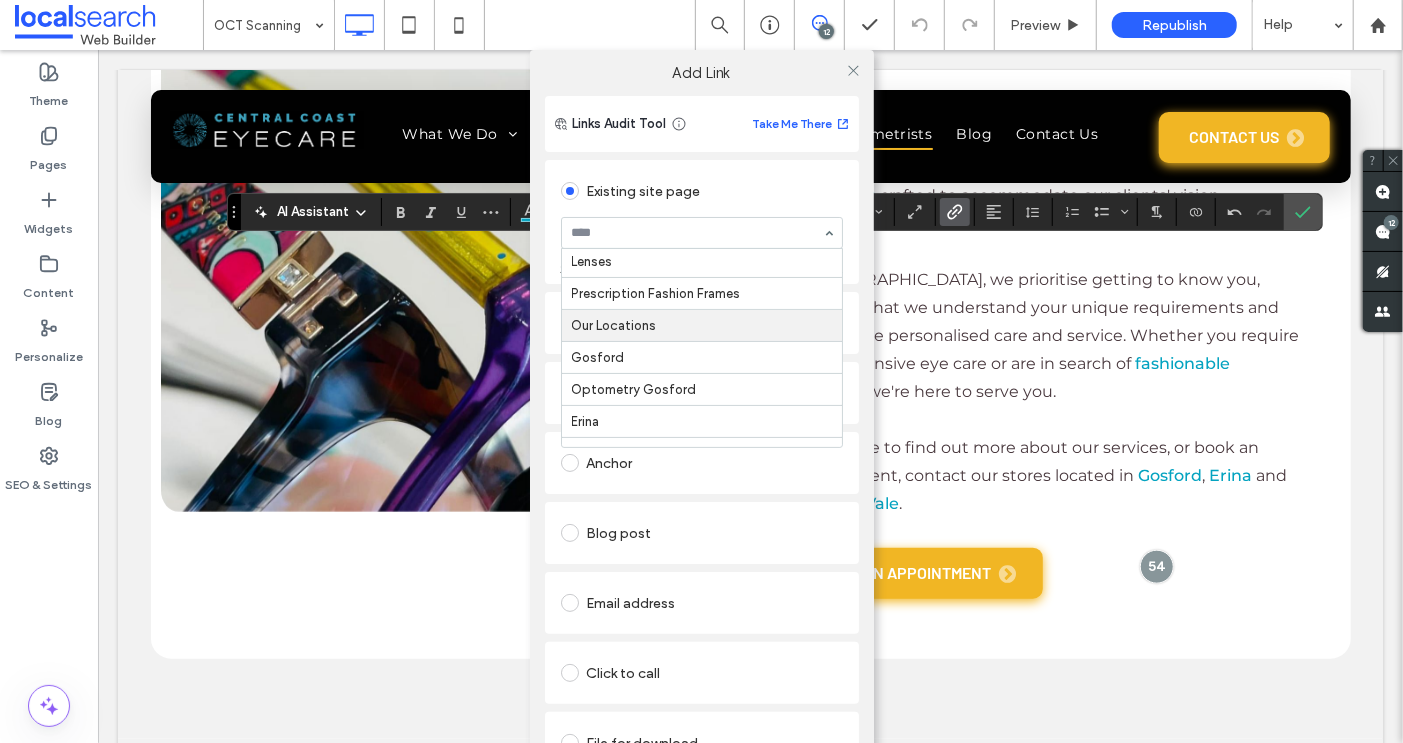
scroll to position [362, 0]
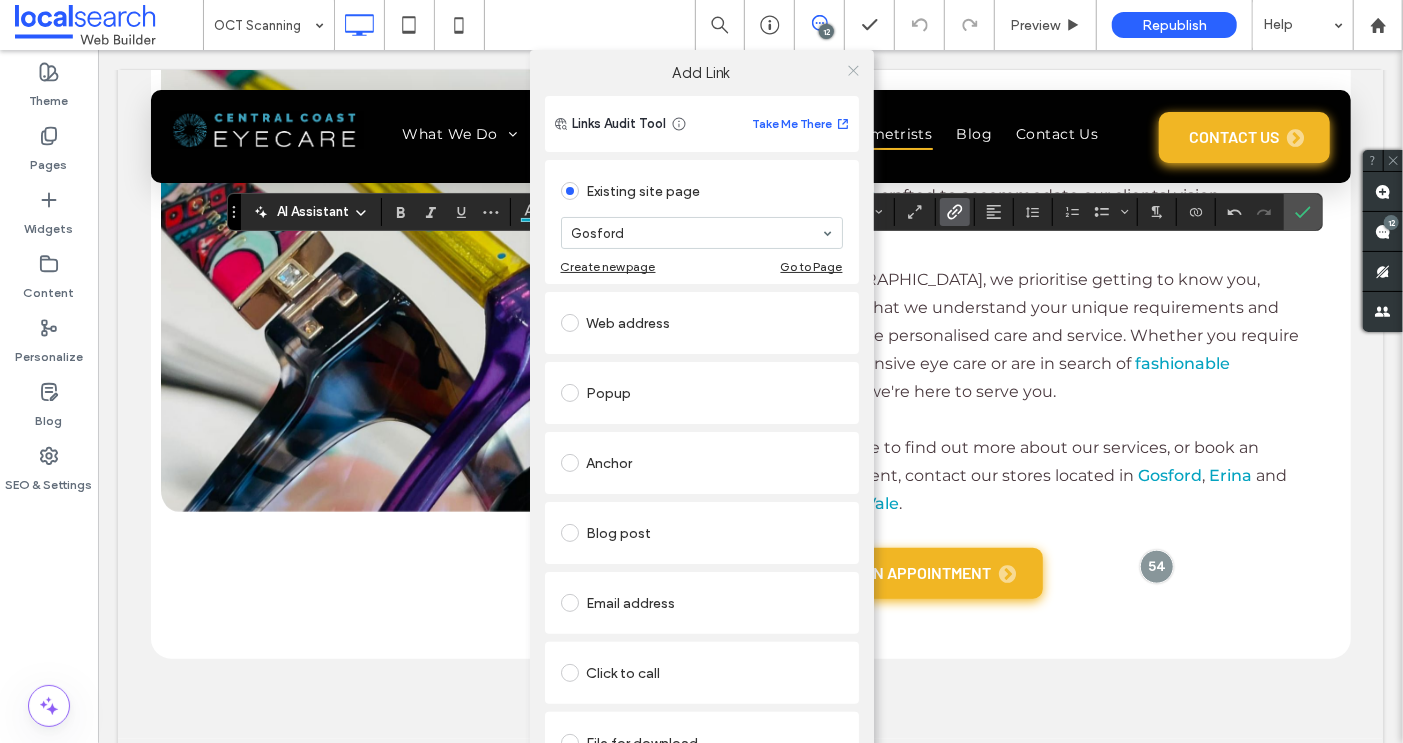
click at [848, 73] on icon at bounding box center [853, 70] width 15 height 15
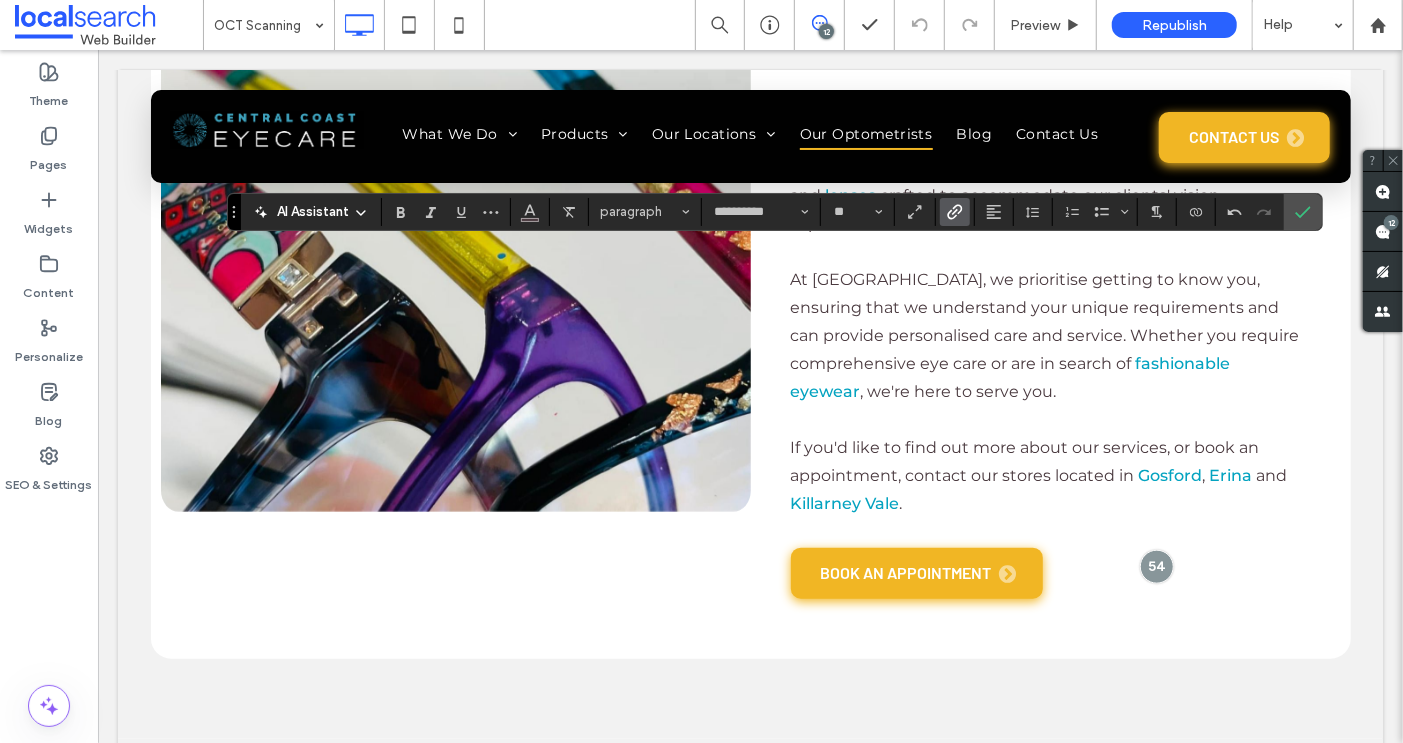
click at [954, 205] on use "Link" at bounding box center [954, 211] width 15 height 15
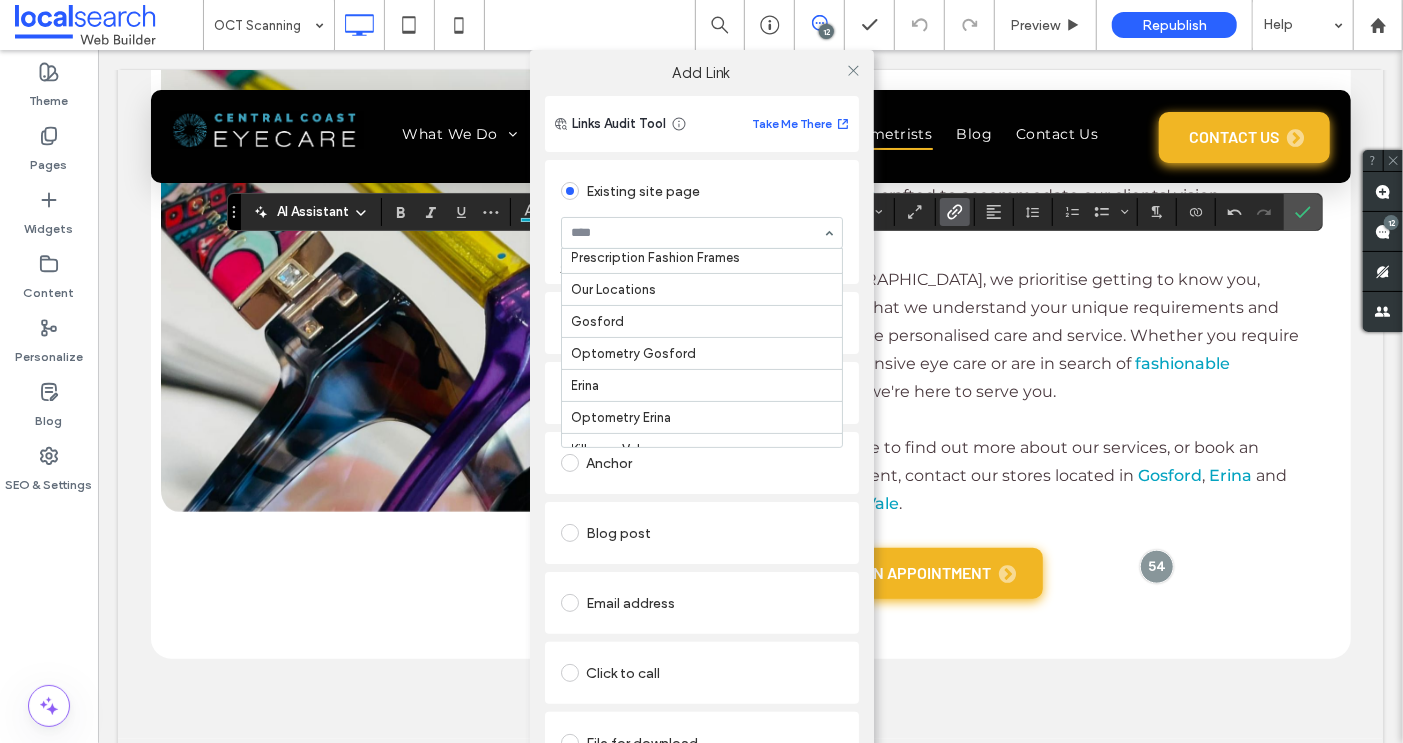
scroll to position [414, 0]
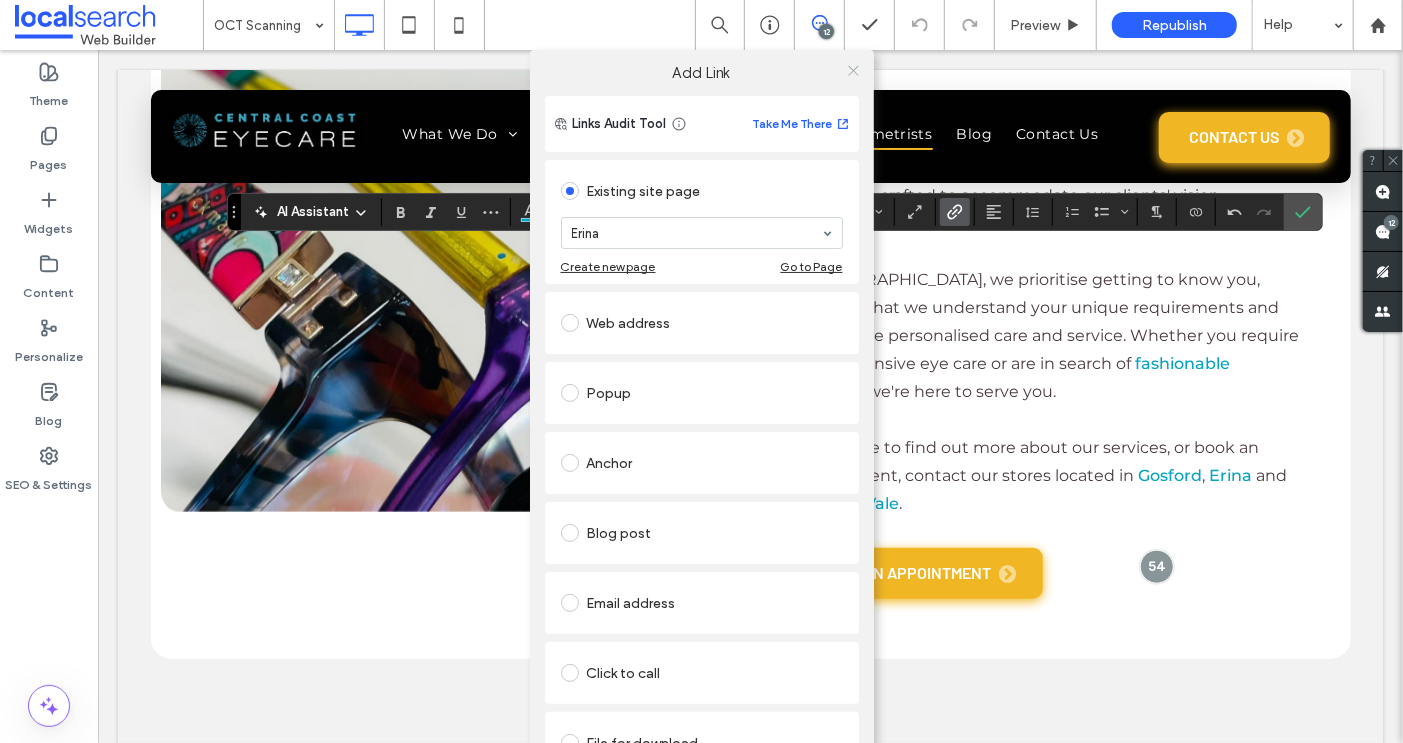
click at [849, 71] on icon at bounding box center [853, 70] width 15 height 15
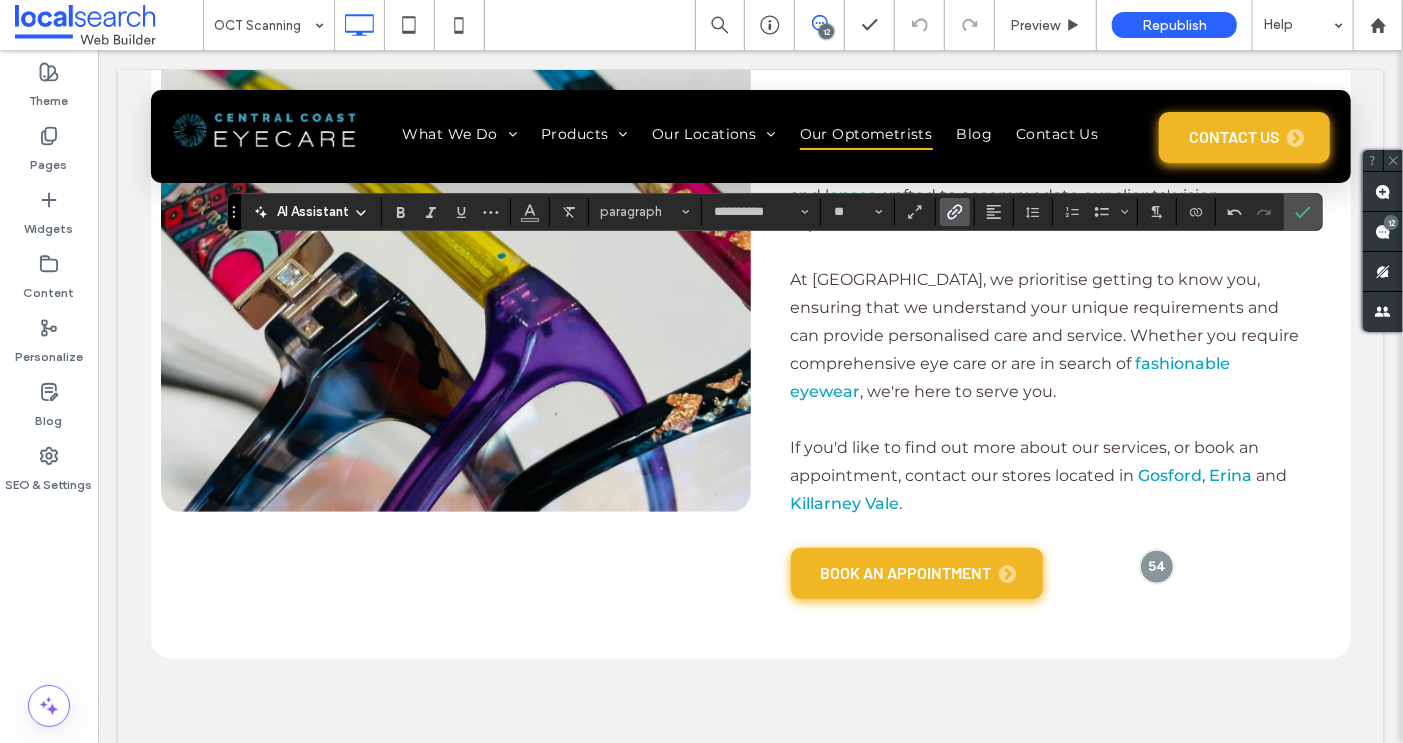
click at [949, 213] on icon "Link" at bounding box center [955, 212] width 16 height 16
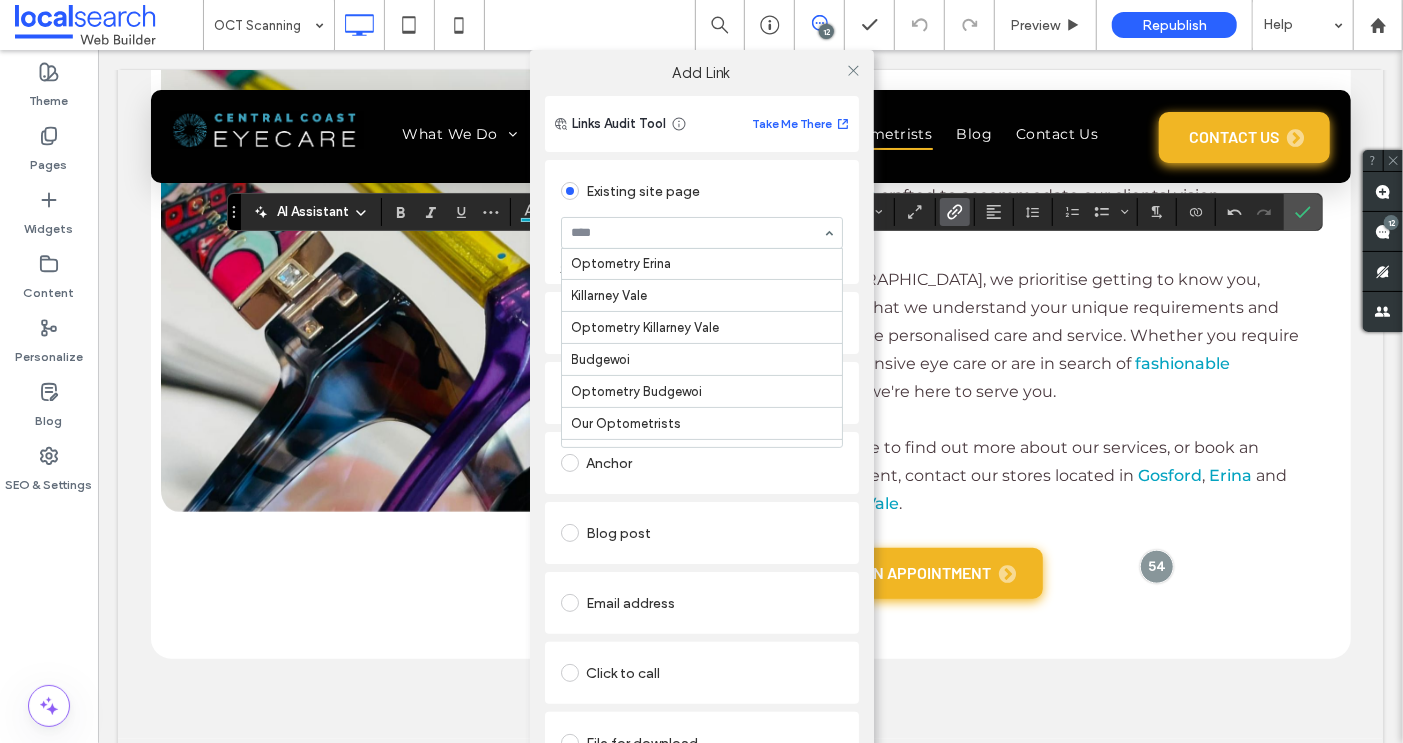
scroll to position [560, 0]
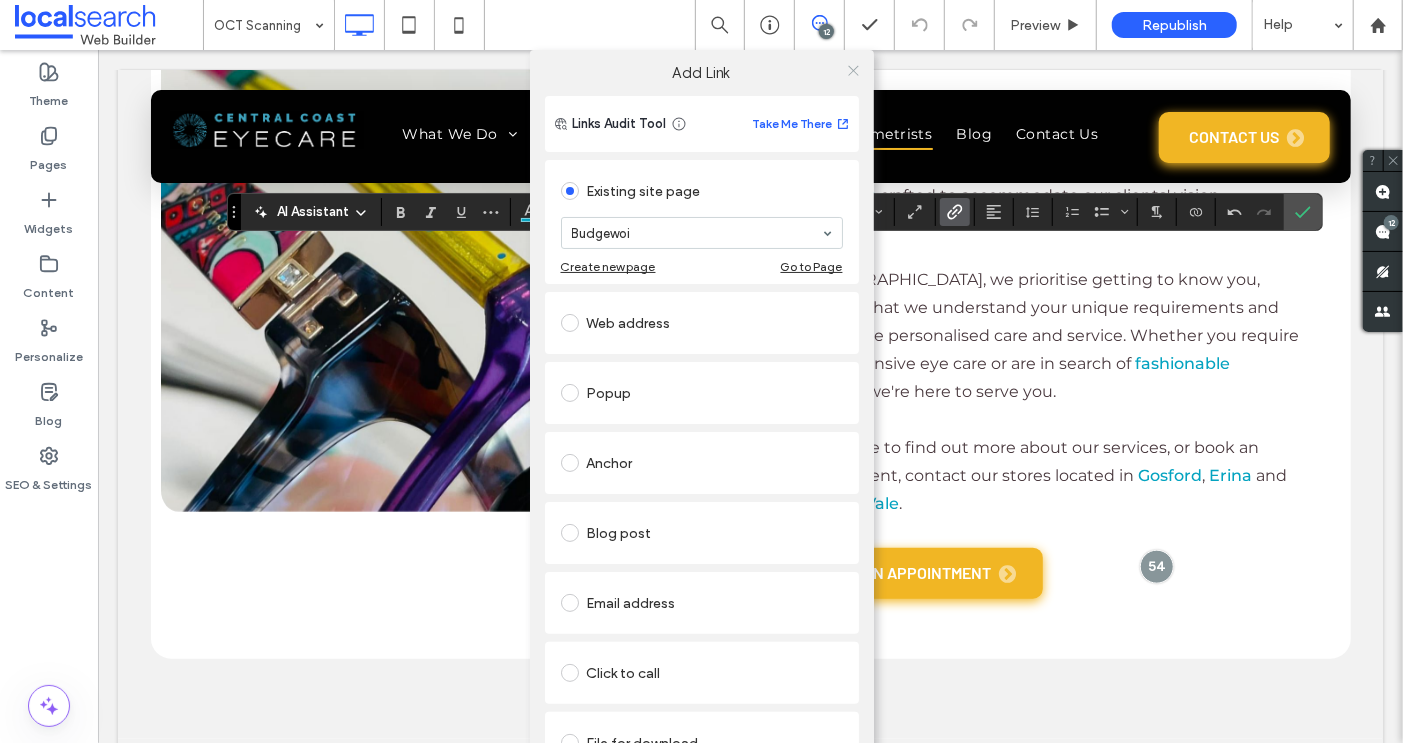
click at [852, 67] on icon at bounding box center [853, 70] width 15 height 15
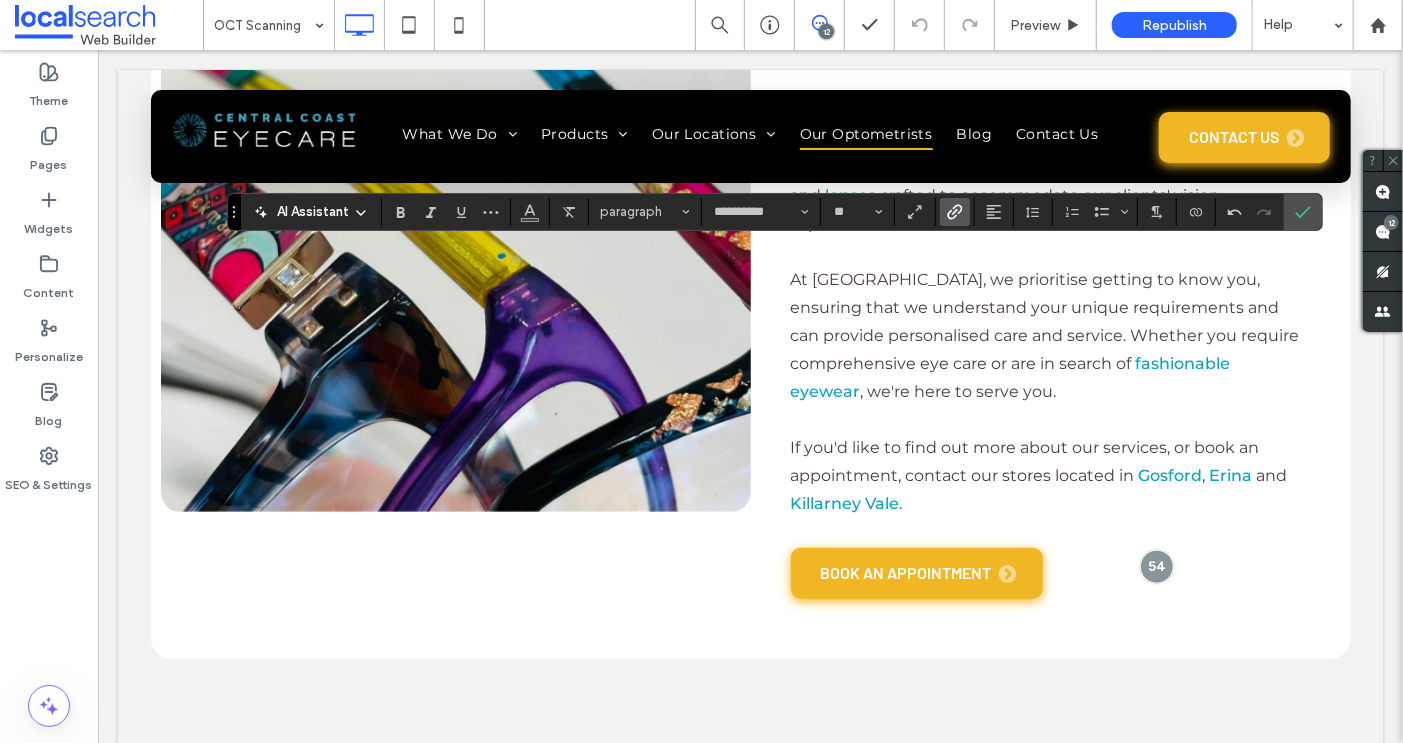
click at [950, 215] on use "Link" at bounding box center [954, 211] width 15 height 15
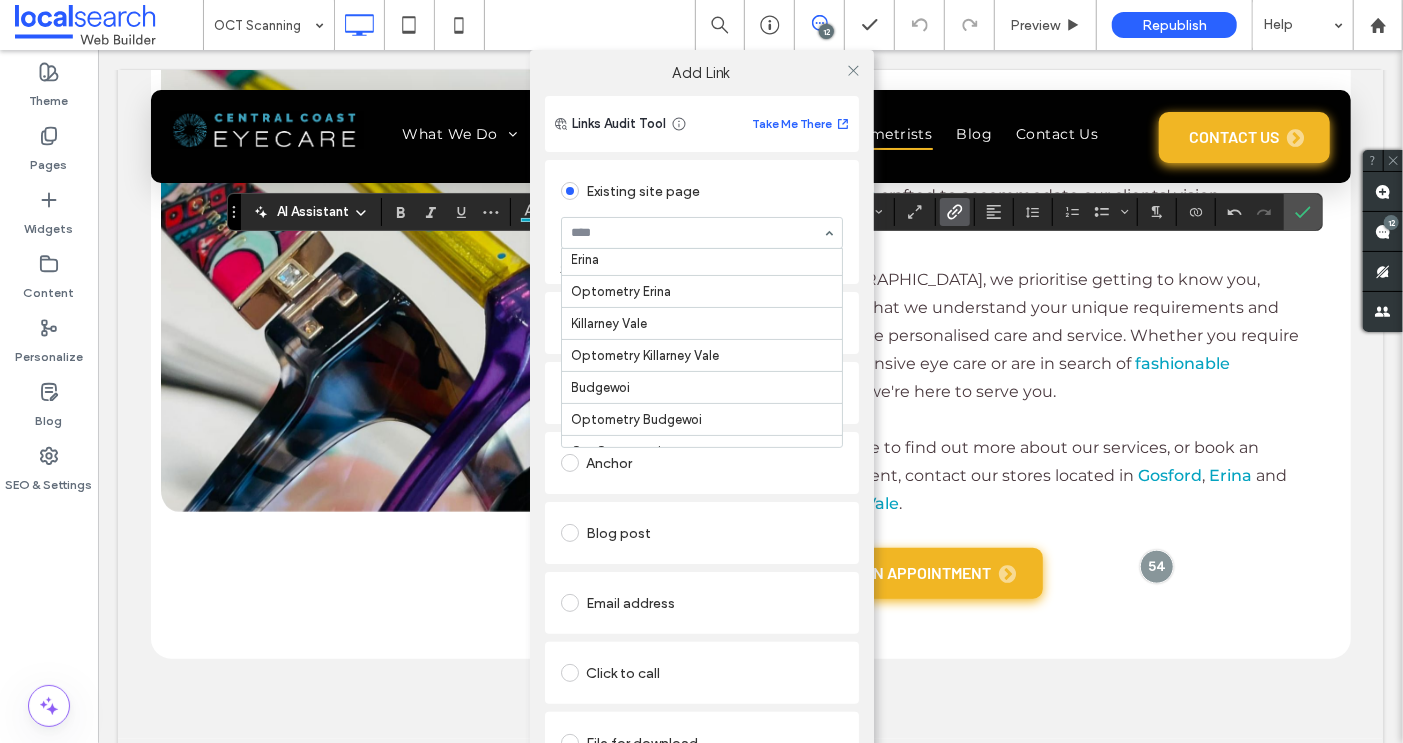
scroll to position [518, 0]
click at [852, 69] on icon at bounding box center [853, 70] width 15 height 15
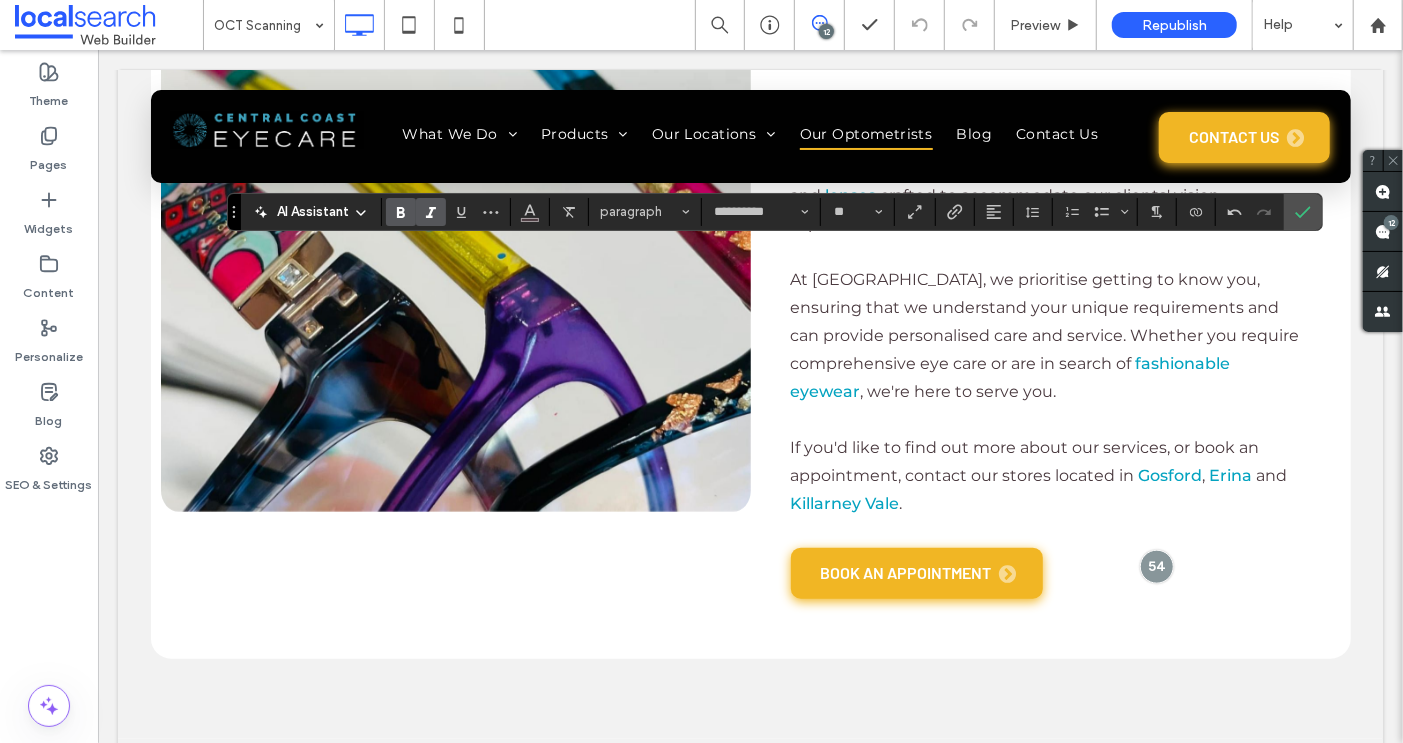
drag, startPoint x: 400, startPoint y: 212, endPoint x: 435, endPoint y: 212, distance: 35.0
click at [400, 212] on use "Bold" at bounding box center [401, 212] width 8 height 11
click at [393, 205] on icon "Bold" at bounding box center [401, 212] width 16 height 16
click at [398, 214] on icon "Bold" at bounding box center [401, 212] width 16 height 16
click at [386, 218] on label "Bold" at bounding box center [401, 212] width 30 height 28
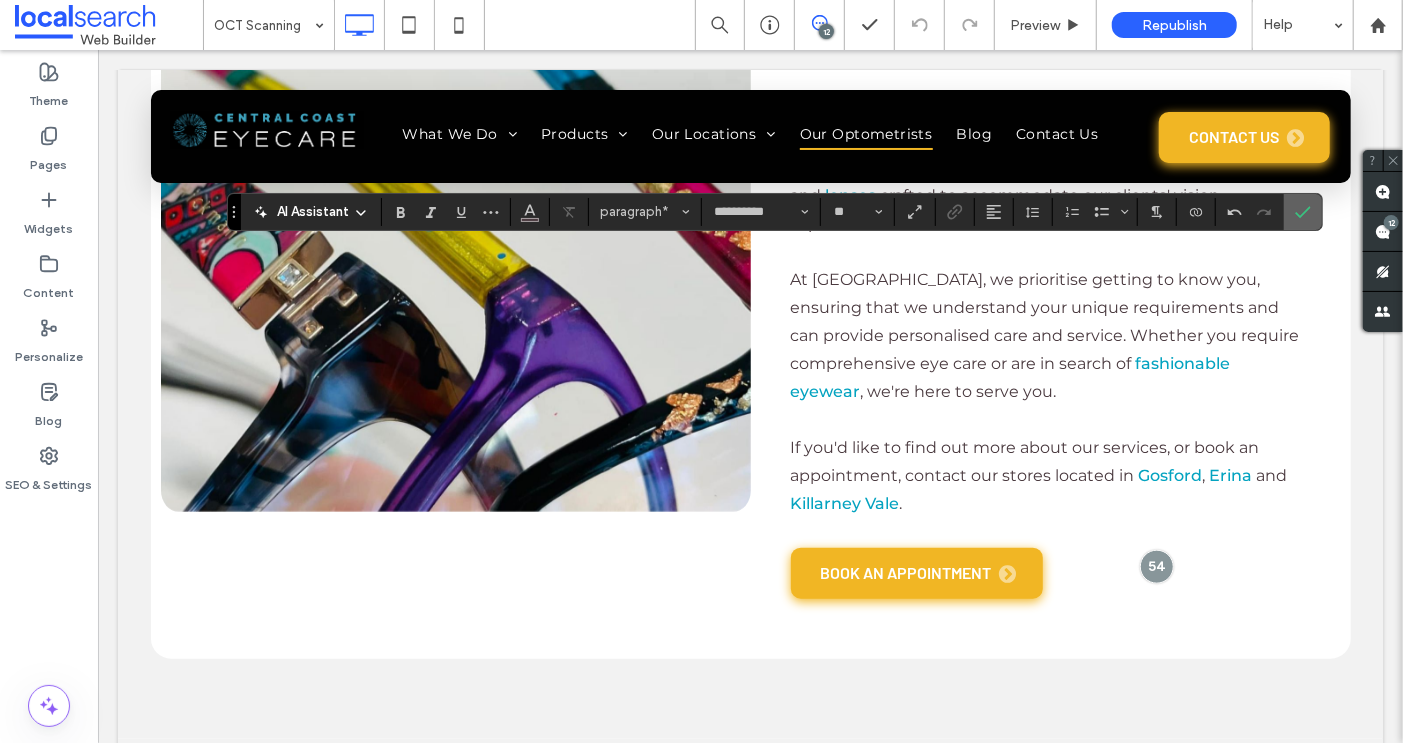
click at [1295, 223] on span "Confirm" at bounding box center [1299, 212] width 9 height 36
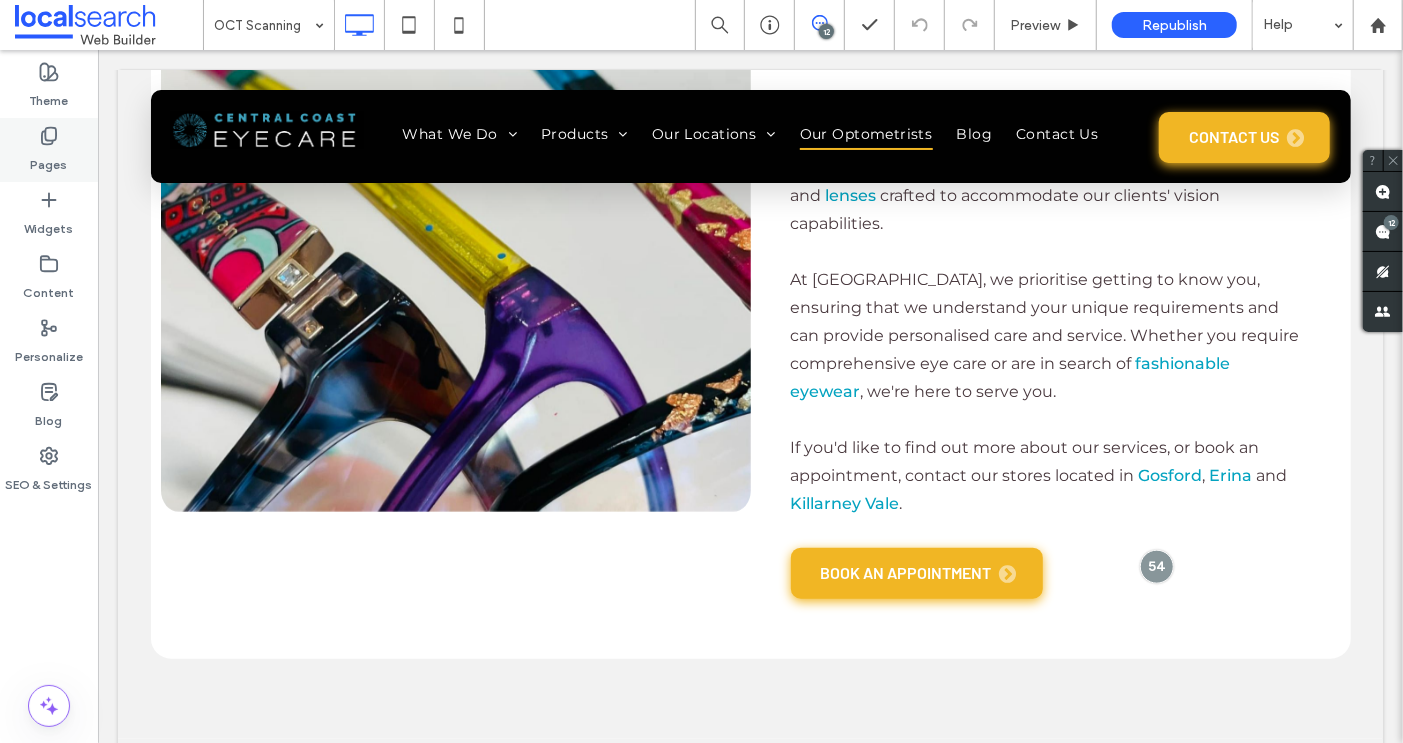
click at [43, 139] on icon at bounding box center [49, 136] width 20 height 20
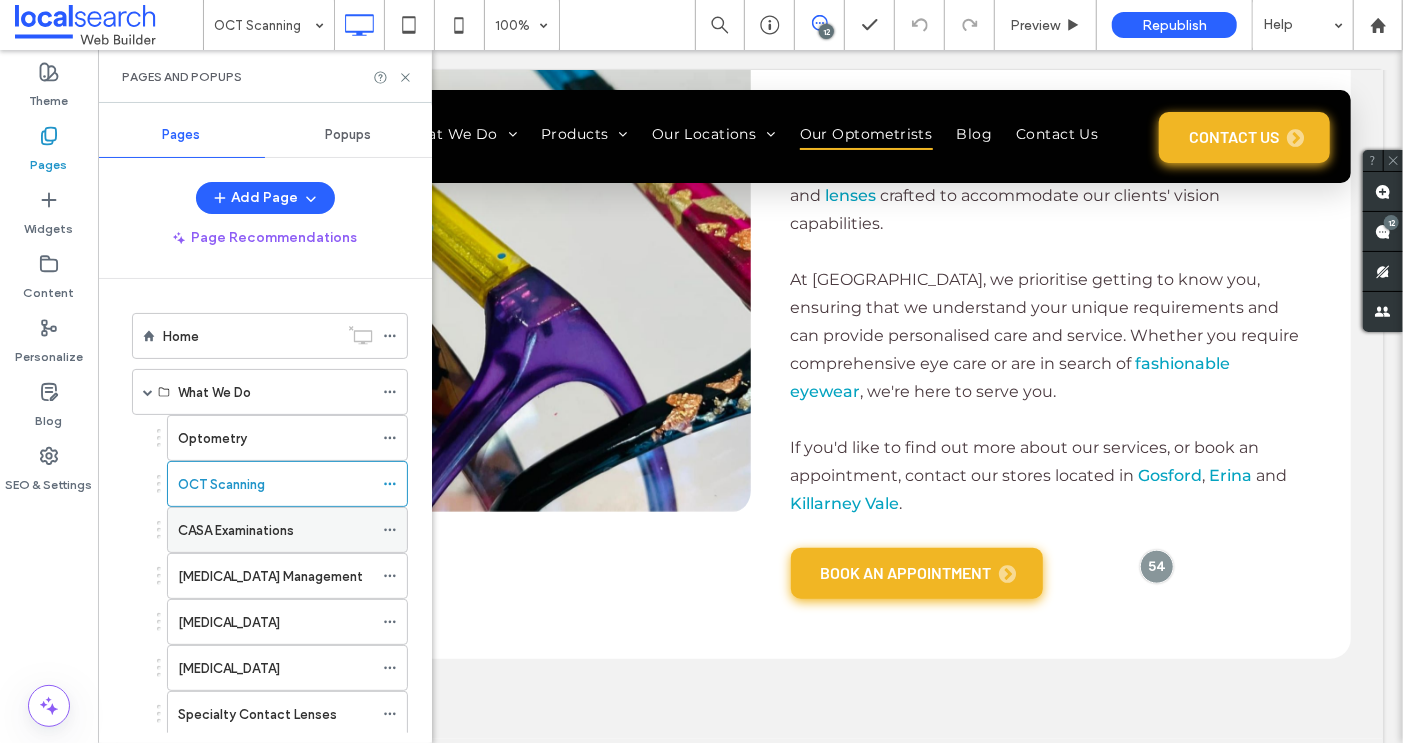
click at [233, 526] on label "CASA Examinations" at bounding box center [236, 530] width 116 height 35
click at [405, 78] on icon at bounding box center [405, 77] width 15 height 15
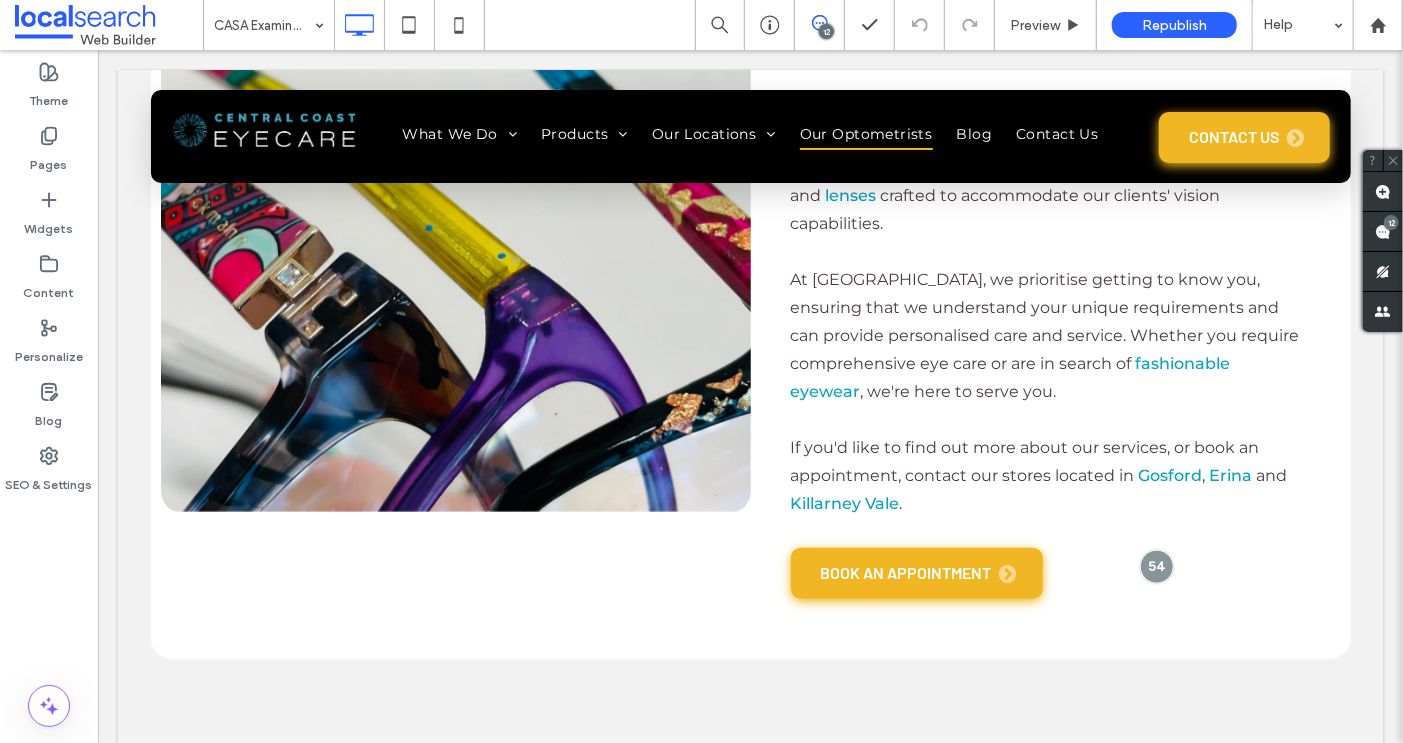
type input "******"
type input "**"
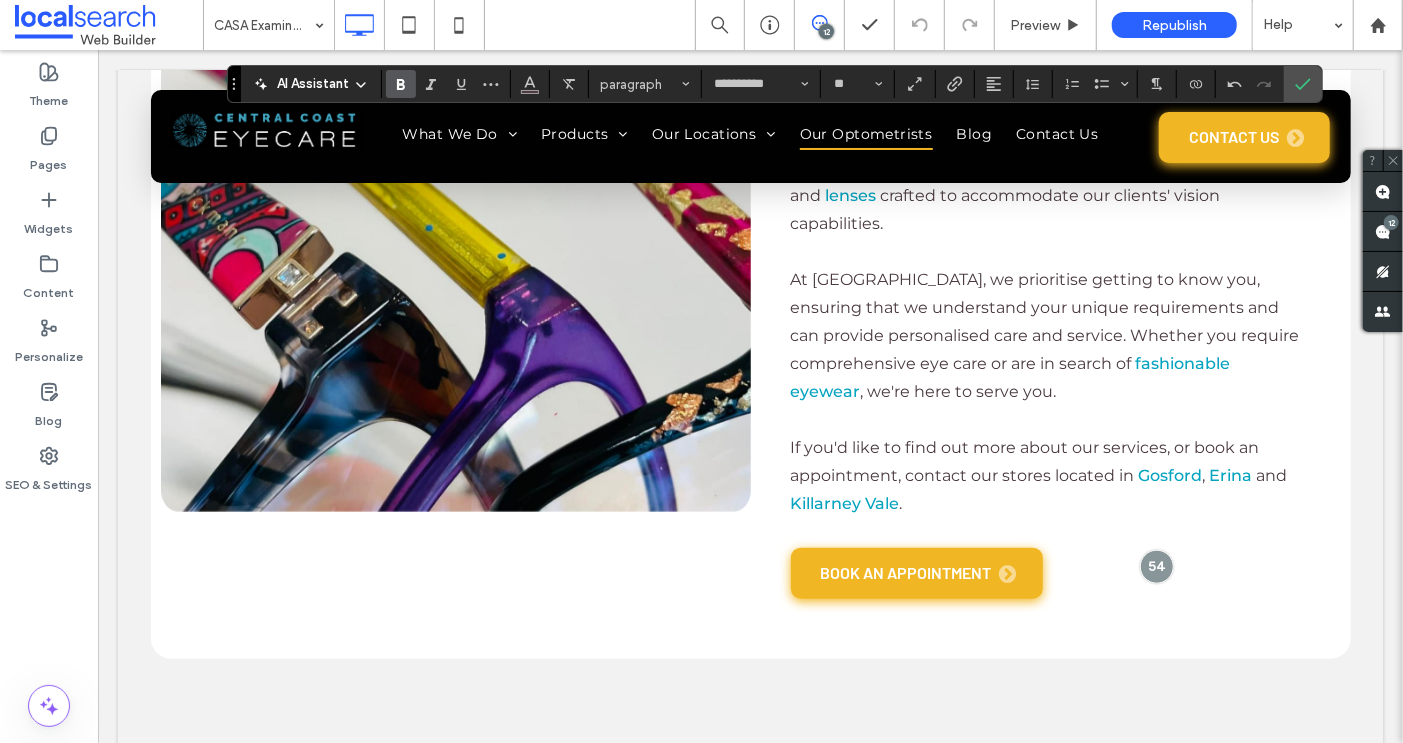
click at [398, 83] on use "Bold" at bounding box center [401, 84] width 8 height 11
click at [393, 86] on icon "Bold" at bounding box center [401, 84] width 16 height 16
click at [399, 84] on use "Bold" at bounding box center [401, 84] width 8 height 11
click at [394, 87] on icon "Bold" at bounding box center [401, 84] width 16 height 16
click at [387, 83] on label "Bold" at bounding box center [401, 84] width 30 height 28
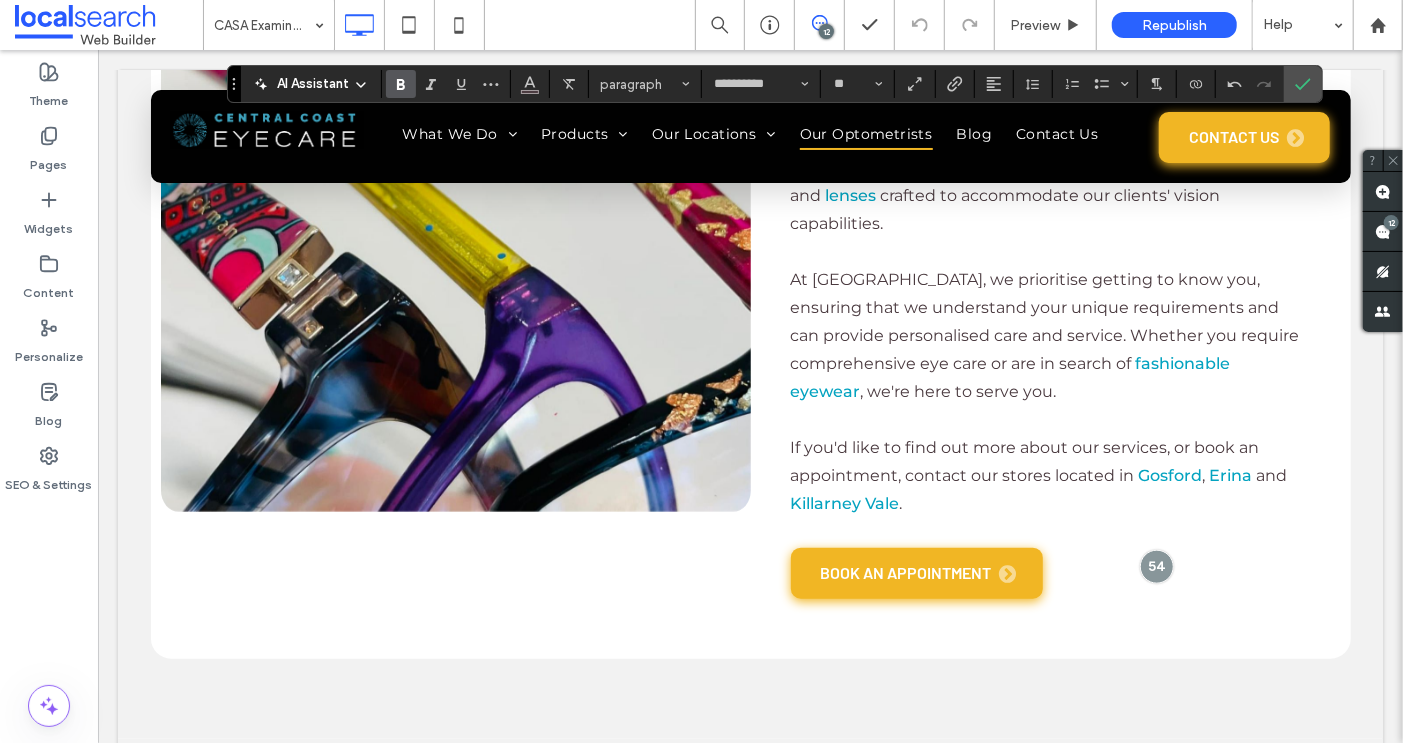
click at [398, 83] on use "Bold" at bounding box center [401, 84] width 8 height 11
click at [399, 90] on icon "Bold" at bounding box center [401, 84] width 16 height 16
click at [397, 83] on icon "Bold" at bounding box center [401, 84] width 16 height 16
click at [401, 84] on icon "Bold" at bounding box center [401, 84] width 16 height 16
click at [955, 87] on icon "Link" at bounding box center [955, 84] width 16 height 16
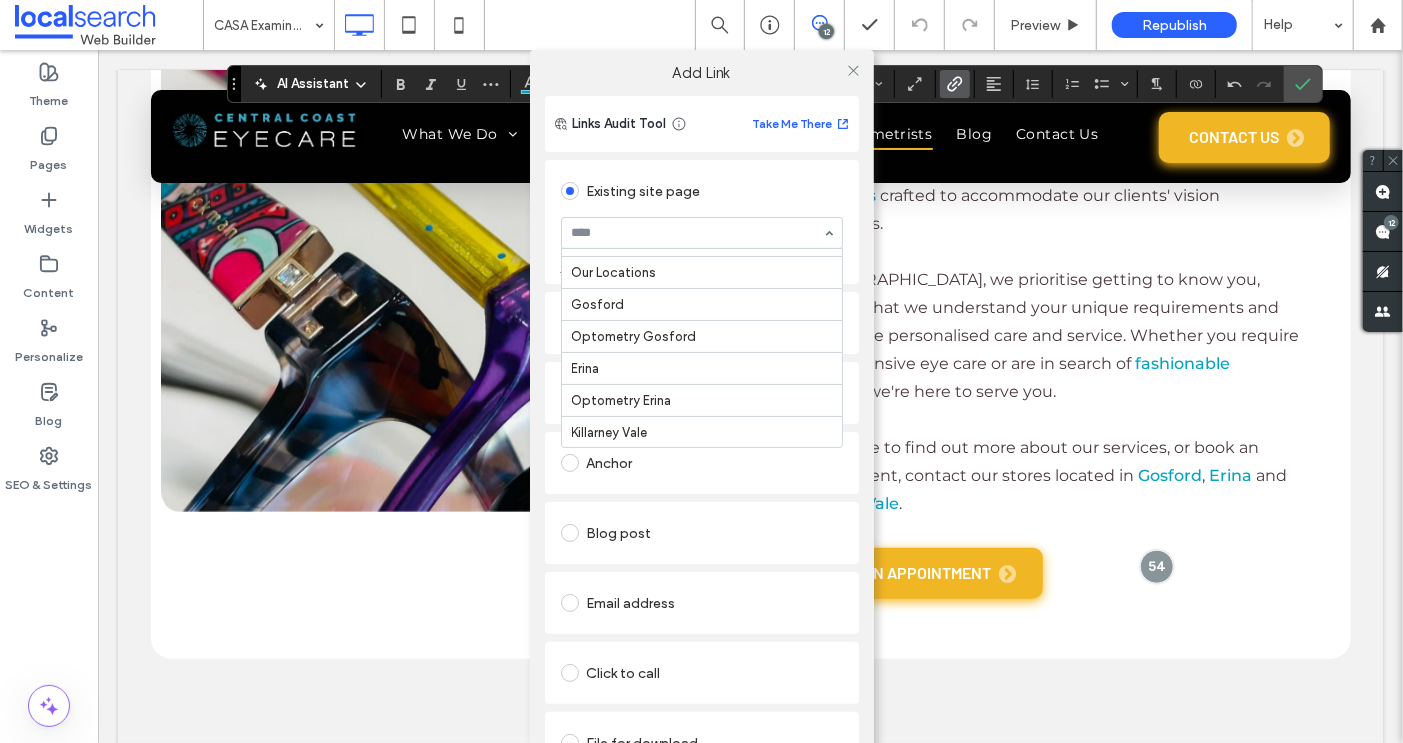
scroll to position [411, 0]
click at [846, 67] on icon at bounding box center [853, 70] width 15 height 15
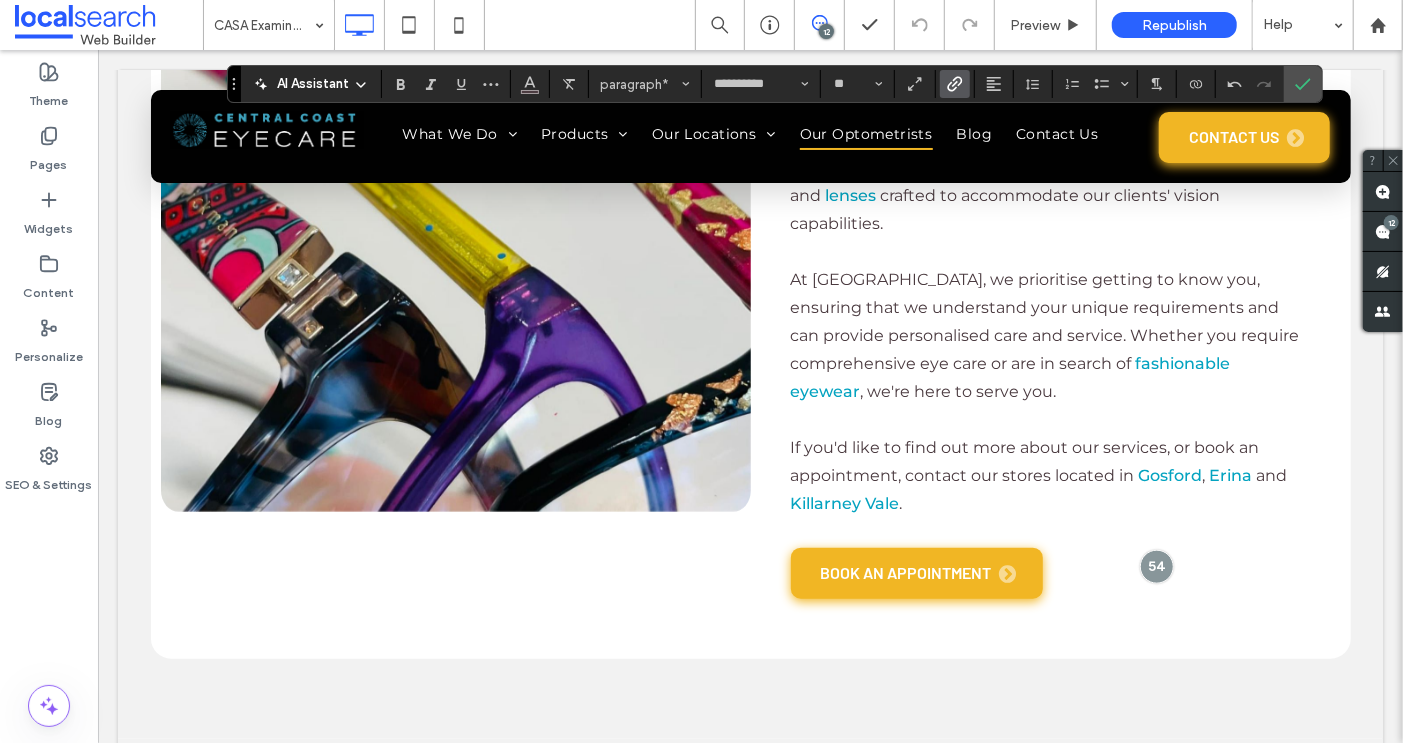
click at [947, 89] on icon "Link" at bounding box center [955, 84] width 16 height 16
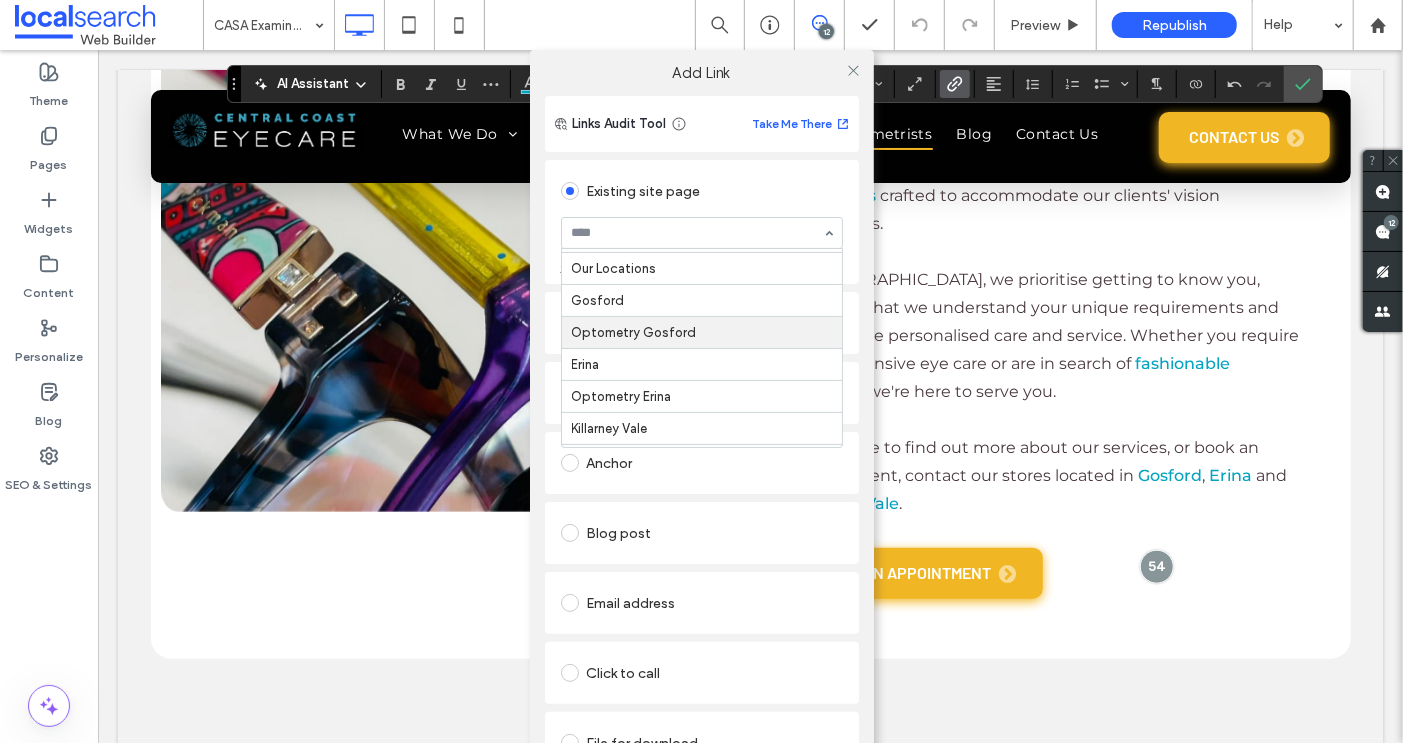
scroll to position [415, 0]
click at [846, 72] on icon at bounding box center [853, 70] width 15 height 15
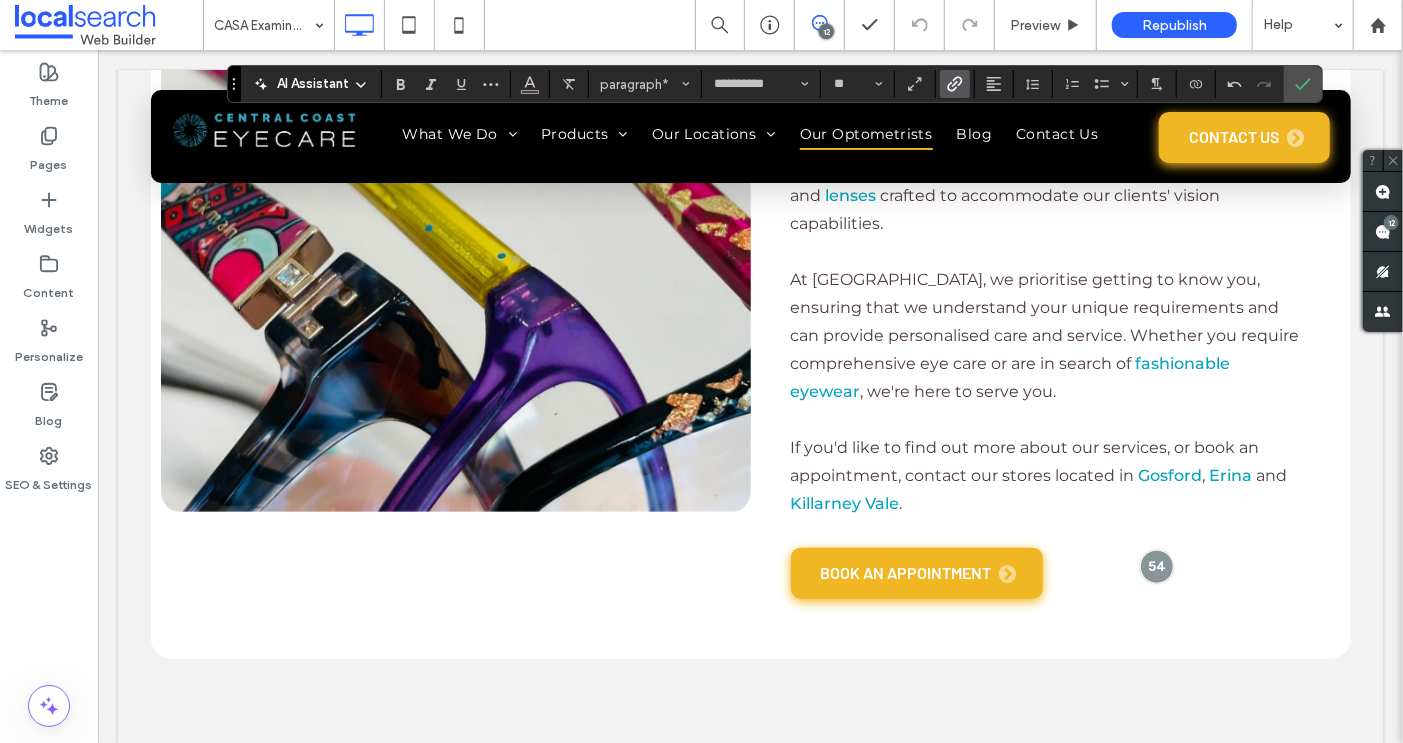
click at [940, 83] on label "Link" at bounding box center [955, 84] width 30 height 28
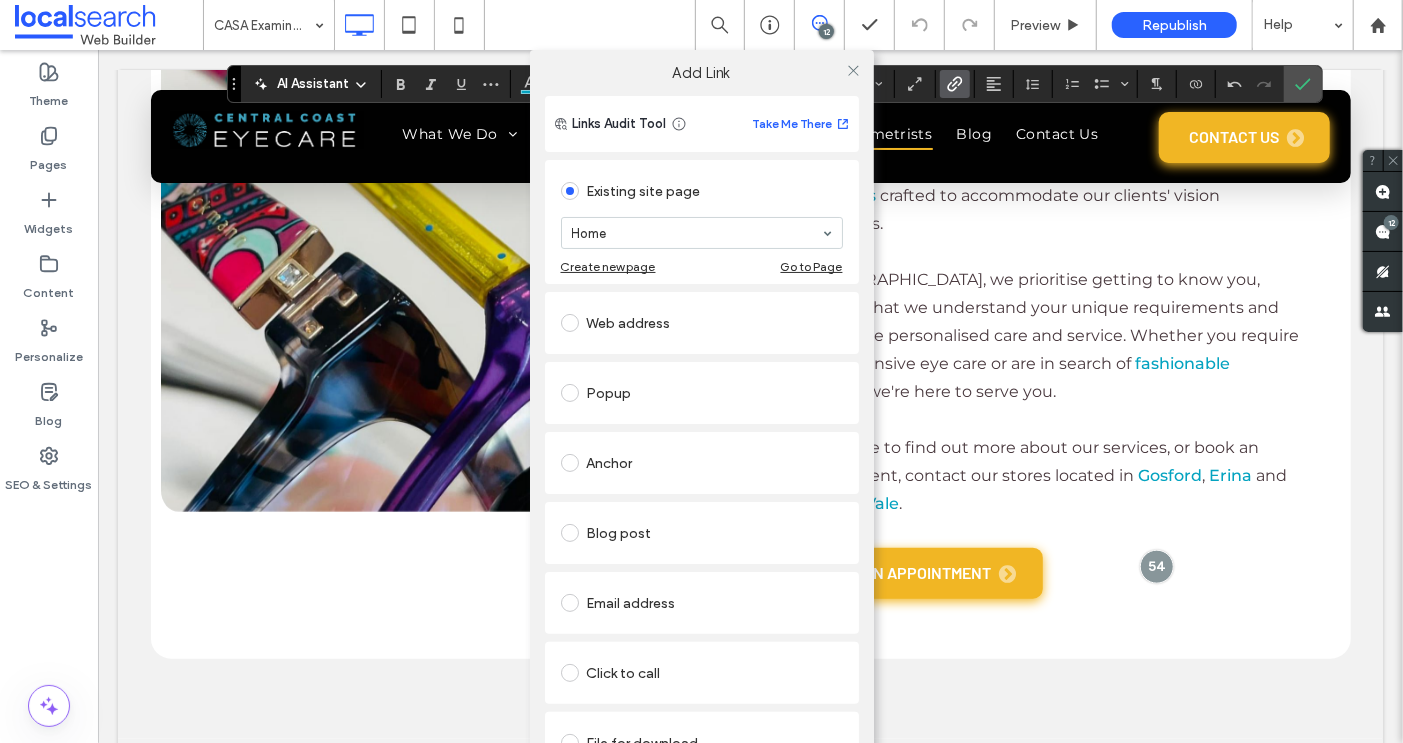
click at [682, 214] on section "Home" at bounding box center [702, 233] width 282 height 52
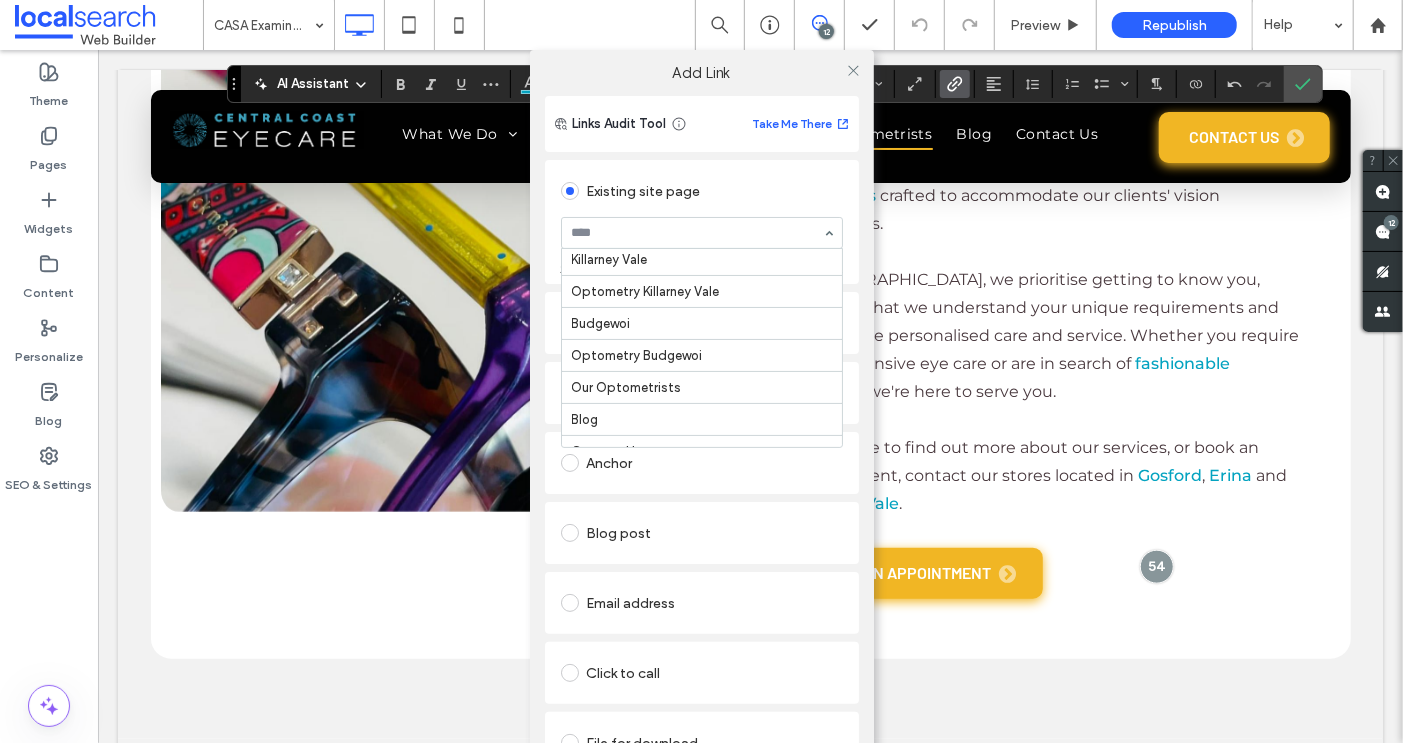
scroll to position [583, 0]
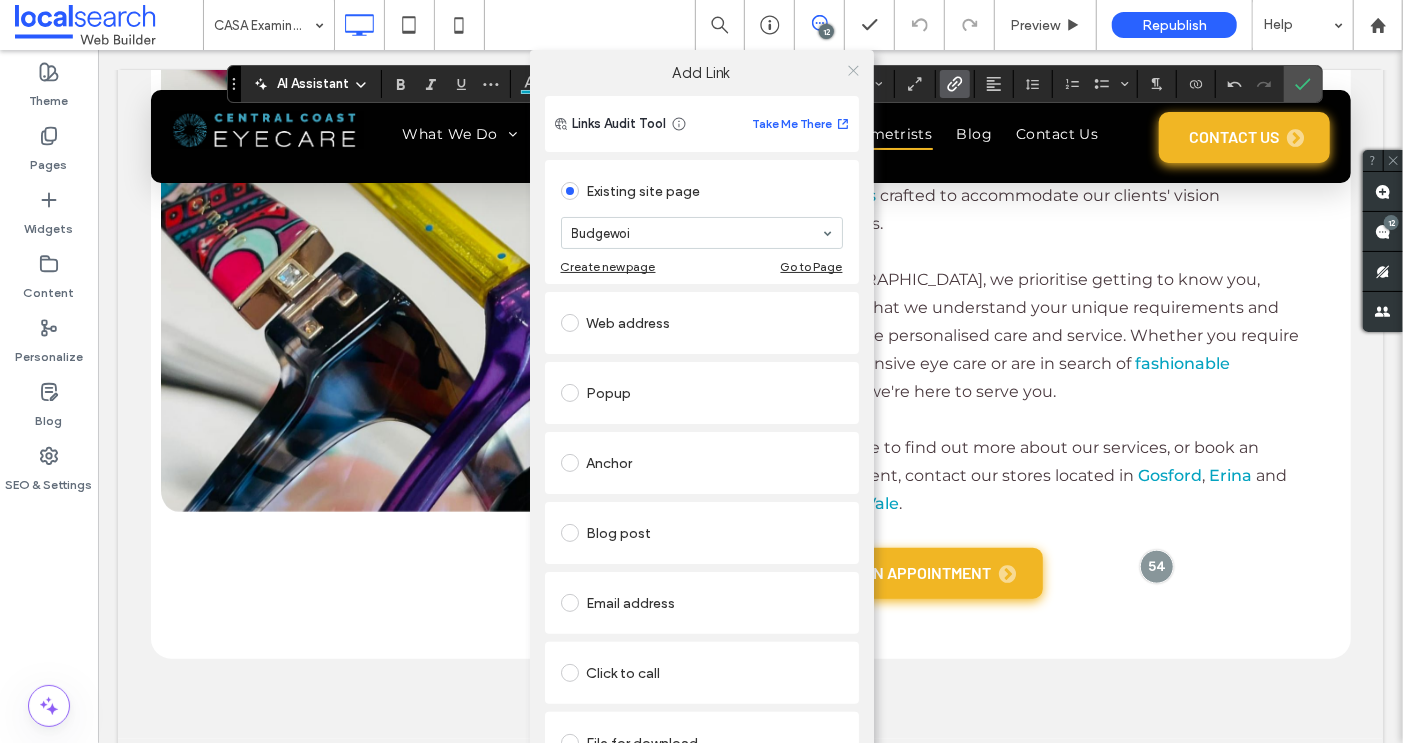
click at [850, 68] on icon at bounding box center [853, 70] width 15 height 15
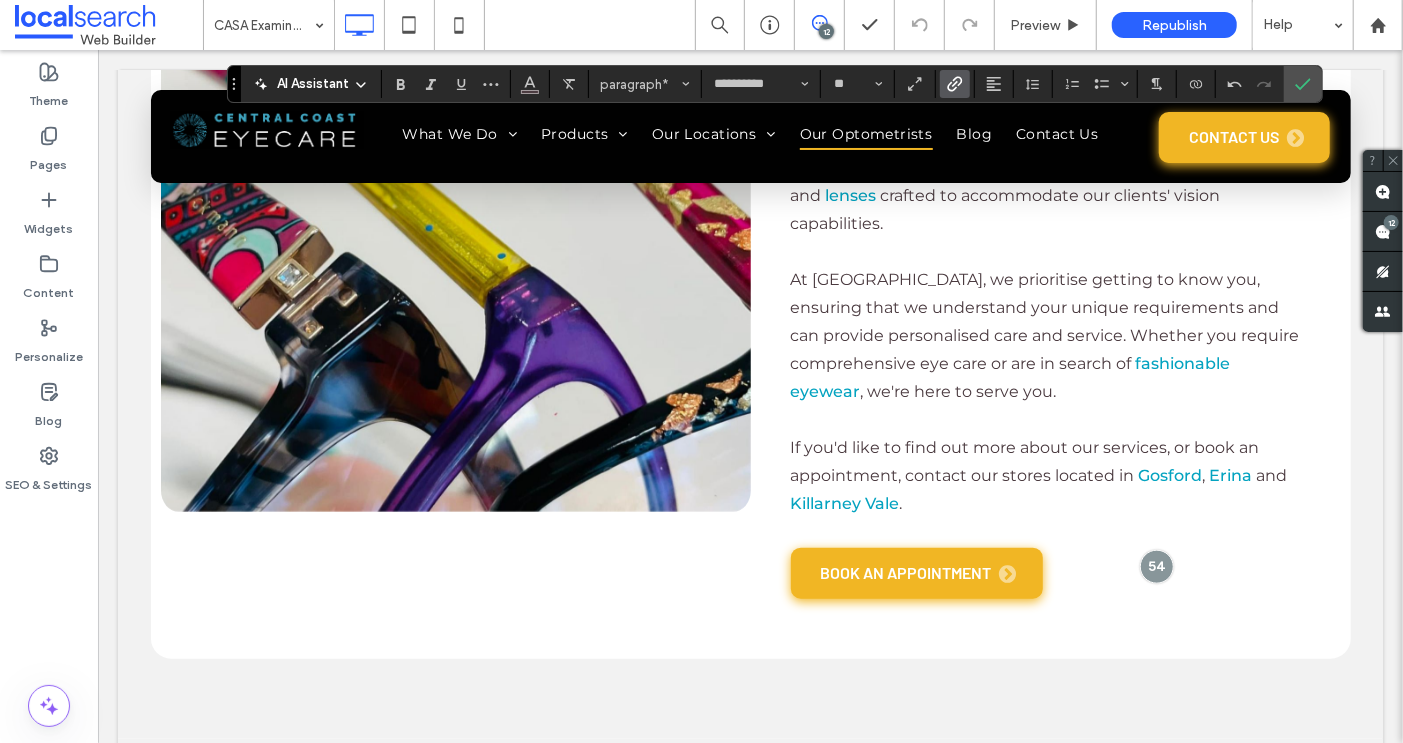
click at [953, 83] on icon "Link" at bounding box center [955, 84] width 16 height 16
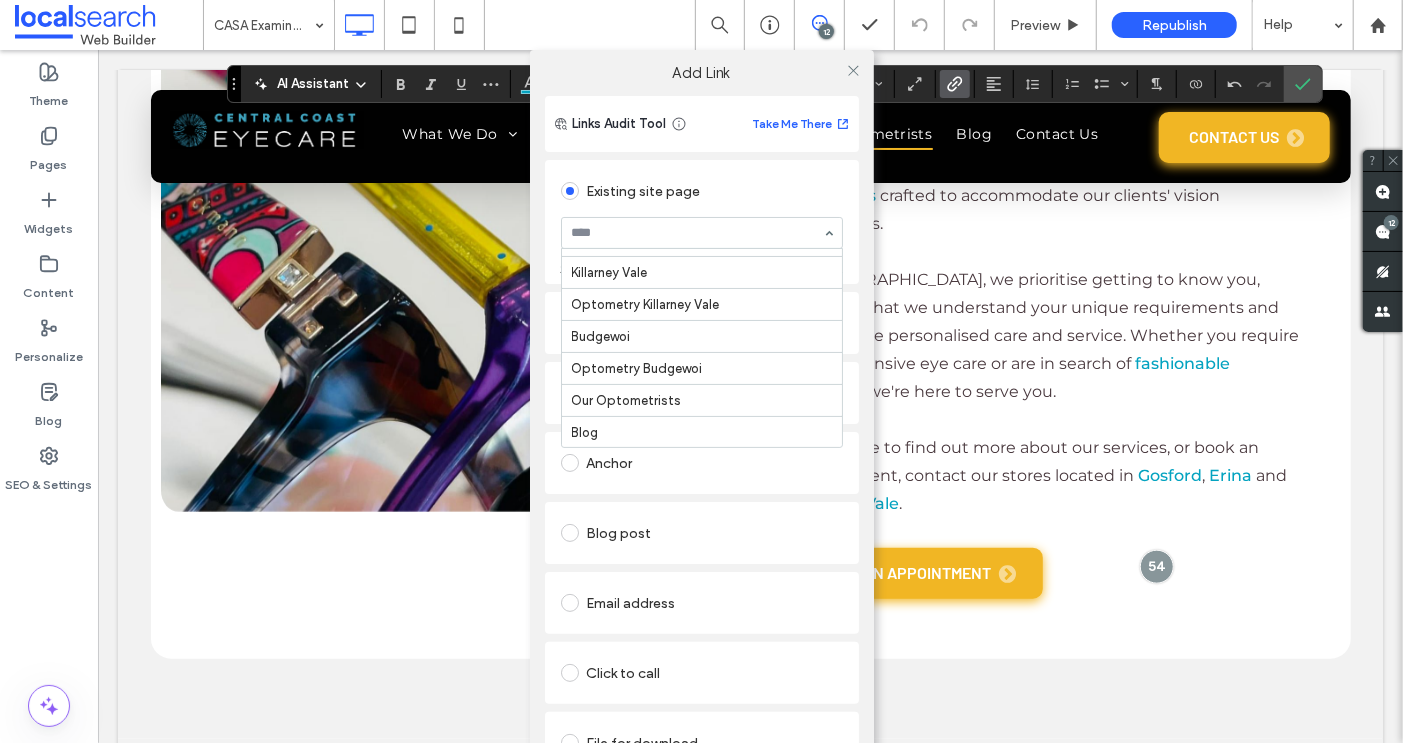
scroll to position [580, 0]
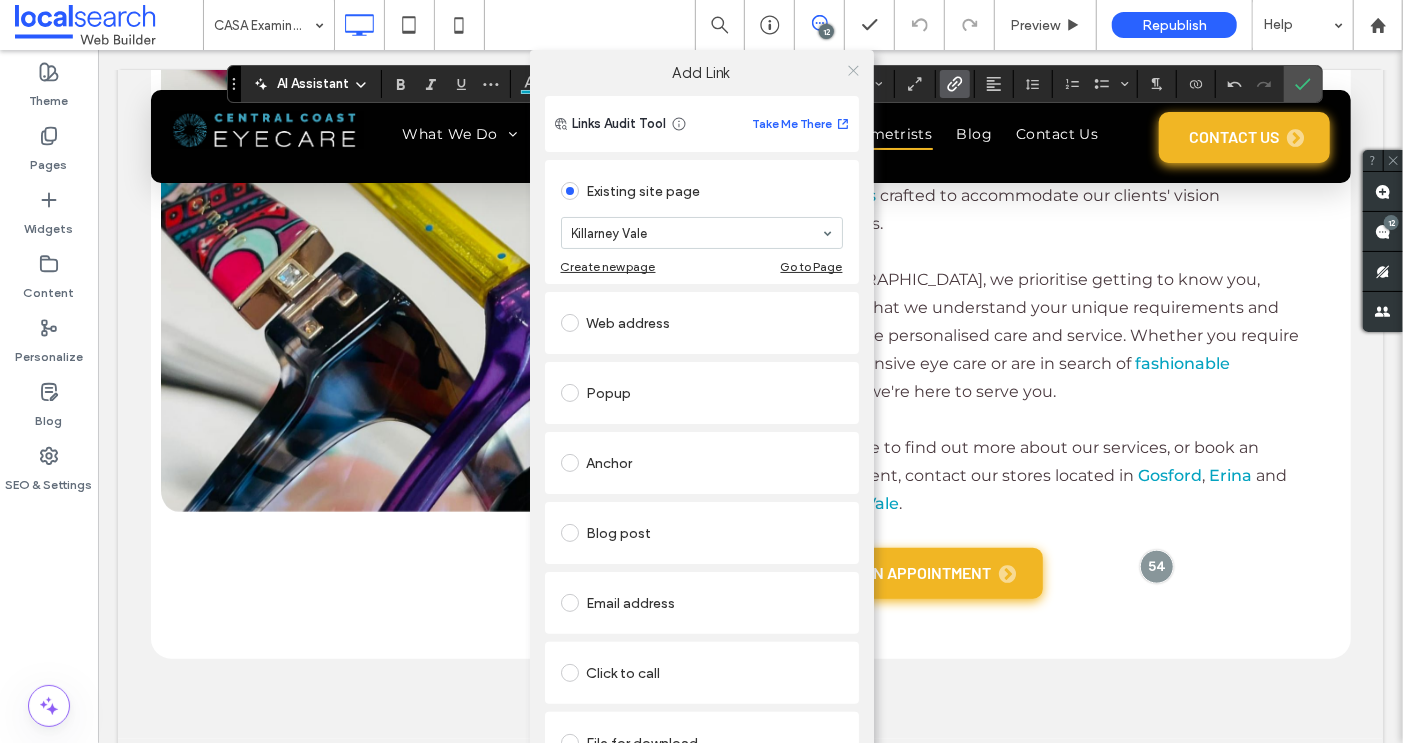
click at [852, 66] on icon at bounding box center [853, 70] width 15 height 15
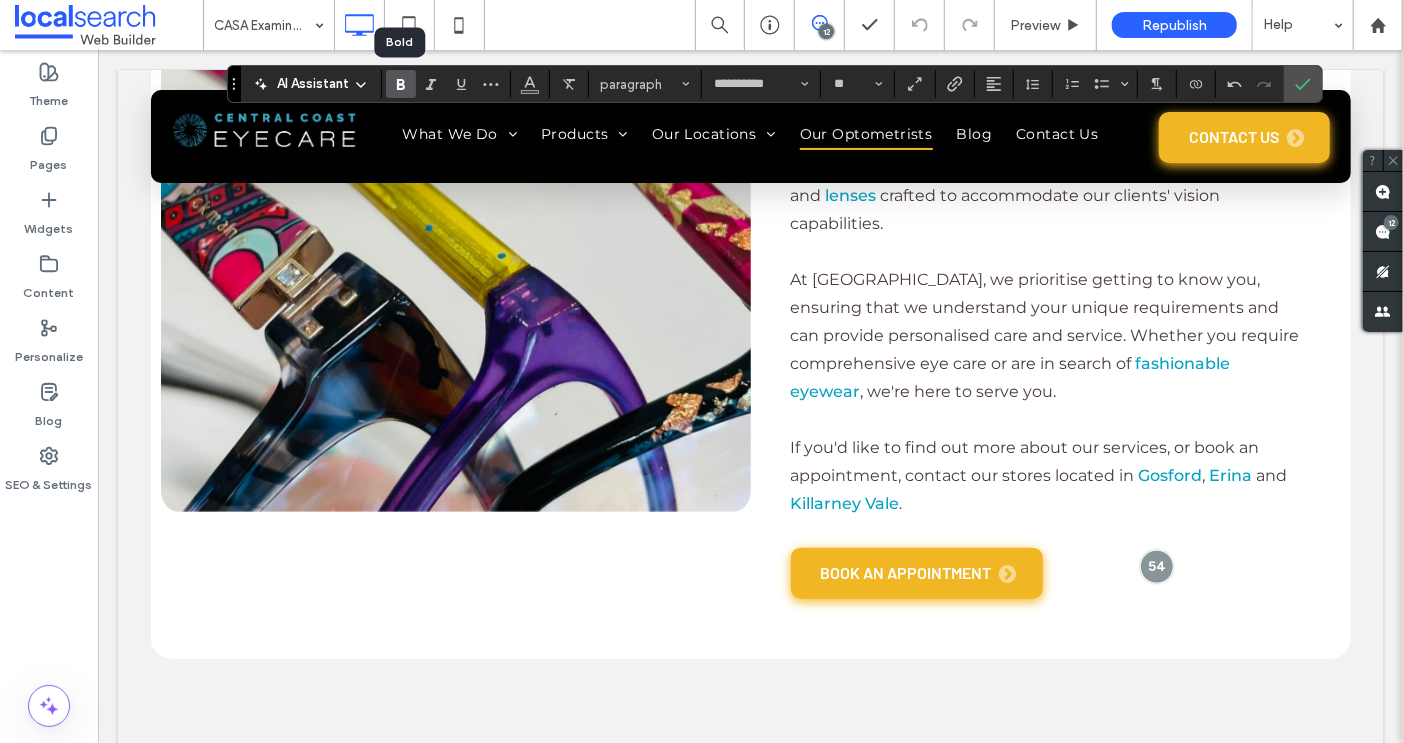
click at [397, 82] on use "Bold" at bounding box center [401, 84] width 8 height 11
click at [398, 87] on icon "Bold" at bounding box center [401, 84] width 16 height 16
click at [947, 80] on icon "Link" at bounding box center [955, 84] width 16 height 16
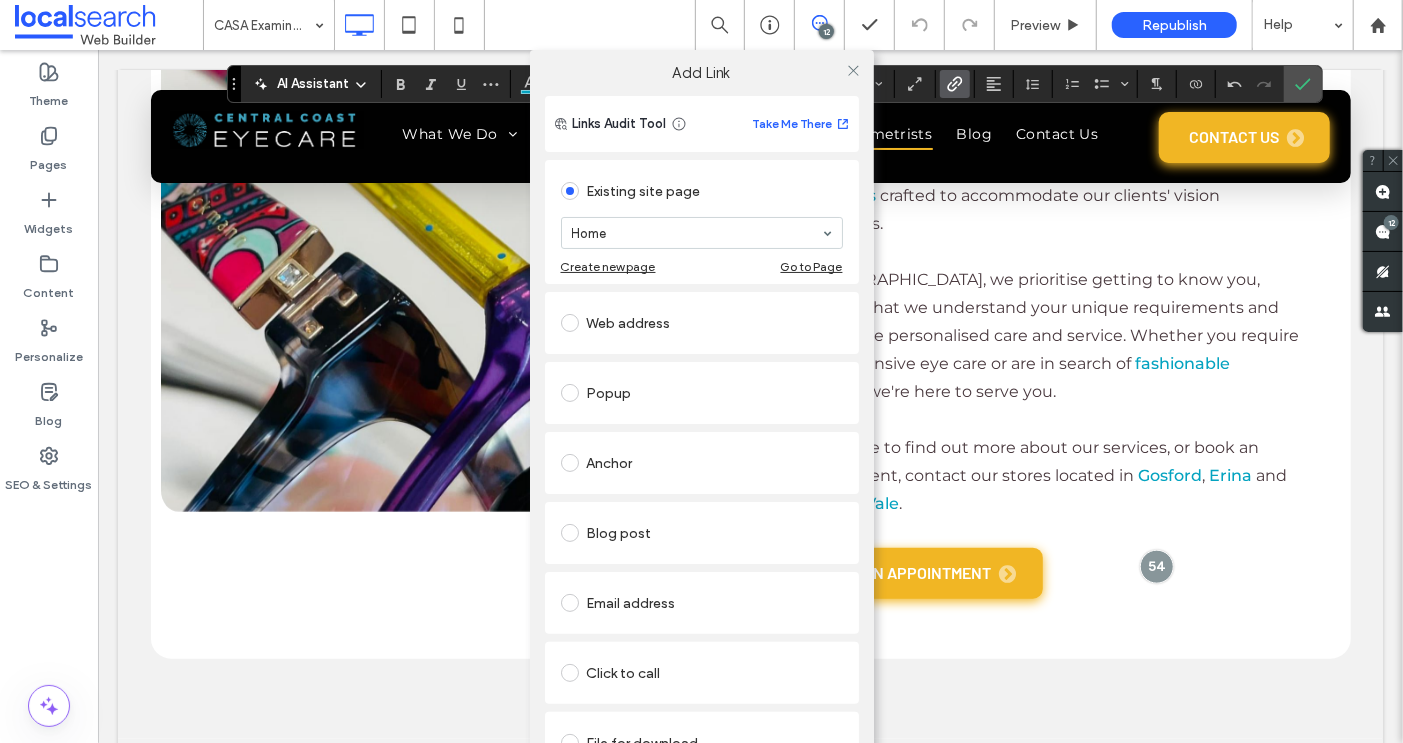
click at [575, 680] on label at bounding box center [574, 673] width 26 height 18
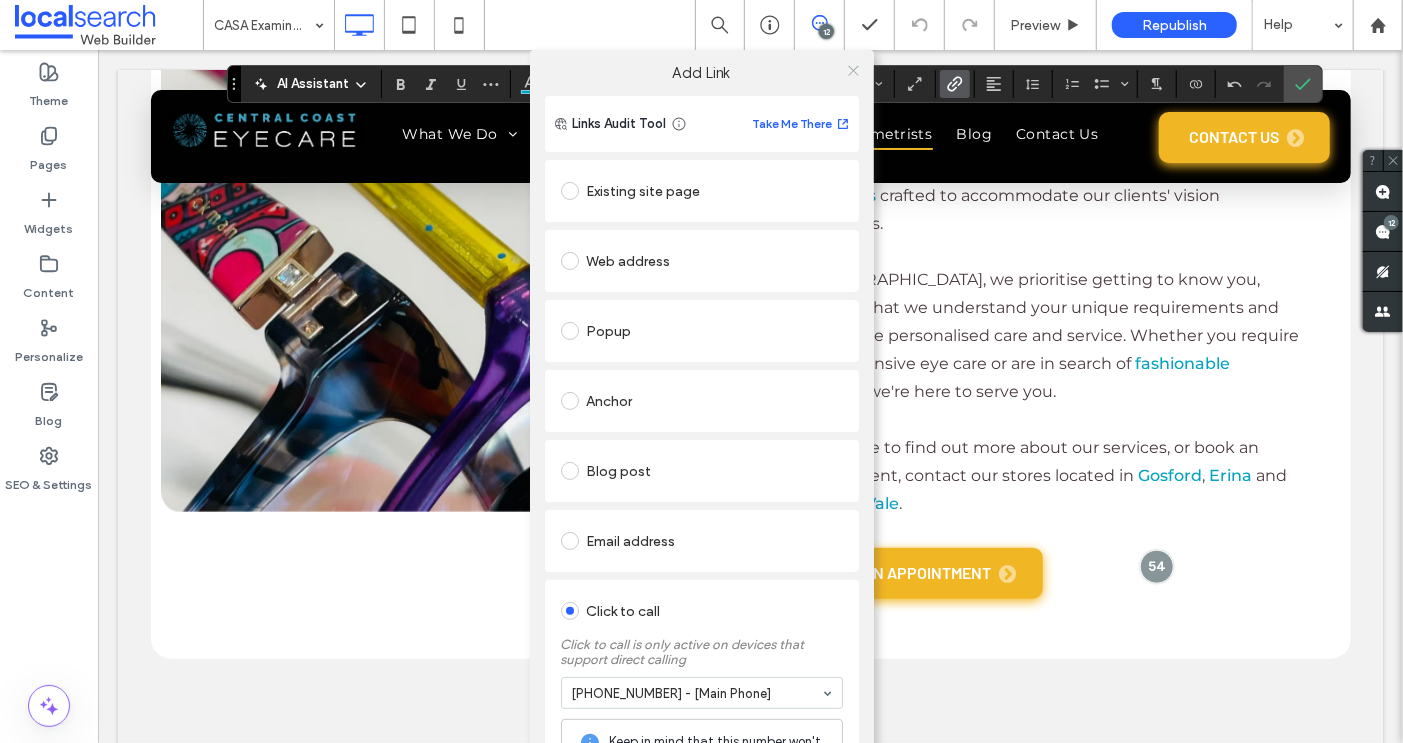
click at [849, 75] on icon at bounding box center [853, 70] width 15 height 15
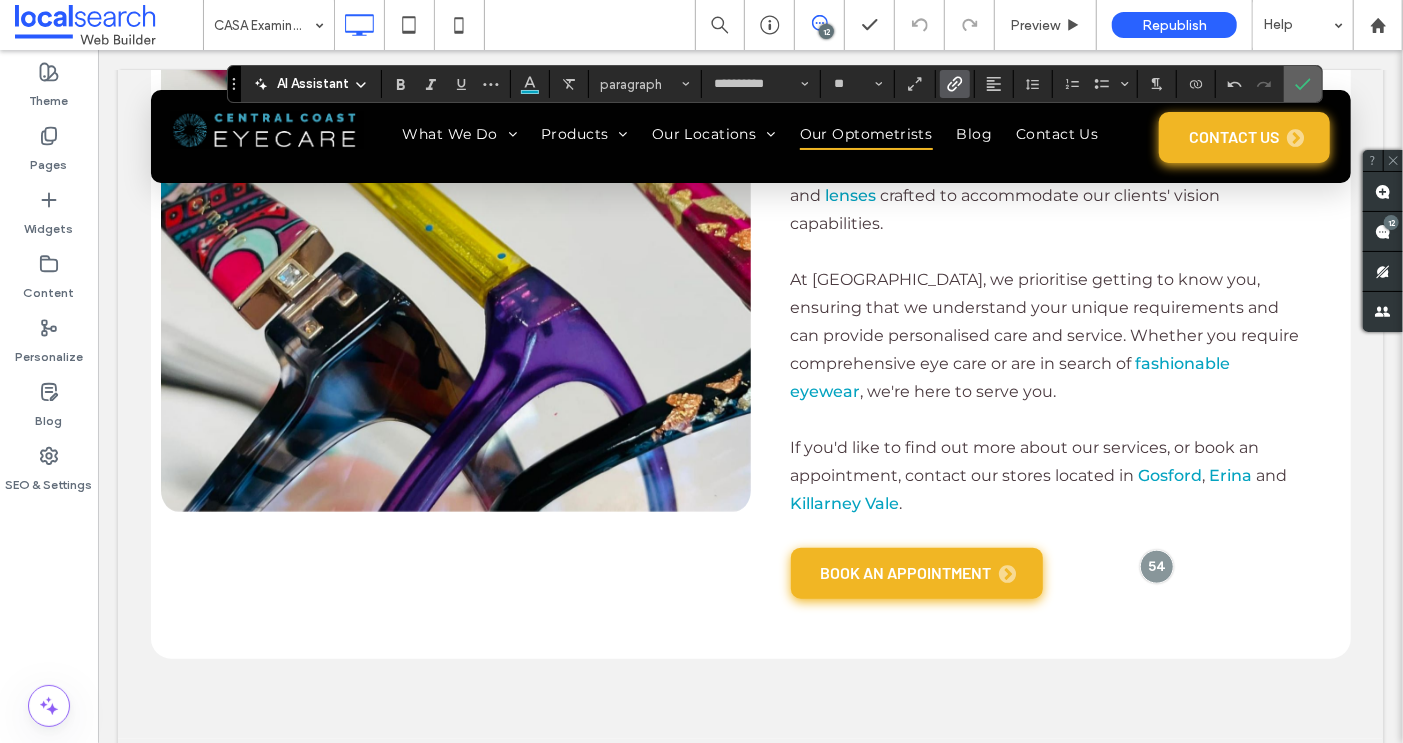
click at [1288, 85] on label "Confirm" at bounding box center [1303, 84] width 30 height 36
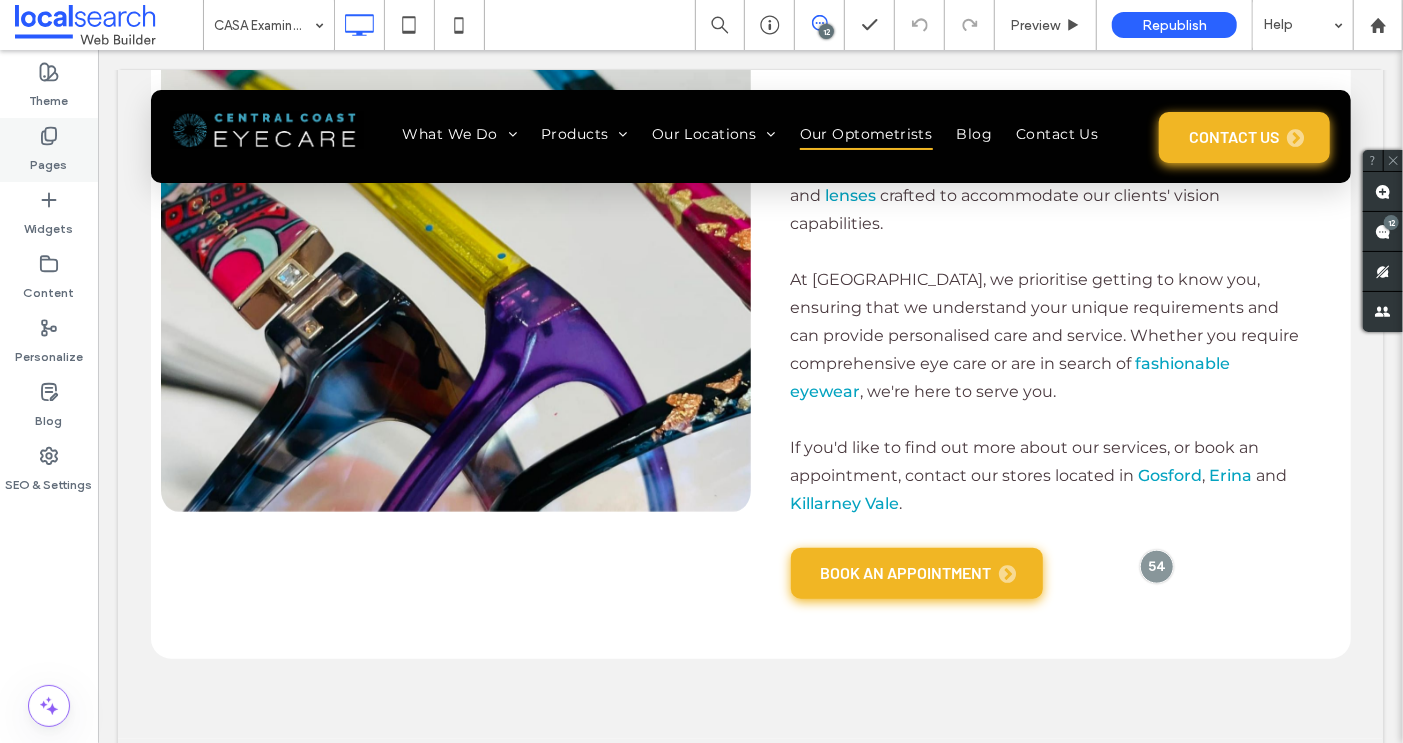
click at [53, 126] on icon at bounding box center [49, 136] width 20 height 20
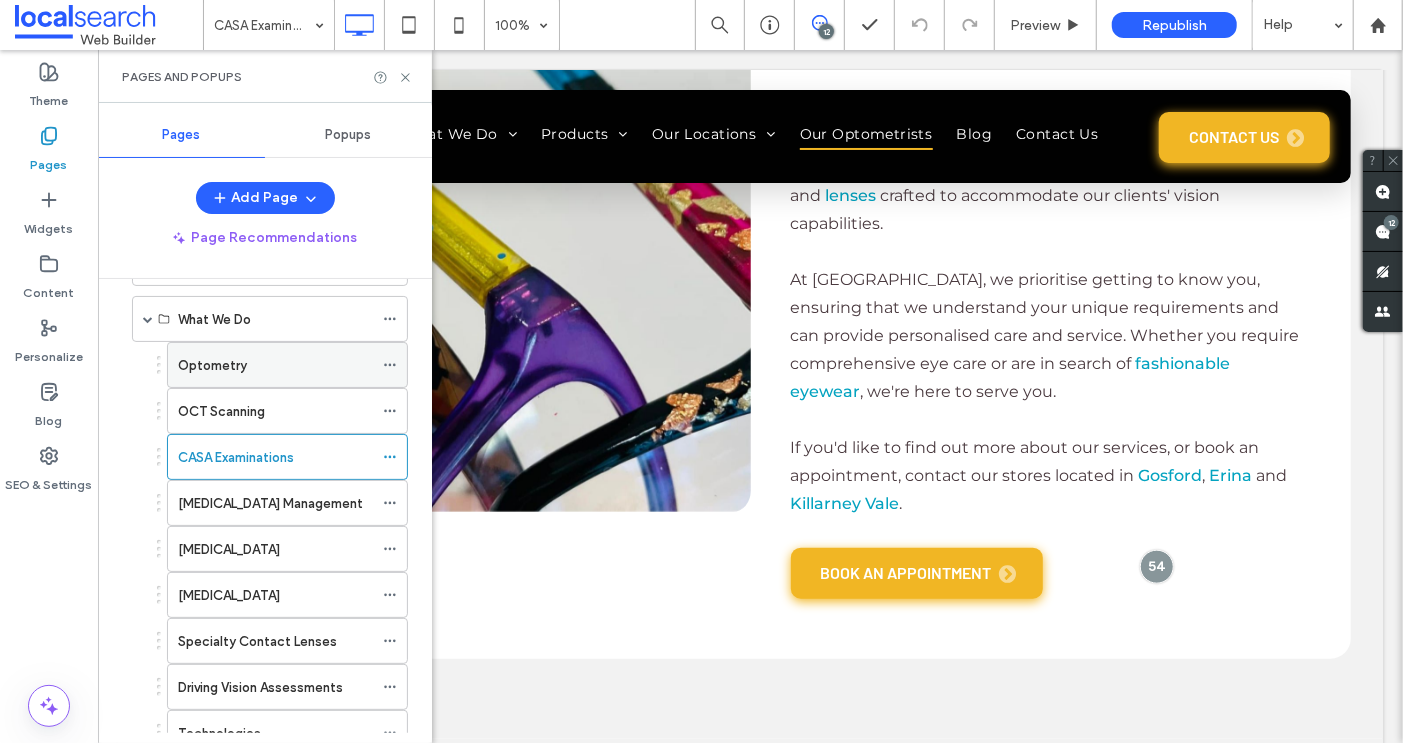
scroll to position [88, 0]
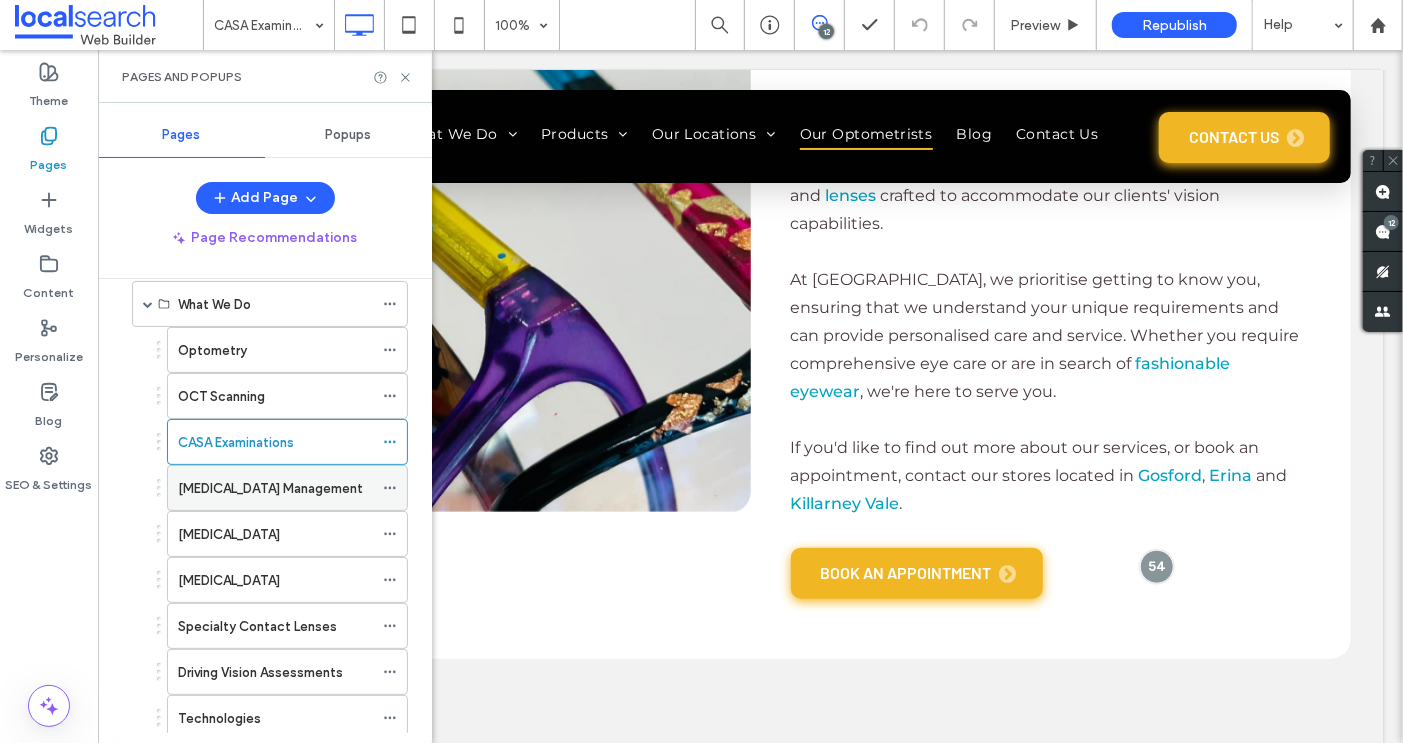
click at [233, 475] on label "Myopia Management" at bounding box center [270, 488] width 185 height 35
click at [398, 75] on icon at bounding box center [405, 77] width 15 height 15
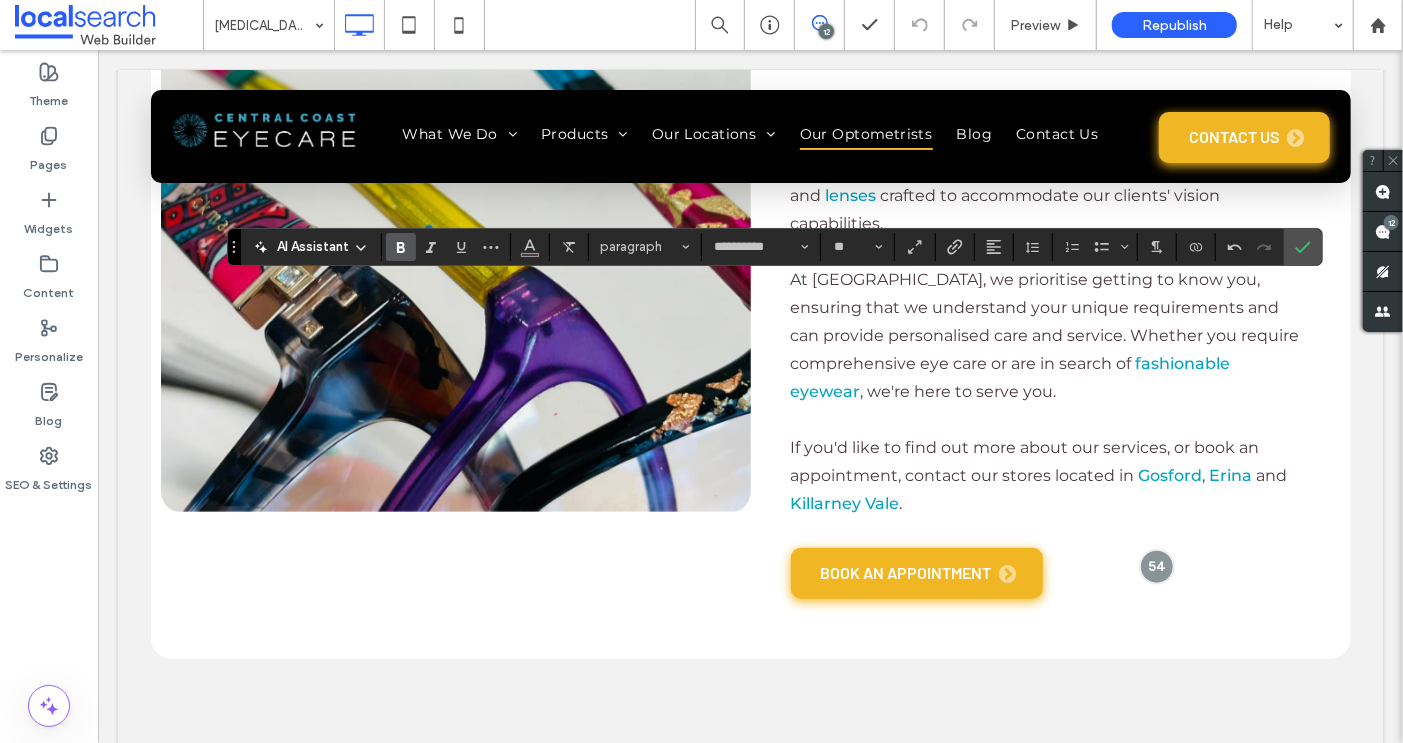
click at [410, 250] on label "Bold" at bounding box center [401, 247] width 30 height 28
click at [955, 247] on icon "Link" at bounding box center [955, 247] width 16 height 16
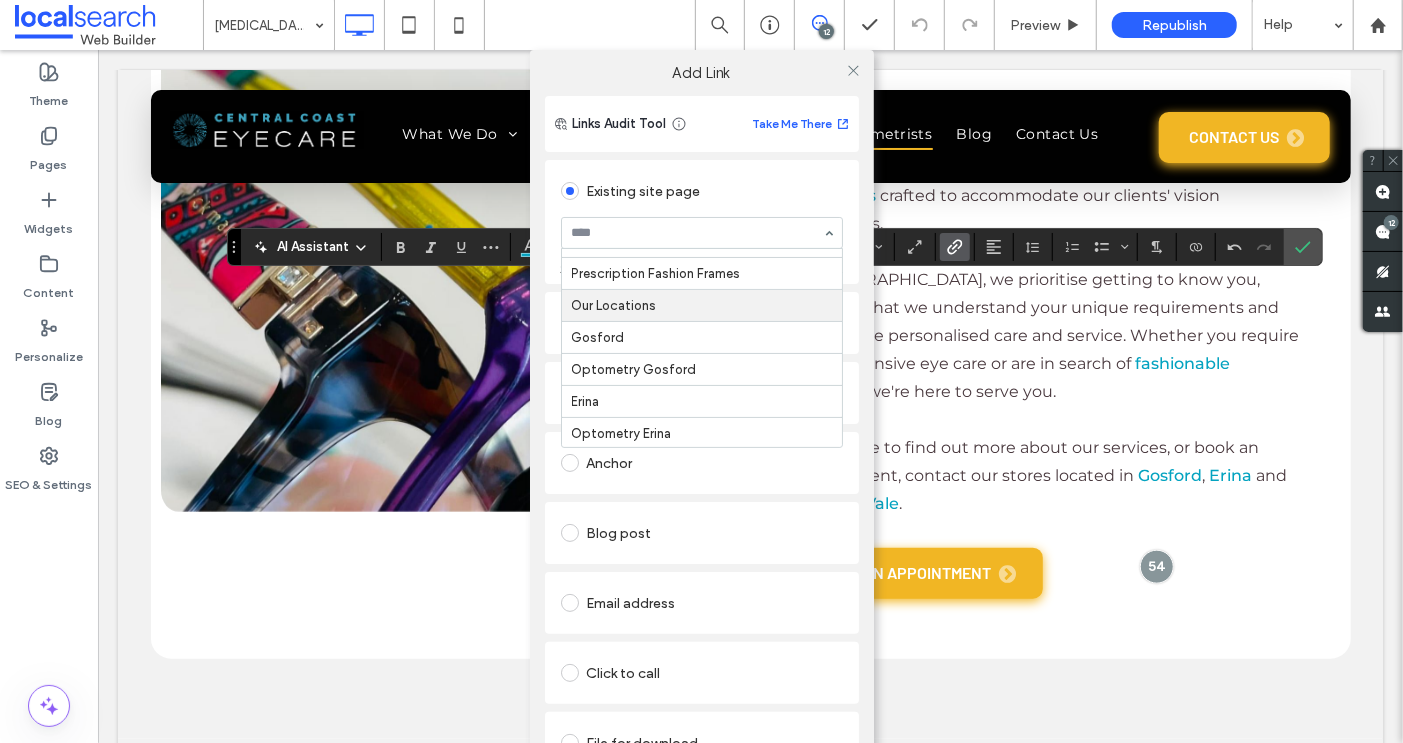
scroll to position [376, 0]
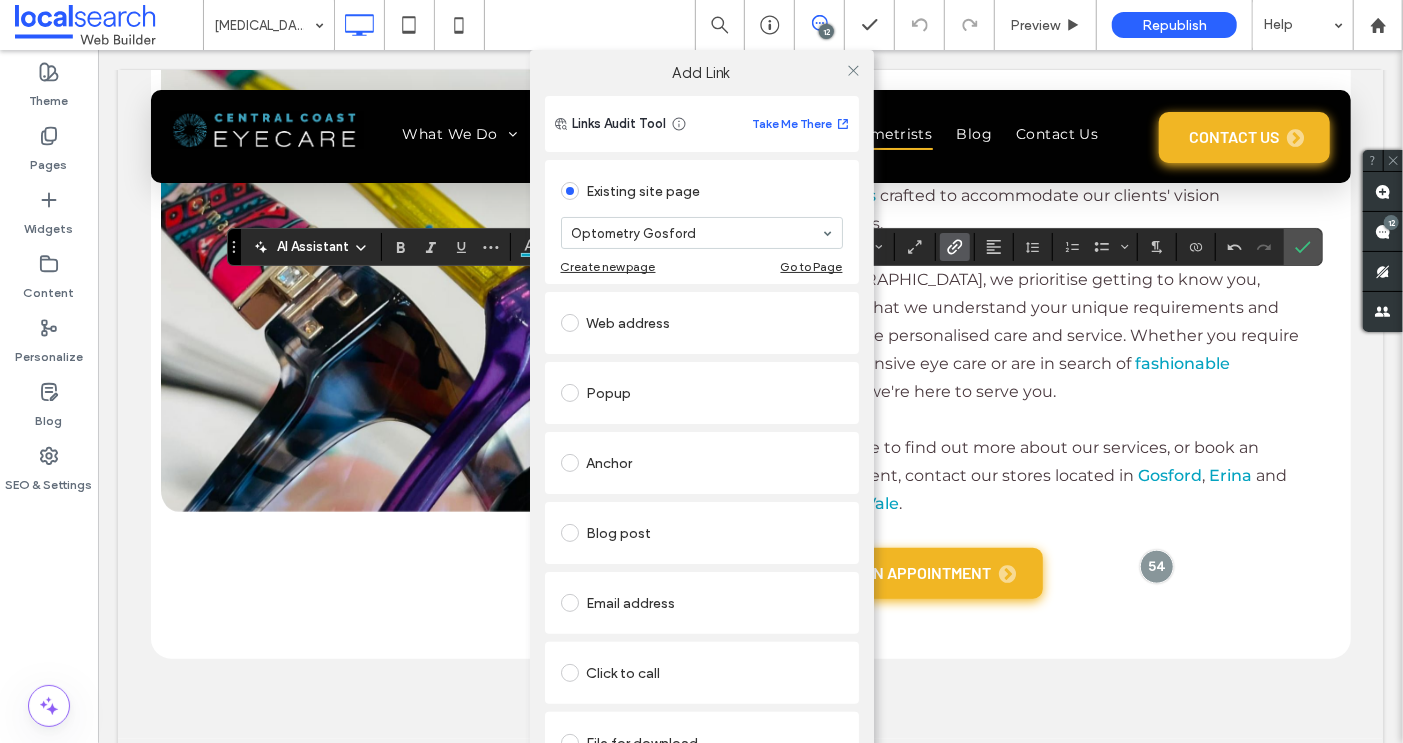
click at [697, 247] on div "Optometry Gosford" at bounding box center [702, 233] width 282 height 32
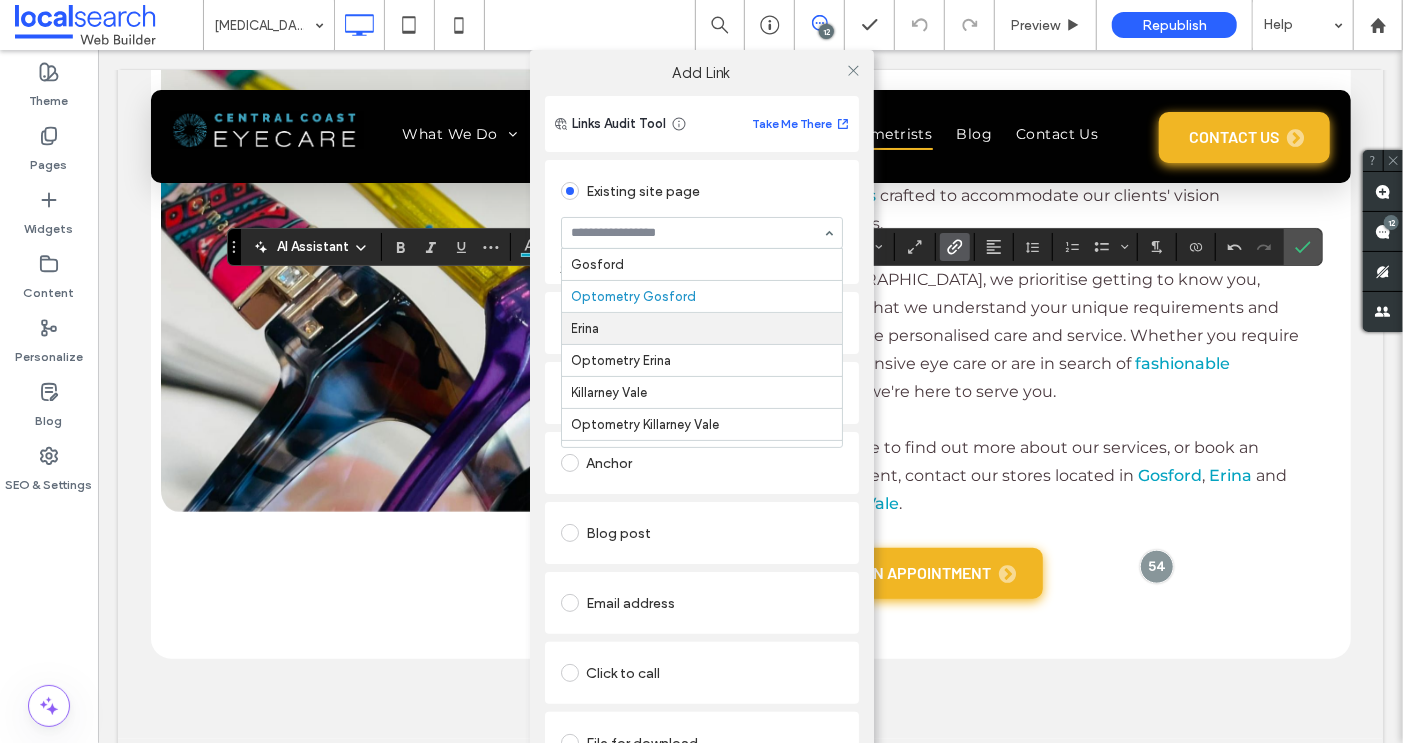
scroll to position [442, 0]
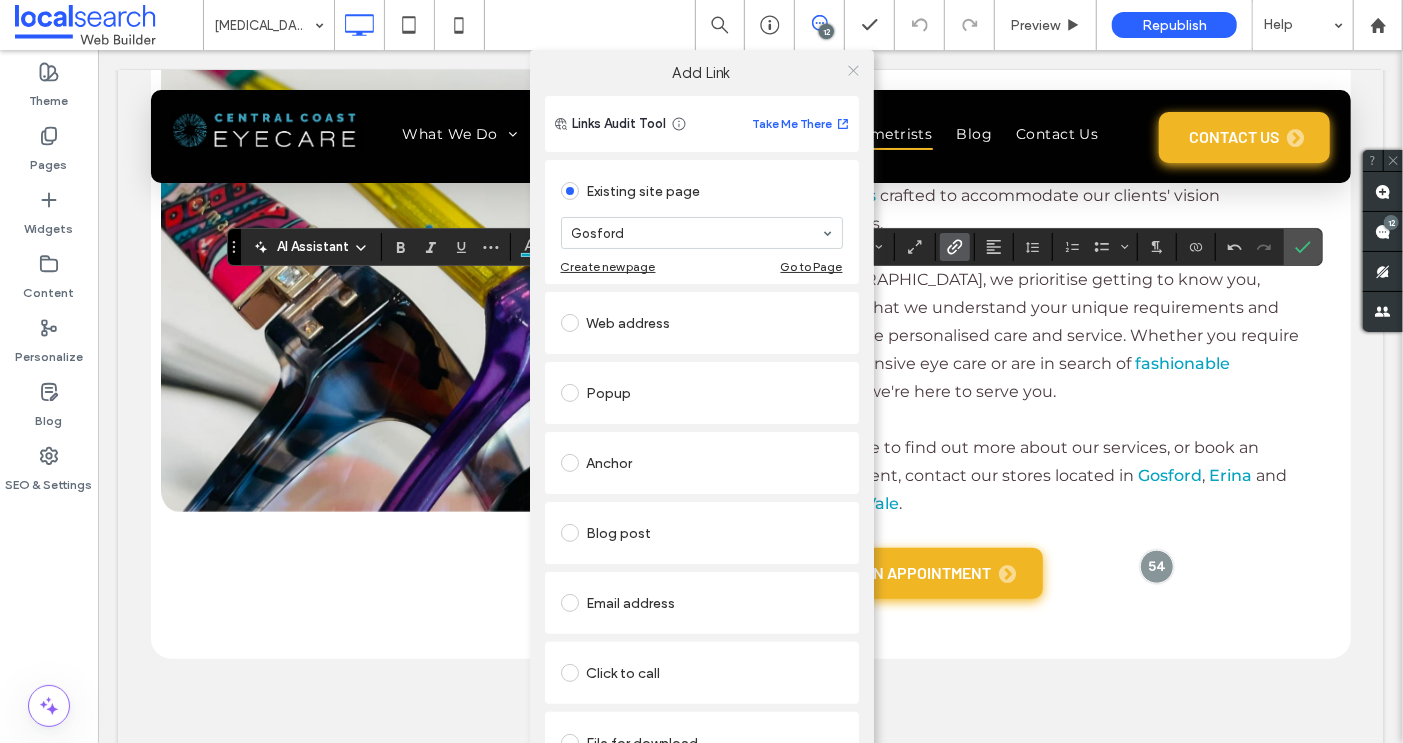
click at [846, 69] on icon at bounding box center [853, 70] width 15 height 15
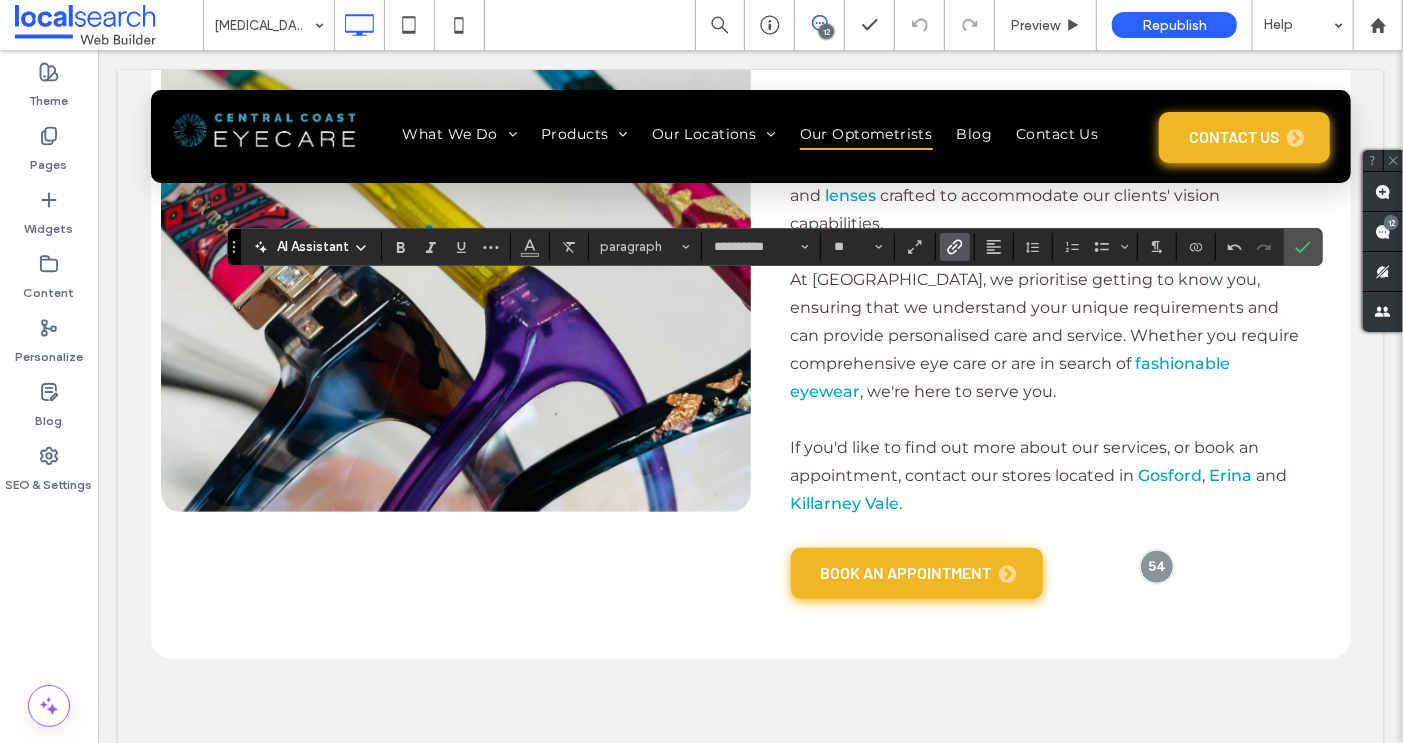
click at [947, 246] on use "Link" at bounding box center [954, 246] width 15 height 15
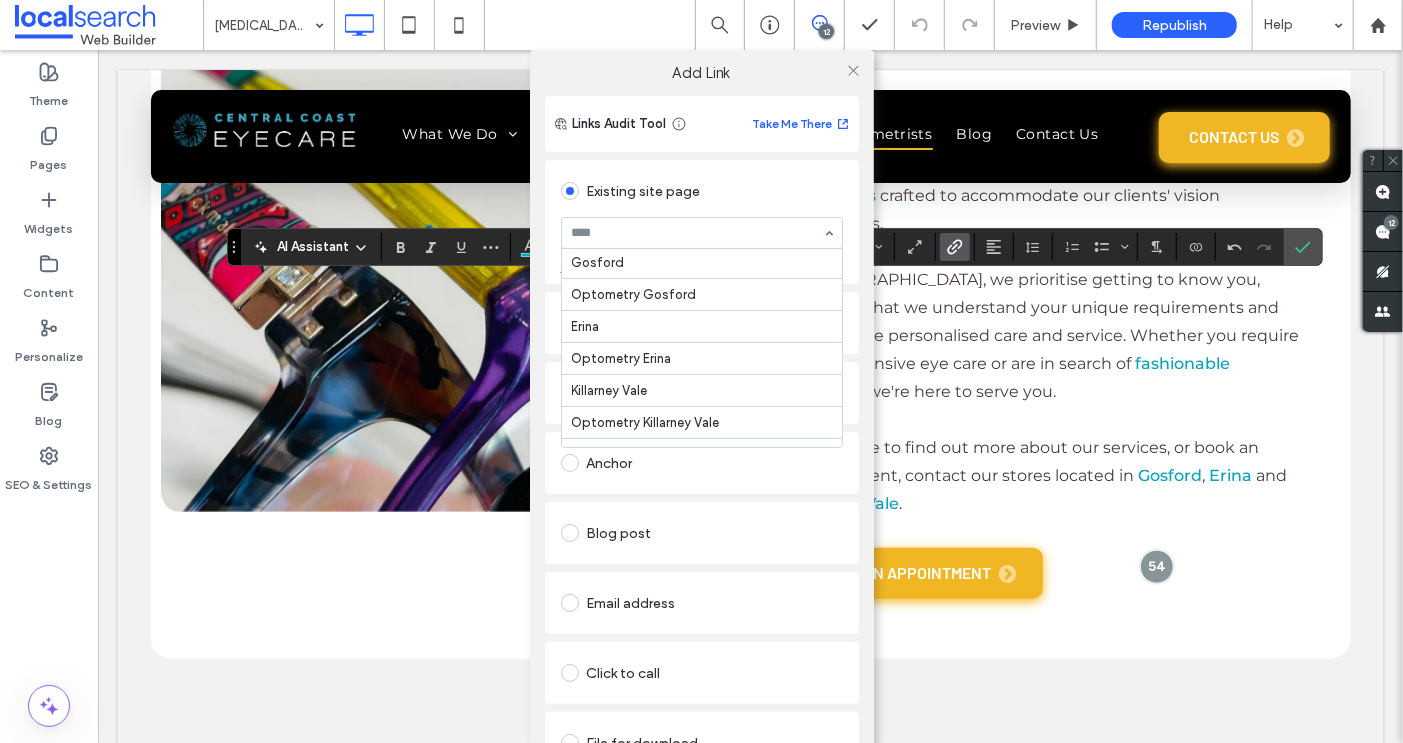
scroll to position [452, 0]
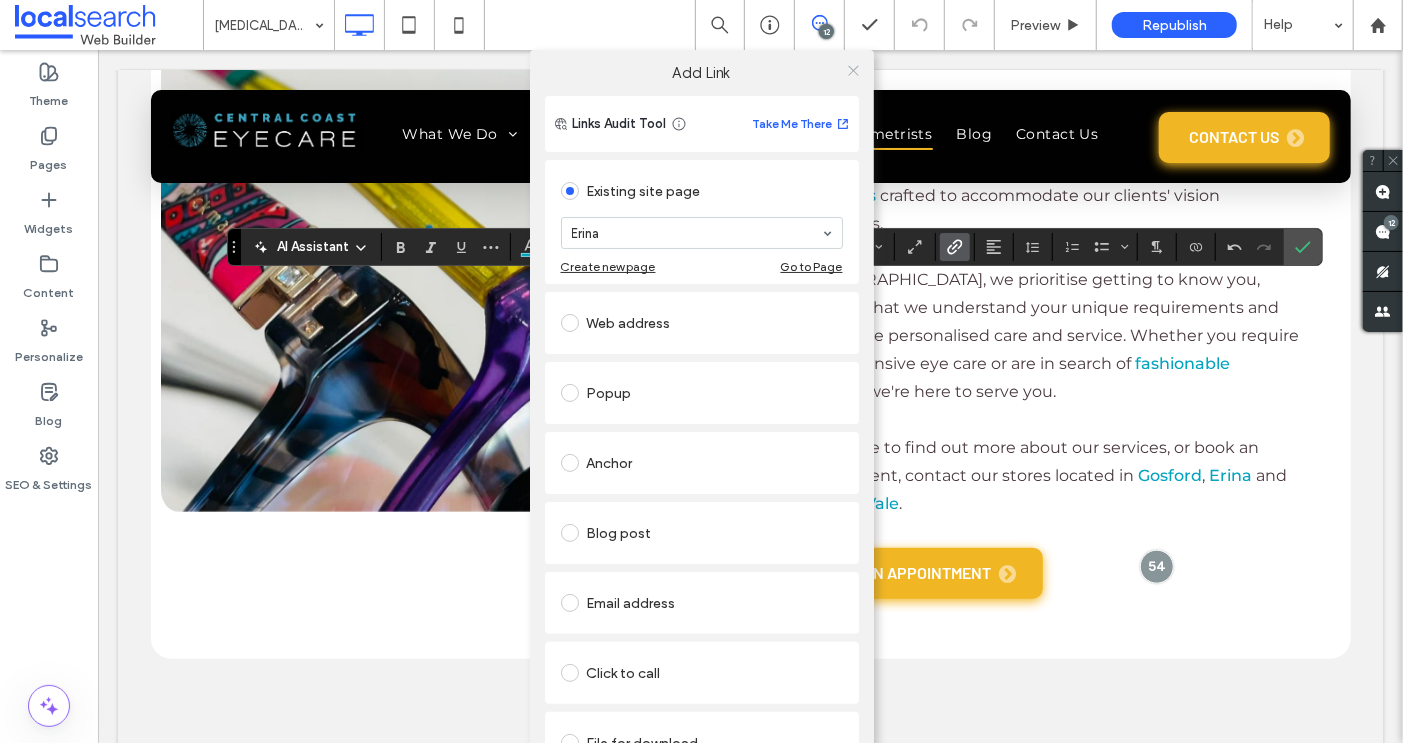
click at [851, 70] on icon at bounding box center [853, 70] width 15 height 15
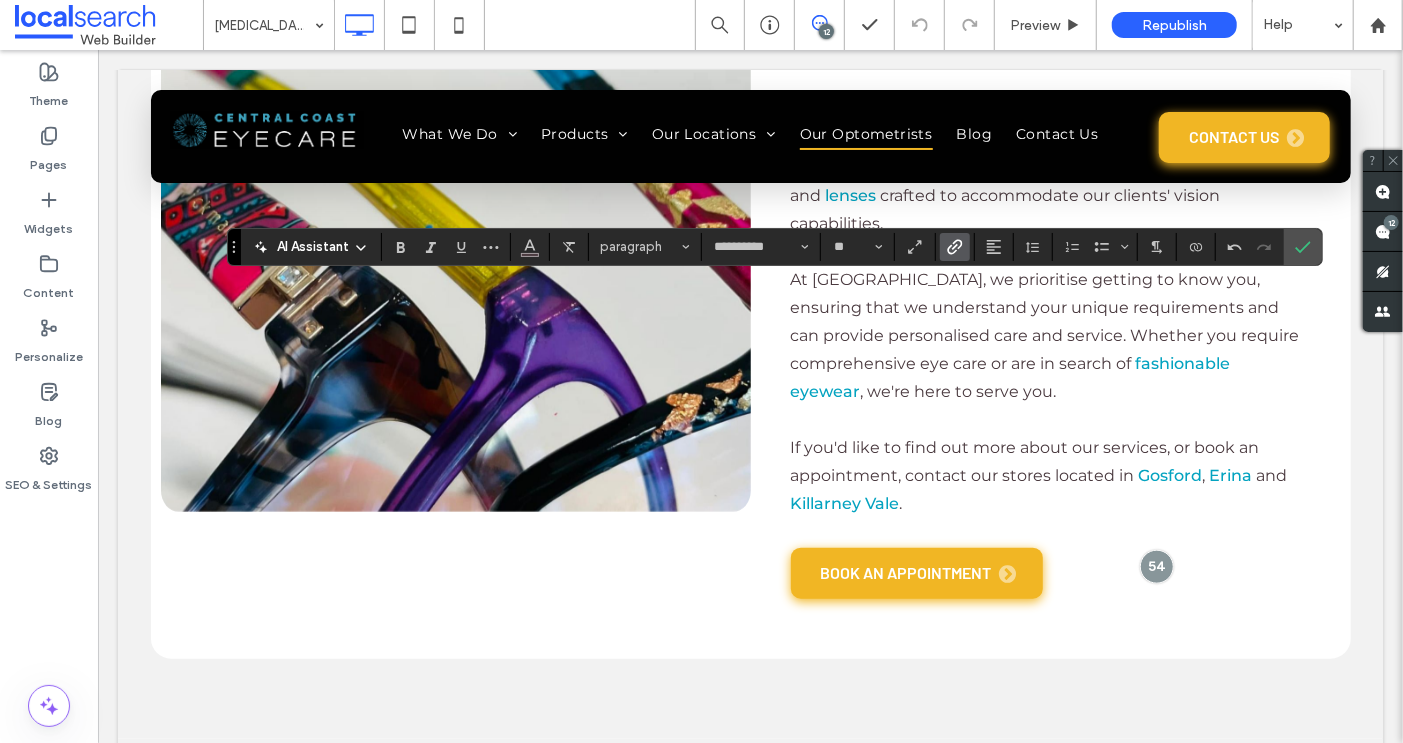
click at [953, 248] on use "Link" at bounding box center [954, 246] width 15 height 15
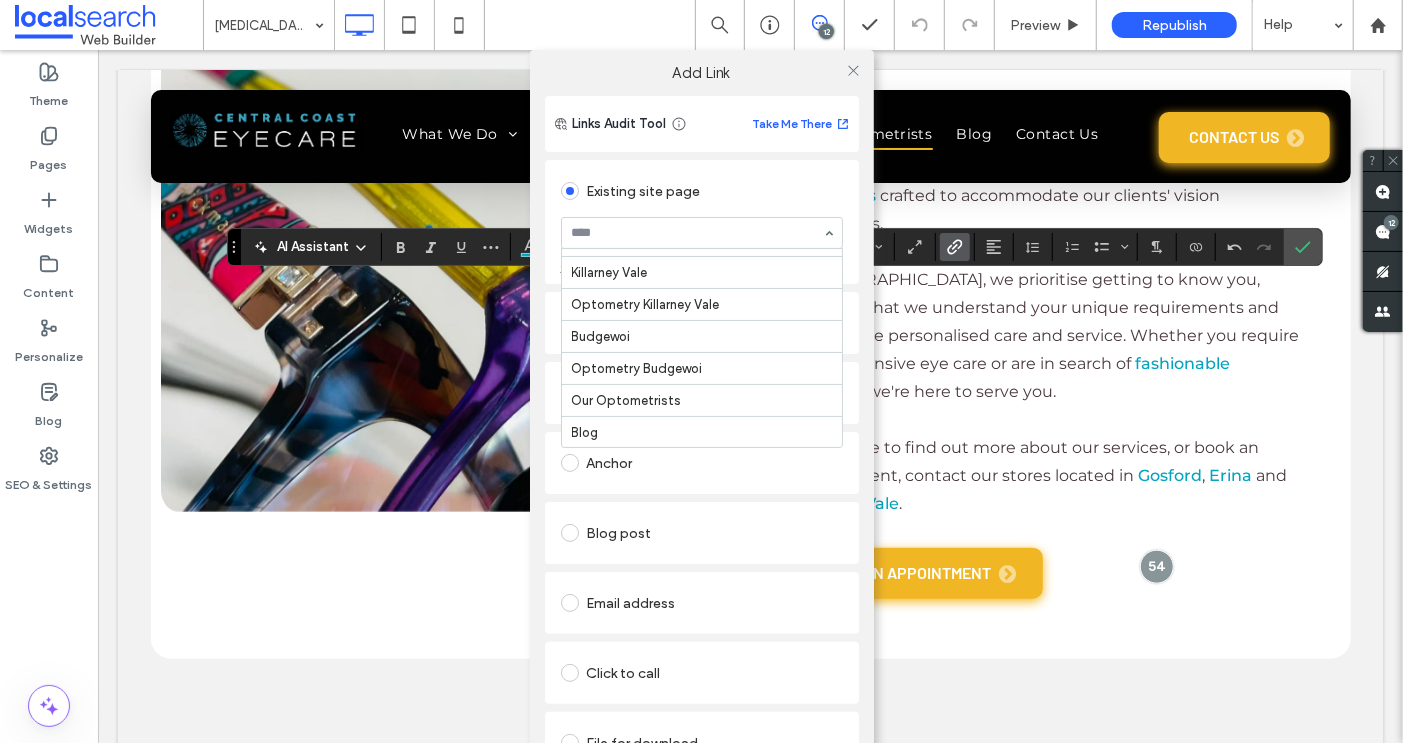
scroll to position [572, 0]
click at [850, 73] on icon at bounding box center [853, 70] width 15 height 15
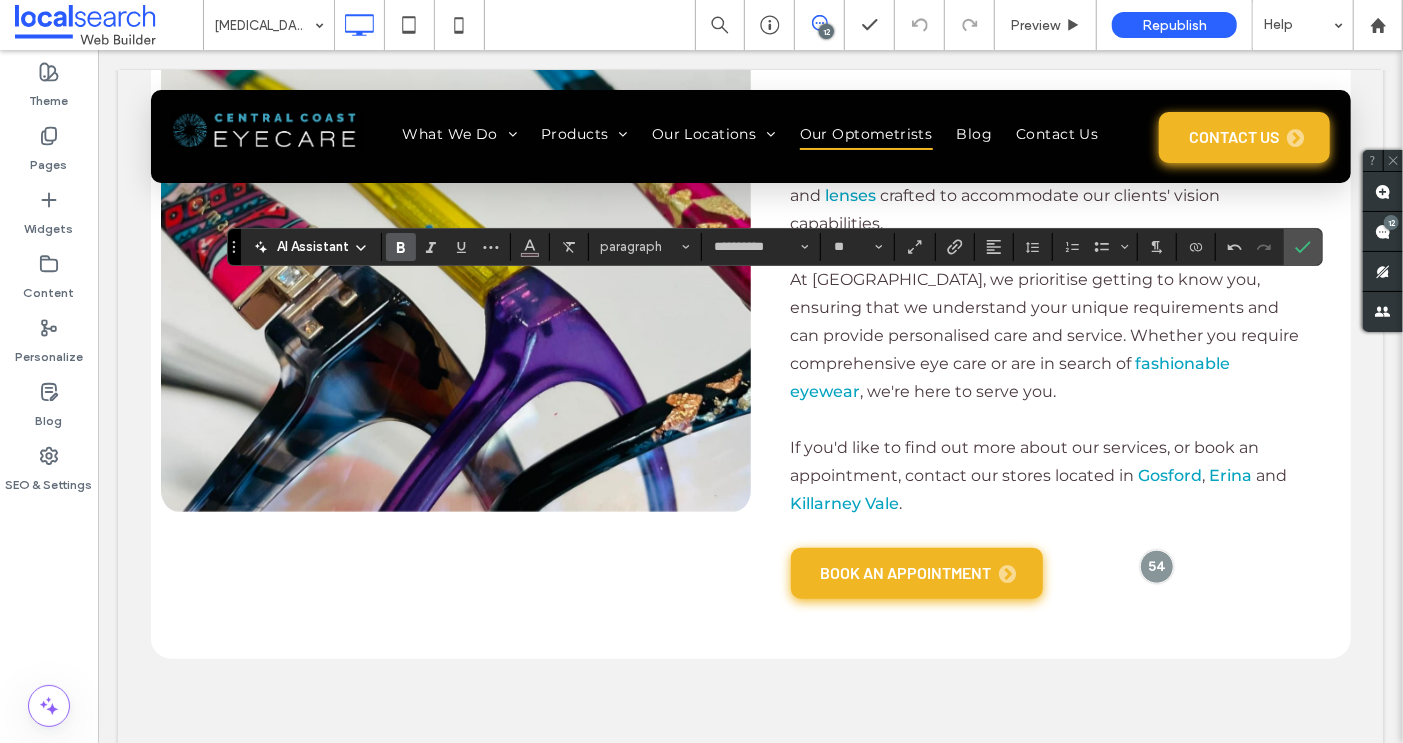
click at [409, 245] on label "Bold" at bounding box center [401, 247] width 30 height 28
click at [400, 247] on use "Bold" at bounding box center [401, 247] width 8 height 11
click at [954, 239] on use "Link" at bounding box center [954, 246] width 15 height 15
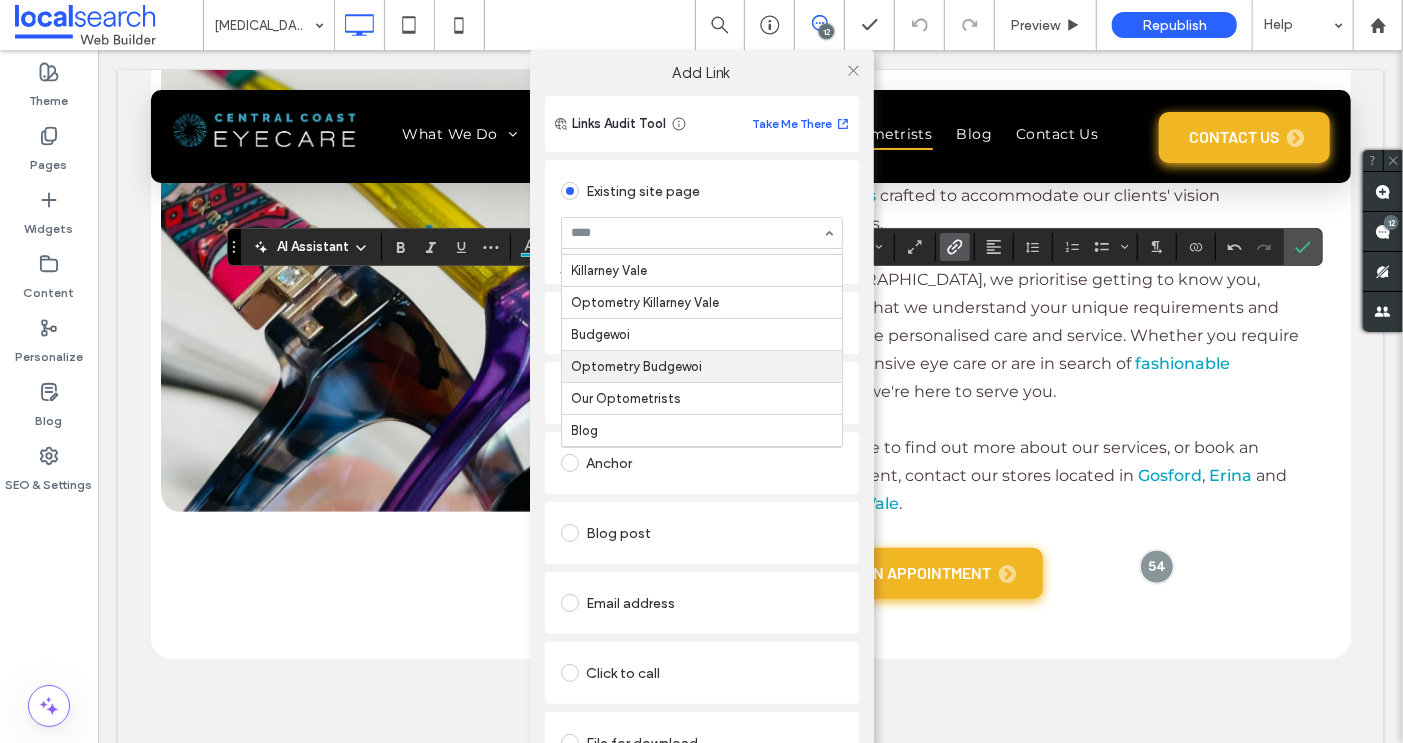
scroll to position [571, 0]
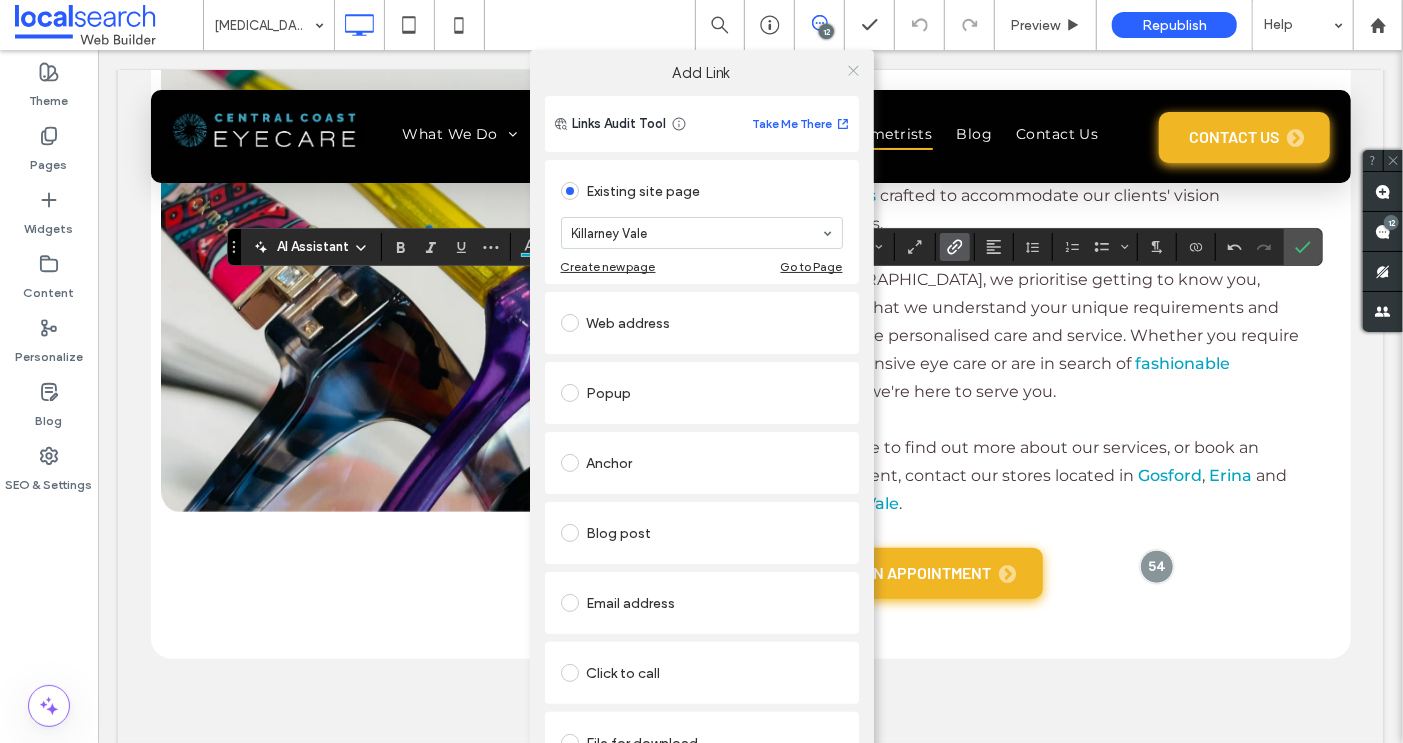
click at [847, 73] on icon at bounding box center [853, 70] width 15 height 15
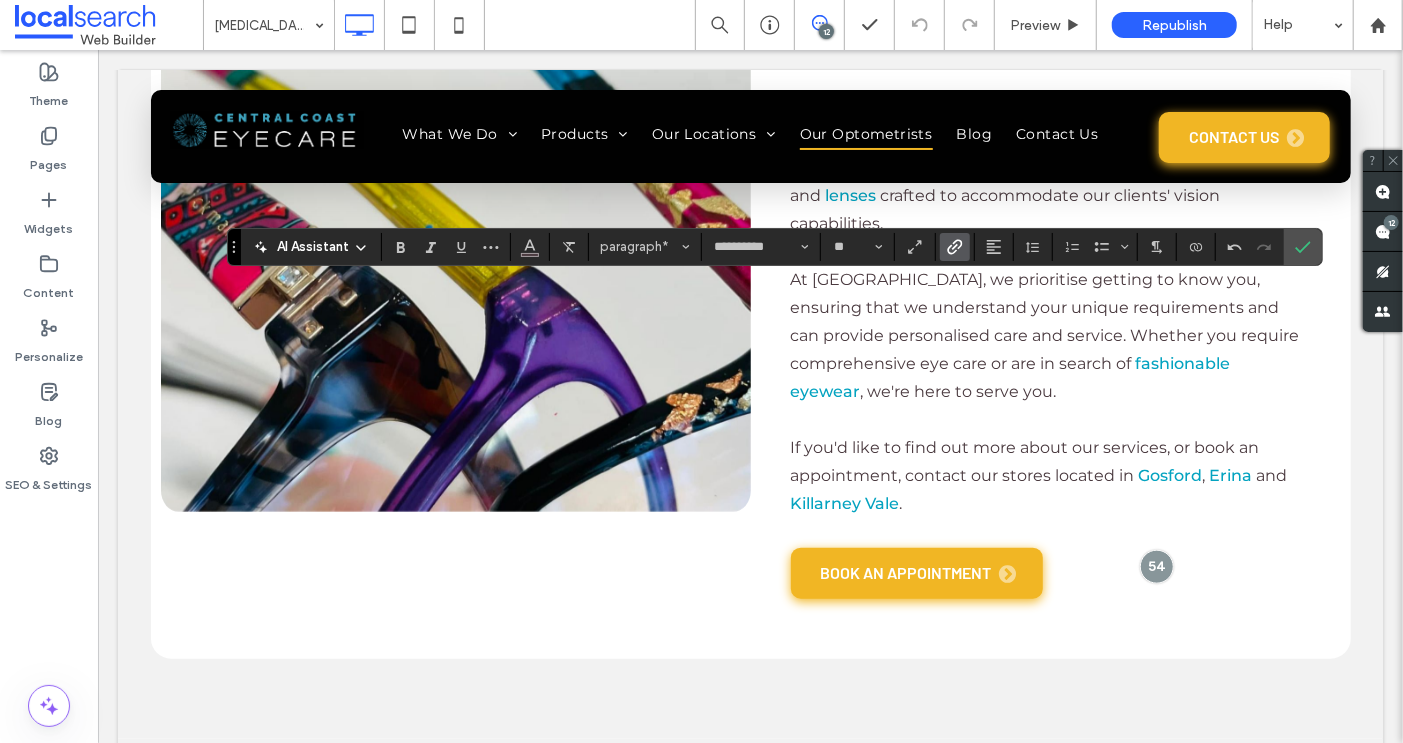
click at [947, 253] on use "Link" at bounding box center [954, 246] width 15 height 15
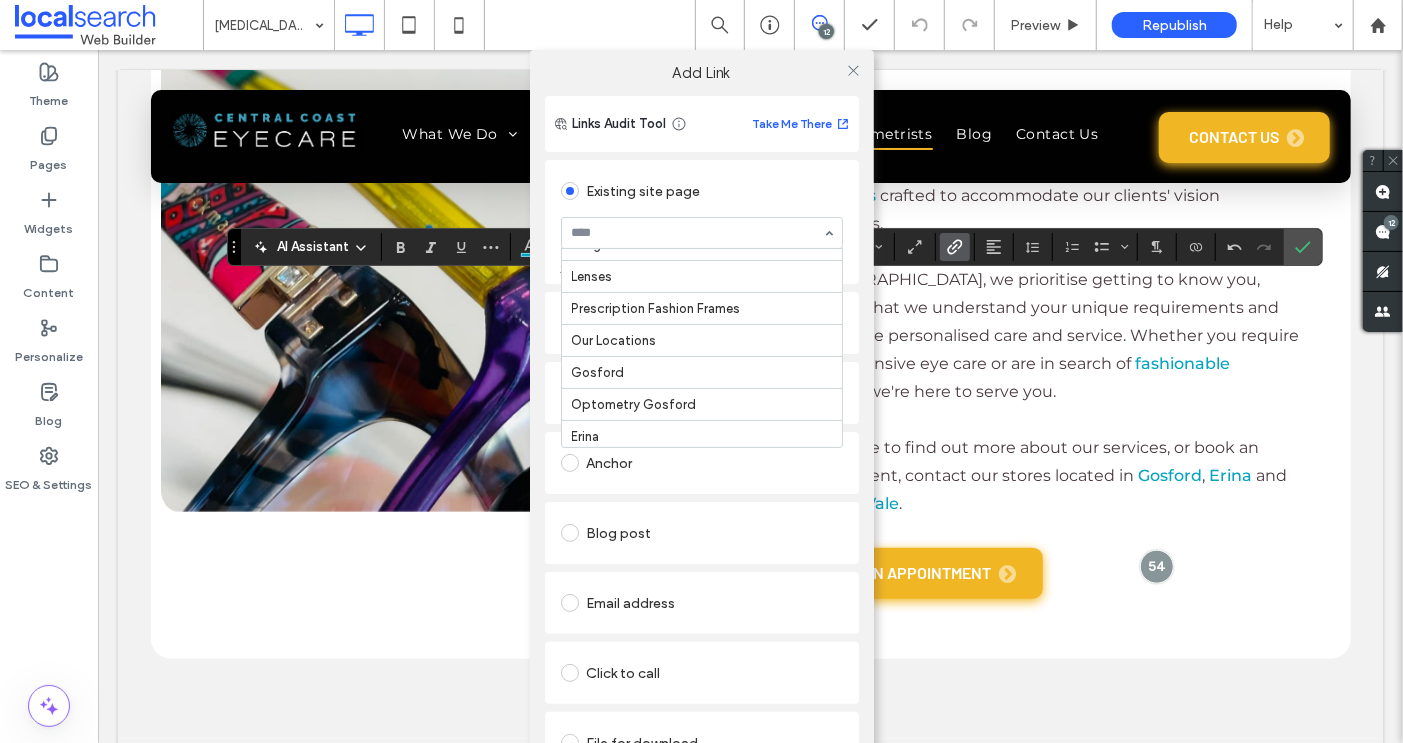
scroll to position [341, 0]
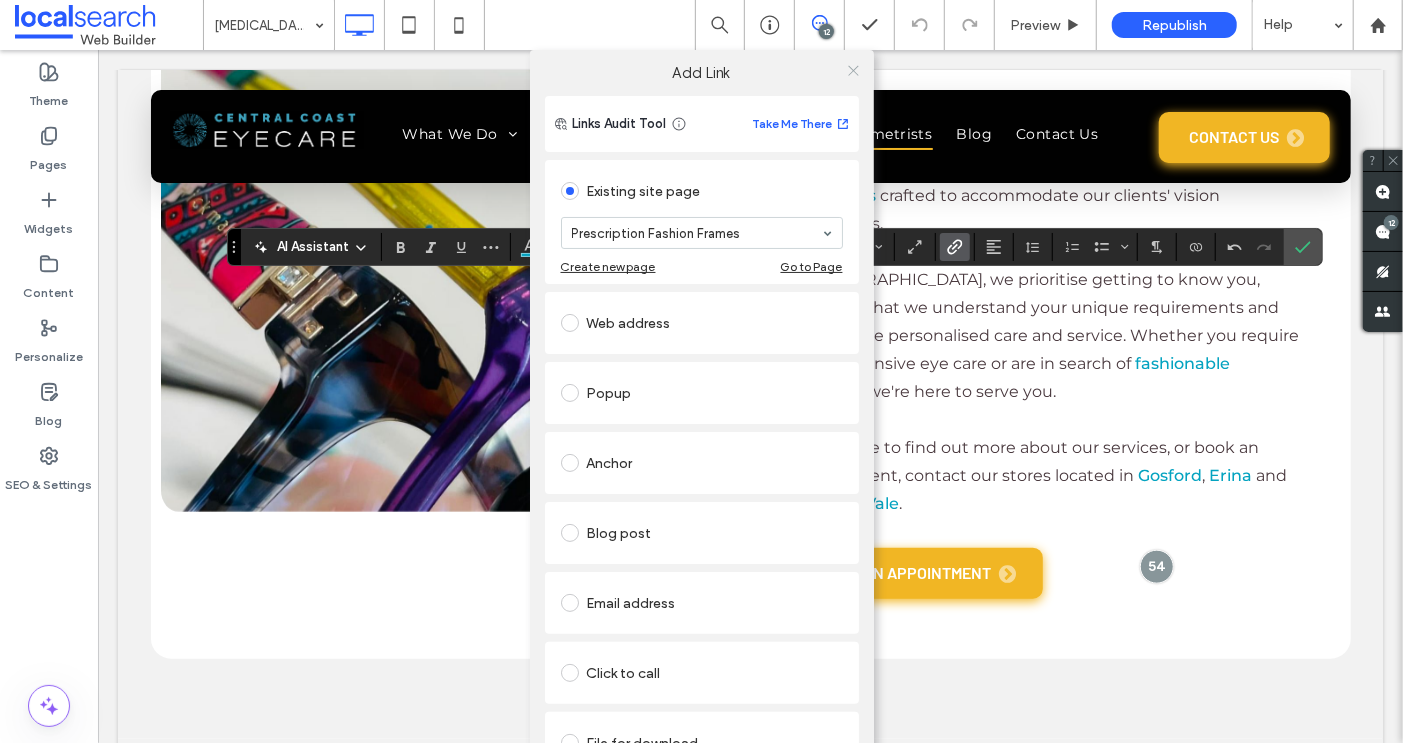
click at [846, 70] on icon at bounding box center [853, 70] width 15 height 15
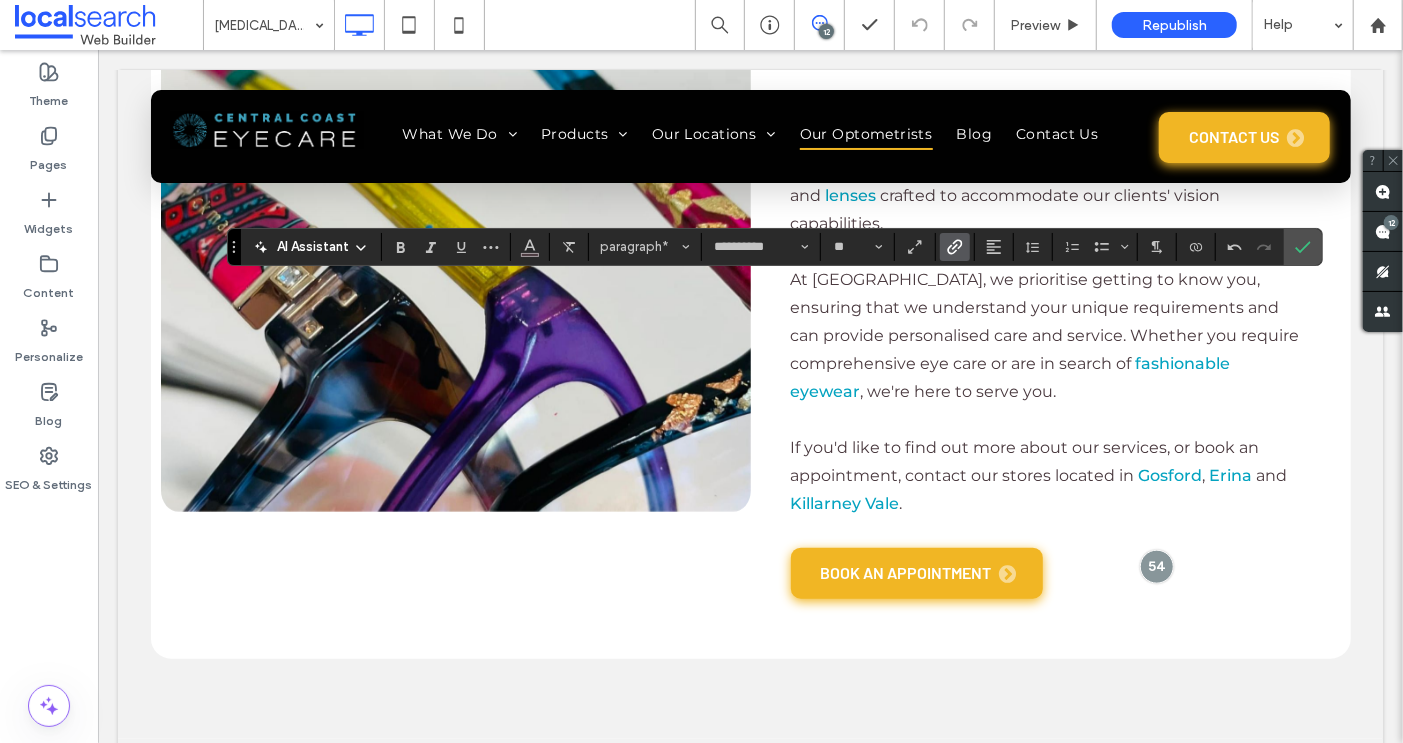
click at [956, 251] on icon "Link" at bounding box center [955, 247] width 16 height 16
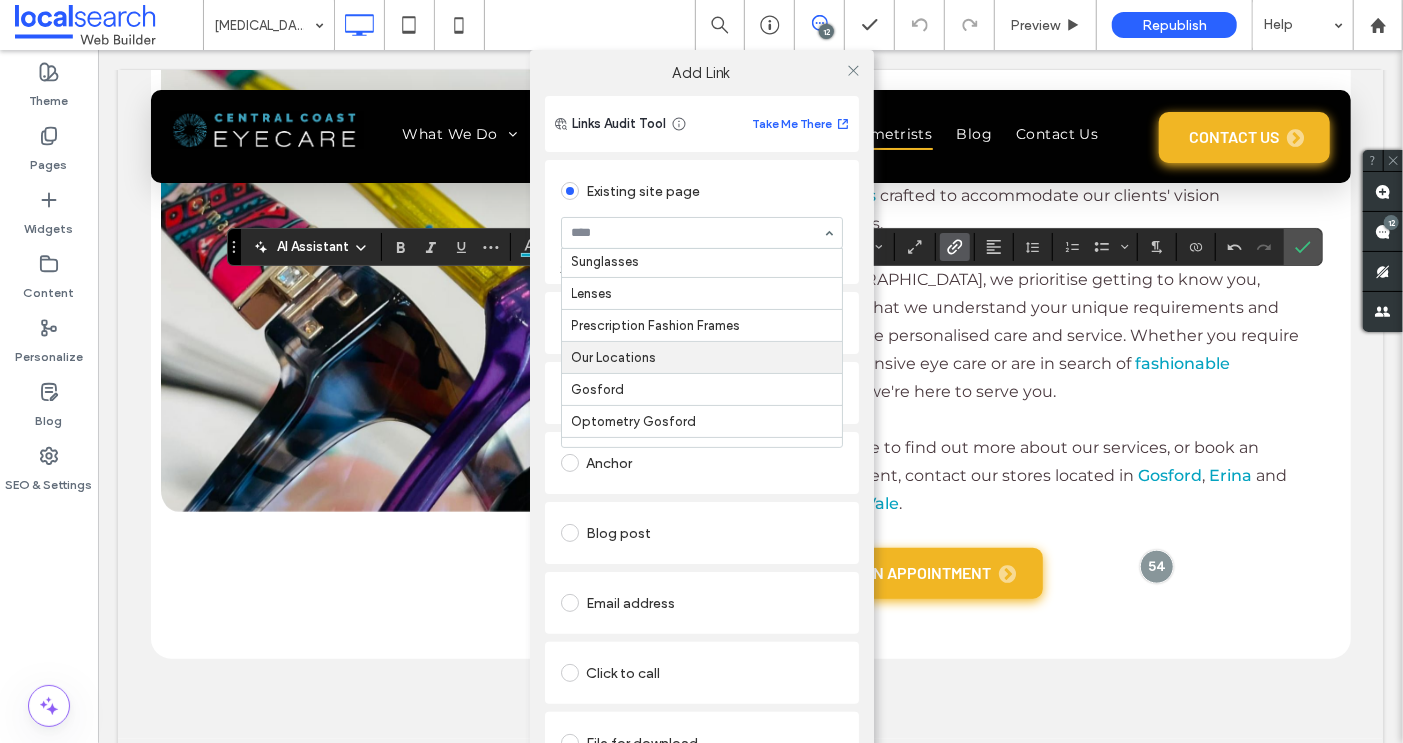
scroll to position [326, 0]
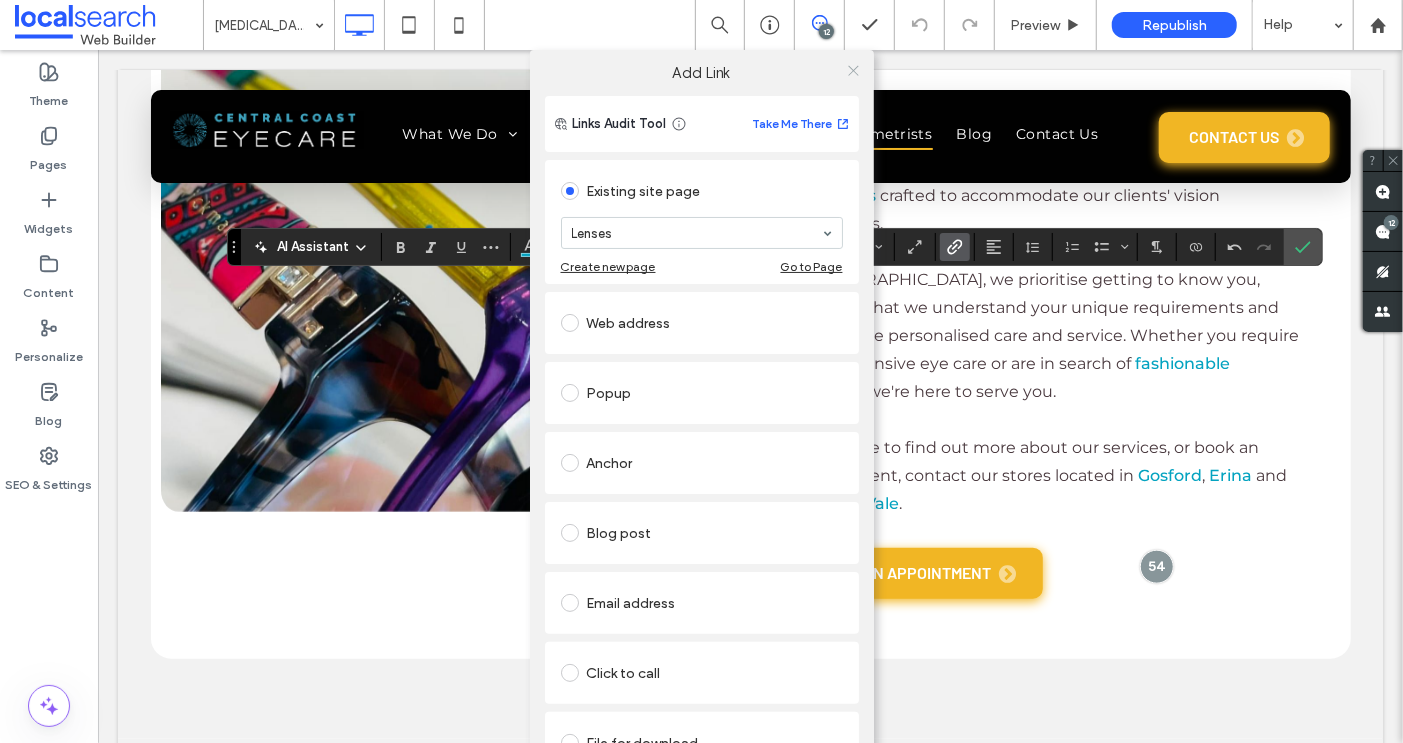
click at [847, 70] on icon at bounding box center [853, 70] width 15 height 15
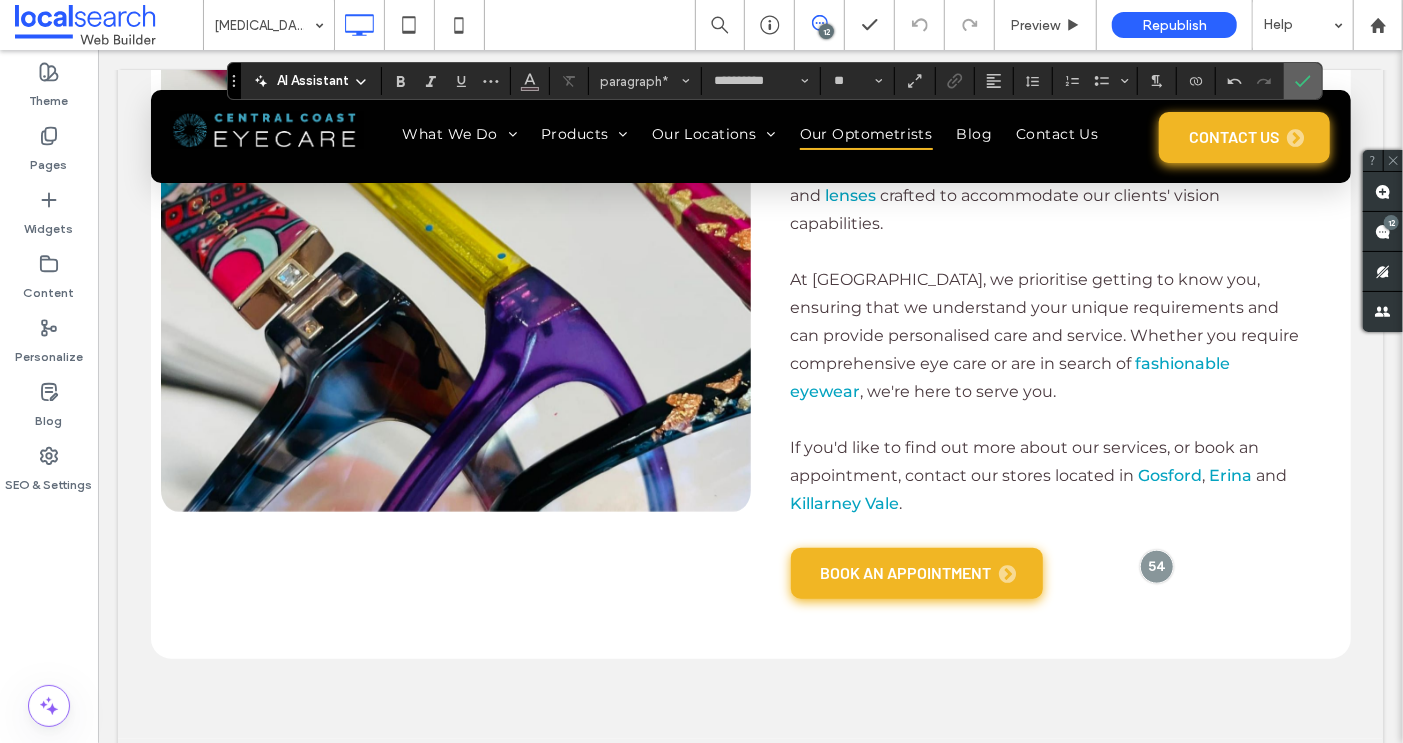
click at [1302, 73] on icon "Confirm" at bounding box center [1303, 81] width 16 height 16
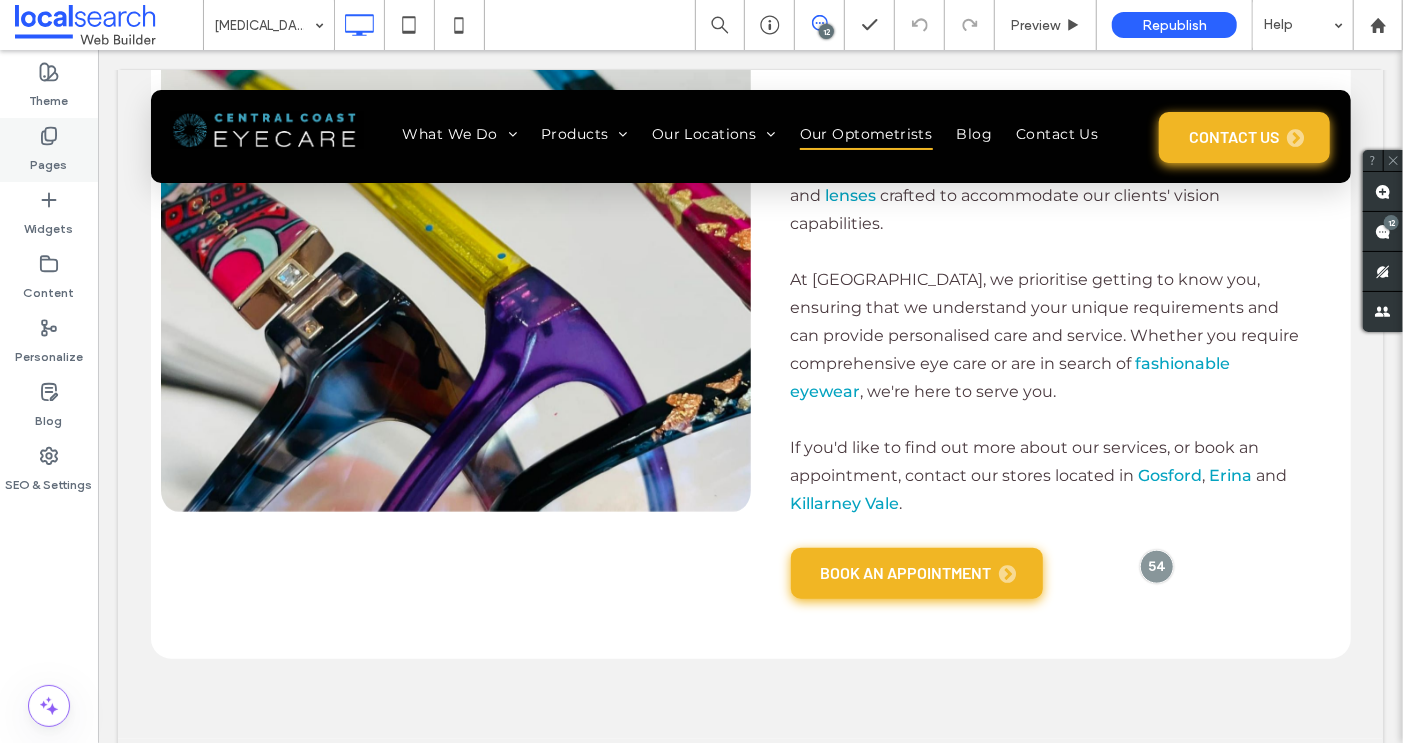
click at [46, 137] on icon at bounding box center [49, 136] width 20 height 20
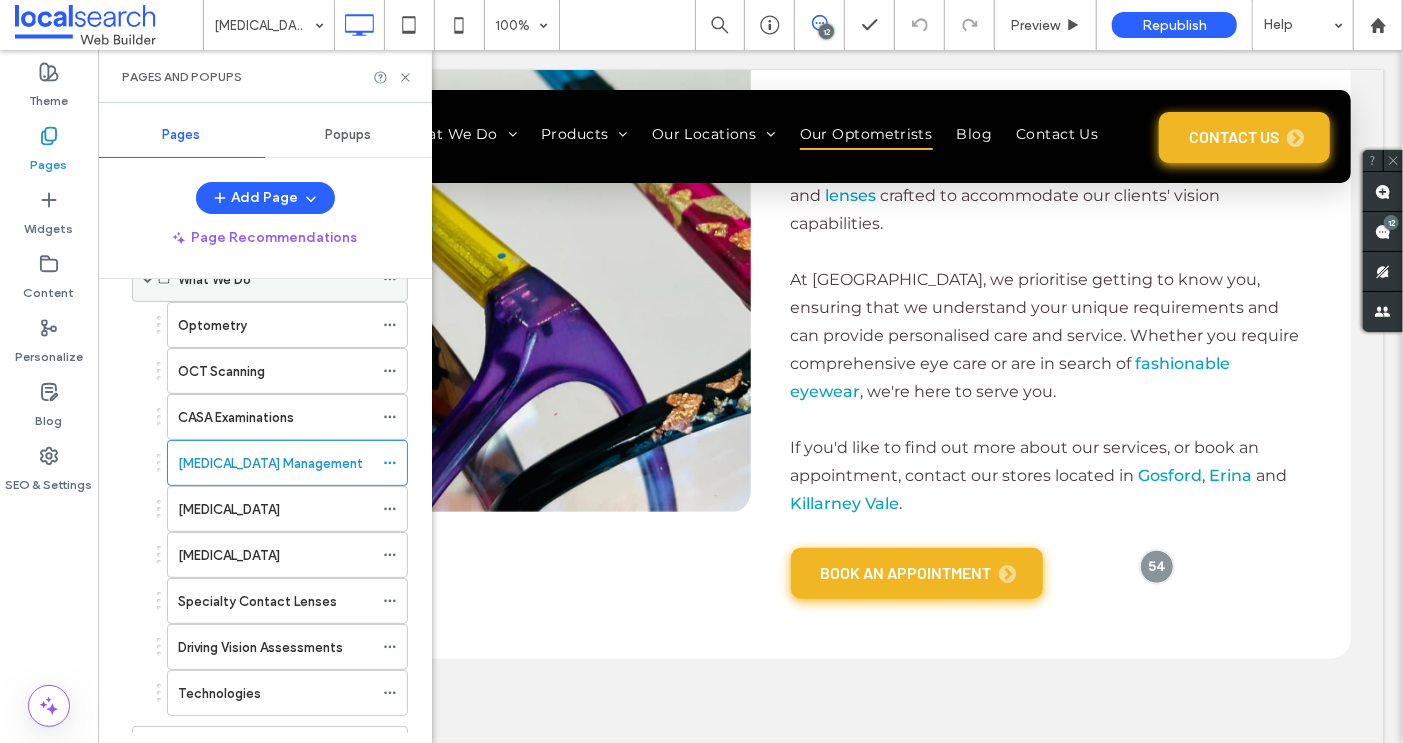
scroll to position [120, 0]
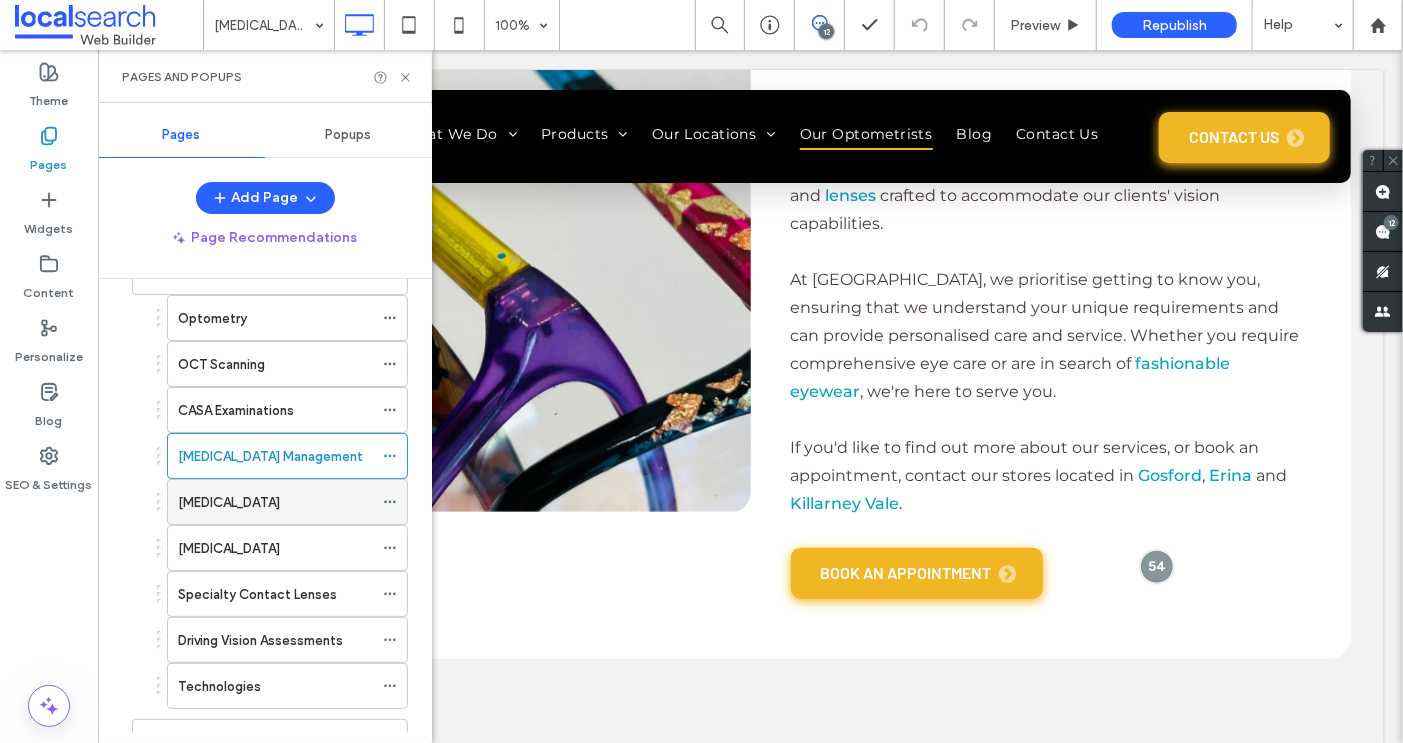
click at [245, 499] on label "Orthokeratology" at bounding box center [229, 502] width 102 height 35
click at [400, 80] on icon at bounding box center [405, 77] width 15 height 15
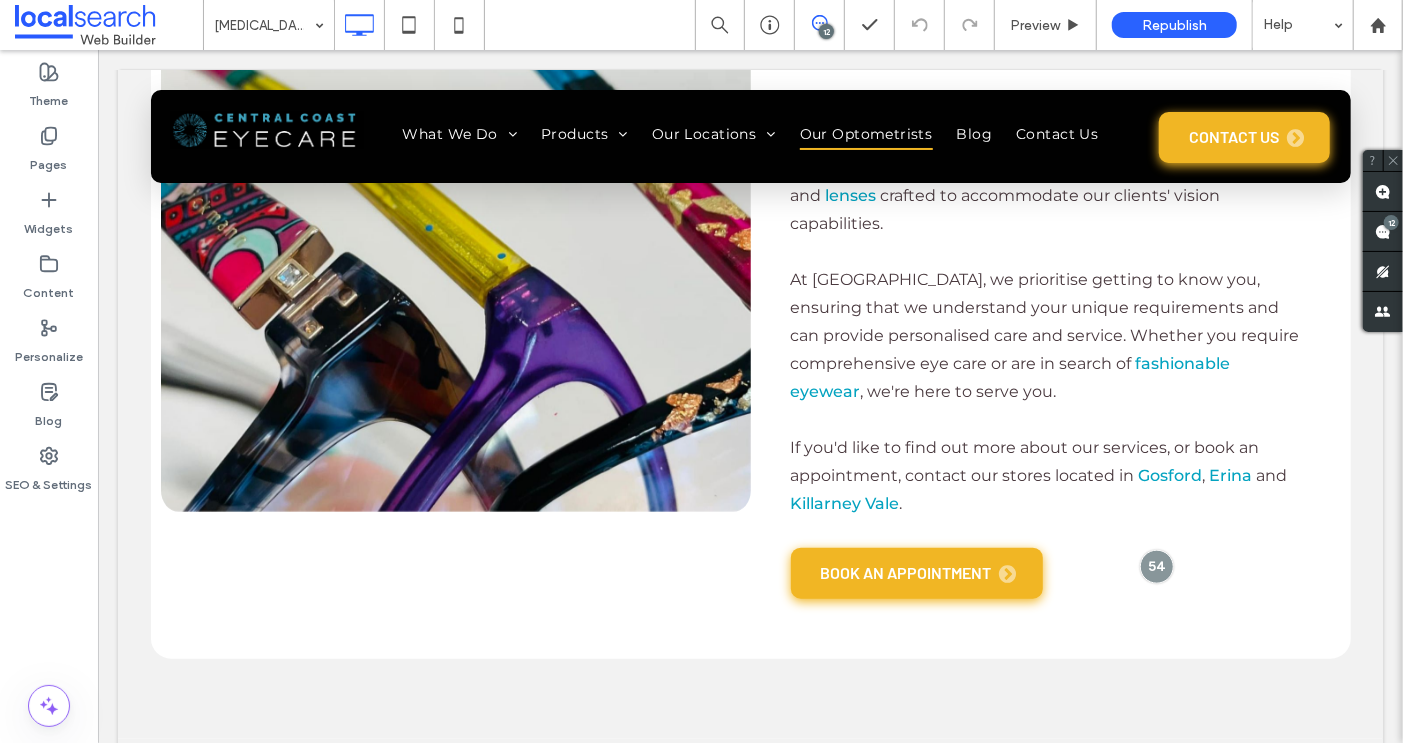
type input "******"
type input "**"
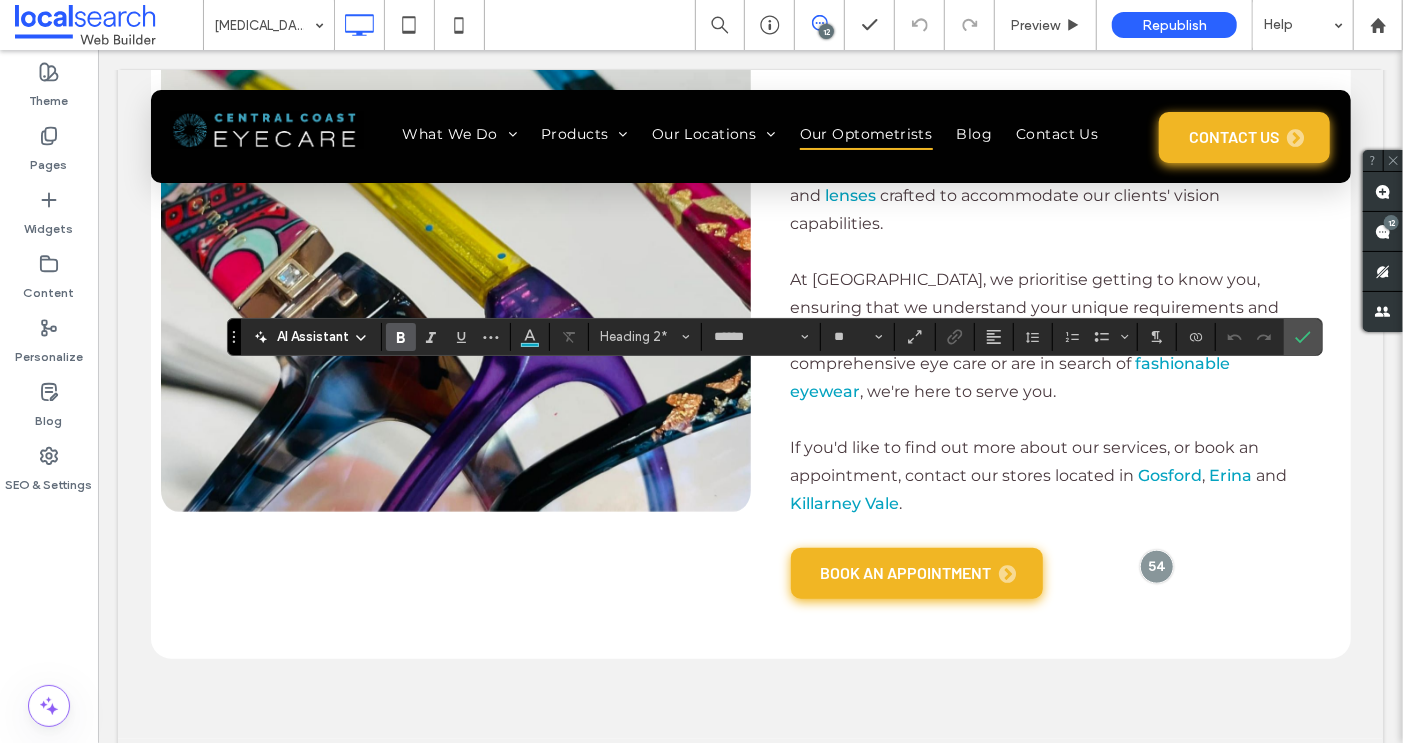
type input "**********"
type input "**"
type input "******"
type input "**"
click at [397, 334] on icon "Bold" at bounding box center [401, 337] width 16 height 16
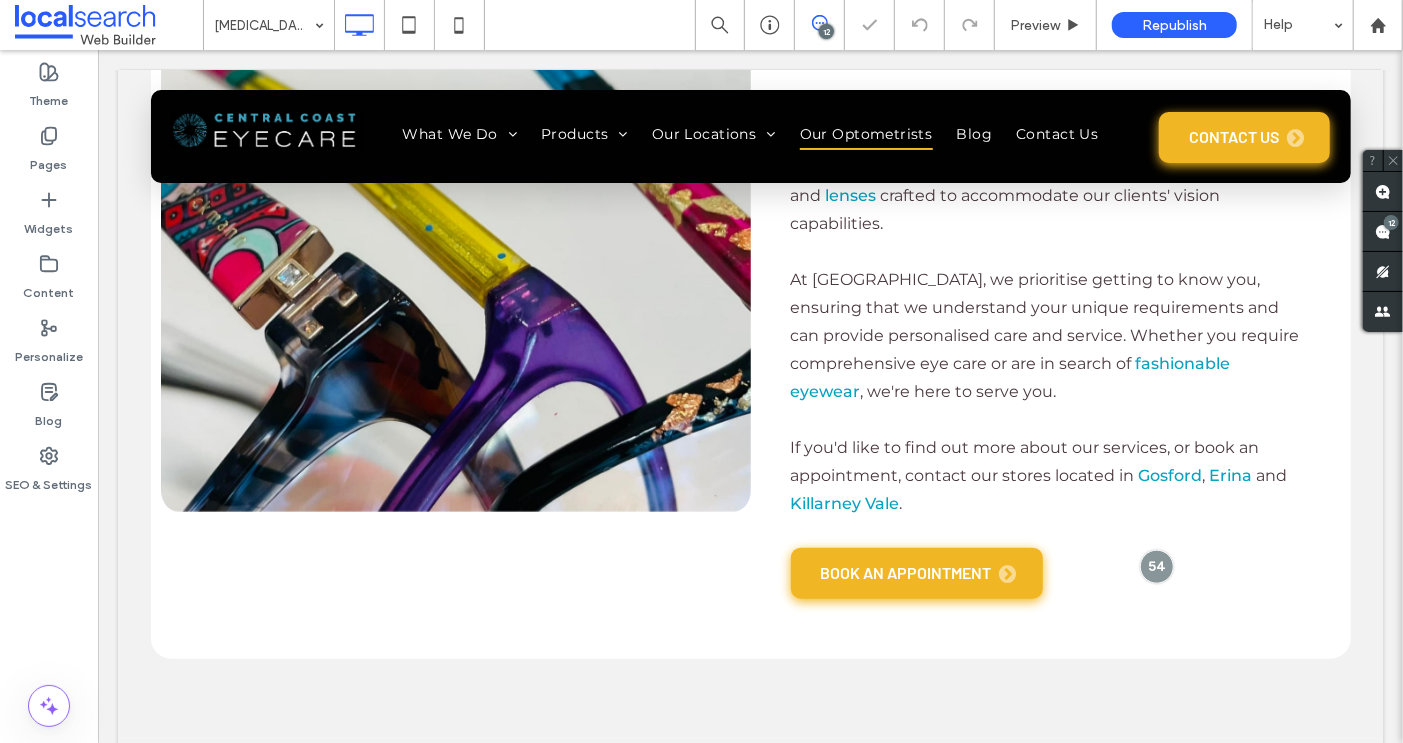
type input "**********"
type input "**"
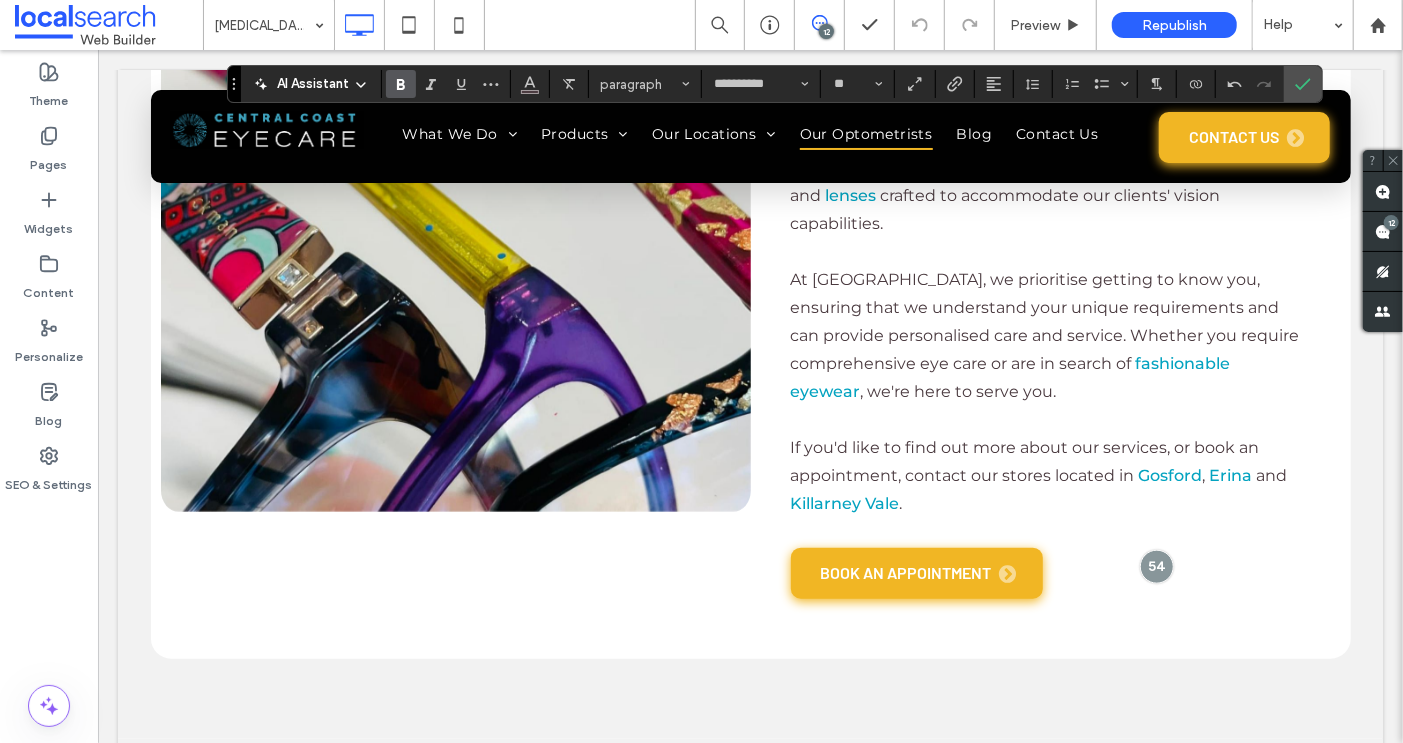
click at [397, 80] on use "Bold" at bounding box center [401, 84] width 8 height 11
click at [393, 83] on icon "Bold" at bounding box center [401, 84] width 16 height 16
click at [940, 85] on label "Link" at bounding box center [955, 84] width 30 height 28
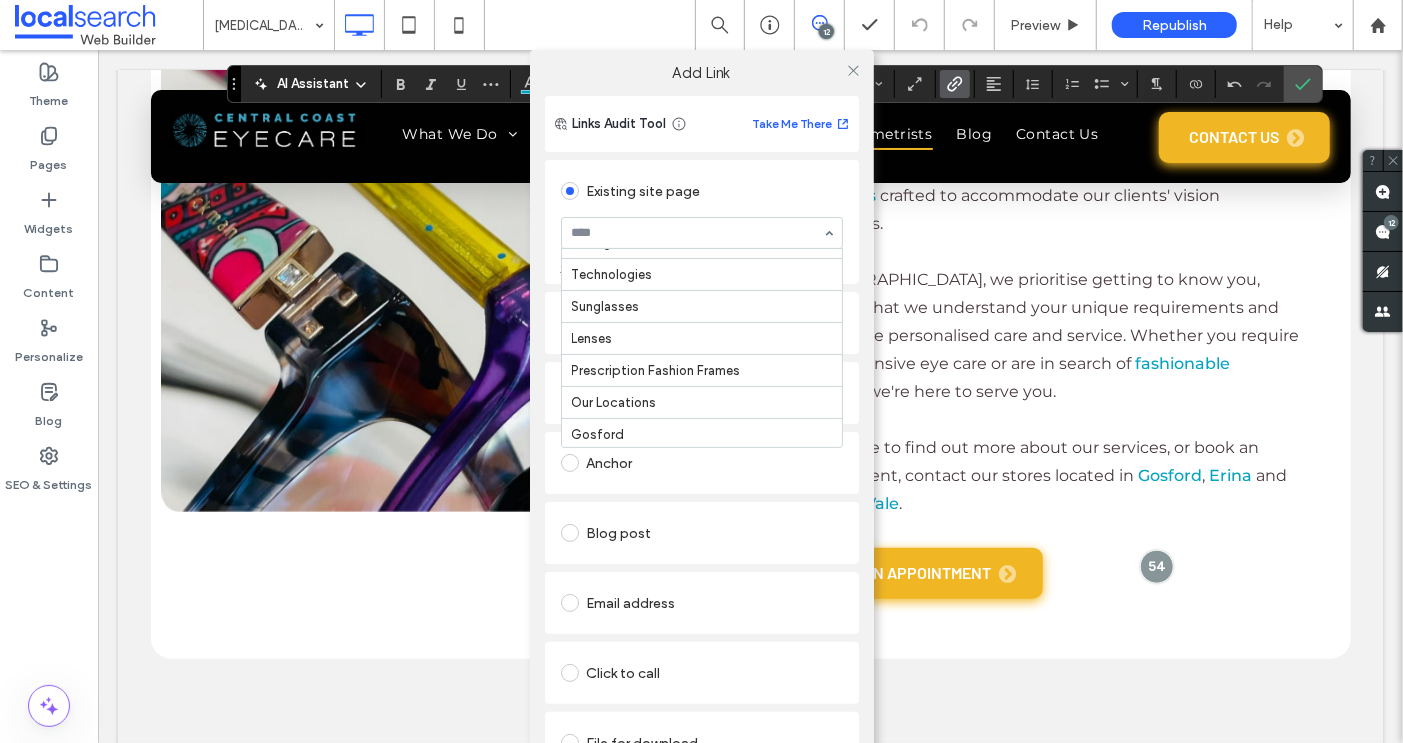
scroll to position [282, 0]
click at [848, 70] on use at bounding box center [853, 70] width 10 height 10
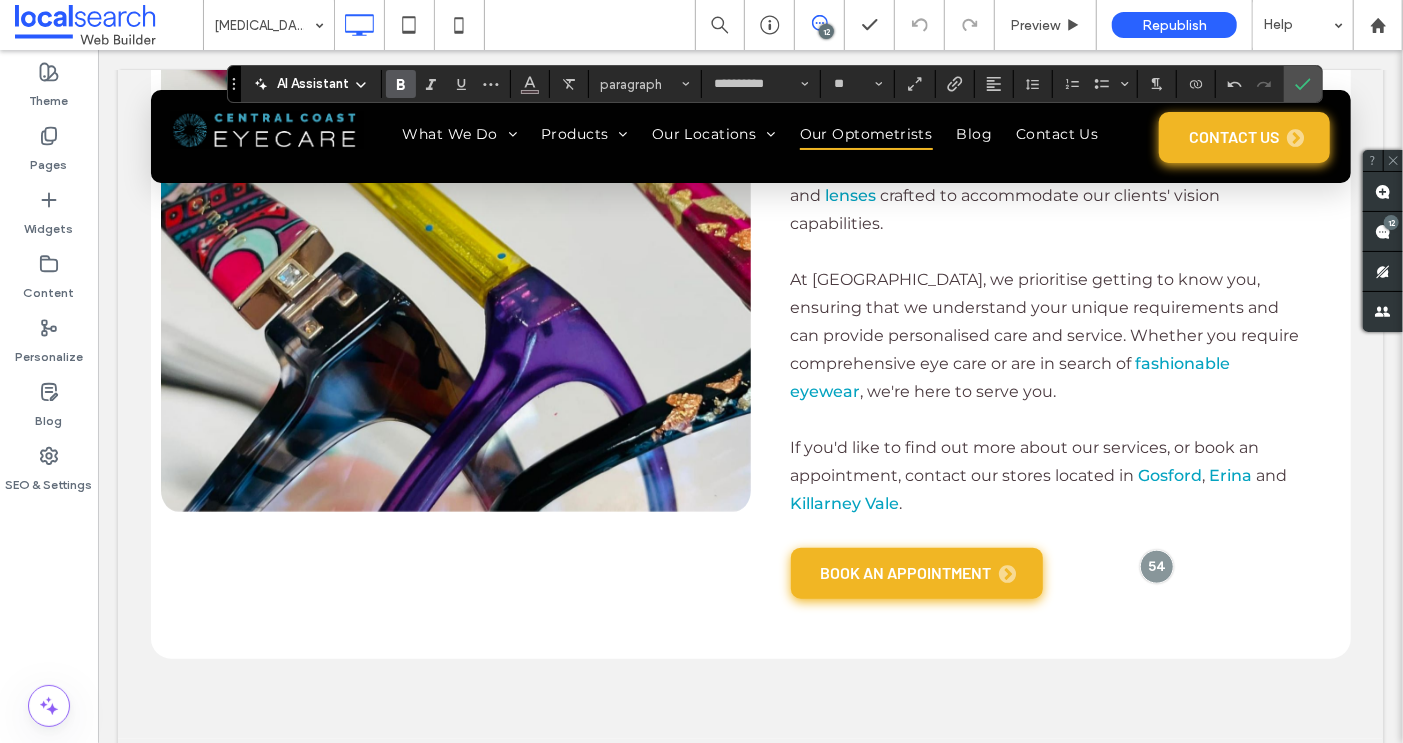
click at [399, 82] on icon "Bold" at bounding box center [401, 84] width 16 height 16
click at [402, 87] on use "Bold" at bounding box center [401, 84] width 8 height 11
click at [949, 73] on span "Link" at bounding box center [951, 84] width 9 height 28
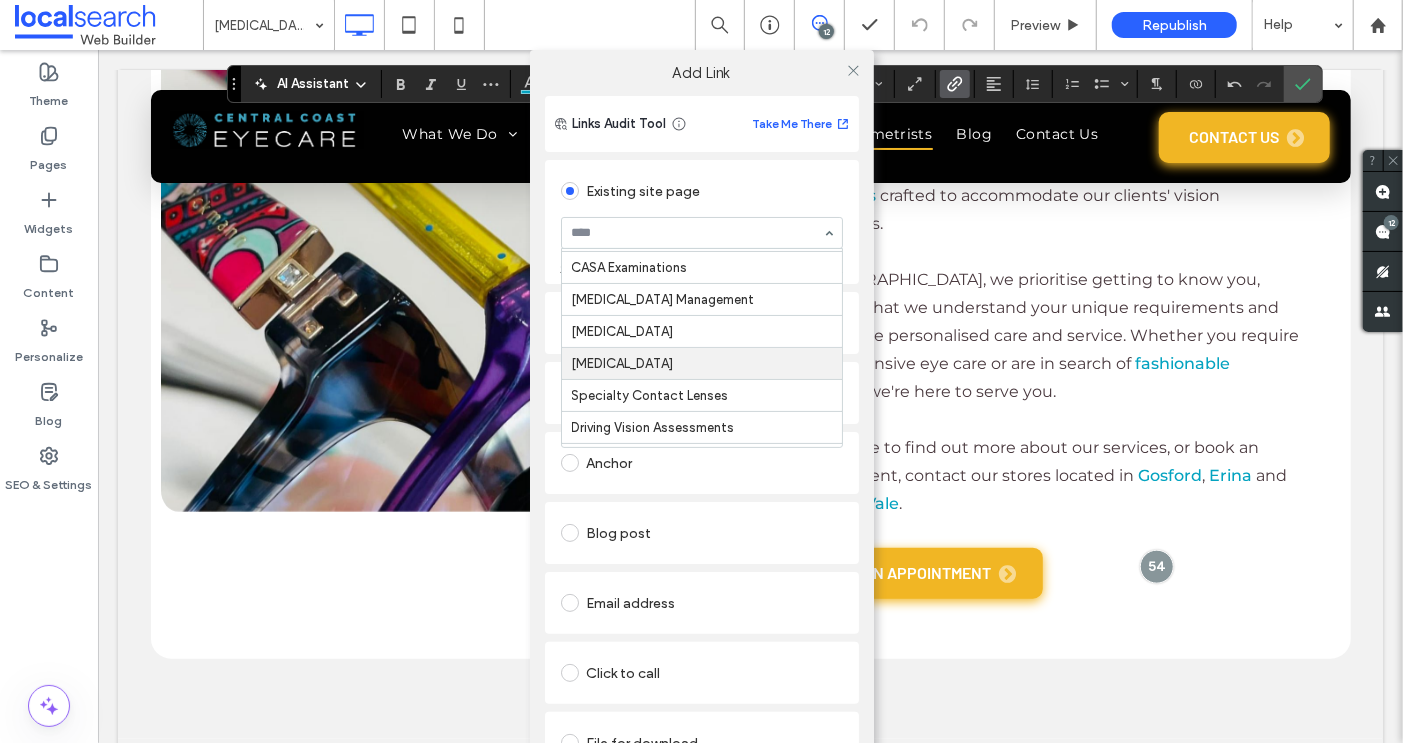
scroll to position [85, 0]
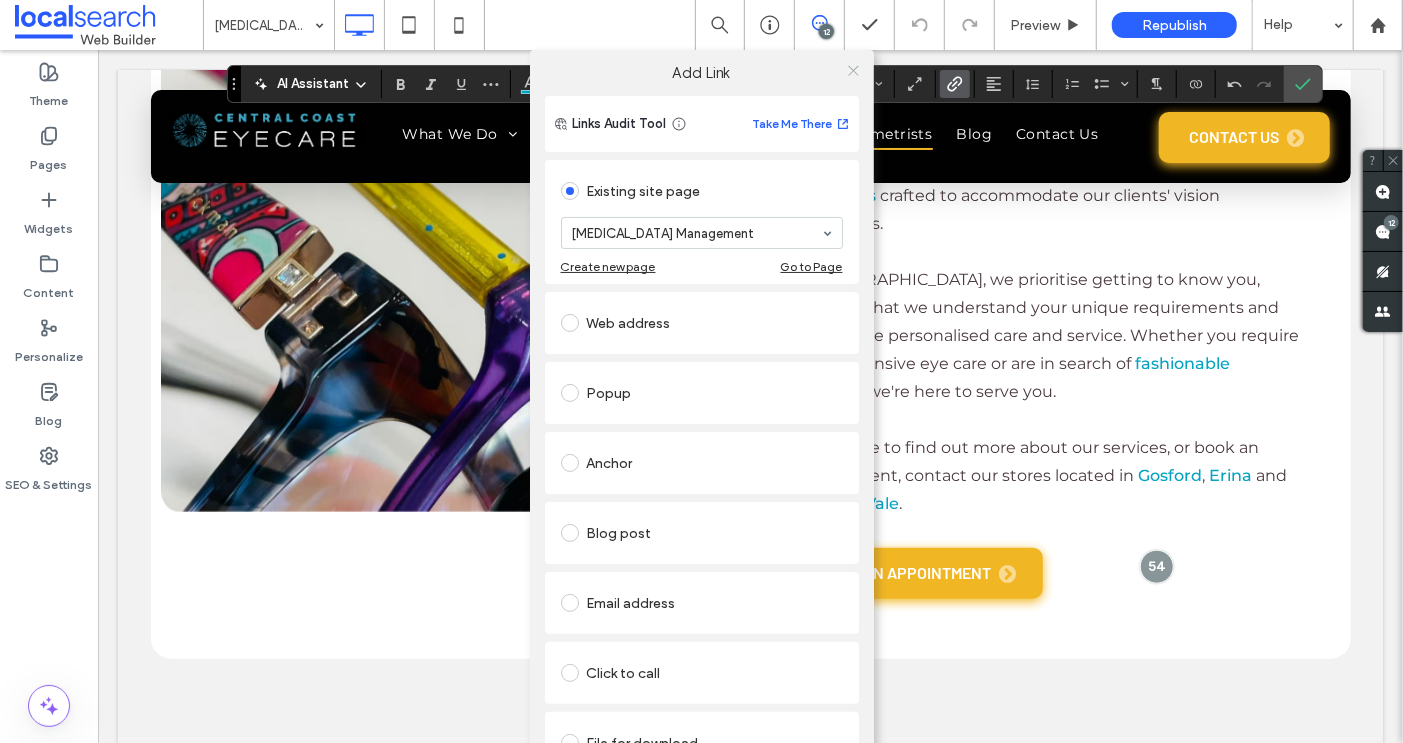
click at [854, 70] on icon at bounding box center [853, 70] width 15 height 15
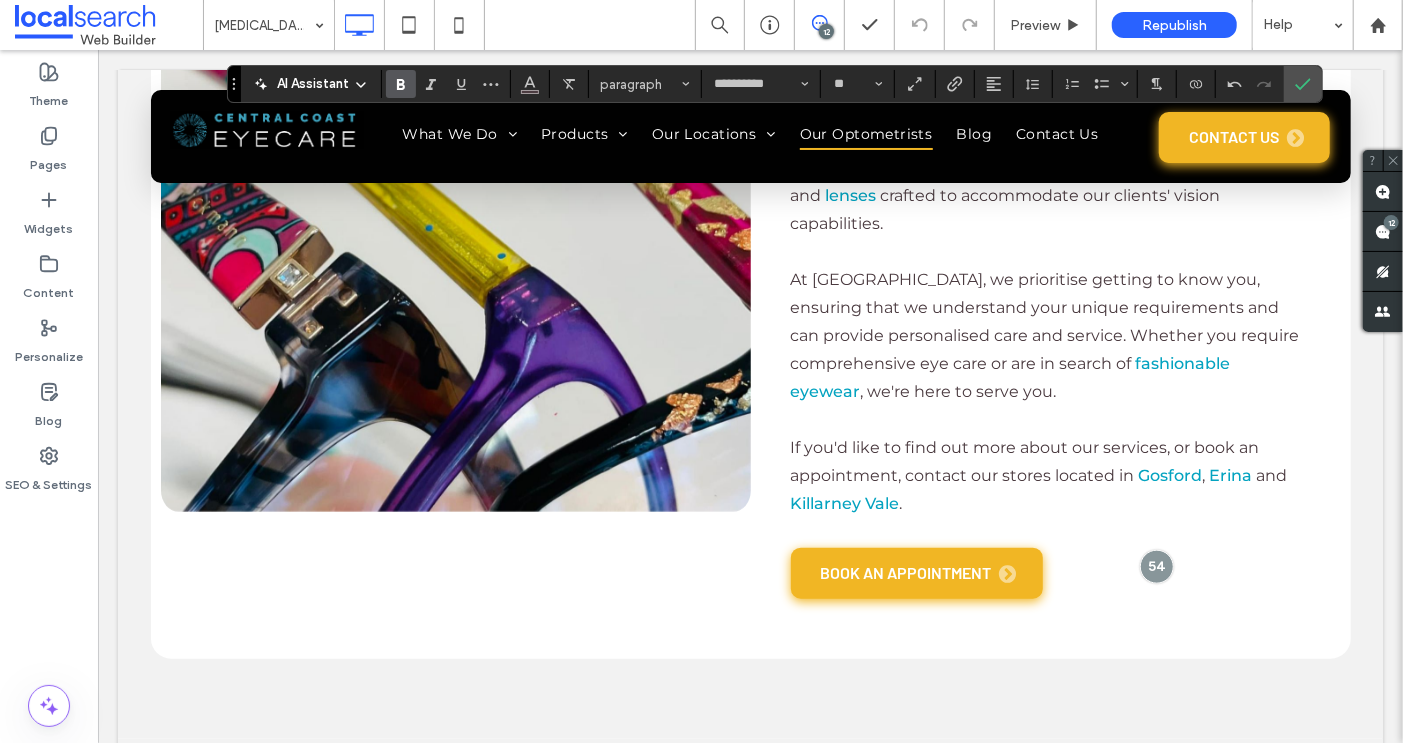
click at [403, 83] on icon "Bold" at bounding box center [401, 84] width 16 height 16
click at [400, 83] on icon "Bold" at bounding box center [401, 84] width 16 height 16
click at [395, 83] on icon "Bold" at bounding box center [401, 84] width 16 height 16
click at [947, 91] on icon "Link" at bounding box center [955, 84] width 16 height 16
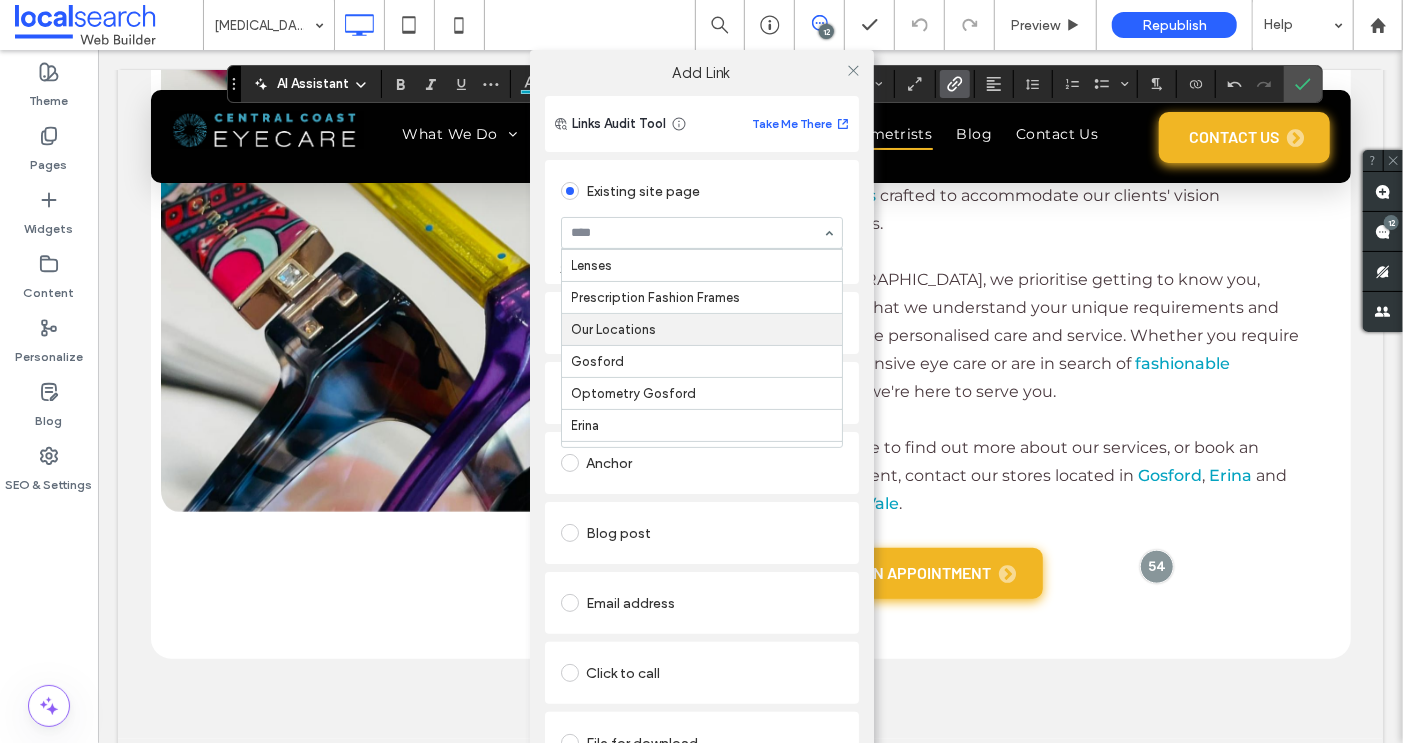
scroll to position [352, 0]
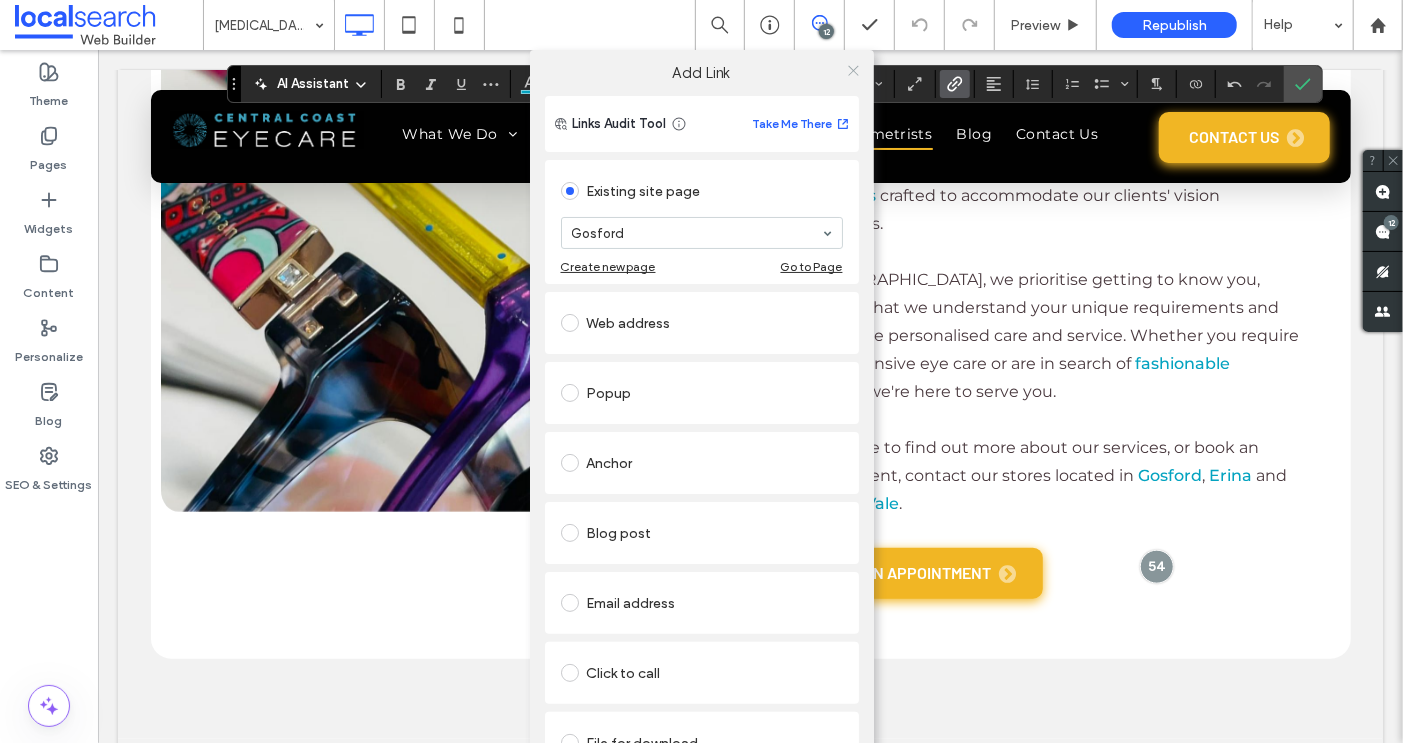
click at [848, 67] on icon at bounding box center [853, 70] width 15 height 15
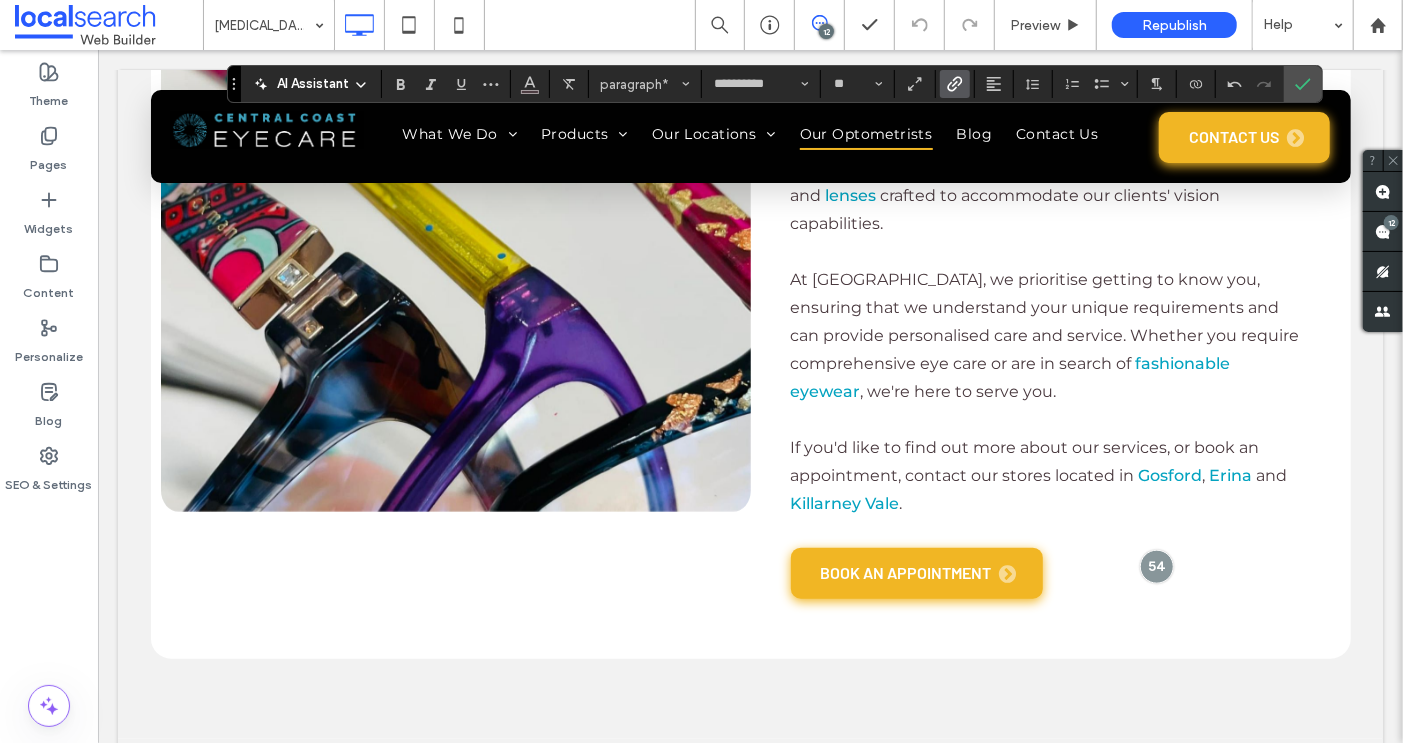
click at [948, 82] on icon "Link" at bounding box center [955, 84] width 16 height 16
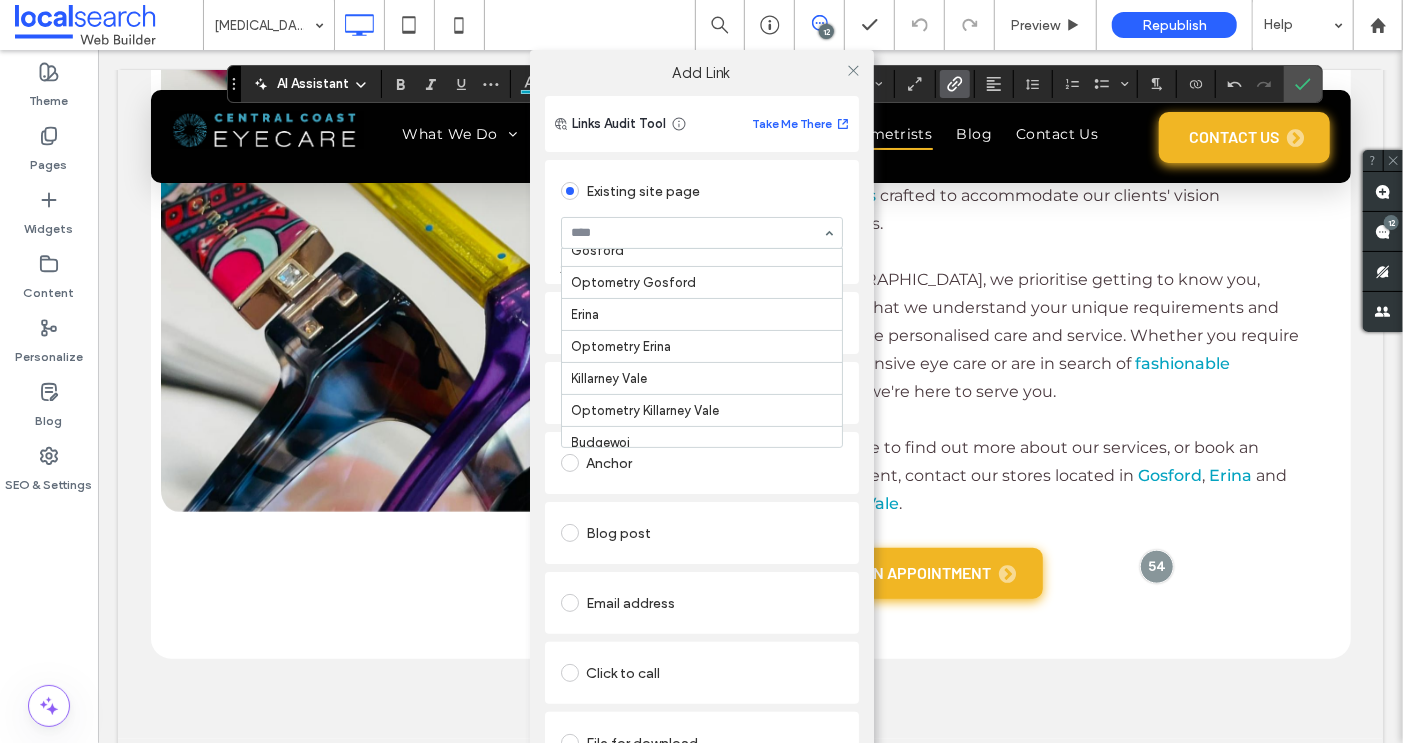
scroll to position [464, 0]
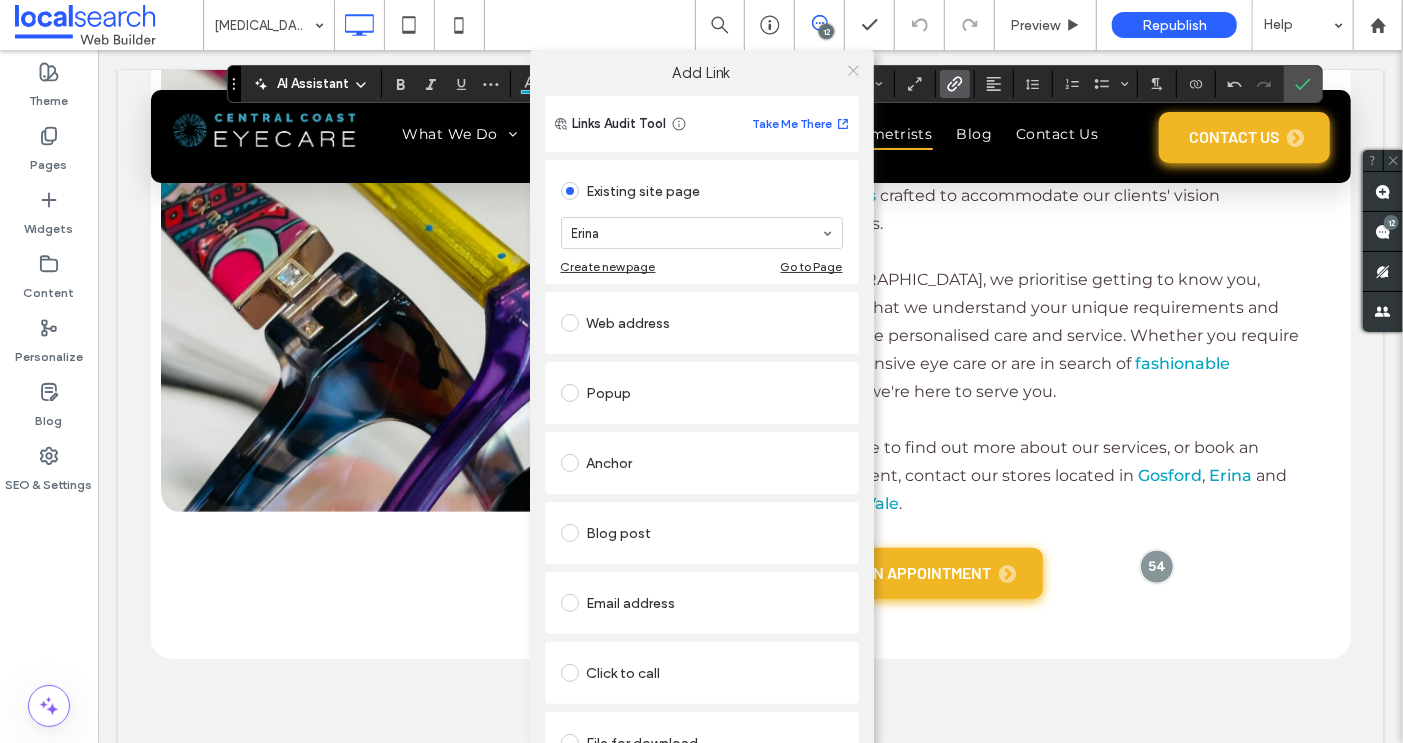
click at [850, 68] on use at bounding box center [853, 70] width 10 height 10
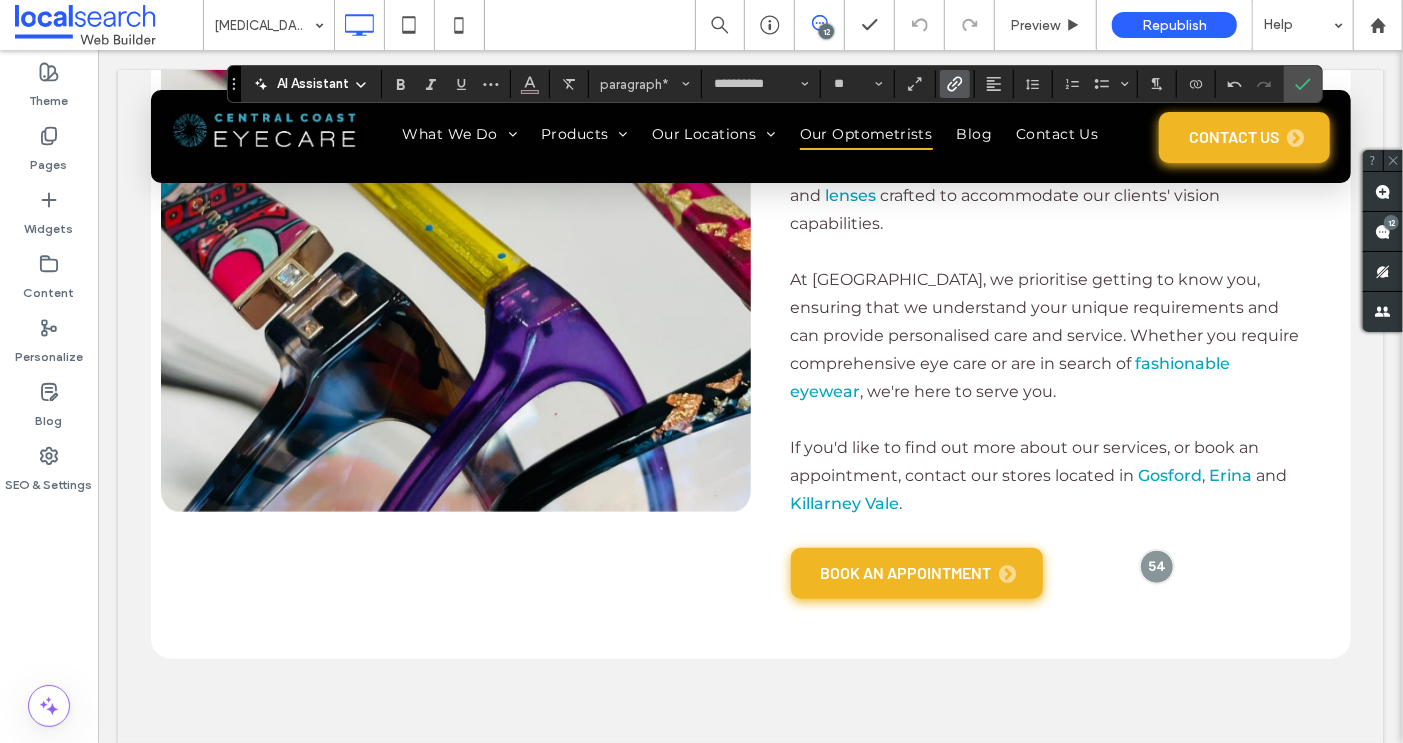
click at [952, 75] on span "Link" at bounding box center [955, 84] width 16 height 26
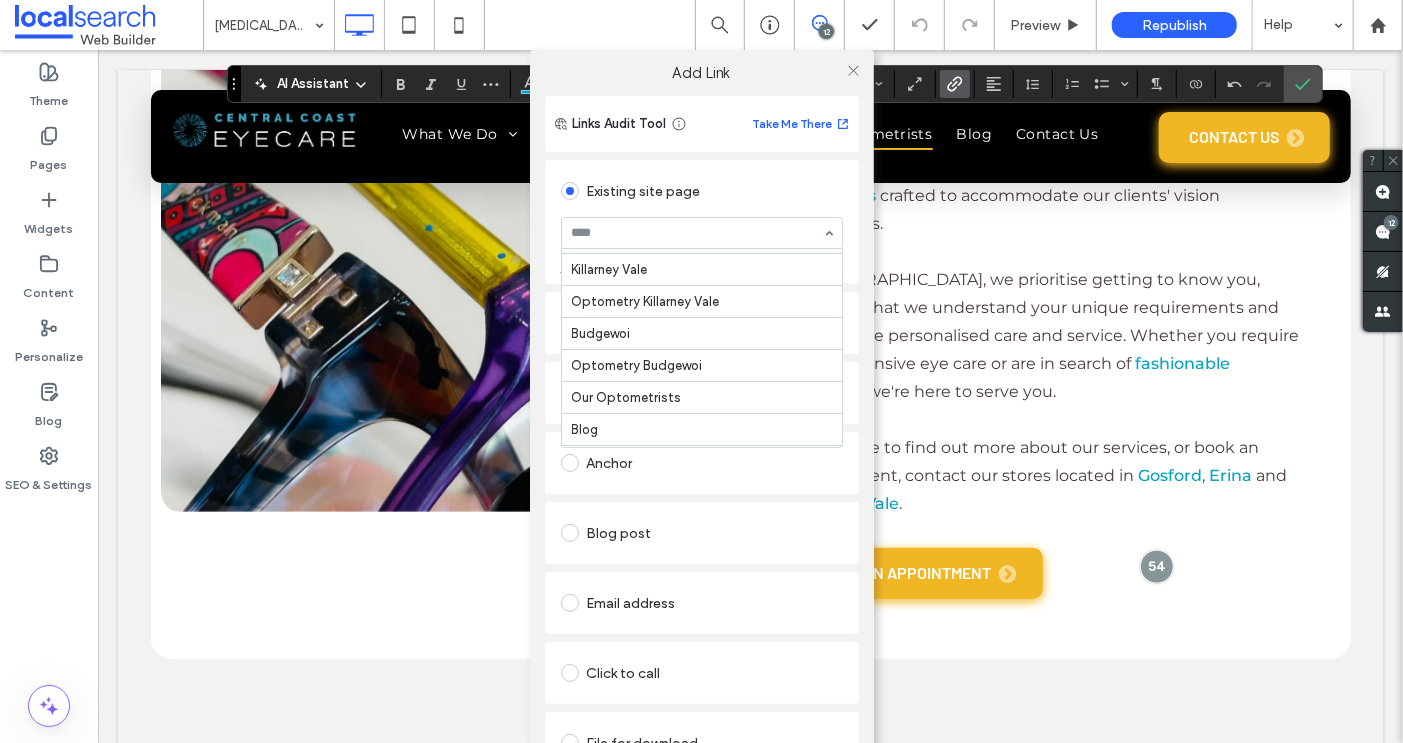
scroll to position [590, 0]
click at [847, 67] on icon at bounding box center [853, 70] width 15 height 15
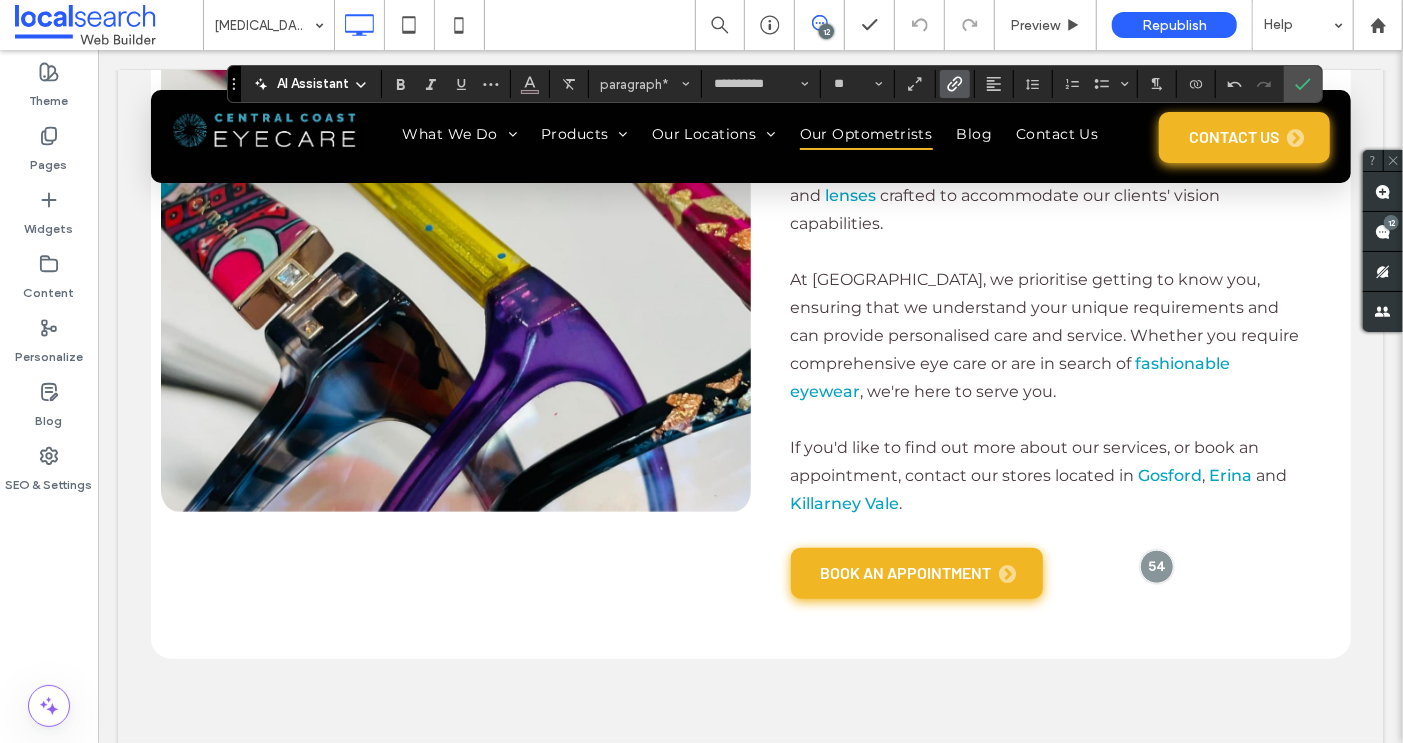
click at [956, 83] on use "Link" at bounding box center [954, 83] width 15 height 15
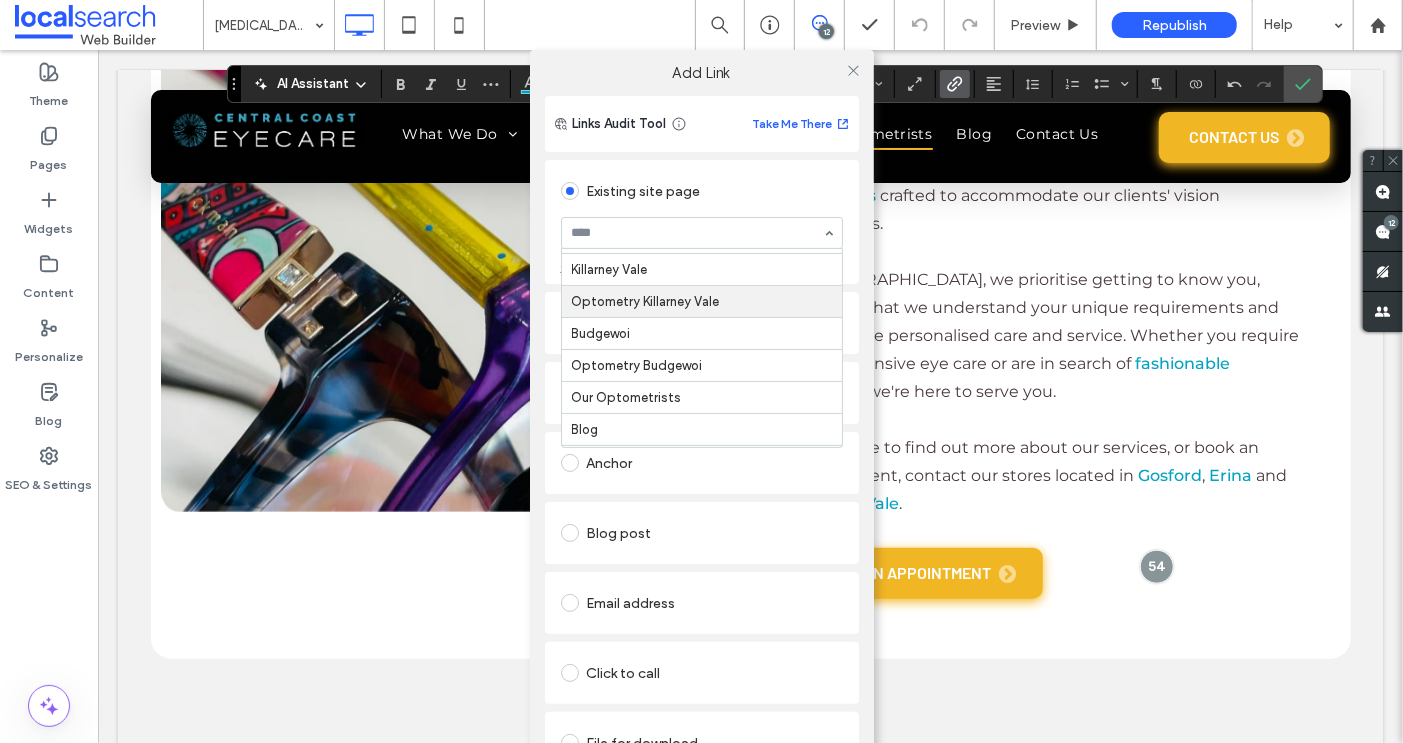
scroll to position [570, 0]
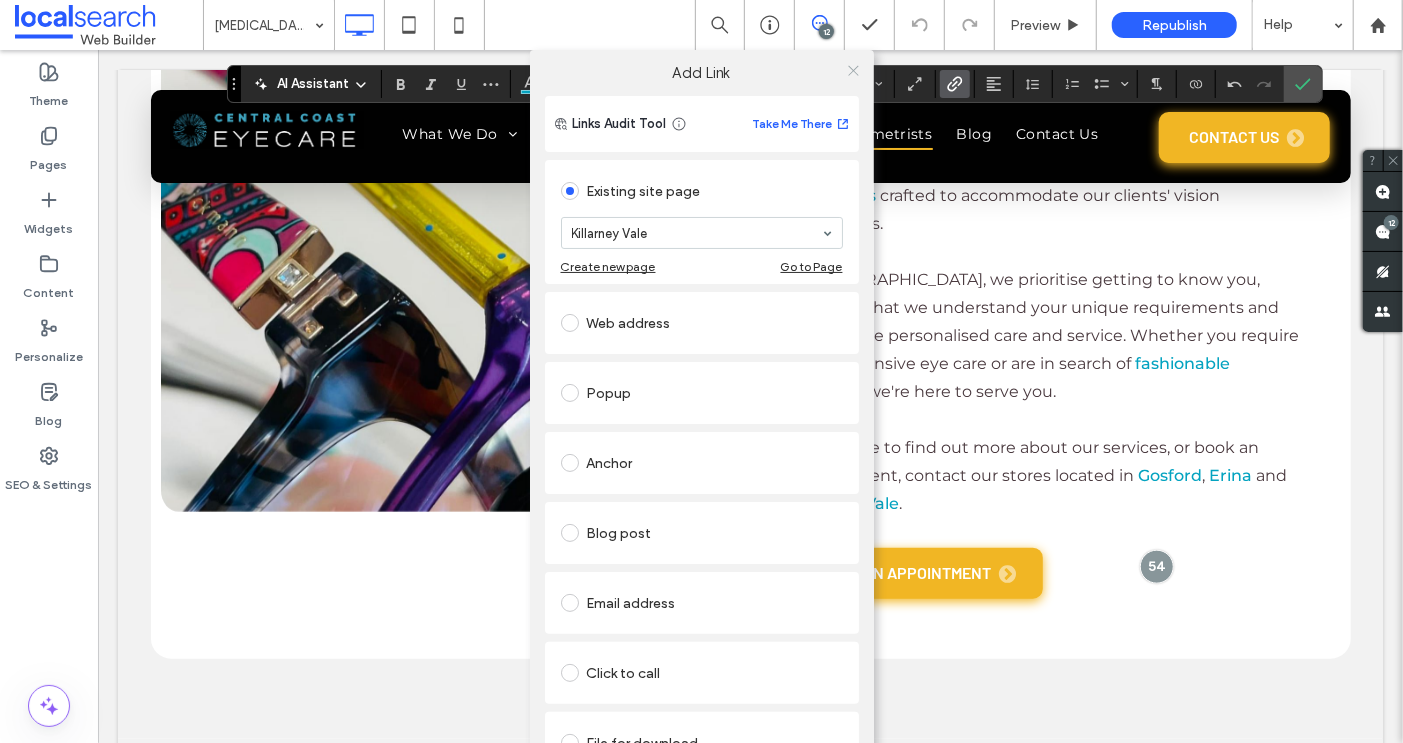
click at [848, 73] on icon at bounding box center [853, 70] width 15 height 15
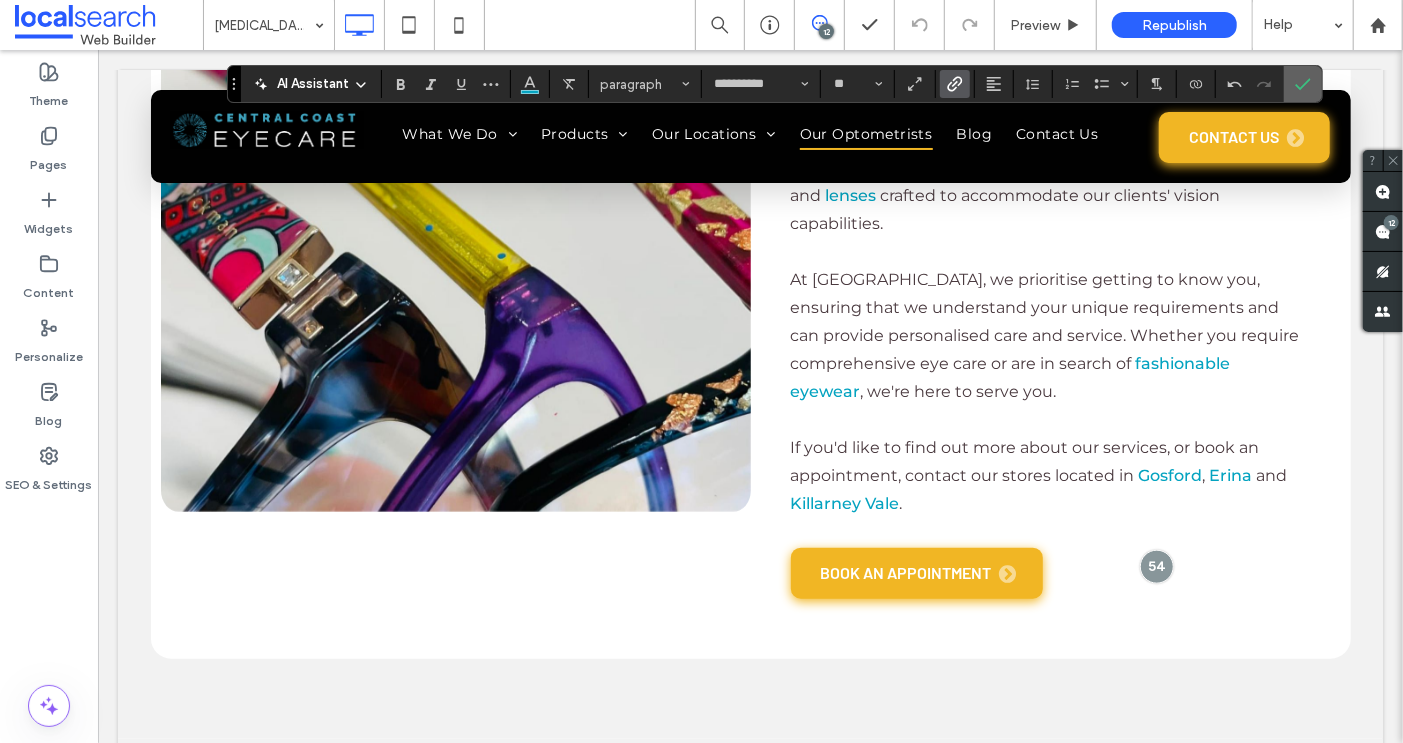
click at [1297, 71] on span "Confirm" at bounding box center [1303, 84] width 16 height 34
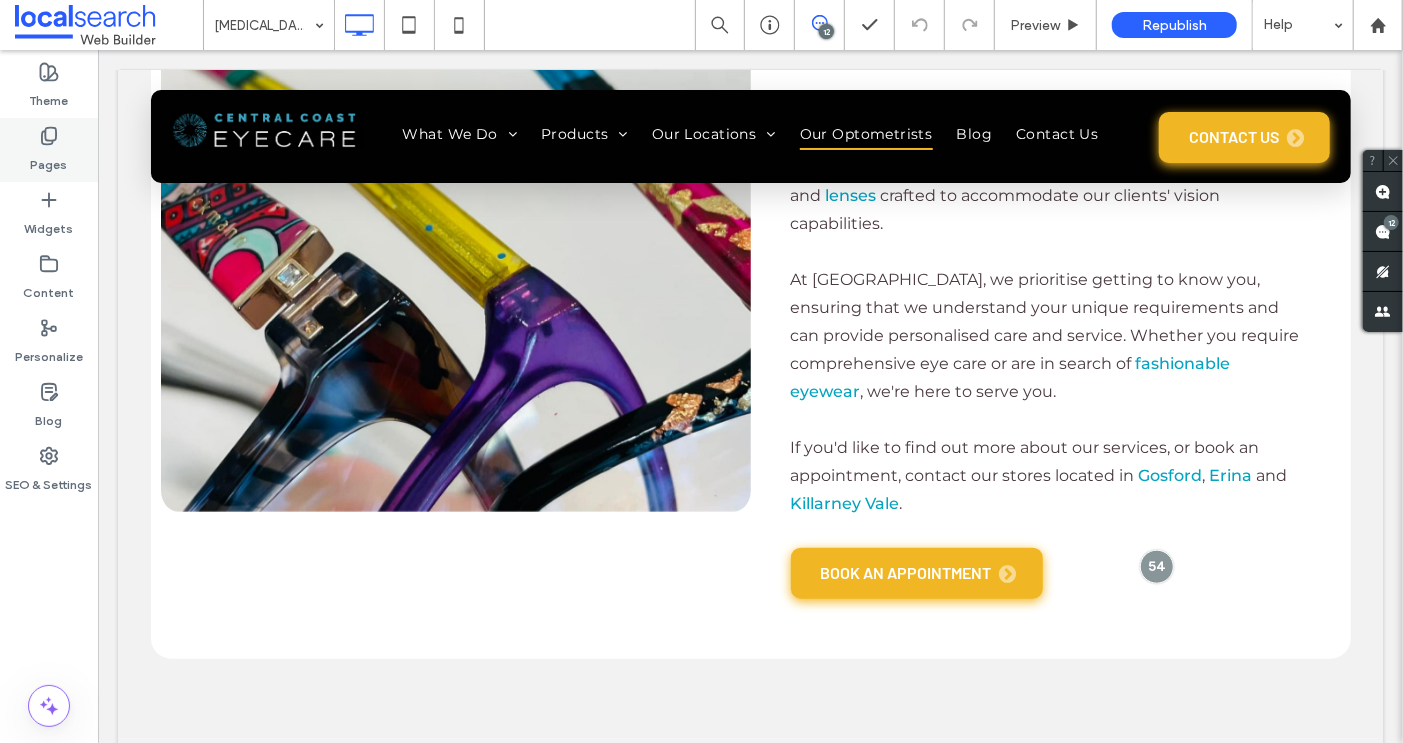
click at [55, 142] on icon at bounding box center [49, 136] width 20 height 20
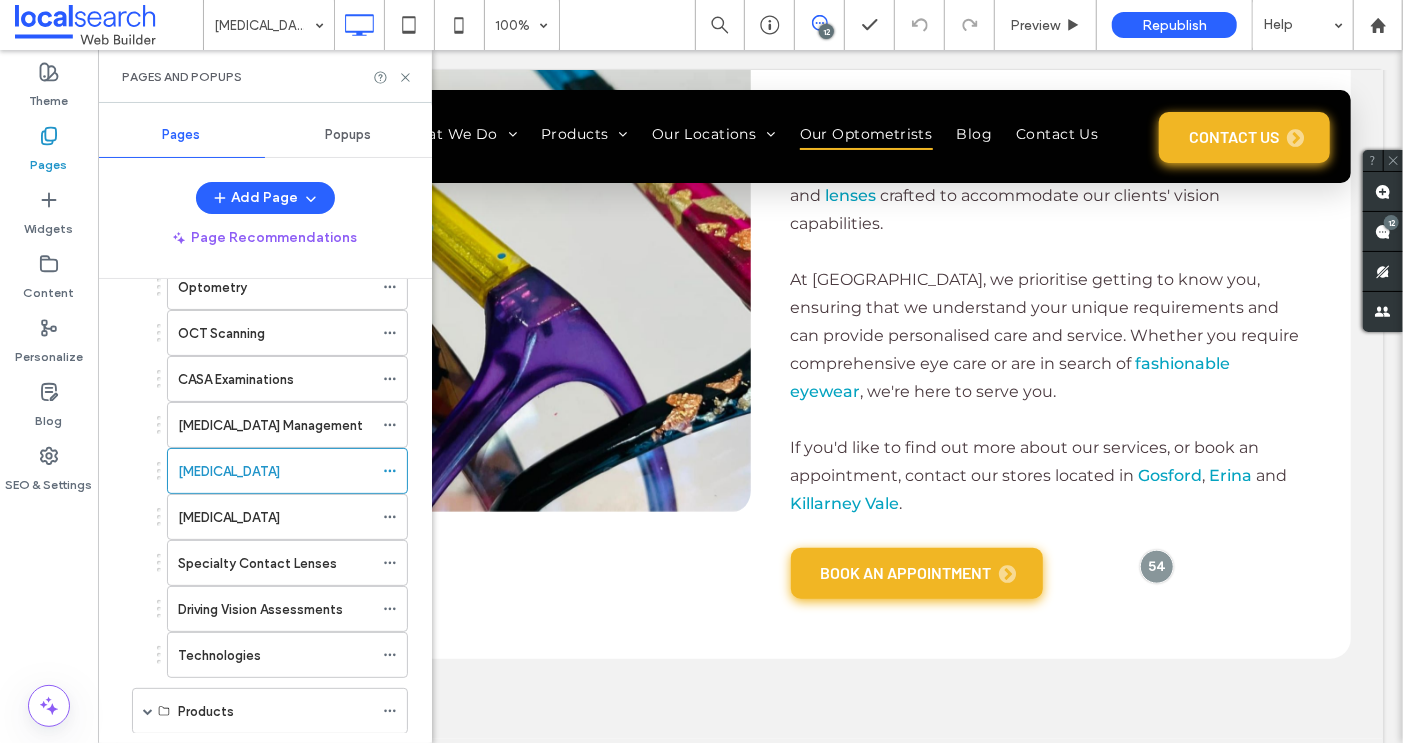
scroll to position [187, 0]
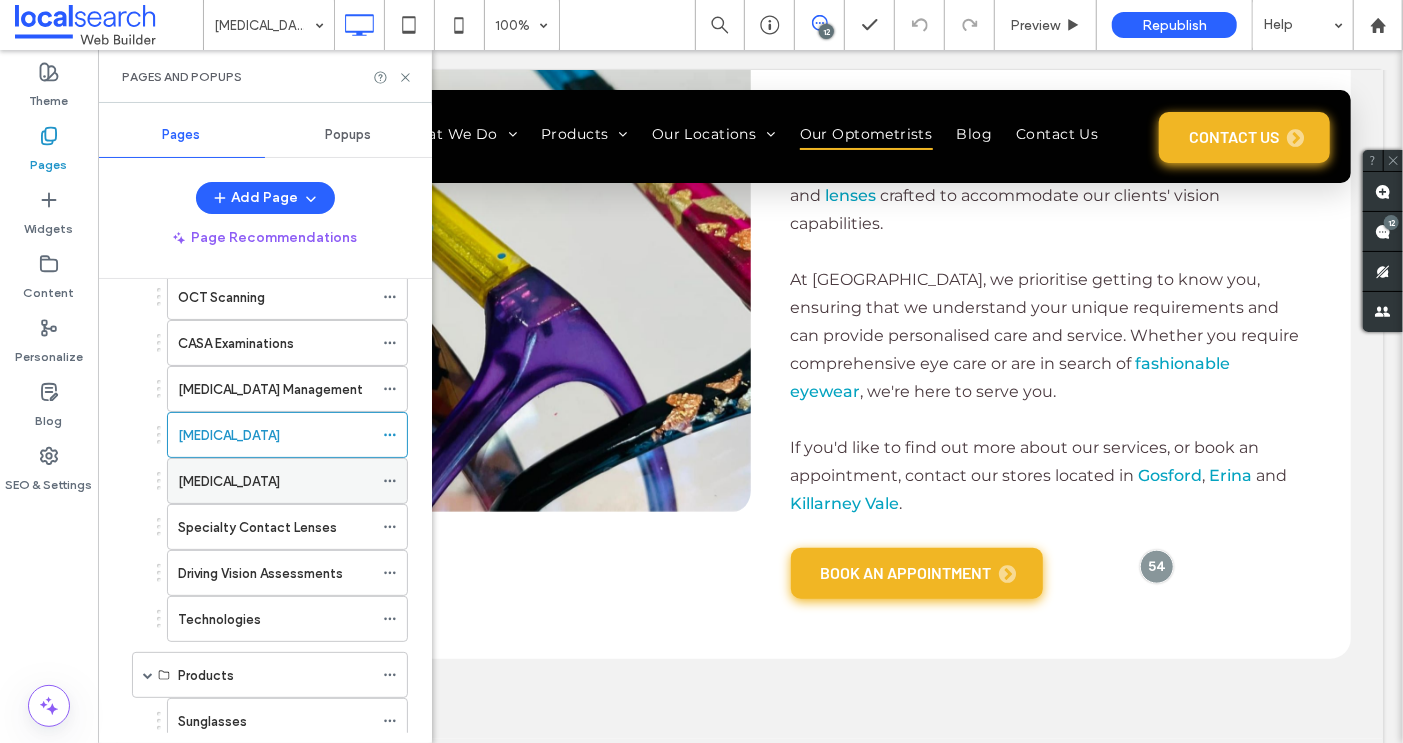
click at [212, 472] on label "Dry Eye" at bounding box center [229, 481] width 102 height 35
click at [401, 75] on icon at bounding box center [405, 77] width 15 height 15
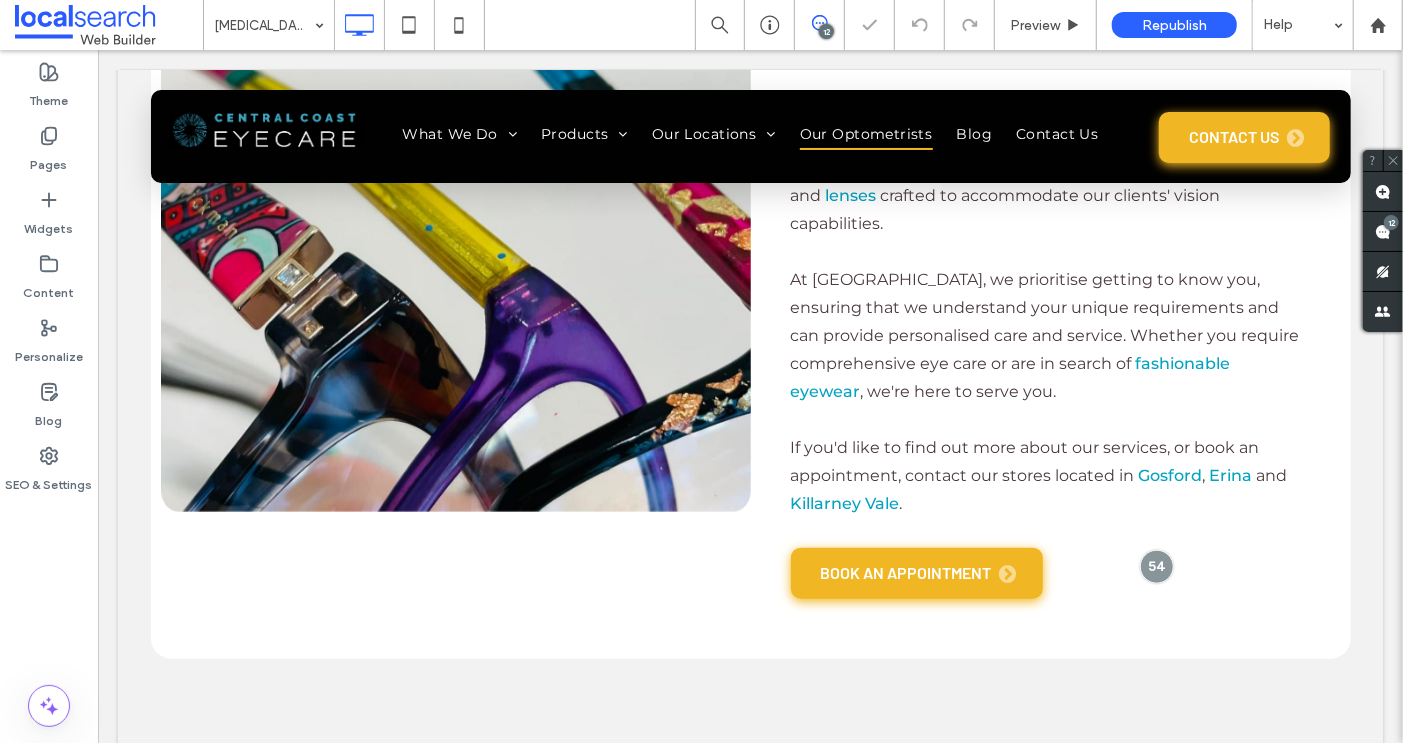
type input "**********"
type input "**"
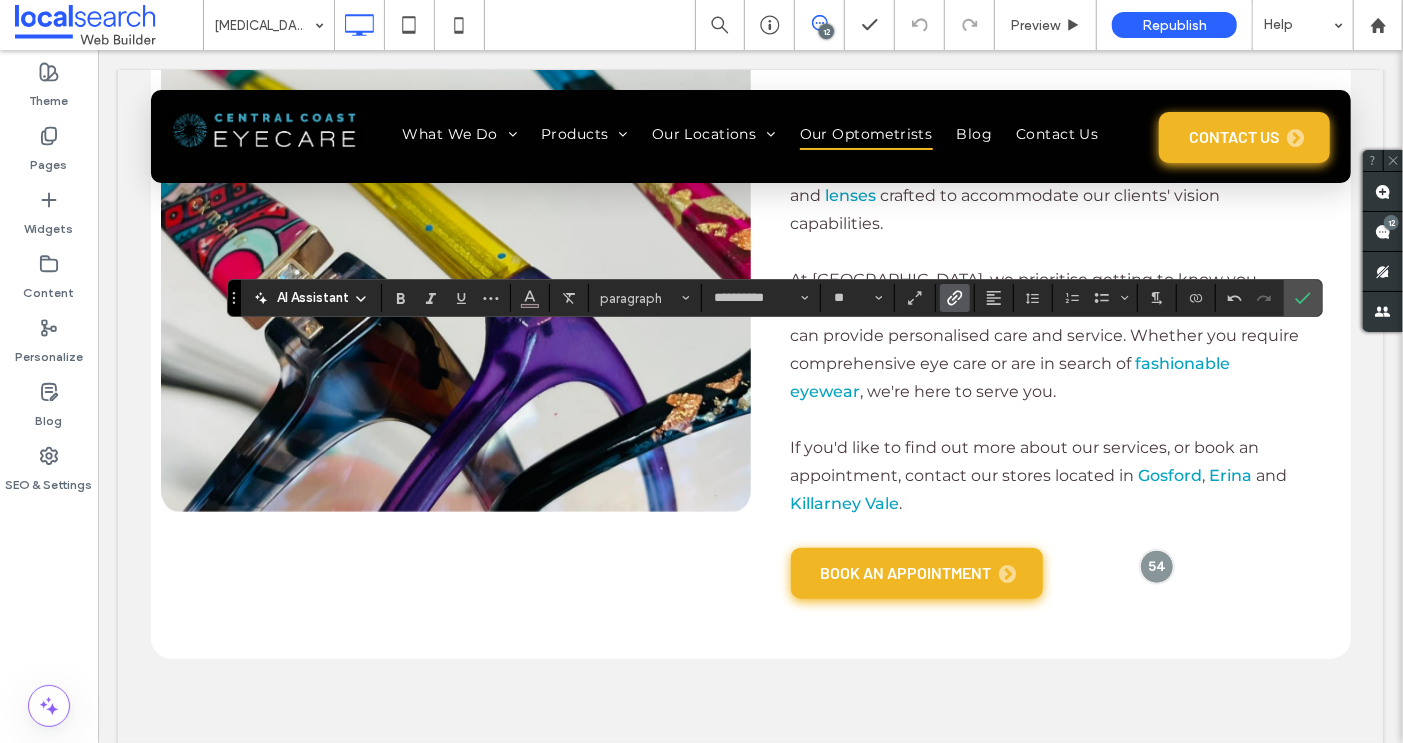
click at [947, 296] on use "Link" at bounding box center [954, 298] width 15 height 15
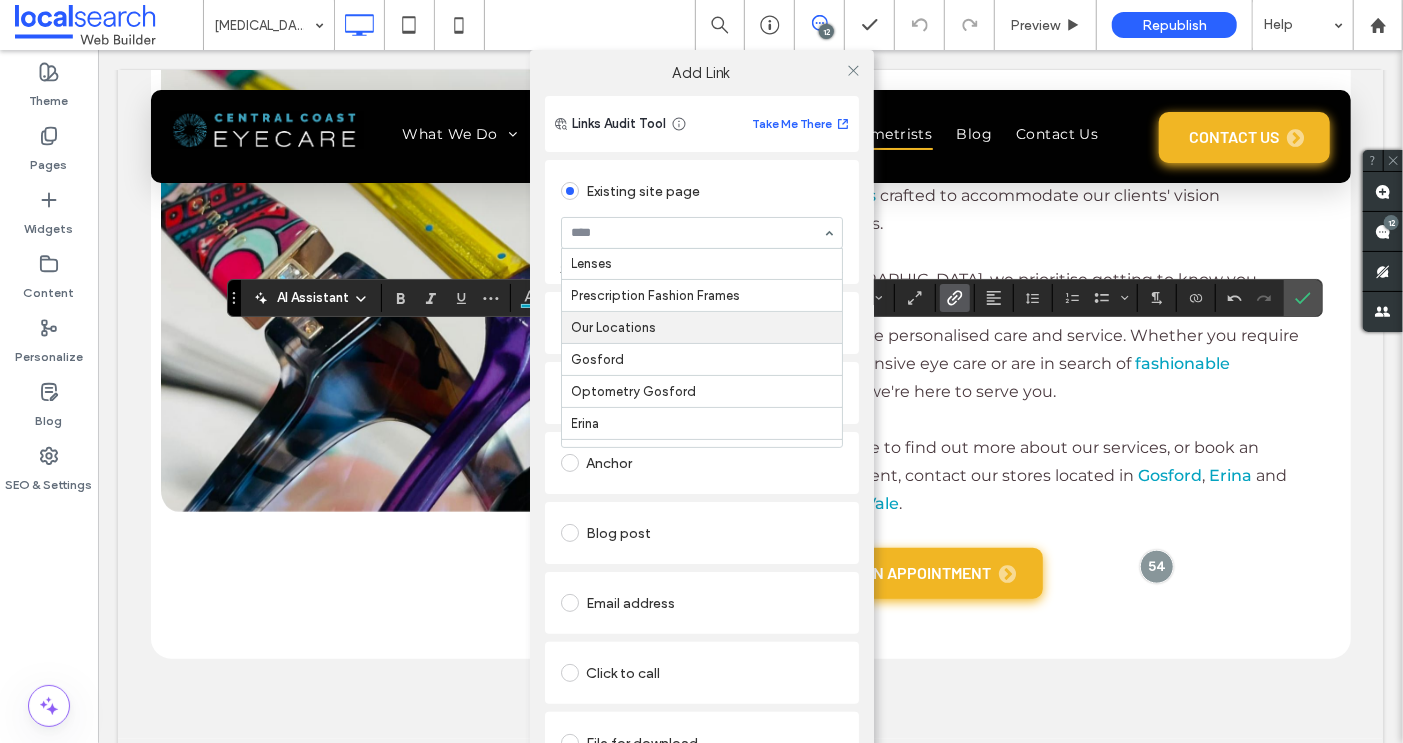
scroll to position [361, 0]
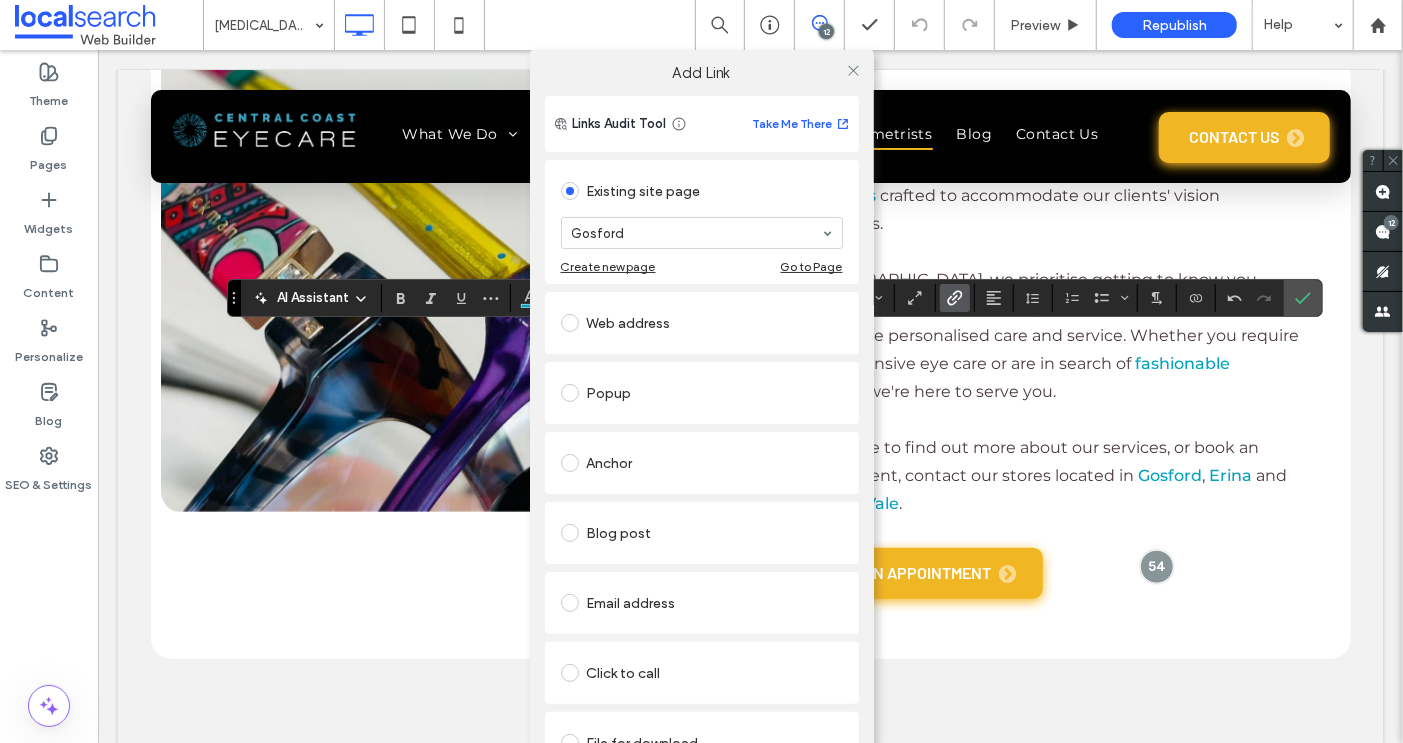
drag, startPoint x: 852, startPoint y: 61, endPoint x: 852, endPoint y: 94, distance: 33.0
click at [852, 61] on span at bounding box center [853, 70] width 15 height 30
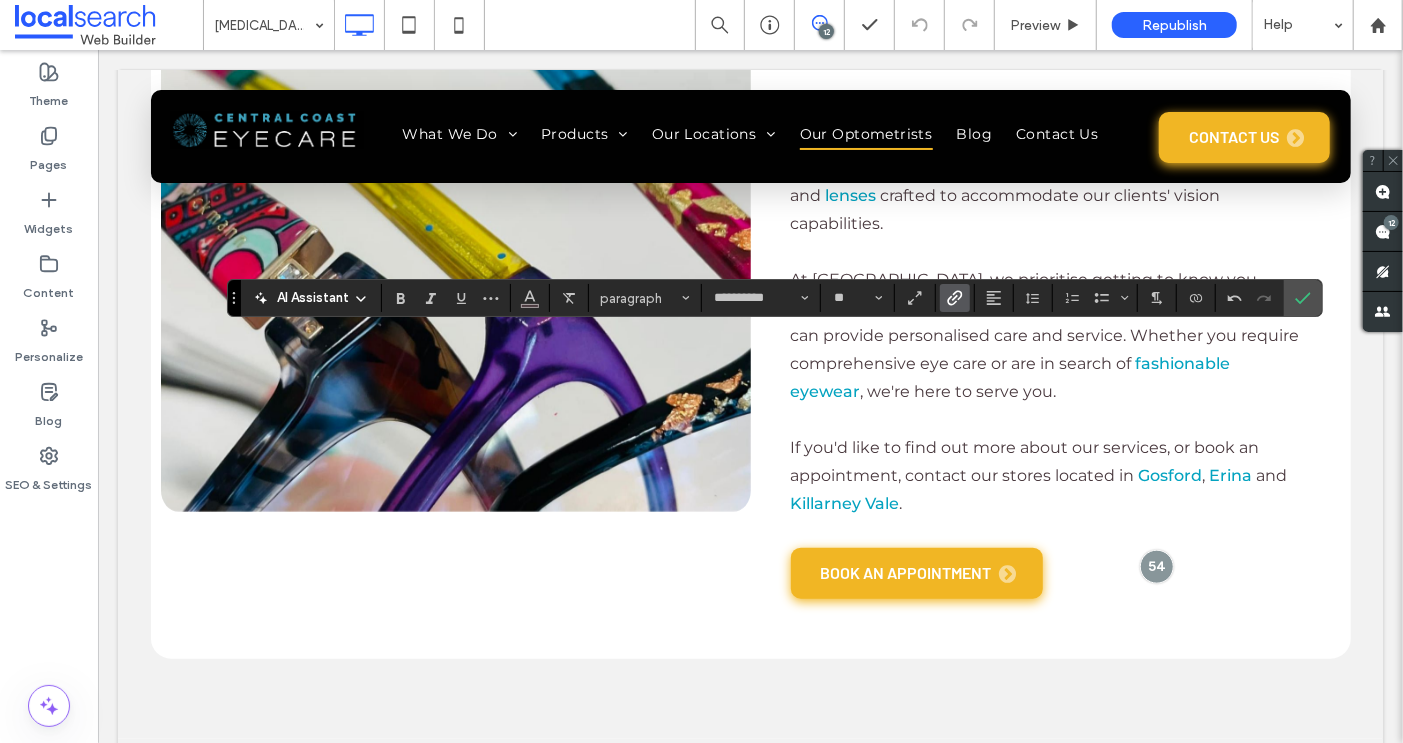
click at [953, 291] on use "Link" at bounding box center [954, 298] width 15 height 15
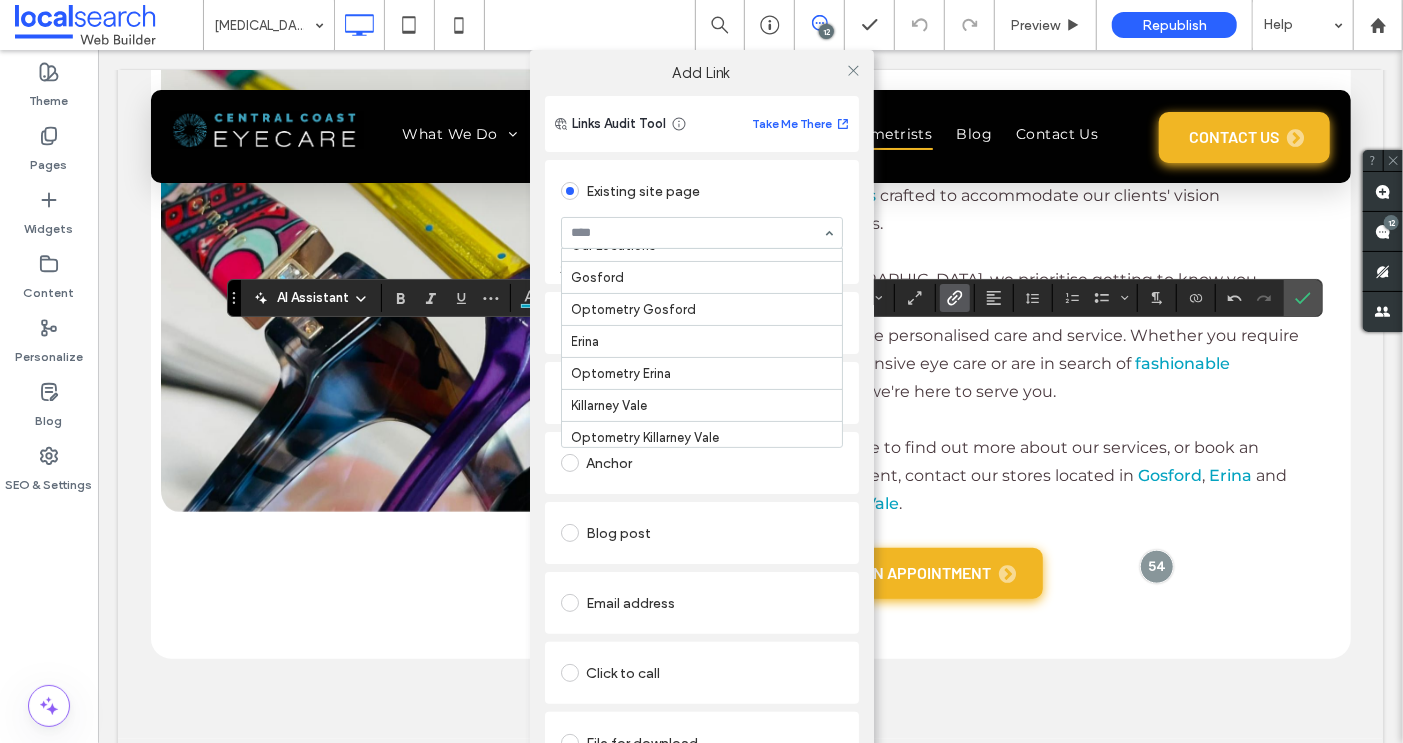
scroll to position [447, 0]
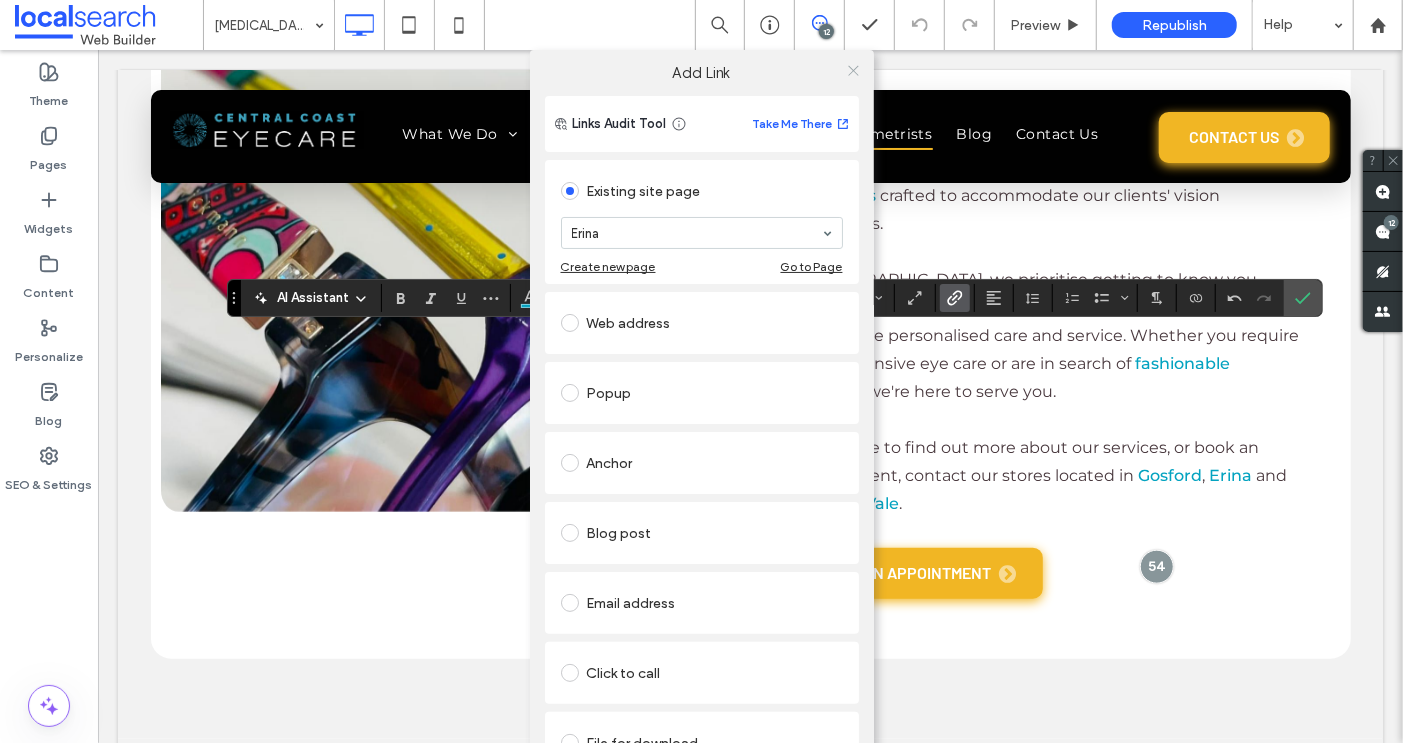
click at [848, 68] on use at bounding box center [853, 70] width 10 height 10
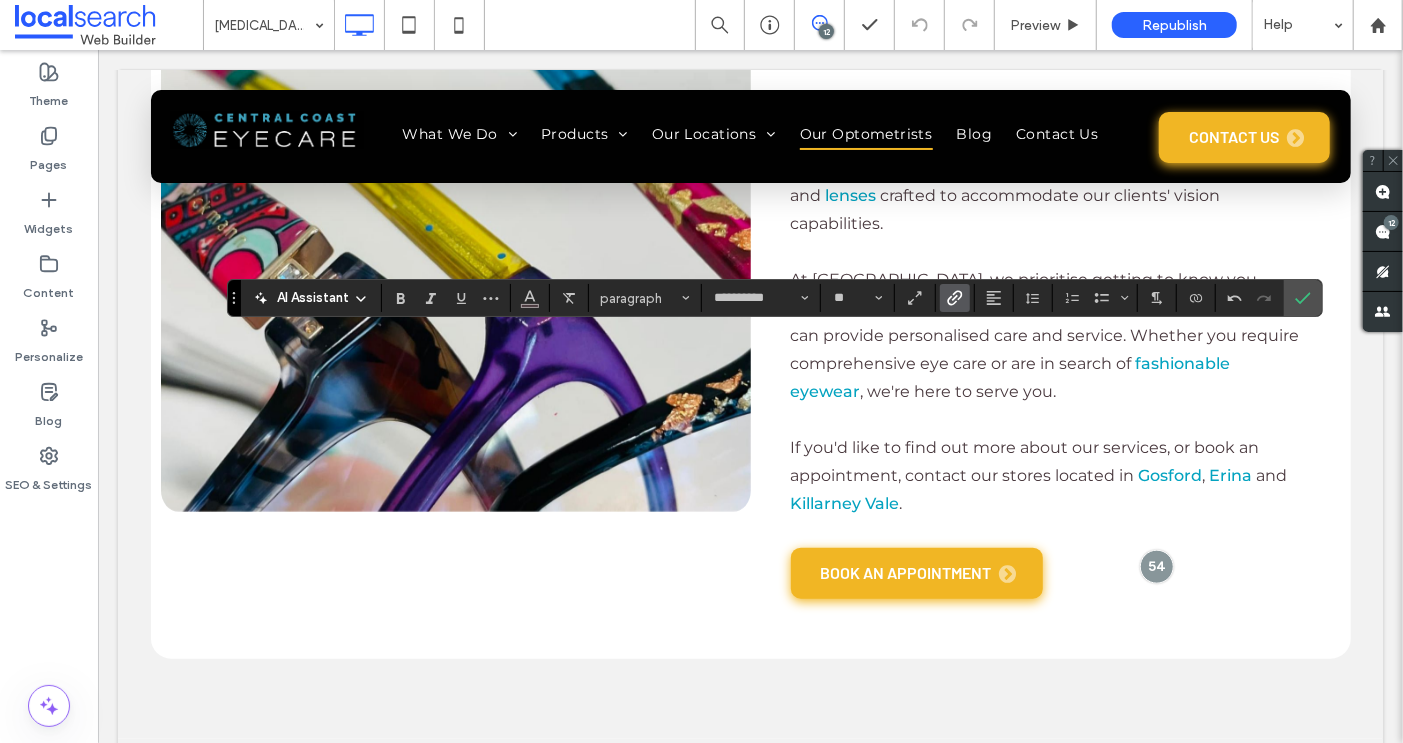
click at [951, 290] on icon "Link" at bounding box center [955, 298] width 16 height 16
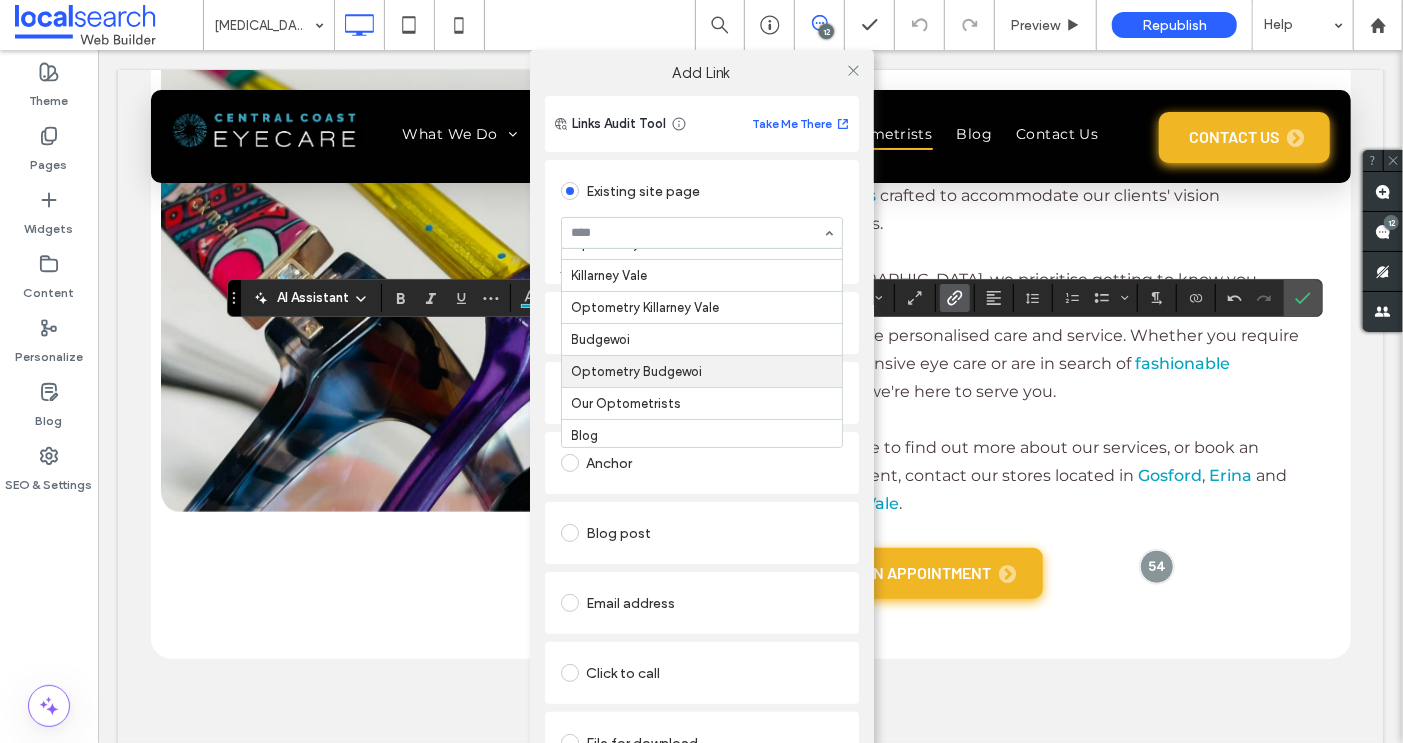
scroll to position [580, 0]
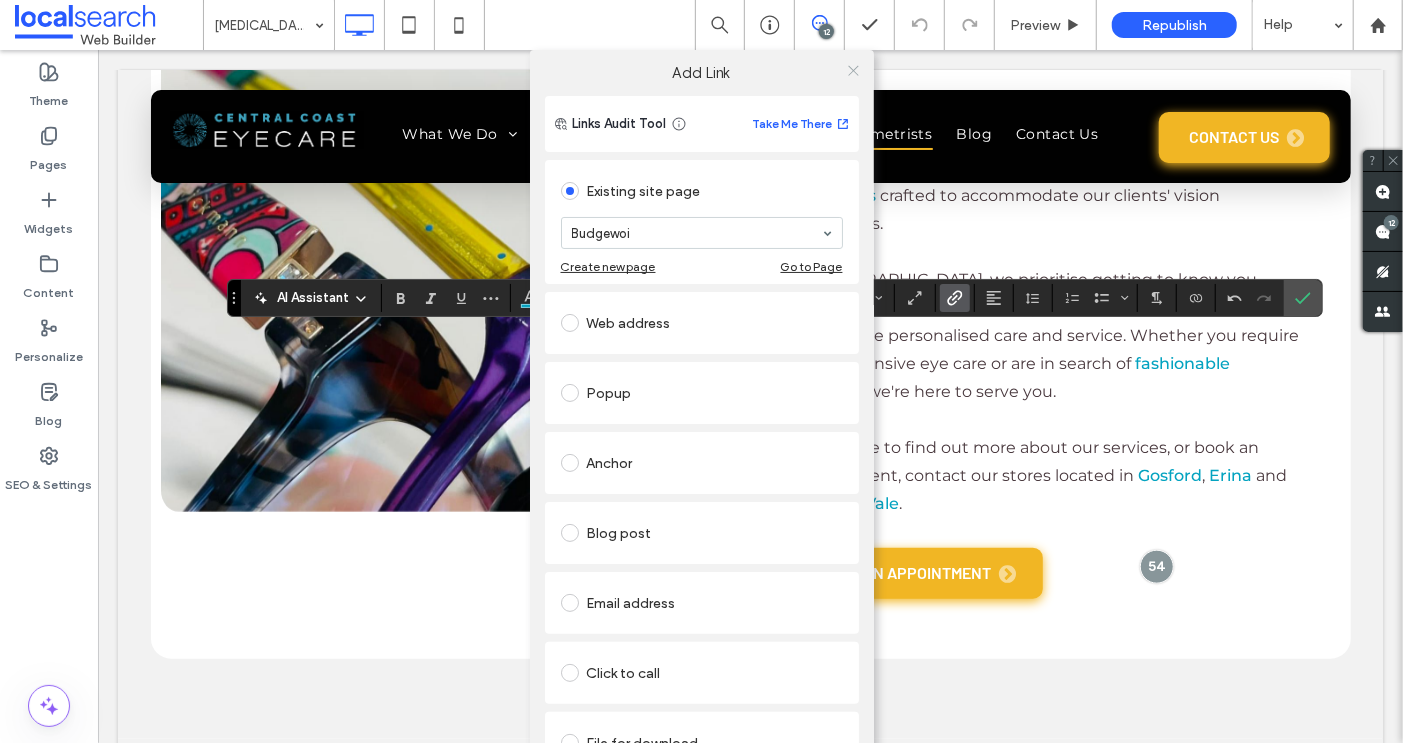
click at [846, 69] on icon at bounding box center [853, 70] width 15 height 15
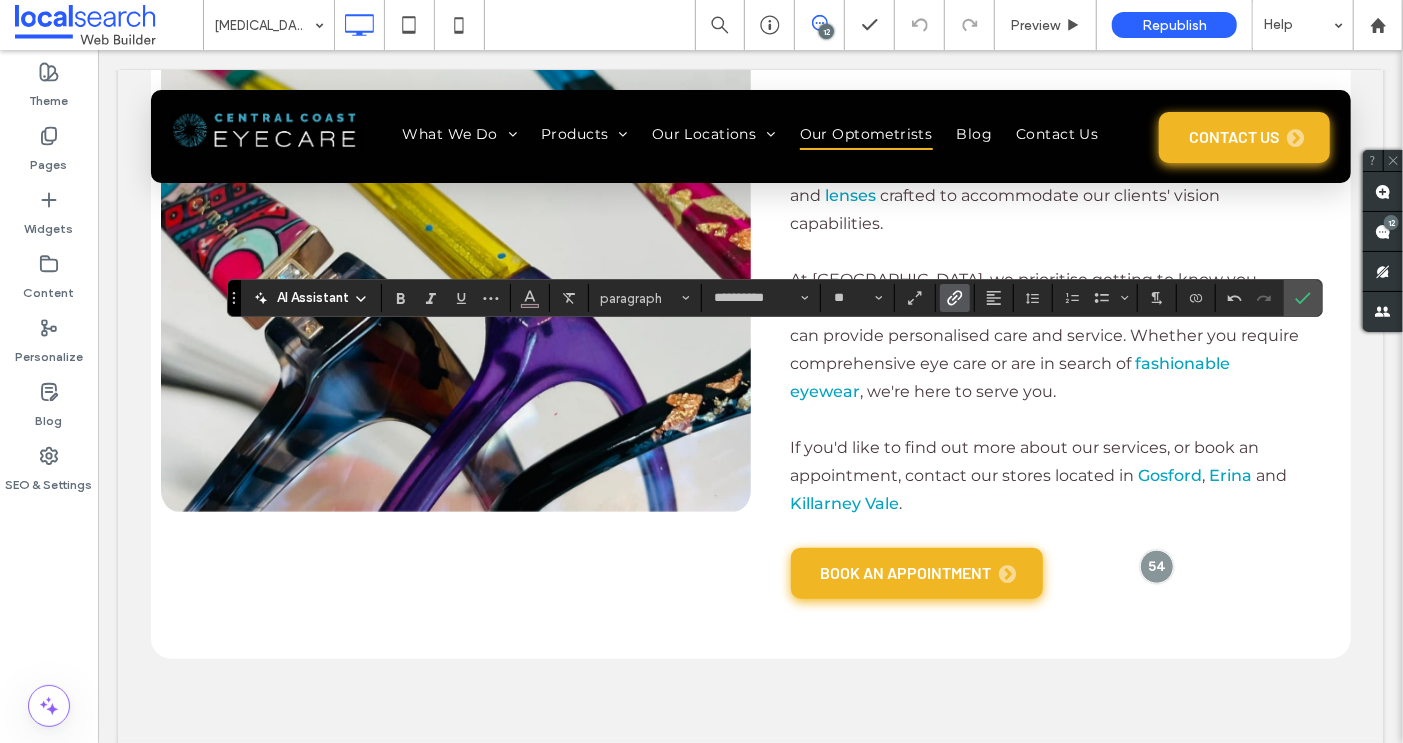
click at [947, 293] on icon "Link" at bounding box center [955, 298] width 16 height 16
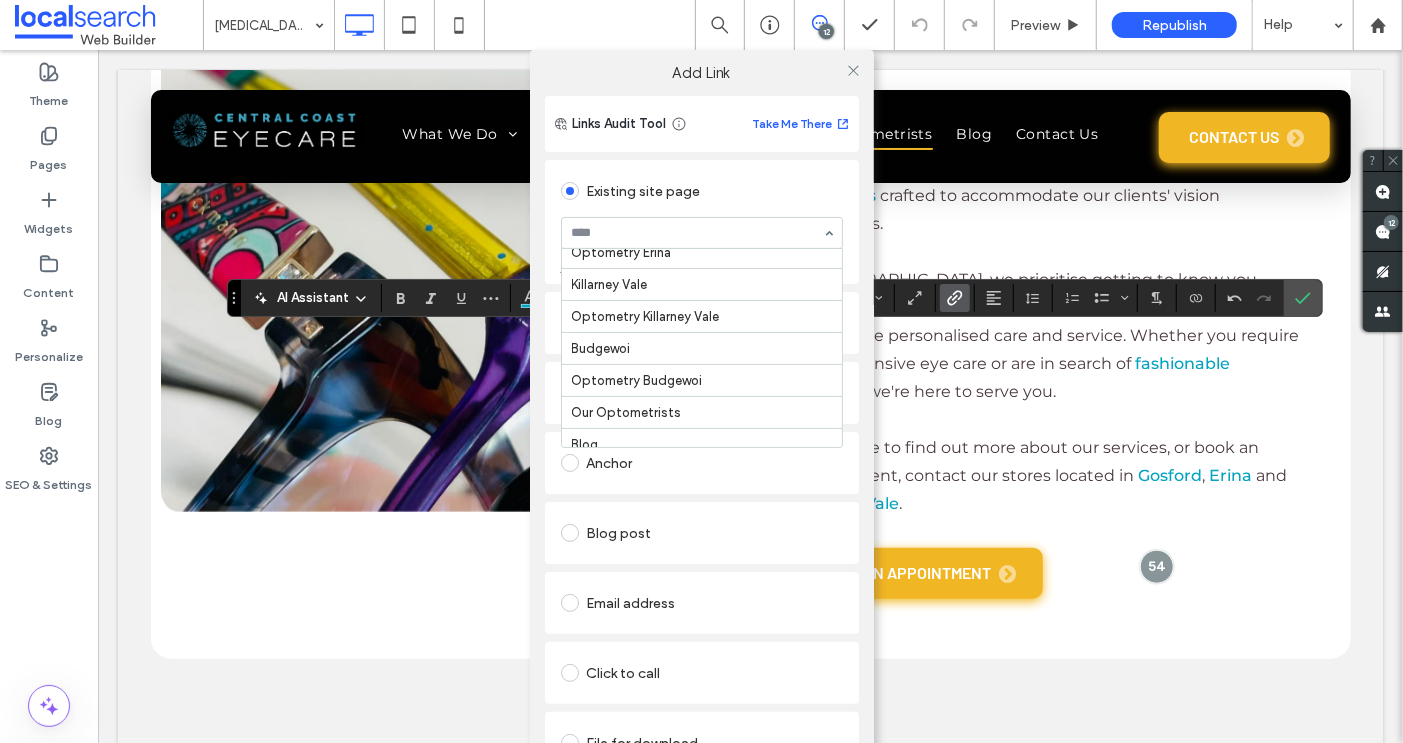
scroll to position [557, 0]
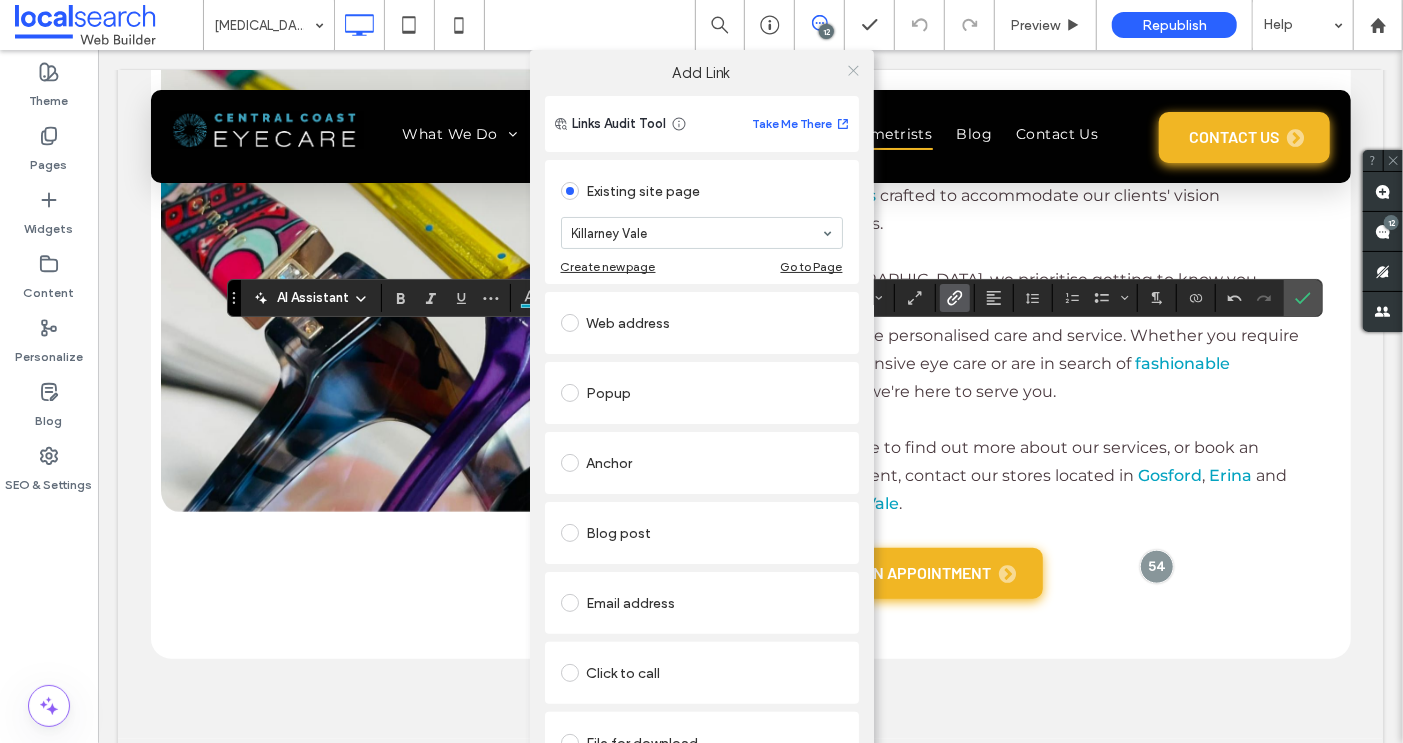
click at [846, 68] on icon at bounding box center [853, 70] width 15 height 15
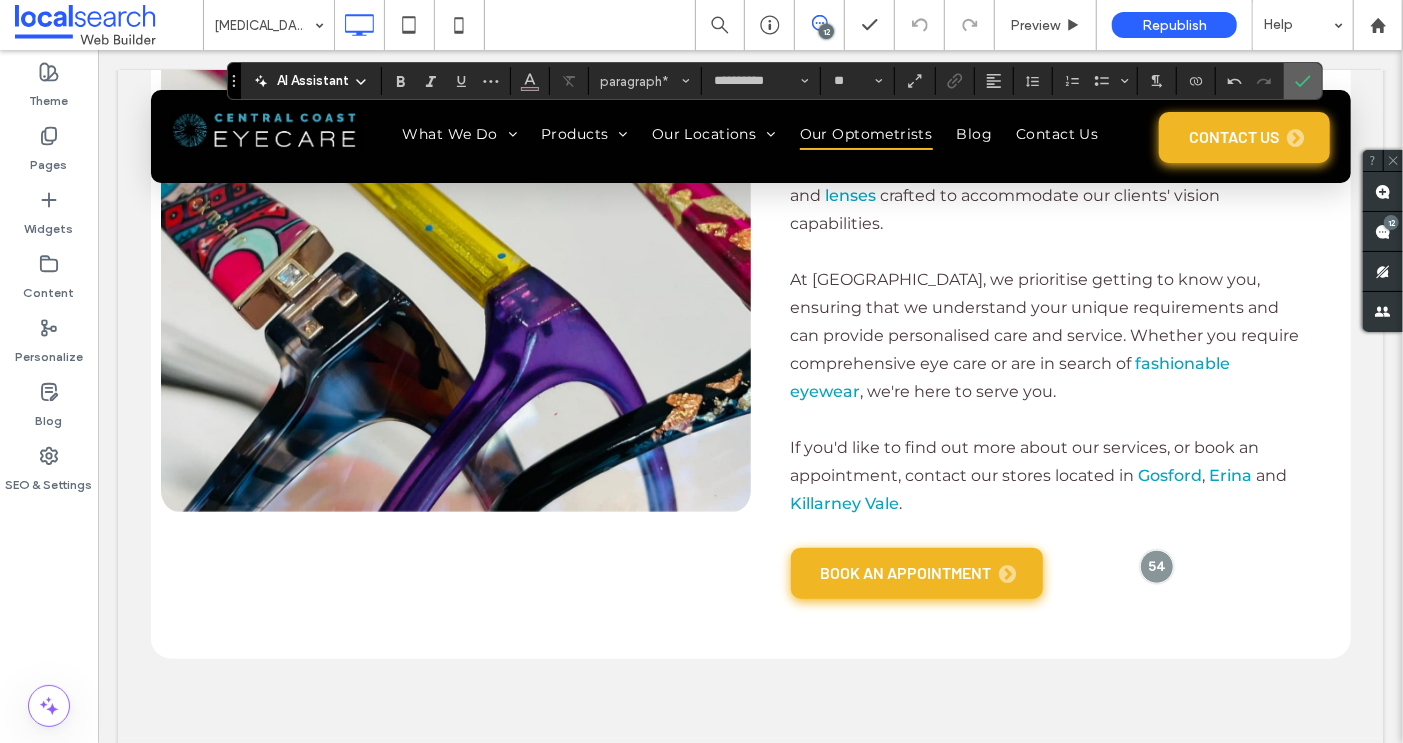
click at [1295, 81] on icon "Confirm" at bounding box center [1303, 81] width 16 height 16
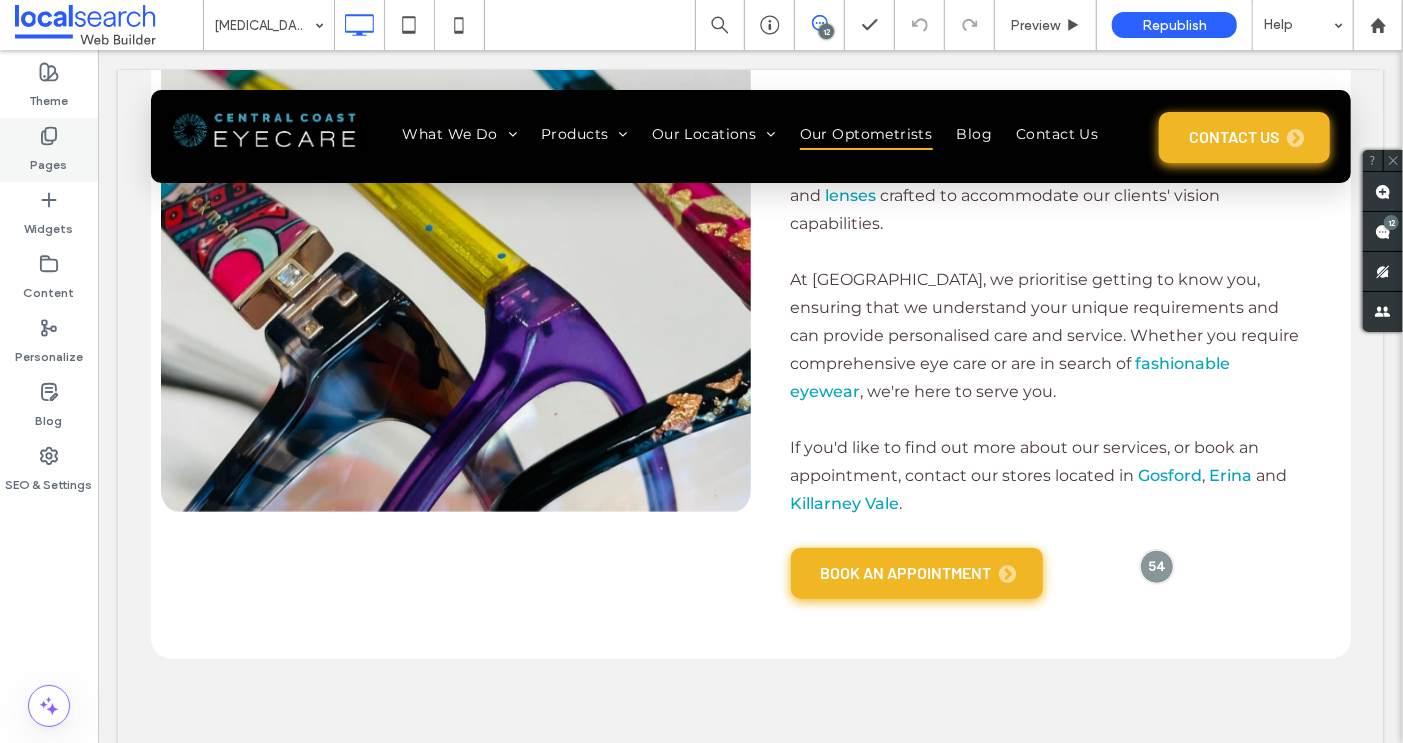
click at [46, 134] on icon at bounding box center [49, 136] width 20 height 20
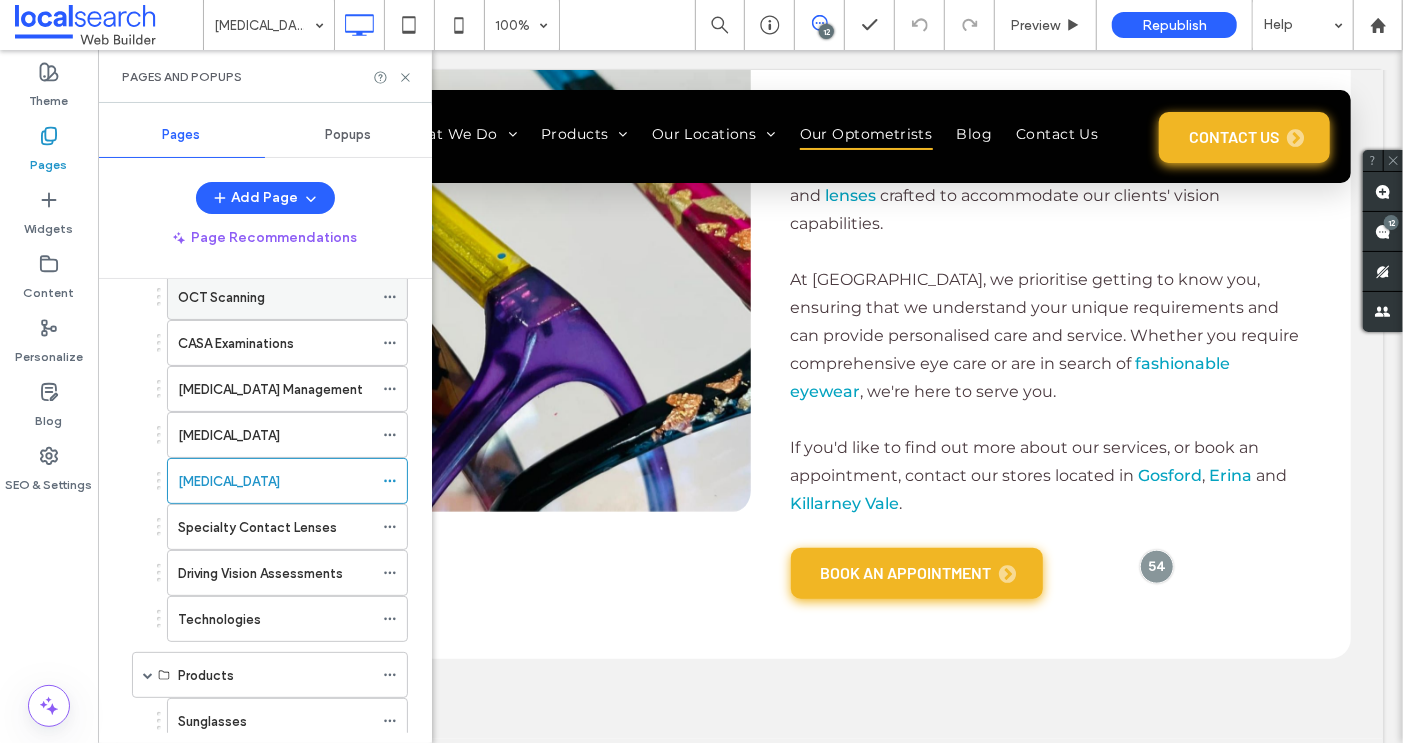
scroll to position [194, 0]
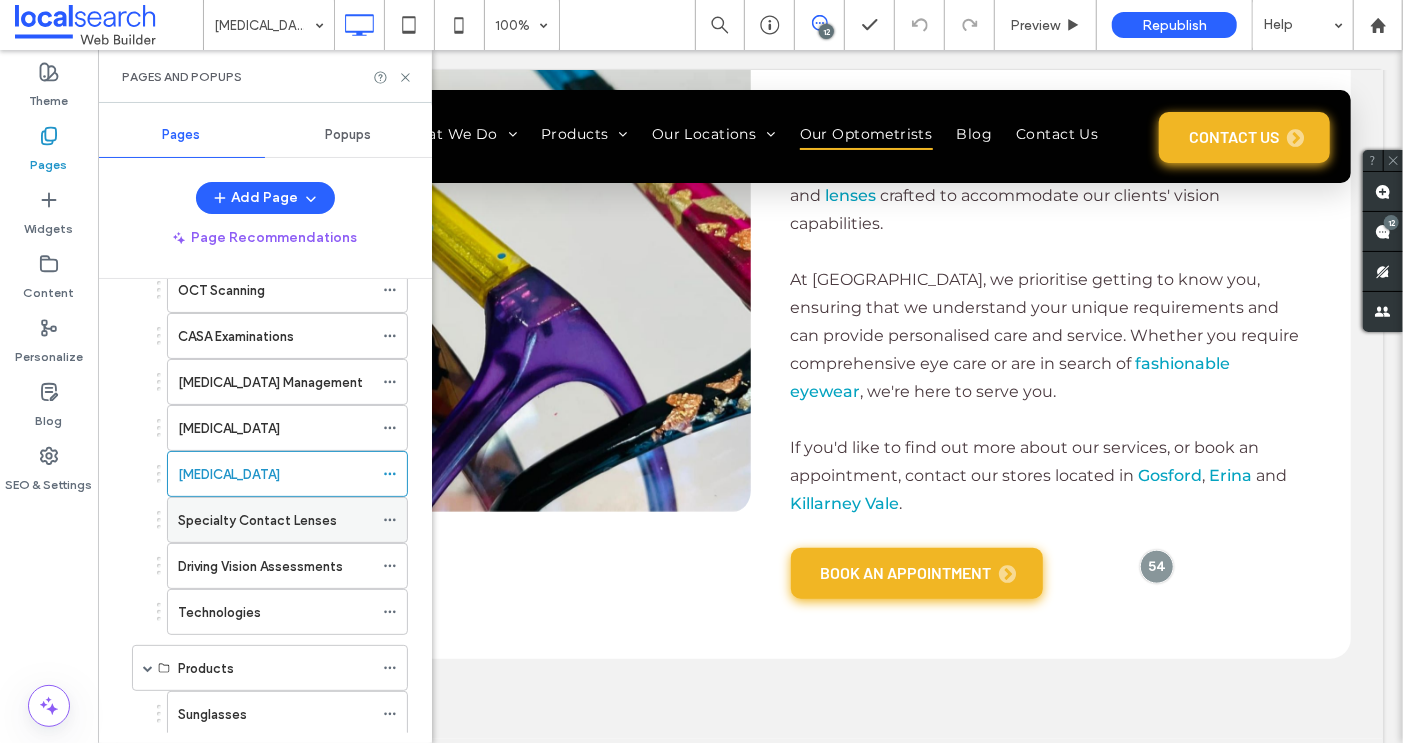
click at [245, 504] on label "Specialty Contact Lenses" at bounding box center [257, 520] width 159 height 35
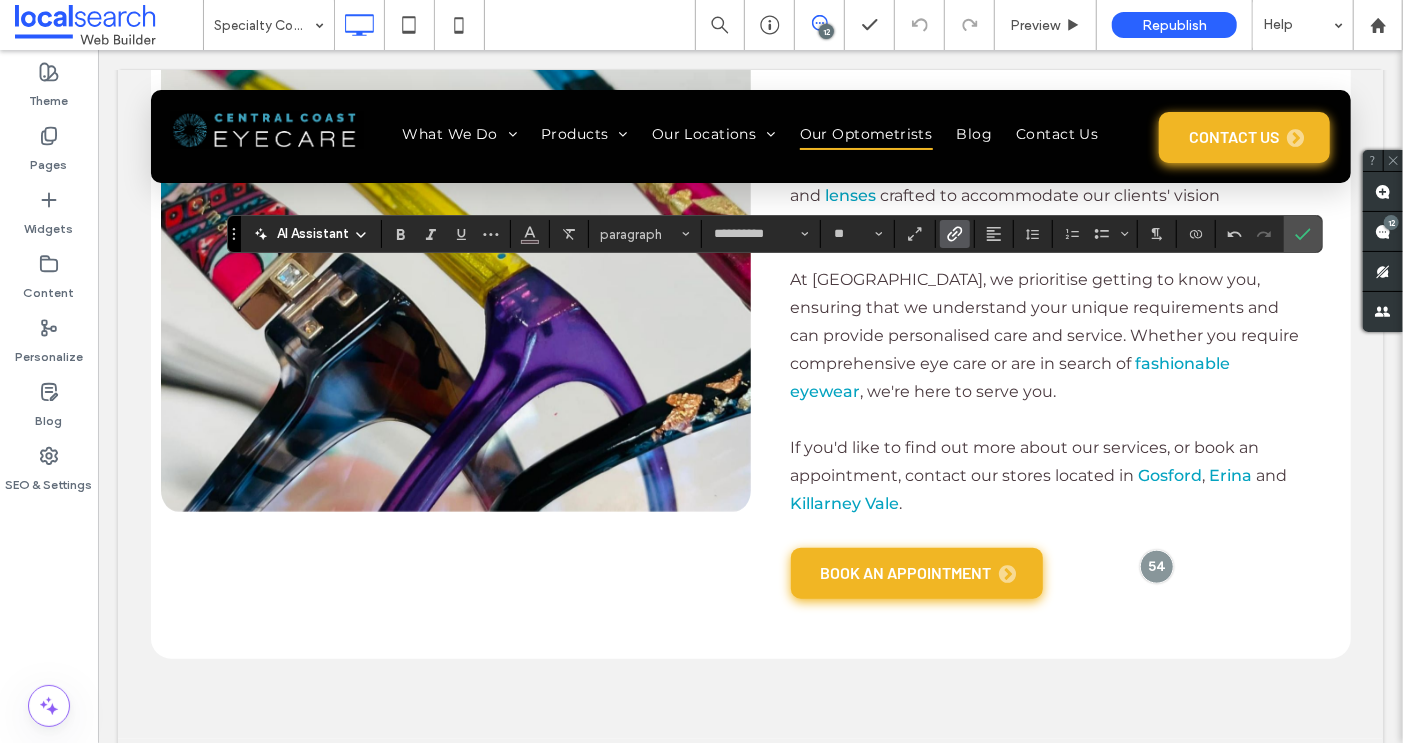
click at [947, 229] on icon "Link" at bounding box center [955, 234] width 16 height 16
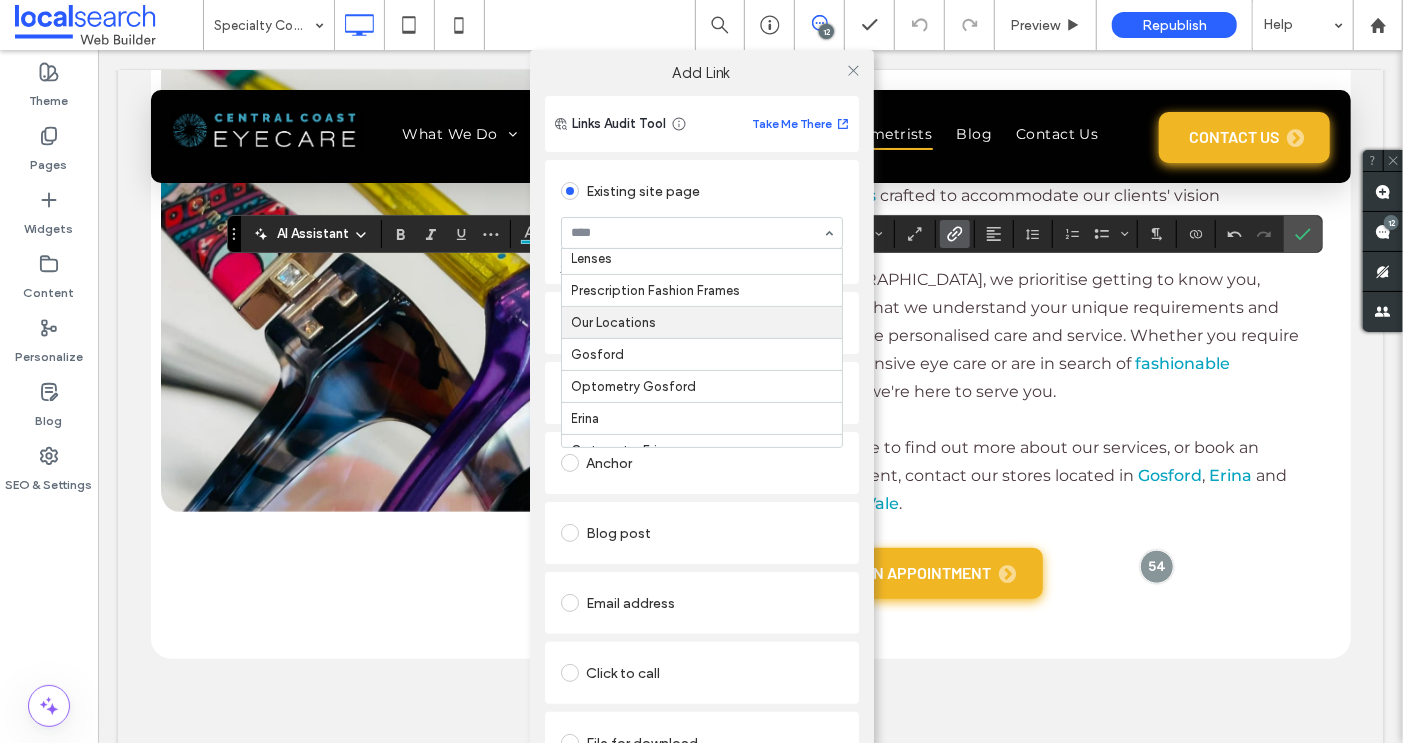
scroll to position [360, 0]
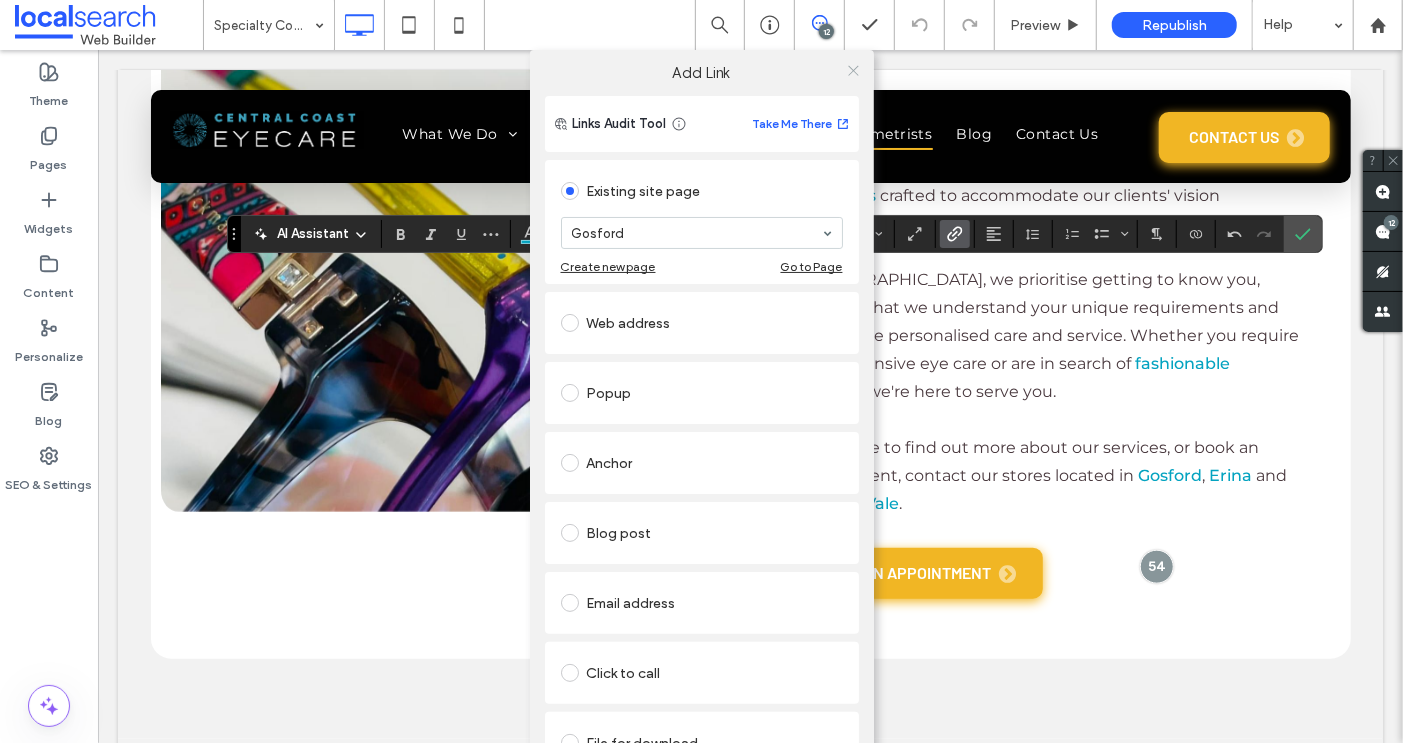
click at [848, 68] on use at bounding box center [853, 70] width 10 height 10
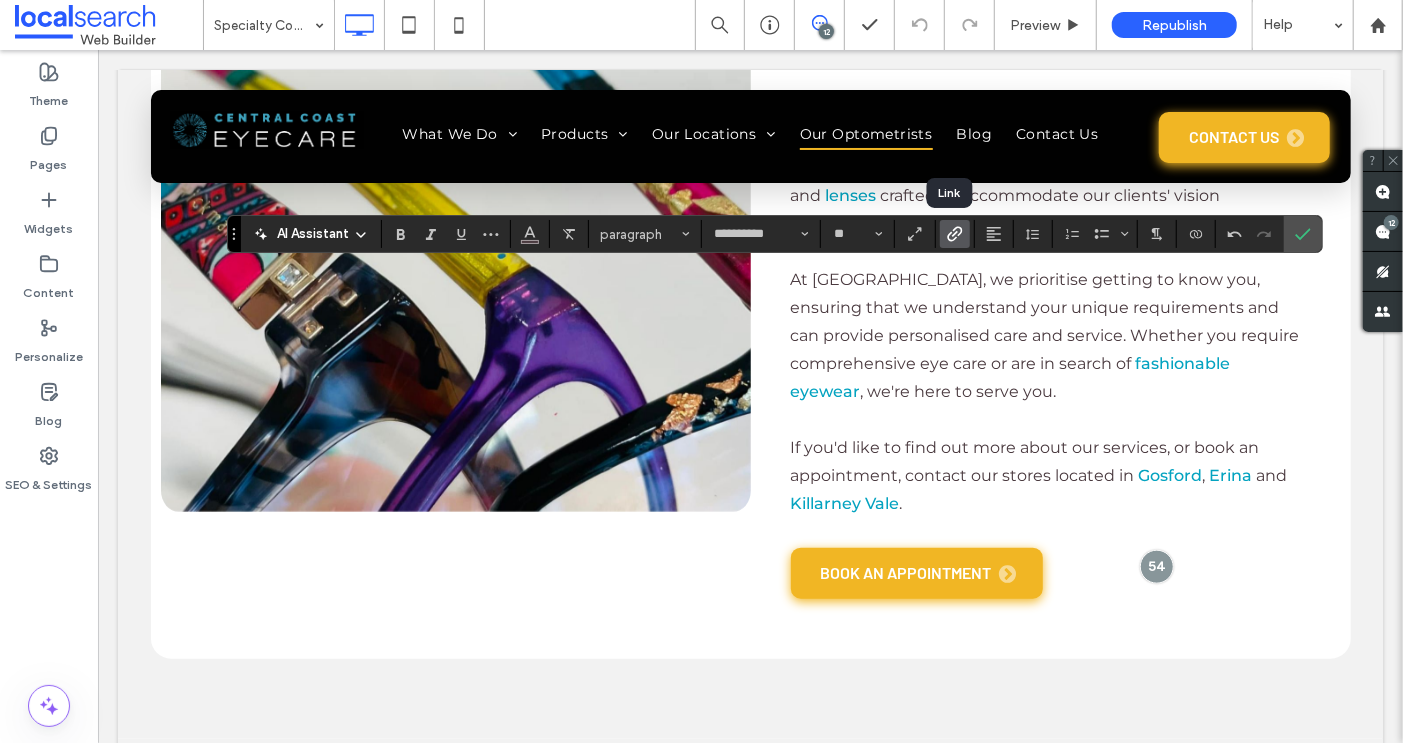
click at [954, 228] on icon "Link" at bounding box center [955, 234] width 16 height 16
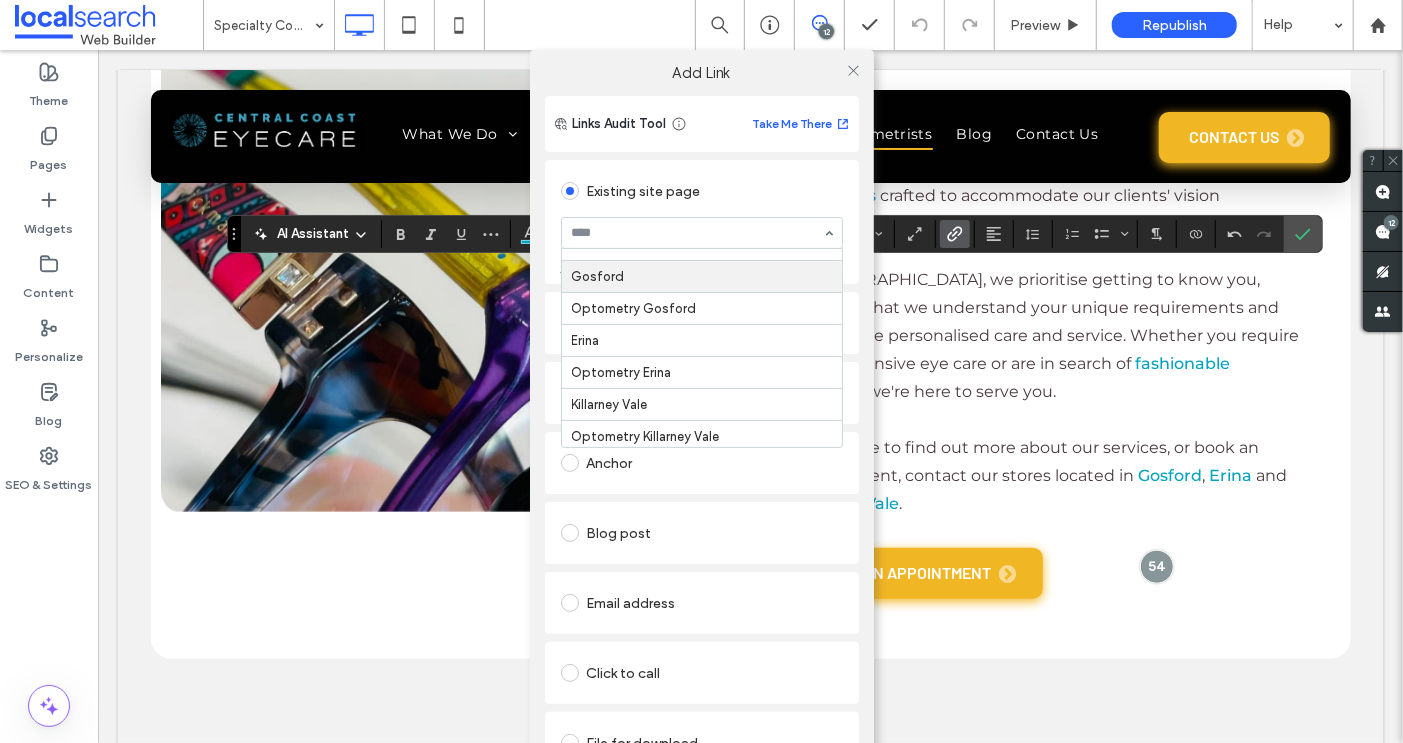
scroll to position [444, 0]
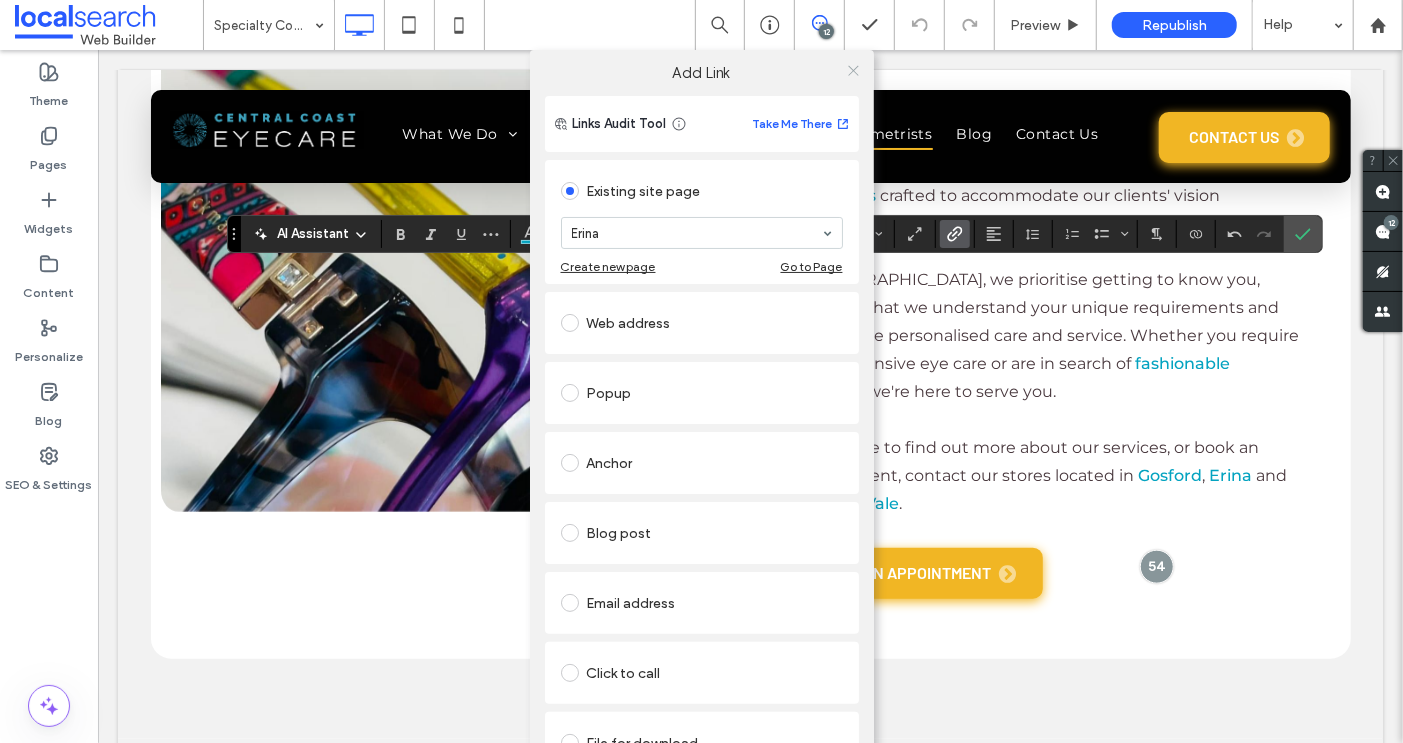
click at [847, 67] on icon at bounding box center [853, 70] width 15 height 15
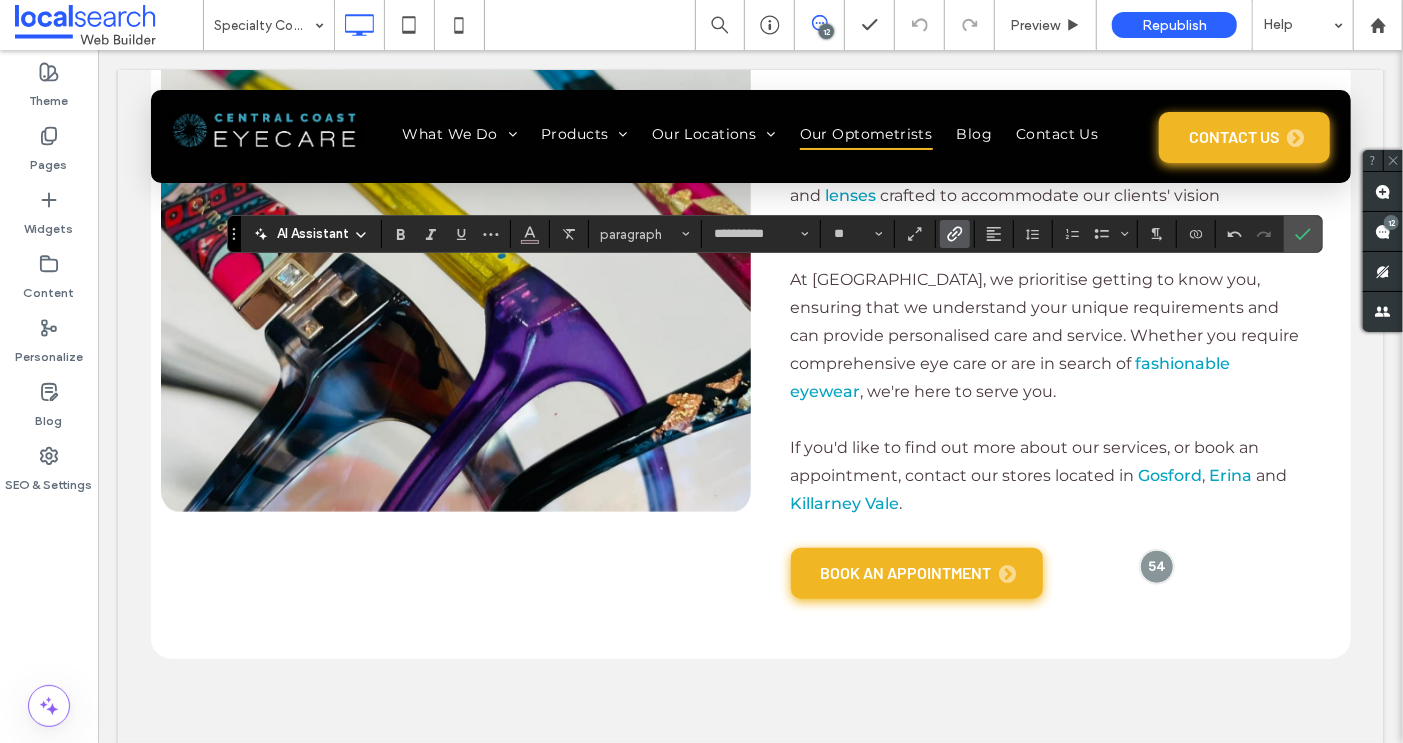
click at [947, 237] on icon "Link" at bounding box center [955, 234] width 16 height 16
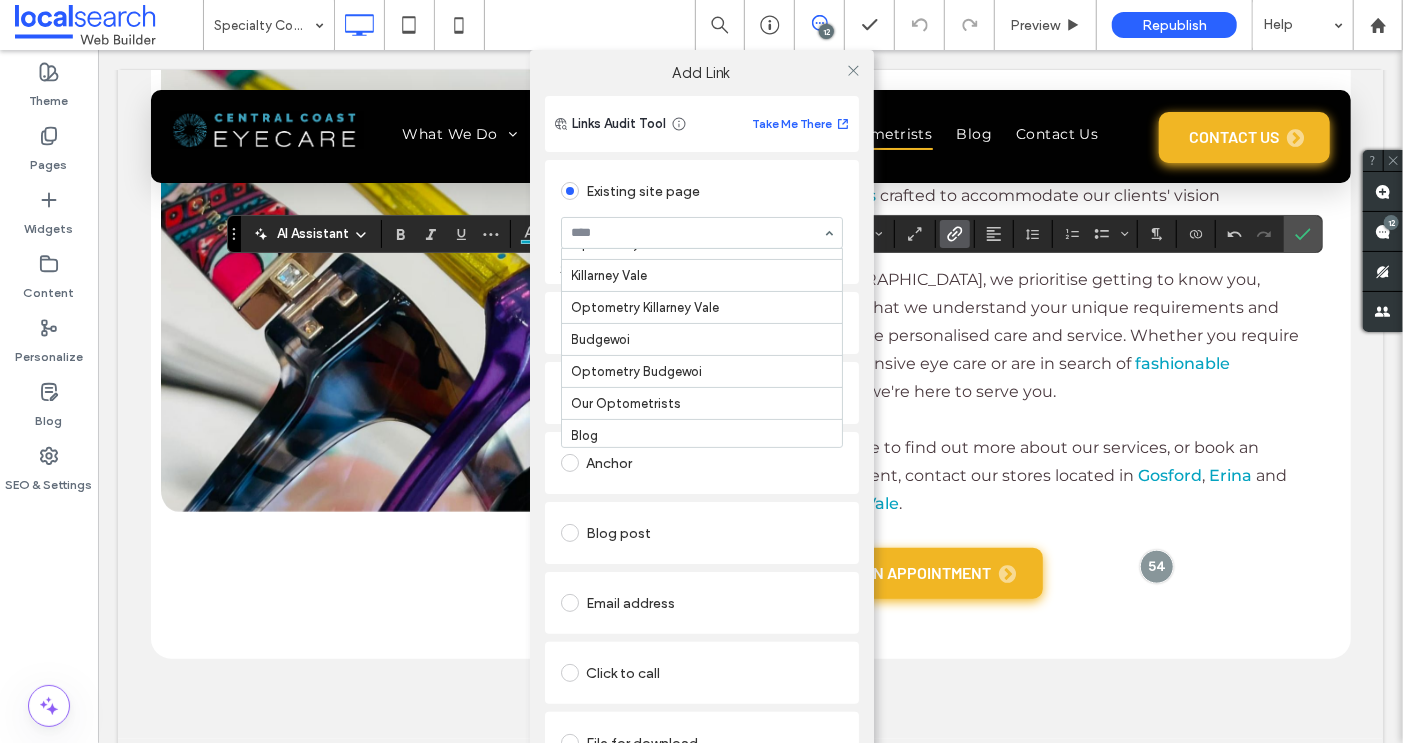
scroll to position [570, 0]
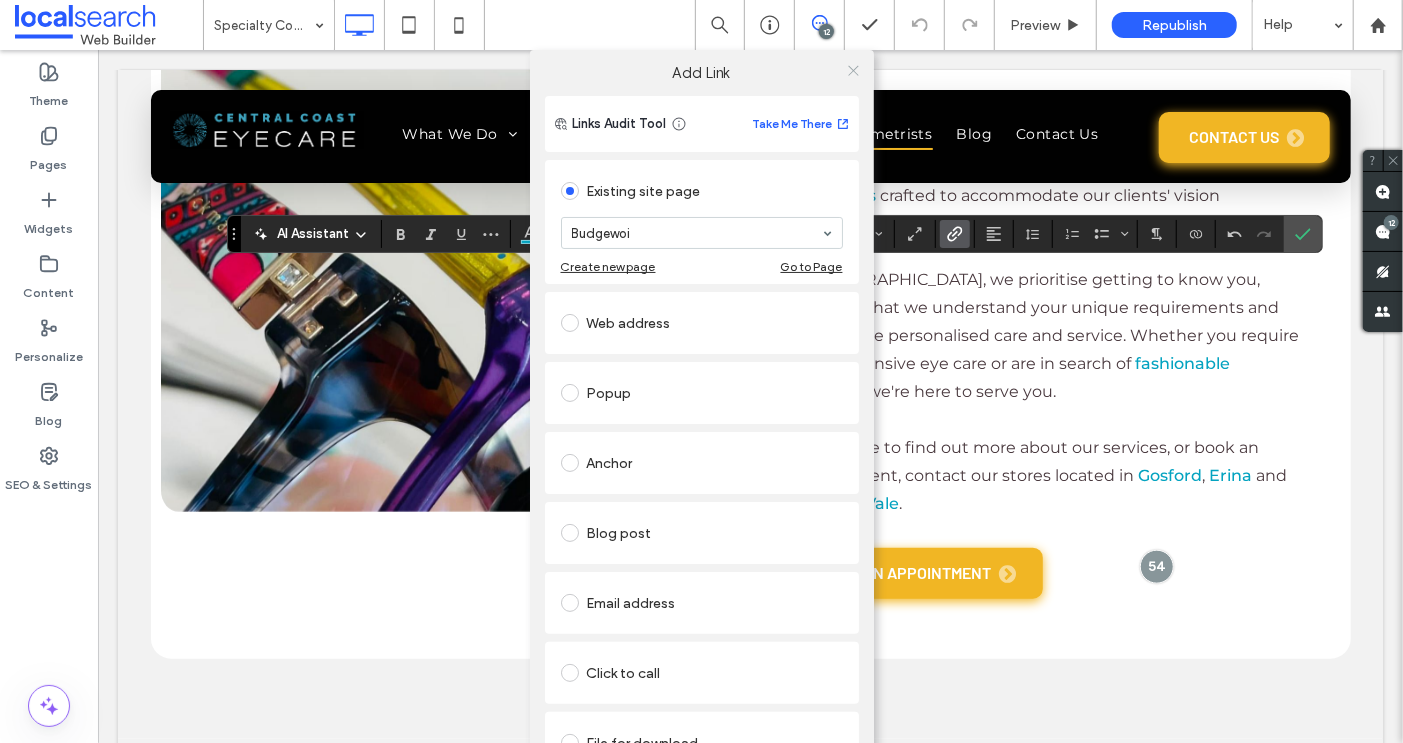
click at [848, 73] on use at bounding box center [853, 70] width 10 height 10
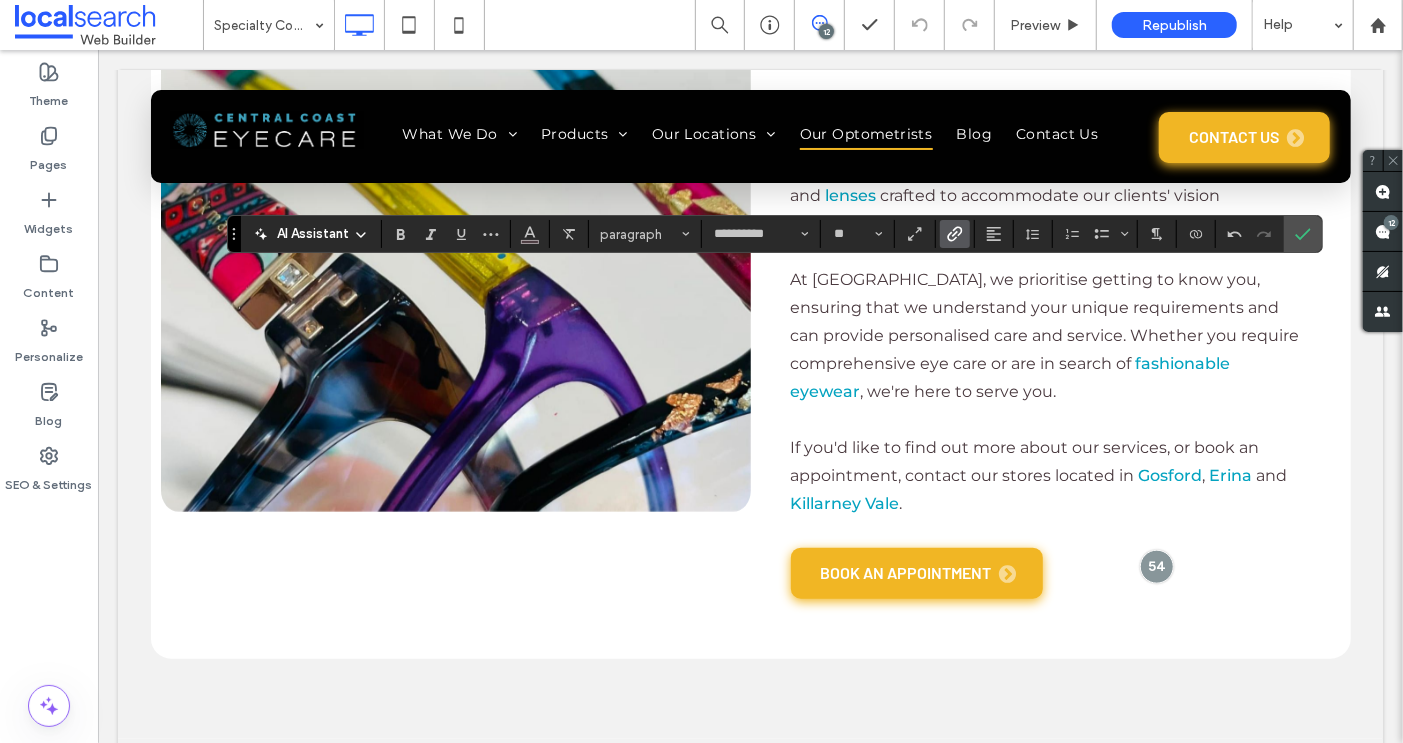
click at [947, 229] on icon "Link" at bounding box center [955, 234] width 16 height 16
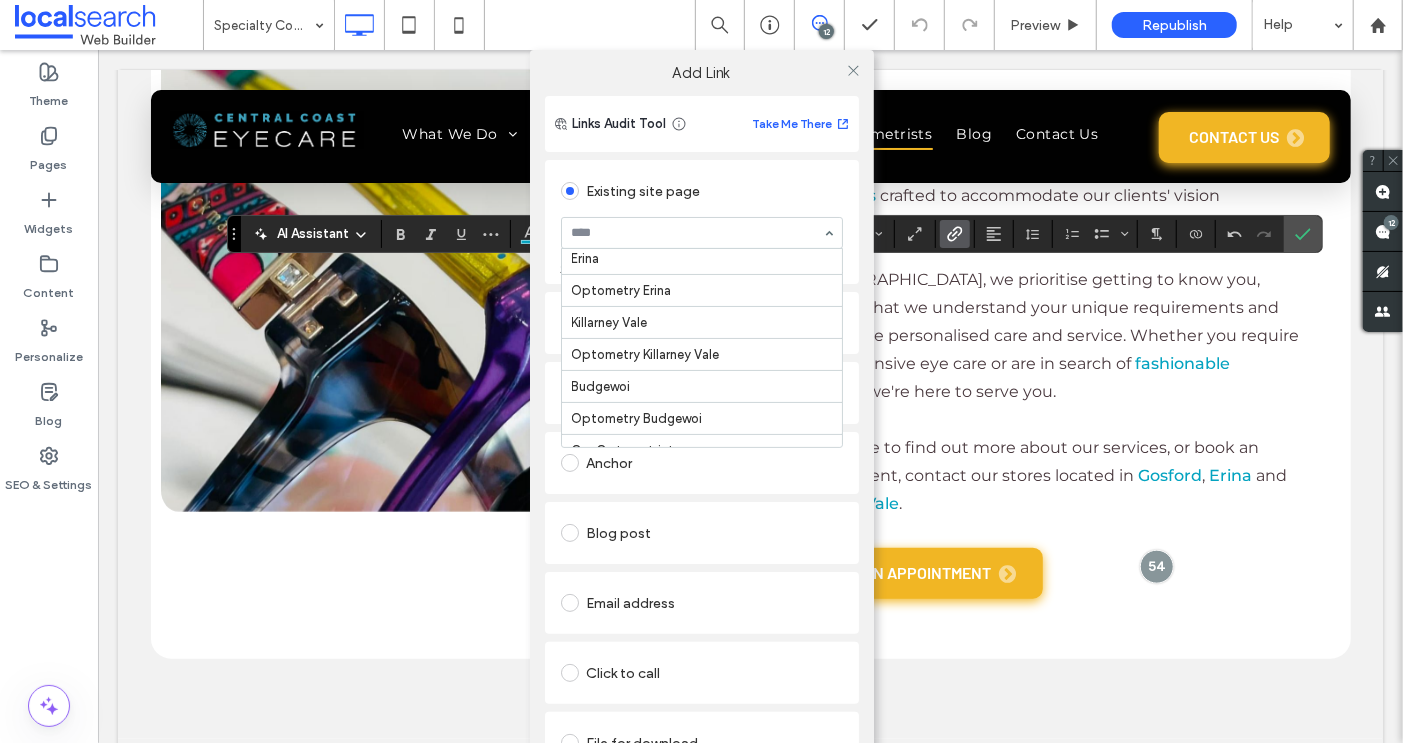
scroll to position [528, 0]
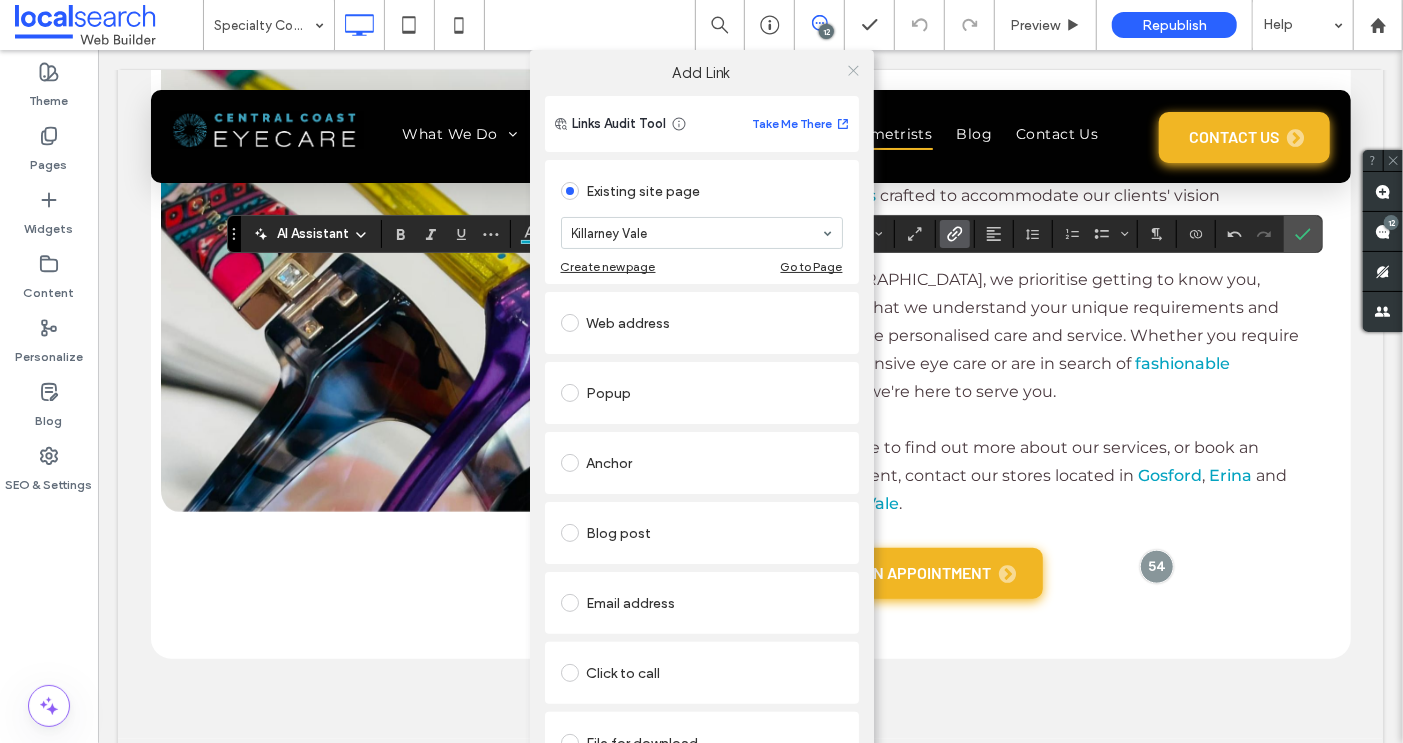
click at [846, 63] on icon at bounding box center [853, 70] width 15 height 15
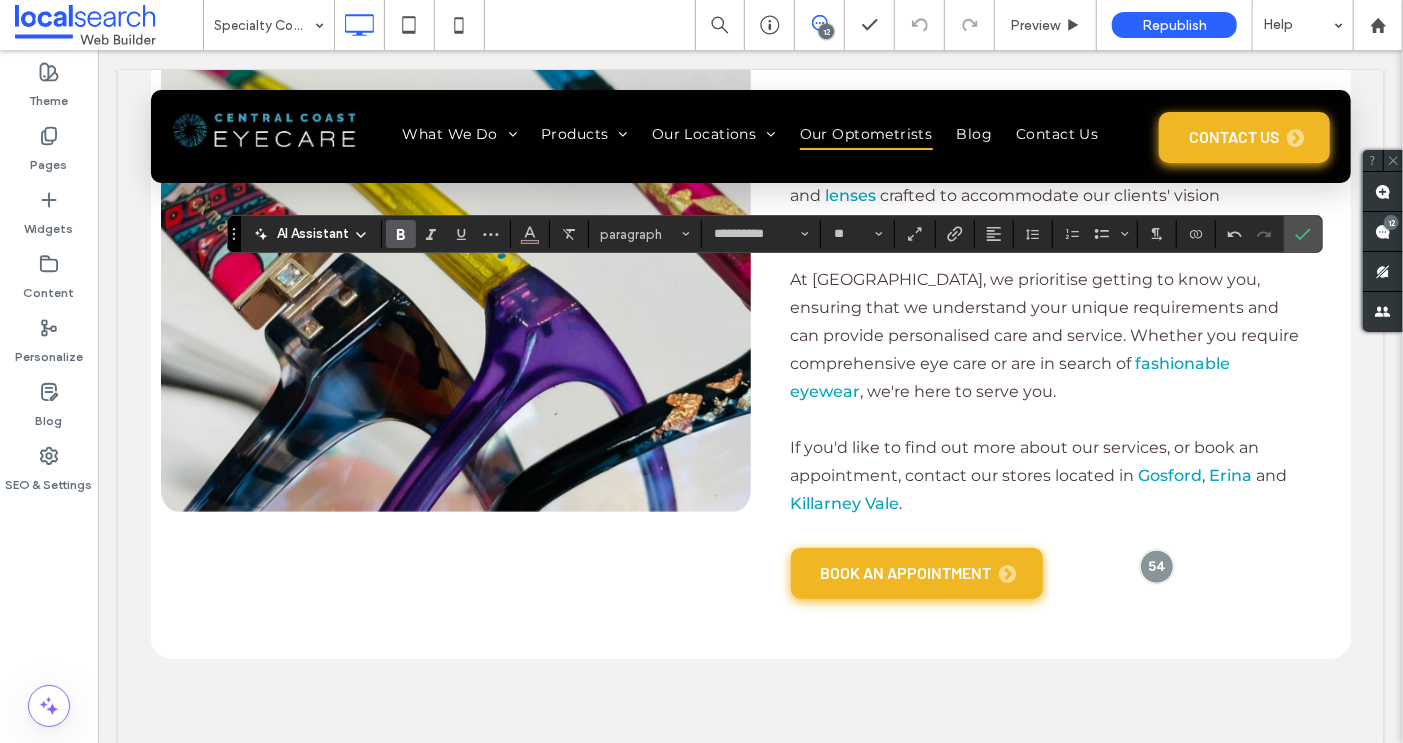
click at [393, 238] on icon "Bold" at bounding box center [401, 234] width 16 height 16
click at [401, 236] on use "Bold" at bounding box center [401, 234] width 8 height 11
click at [957, 240] on icon "Link" at bounding box center [955, 234] width 16 height 16
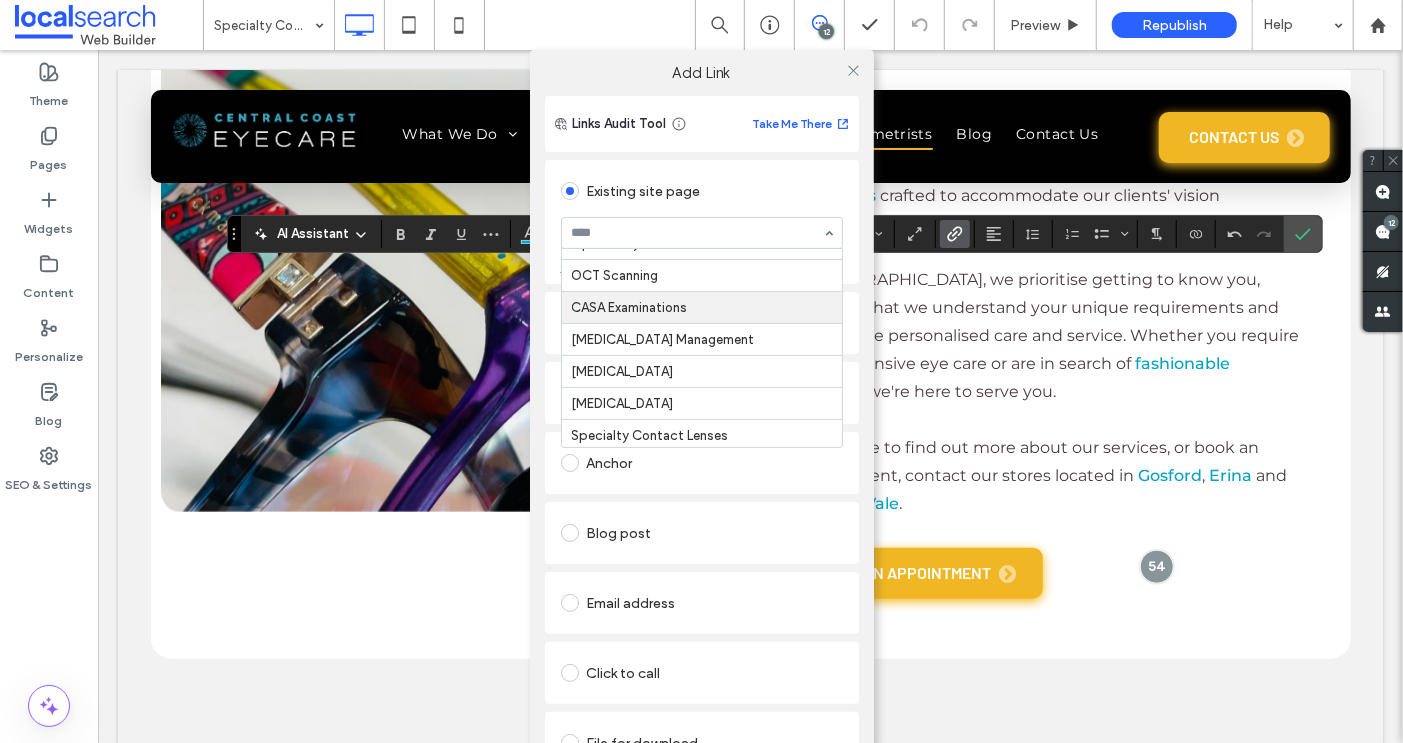
scroll to position [58, 0]
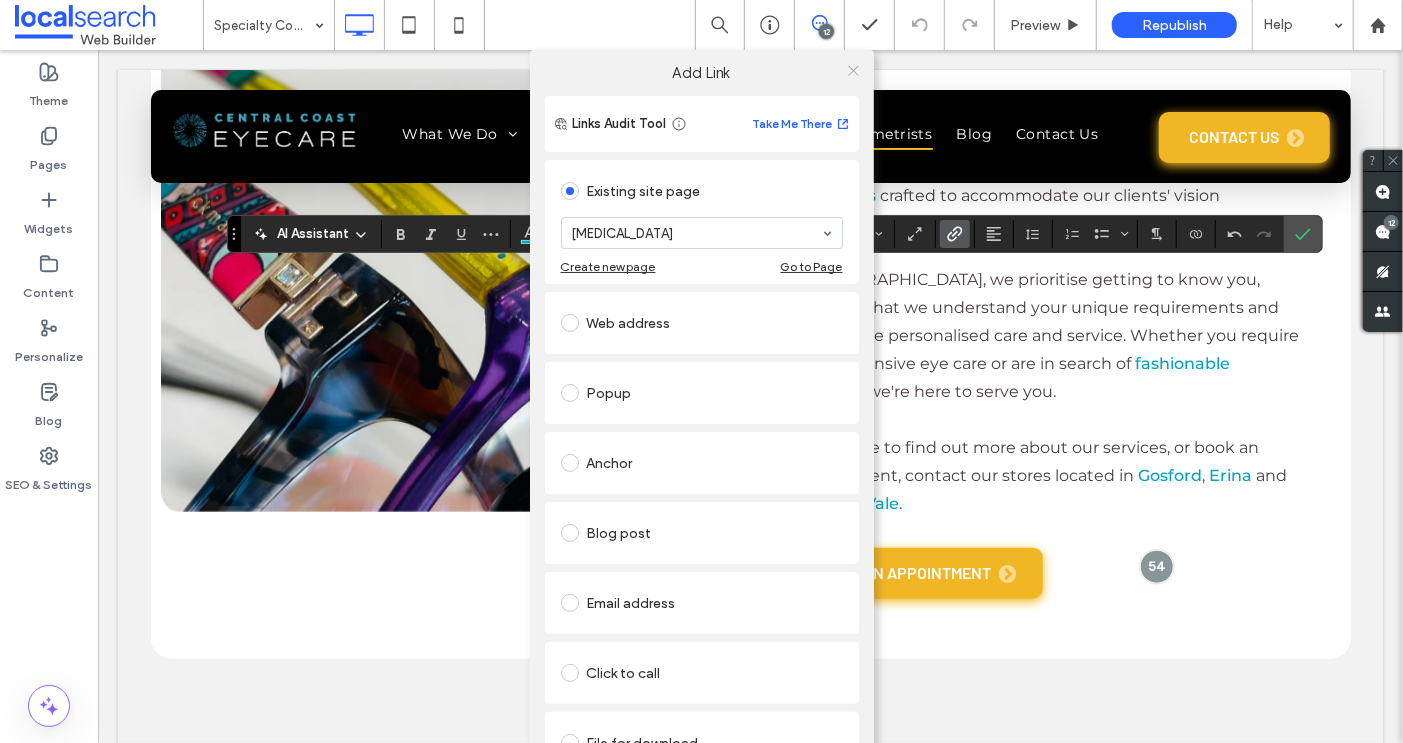
click at [846, 71] on icon at bounding box center [853, 70] width 15 height 15
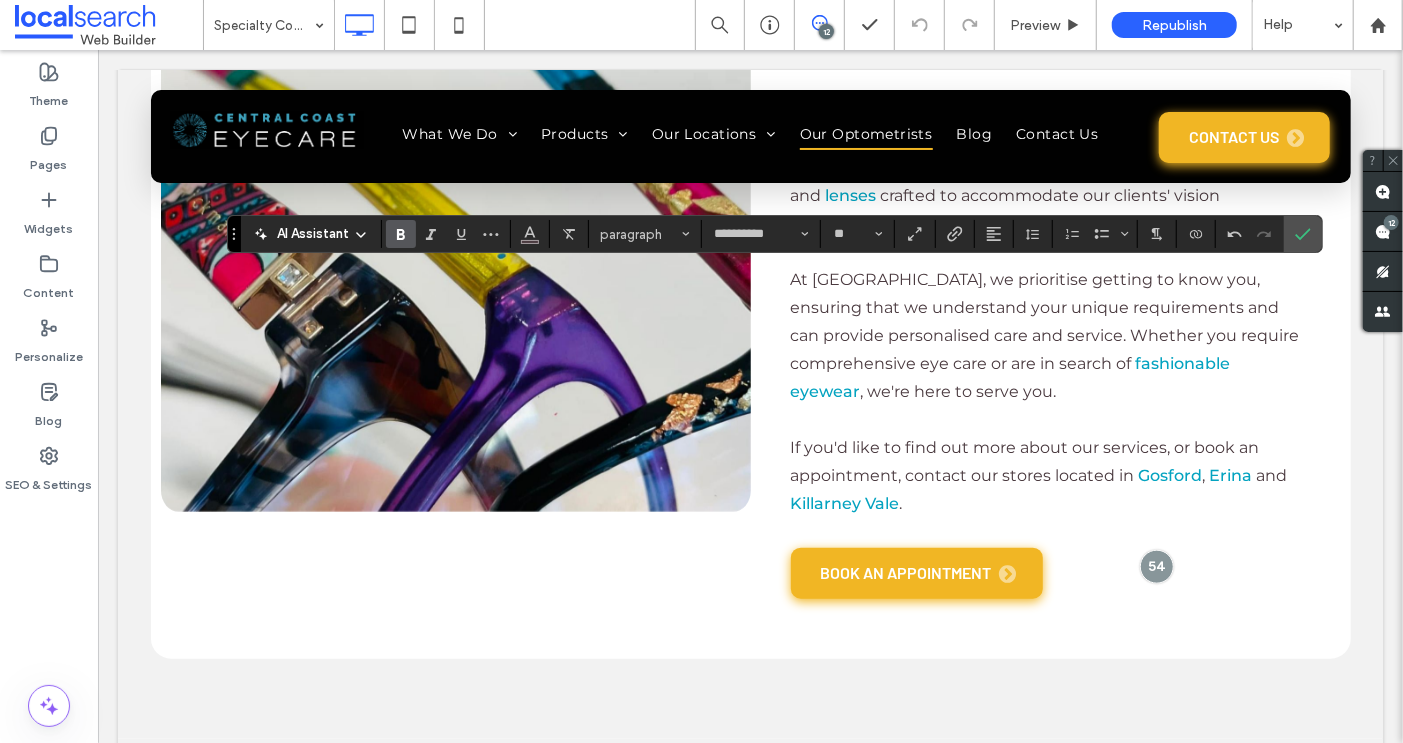
click at [397, 229] on use "Bold" at bounding box center [401, 234] width 8 height 11
click at [397, 237] on icon "Bold" at bounding box center [401, 234] width 16 height 16
click at [399, 235] on icon "Bold" at bounding box center [401, 234] width 16 height 16
click at [393, 240] on icon "Bold" at bounding box center [401, 234] width 16 height 16
click at [397, 231] on icon "Bold" at bounding box center [401, 234] width 16 height 16
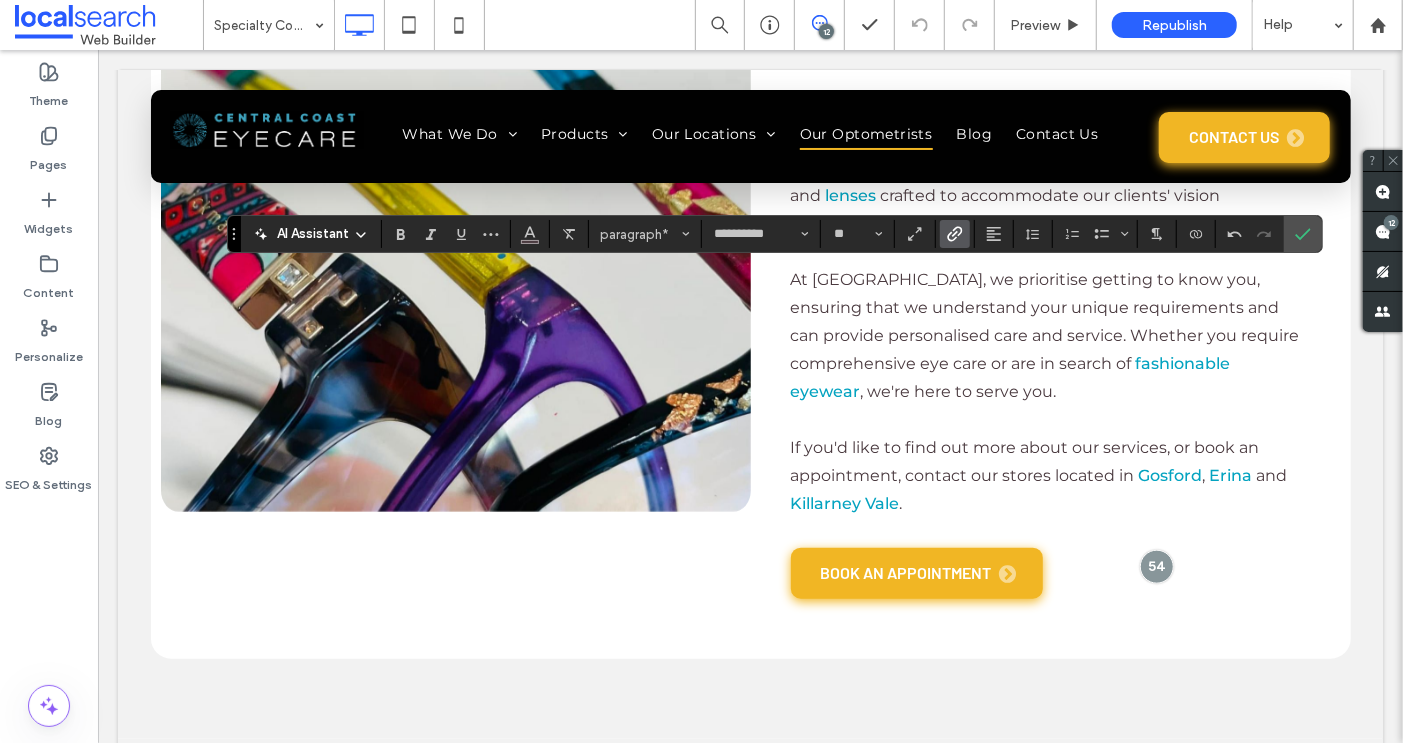
click at [947, 239] on icon "Link" at bounding box center [955, 234] width 16 height 16
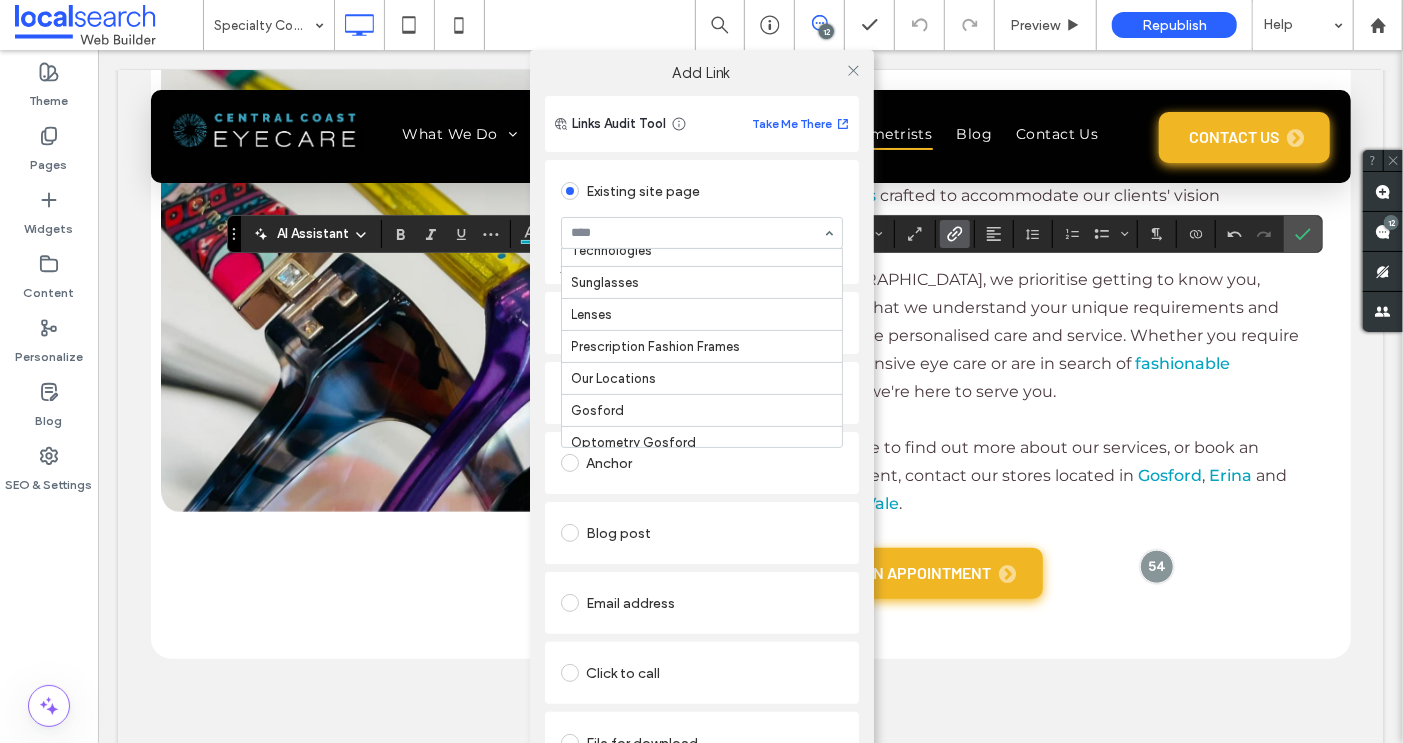
scroll to position [308, 0]
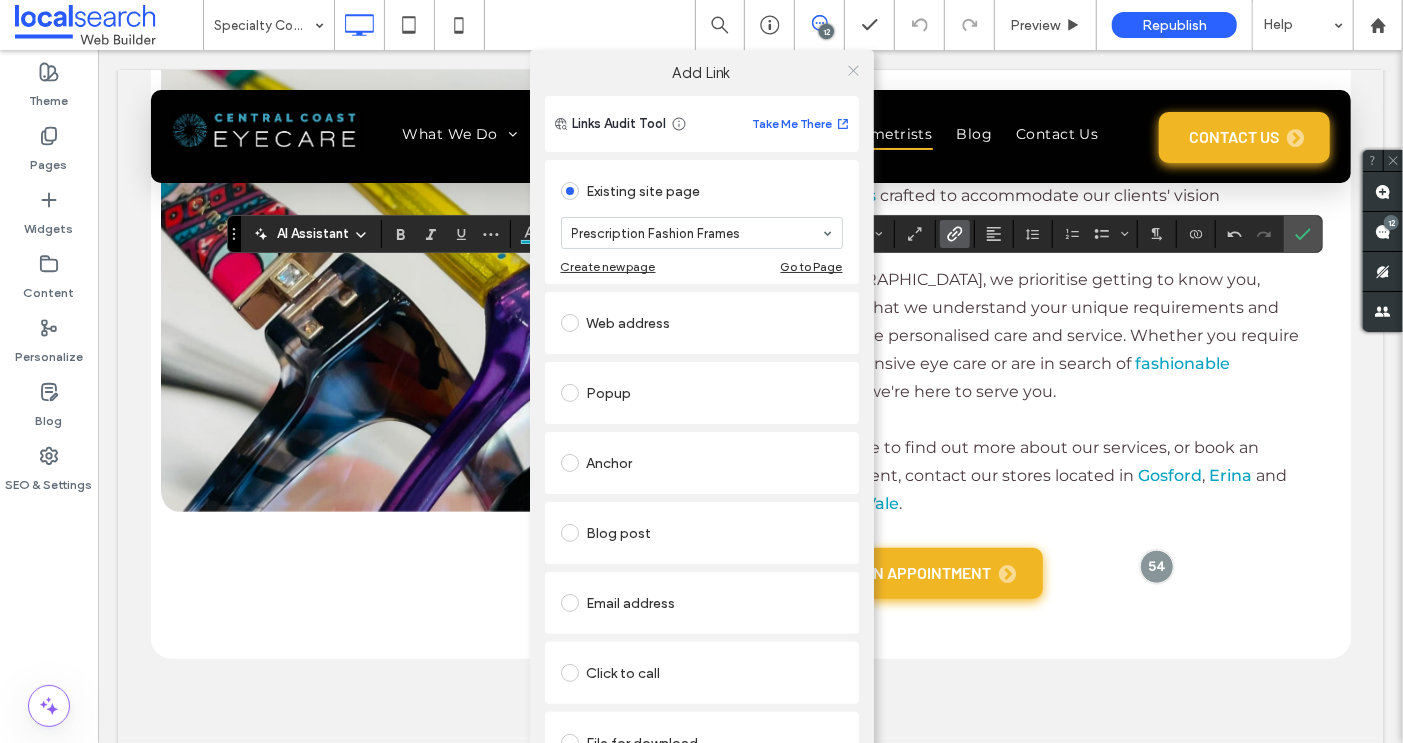
click at [846, 69] on icon at bounding box center [853, 70] width 15 height 15
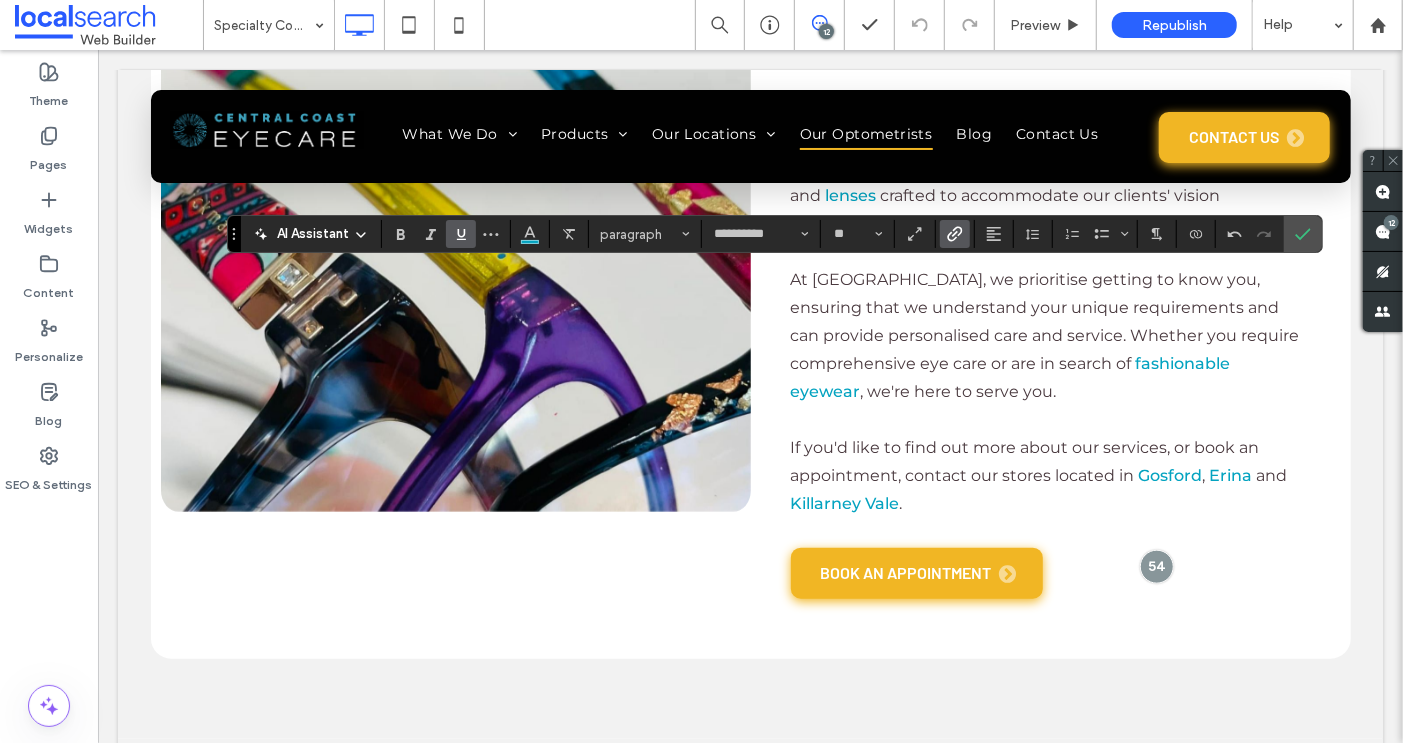
click at [949, 236] on icon "Link" at bounding box center [955, 234] width 16 height 16
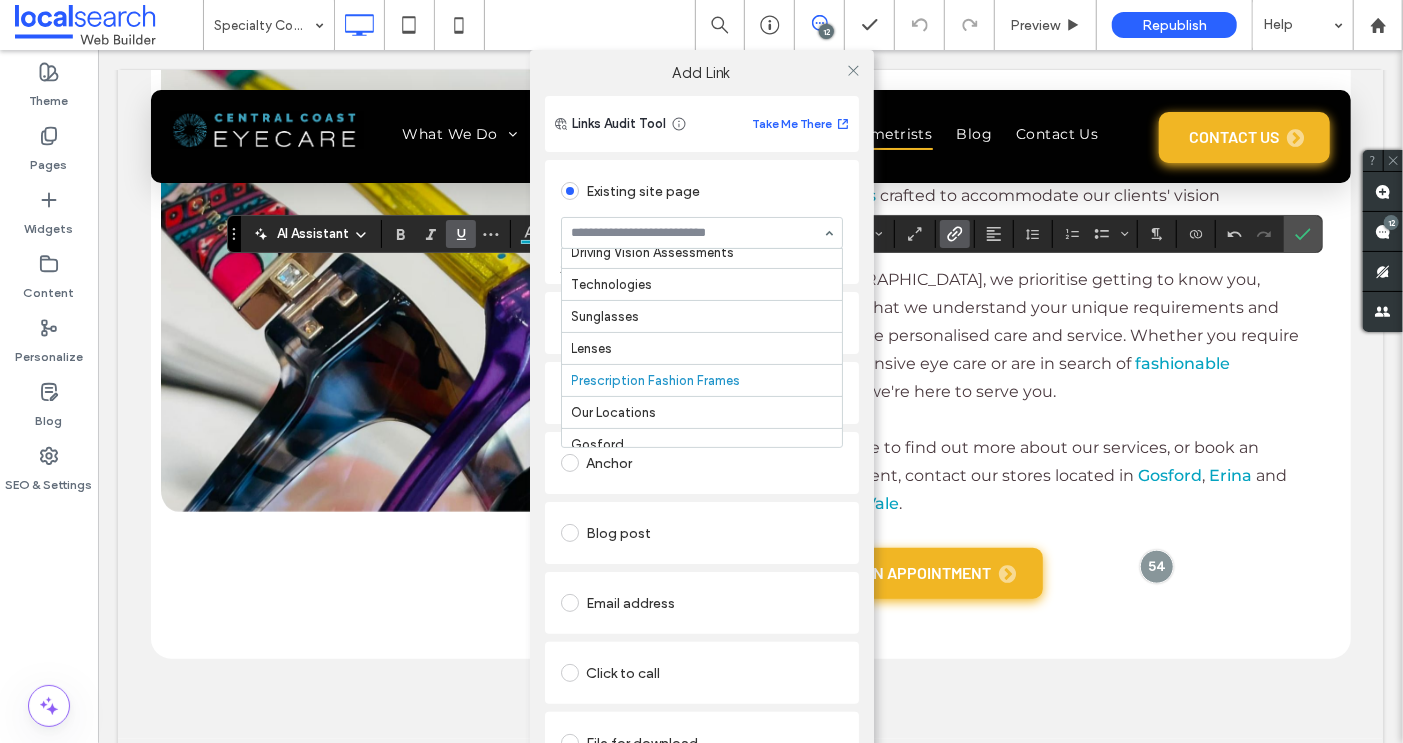
scroll to position [276, 0]
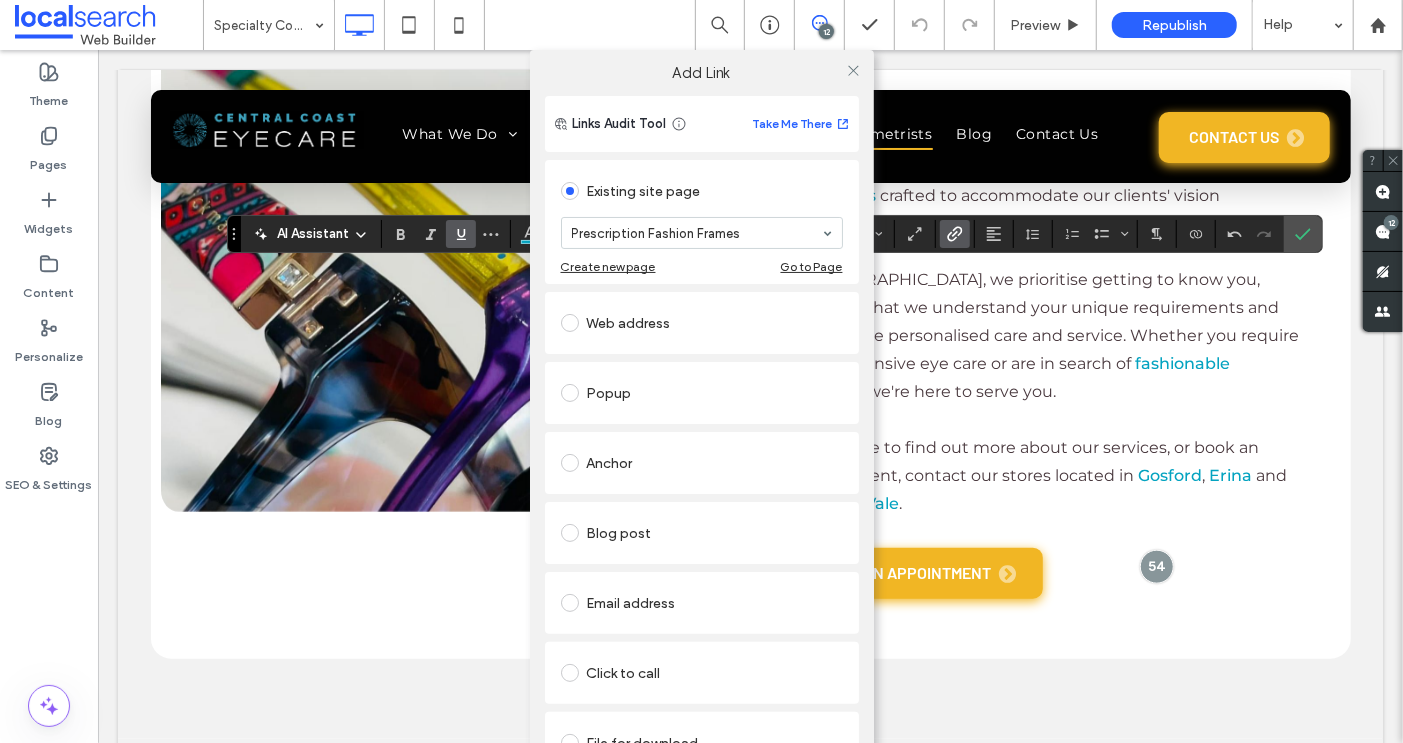
click at [857, 68] on div at bounding box center [854, 70] width 30 height 30
click at [848, 69] on icon at bounding box center [853, 70] width 15 height 15
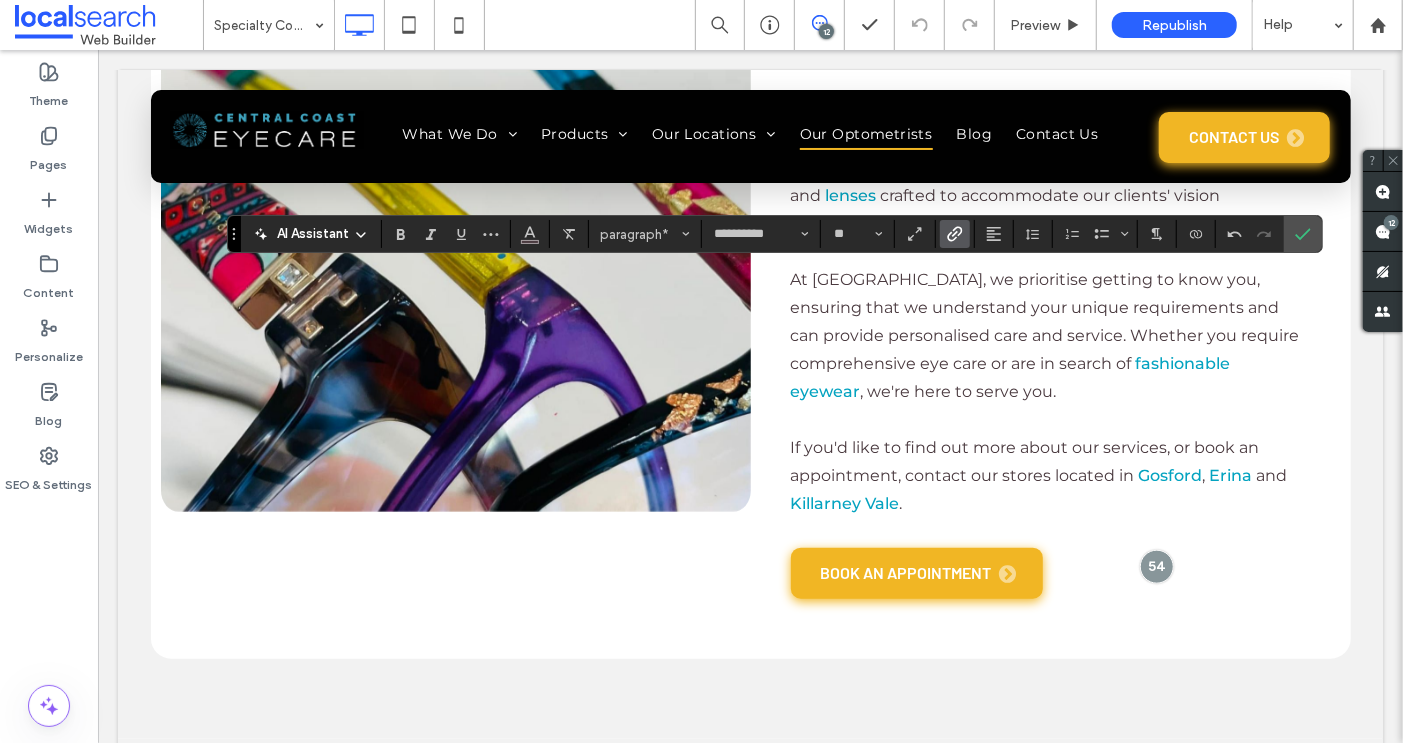
click at [952, 235] on icon "Link" at bounding box center [955, 234] width 16 height 16
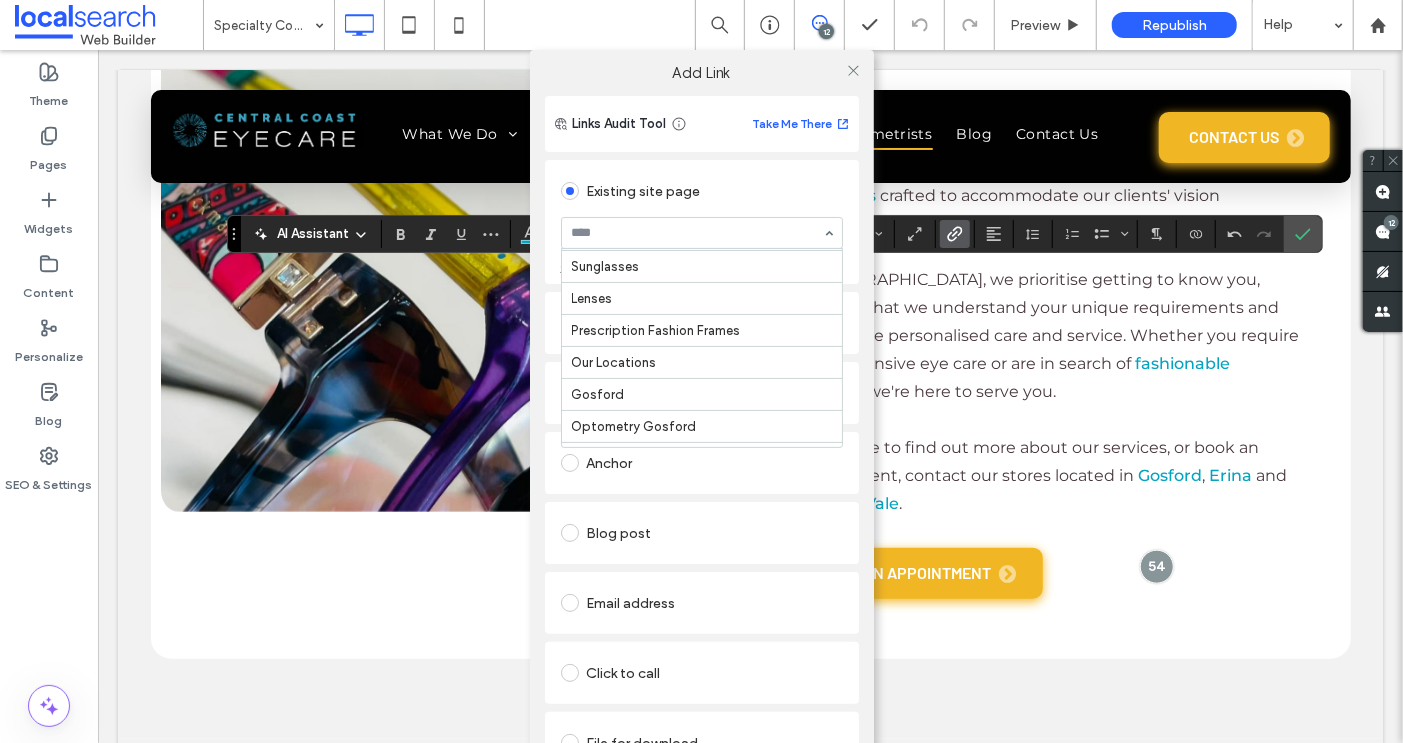
scroll to position [320, 0]
click at [847, 72] on icon at bounding box center [853, 70] width 15 height 15
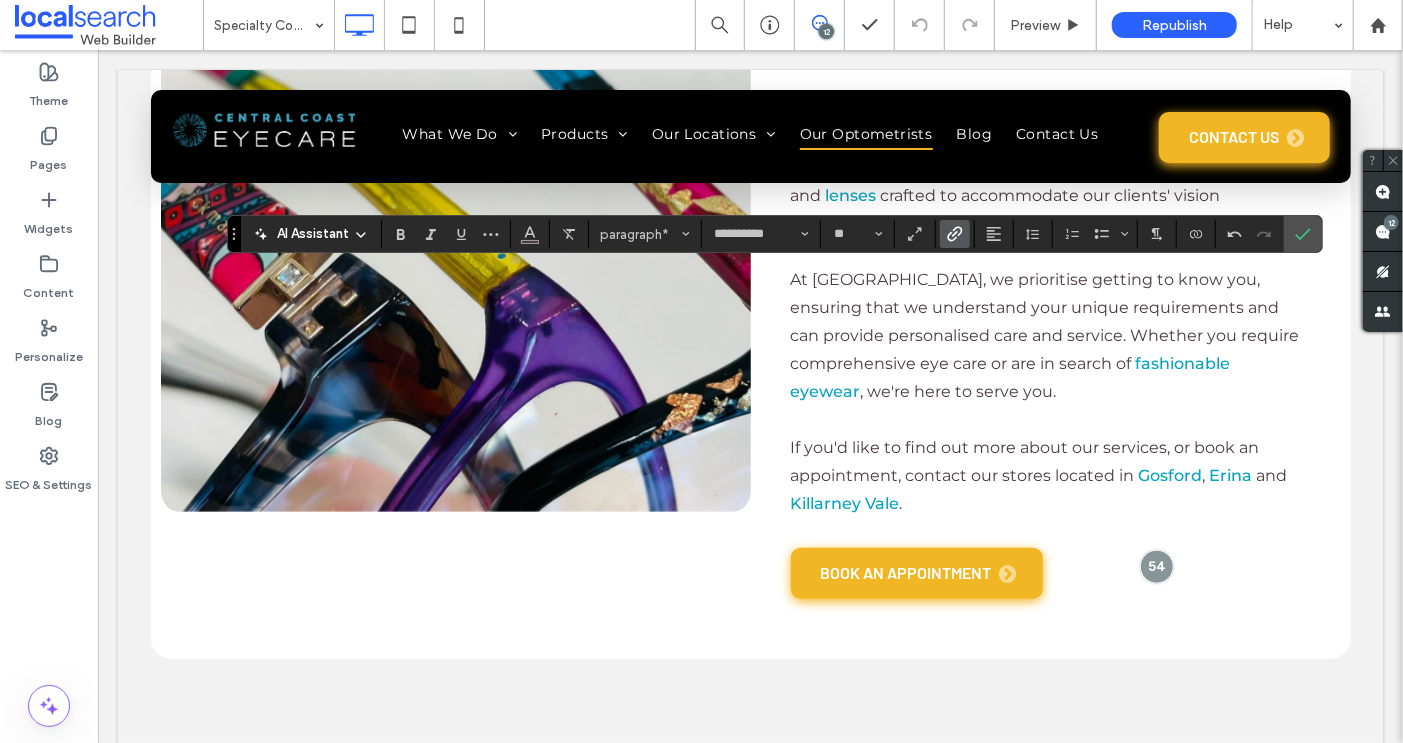
click at [956, 227] on icon "Link" at bounding box center [955, 234] width 16 height 16
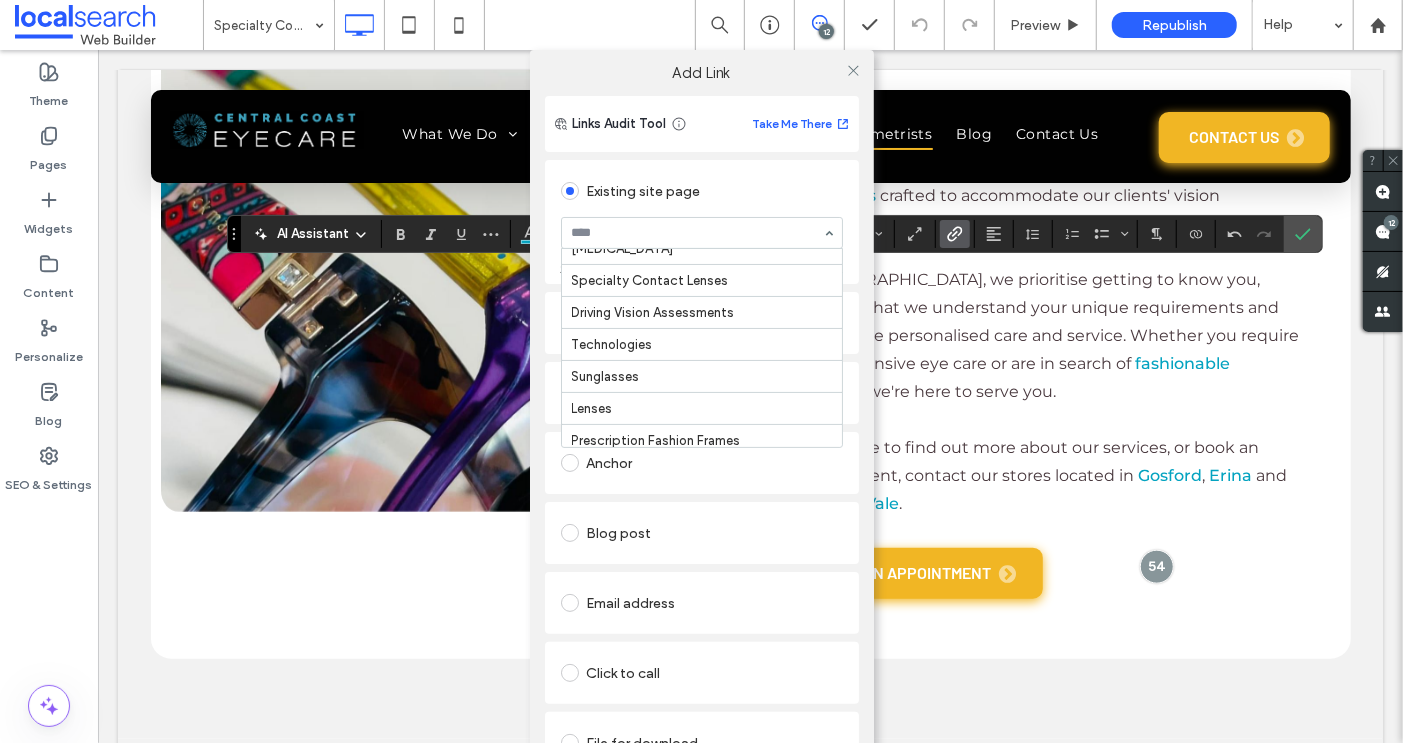
scroll to position [216, 0]
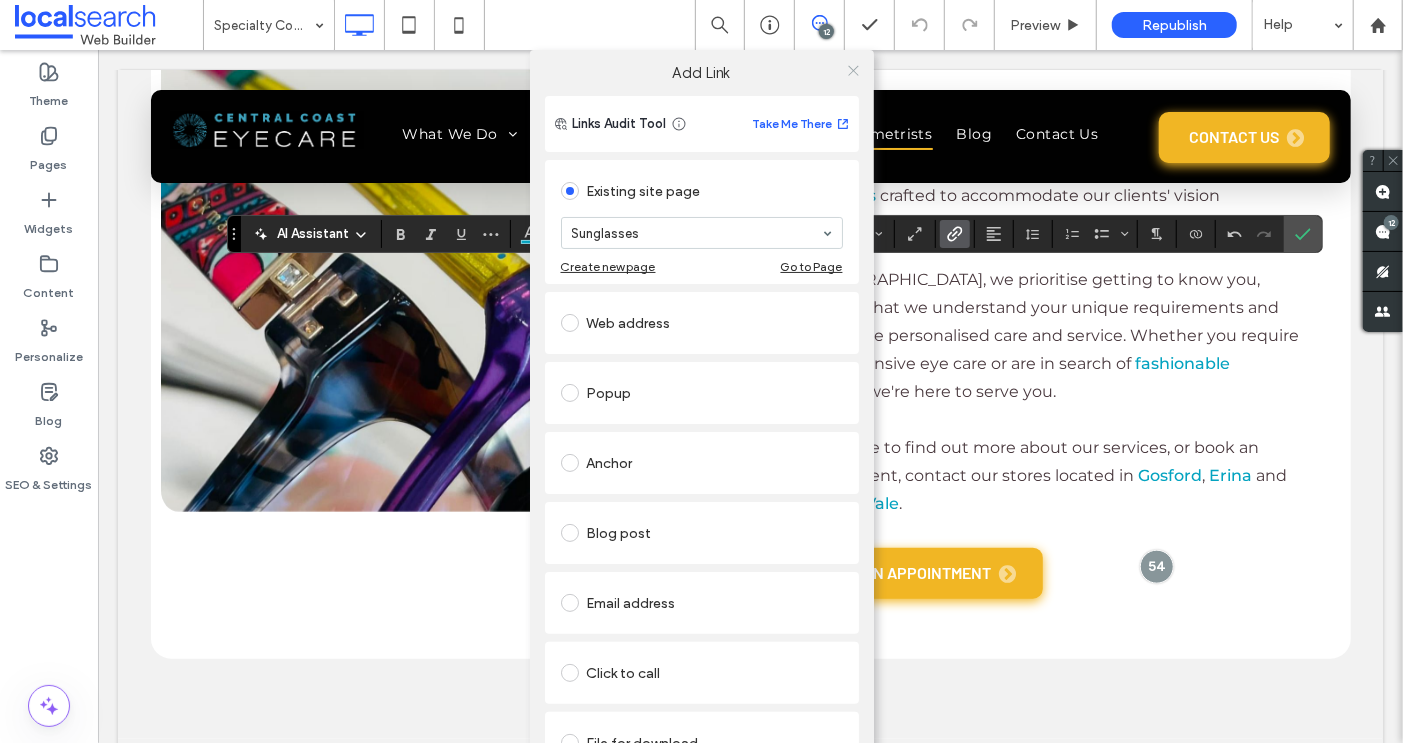
click at [851, 67] on icon at bounding box center [853, 70] width 15 height 15
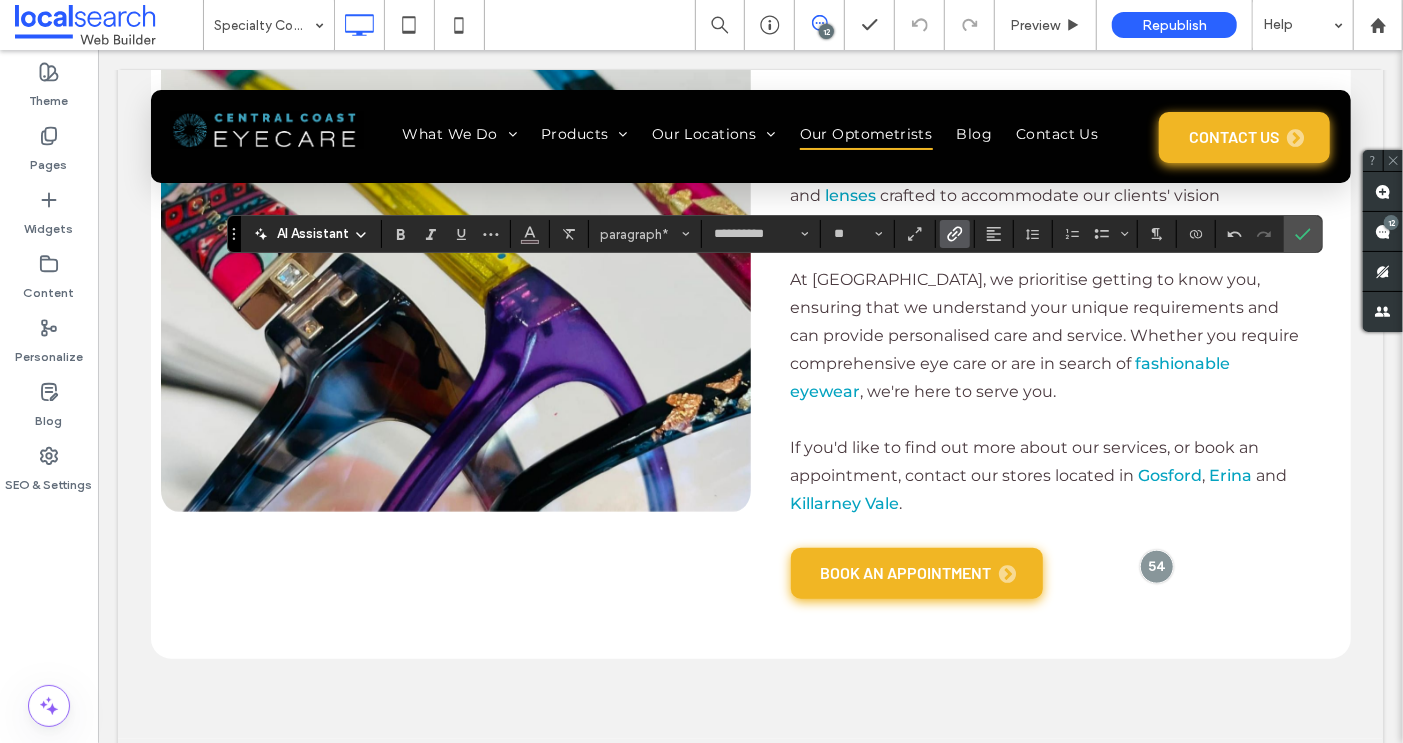
click at [950, 240] on icon "Link" at bounding box center [955, 234] width 16 height 16
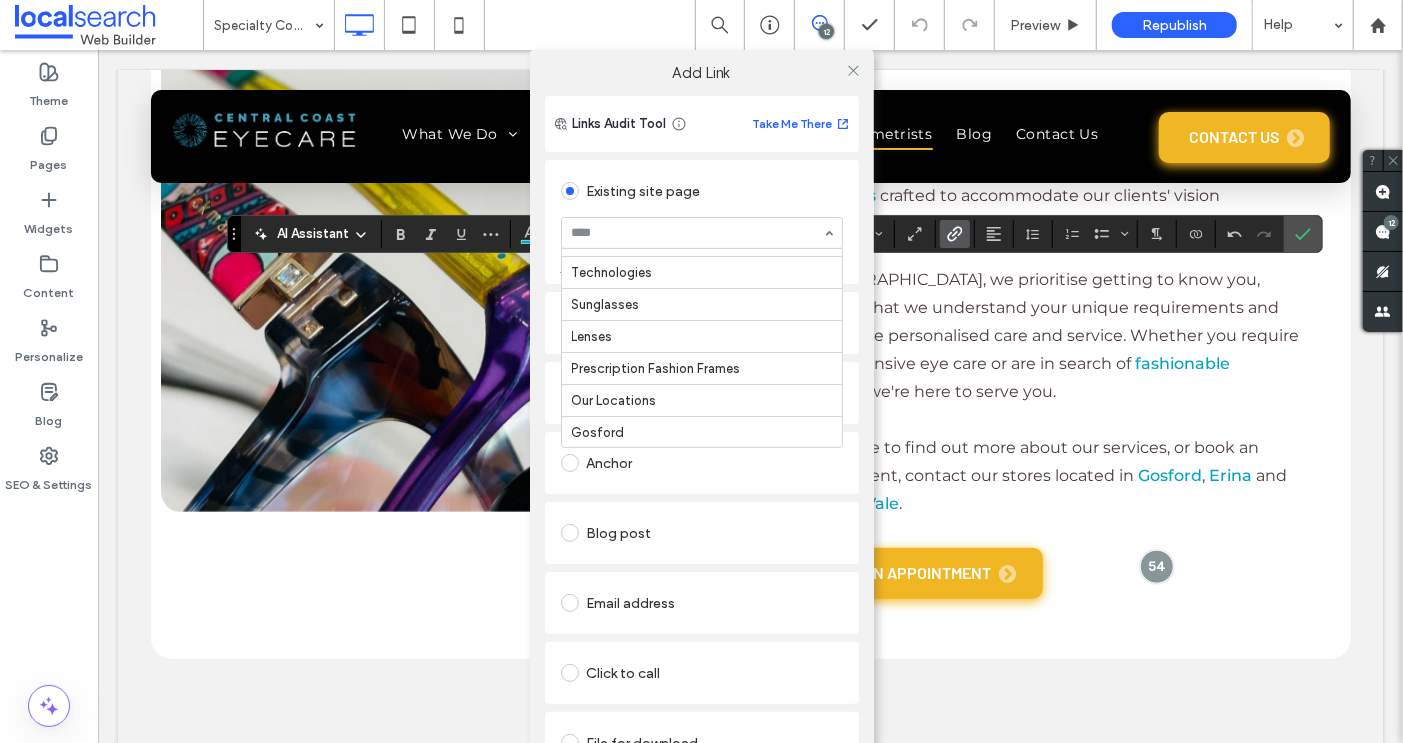
scroll to position [287, 0]
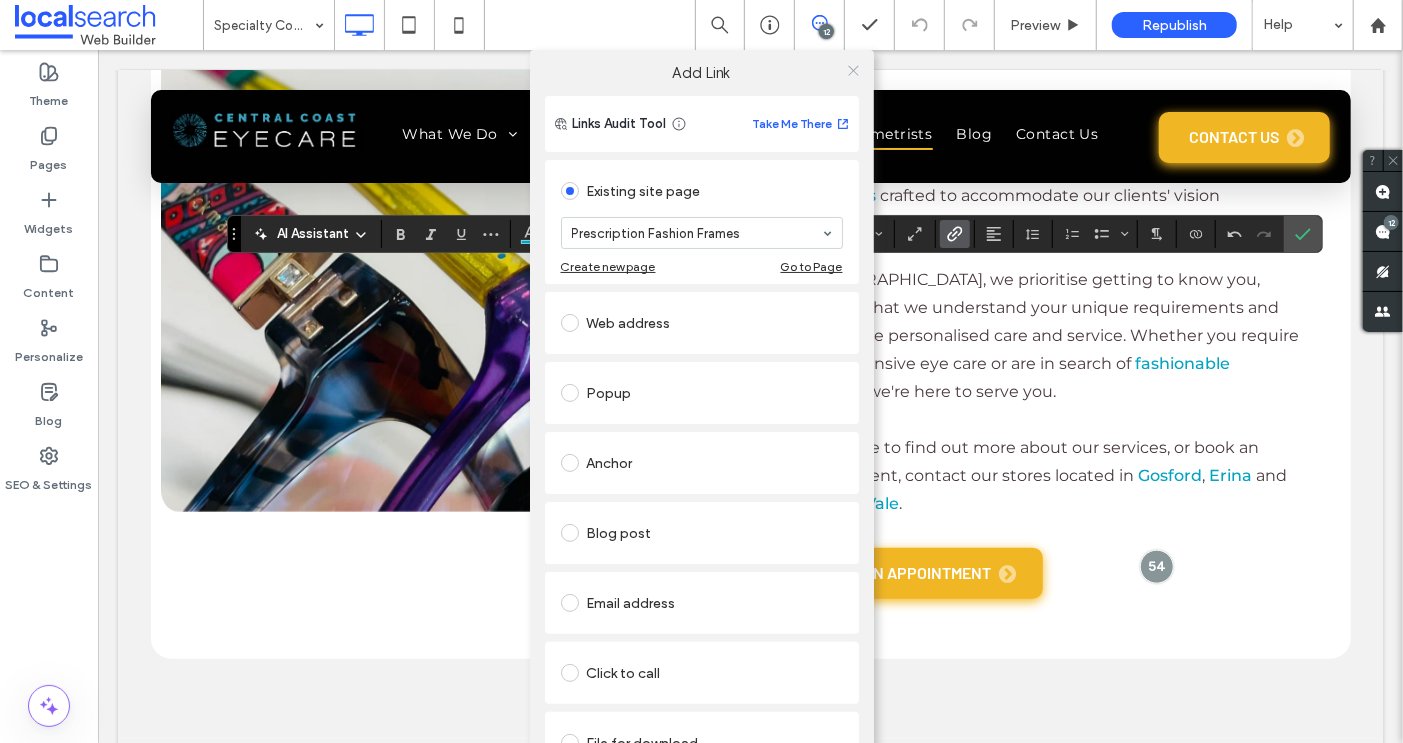
click at [846, 69] on icon at bounding box center [853, 70] width 15 height 15
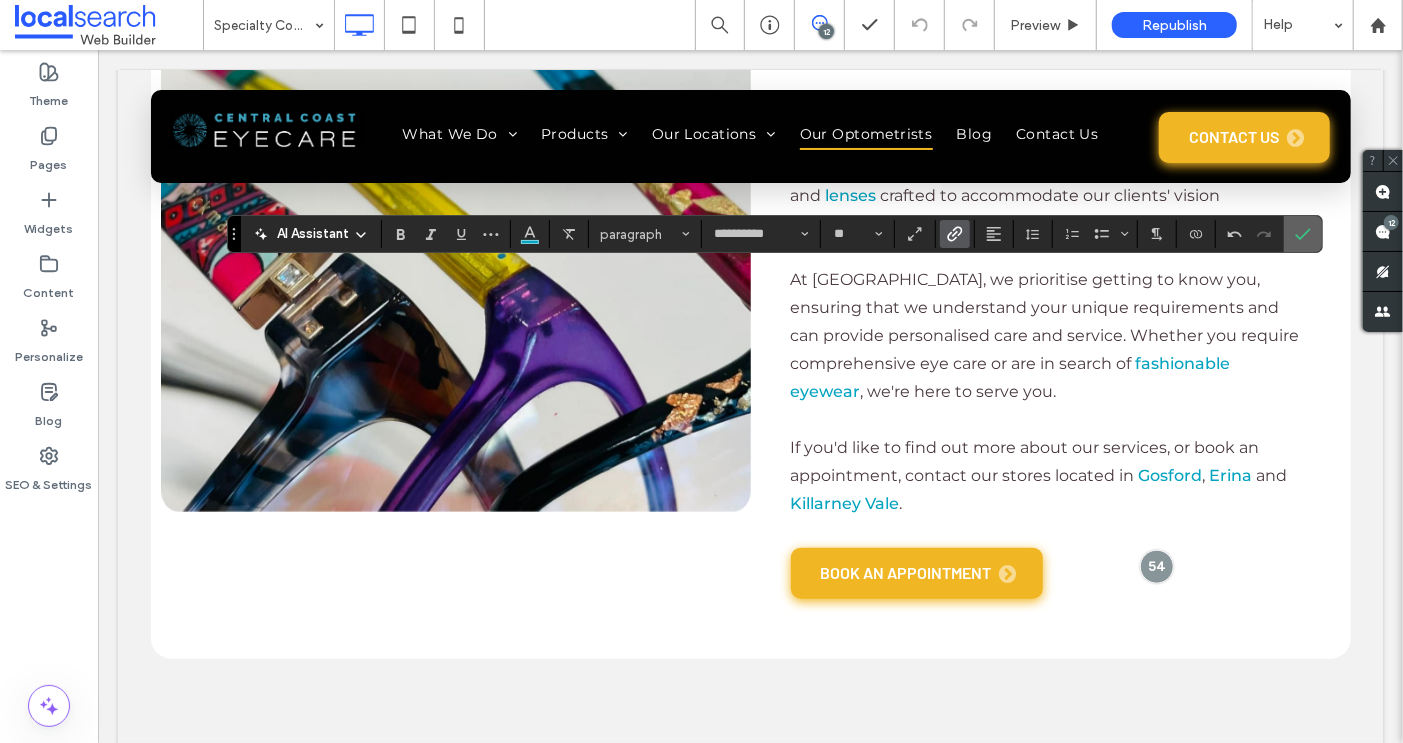
click at [1296, 238] on icon "Confirm" at bounding box center [1303, 234] width 16 height 16
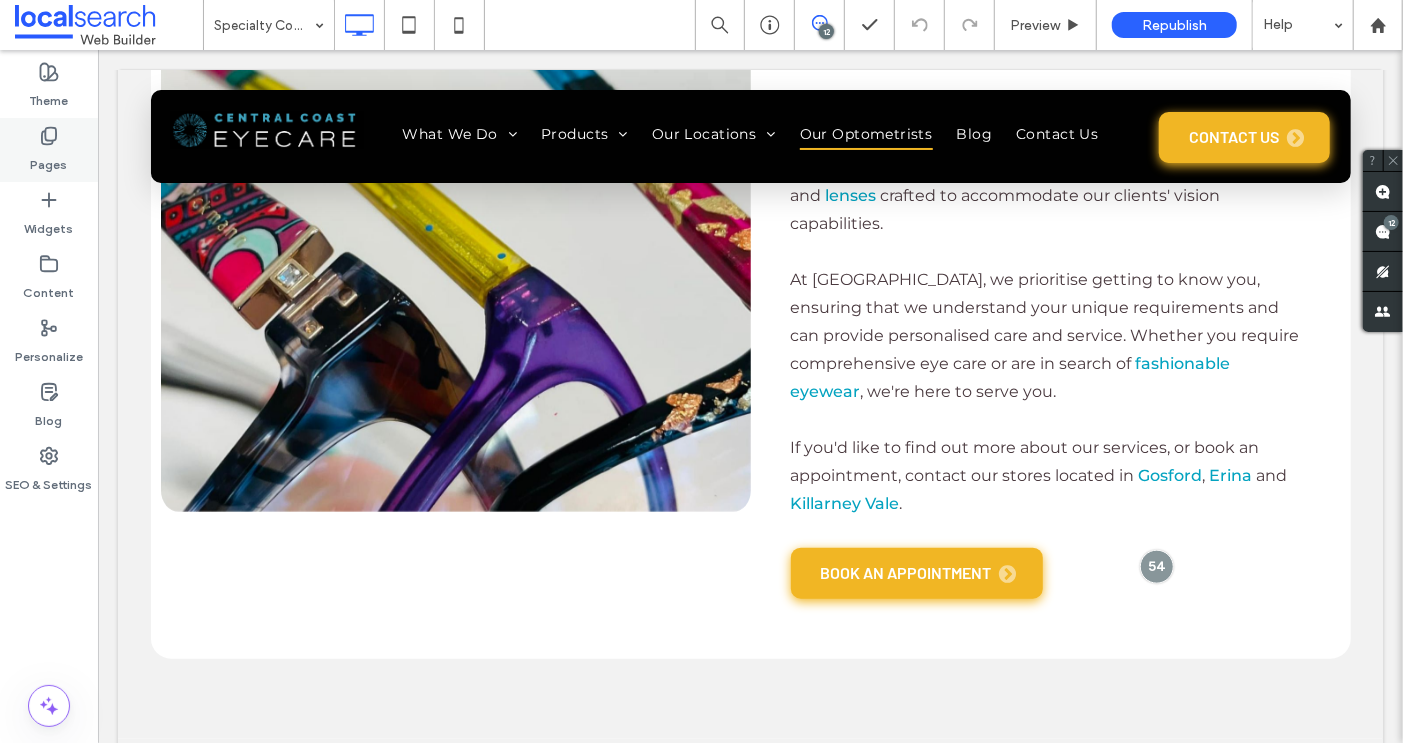
click at [50, 139] on icon at bounding box center [49, 136] width 20 height 20
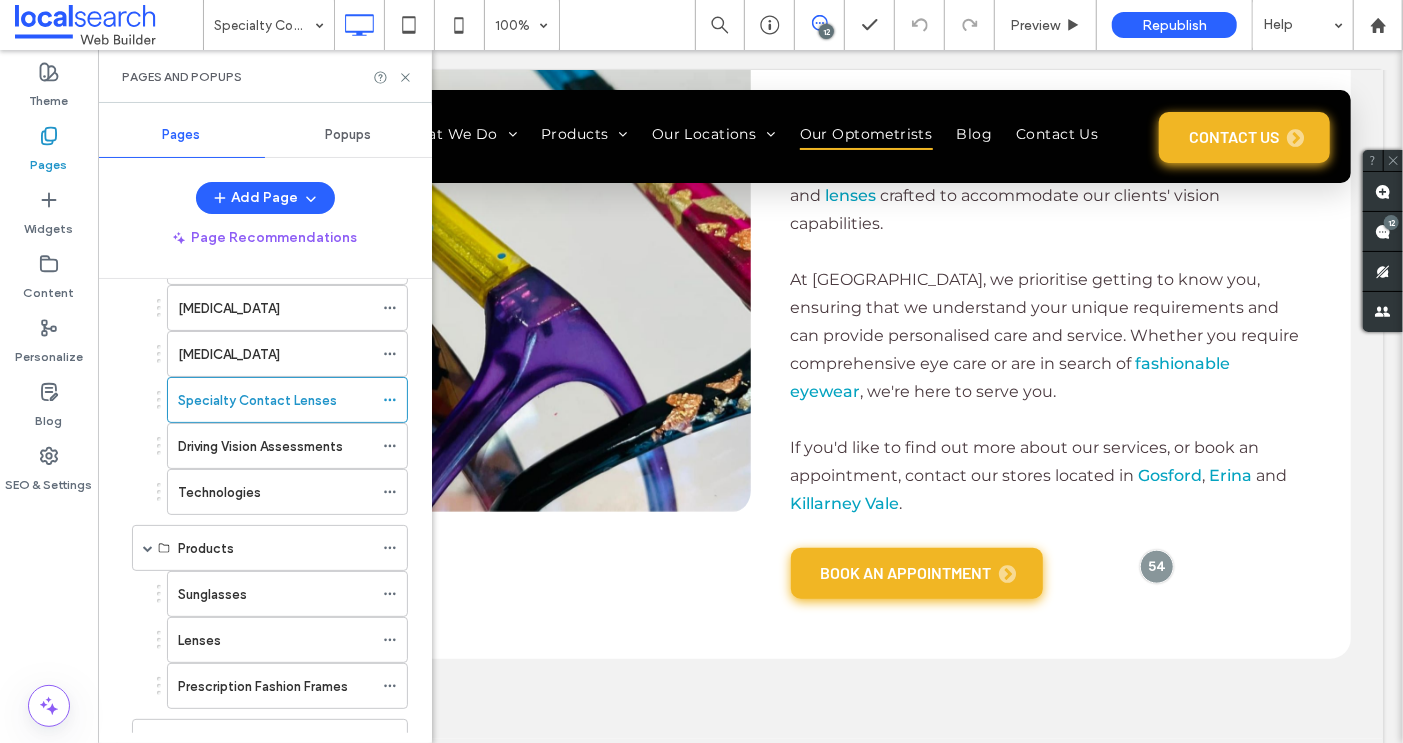
scroll to position [325, 0]
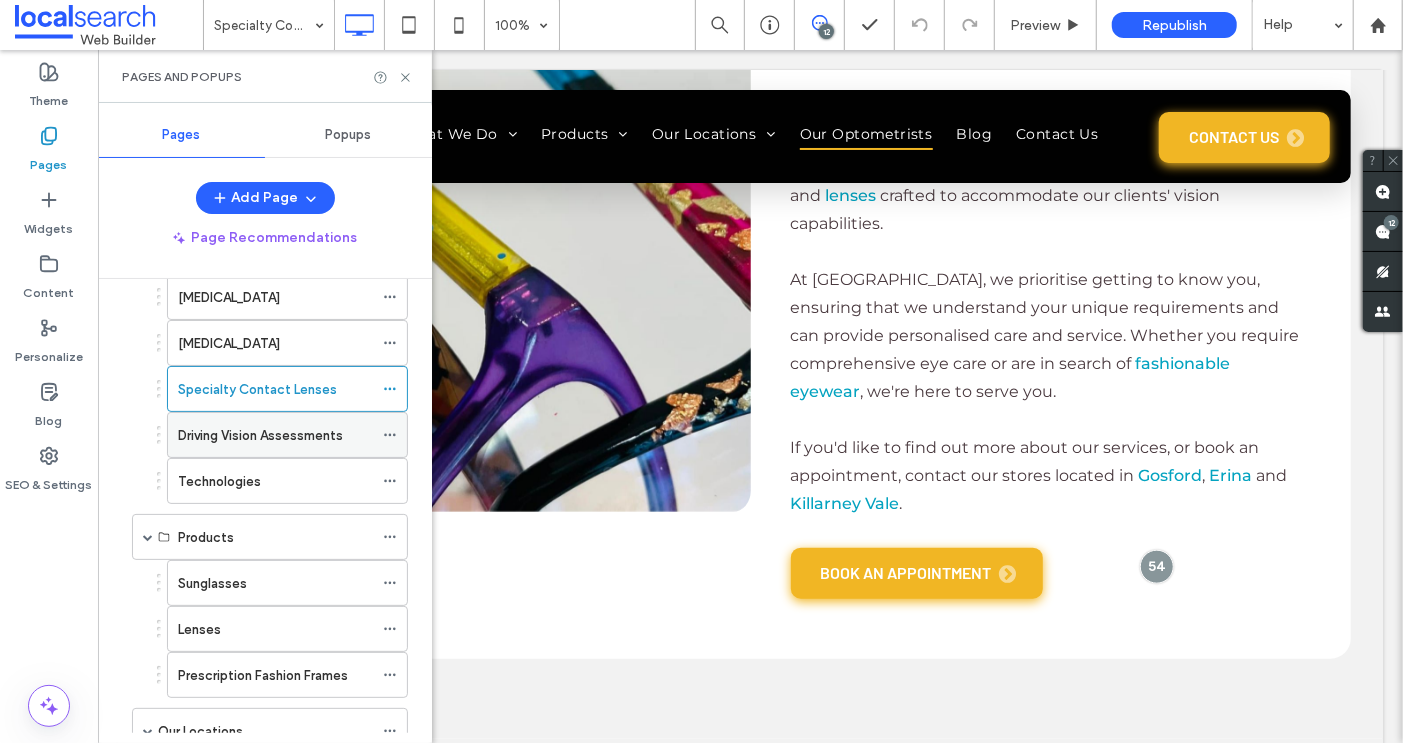
click at [268, 426] on label "Driving Vision Assessments" at bounding box center [260, 435] width 165 height 35
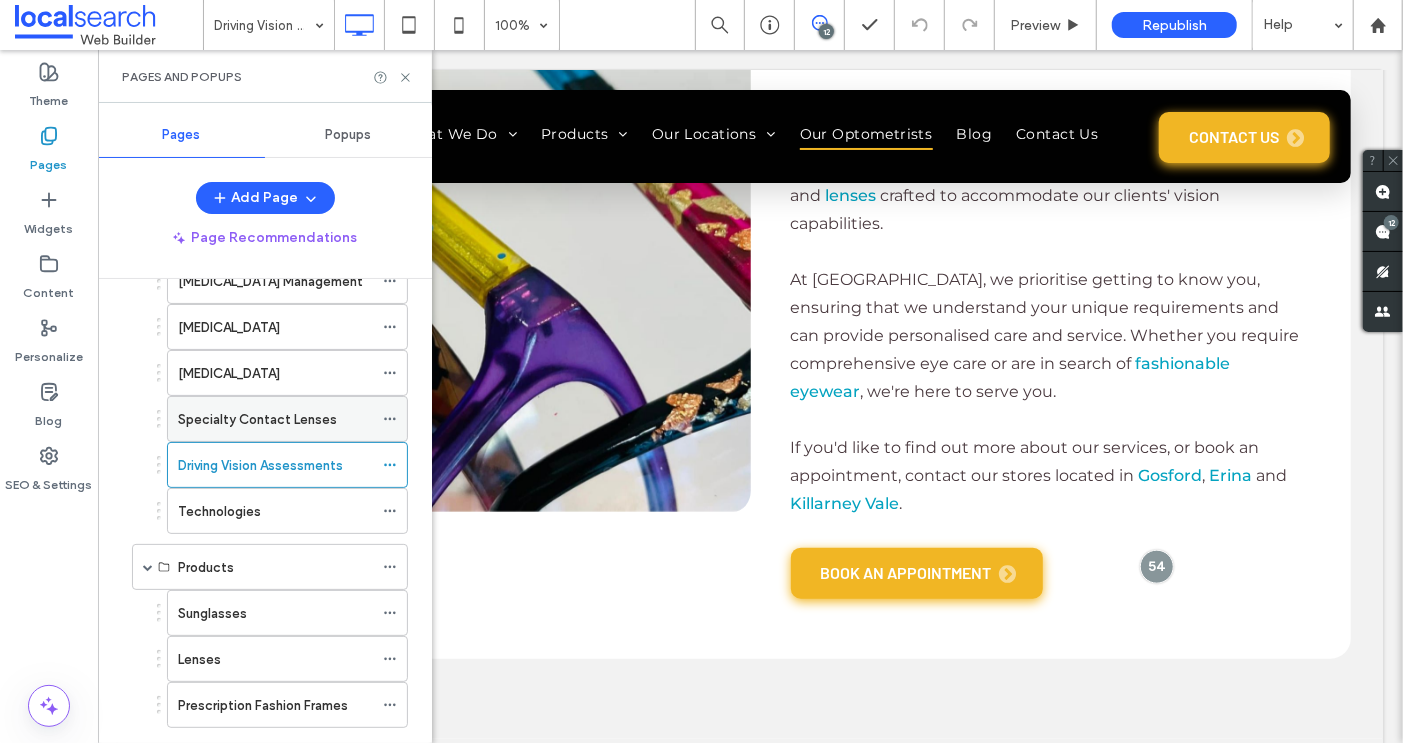
scroll to position [296, 0]
click at [407, 78] on icon at bounding box center [405, 77] width 15 height 15
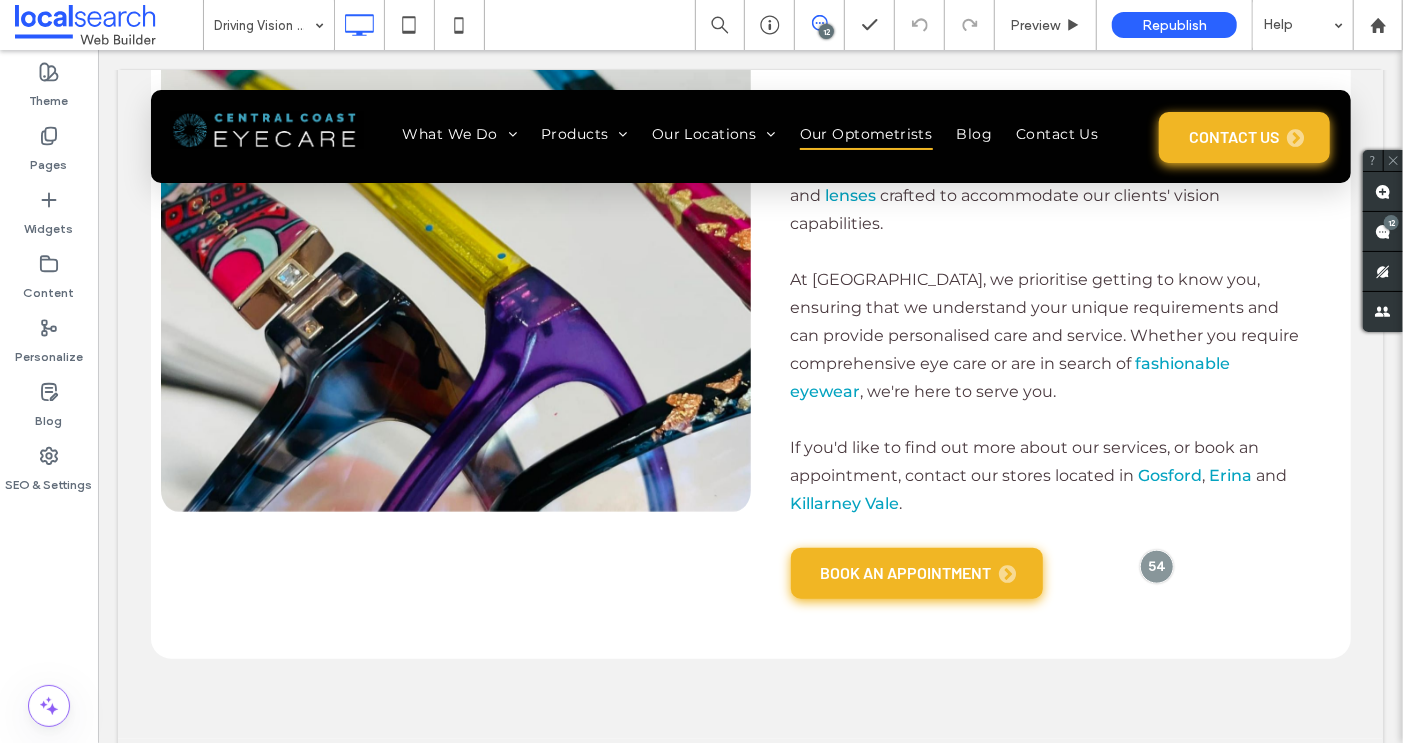
type input "**********"
type input "**"
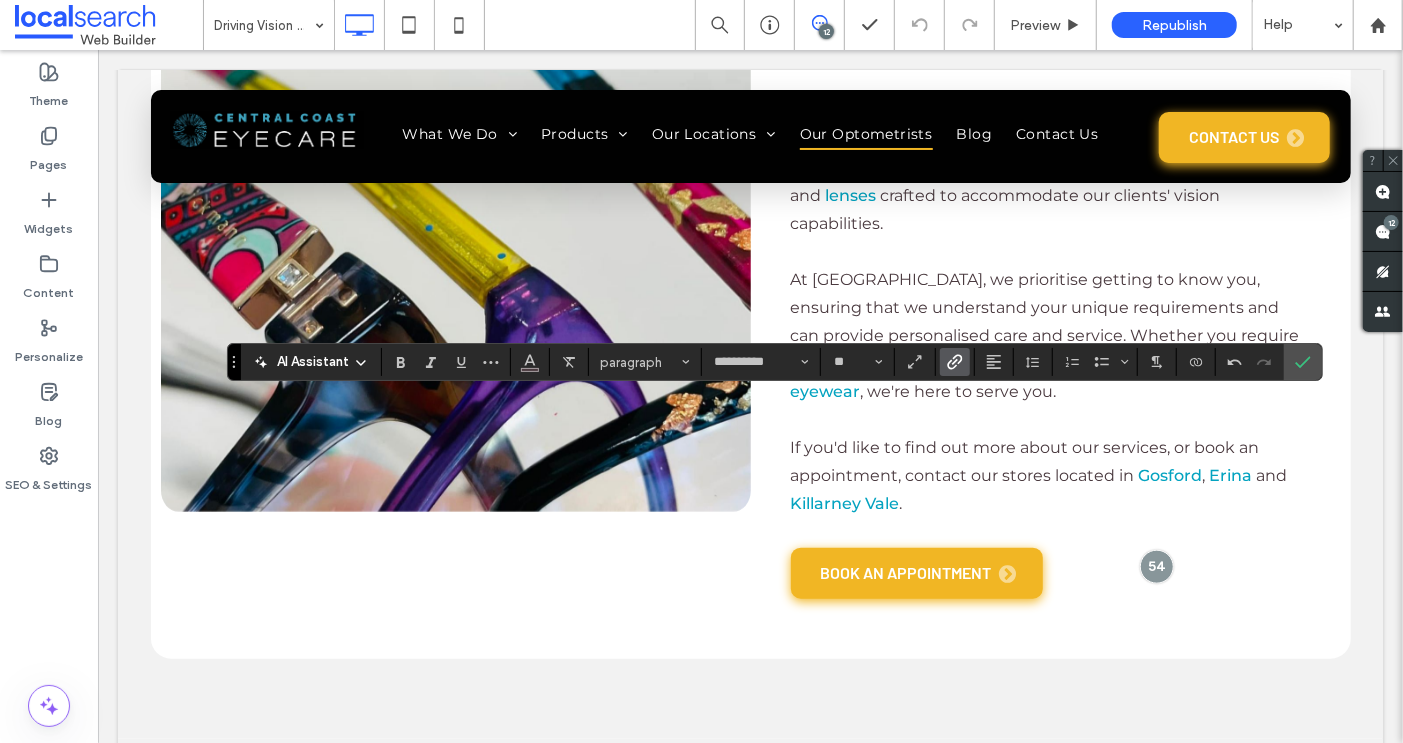
click at [961, 355] on label "Link" at bounding box center [955, 362] width 30 height 28
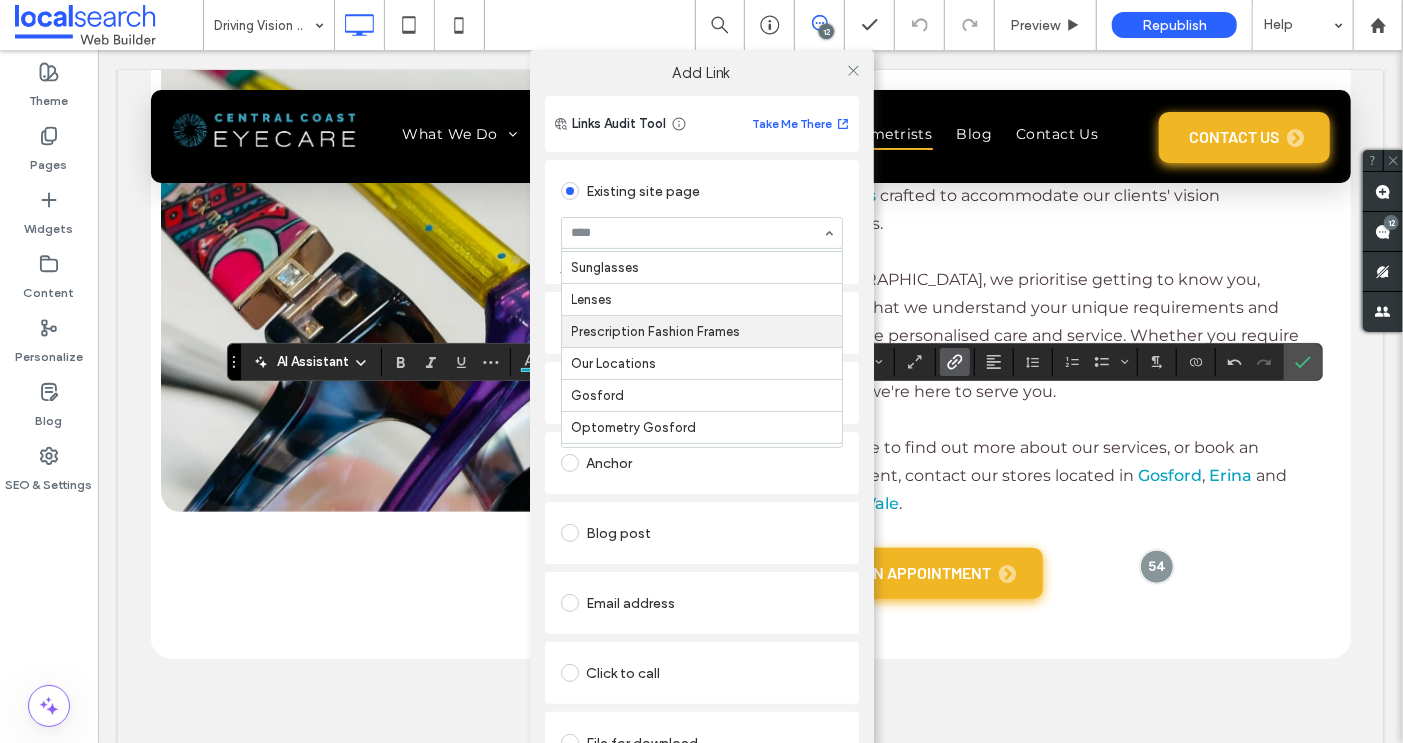
scroll to position [372, 0]
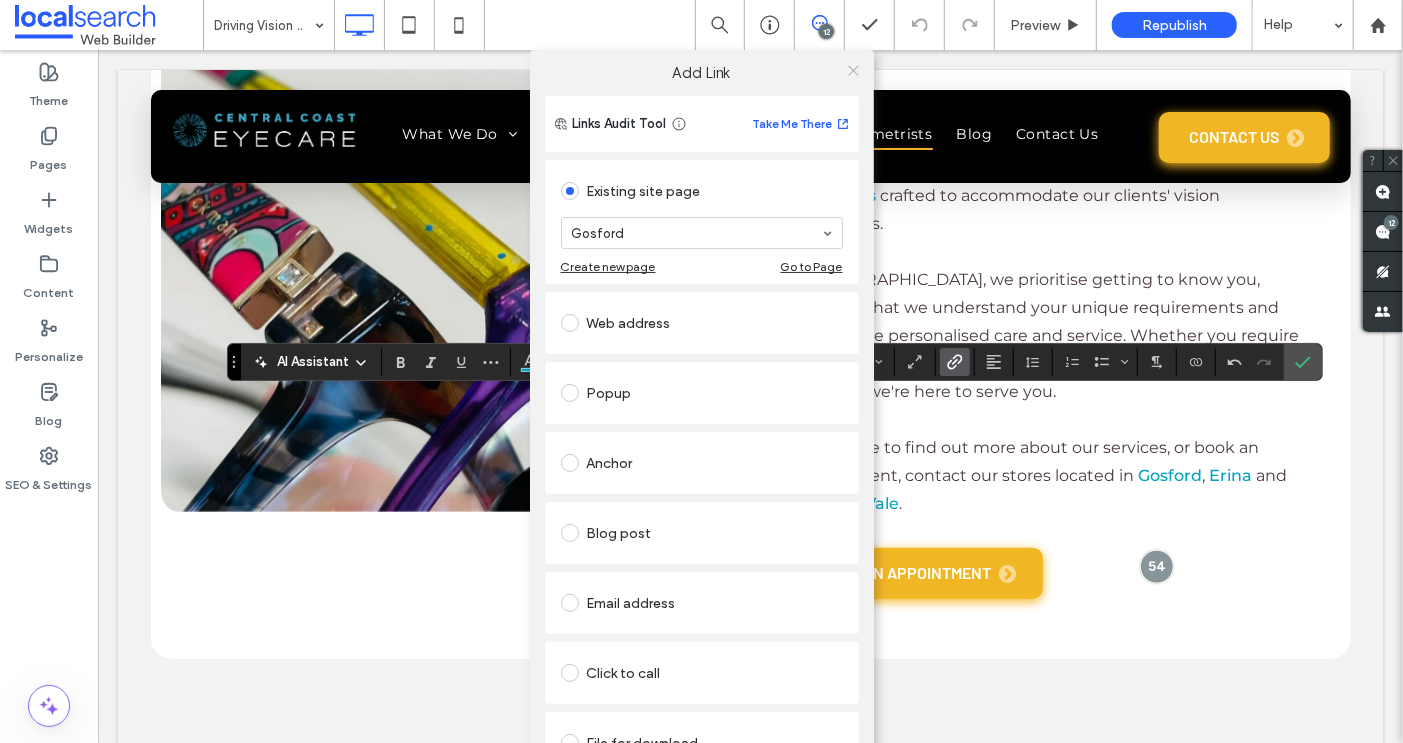
click at [848, 74] on use at bounding box center [853, 70] width 10 height 10
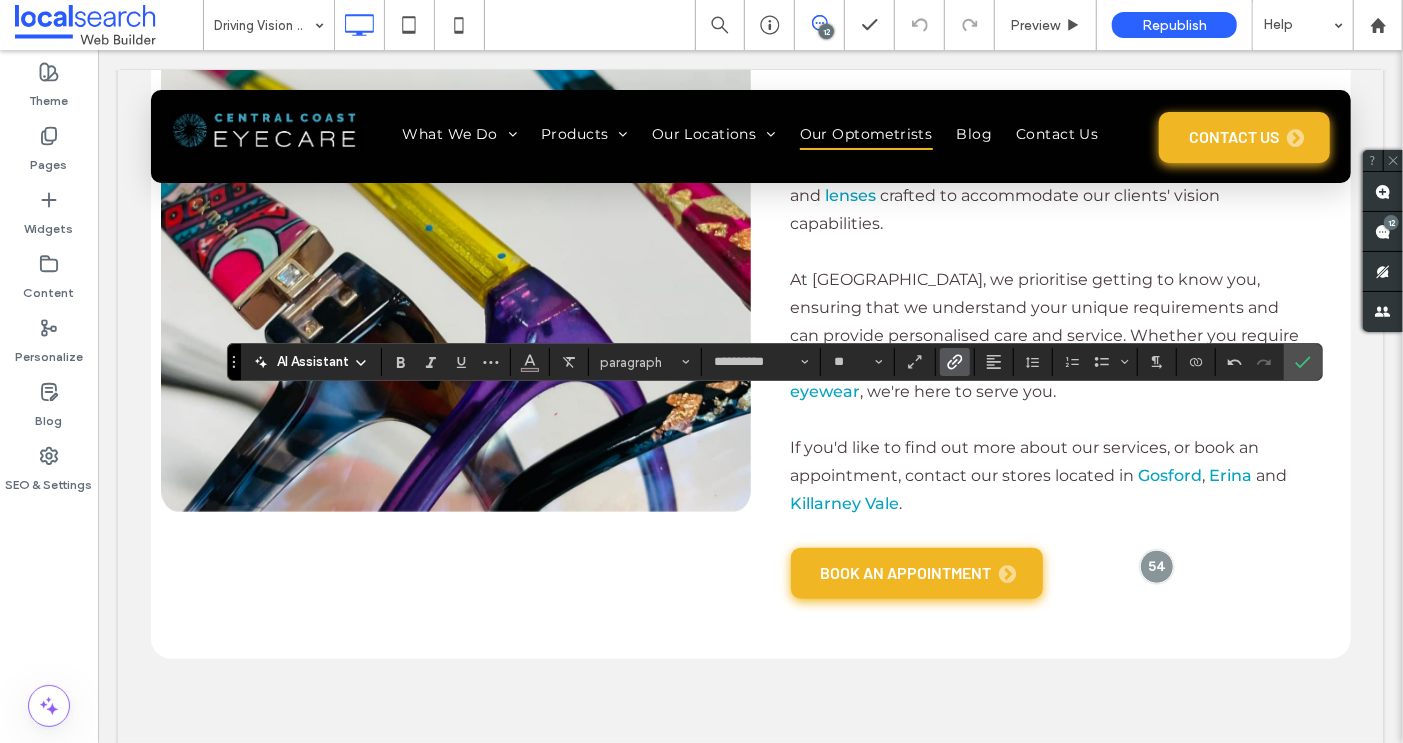
click at [947, 354] on icon "Link" at bounding box center [955, 362] width 16 height 16
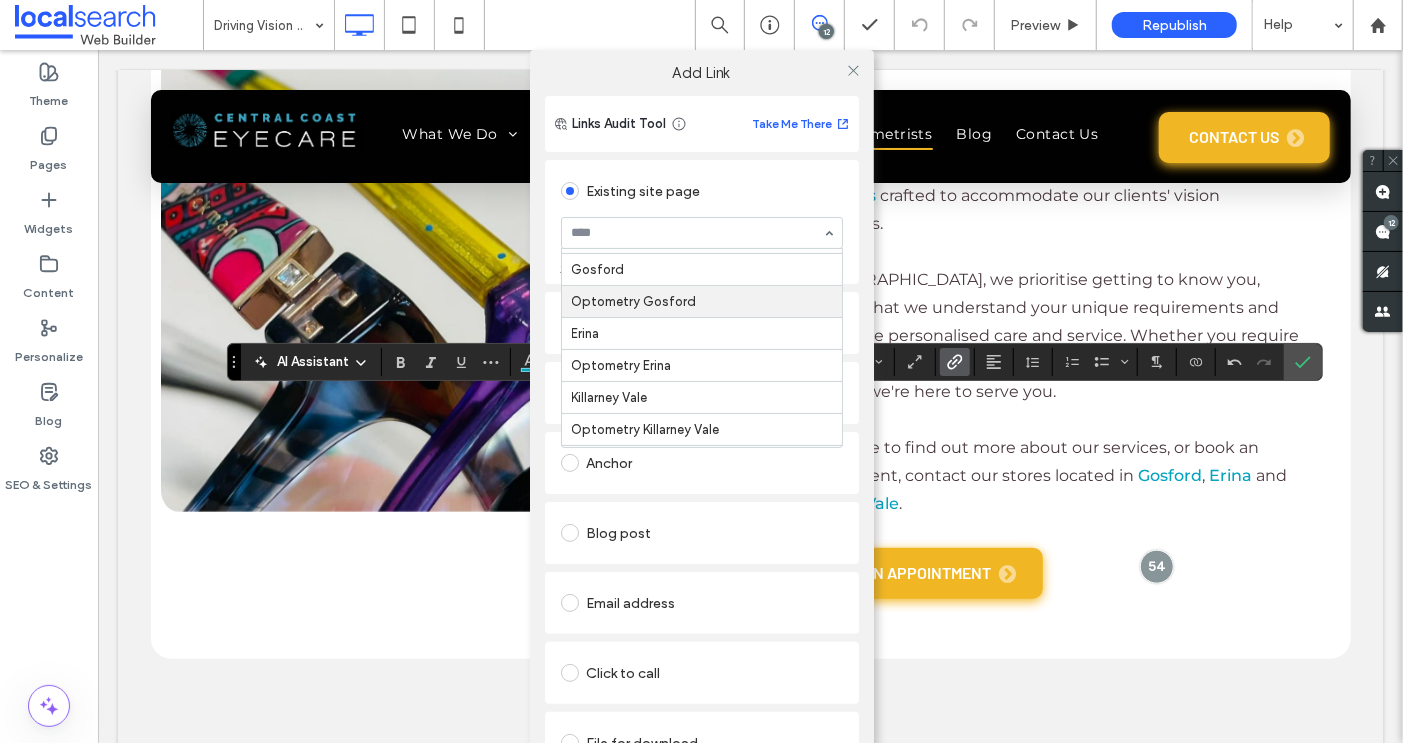
scroll to position [445, 0]
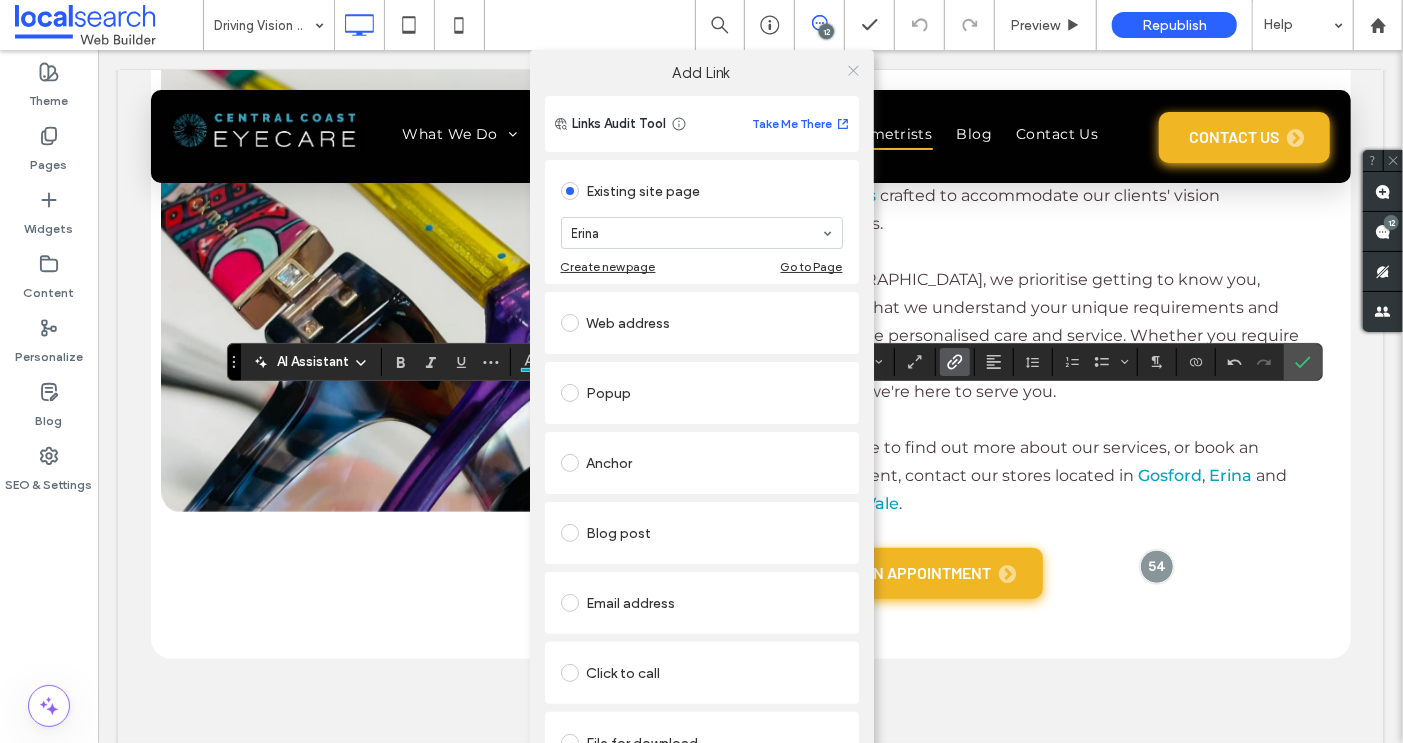
click at [850, 67] on use at bounding box center [853, 70] width 10 height 10
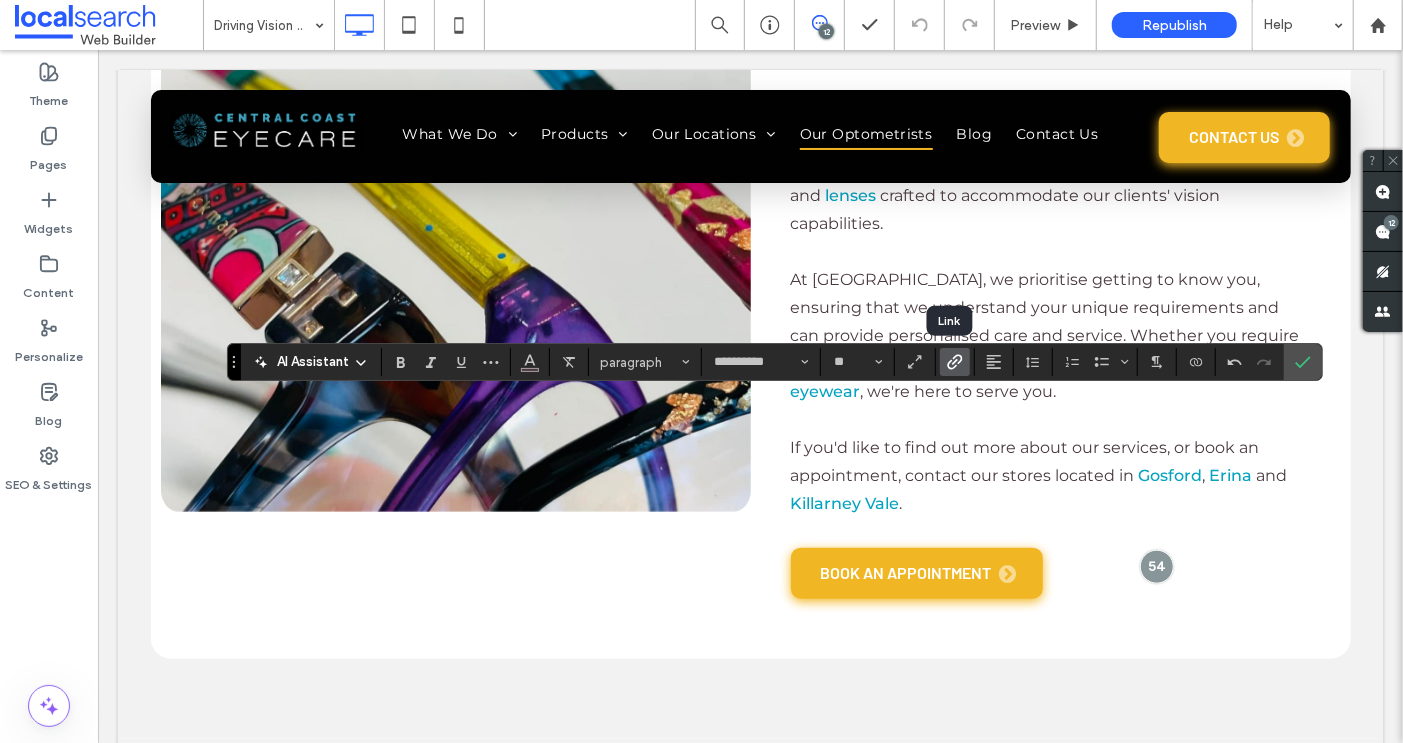
click at [952, 351] on span "Link" at bounding box center [955, 362] width 16 height 26
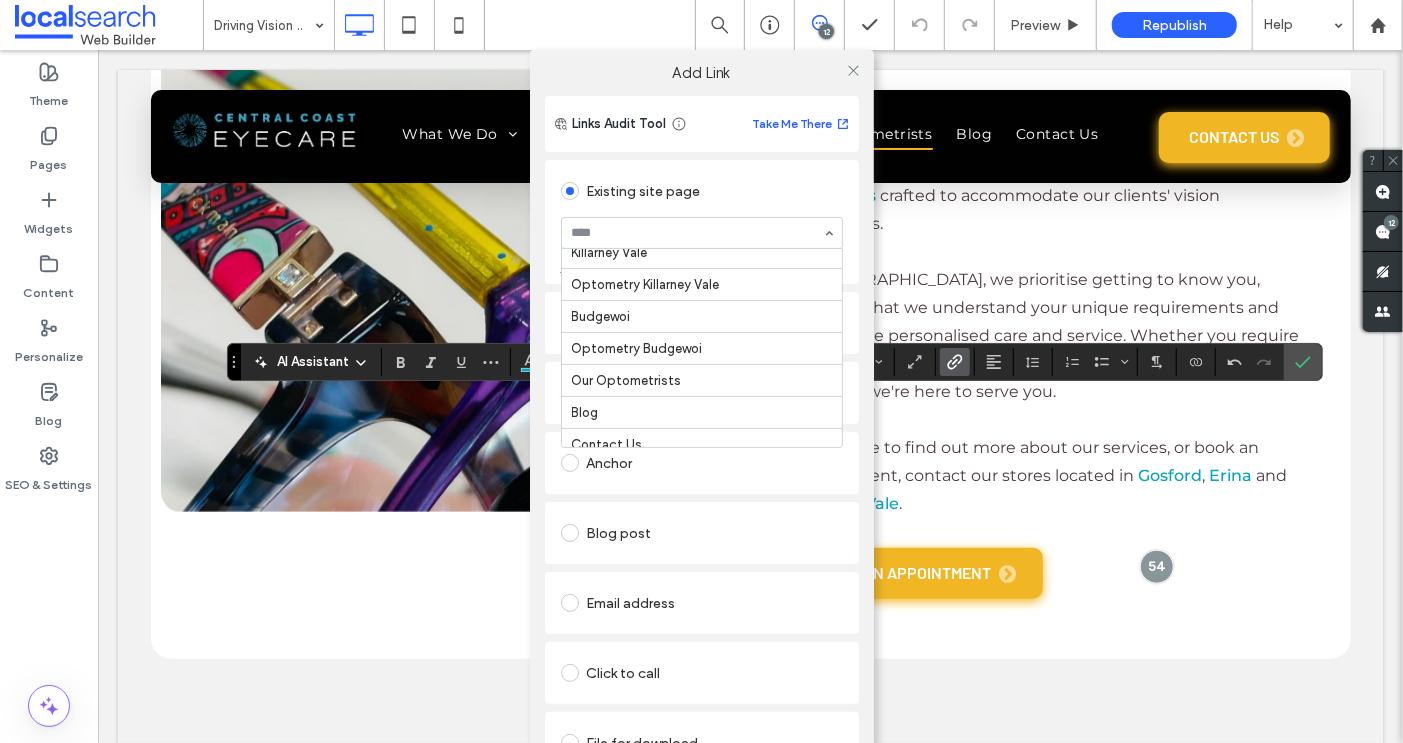
scroll to position [595, 0]
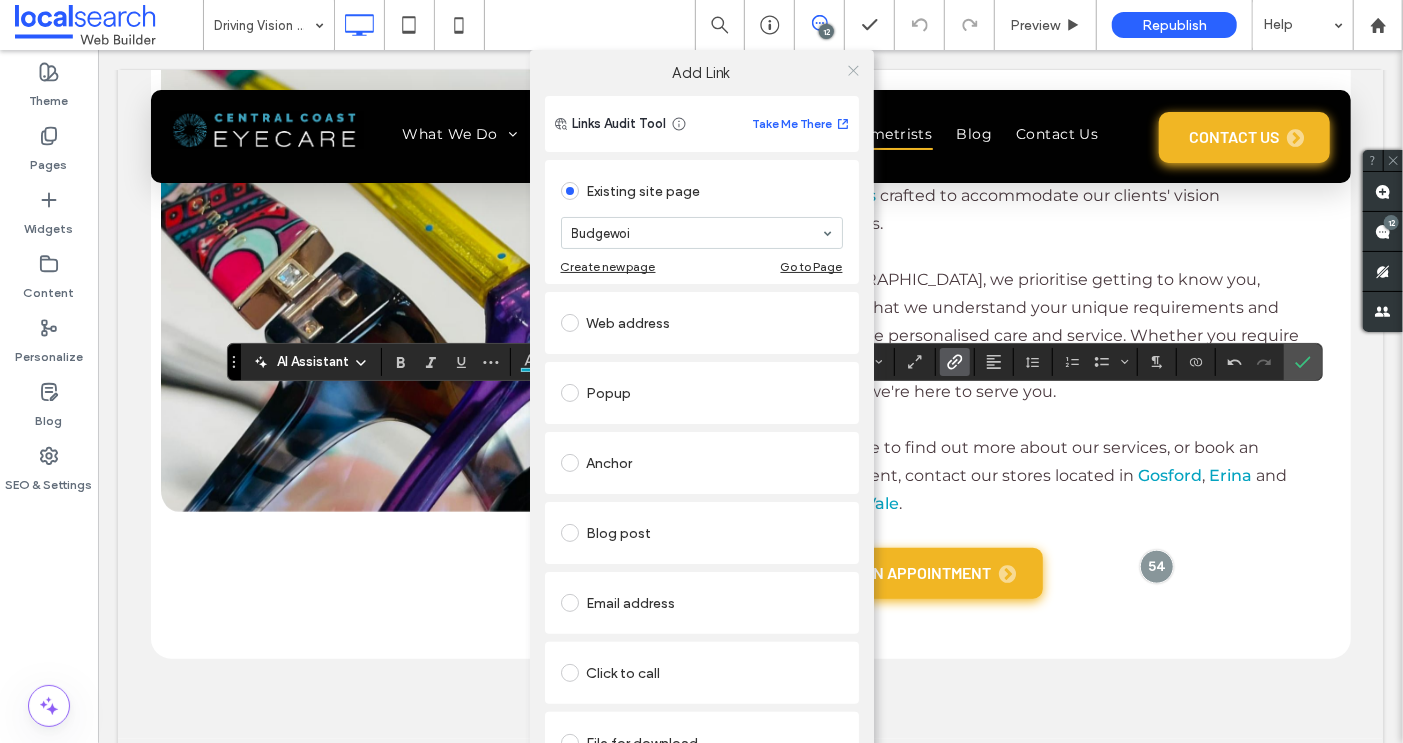
click at [846, 70] on icon at bounding box center [853, 70] width 15 height 15
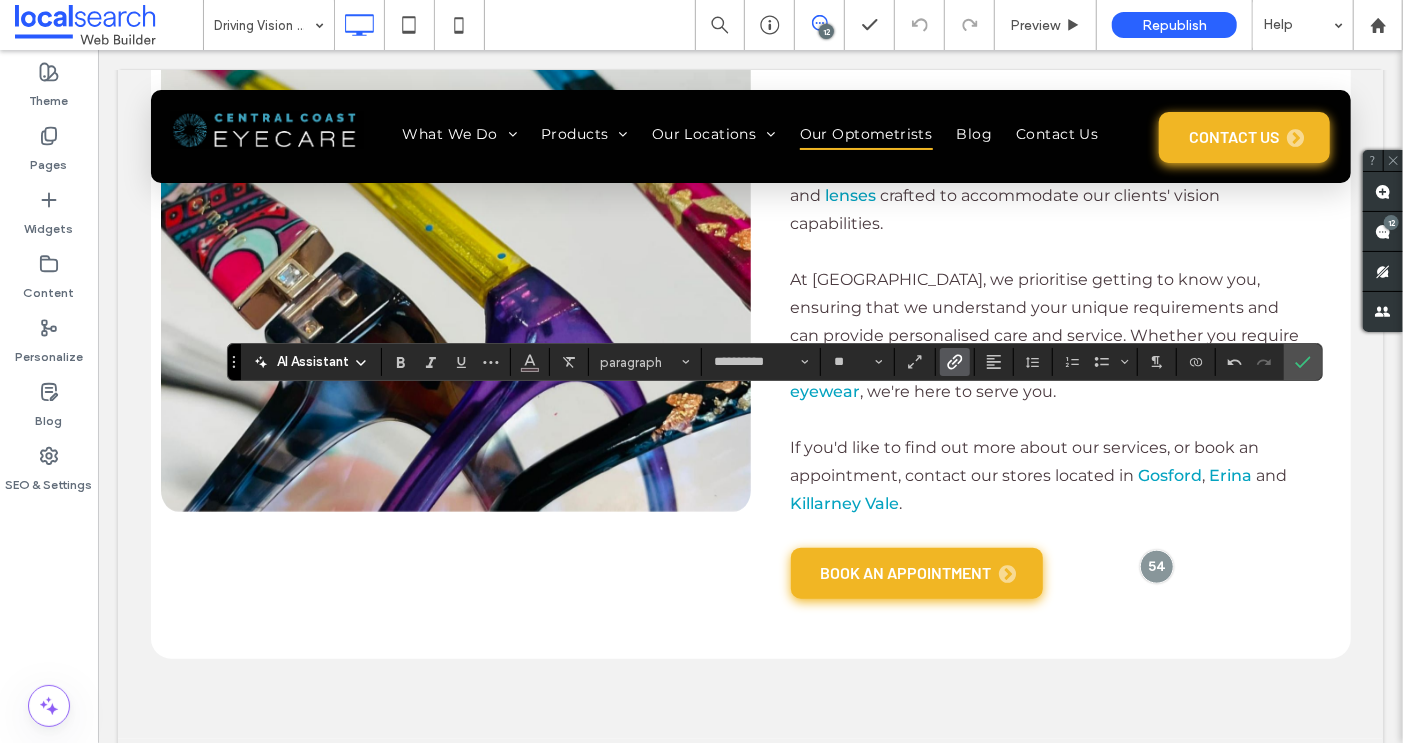
click at [949, 365] on icon "Link" at bounding box center [955, 362] width 16 height 16
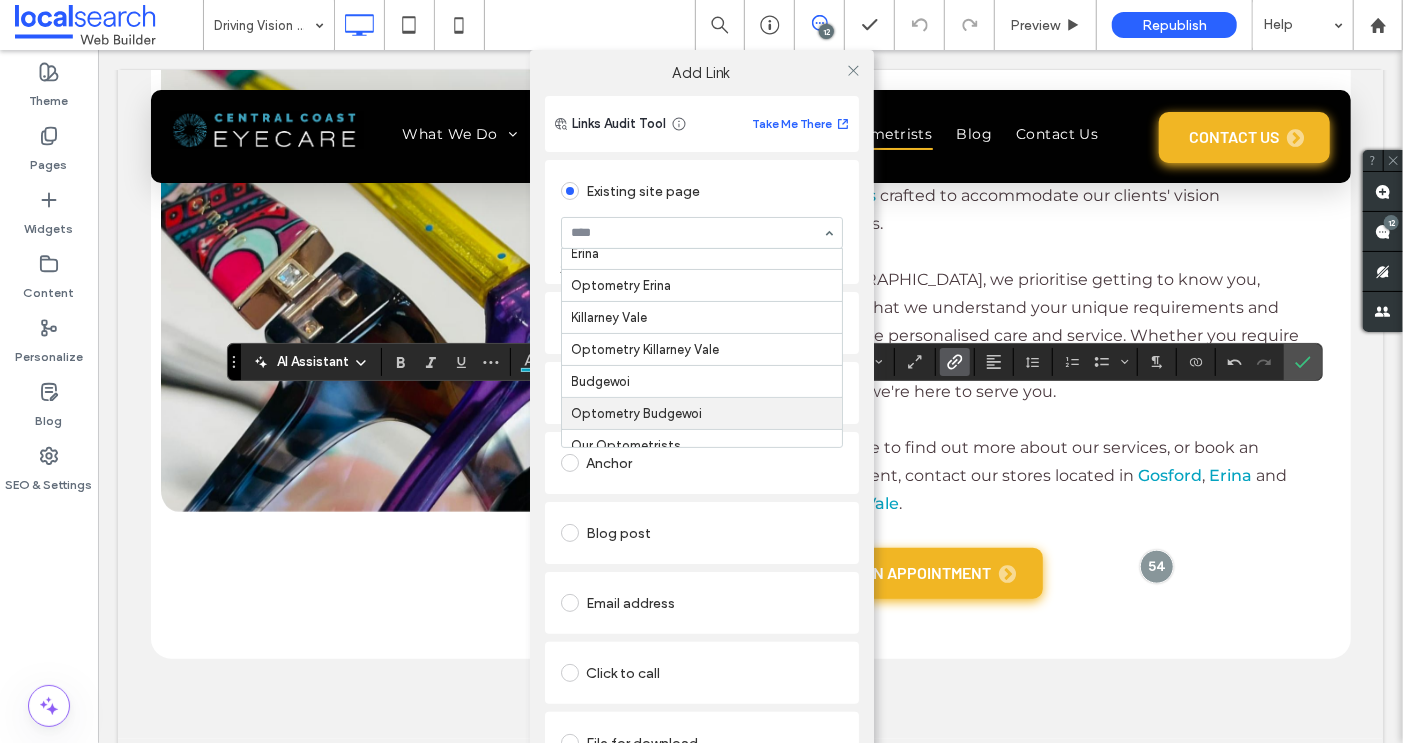
scroll to position [522, 0]
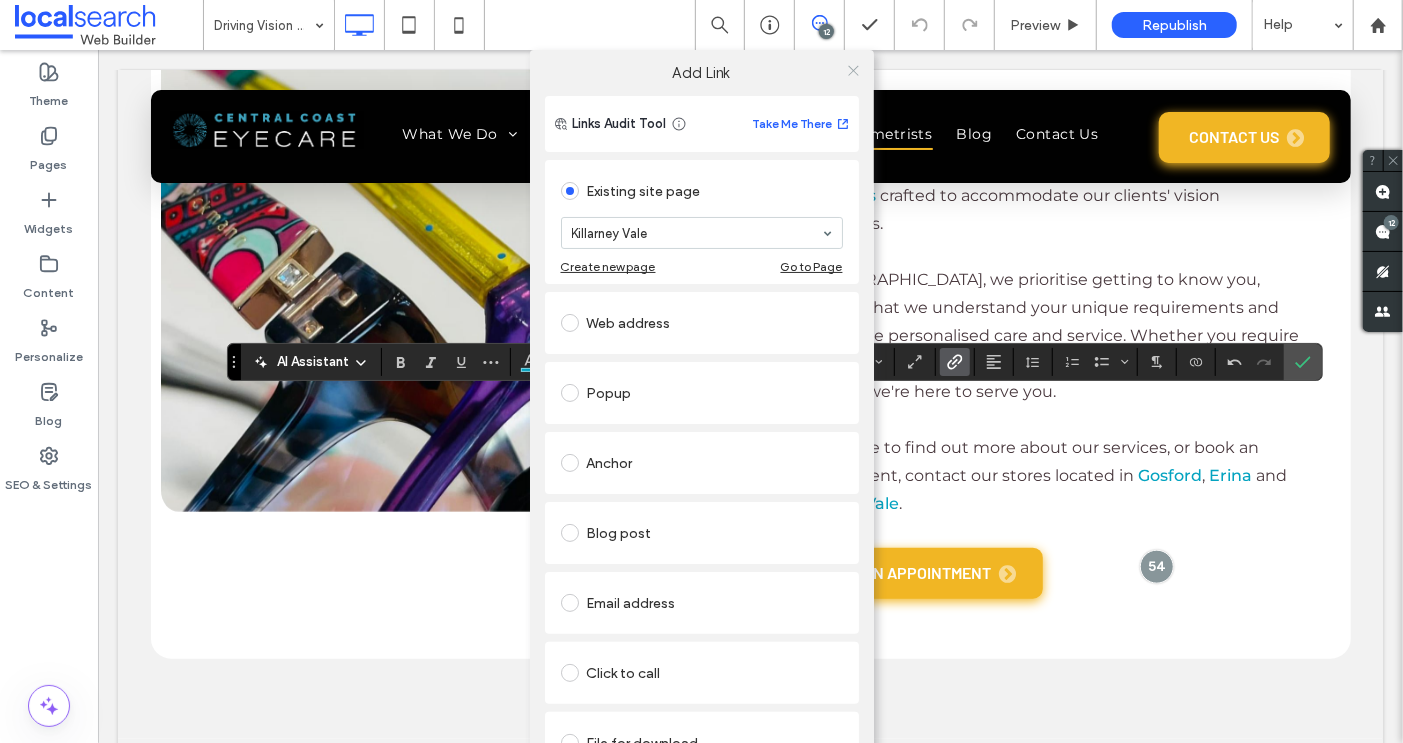
click at [848, 69] on use at bounding box center [853, 70] width 10 height 10
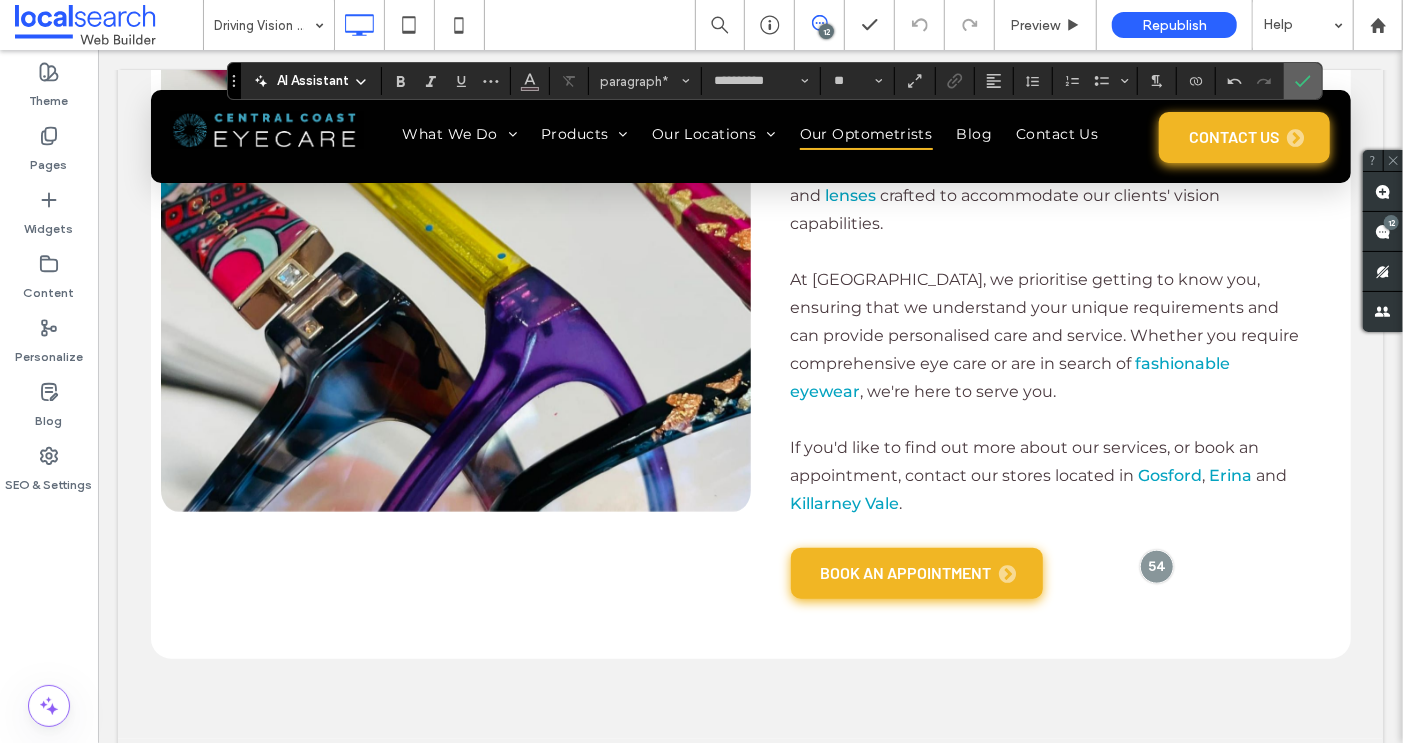
click at [1295, 76] on icon "Confirm" at bounding box center [1303, 81] width 16 height 16
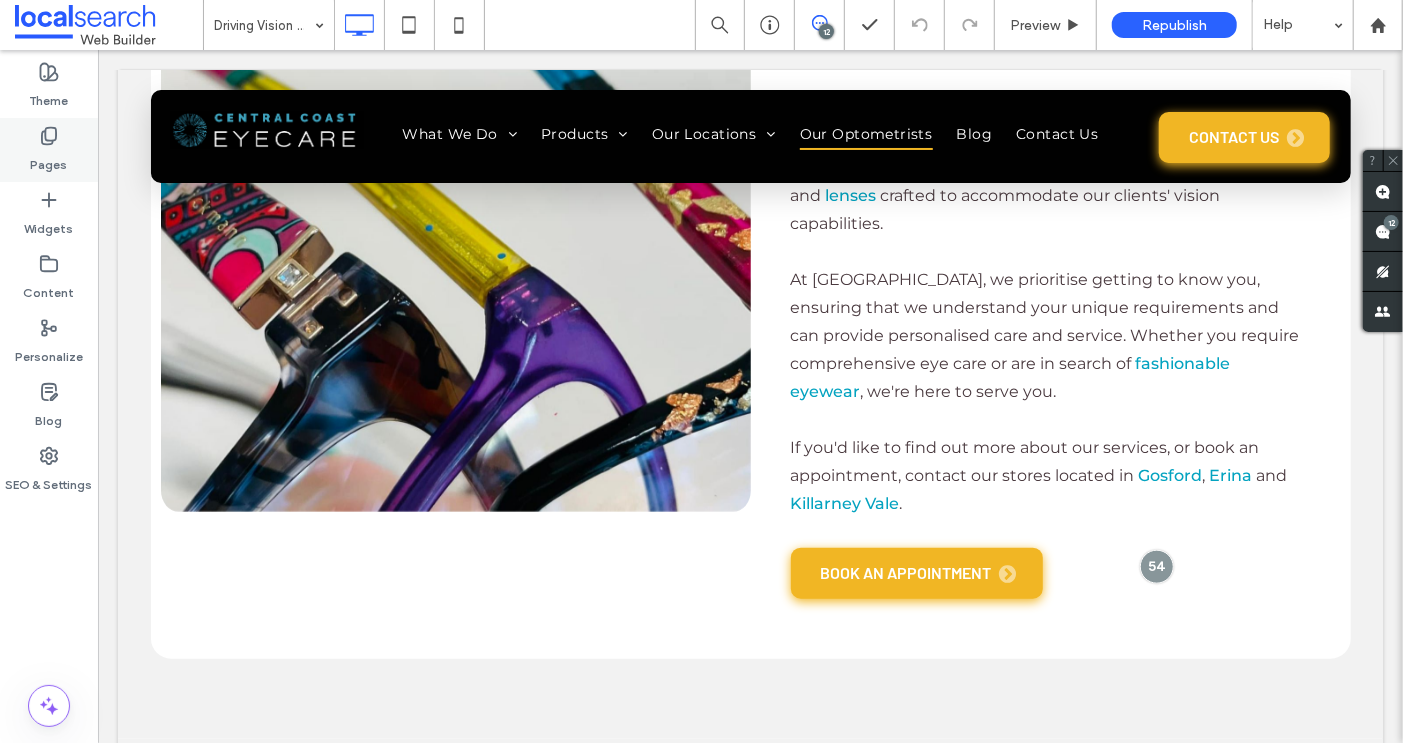
click at [51, 151] on label "Pages" at bounding box center [49, 160] width 37 height 28
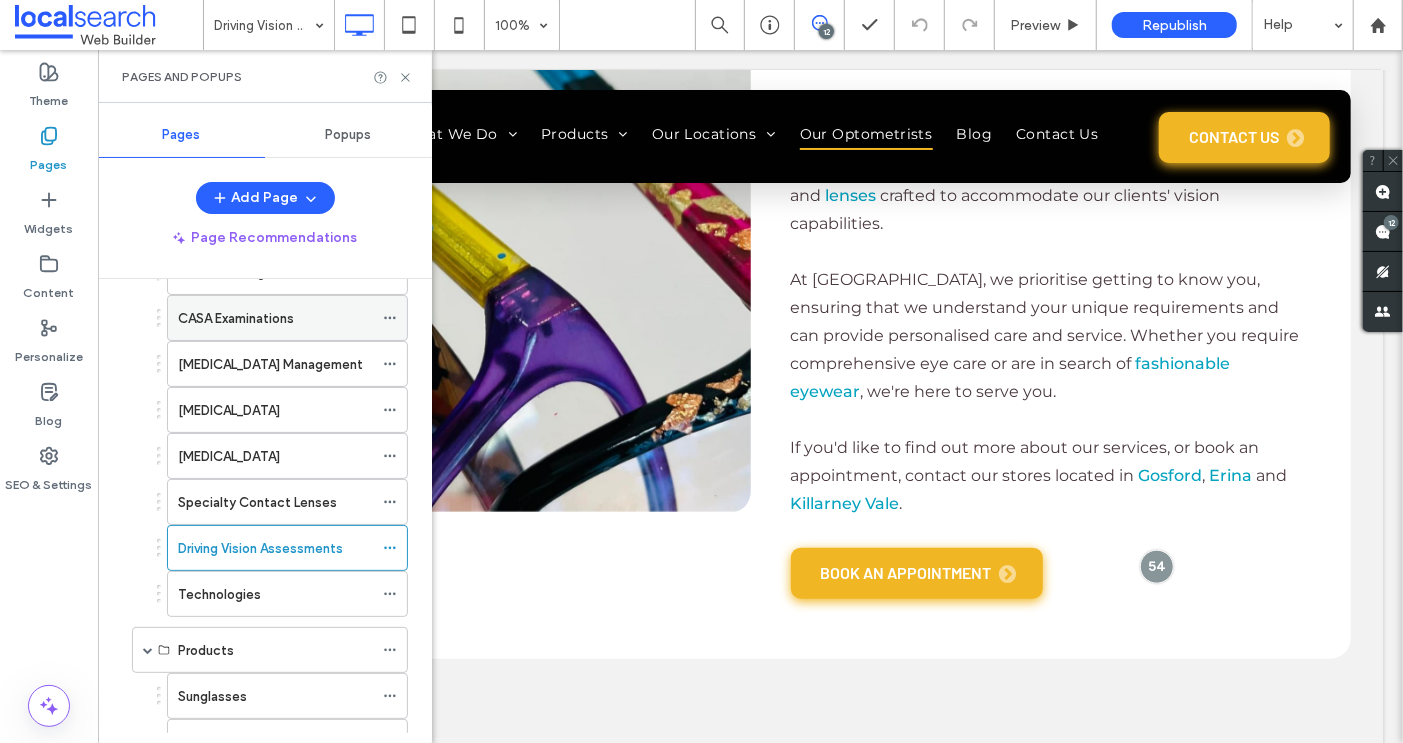
scroll to position [228, 0]
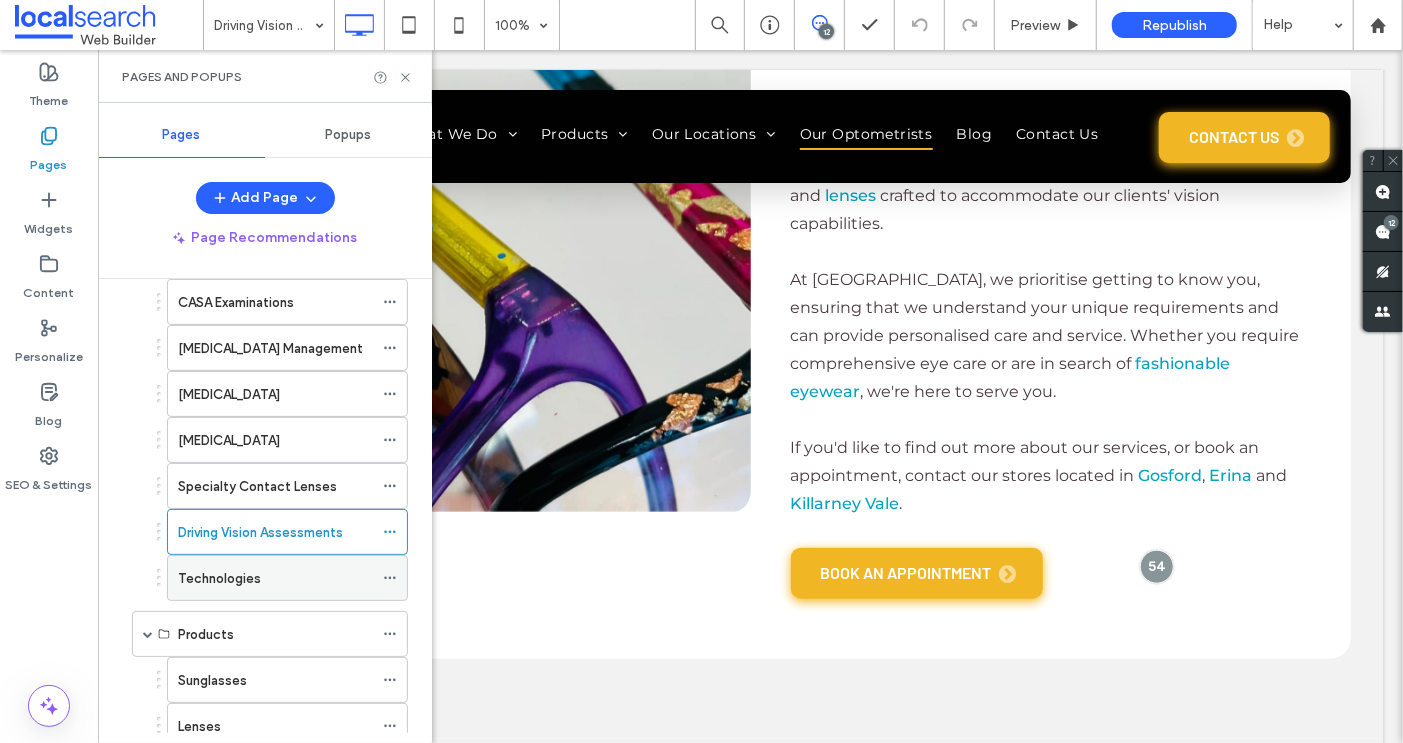
click at [228, 564] on label "Technologies" at bounding box center [219, 578] width 83 height 35
click at [408, 76] on icon at bounding box center [405, 77] width 15 height 15
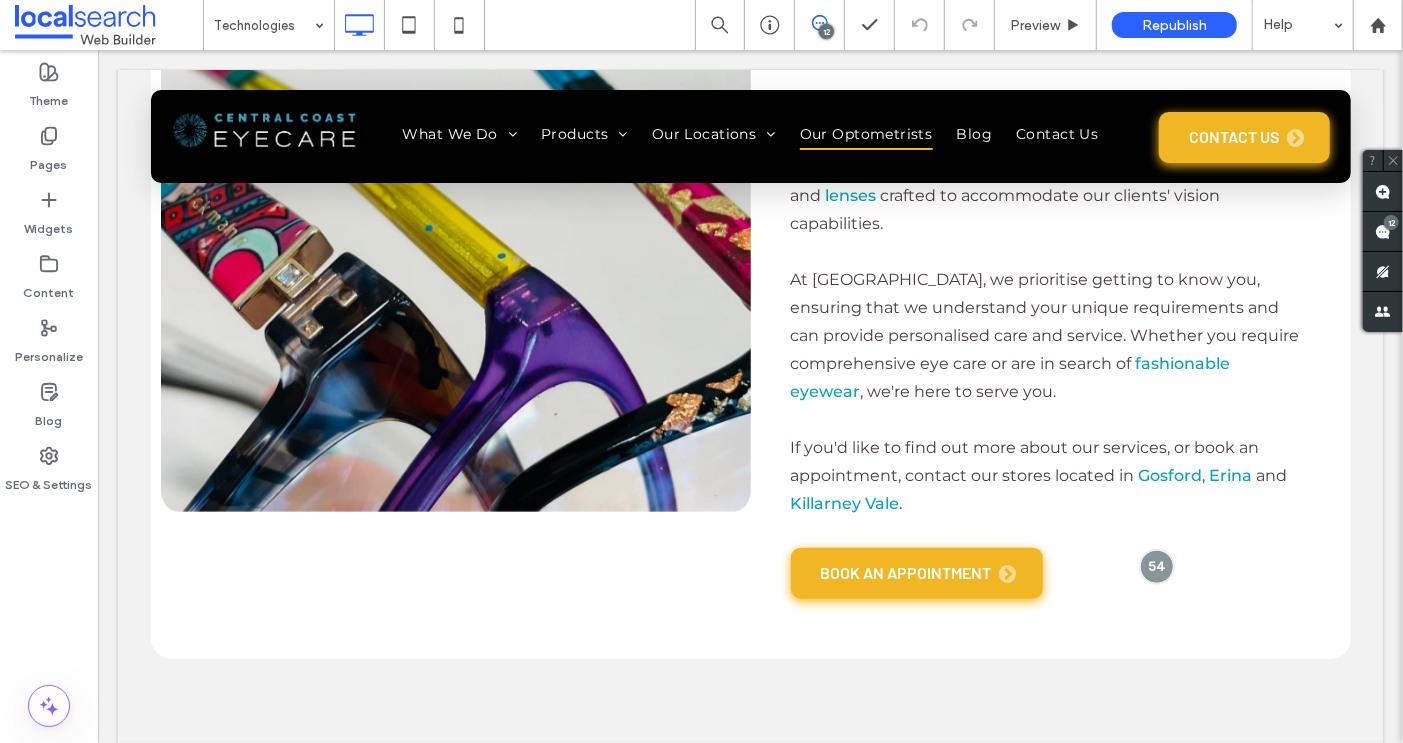
type input "**********"
type input "**"
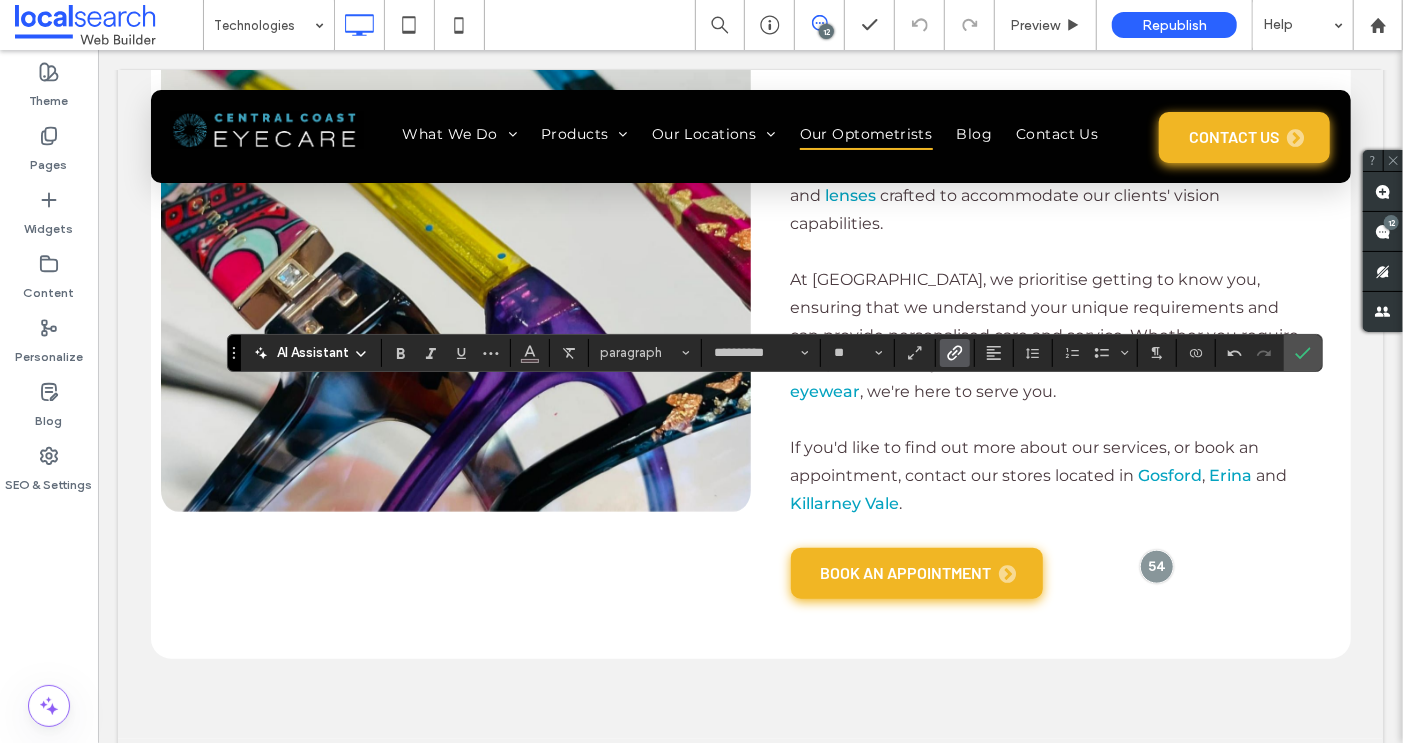
click at [955, 345] on icon "Link" at bounding box center [955, 353] width 16 height 16
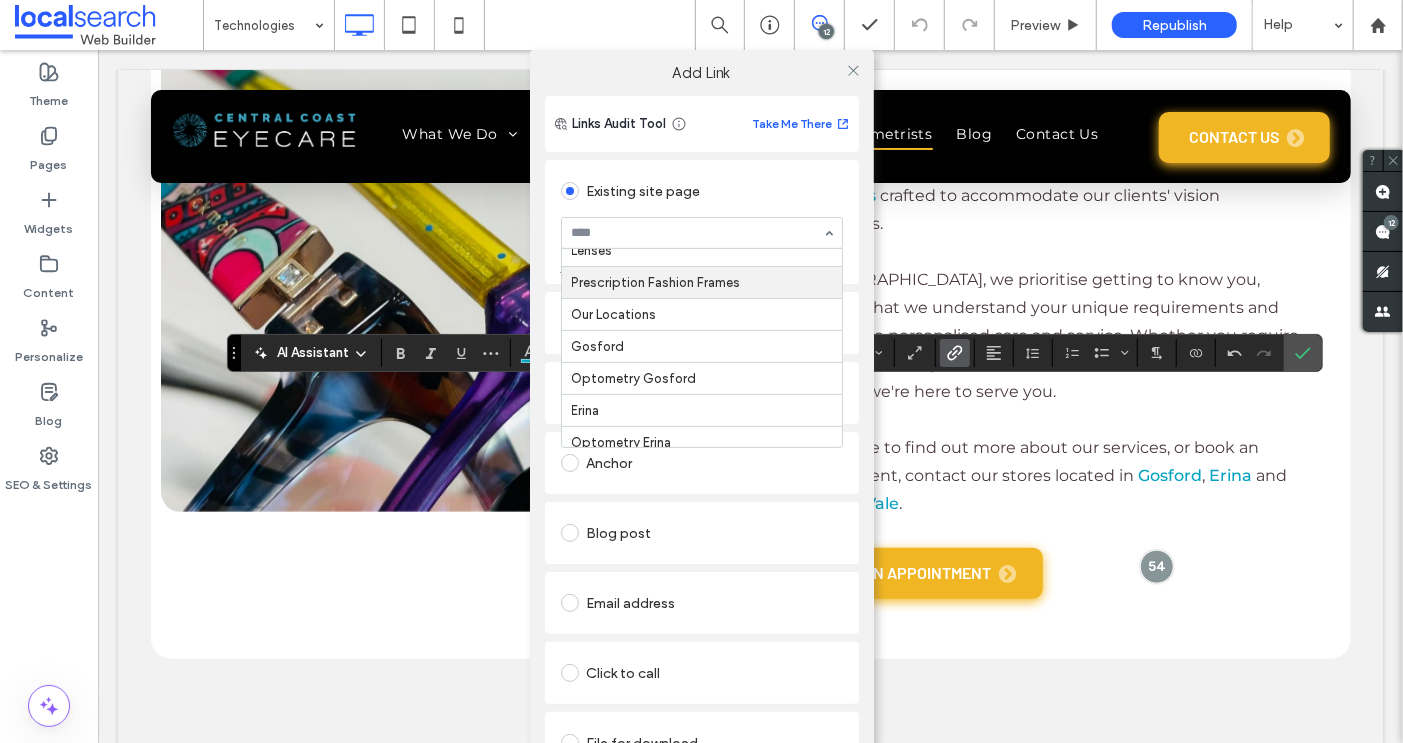
scroll to position [367, 0]
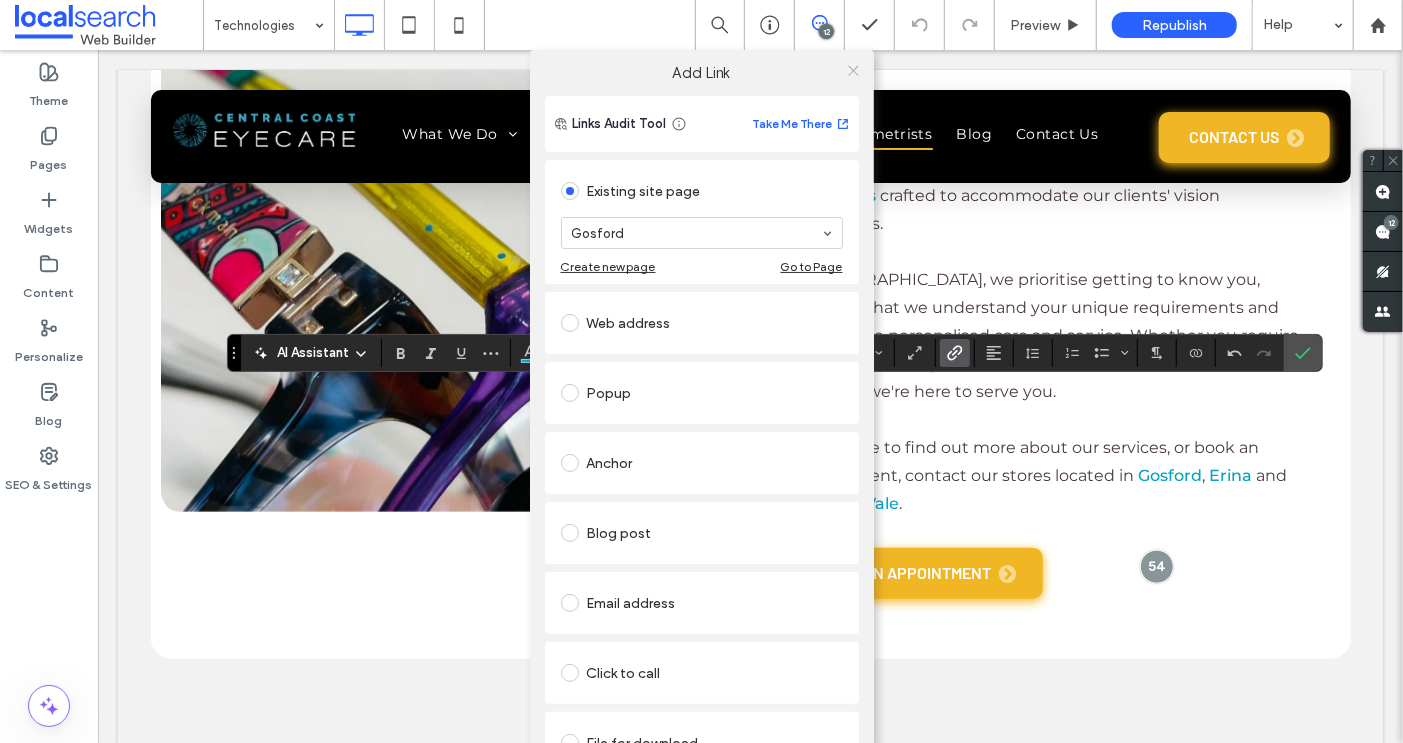
click at [847, 66] on icon at bounding box center [853, 70] width 15 height 15
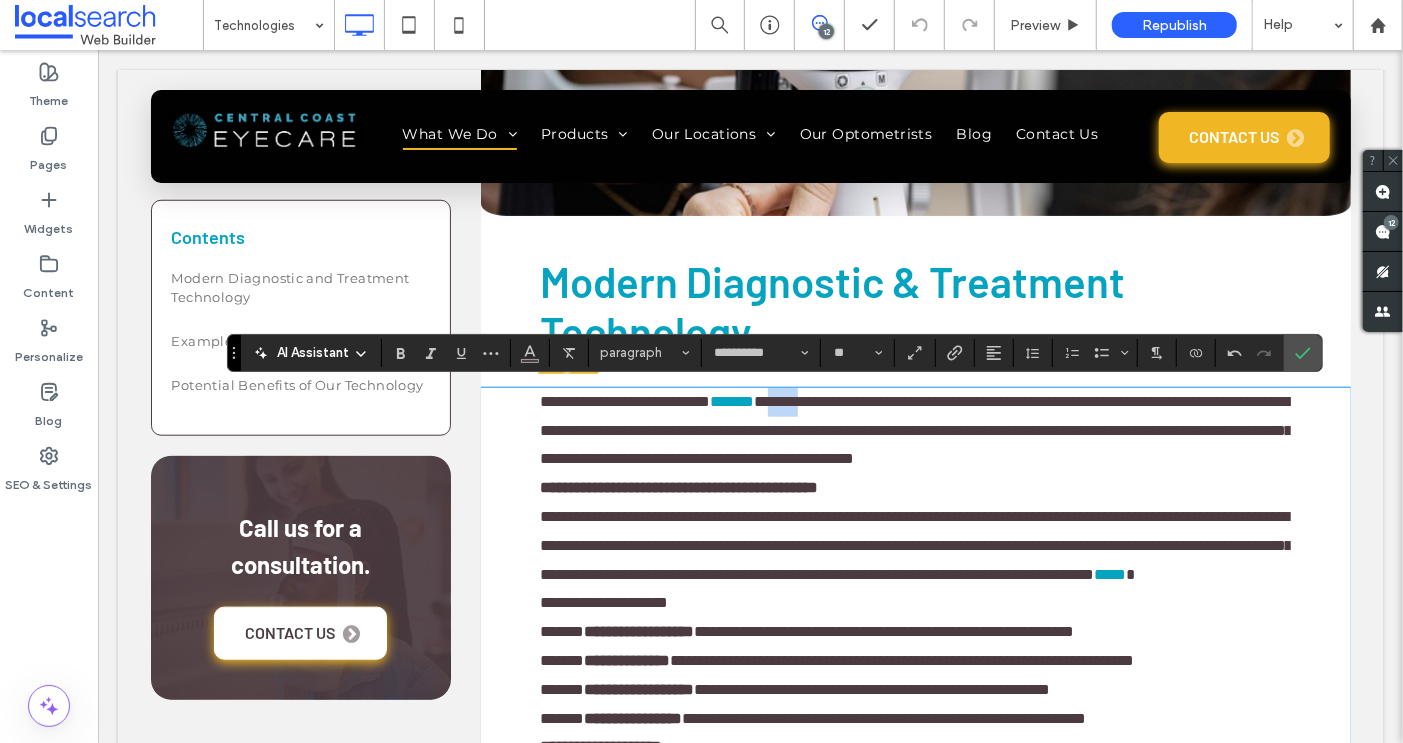
click at [851, 393] on span "**********" at bounding box center [917, 429] width 755 height 73
click at [959, 343] on label "Link" at bounding box center [955, 353] width 30 height 28
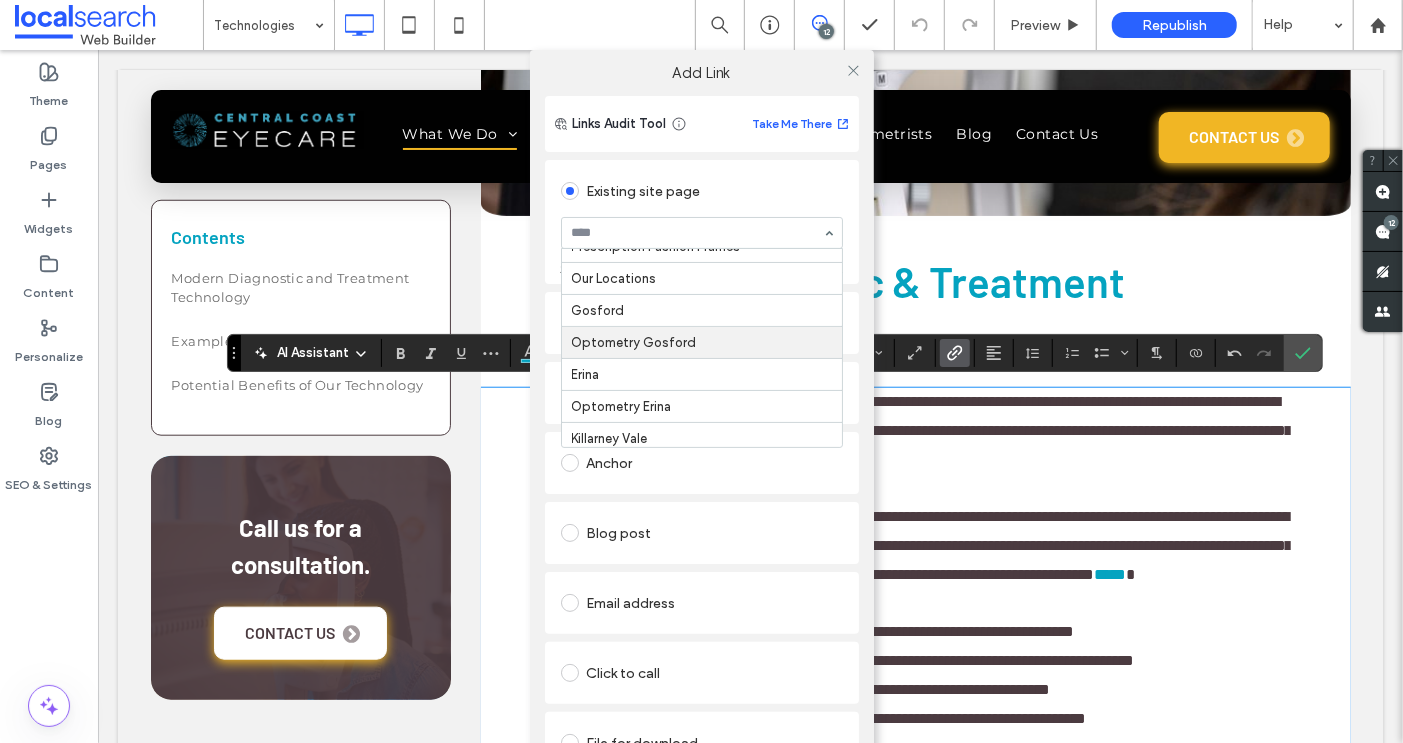
scroll to position [406, 0]
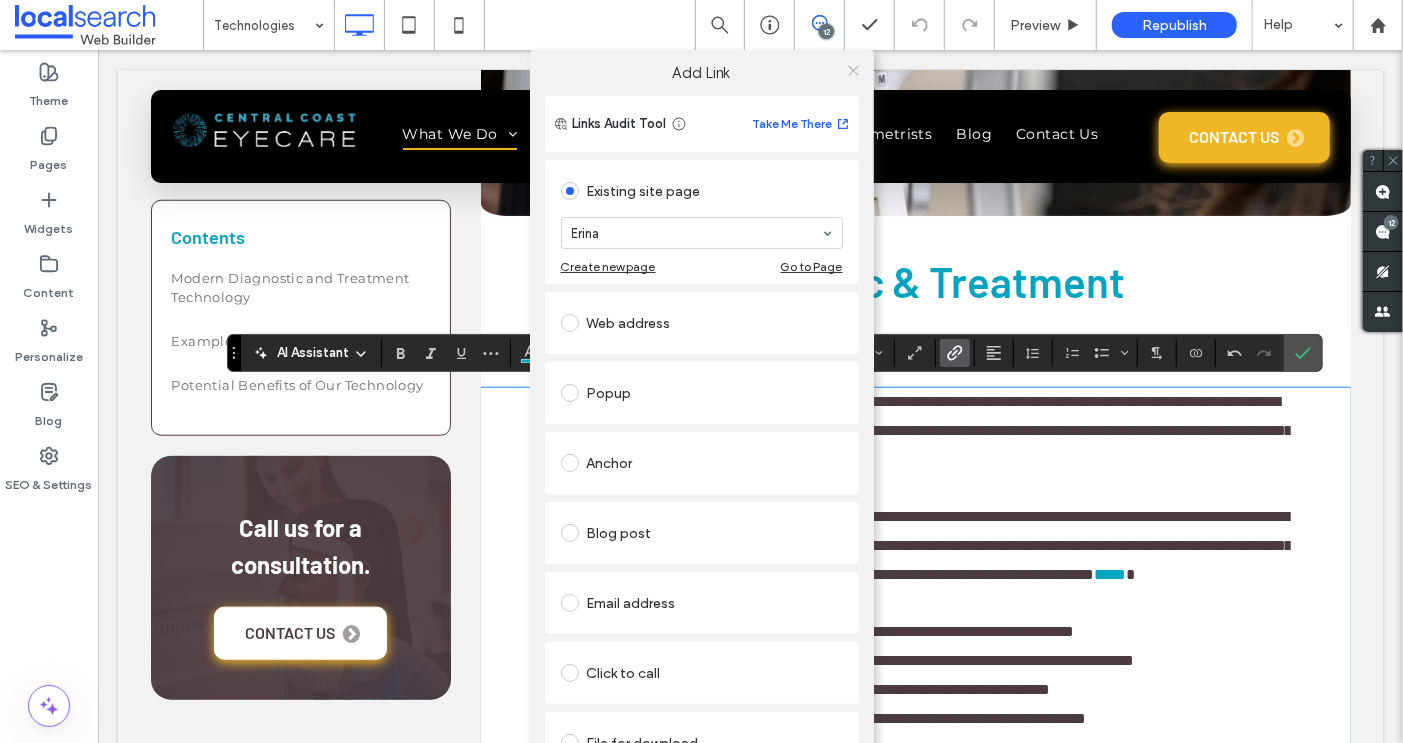
click at [846, 68] on icon at bounding box center [853, 70] width 15 height 15
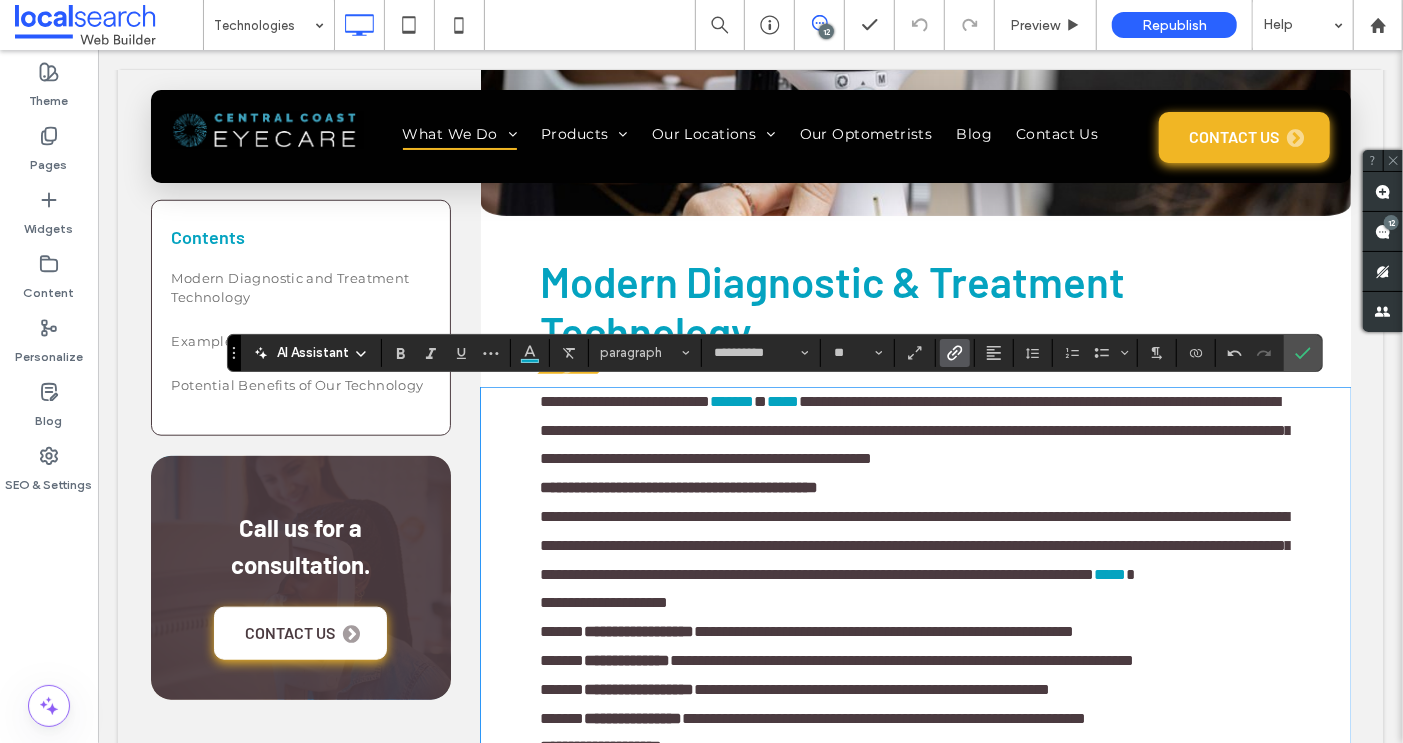
click at [916, 394] on span "**********" at bounding box center [916, 429] width 752 height 73
click at [955, 337] on div "**********" at bounding box center [775, 353] width 1096 height 38
click at [951, 345] on icon "Link" at bounding box center [955, 353] width 16 height 16
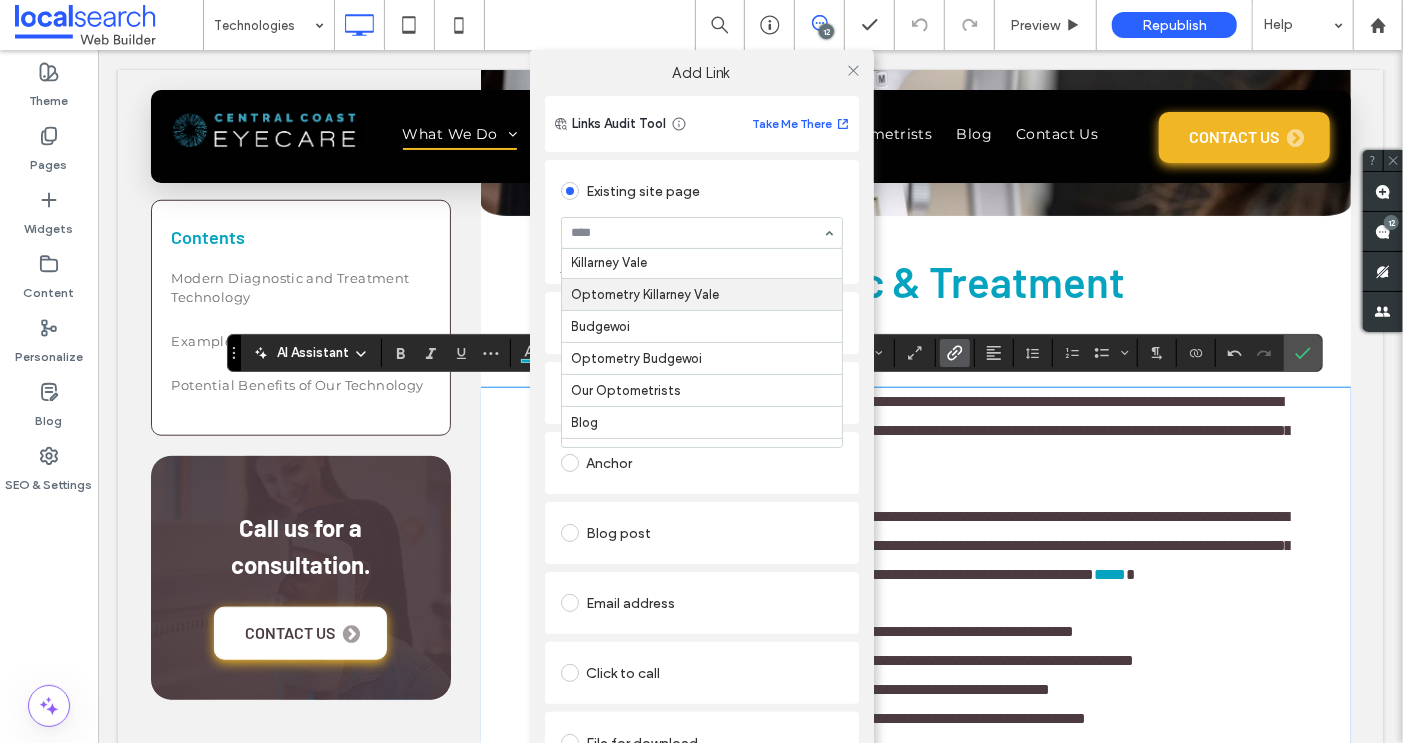
scroll to position [586, 0]
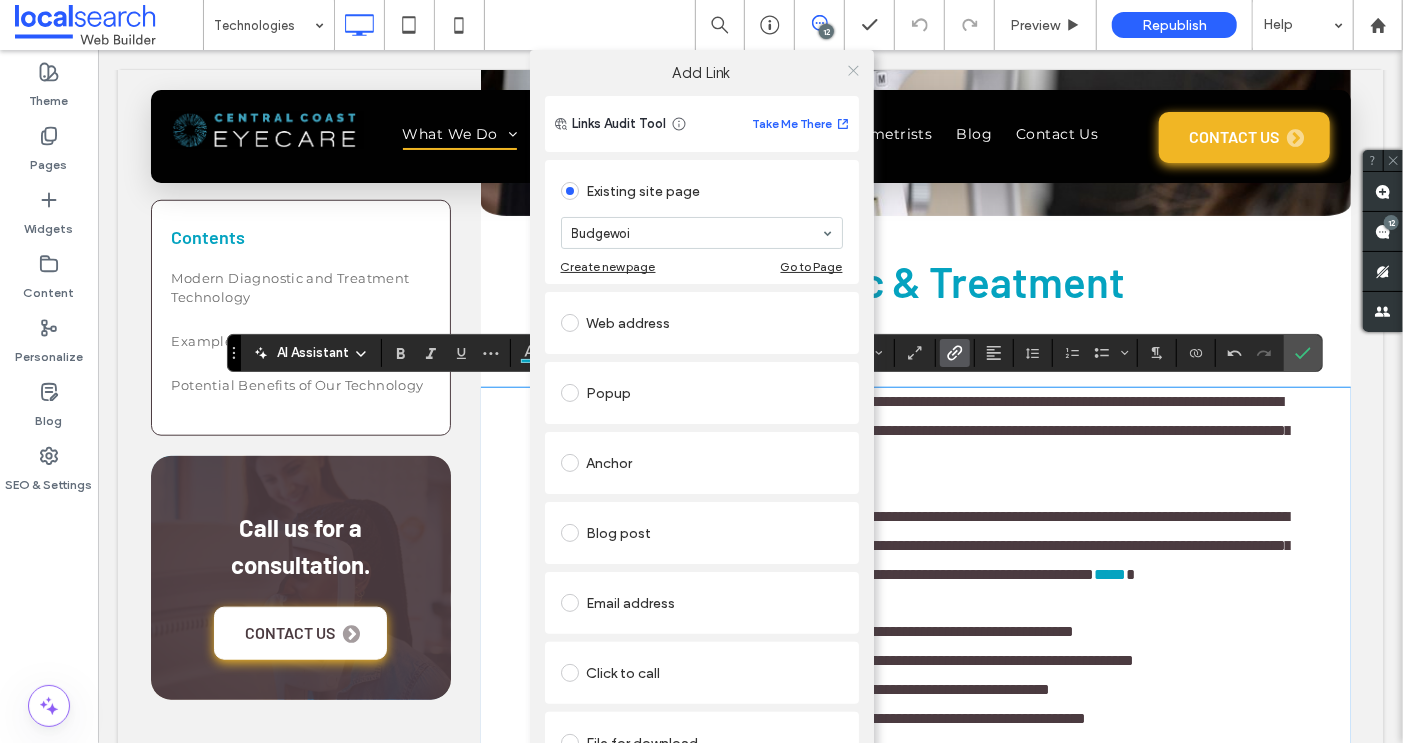
click at [846, 71] on icon at bounding box center [853, 70] width 15 height 15
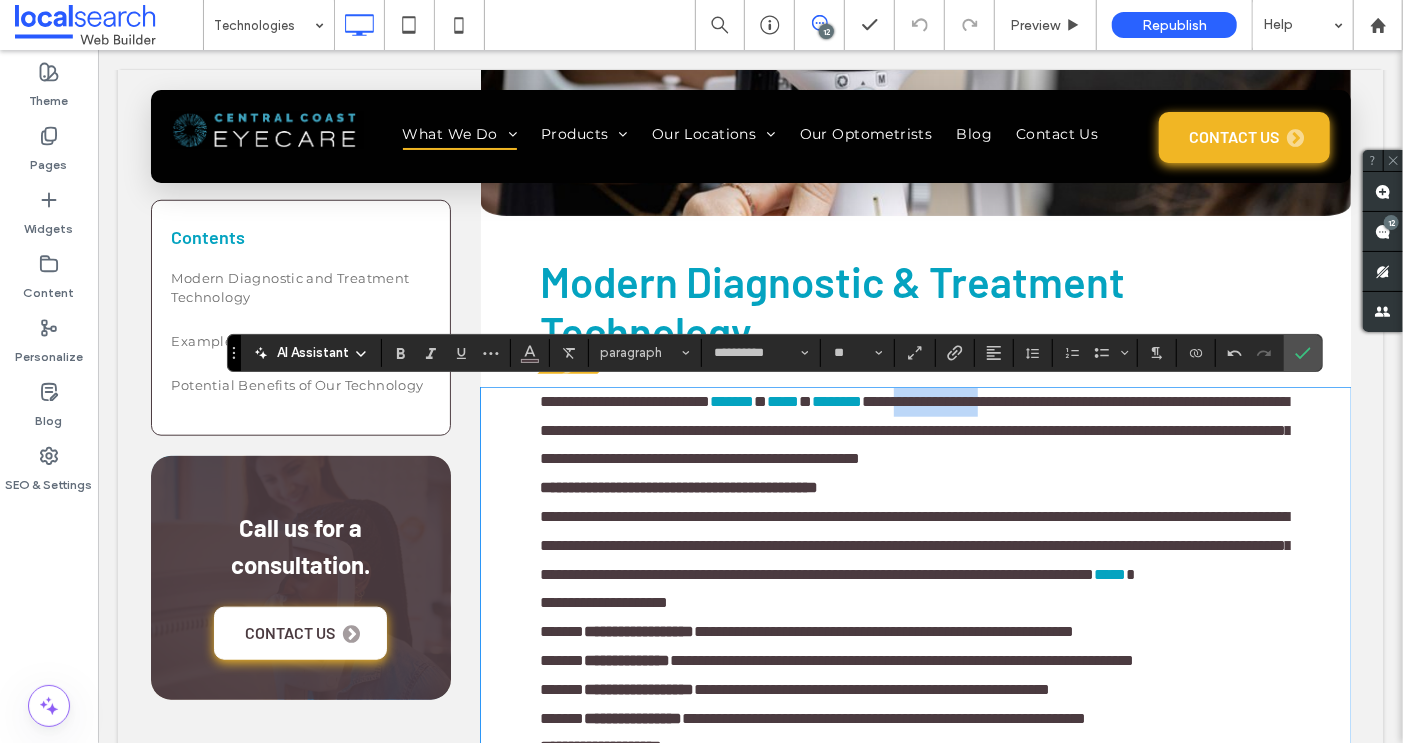
drag, startPoint x: 1109, startPoint y: 399, endPoint x: 1004, endPoint y: 400, distance: 105.0
click at [1004, 400] on span "**********" at bounding box center [916, 429] width 752 height 73
click at [954, 354] on icon "Link" at bounding box center [955, 353] width 16 height 16
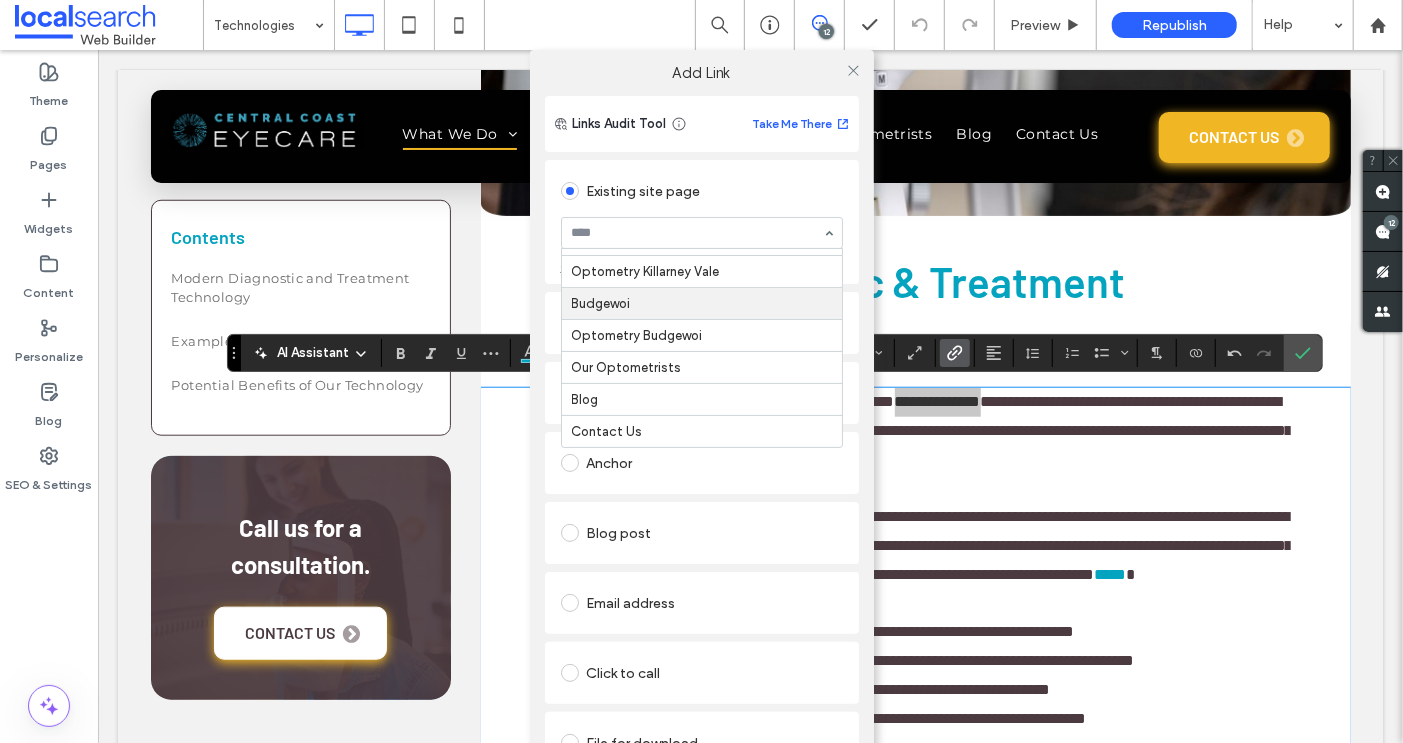
scroll to position [570, 0]
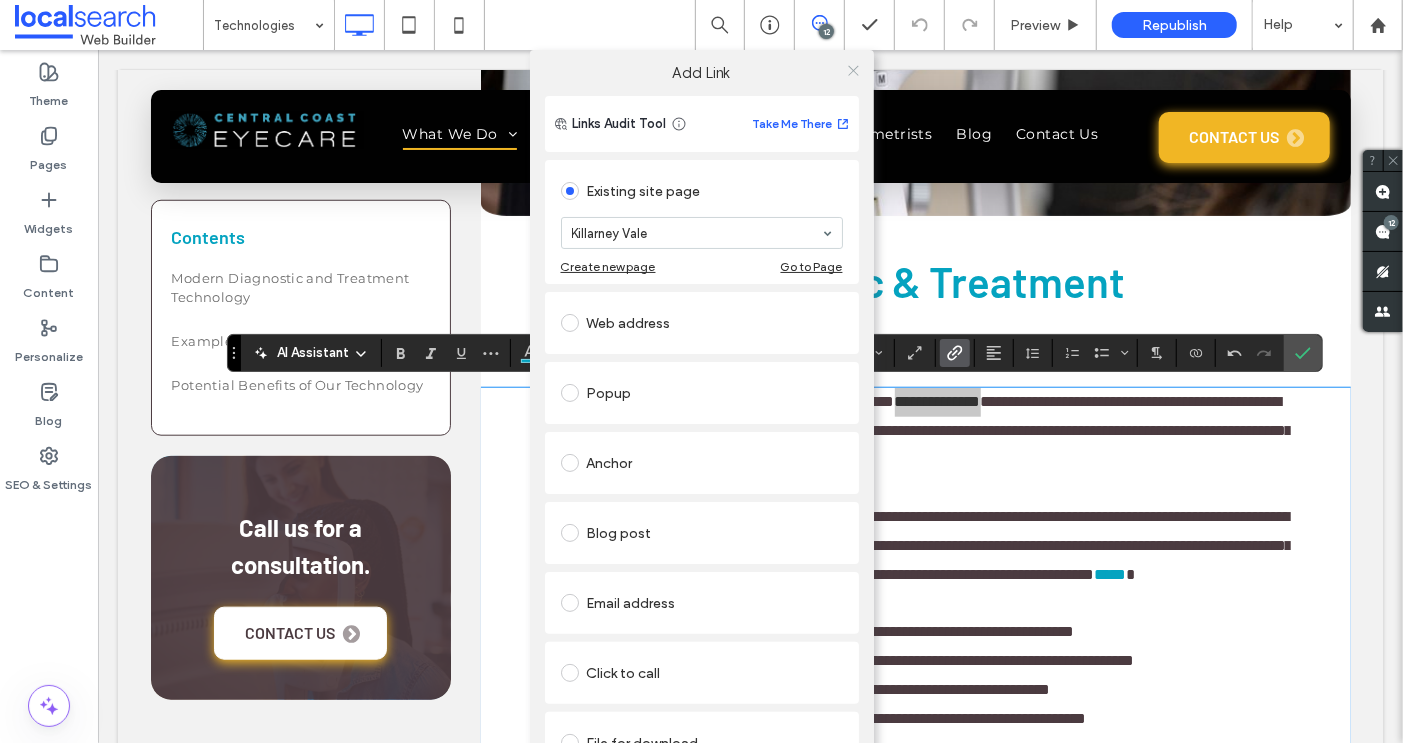
click at [849, 72] on icon at bounding box center [853, 70] width 15 height 15
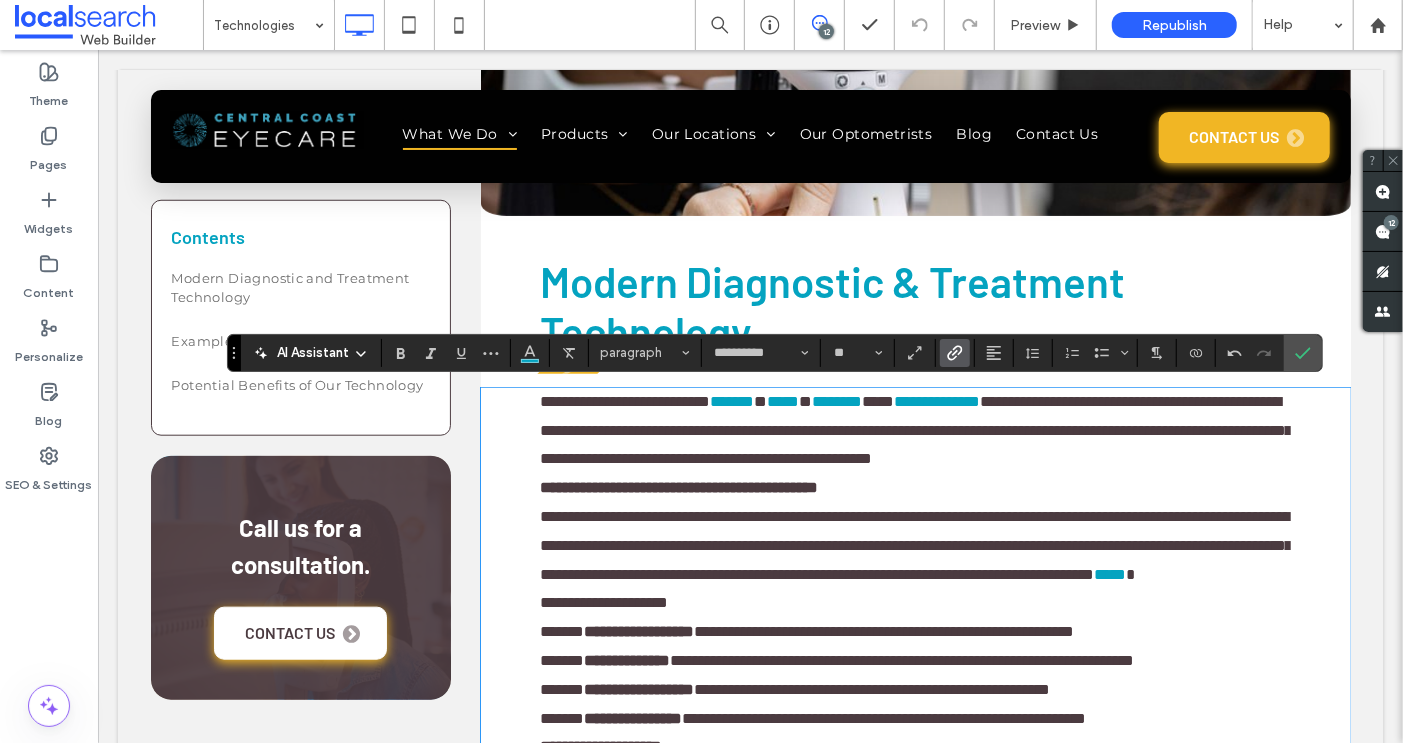
click at [884, 473] on p "**********" at bounding box center [915, 430] width 750 height 86
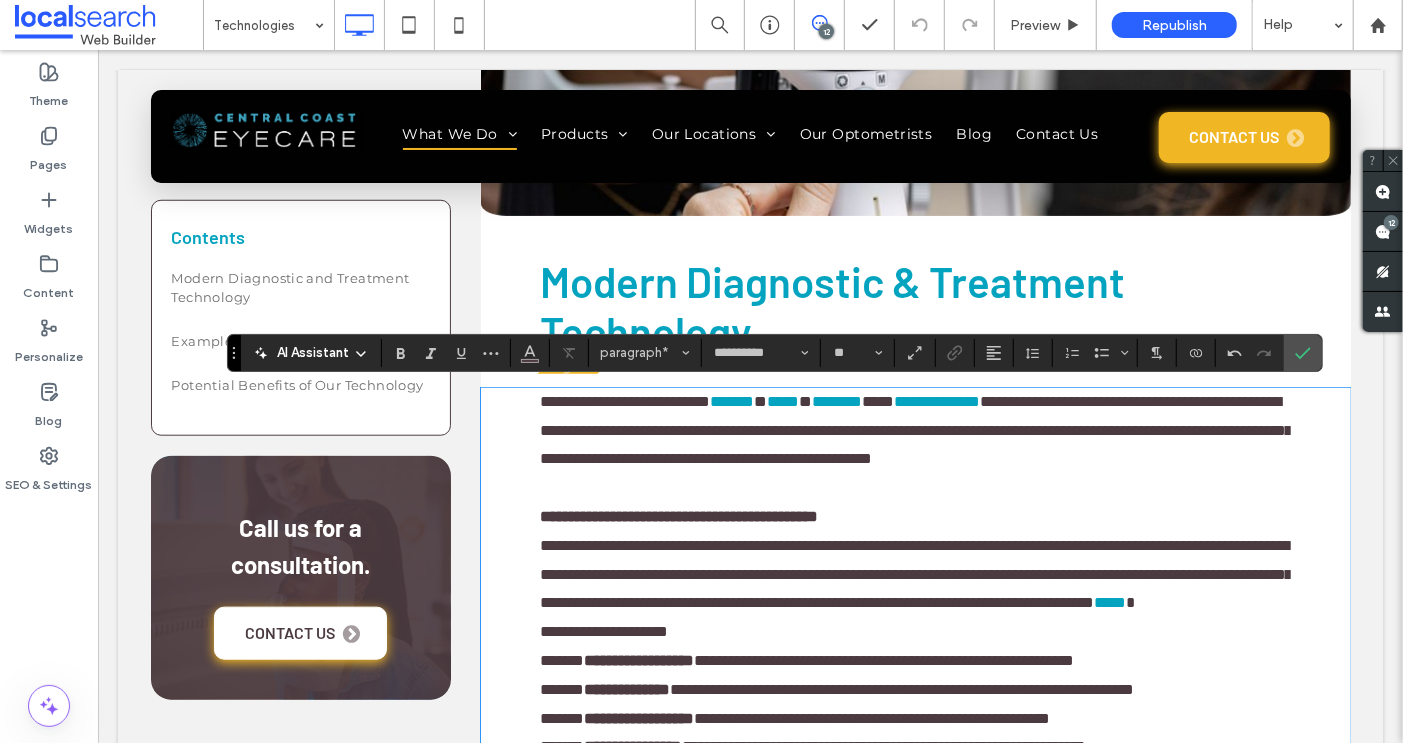
click at [941, 531] on p "**********" at bounding box center [915, 516] width 750 height 29
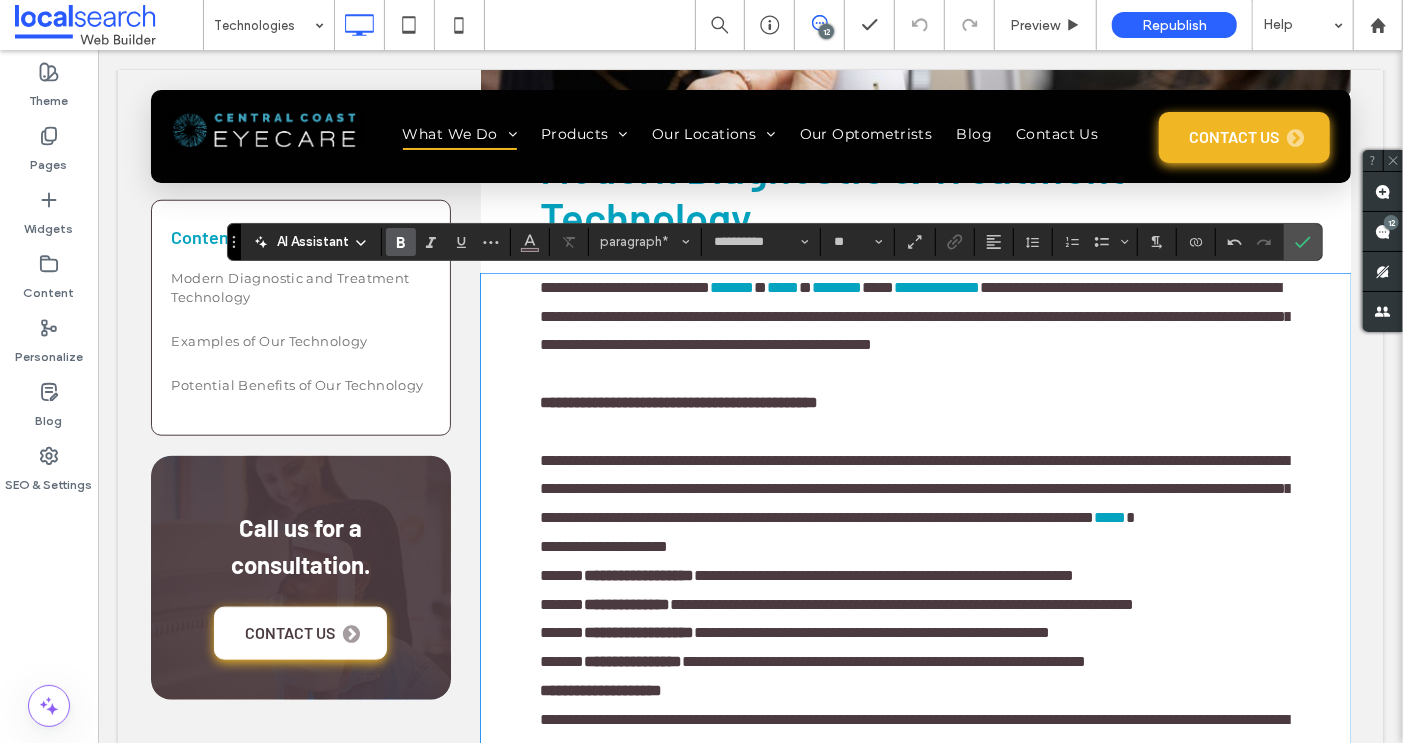
scroll to position [1000, 0]
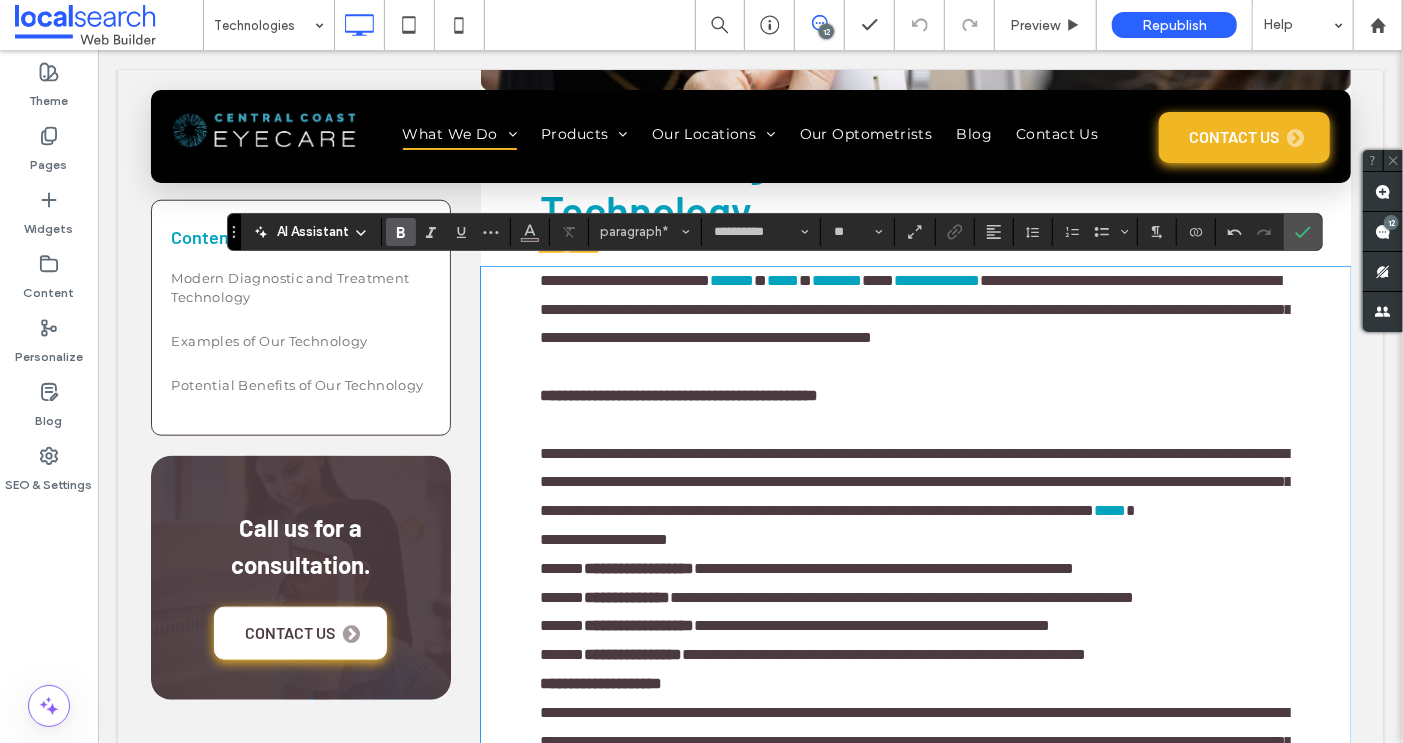
click at [972, 516] on span "**********" at bounding box center [916, 481] width 752 height 73
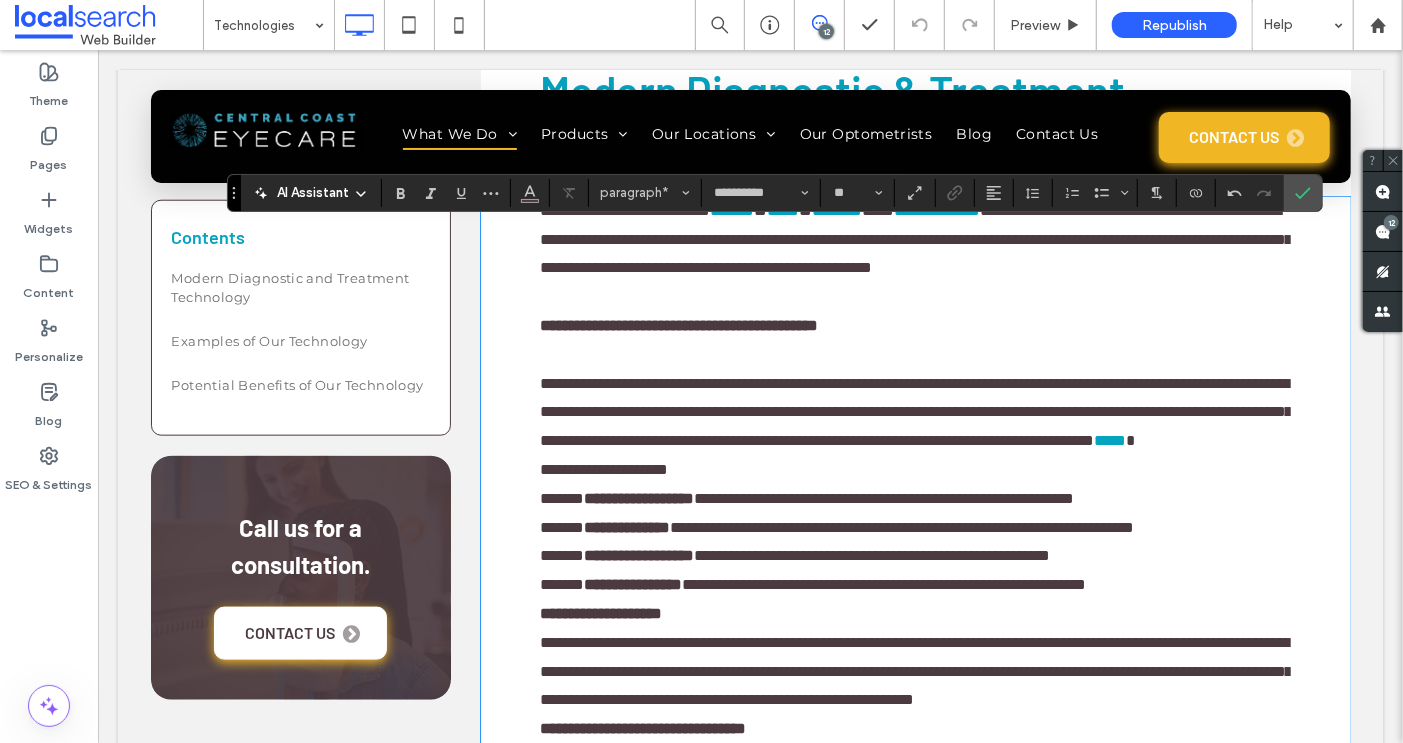
scroll to position [1073, 0]
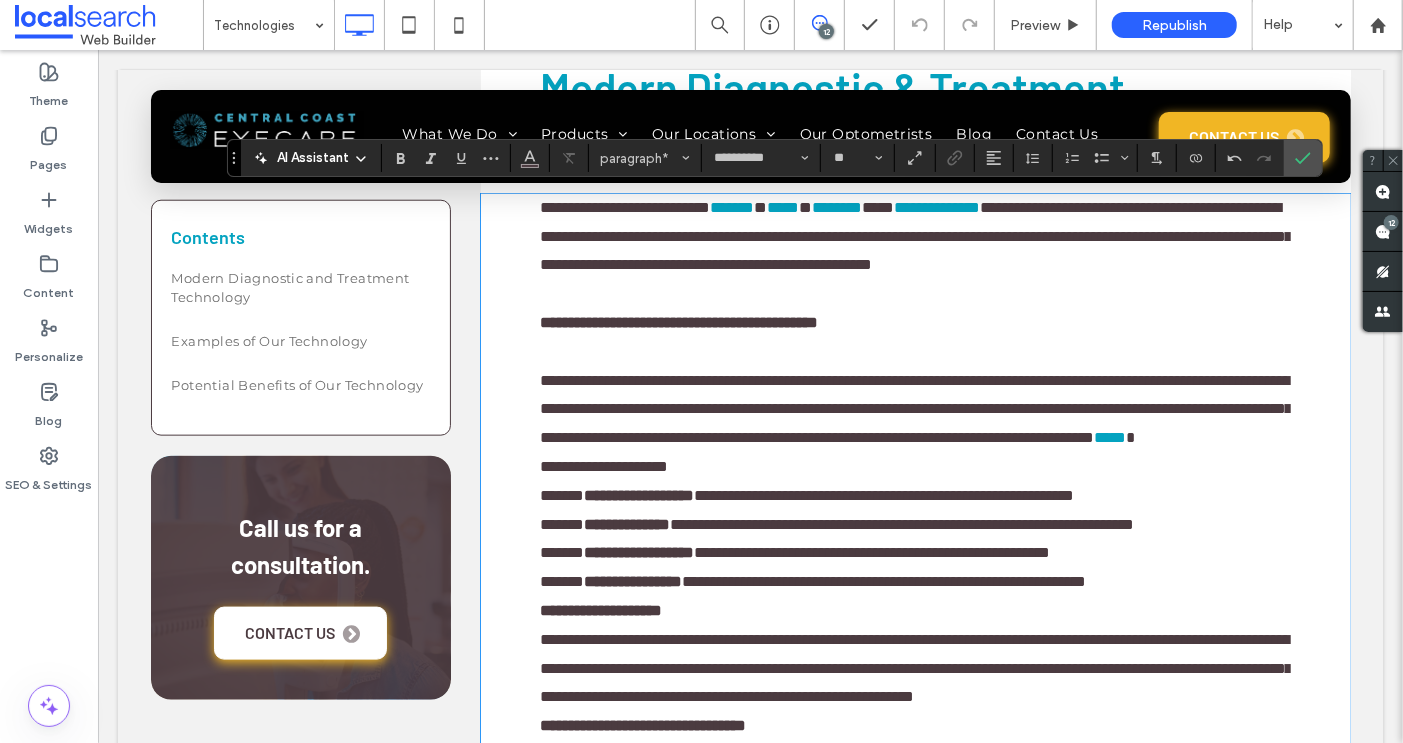
click at [1135, 452] on p "**********" at bounding box center [915, 409] width 750 height 86
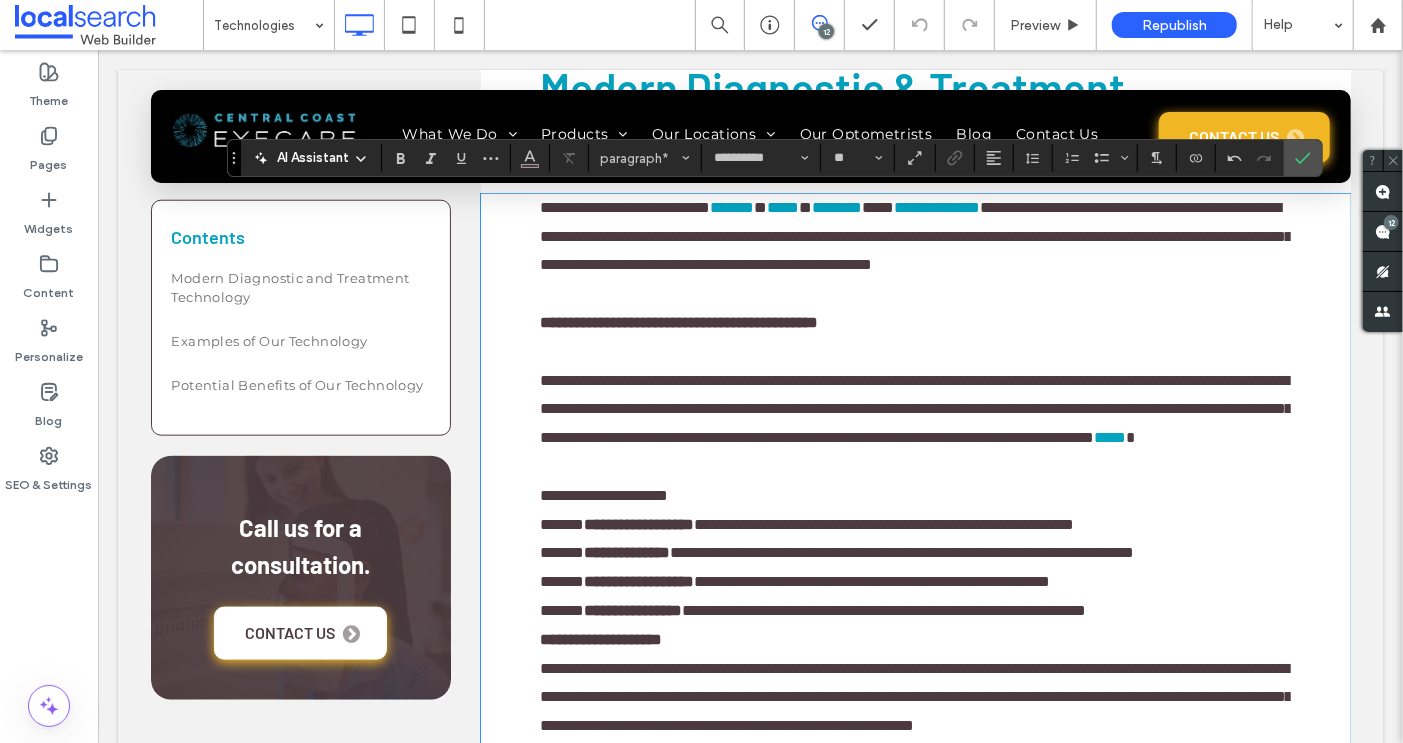
click at [734, 510] on p "**********" at bounding box center [915, 495] width 750 height 29
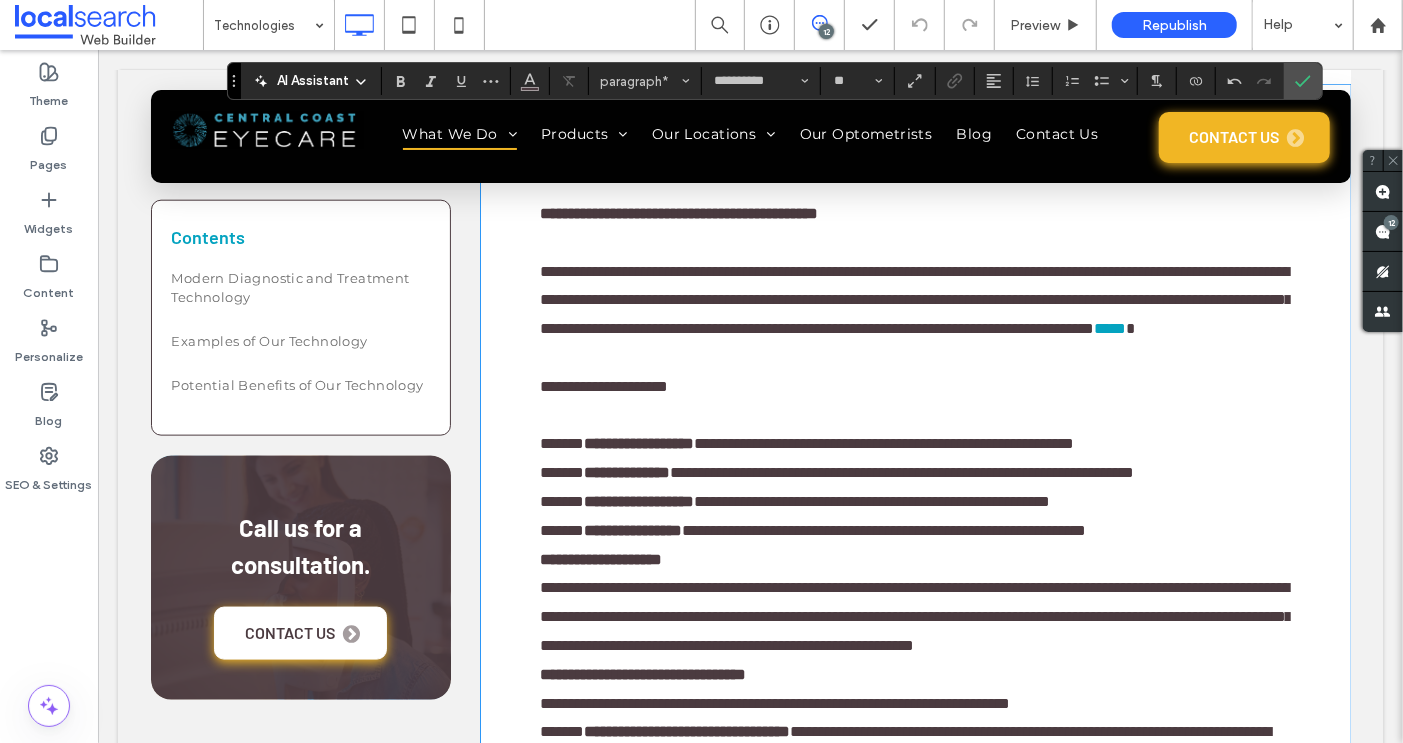
scroll to position [1186, 0]
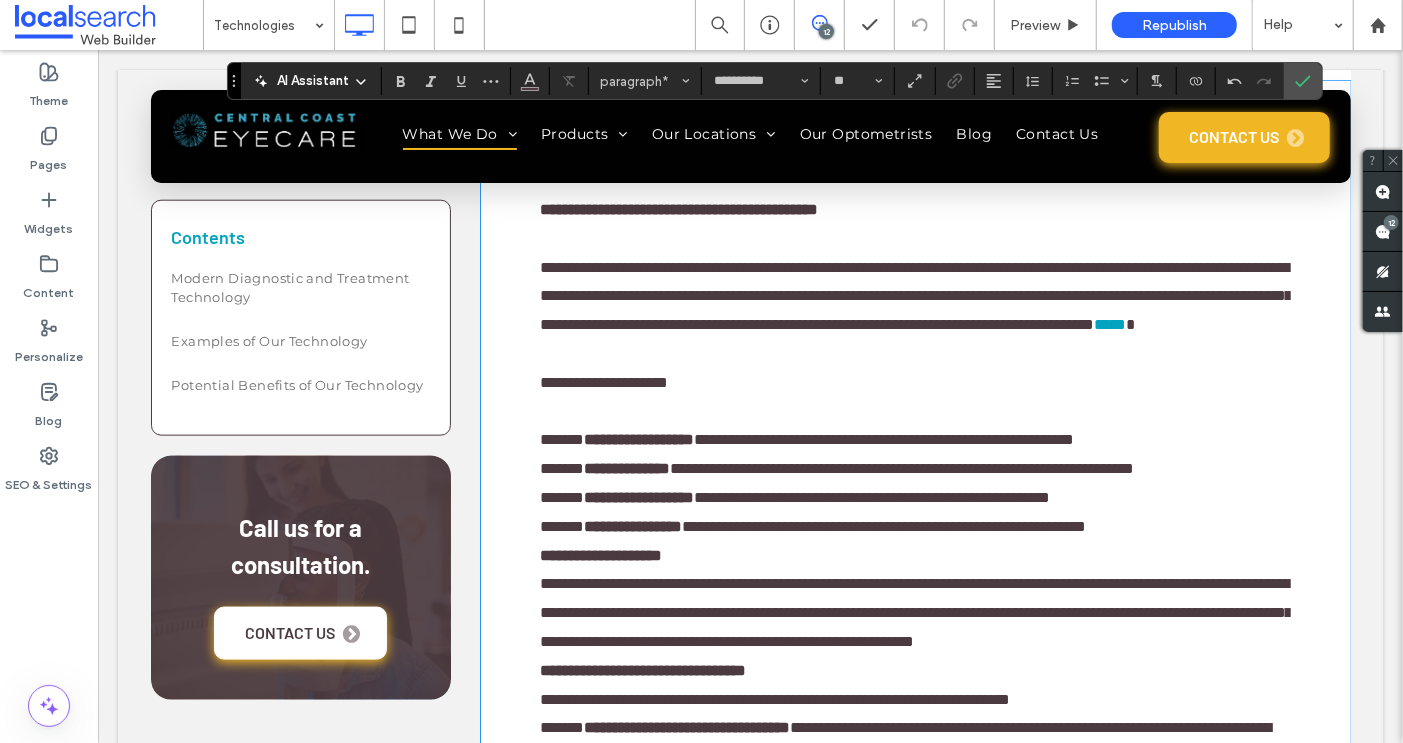
click at [664, 475] on strong "**********" at bounding box center [627, 467] width 86 height 15
click at [1236, 541] on p "**********" at bounding box center [915, 526] width 750 height 29
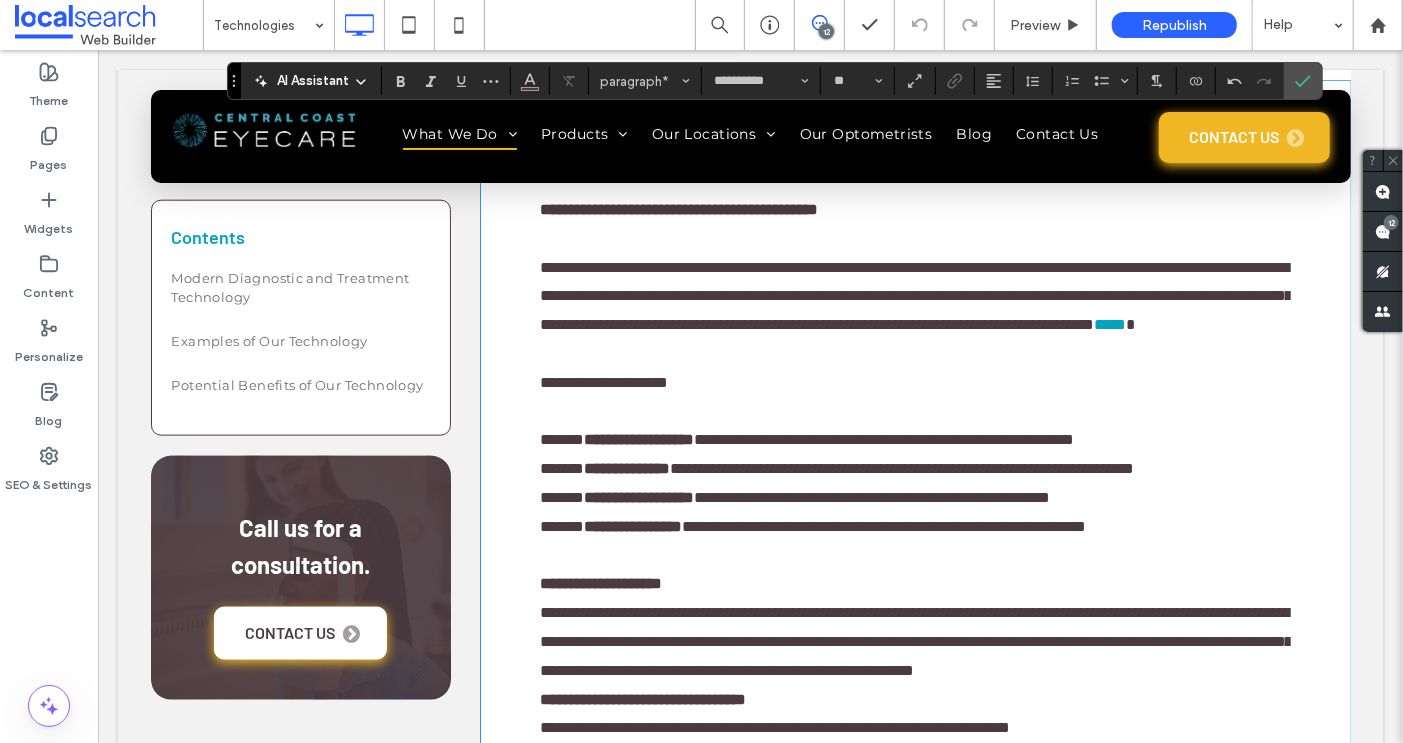
click at [832, 598] on p "**********" at bounding box center [915, 583] width 750 height 29
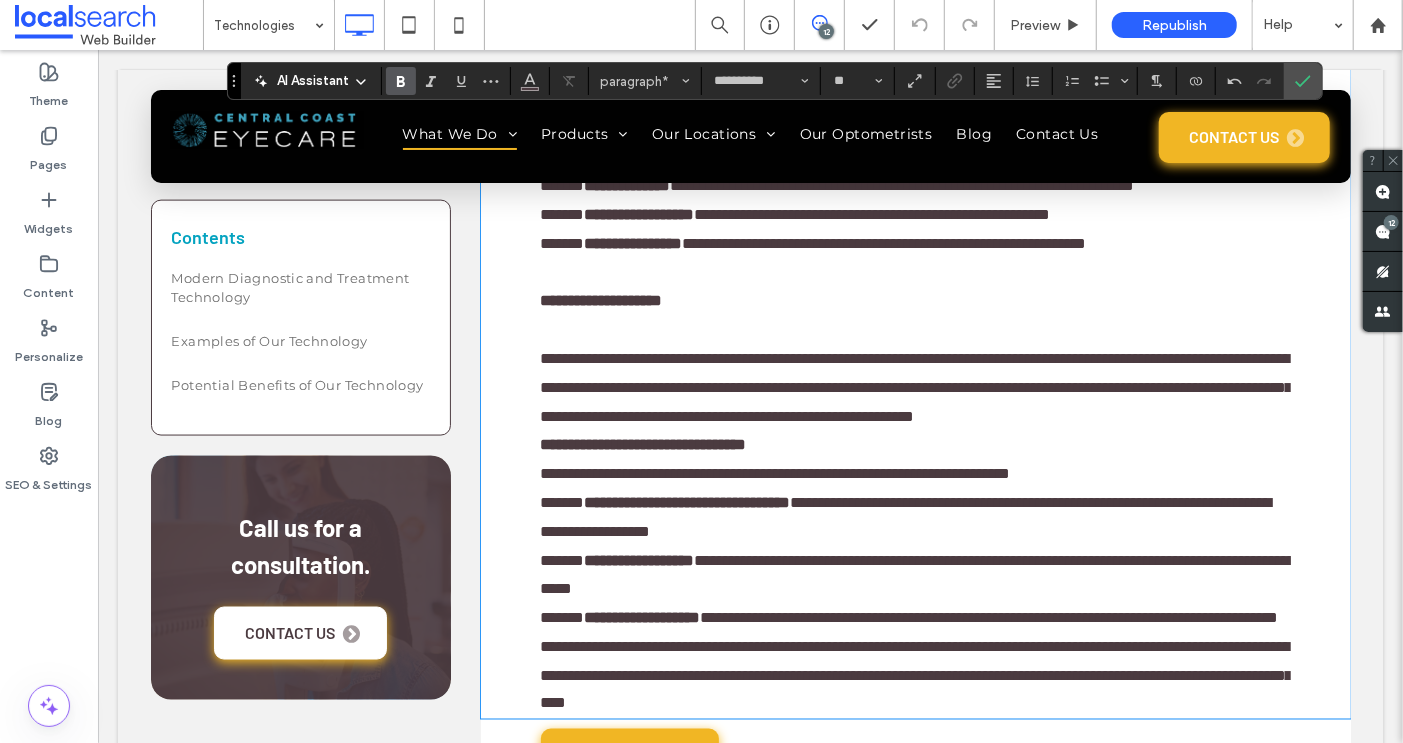
scroll to position [1474, 0]
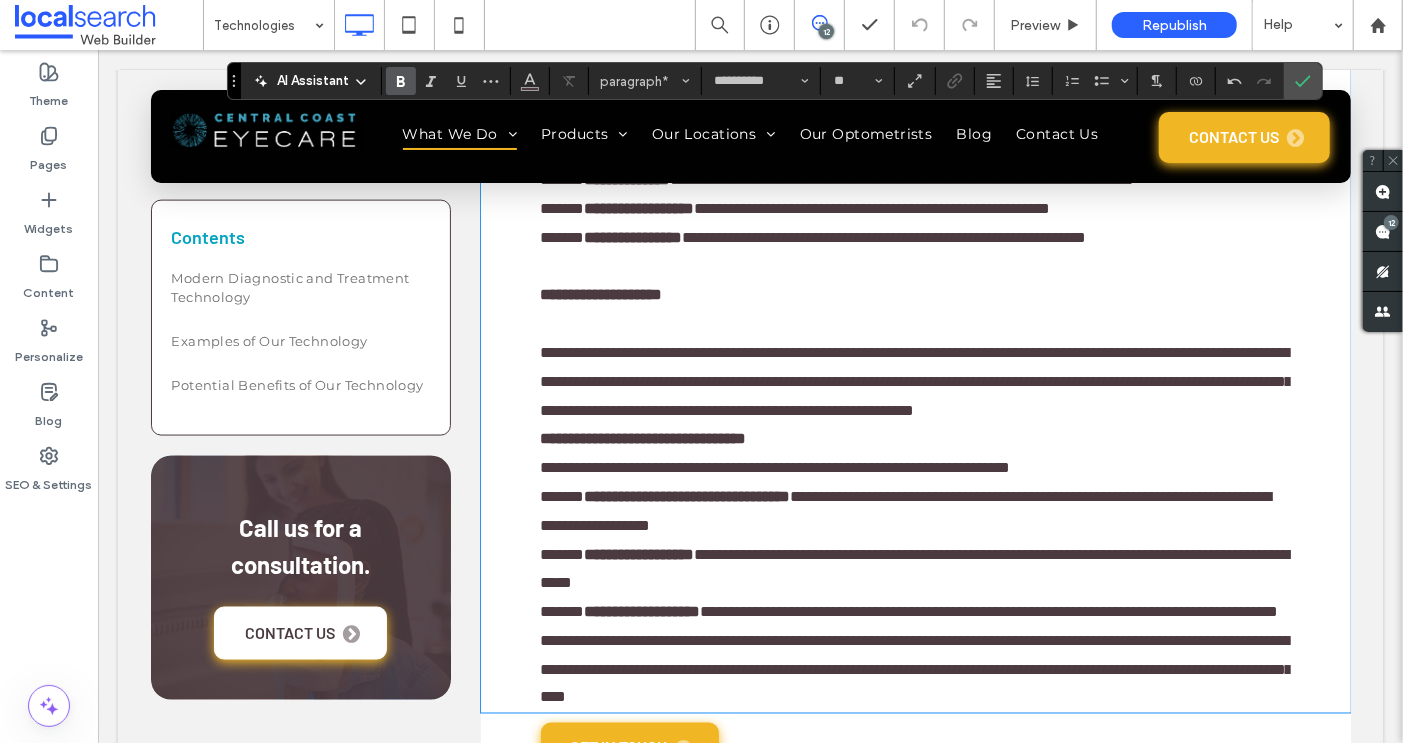
click at [876, 424] on p "**********" at bounding box center [915, 381] width 750 height 86
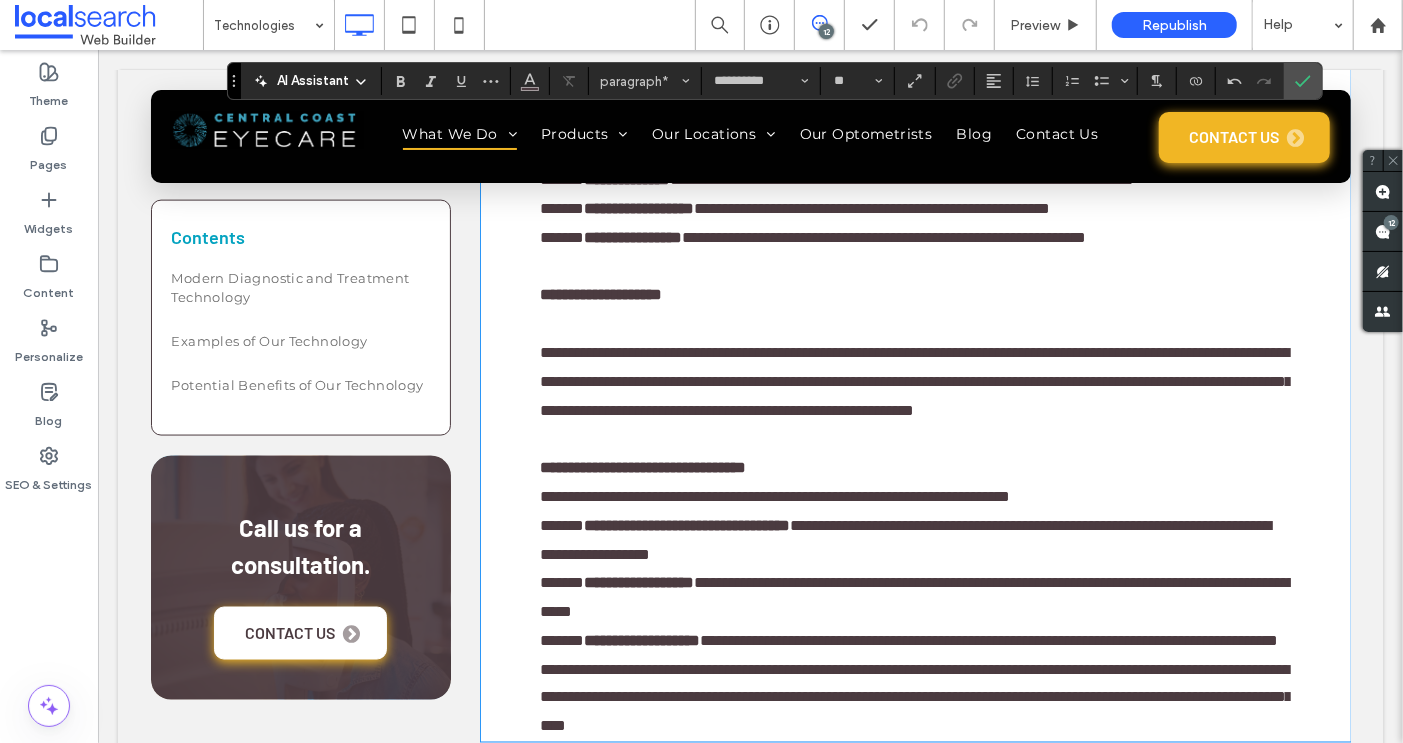
click at [1059, 417] on span "**********" at bounding box center [916, 380] width 752 height 73
click at [951, 482] on p "**********" at bounding box center [915, 467] width 750 height 29
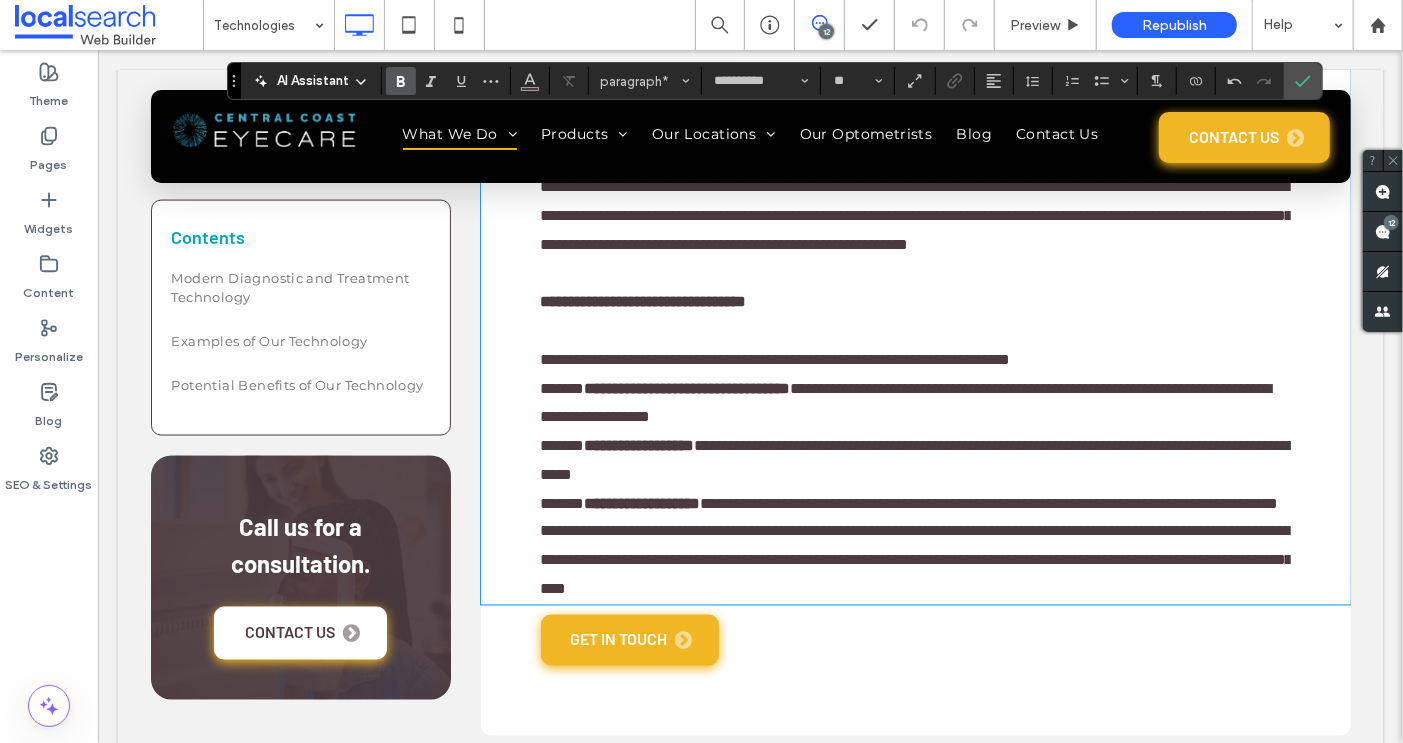
scroll to position [1648, 0]
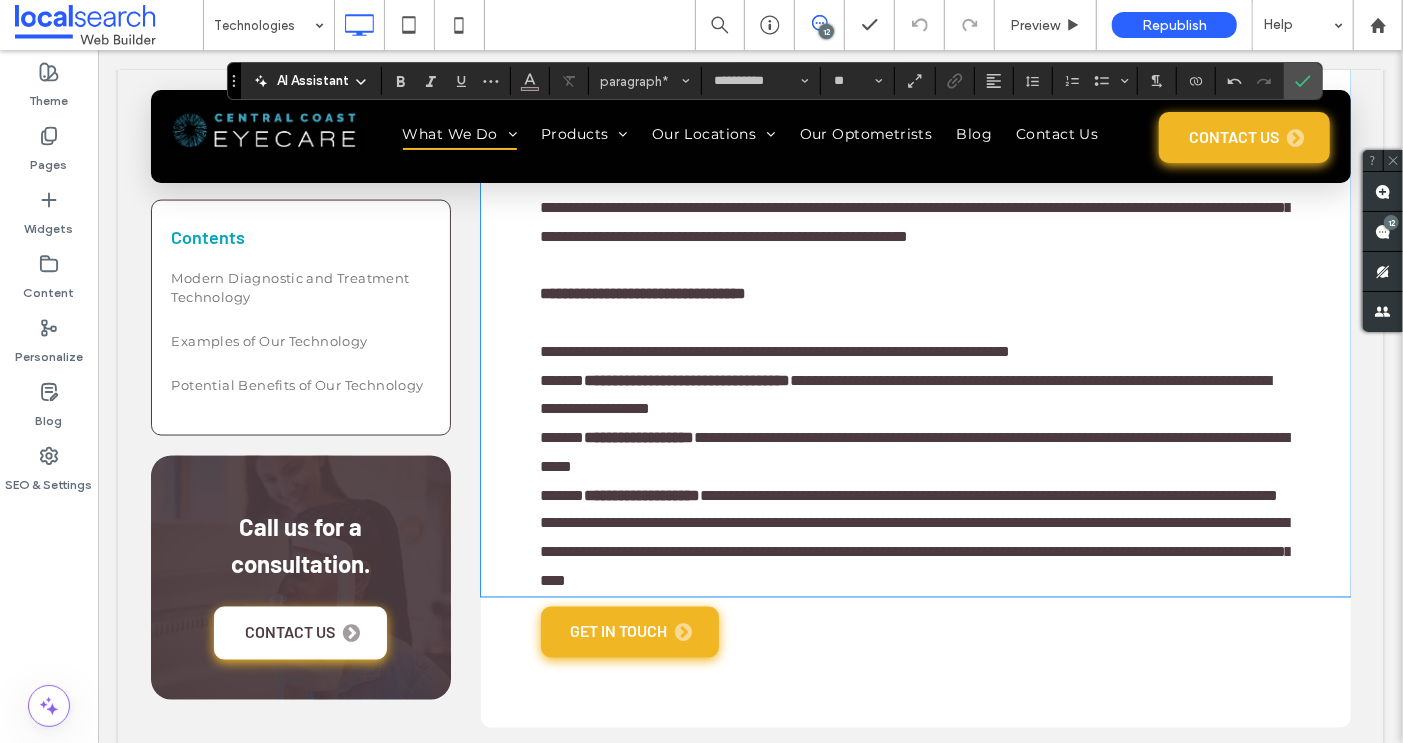
click at [1235, 366] on p "**********" at bounding box center [915, 351] width 750 height 29
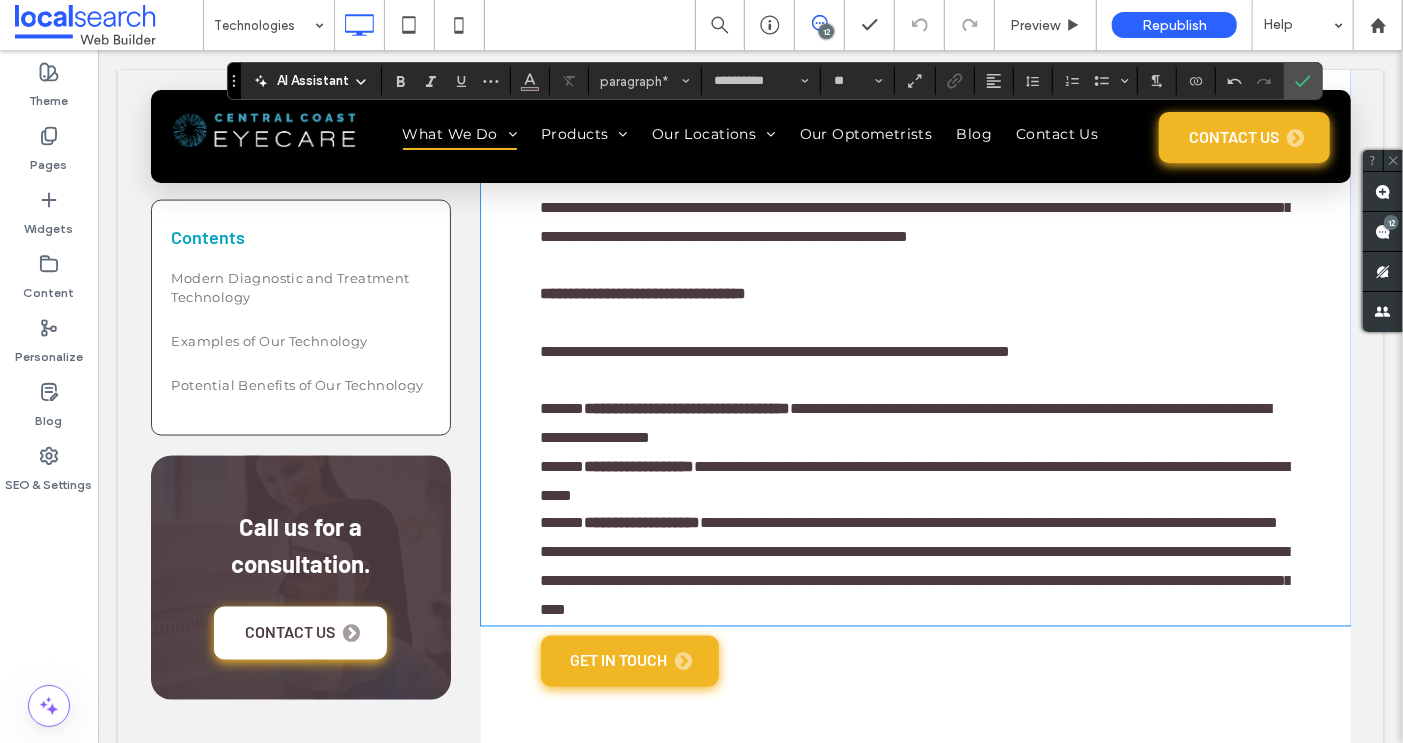
drag, startPoint x: 665, startPoint y: 527, endPoint x: 669, endPoint y: 549, distance: 22.4
click at [665, 444] on span "**********" at bounding box center [905, 422] width 731 height 44
click at [857, 538] on p "**********" at bounding box center [915, 523] width 750 height 29
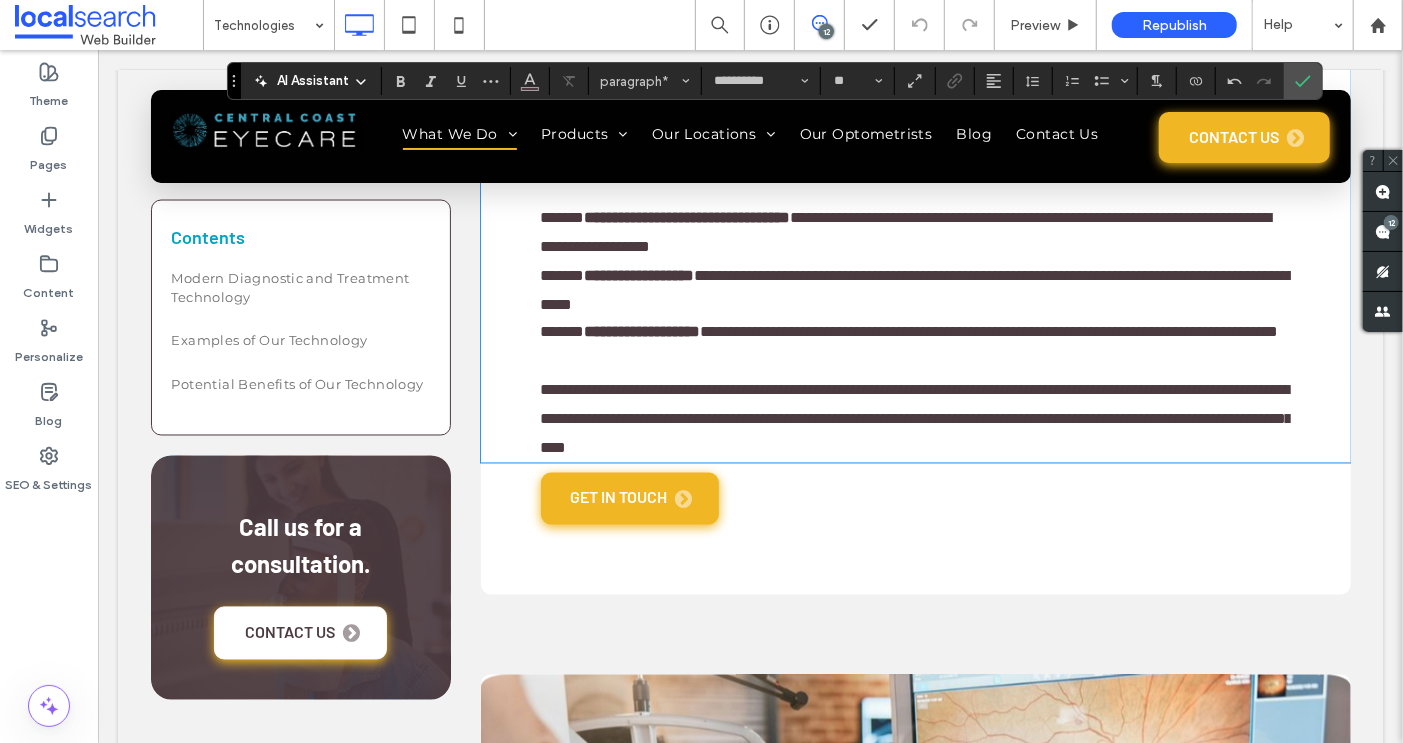
scroll to position [1848, 0]
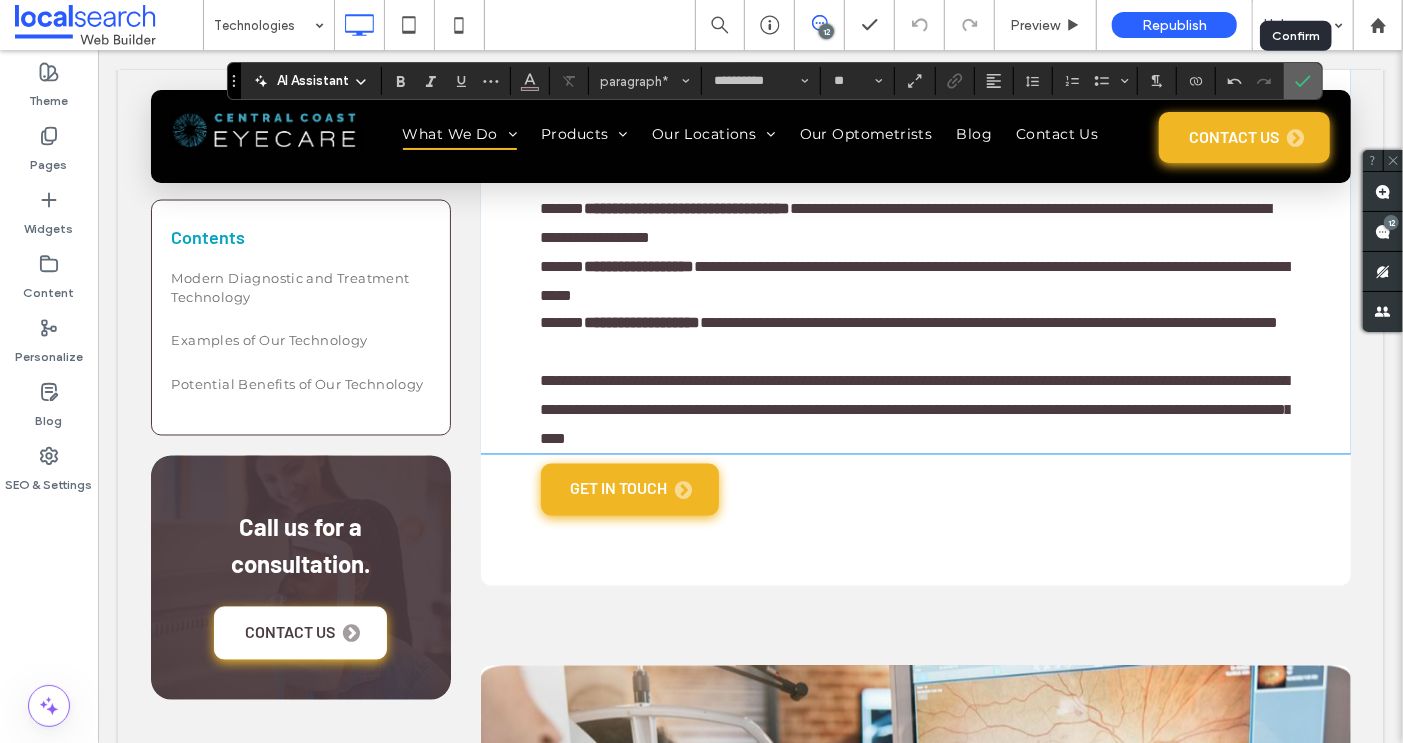
click at [1295, 82] on icon "Confirm" at bounding box center [1303, 81] width 16 height 16
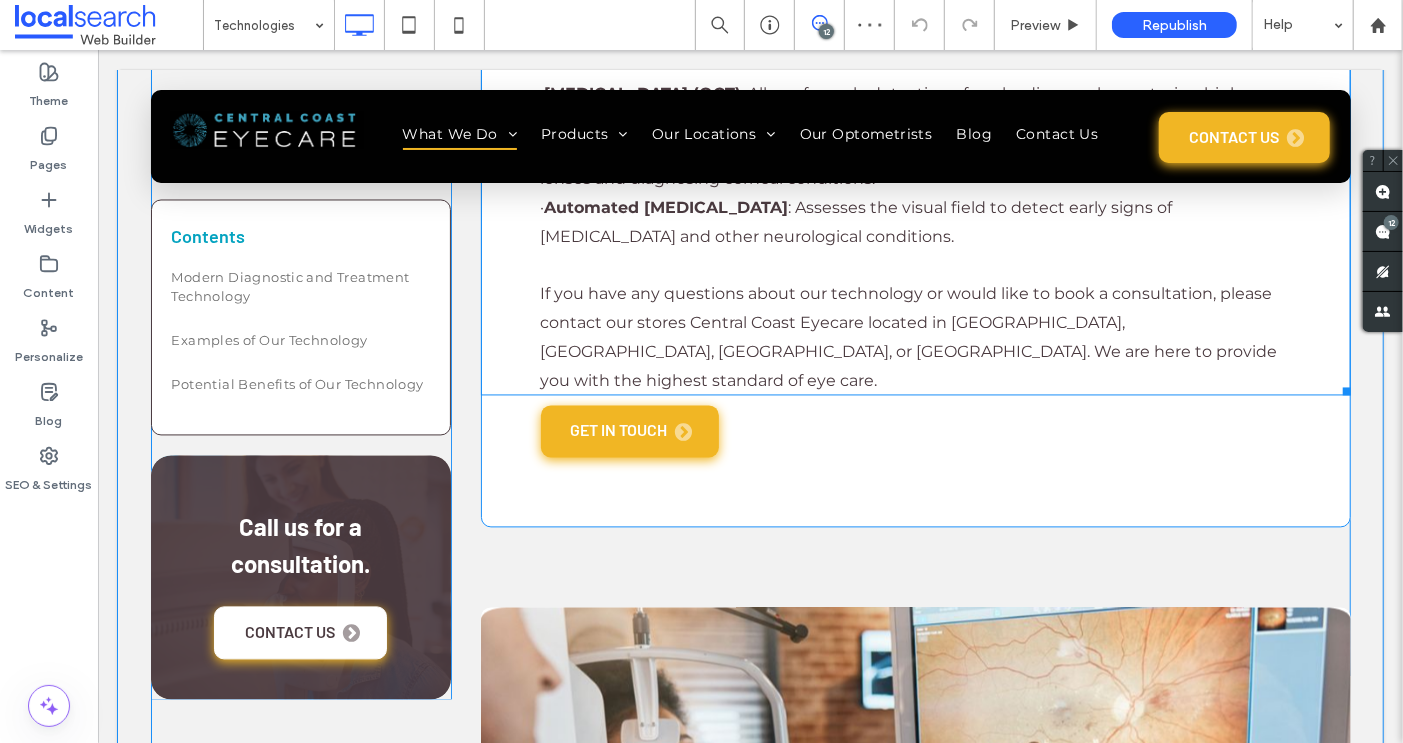
scroll to position [2051, 0]
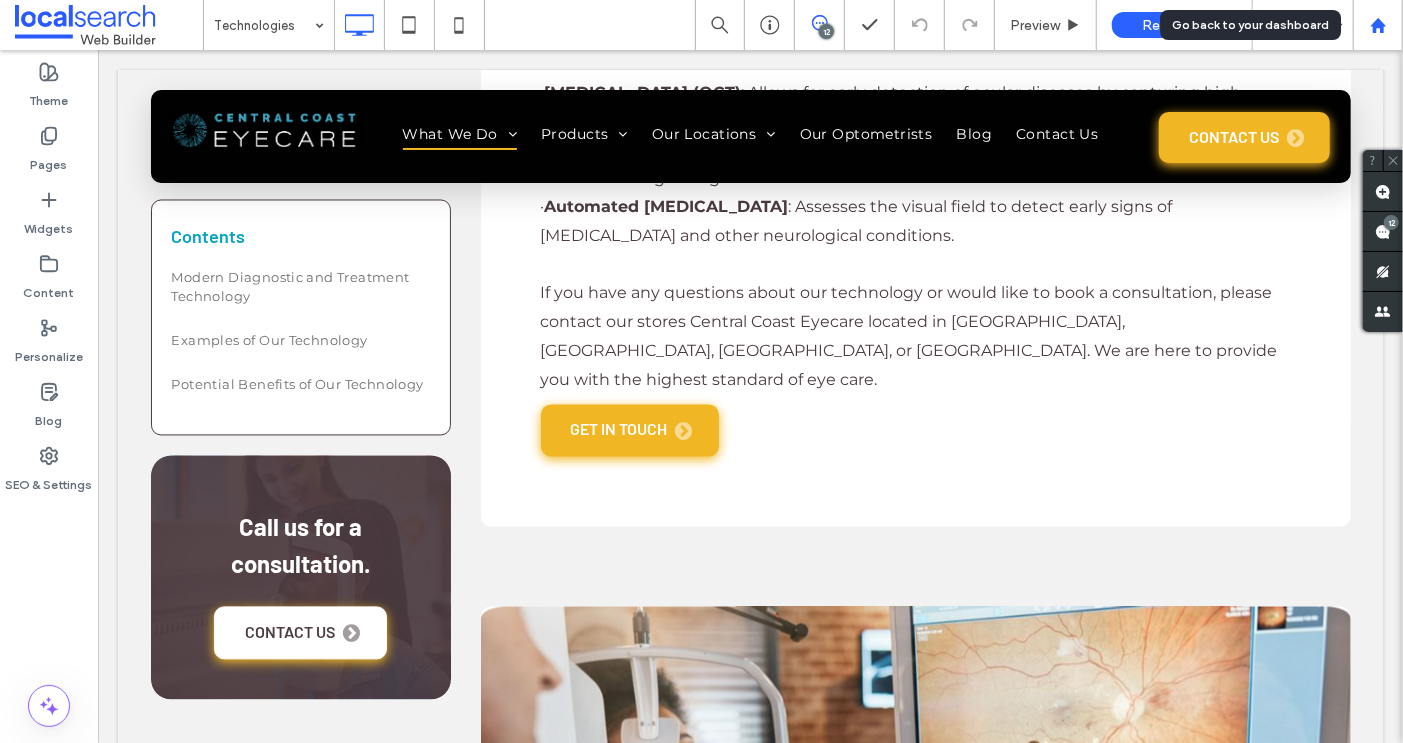
click at [1373, 42] on div at bounding box center [1378, 25] width 50 height 50
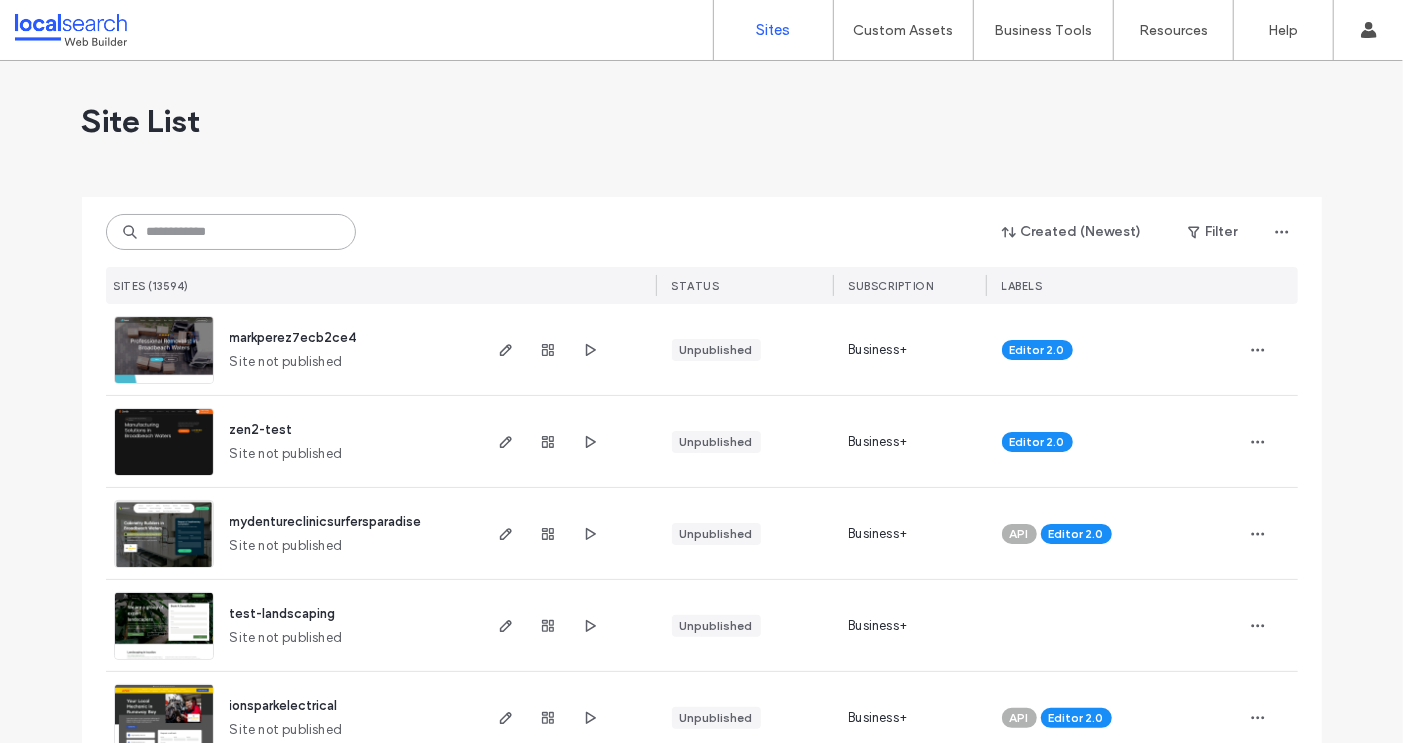
click at [176, 240] on input at bounding box center [231, 232] width 250 height 36
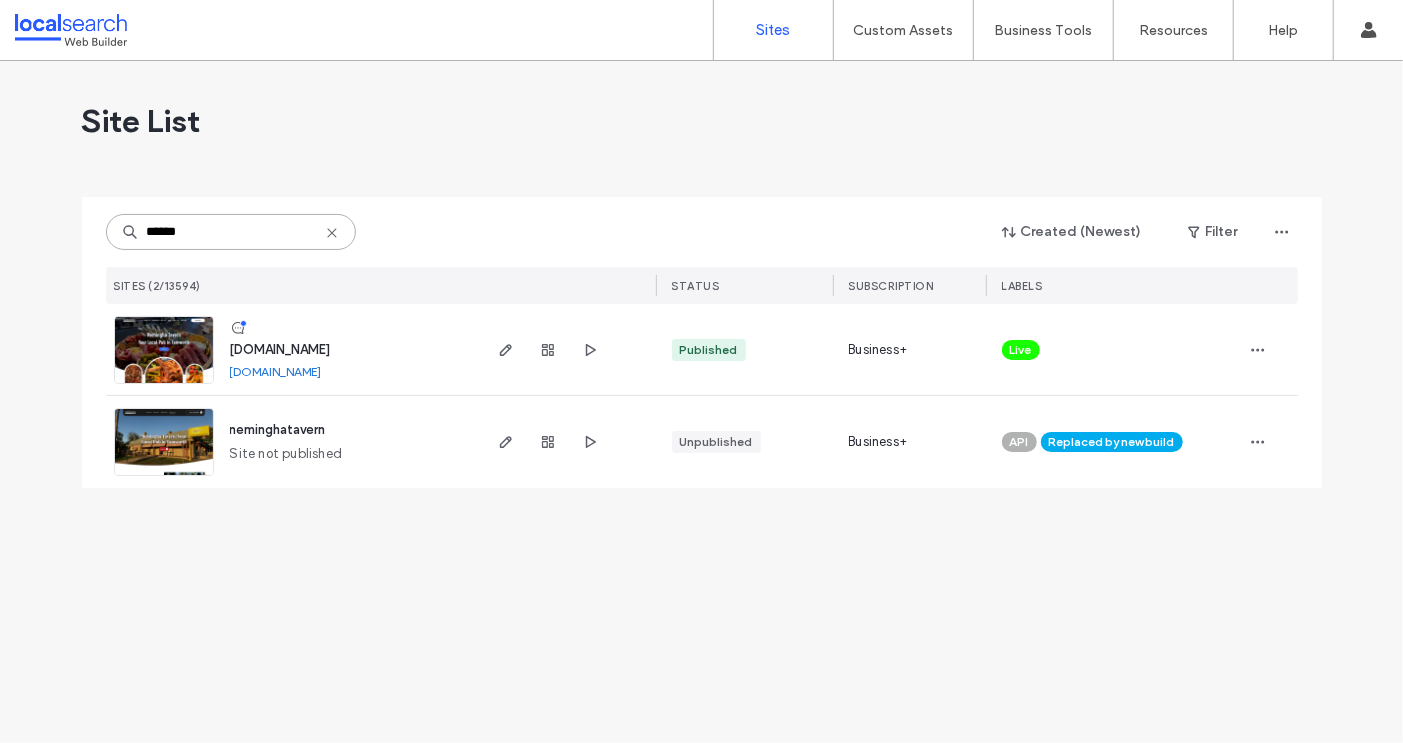
type input "******"
click at [280, 351] on span "www.neminghatavern.com" at bounding box center [280, 349] width 101 height 15
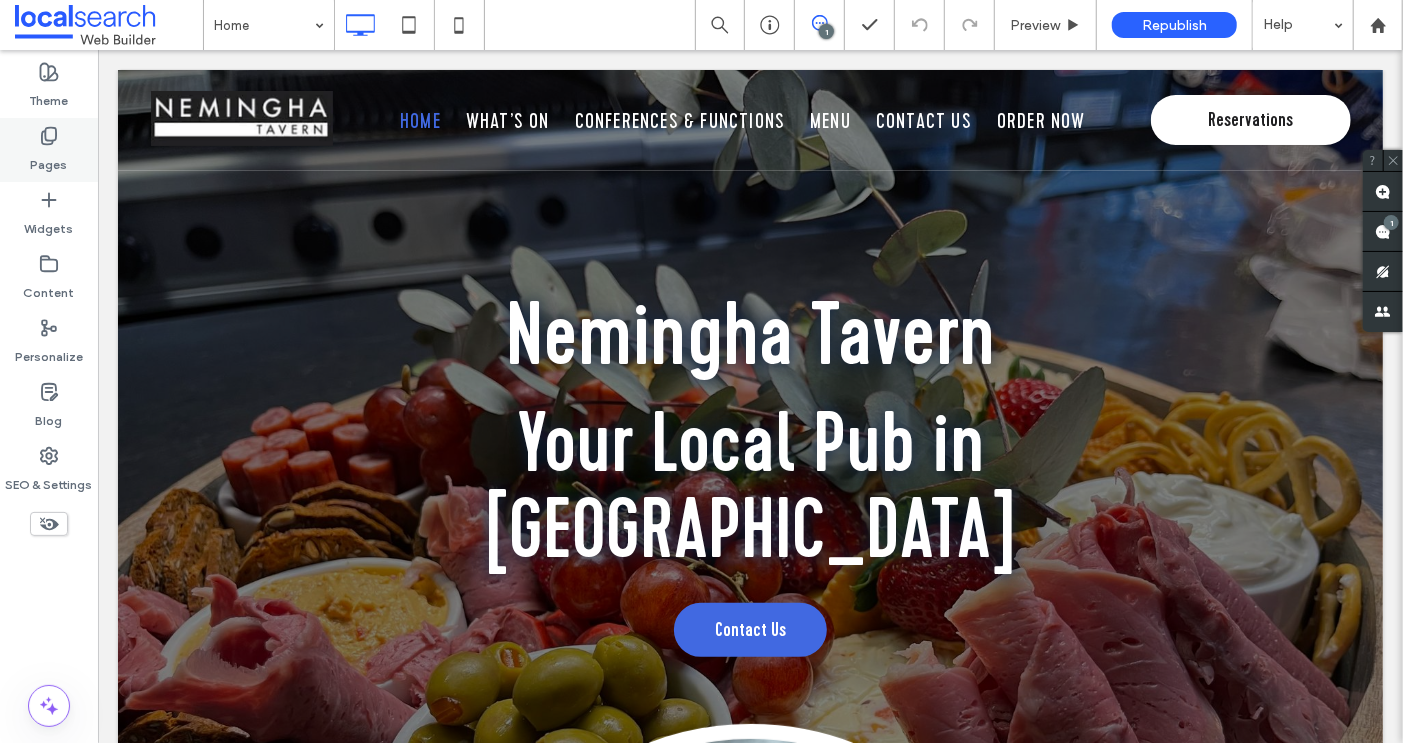
click at [51, 139] on icon at bounding box center [49, 136] width 20 height 20
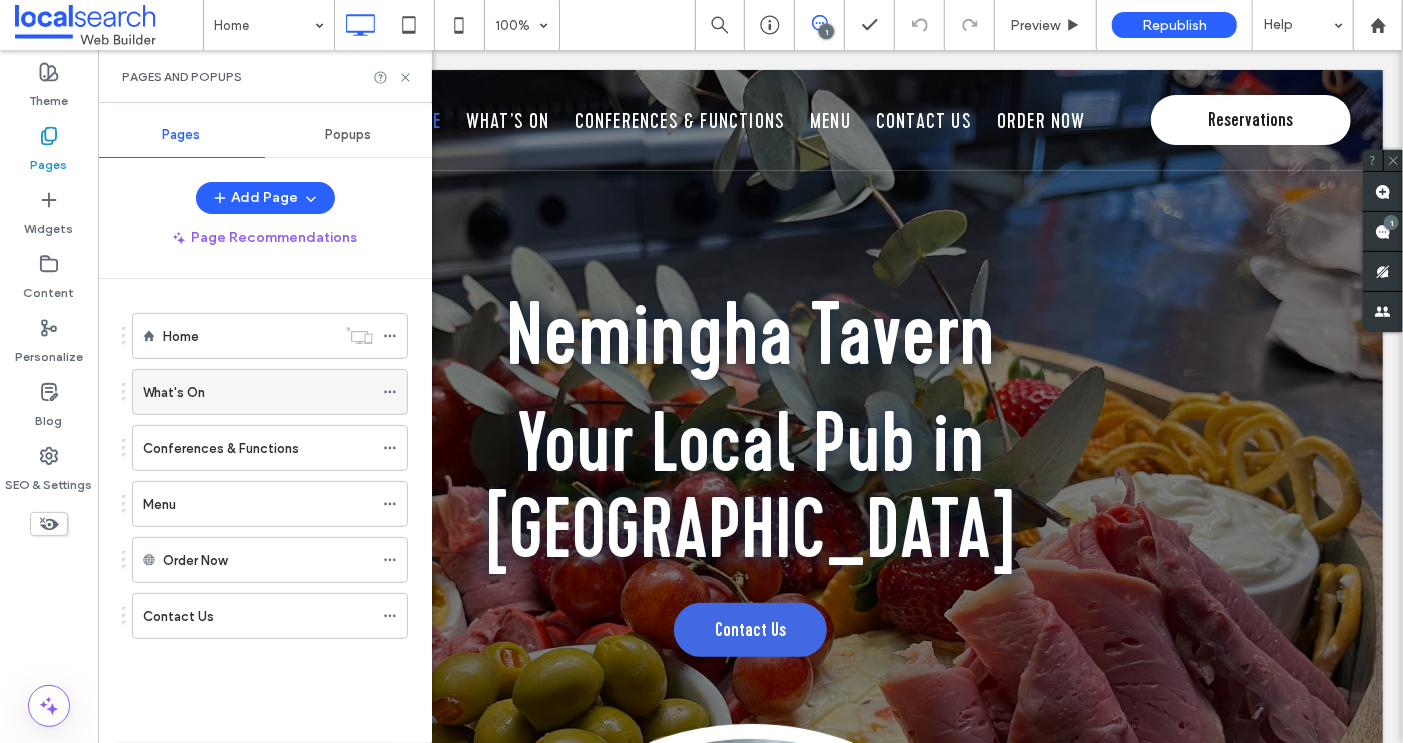
click at [195, 391] on label "What's On" at bounding box center [174, 392] width 62 height 35
click at [404, 77] on use at bounding box center [405, 77] width 8 height 8
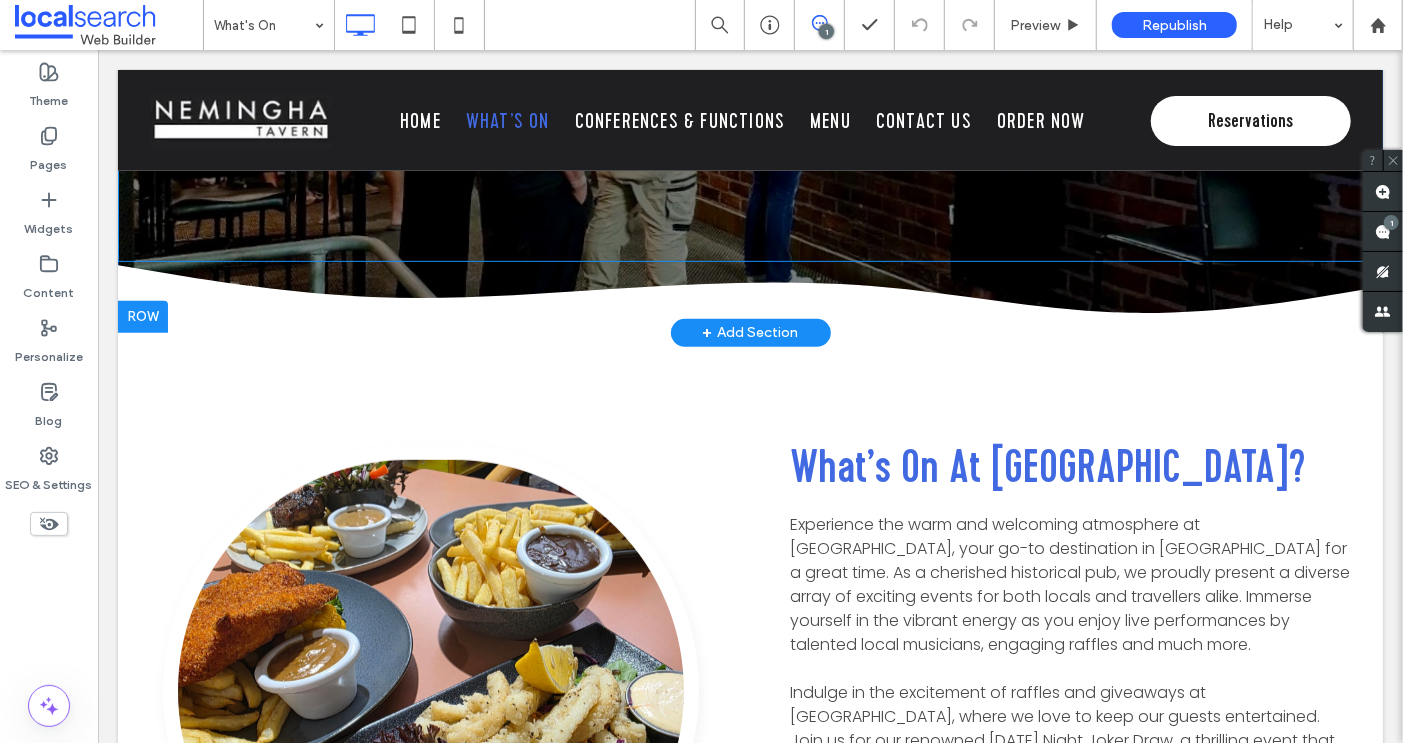
scroll to position [447, 0]
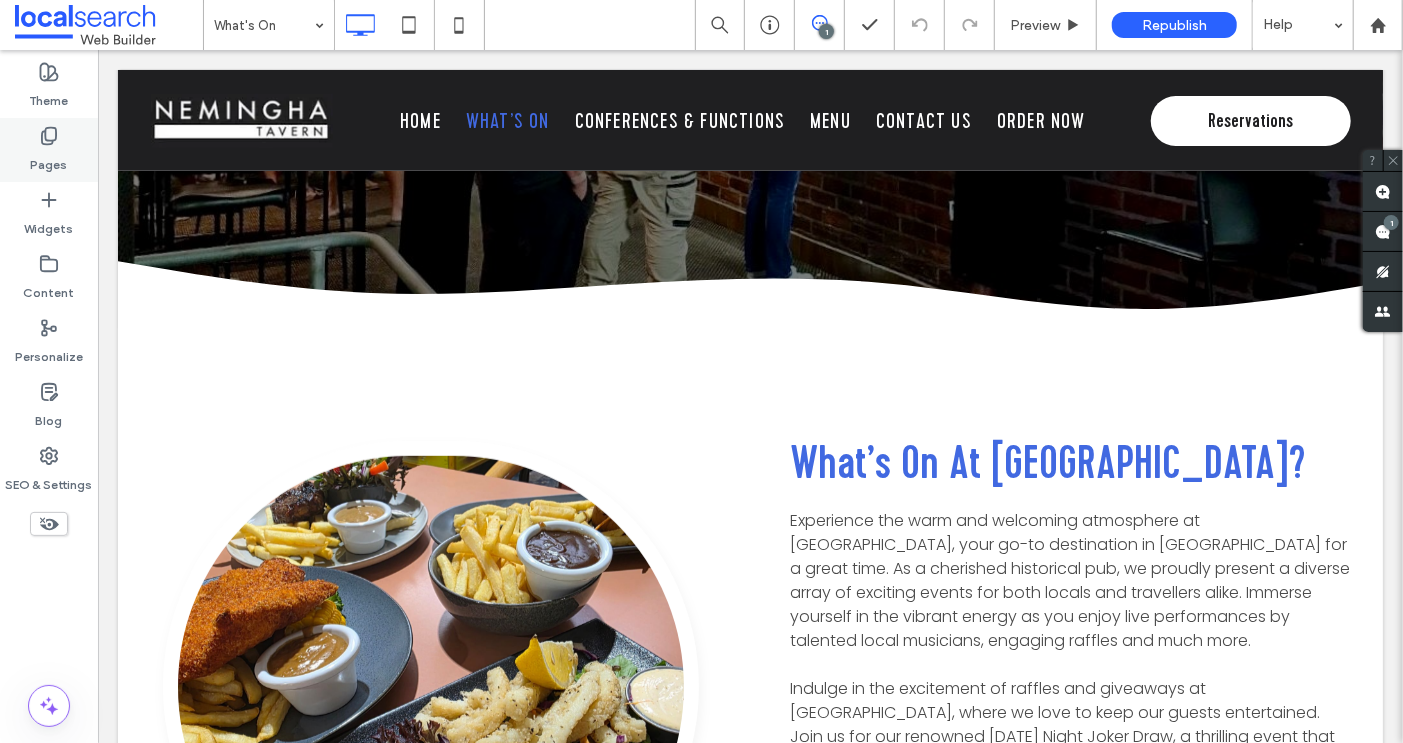
click at [45, 134] on use at bounding box center [49, 136] width 14 height 17
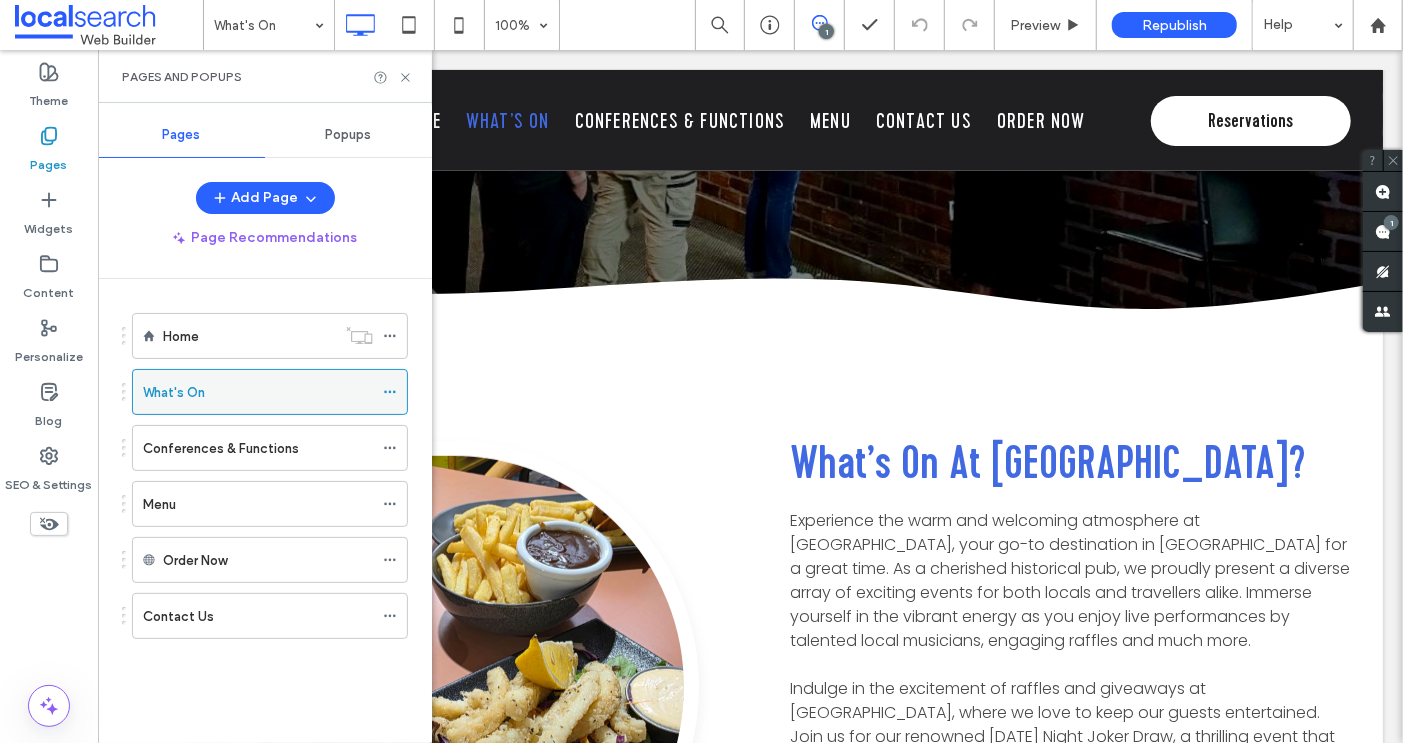
click at [388, 387] on icon at bounding box center [390, 392] width 14 height 14
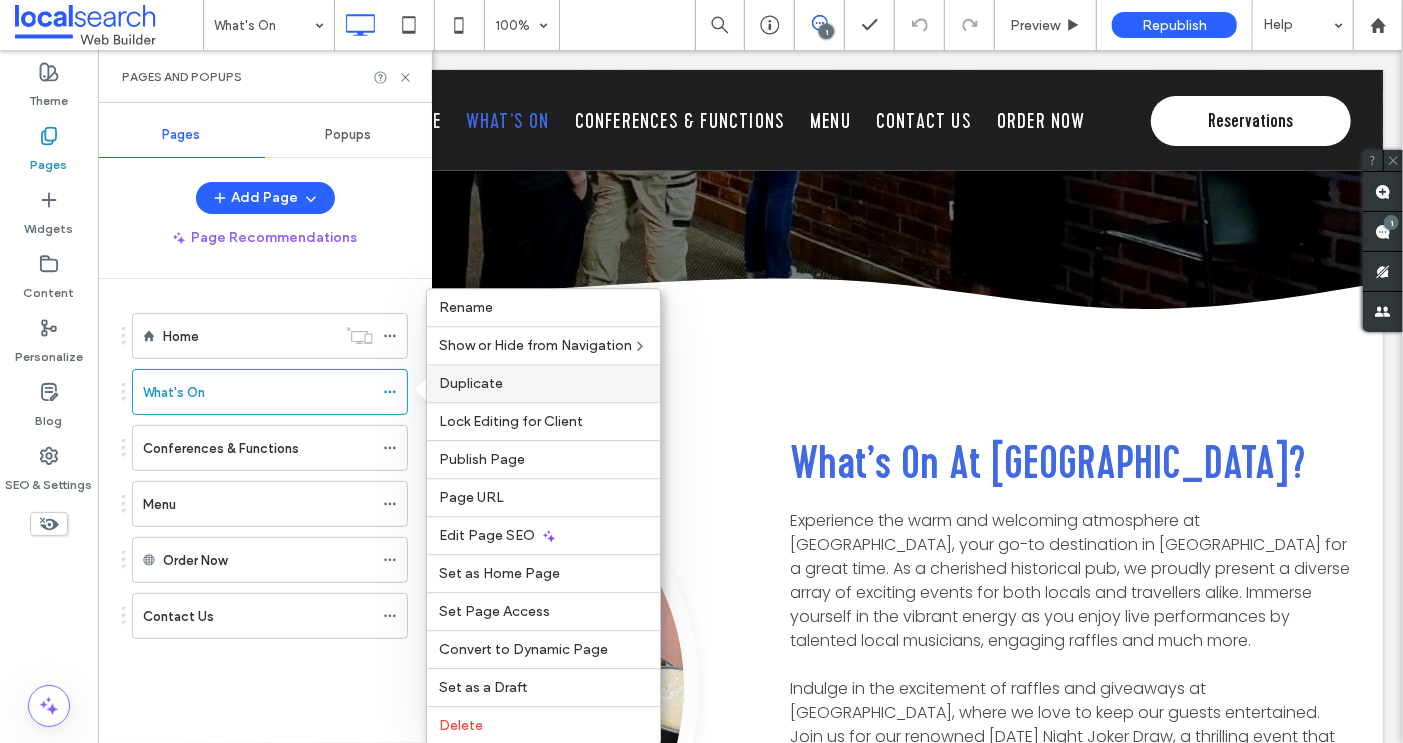
click at [492, 387] on span "Duplicate" at bounding box center [471, 383] width 64 height 17
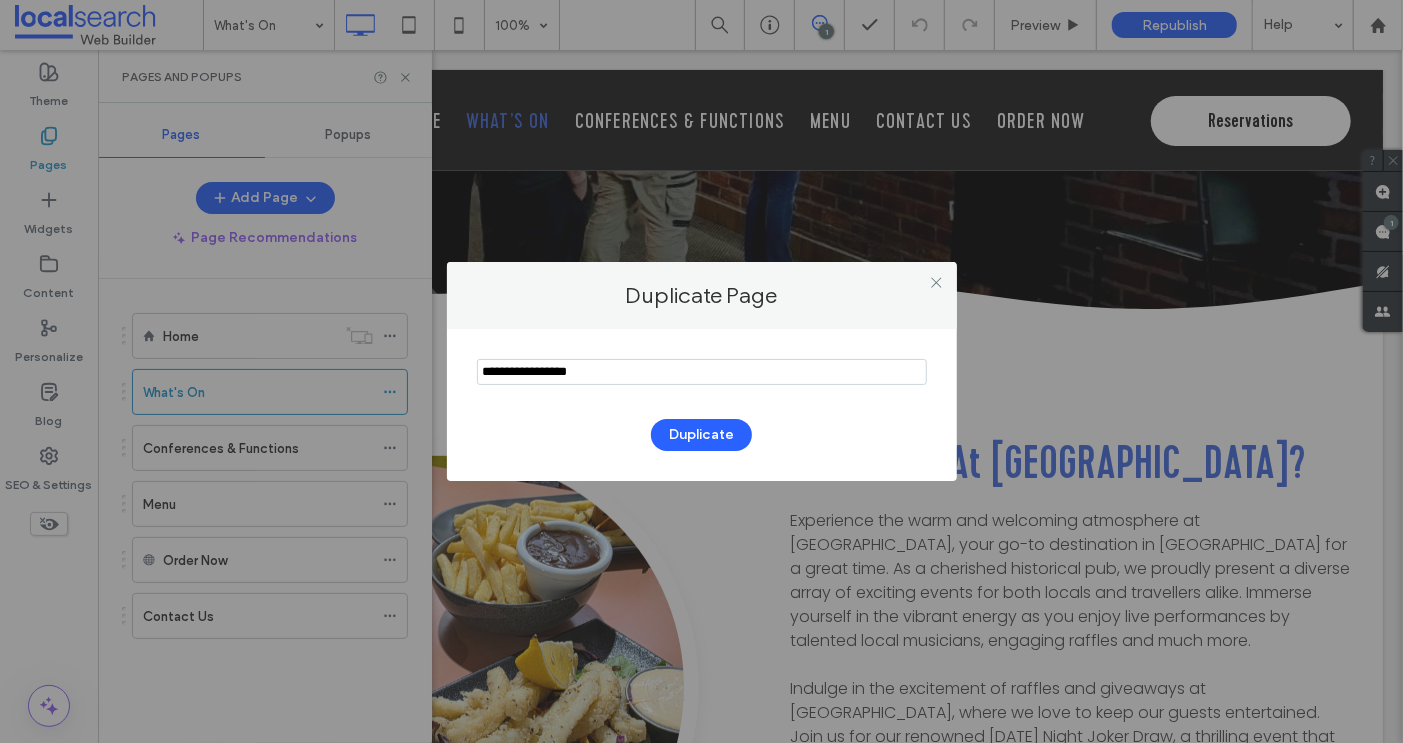
click at [555, 372] on input "notEmpty" at bounding box center [702, 372] width 450 height 26
type input "********"
click at [691, 437] on button "Duplicate" at bounding box center [701, 435] width 101 height 32
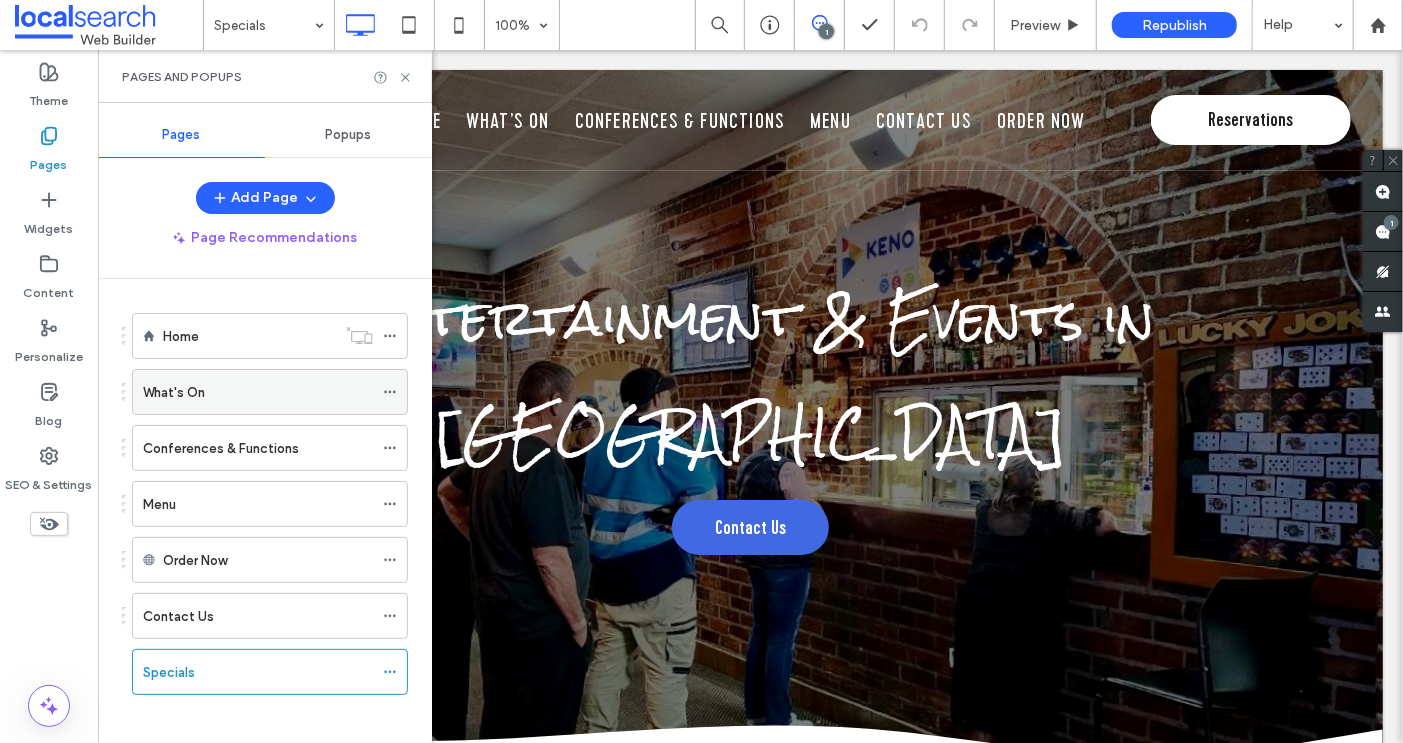
click at [388, 387] on icon at bounding box center [390, 392] width 14 height 14
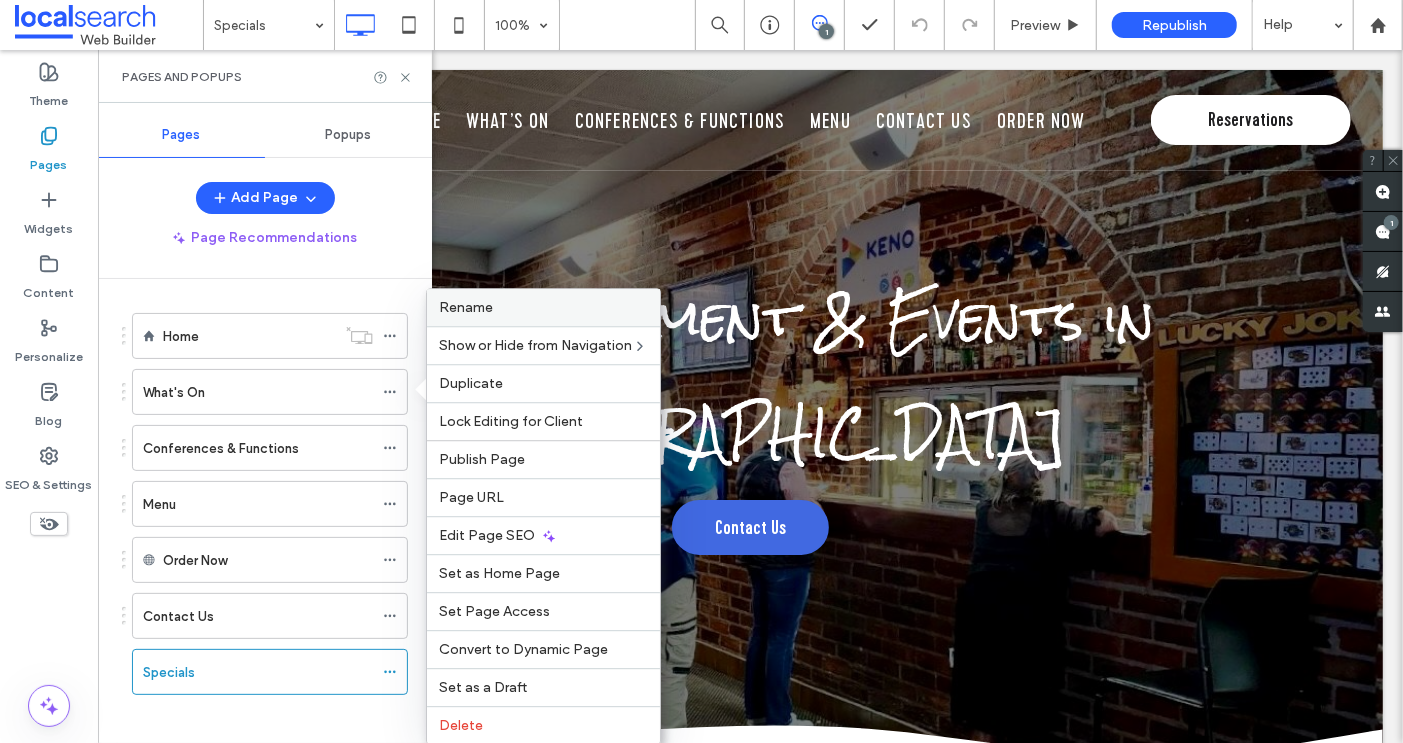
click at [489, 318] on div "Rename" at bounding box center [543, 307] width 233 height 37
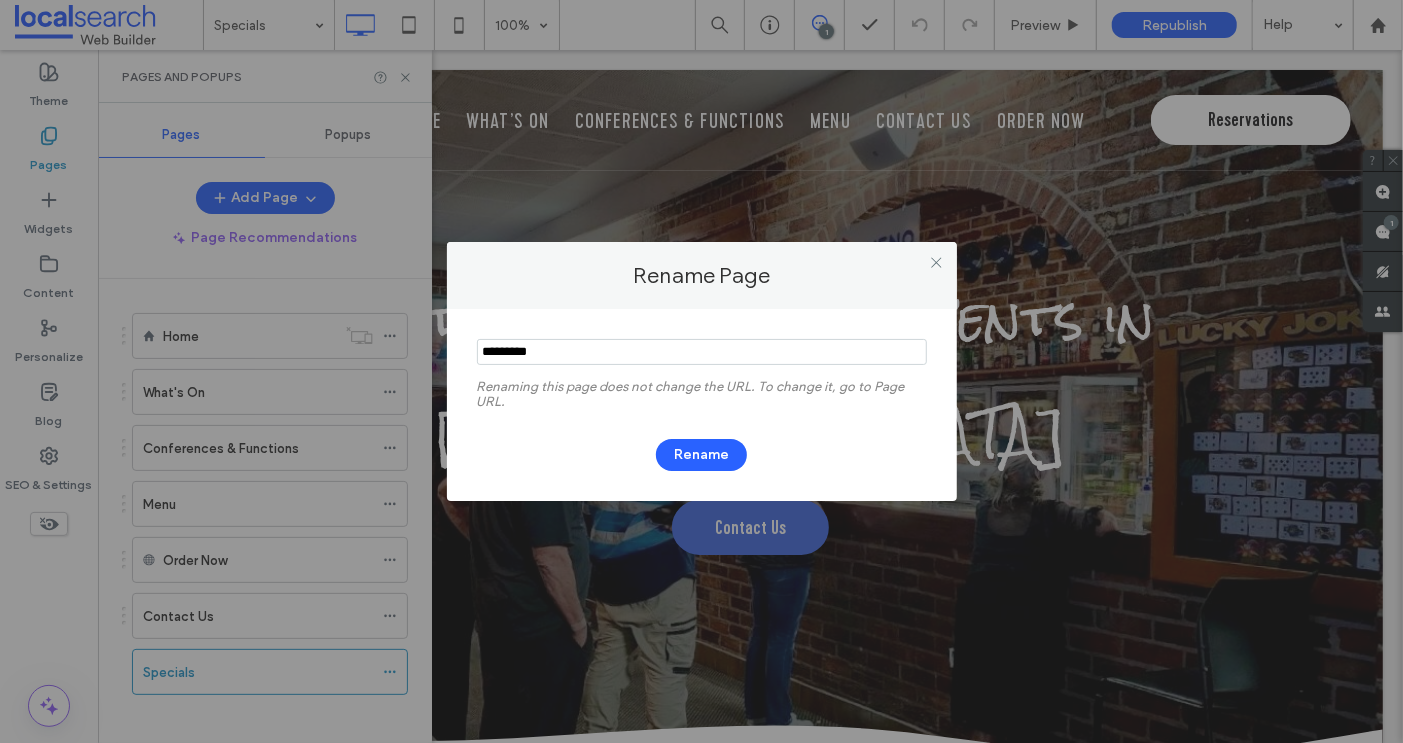
click at [560, 359] on input "notEmpty" at bounding box center [702, 352] width 450 height 26
type input "**********"
click at [690, 454] on button "Rename" at bounding box center [701, 455] width 91 height 32
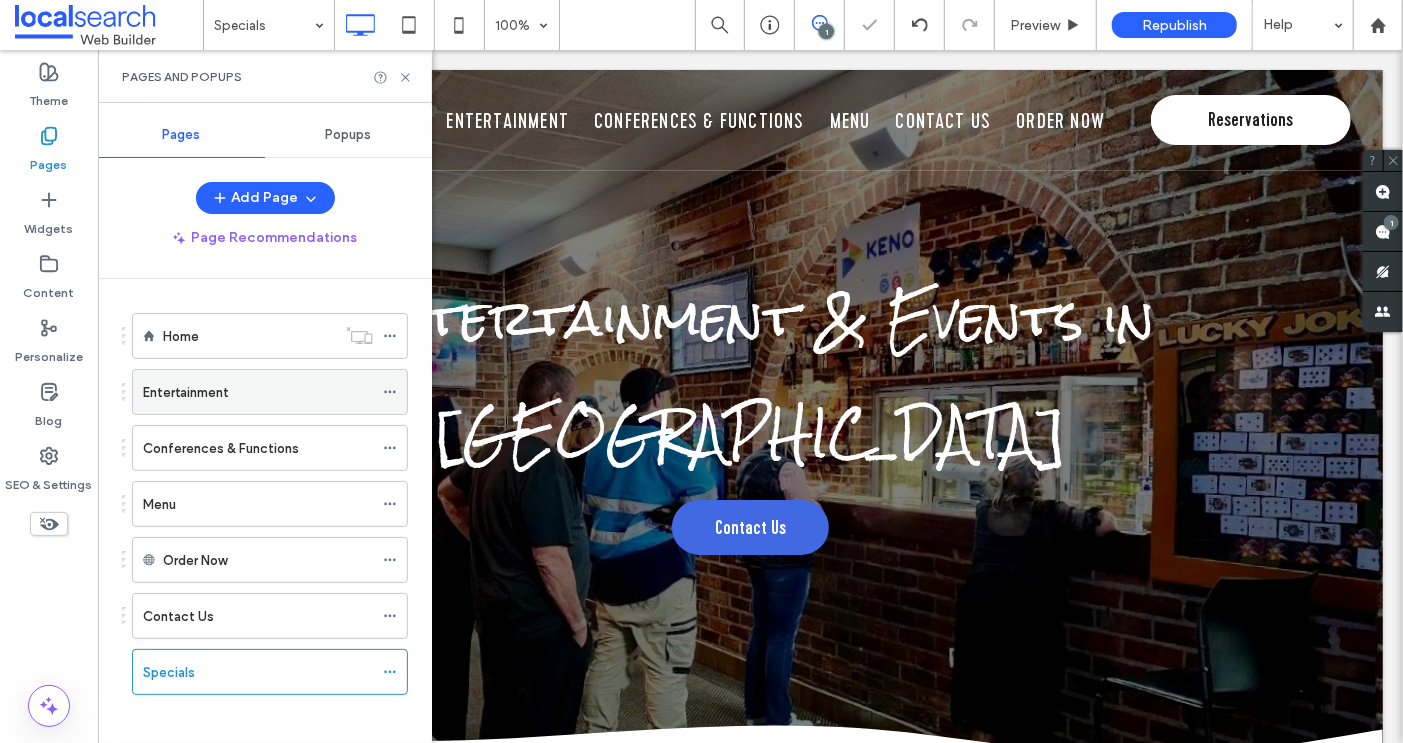
click at [392, 388] on icon at bounding box center [390, 392] width 14 height 14
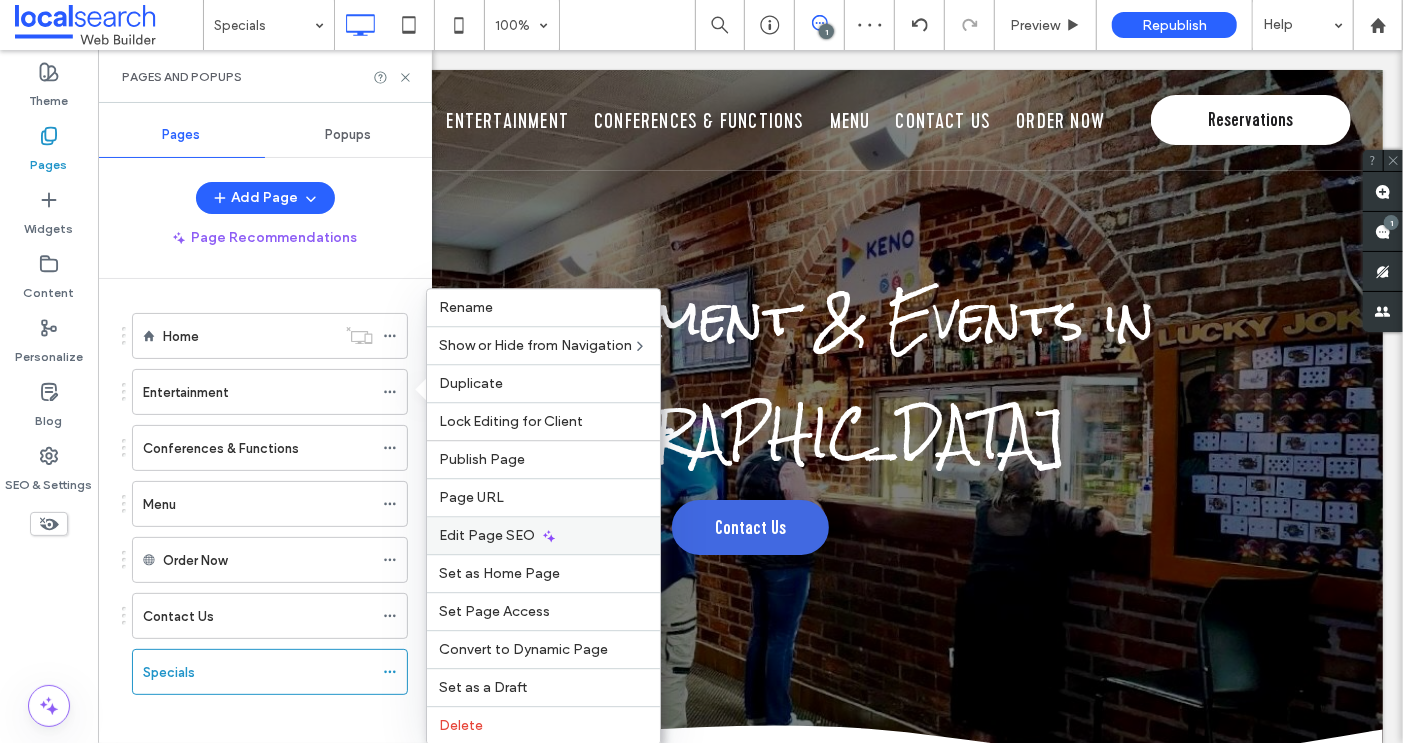
click at [483, 537] on span "Edit Page SEO" at bounding box center [487, 535] width 96 height 17
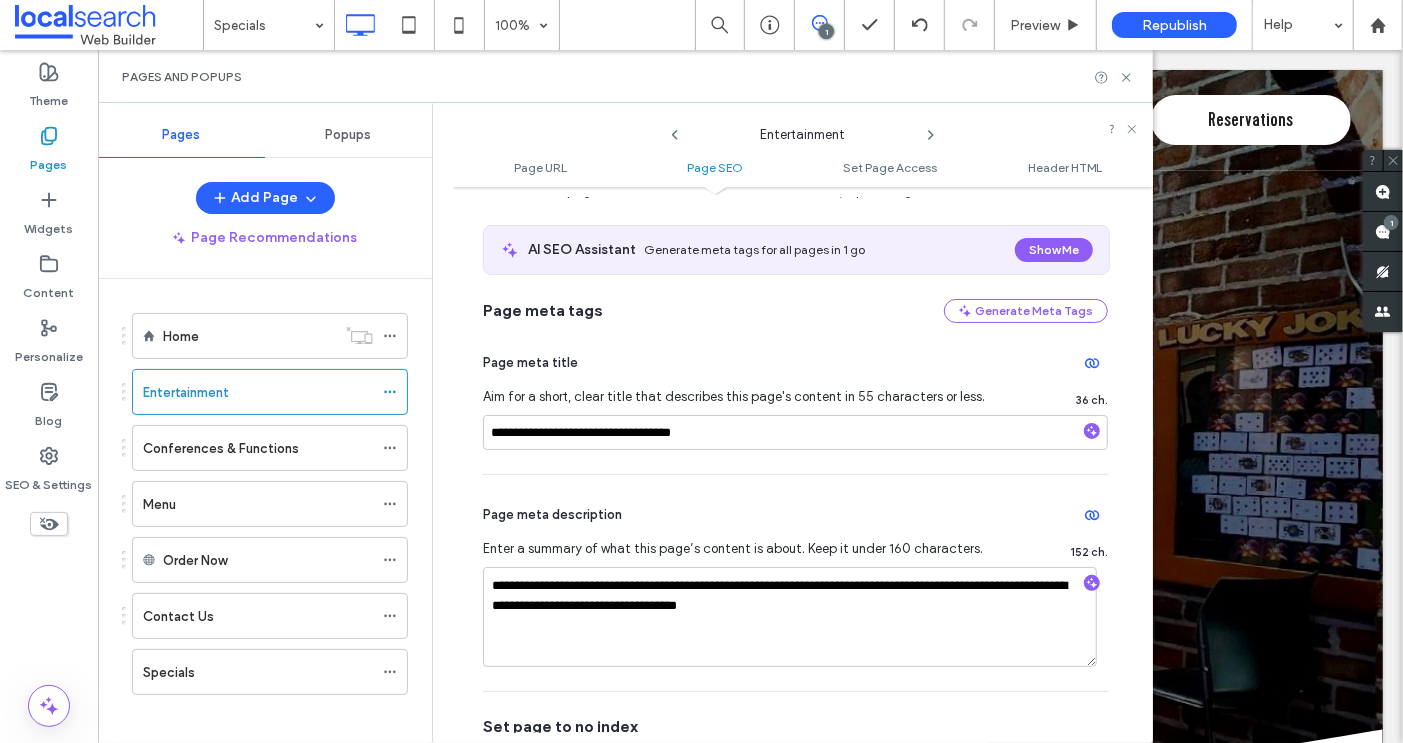
scroll to position [358, 0]
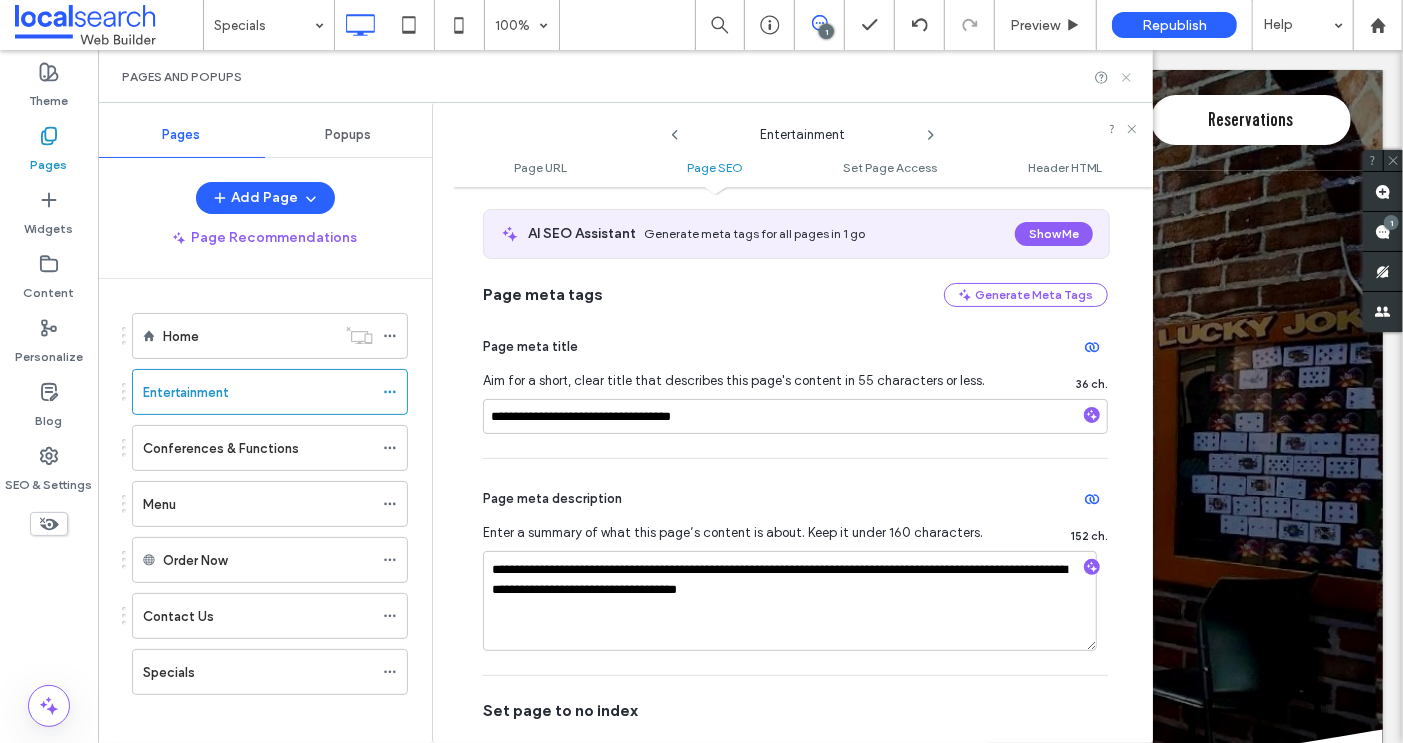
click at [1129, 74] on icon at bounding box center [1126, 77] width 15 height 15
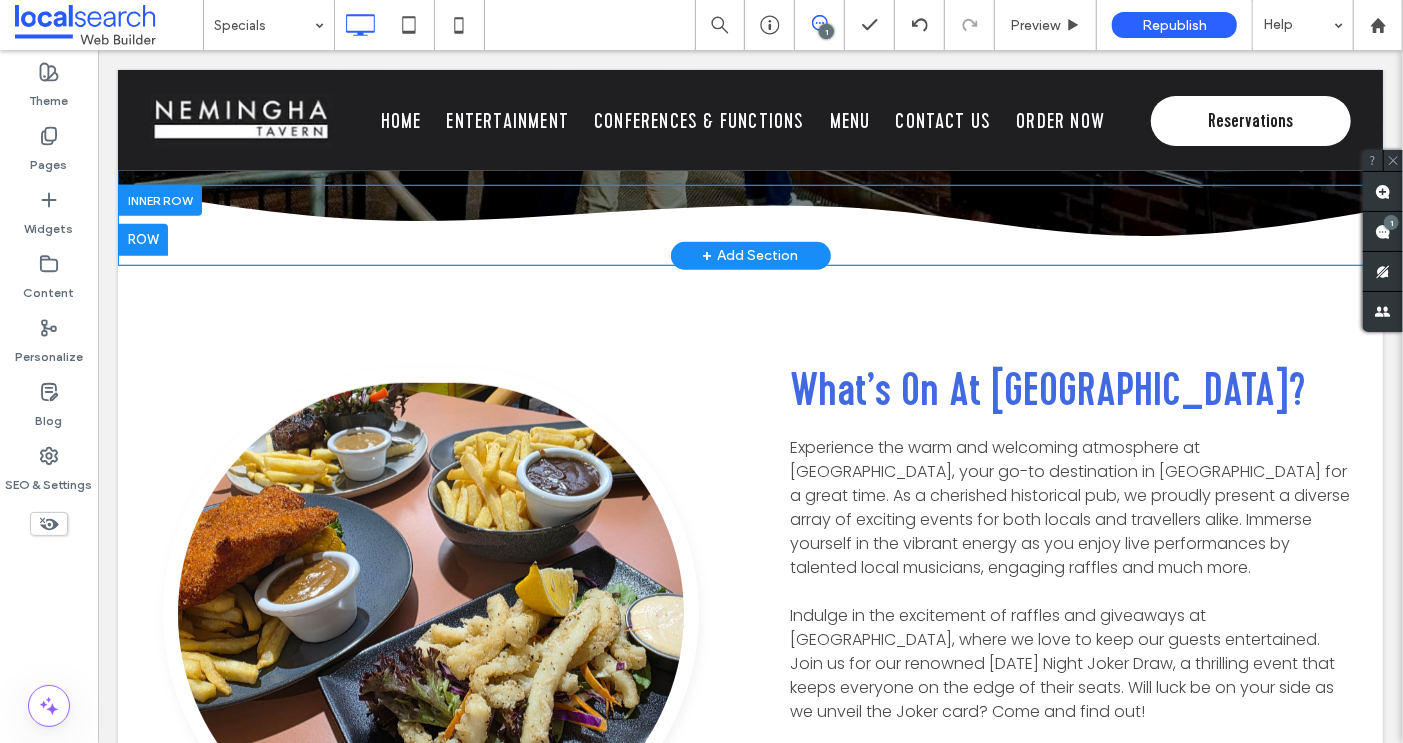
scroll to position [222, 0]
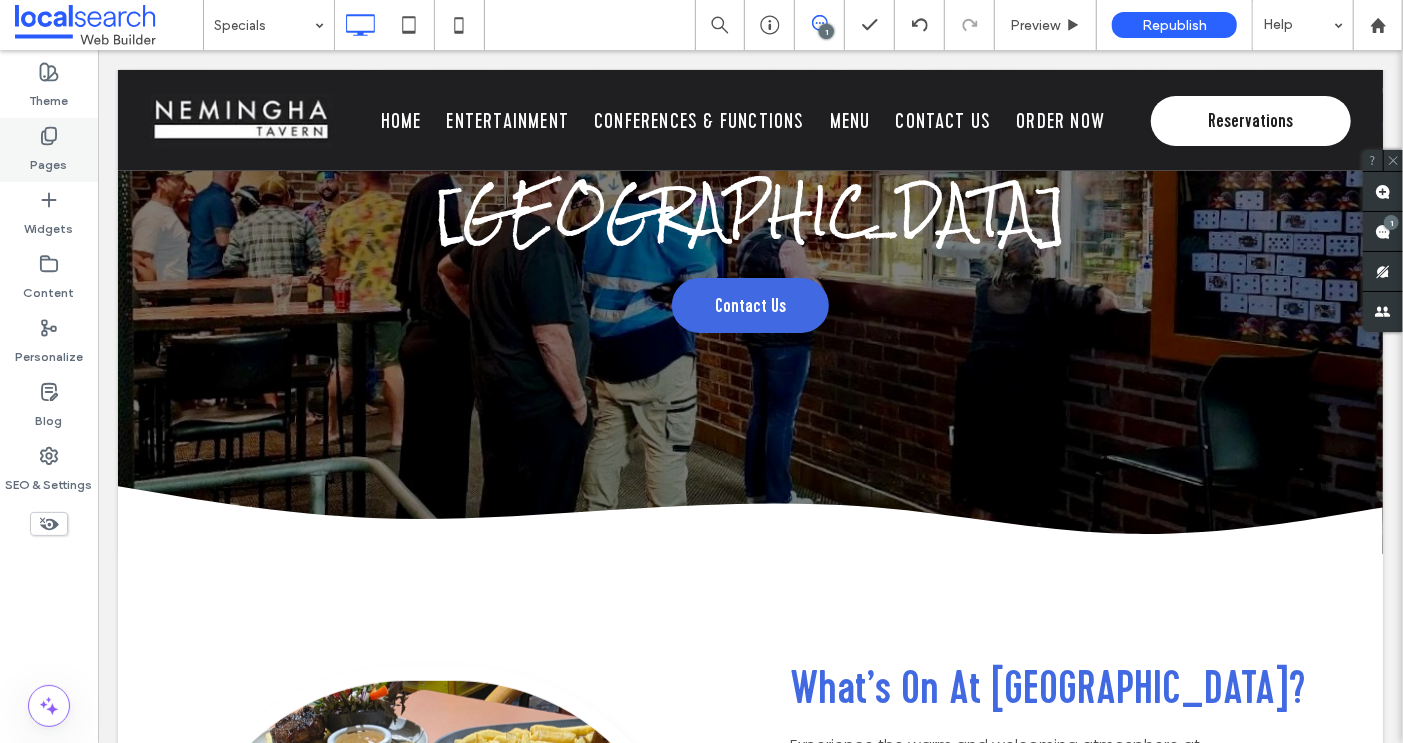
click at [51, 135] on icon at bounding box center [49, 136] width 20 height 20
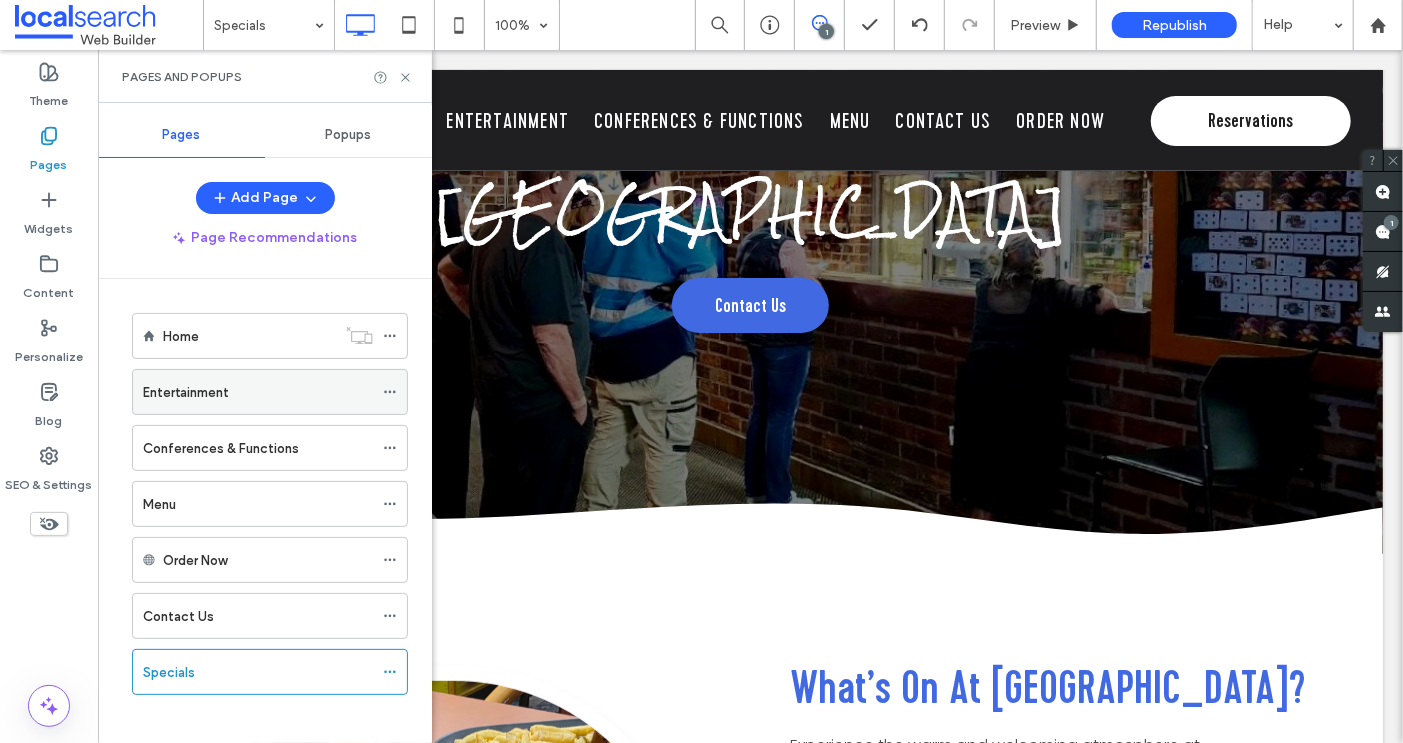
click at [230, 395] on div "Entertainment" at bounding box center [258, 392] width 230 height 21
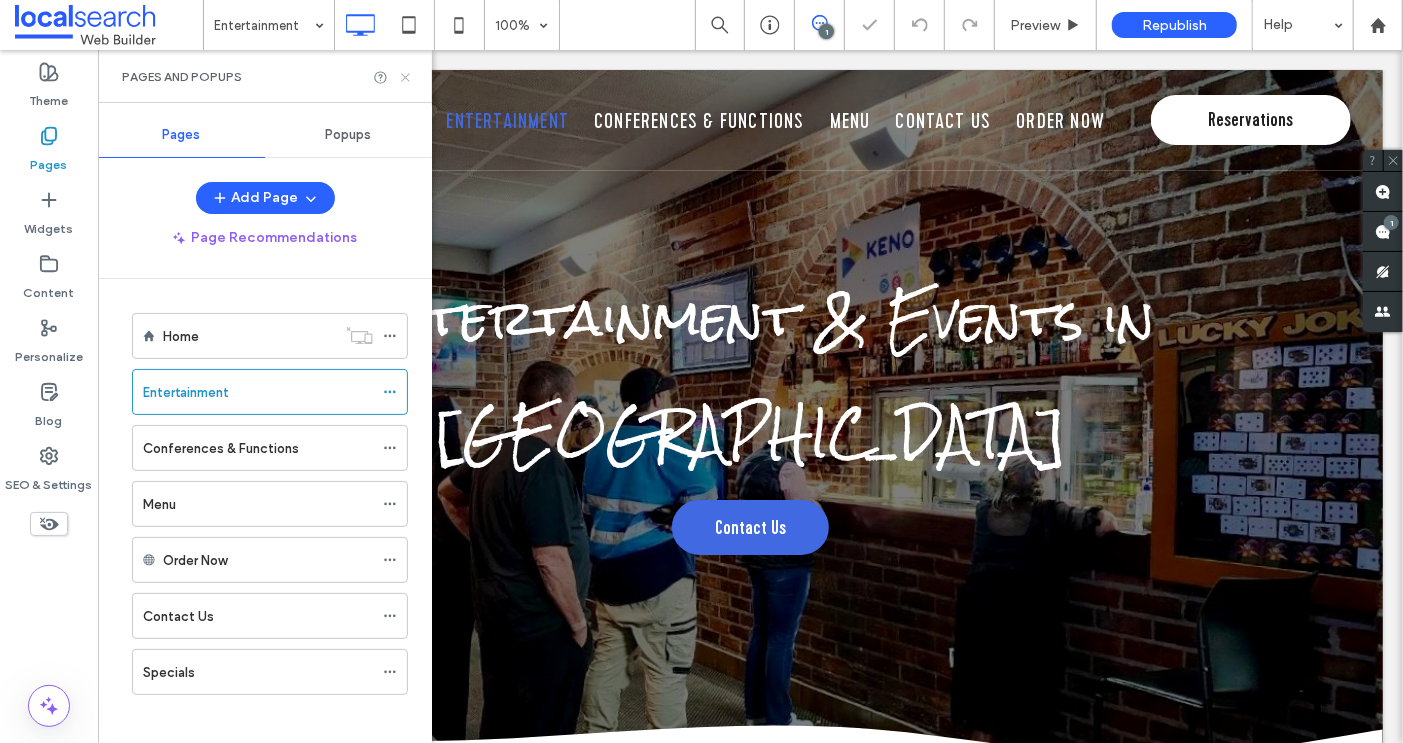
click at [405, 74] on icon at bounding box center [405, 77] width 15 height 15
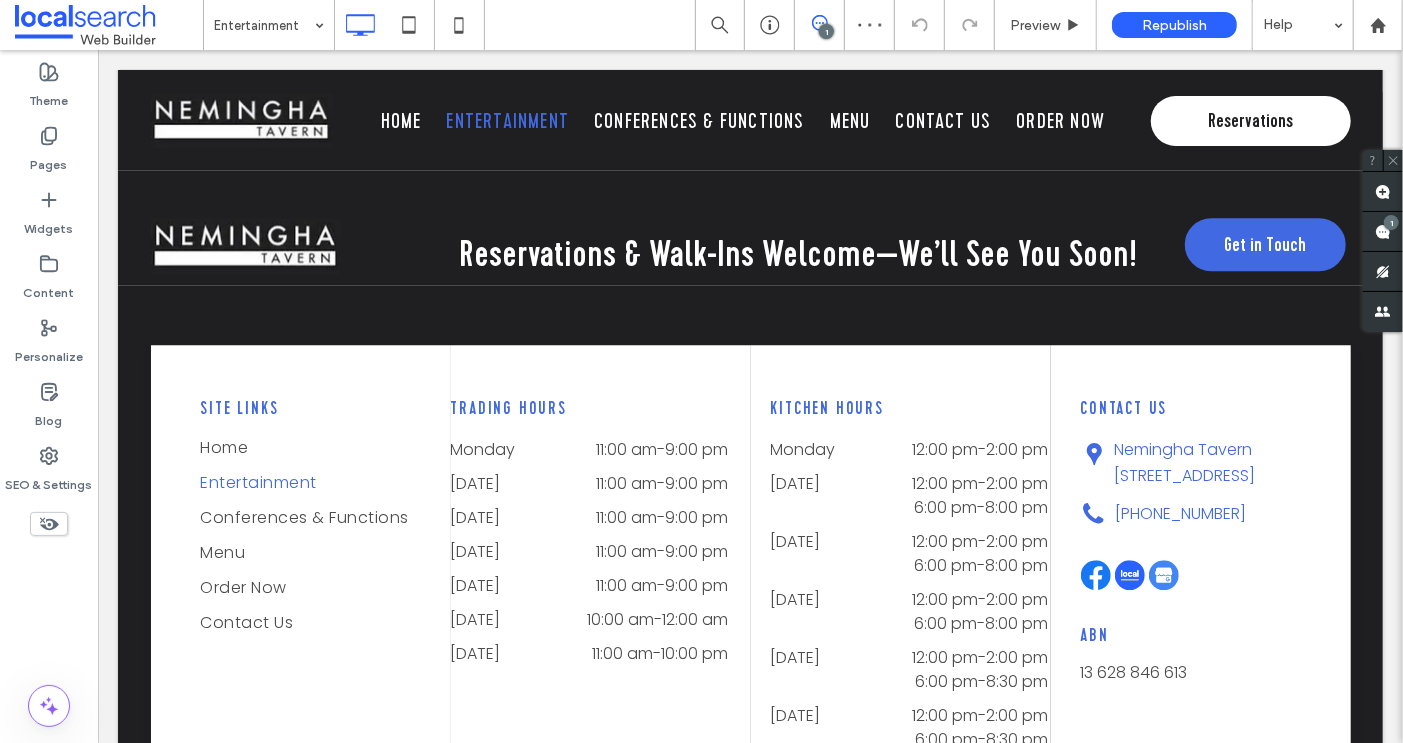
scroll to position [3170, 0]
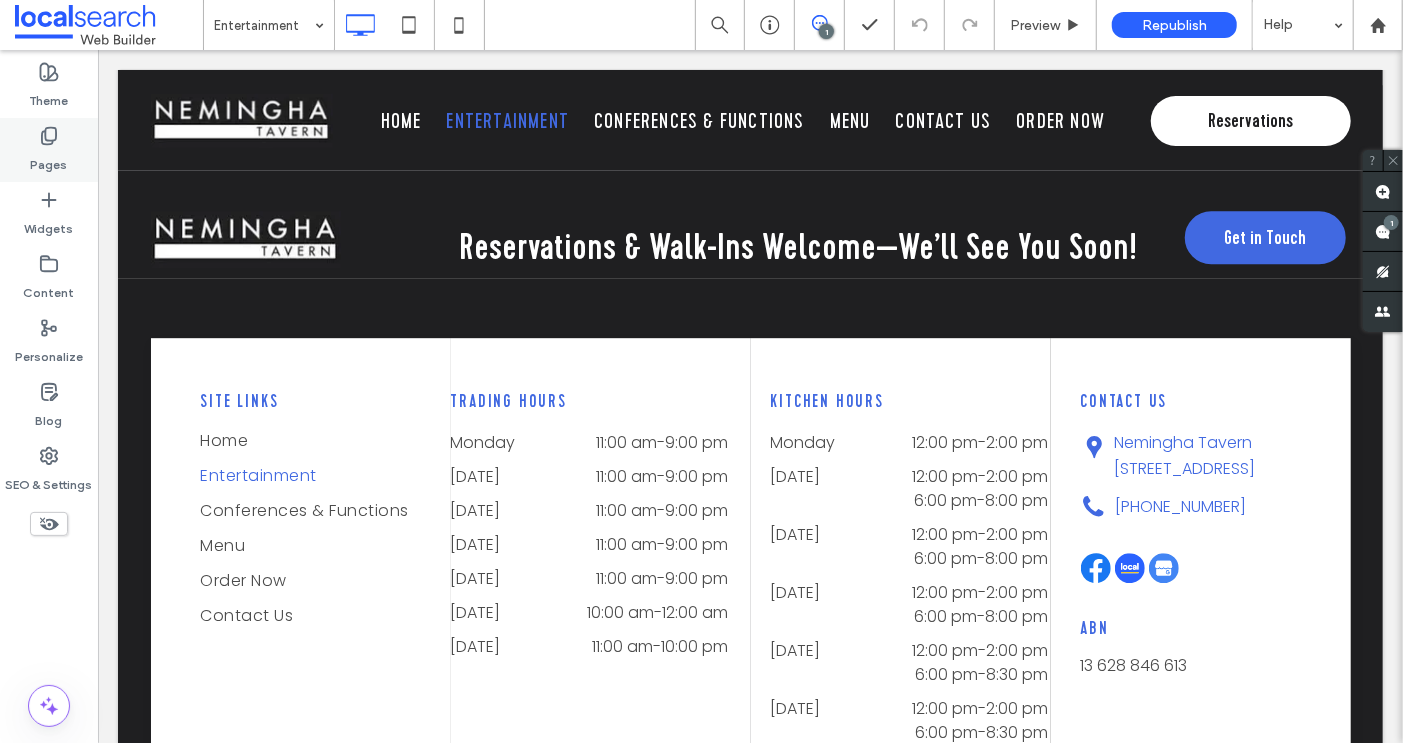
click at [48, 130] on icon at bounding box center [49, 136] width 20 height 20
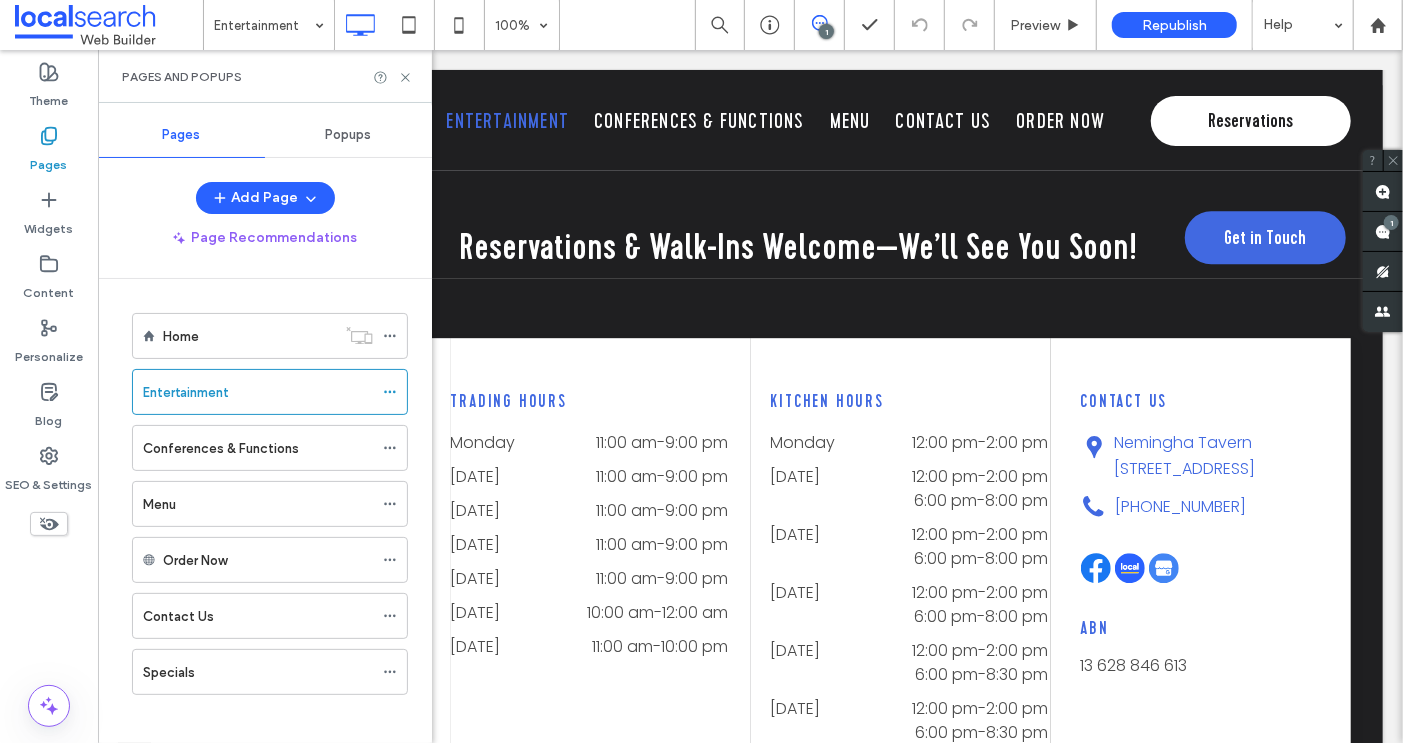
scroll to position [3, 0]
click at [182, 663] on label "Specials" at bounding box center [169, 669] width 52 height 35
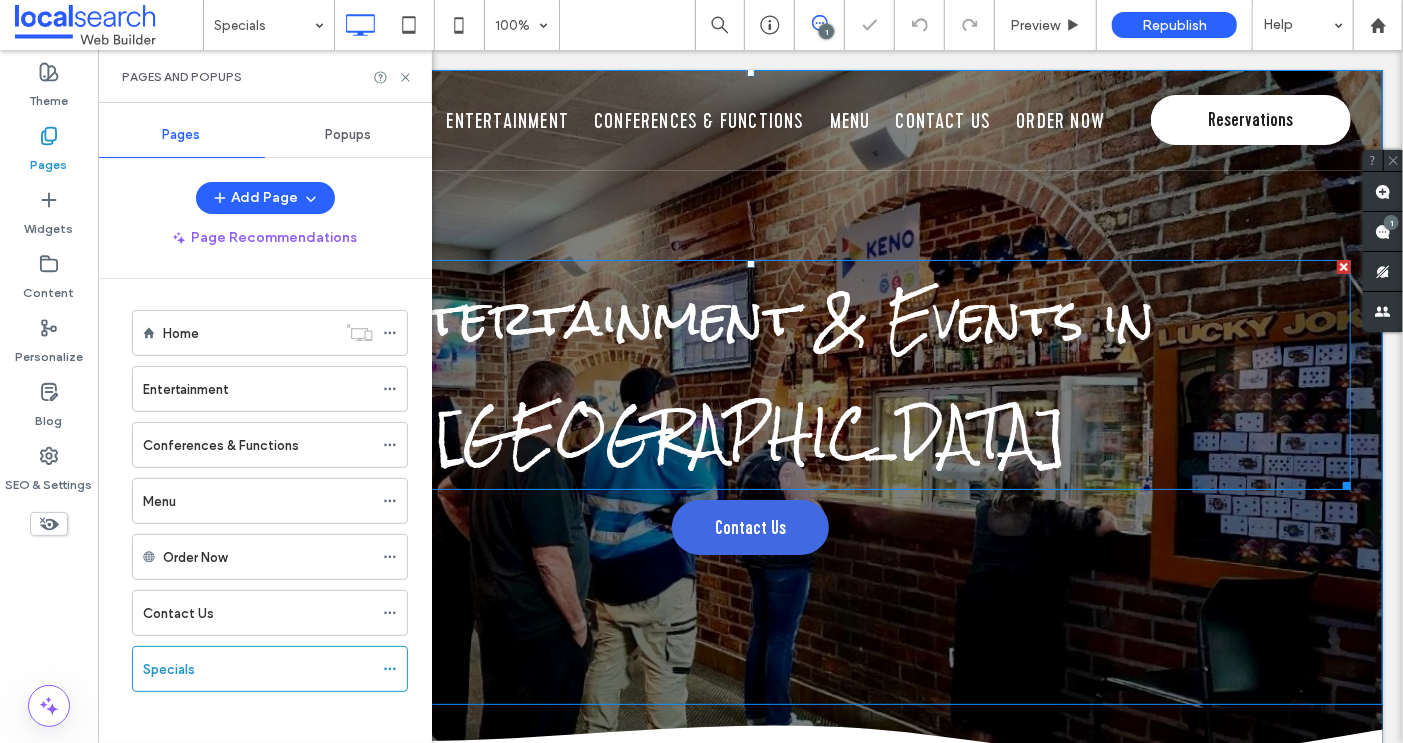
click at [839, 320] on span "Entertainment & Events in [GEOGRAPHIC_DATA]" at bounding box center [749, 374] width 809 height 228
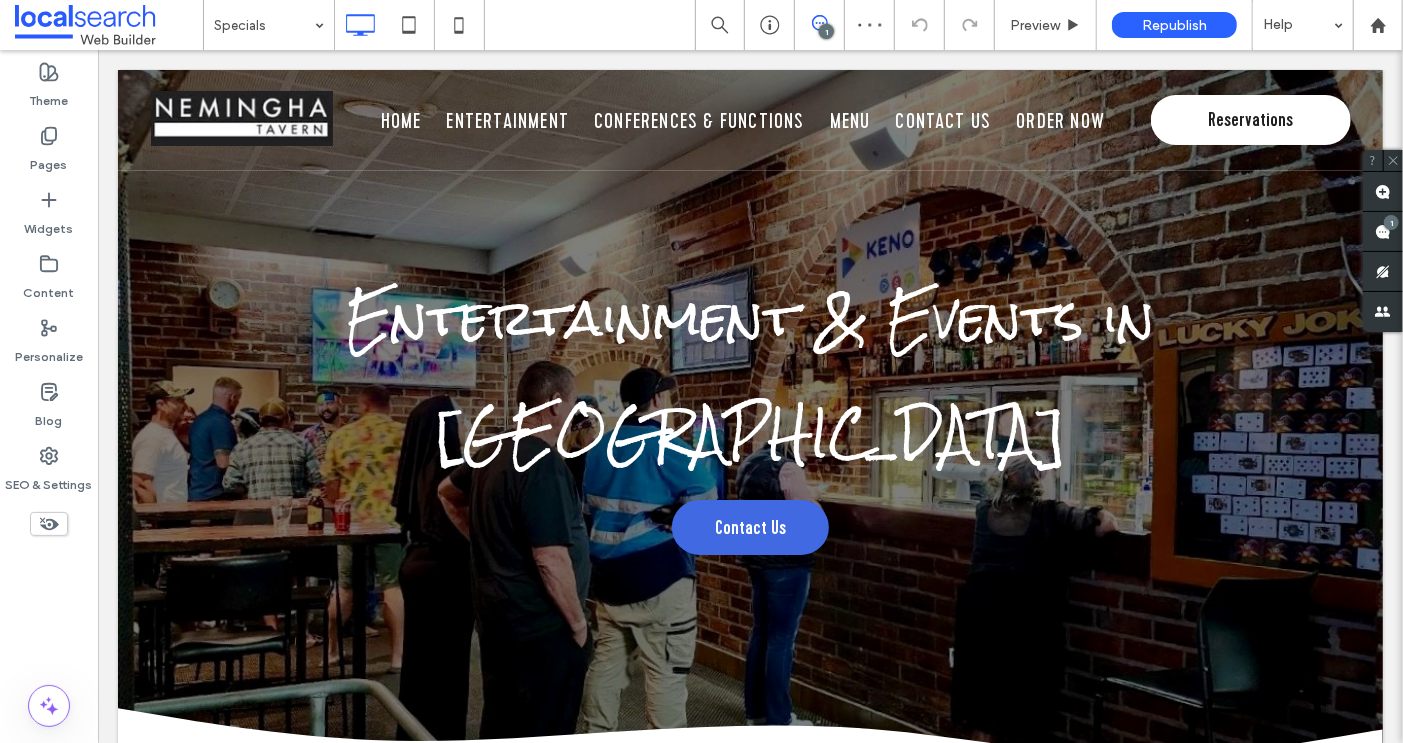
type input "*********"
type input "**"
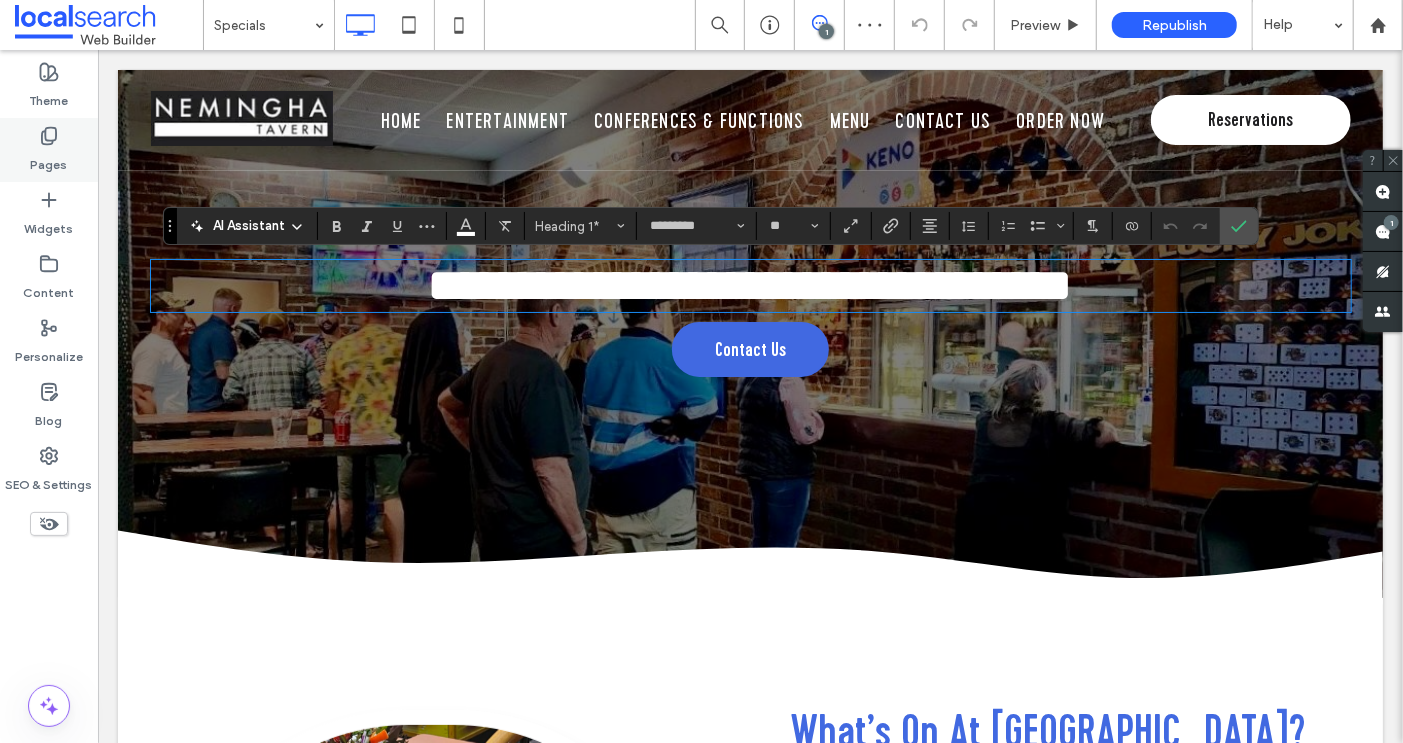
click at [47, 146] on label "Pages" at bounding box center [49, 160] width 37 height 28
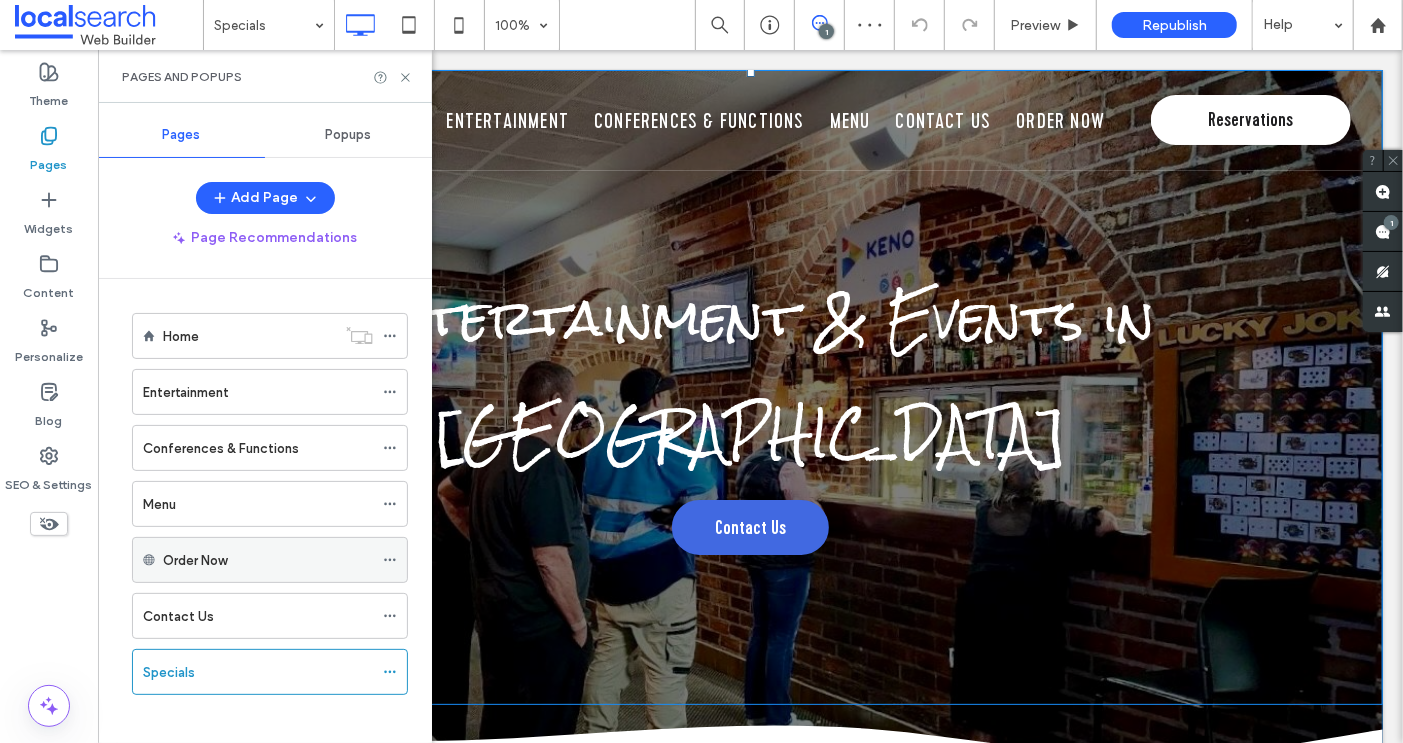
scroll to position [3, 0]
click at [396, 662] on icon at bounding box center [390, 669] width 14 height 14
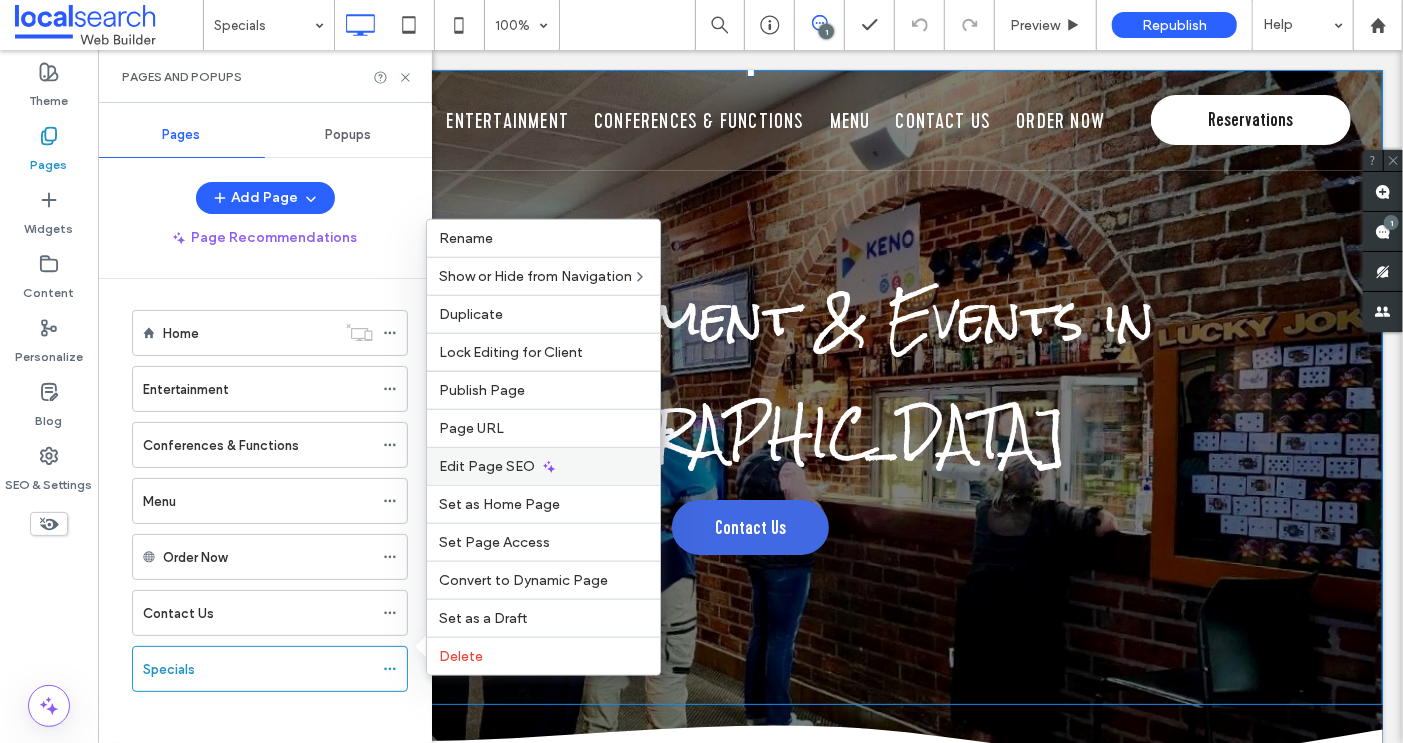
click at [481, 473] on span "Edit Page SEO" at bounding box center [487, 466] width 96 height 17
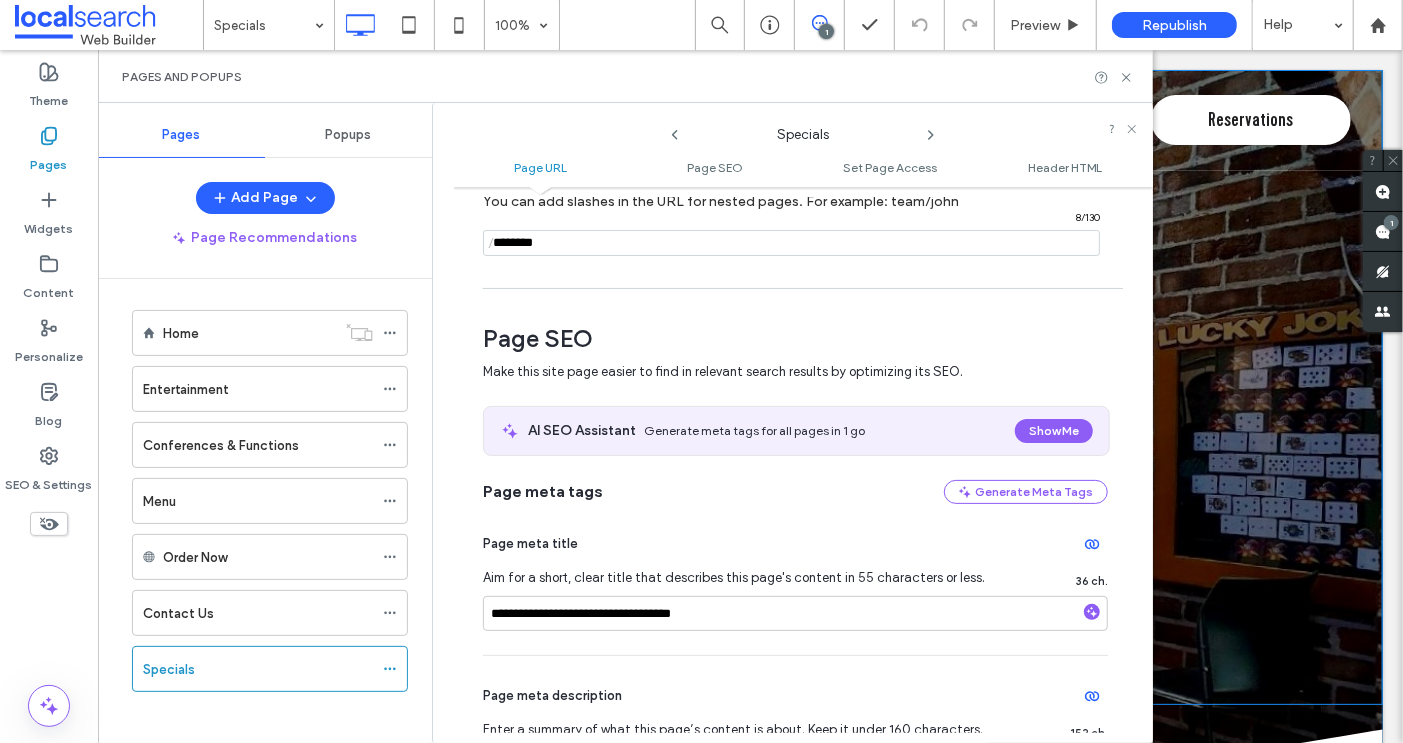
scroll to position [163, 0]
drag, startPoint x: 606, startPoint y: 611, endPoint x: 445, endPoint y: 610, distance: 160.9
click at [445, 610] on div "**********" at bounding box center [792, 423] width 721 height 640
type input "**********"
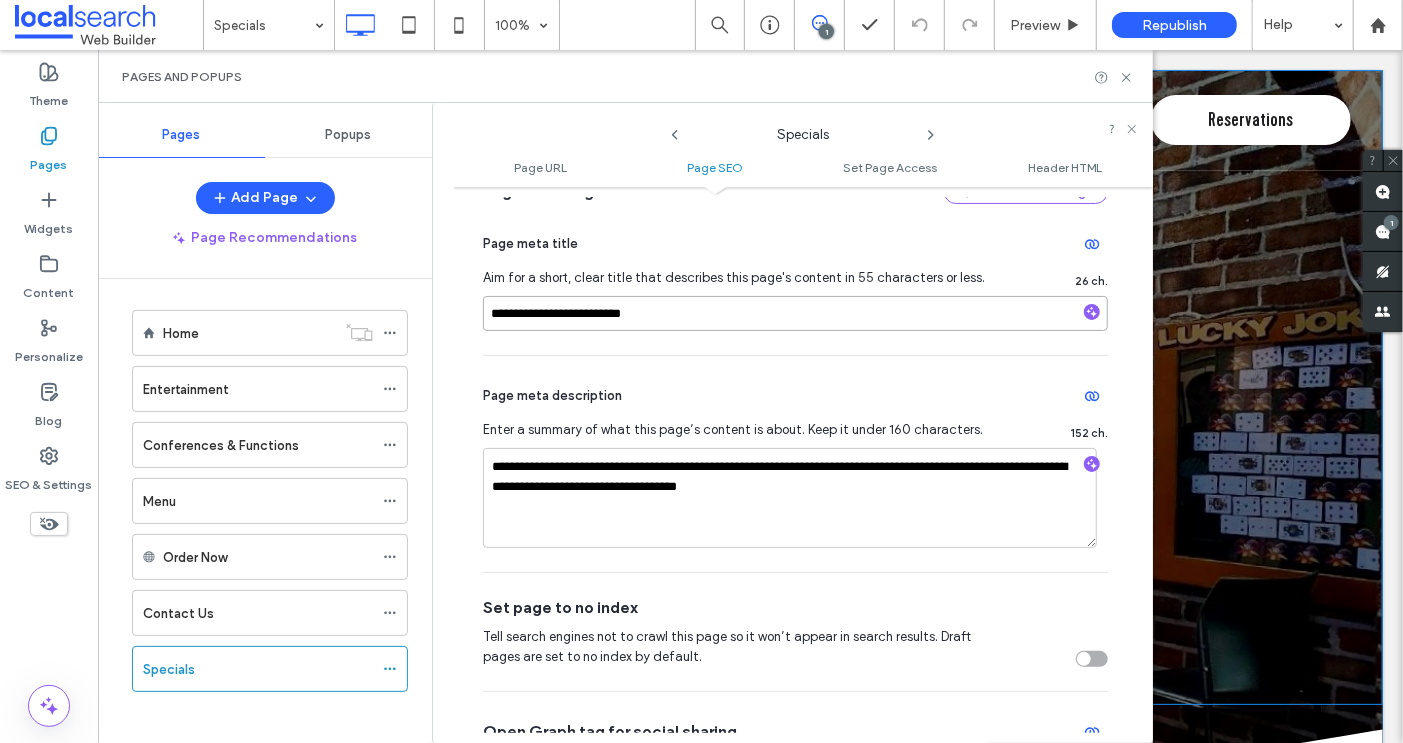
scroll to position [474, 0]
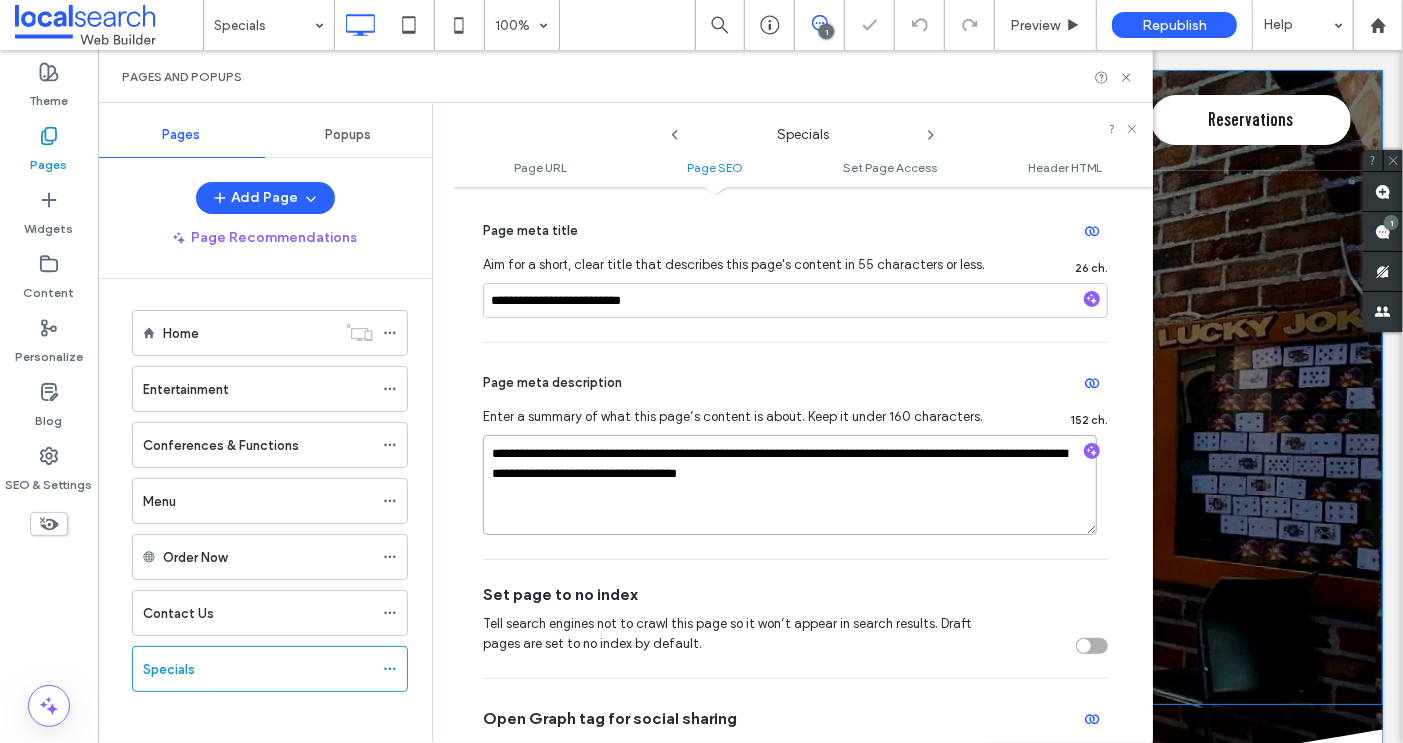
drag, startPoint x: 982, startPoint y: 452, endPoint x: 442, endPoint y: 458, distance: 539.8
drag, startPoint x: 984, startPoint y: 449, endPoint x: 992, endPoint y: 482, distance: 33.9
click at [992, 482] on textarea "**********" at bounding box center [790, 485] width 614 height 100
click at [562, 448] on textarea "**********" at bounding box center [790, 485] width 614 height 100
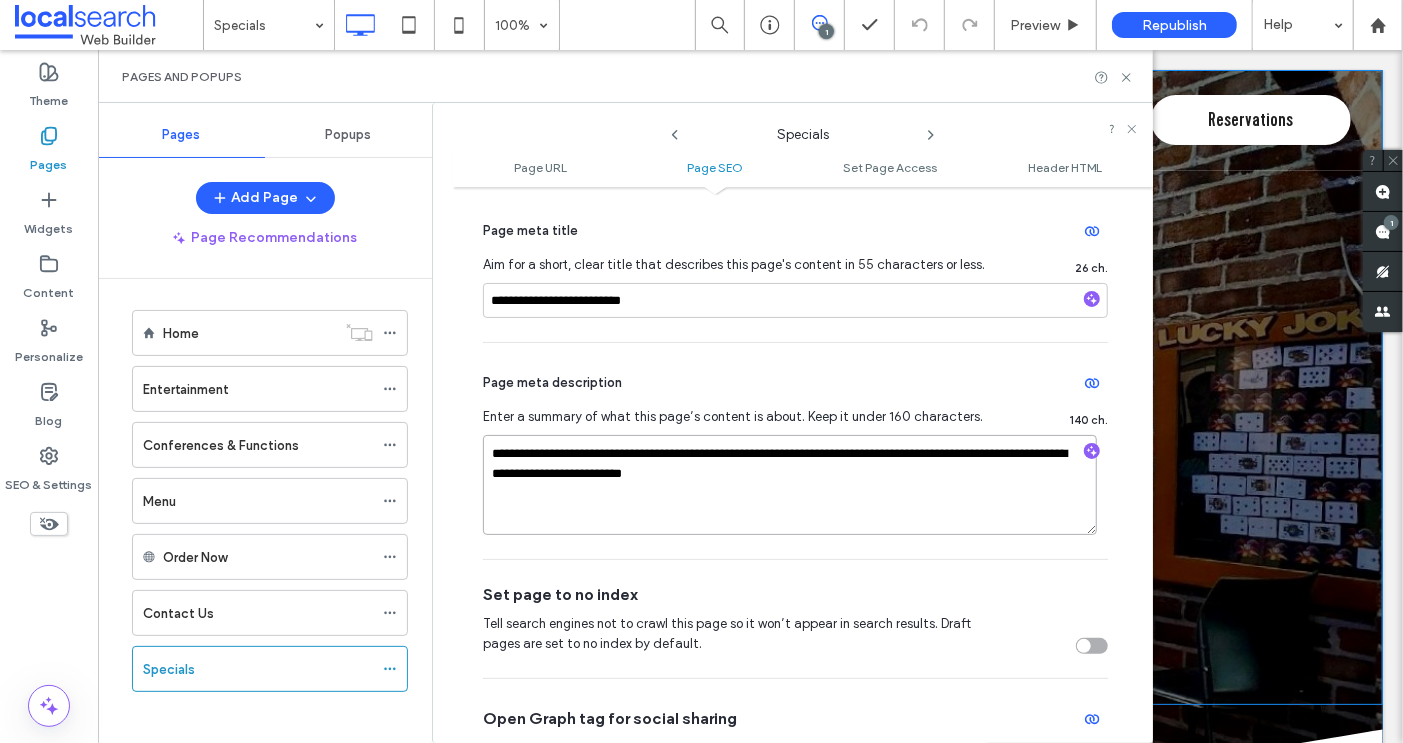
type textarea "**********"
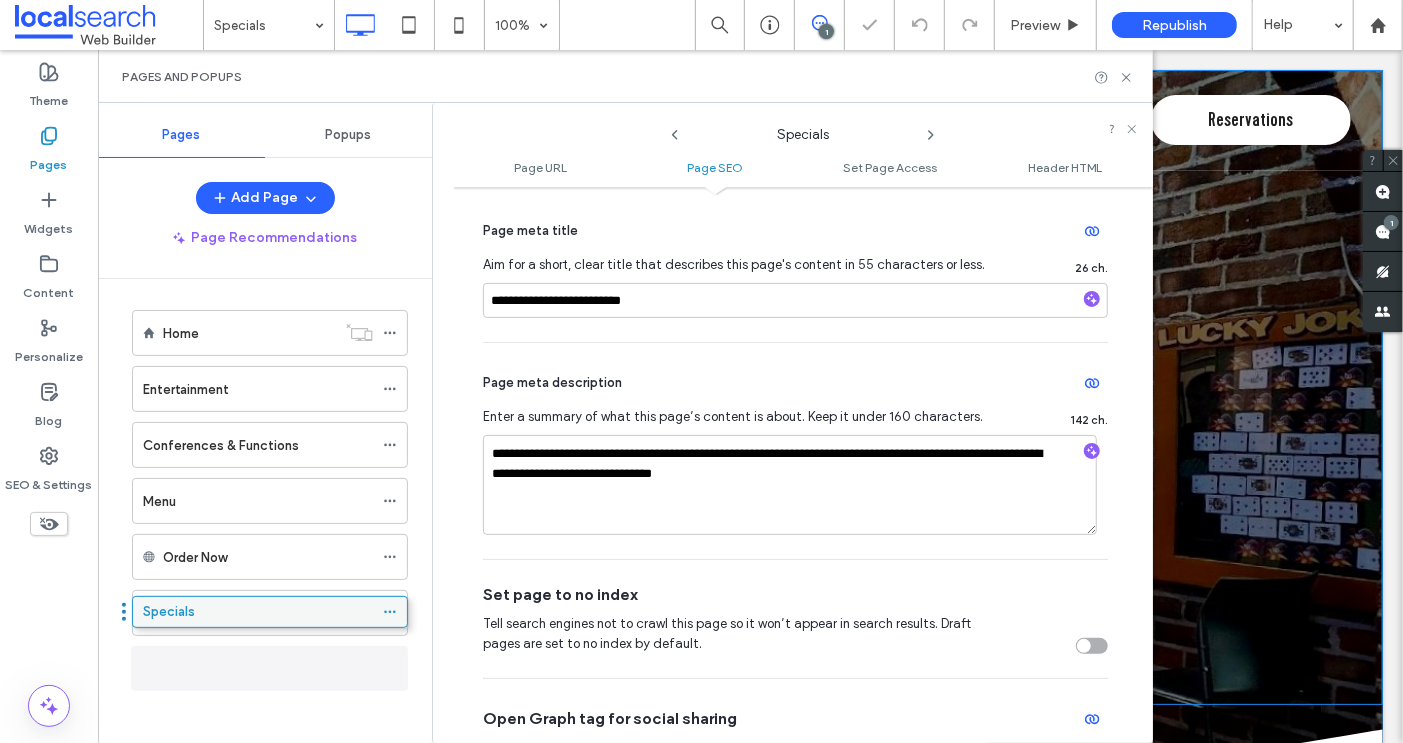
scroll to position [0, 0]
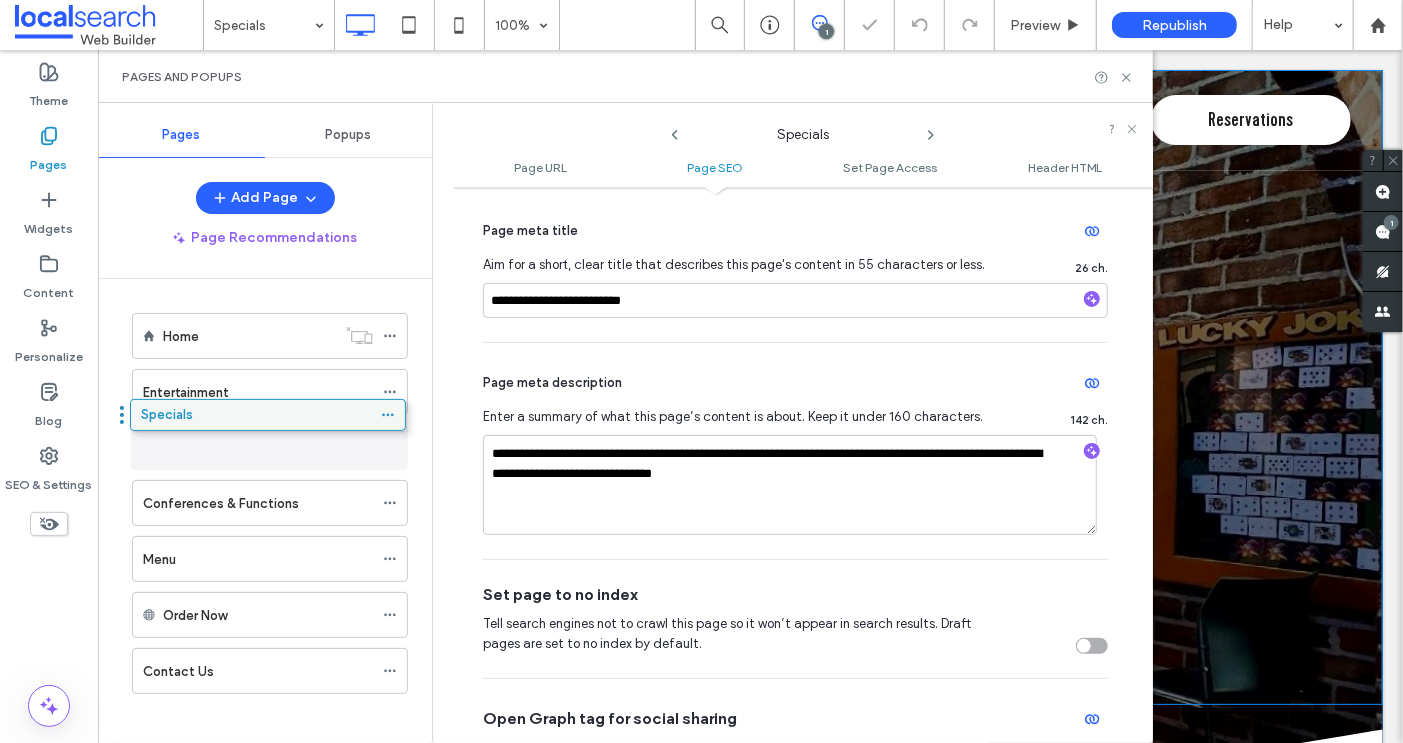
drag, startPoint x: 251, startPoint y: 663, endPoint x: 249, endPoint y: 423, distance: 239.9
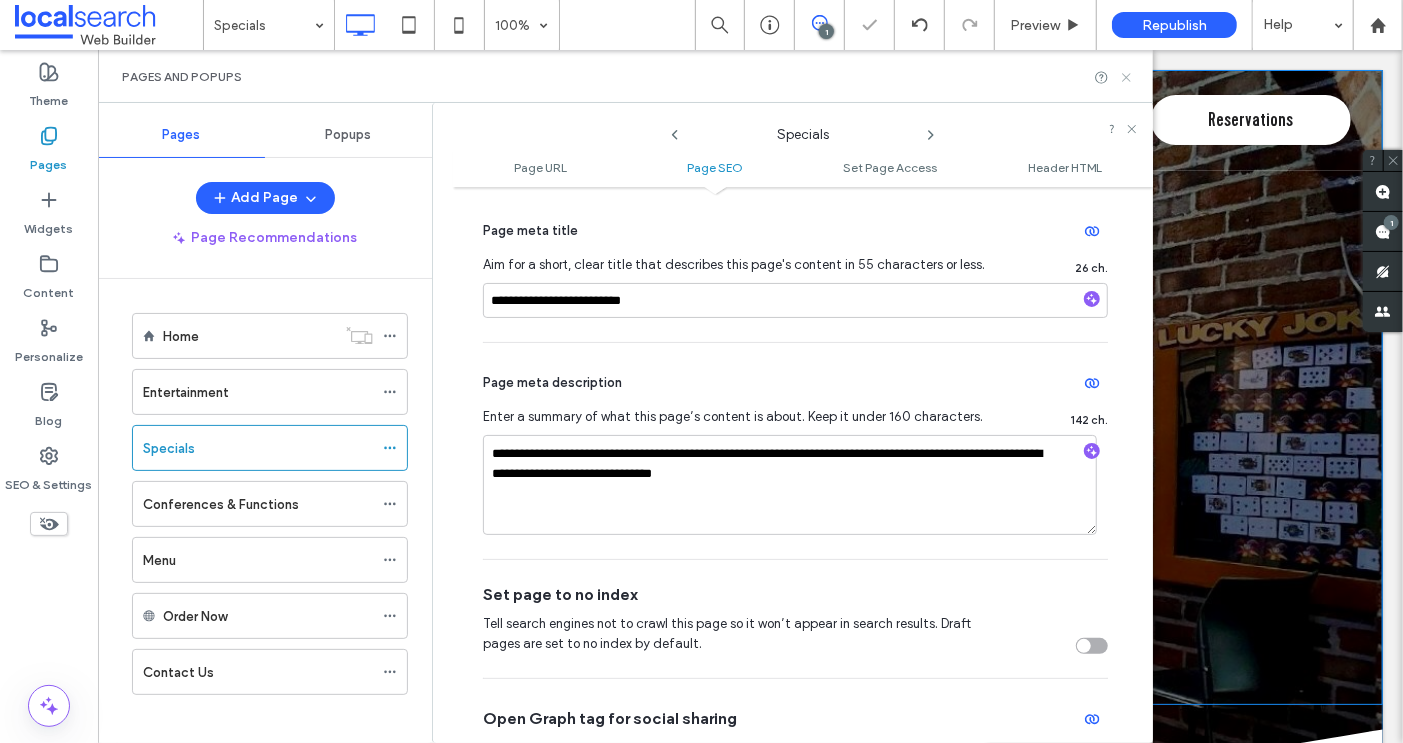
click at [1125, 81] on icon at bounding box center [1126, 77] width 15 height 15
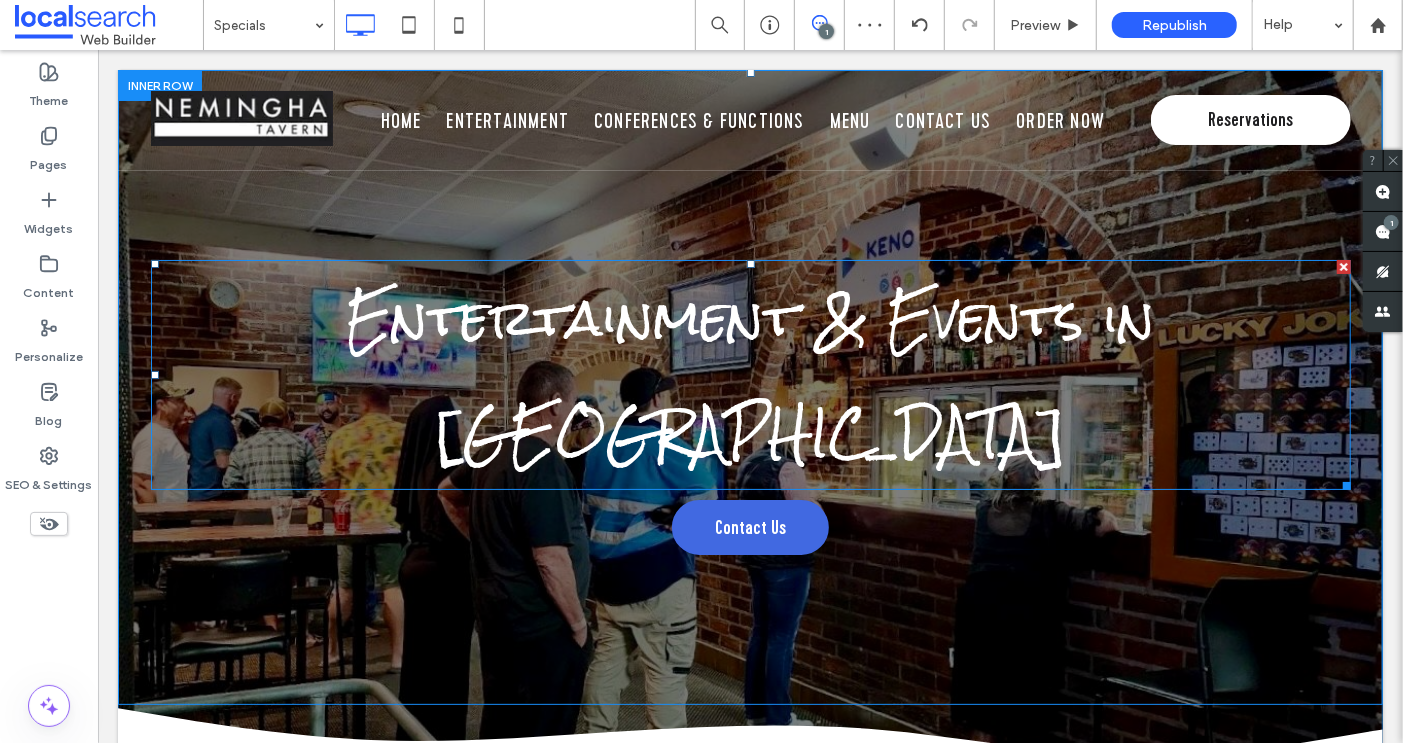
click at [753, 323] on span "Entertainment & Events in [GEOGRAPHIC_DATA]" at bounding box center [749, 374] width 809 height 228
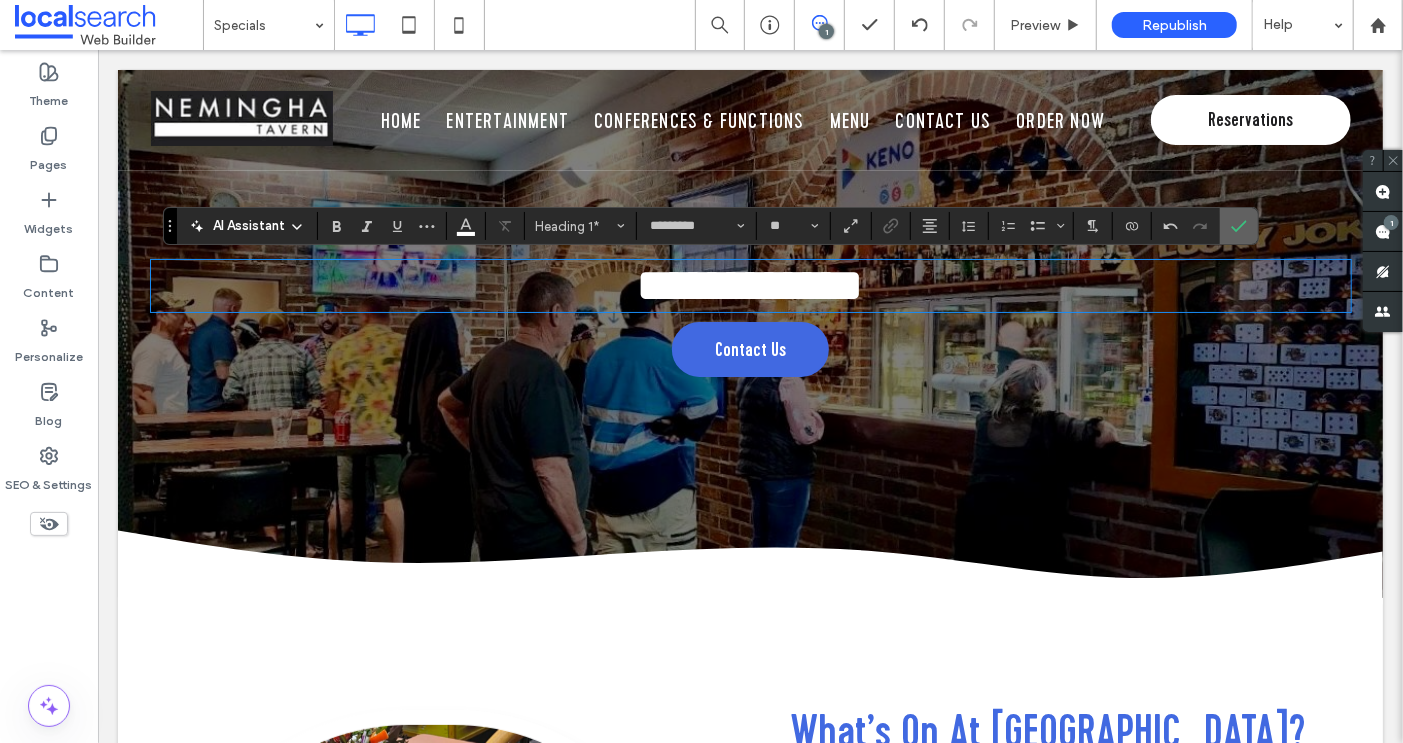
click at [1235, 224] on use "Confirm" at bounding box center [1239, 226] width 16 height 12
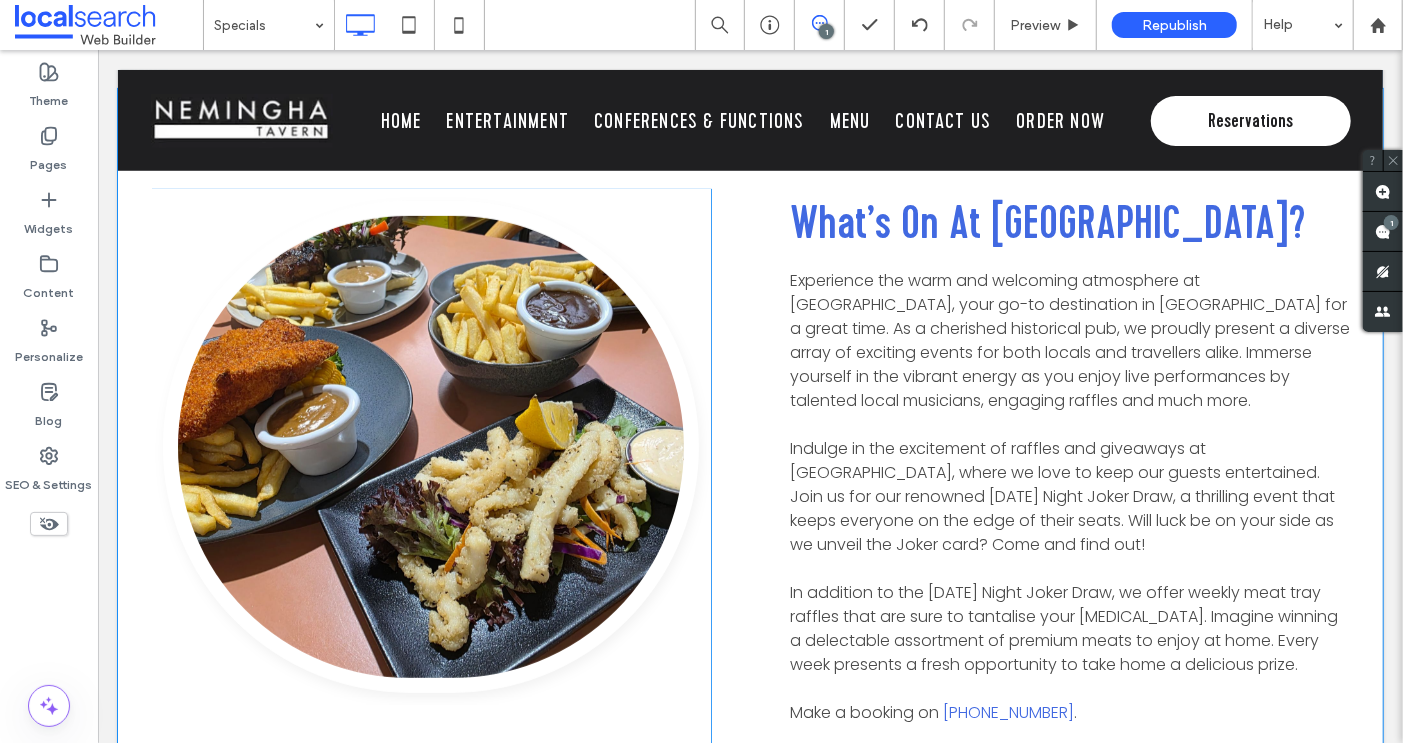
scroll to position [587, 0]
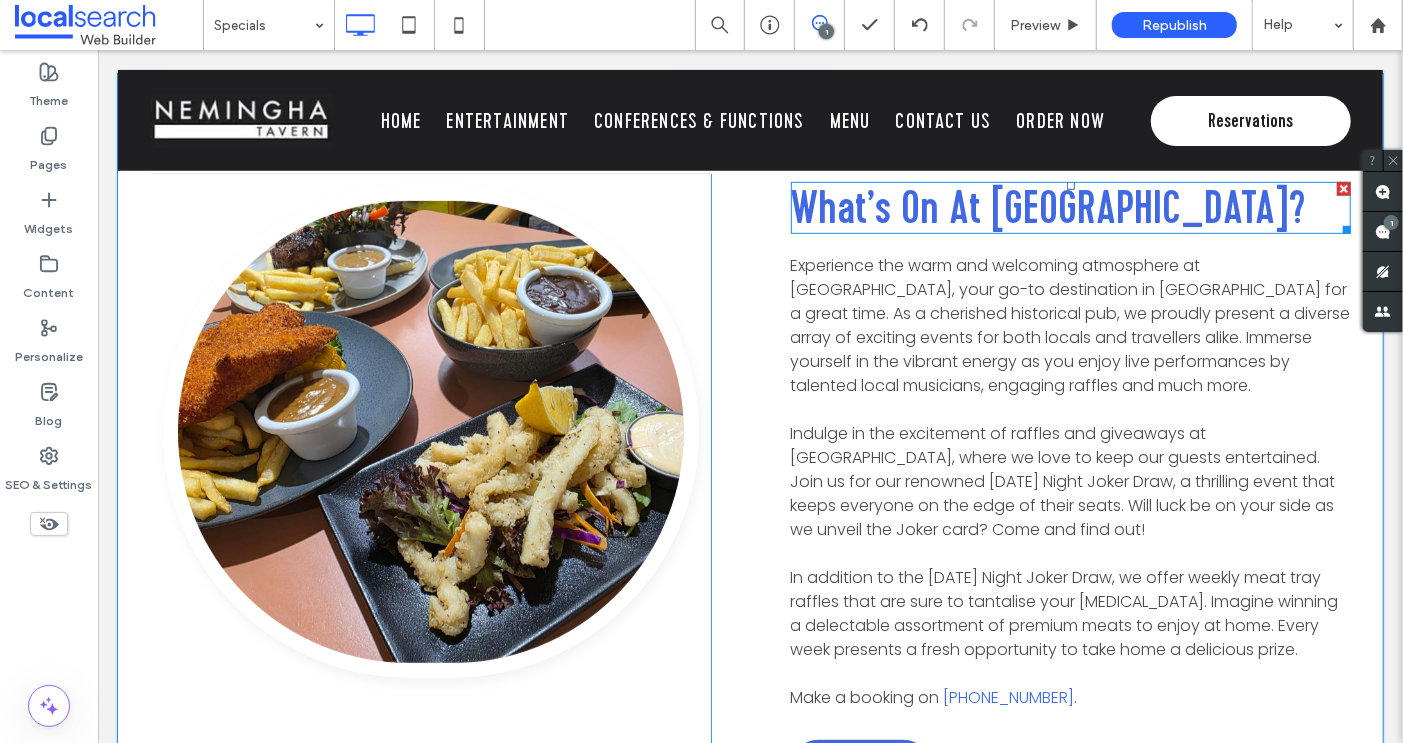
click at [978, 215] on span "What’s On At [GEOGRAPHIC_DATA]?" at bounding box center [1048, 206] width 516 height 59
type input "**********"
type input "**"
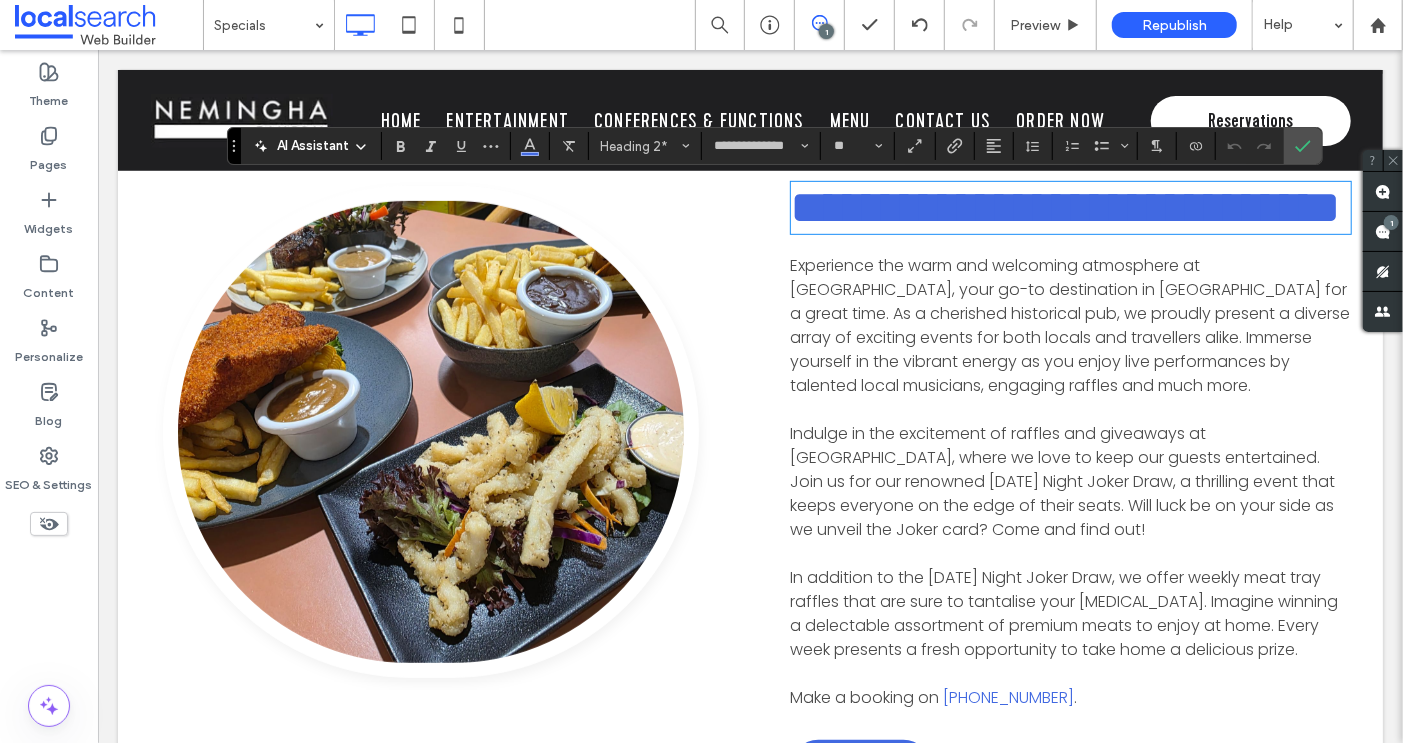
click at [1010, 215] on span "**********" at bounding box center [1065, 206] width 551 height 47
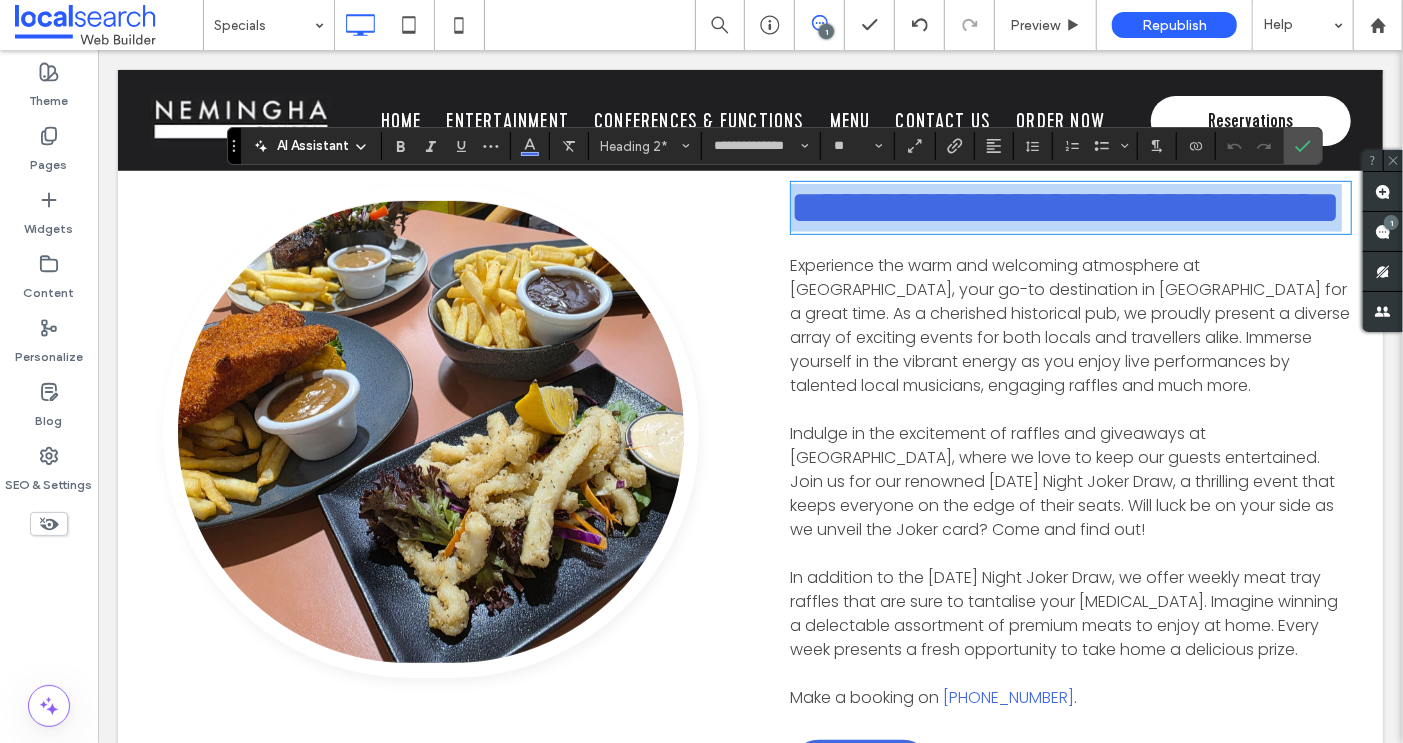
click at [1010, 215] on span "**********" at bounding box center [1065, 206] width 551 height 47
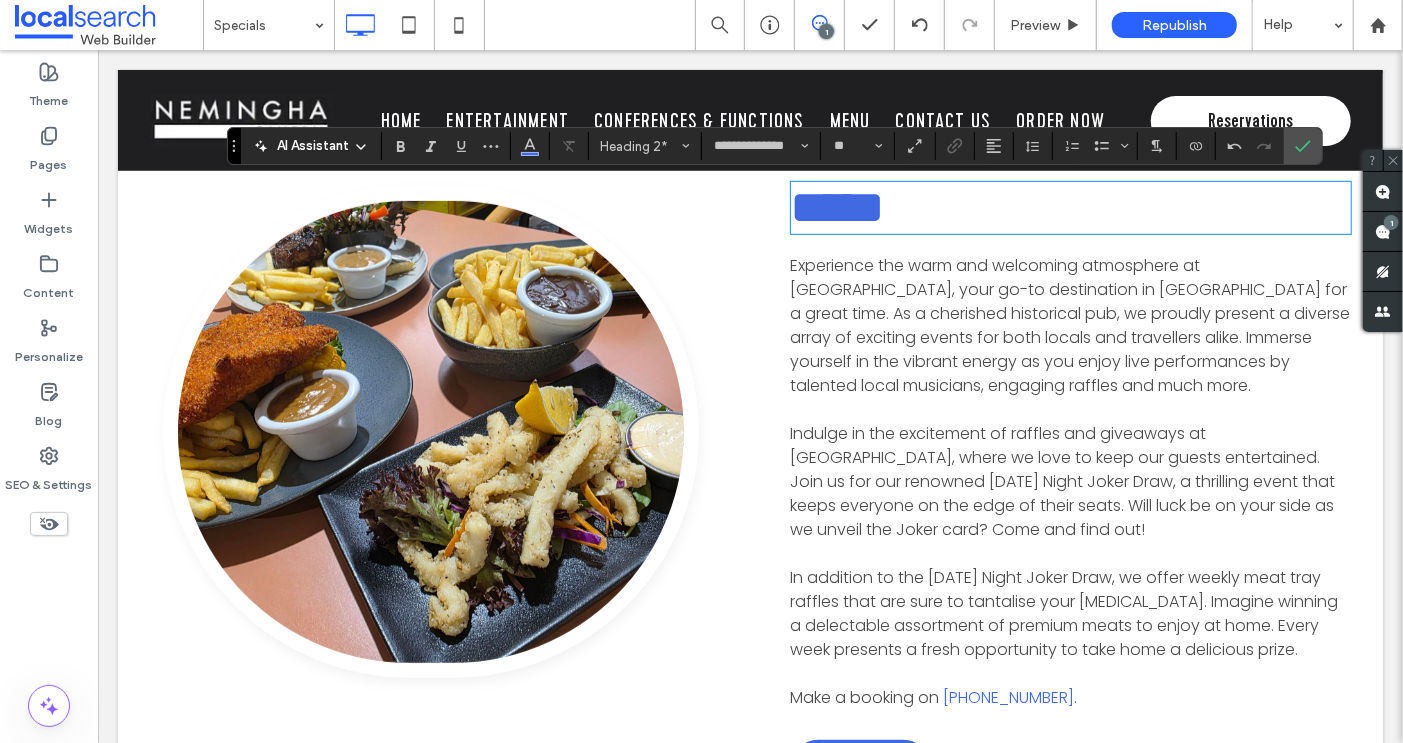
click at [828, 204] on span "*****" at bounding box center [837, 206] width 95 height 47
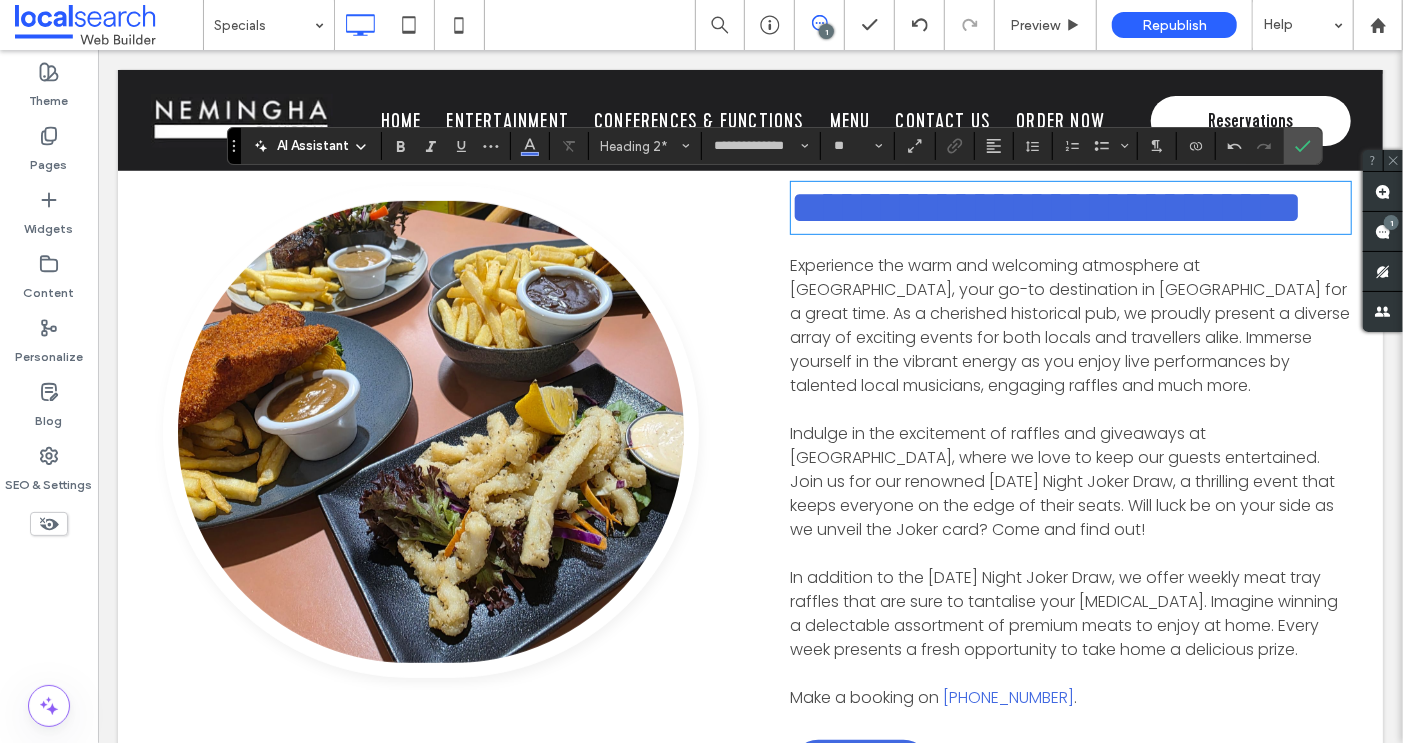
click at [893, 314] on span "Experience the warm and welcoming atmosphere at [GEOGRAPHIC_DATA], your go-to d…" at bounding box center [1070, 324] width 560 height 143
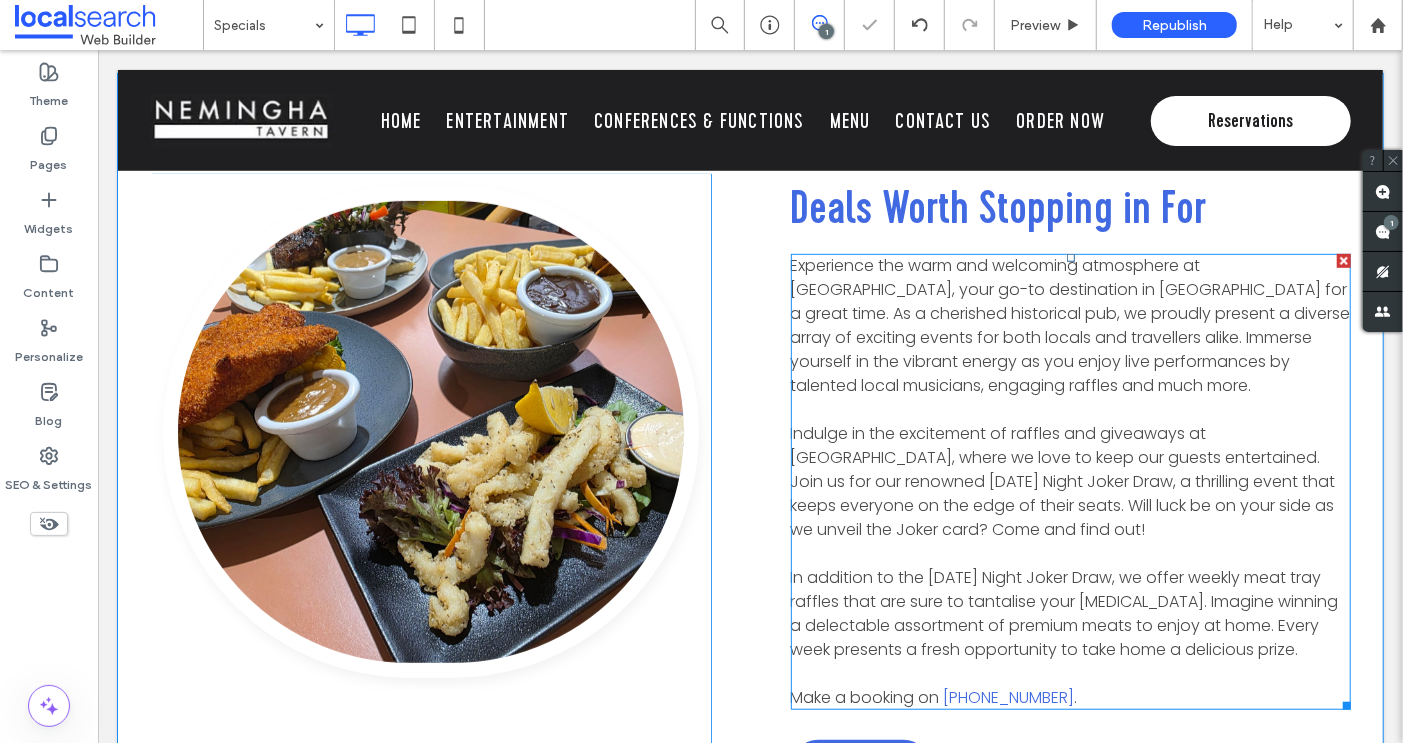
click at [893, 314] on span "Experience the warm and welcoming atmosphere at [GEOGRAPHIC_DATA], your go-to d…" at bounding box center [1070, 324] width 560 height 143
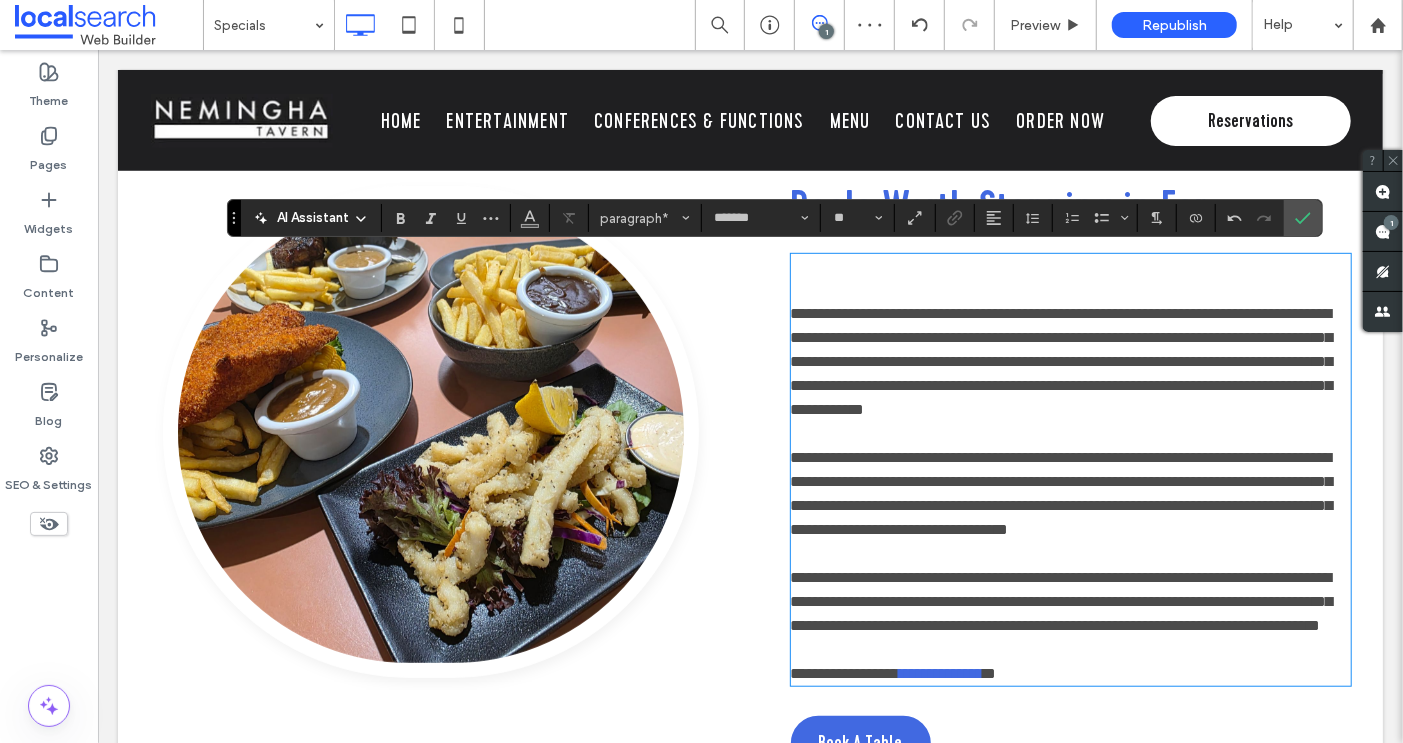
scroll to position [0, 0]
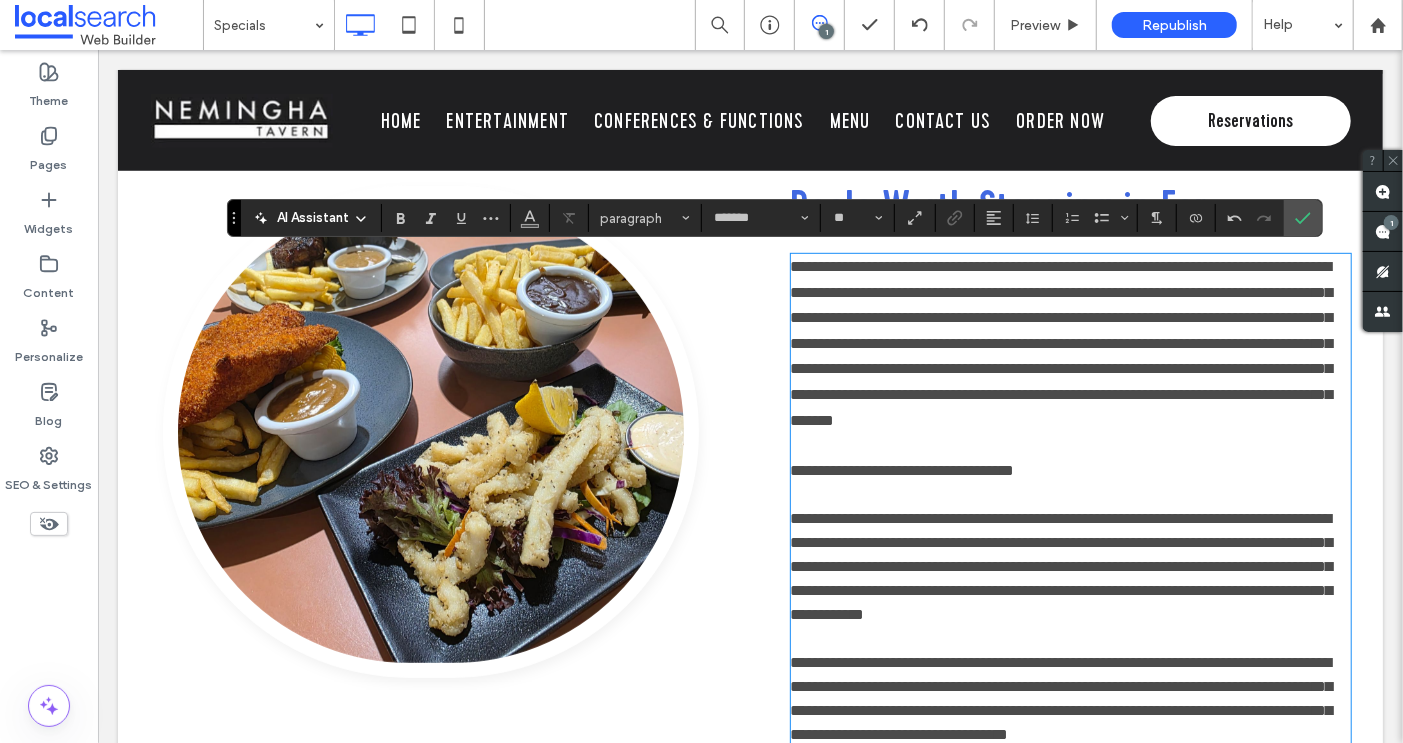
click at [997, 313] on span "**********" at bounding box center [1061, 342] width 542 height 169
click at [899, 344] on span "**********" at bounding box center [1061, 342] width 542 height 169
click at [989, 345] on span "**********" at bounding box center [1061, 342] width 542 height 169
click at [1138, 343] on span "**********" at bounding box center [1061, 342] width 542 height 169
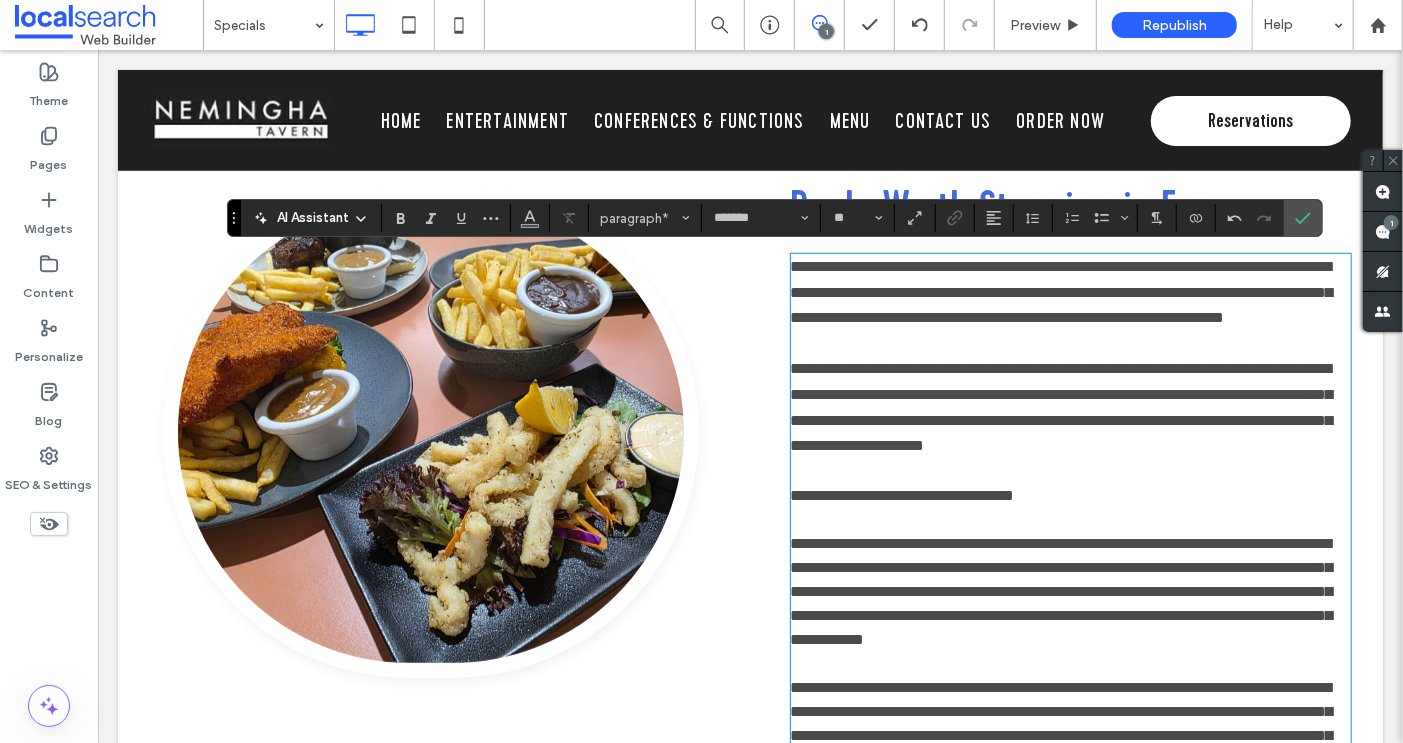
drag, startPoint x: 1062, startPoint y: 402, endPoint x: 1070, endPoint y: 476, distance: 74.4
click at [1062, 402] on span "**********" at bounding box center [1061, 406] width 542 height 92
click at [1203, 424] on span "**********" at bounding box center [1061, 406] width 542 height 92
click at [1268, 443] on span "**********" at bounding box center [1061, 406] width 542 height 92
click at [1033, 452] on span "**********" at bounding box center [1061, 406] width 542 height 92
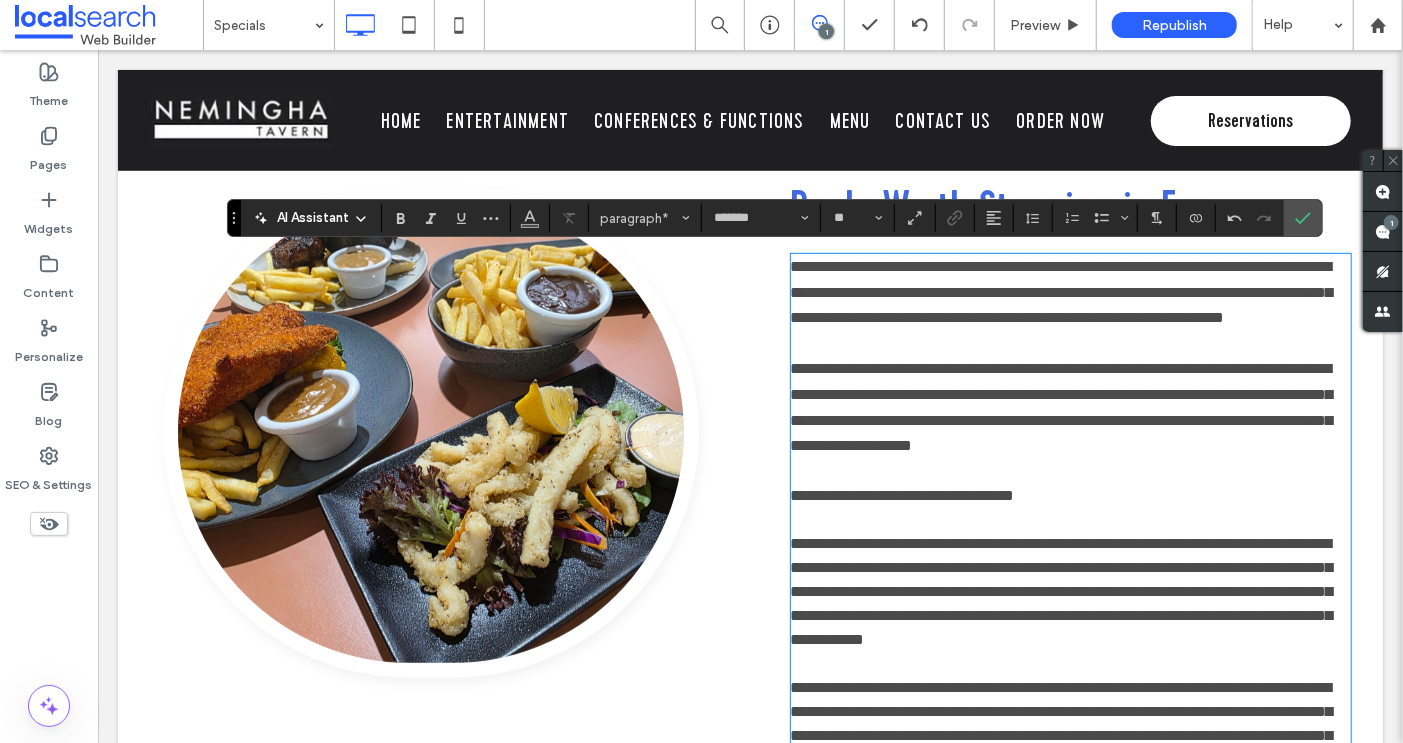
click at [856, 452] on span "**********" at bounding box center [1061, 406] width 542 height 92
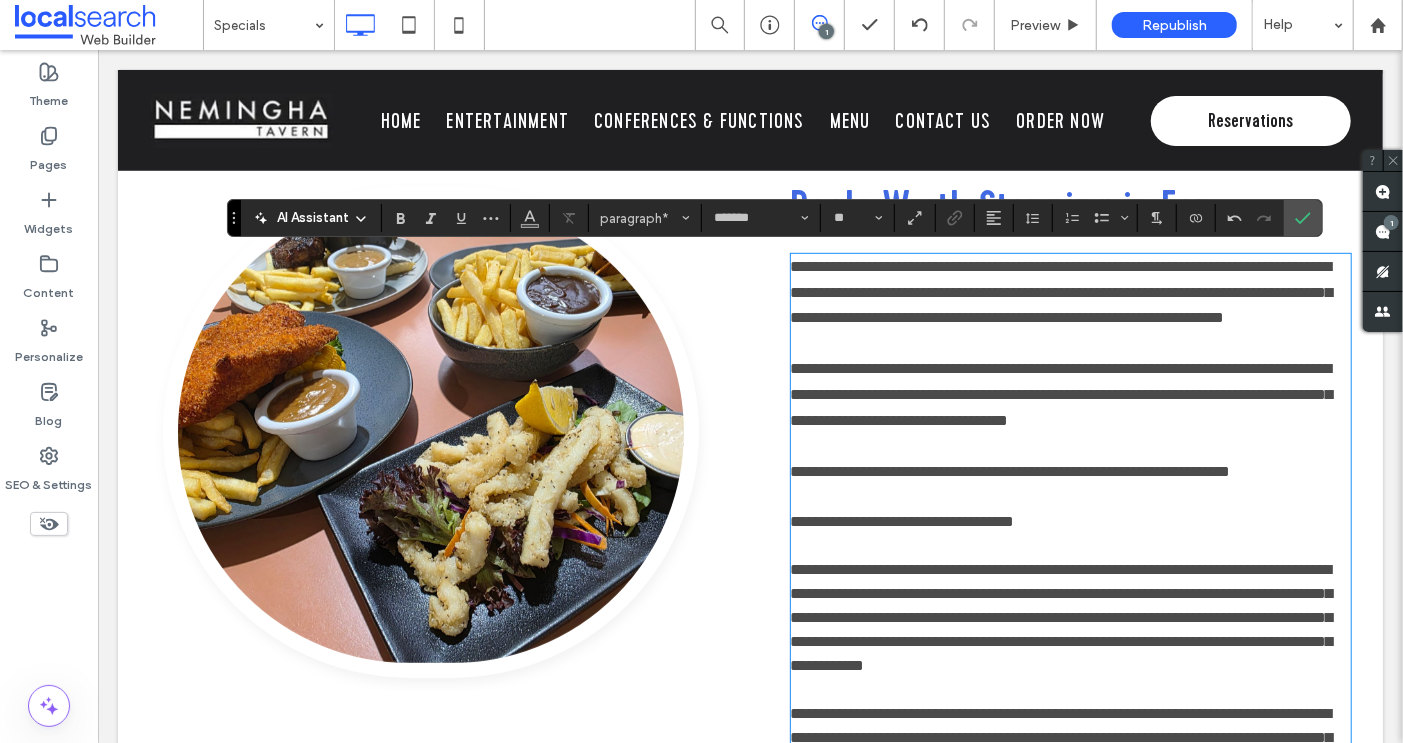
click at [961, 528] on span "**********" at bounding box center [902, 520] width 224 height 15
